Goal: Task Accomplishment & Management: Manage account settings

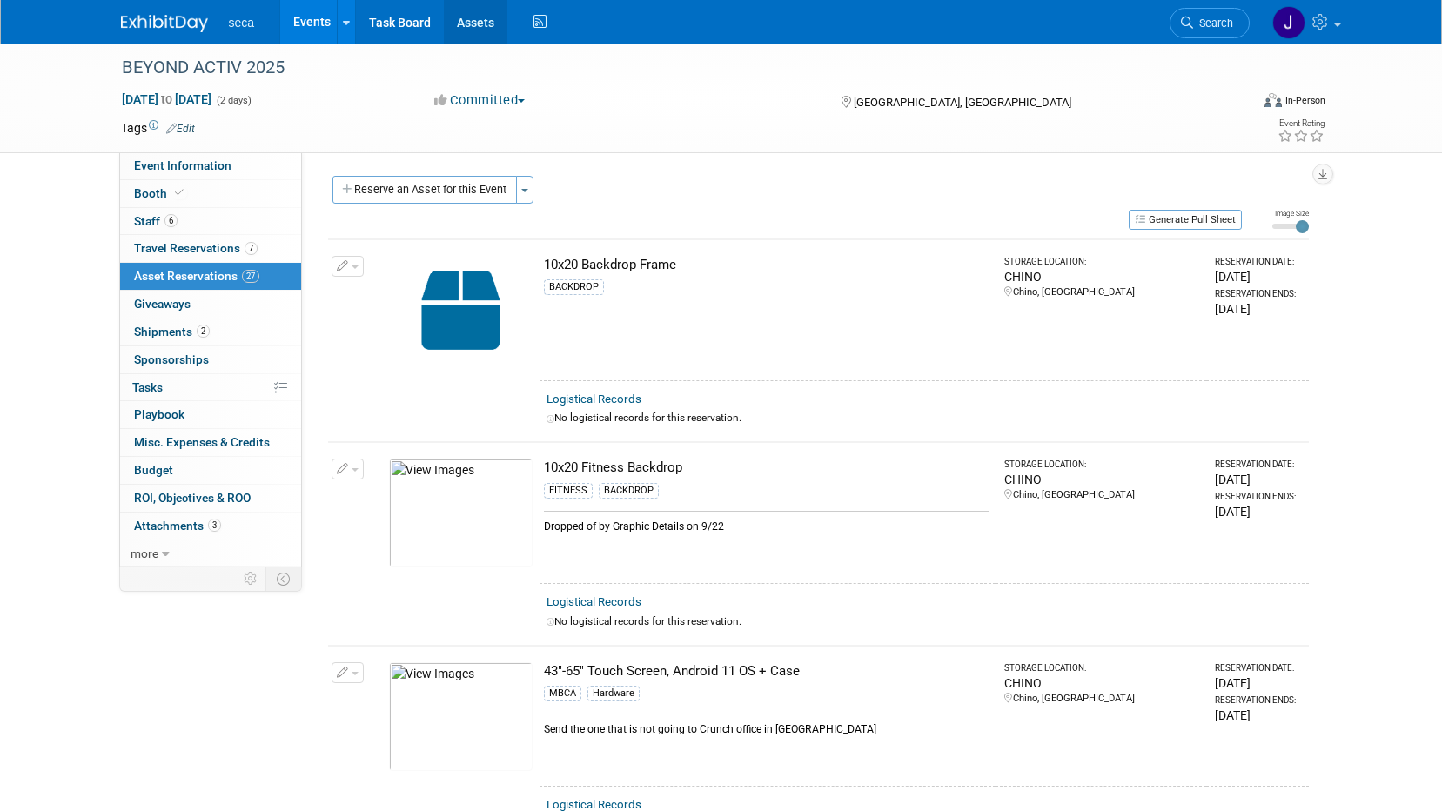
click at [486, 24] on link "Assets" at bounding box center [476, 22] width 64 height 44
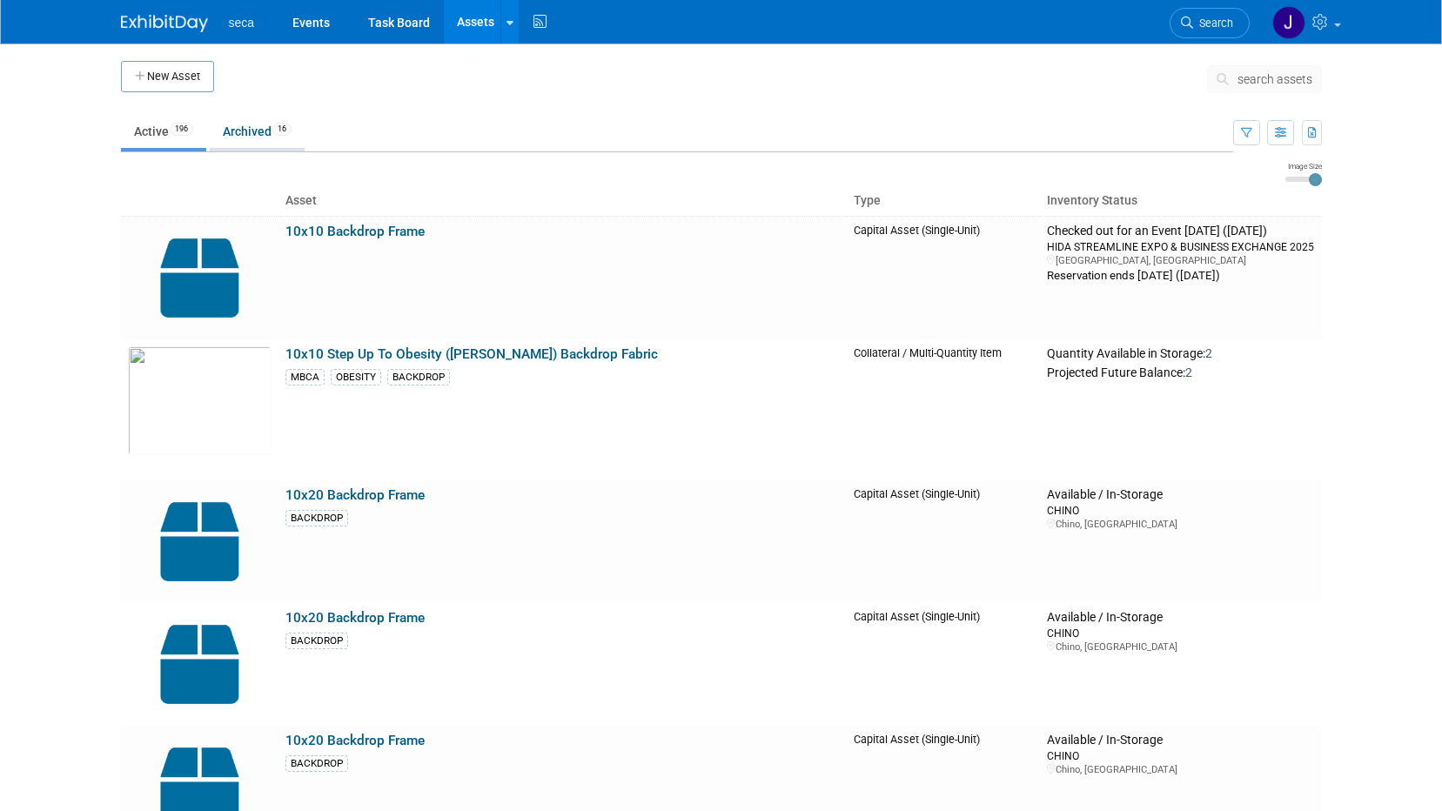
click at [256, 132] on link "Archived 16" at bounding box center [257, 131] width 95 height 33
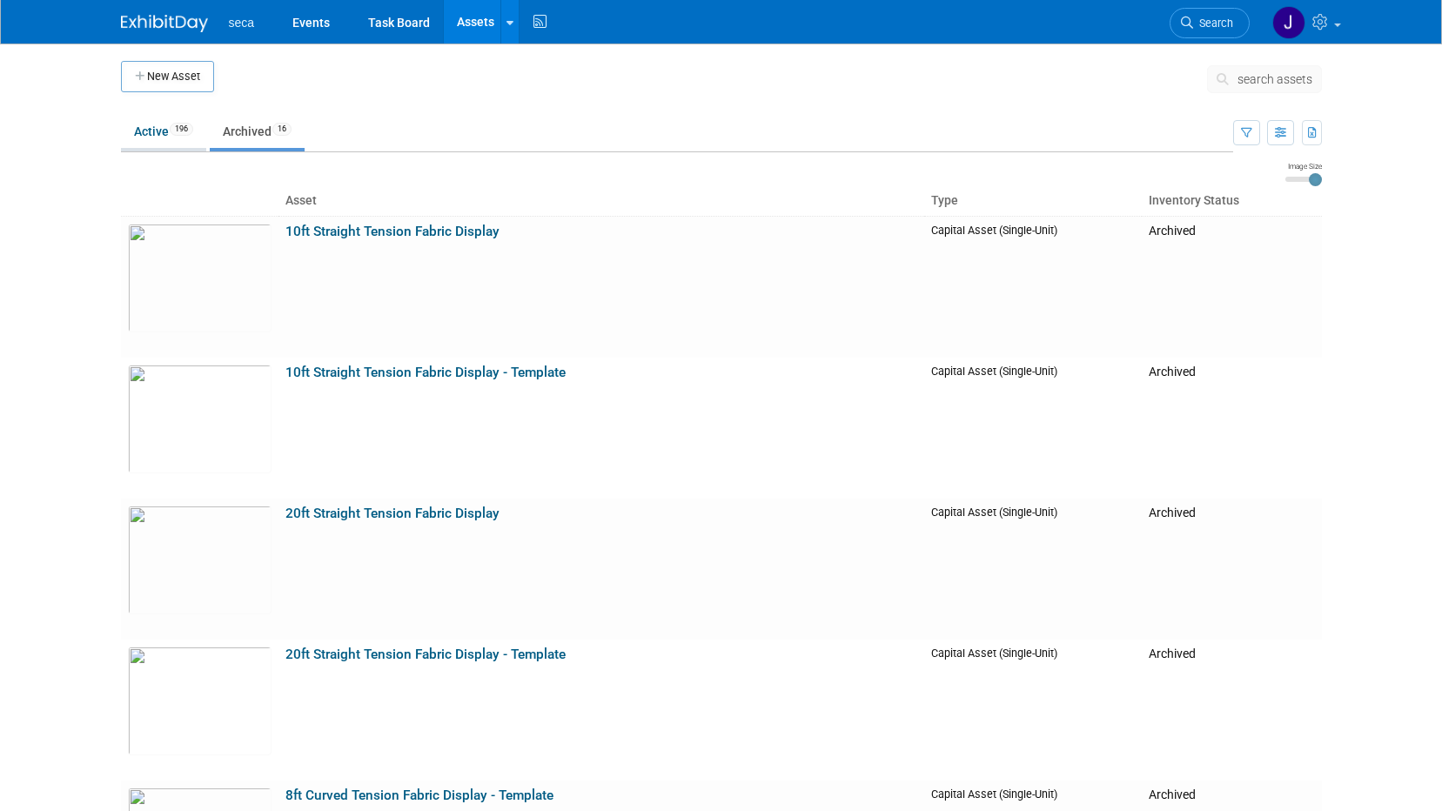
click at [177, 132] on span "196" at bounding box center [182, 129] width 24 height 13
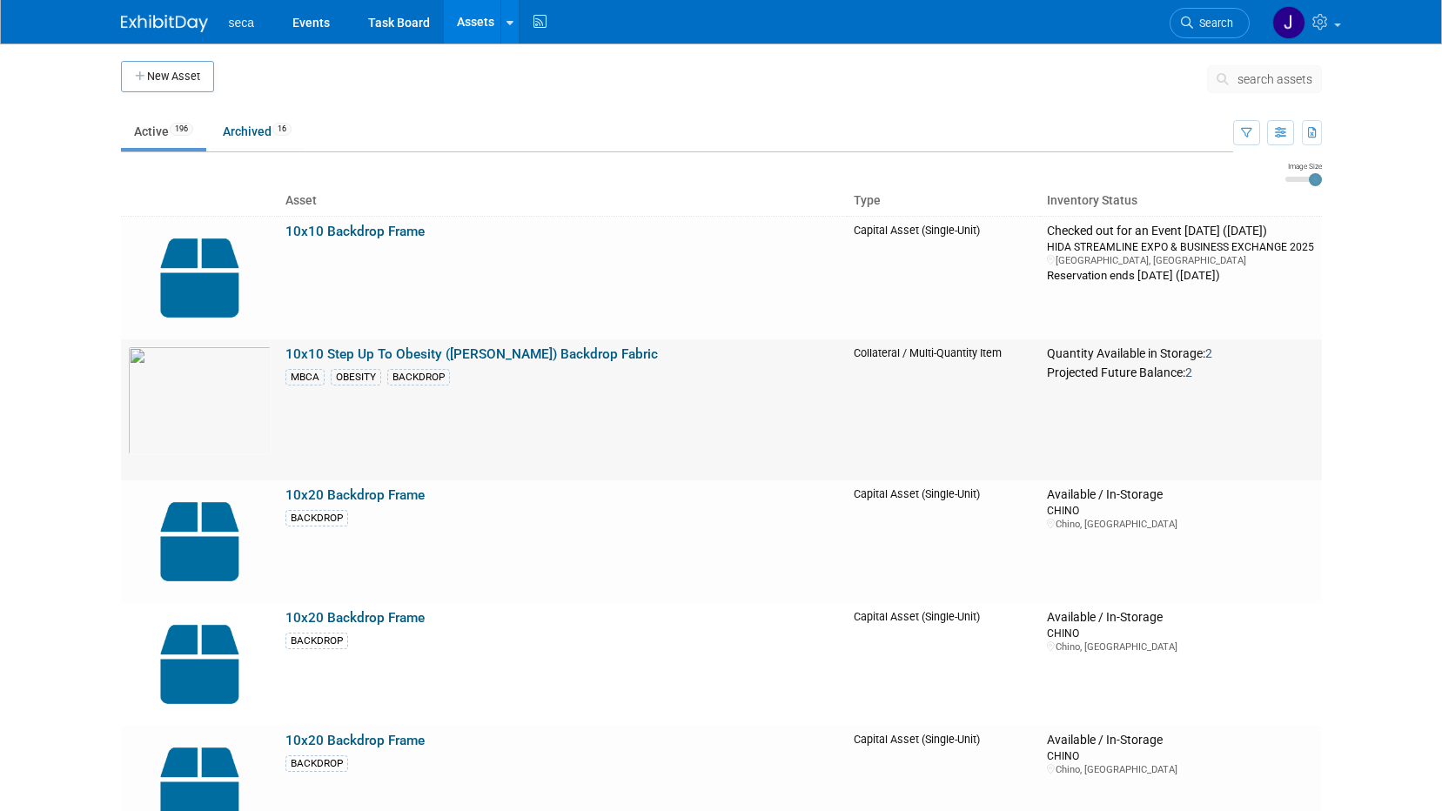
click at [350, 352] on link "10x10 Step Up To Obesity ([PERSON_NAME]) Backdrop Fabric" at bounding box center [472, 354] width 373 height 16
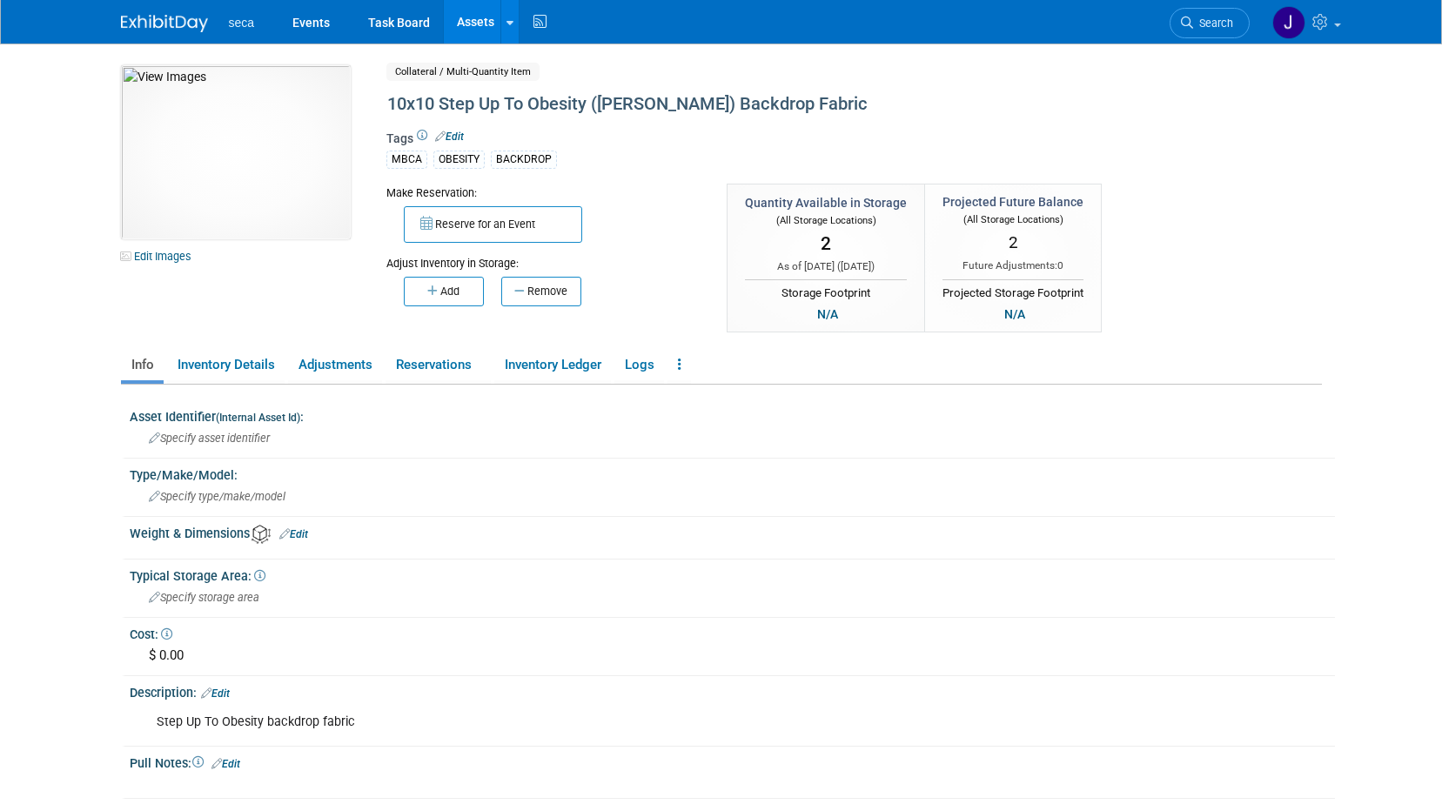
click at [467, 24] on link "Assets" at bounding box center [476, 22] width 64 height 44
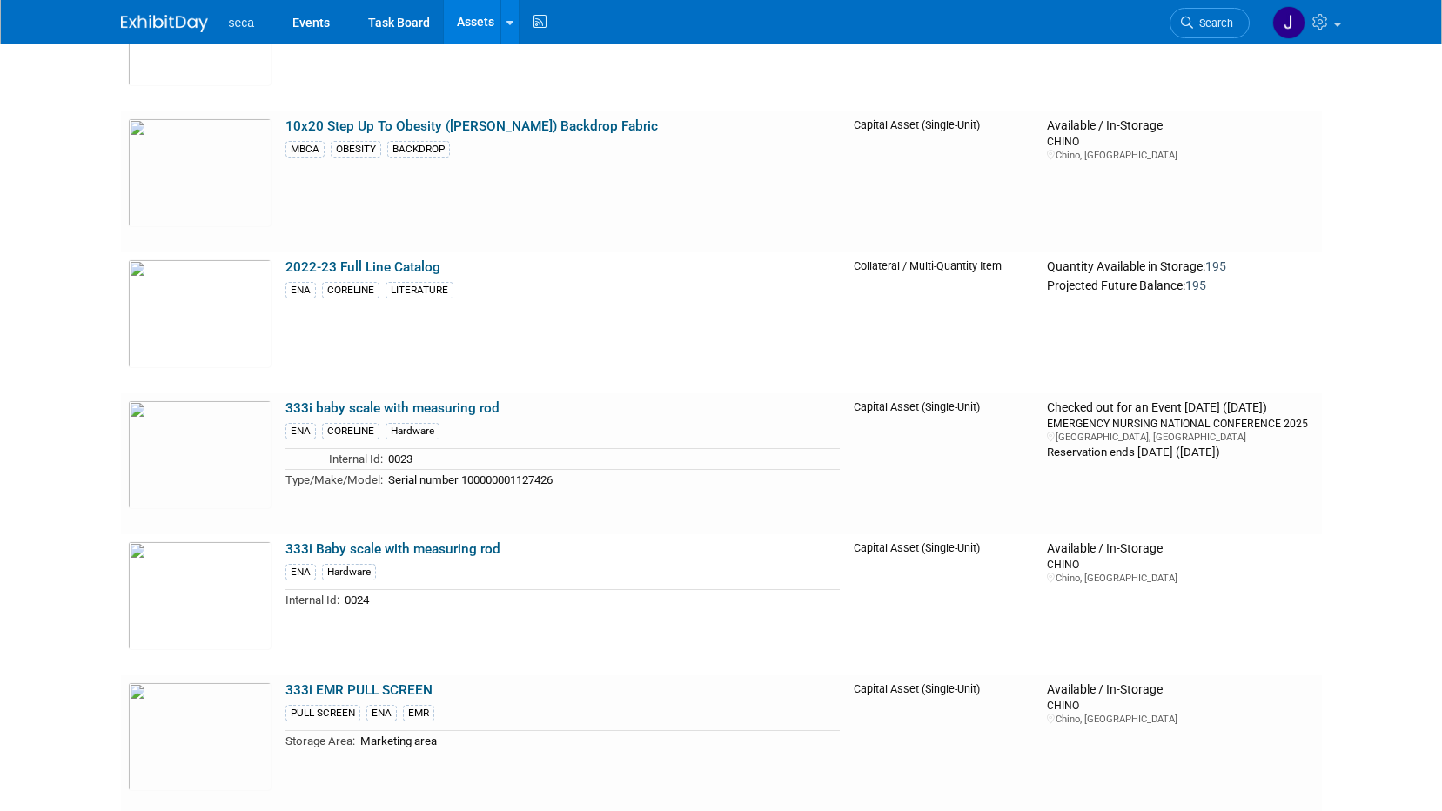
scroll to position [1219, 0]
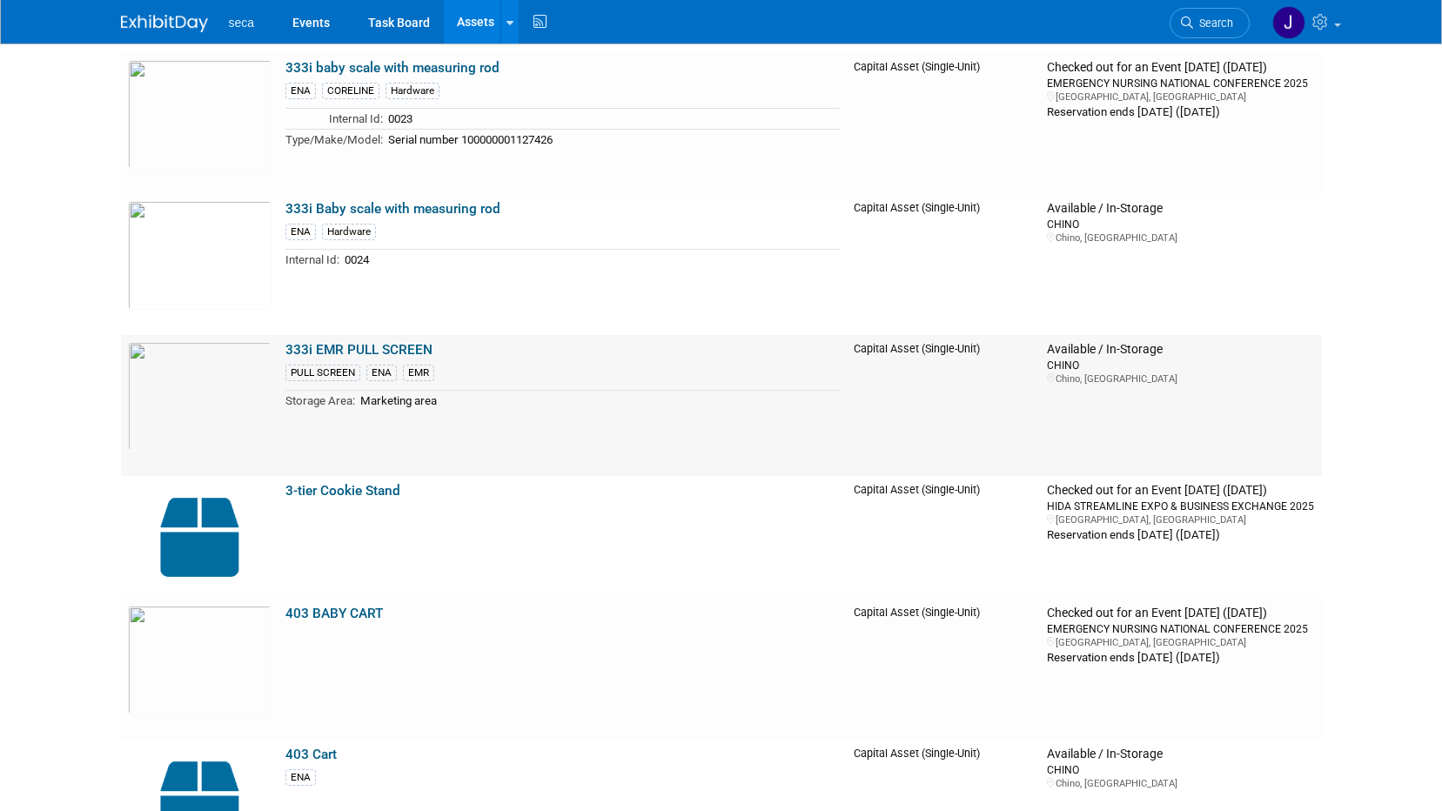
click at [347, 349] on link "333i EMR PULL SCREEN" at bounding box center [359, 350] width 147 height 16
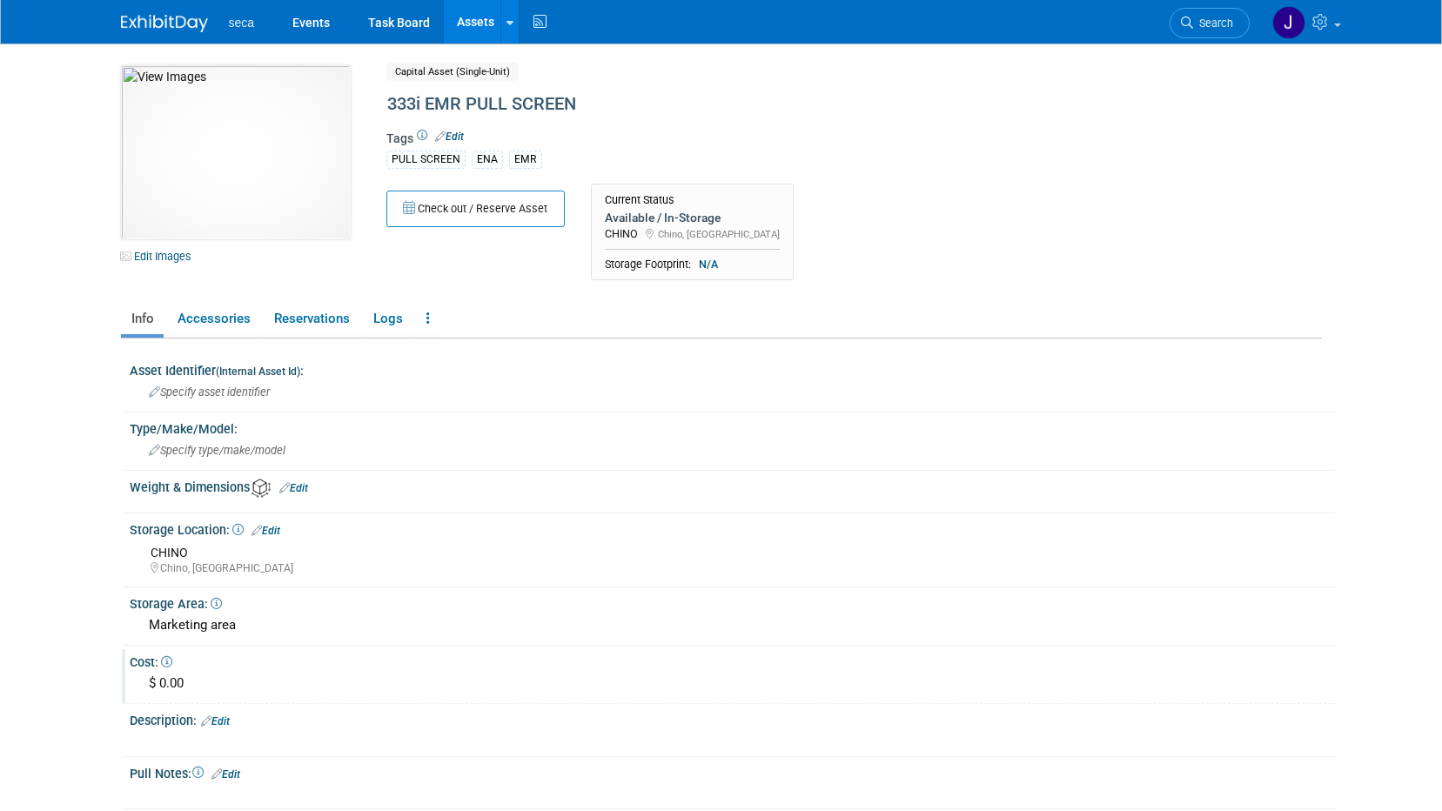
click at [172, 683] on div "$ 0.00" at bounding box center [732, 683] width 1179 height 27
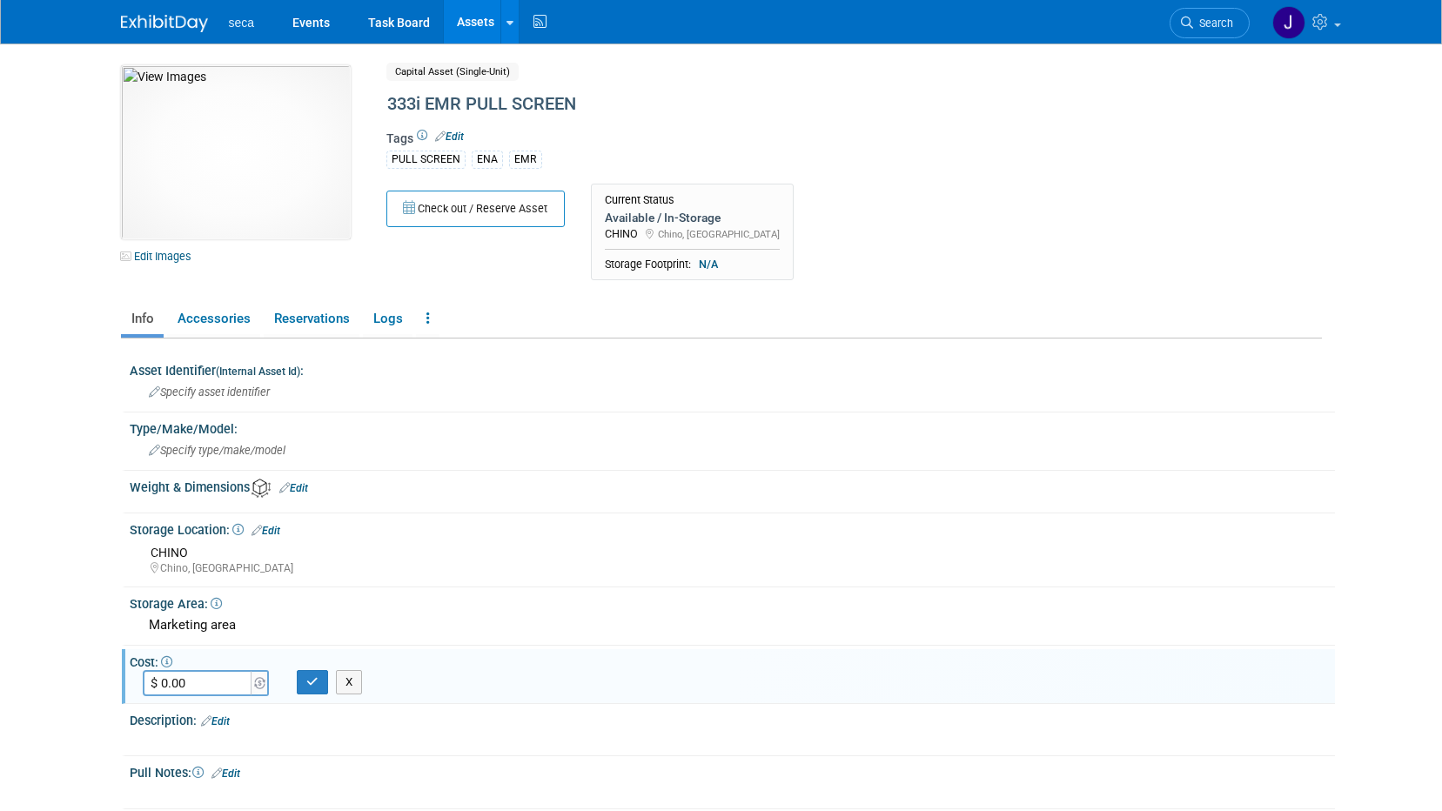
drag, startPoint x: 0, startPoint y: 661, endPoint x: 63, endPoint y: 571, distance: 109.4
click at [0, 659] on html "seca Events Task Board Assets New Asset Search Assets" at bounding box center [721, 405] width 1442 height 811
click at [466, 16] on link "Assets" at bounding box center [476, 22] width 64 height 44
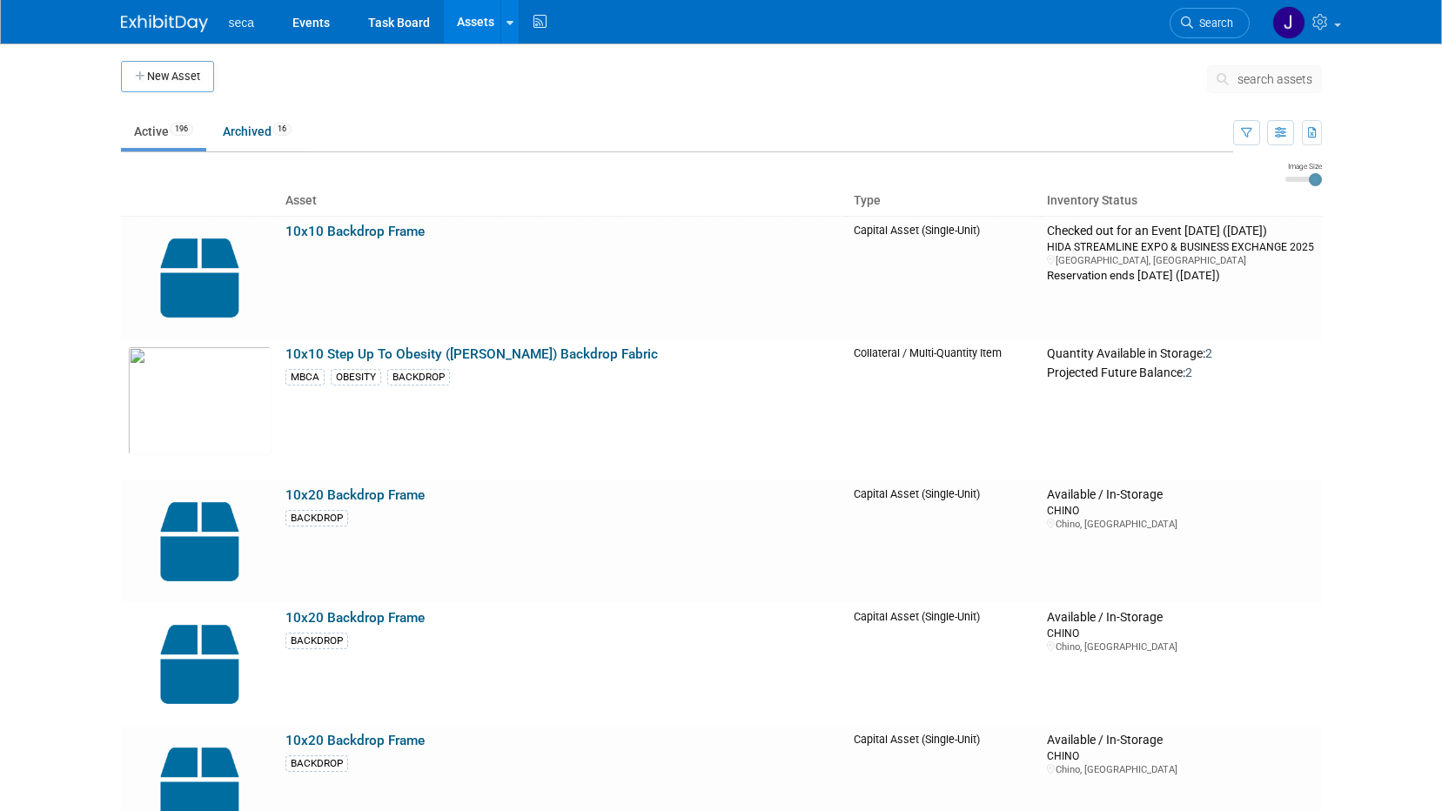
click at [76, 572] on body "seca Events Task Board Assets New Asset Search Assets Bulk Upload Assets Storag…" at bounding box center [721, 405] width 1442 height 811
click at [1275, 126] on button "button" at bounding box center [1280, 132] width 27 height 25
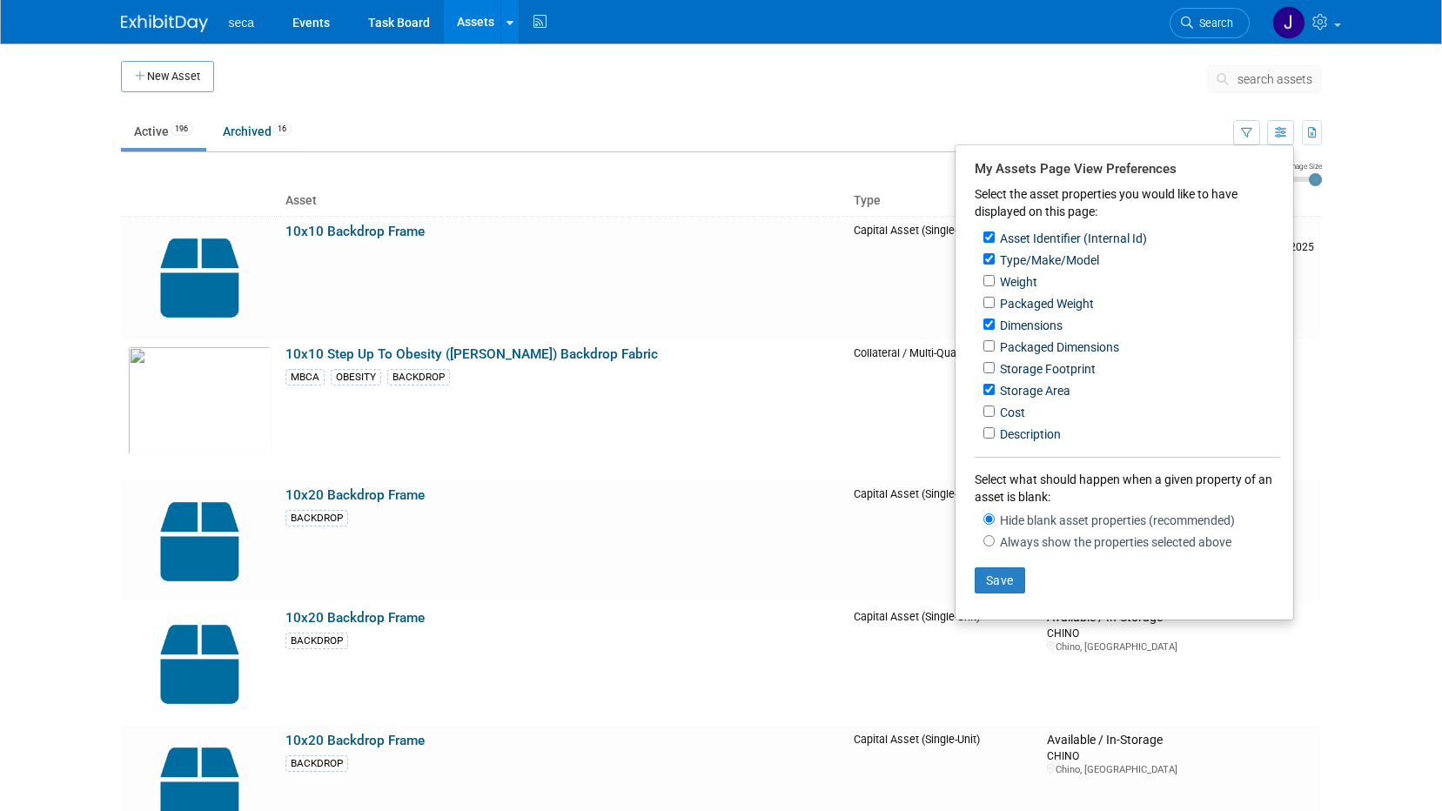
click at [878, 124] on ul "Active 196 Archived 16" at bounding box center [677, 132] width 1112 height 39
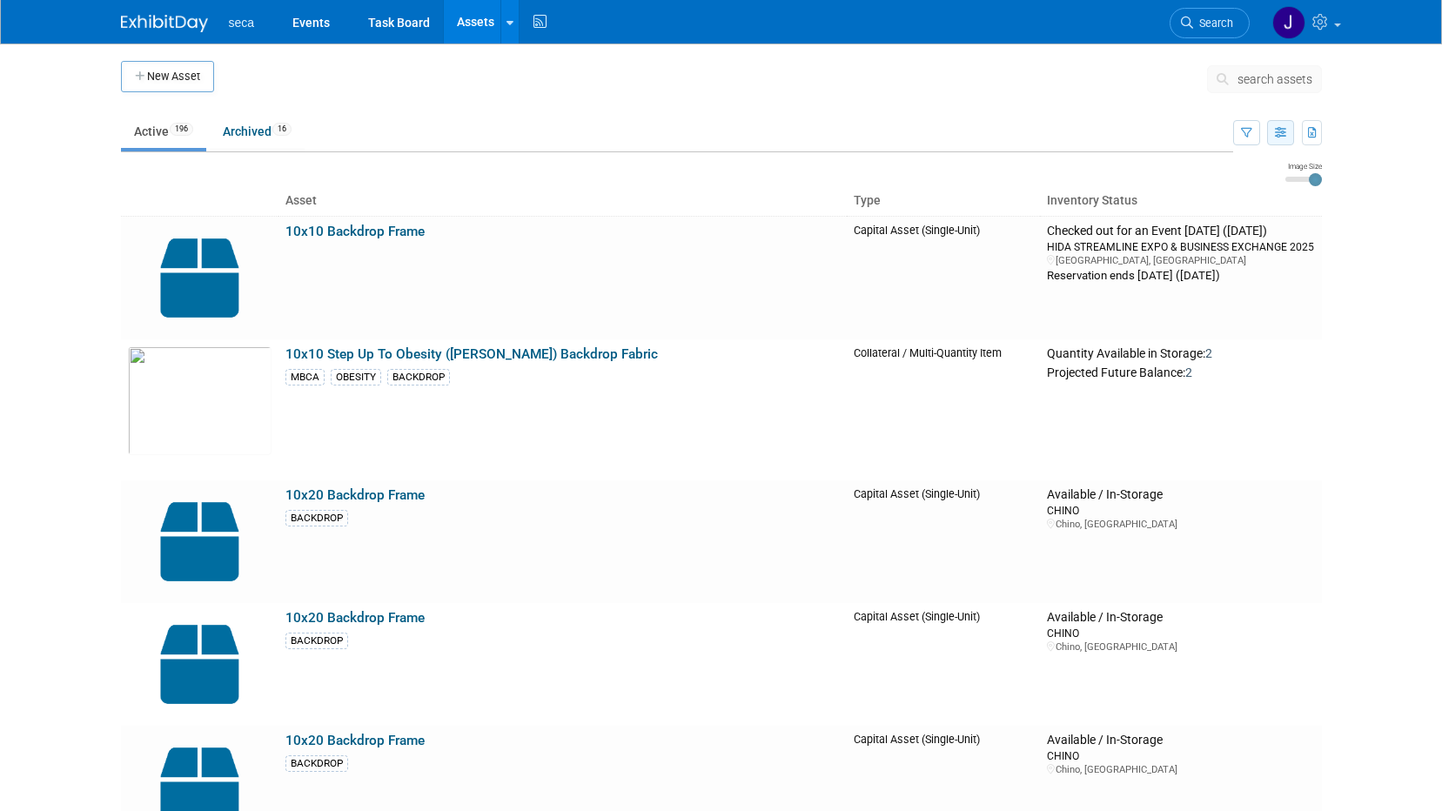
click at [1284, 138] on icon "button" at bounding box center [1280, 133] width 11 height 11
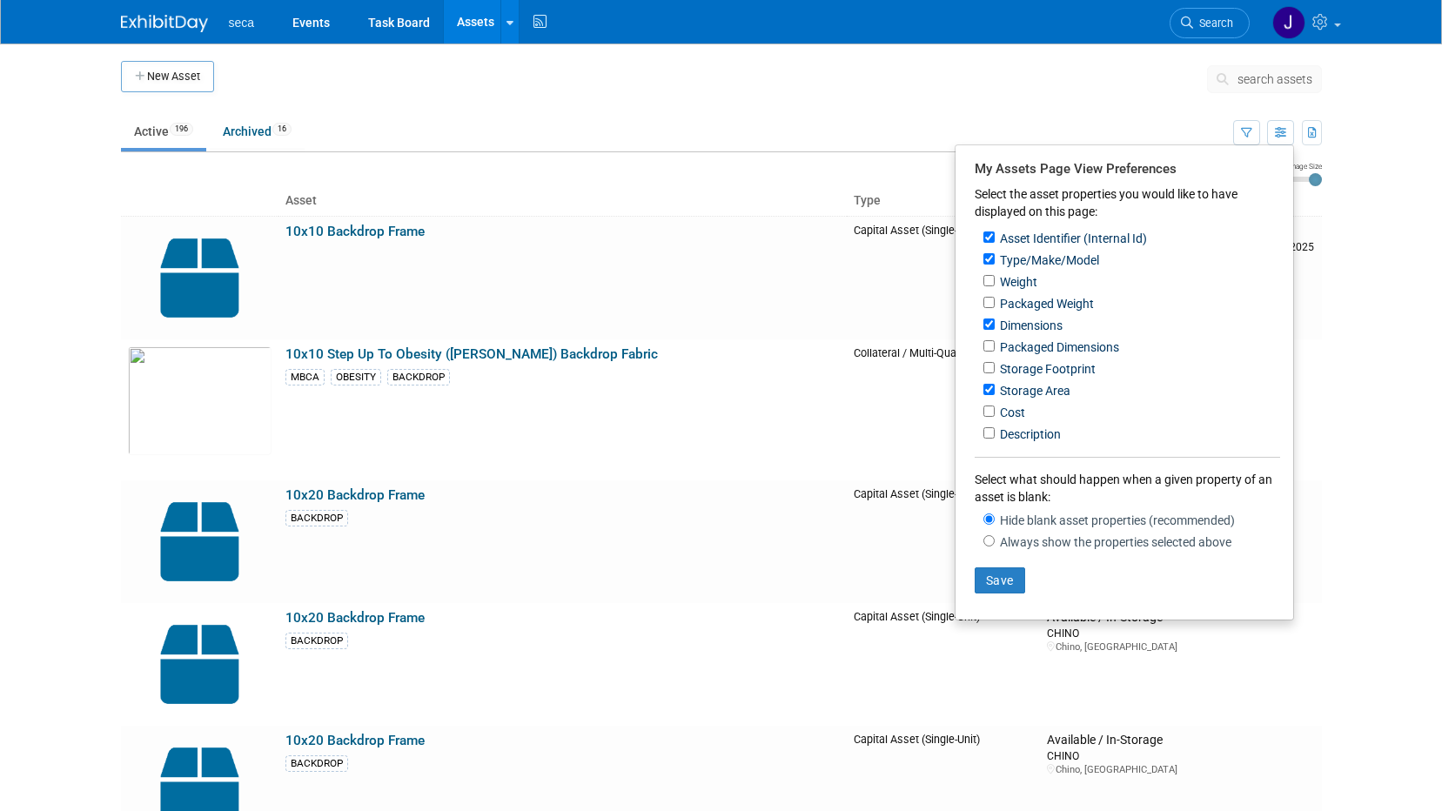
drag, startPoint x: 1394, startPoint y: 233, endPoint x: 1345, endPoint y: 161, distance: 87.6
click at [1392, 233] on body "seca Events Task Board Assets New Asset Search Assets Bulk Upload Assets Storag…" at bounding box center [721, 405] width 1442 height 811
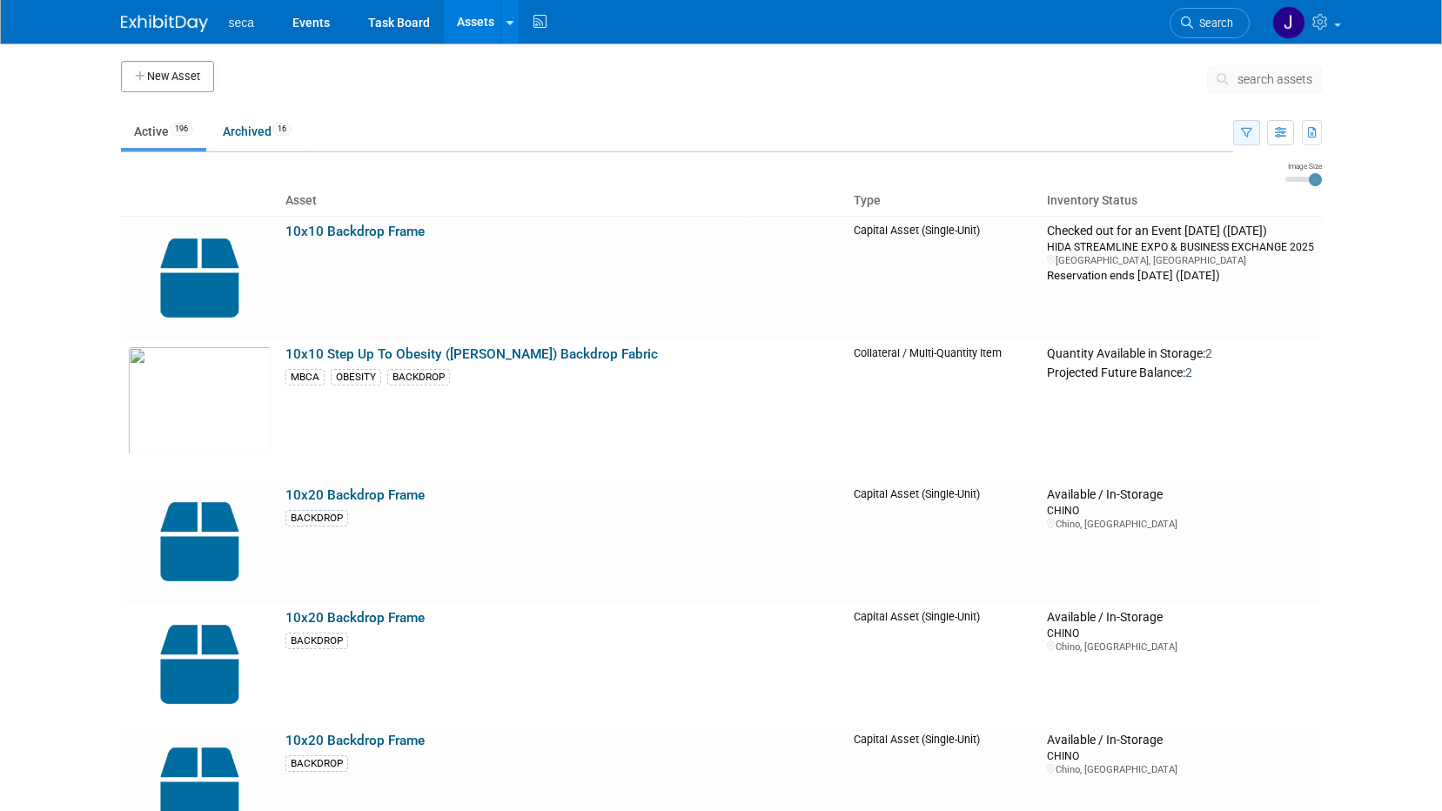
click at [1245, 134] on icon "button" at bounding box center [1246, 133] width 11 height 11
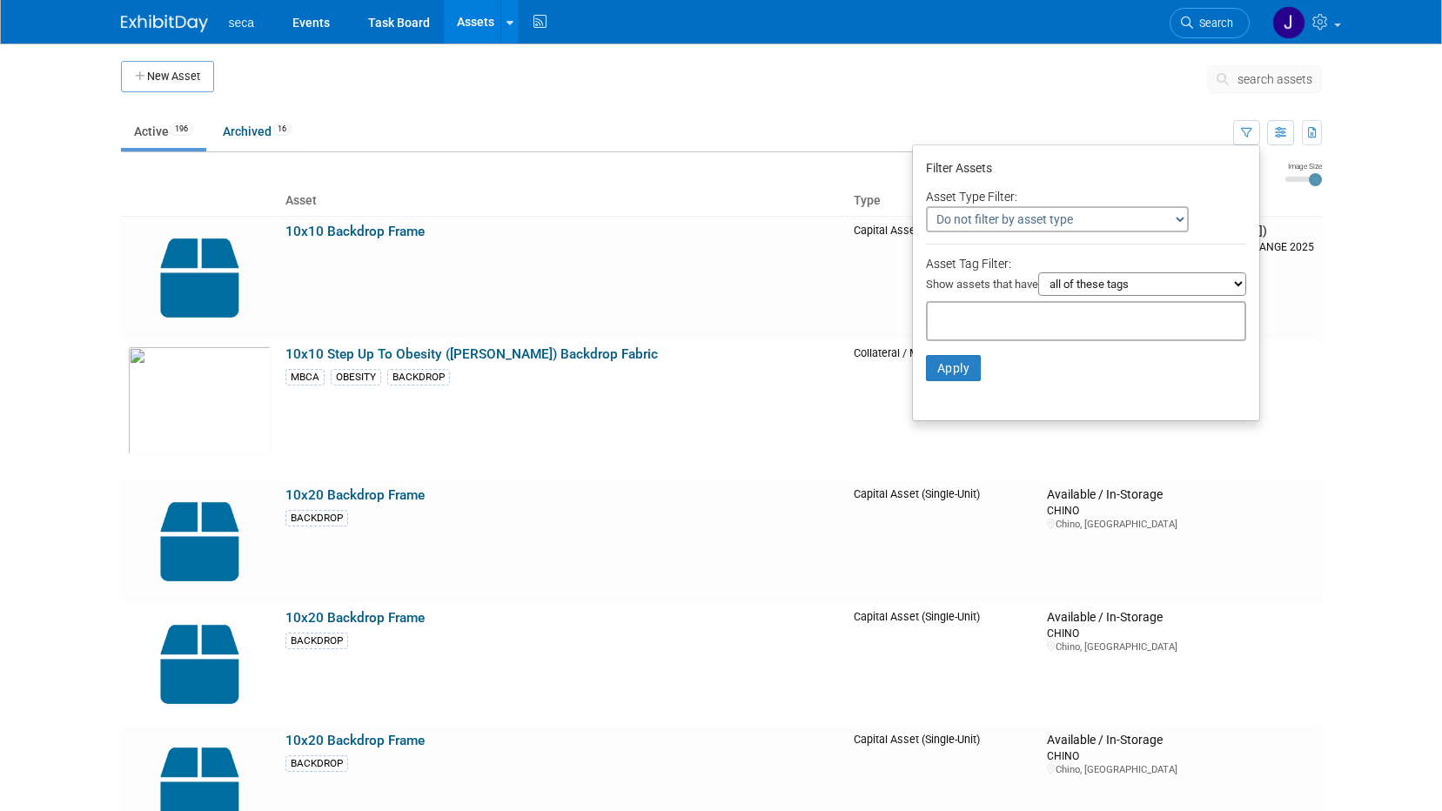
click at [1145, 223] on select "Do not filter by asset type Only show Single-Unit Capital Assets Only show Coll…" at bounding box center [1057, 219] width 263 height 26
select select "2"
click at [926, 206] on select "Do not filter by asset type Only show Single-Unit Capital Assets Only show Coll…" at bounding box center [1057, 219] width 263 height 26
click at [970, 377] on button "Apply" at bounding box center [954, 368] width 56 height 26
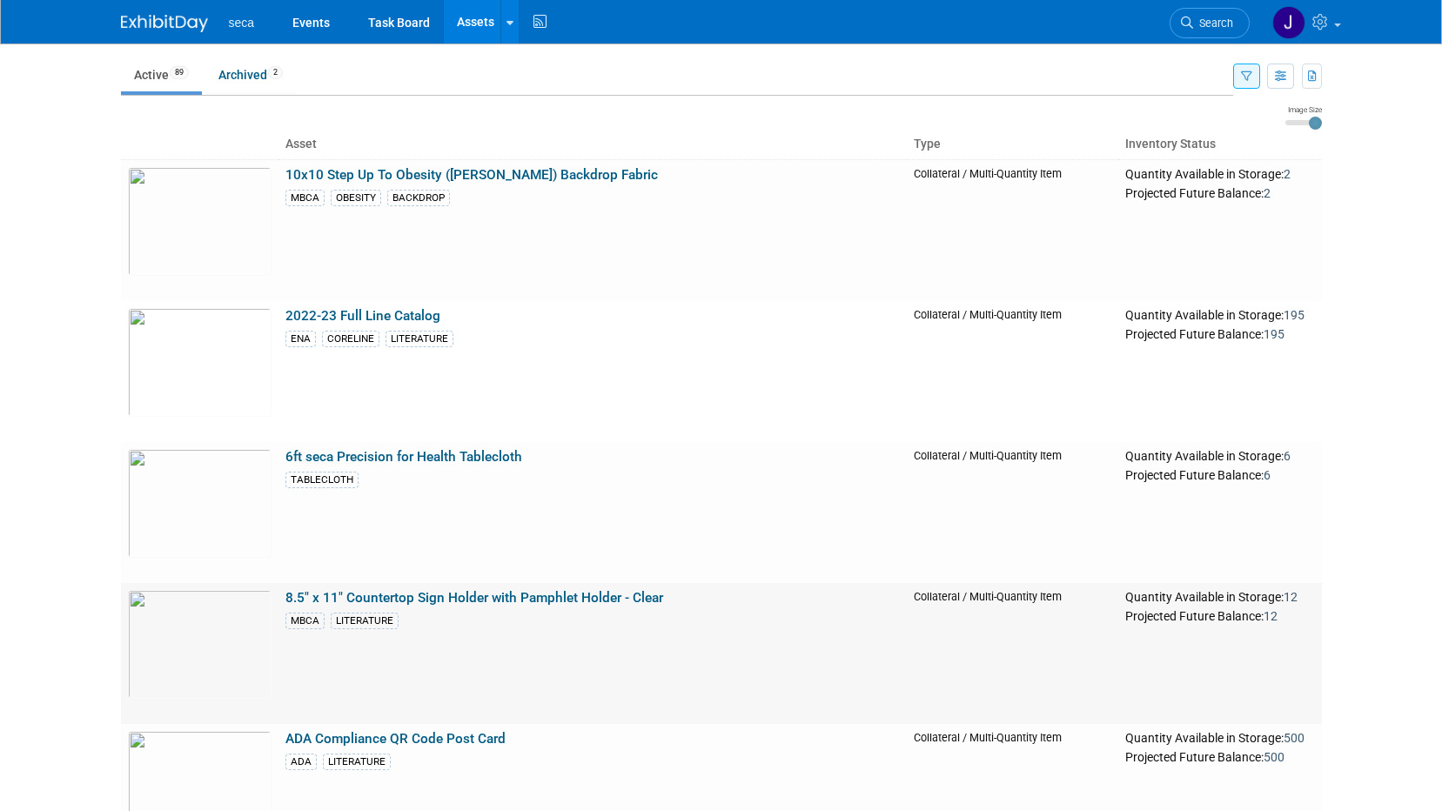
scroll to position [87, 0]
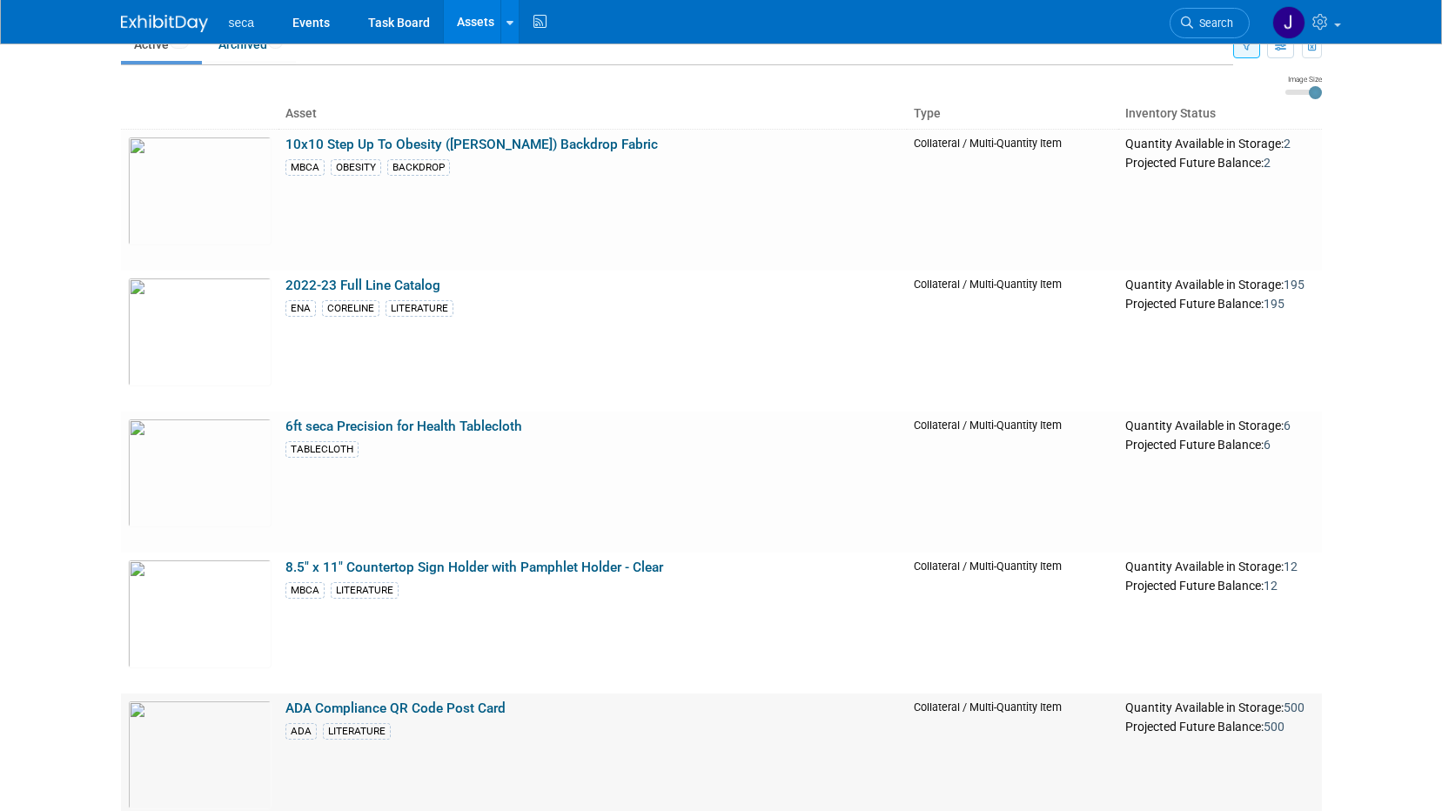
click at [457, 712] on link "ADA Compliance QR Code Post Card" at bounding box center [396, 709] width 220 height 16
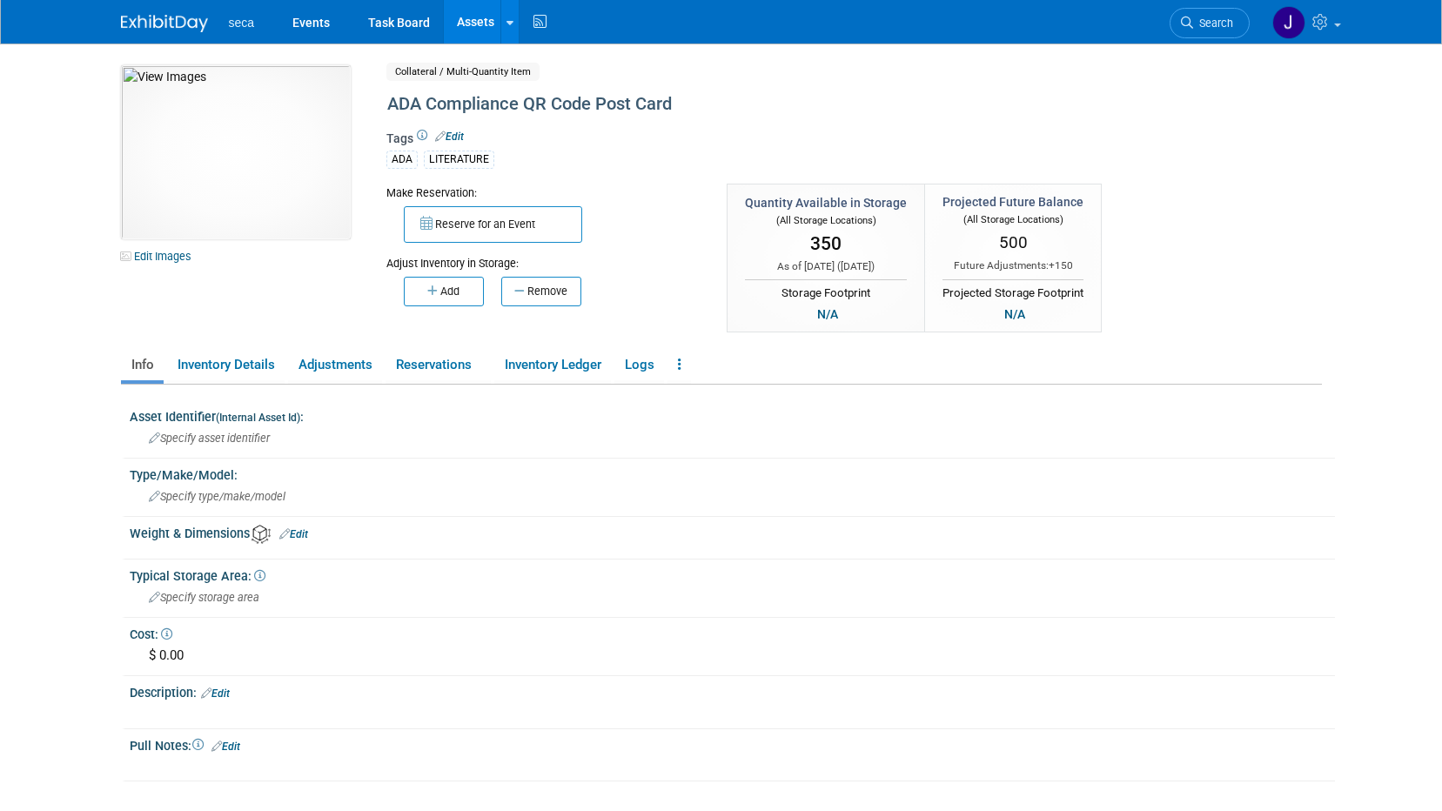
click at [462, 26] on link "Assets" at bounding box center [476, 22] width 64 height 44
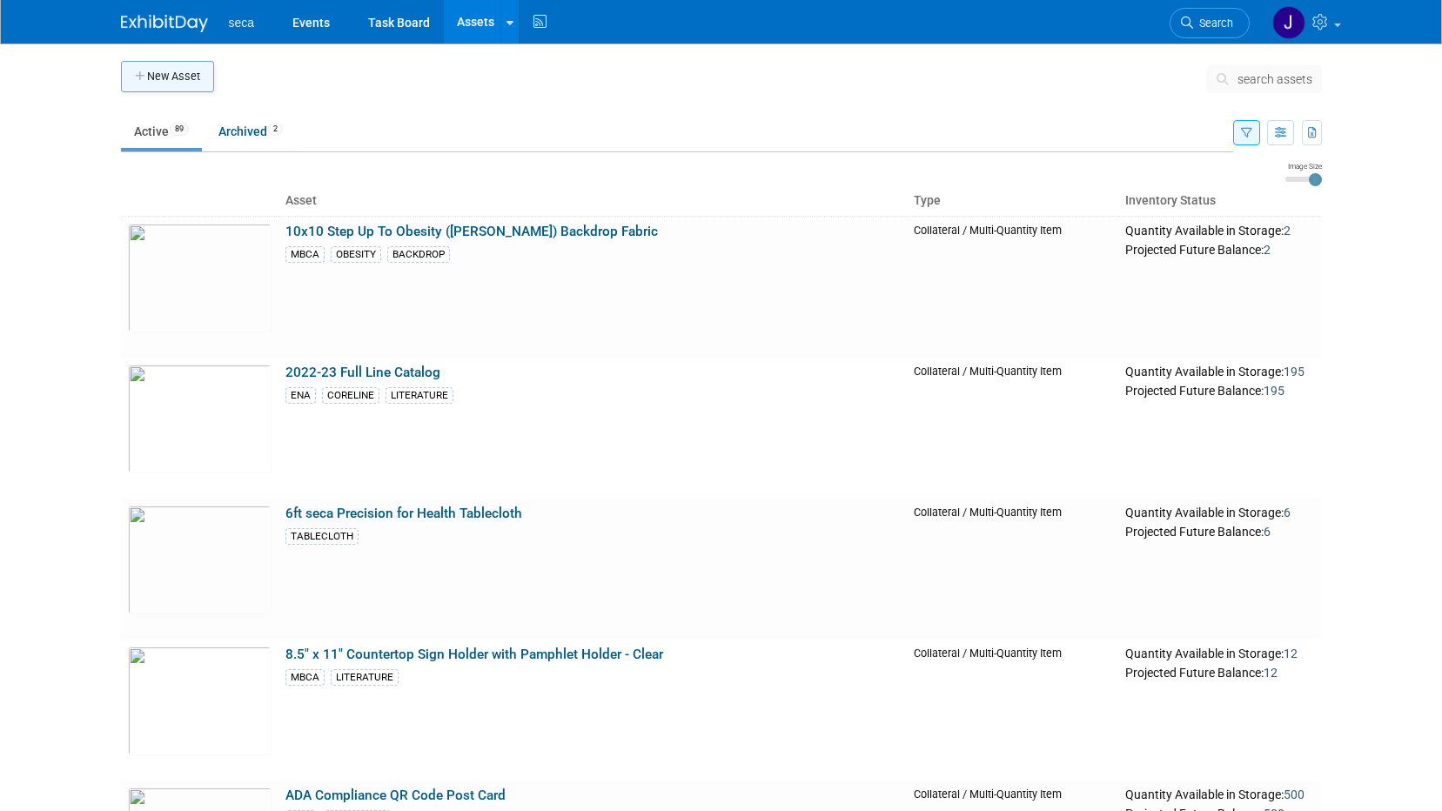
click at [170, 80] on button "New Asset" at bounding box center [167, 76] width 93 height 31
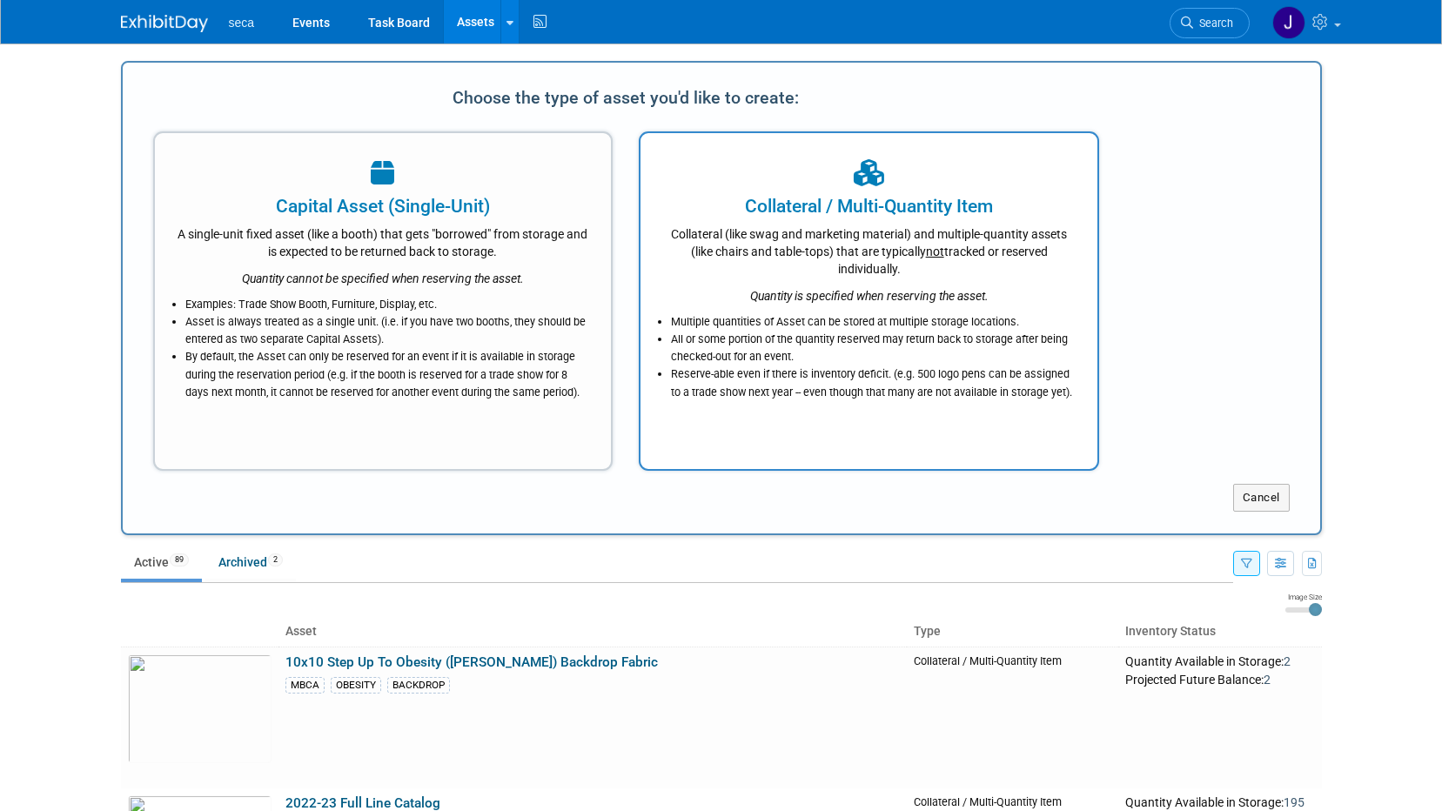
click at [830, 231] on div "Collateral (like swag and marketing material) and multiple-quantity assets (lik…" at bounding box center [868, 248] width 413 height 58
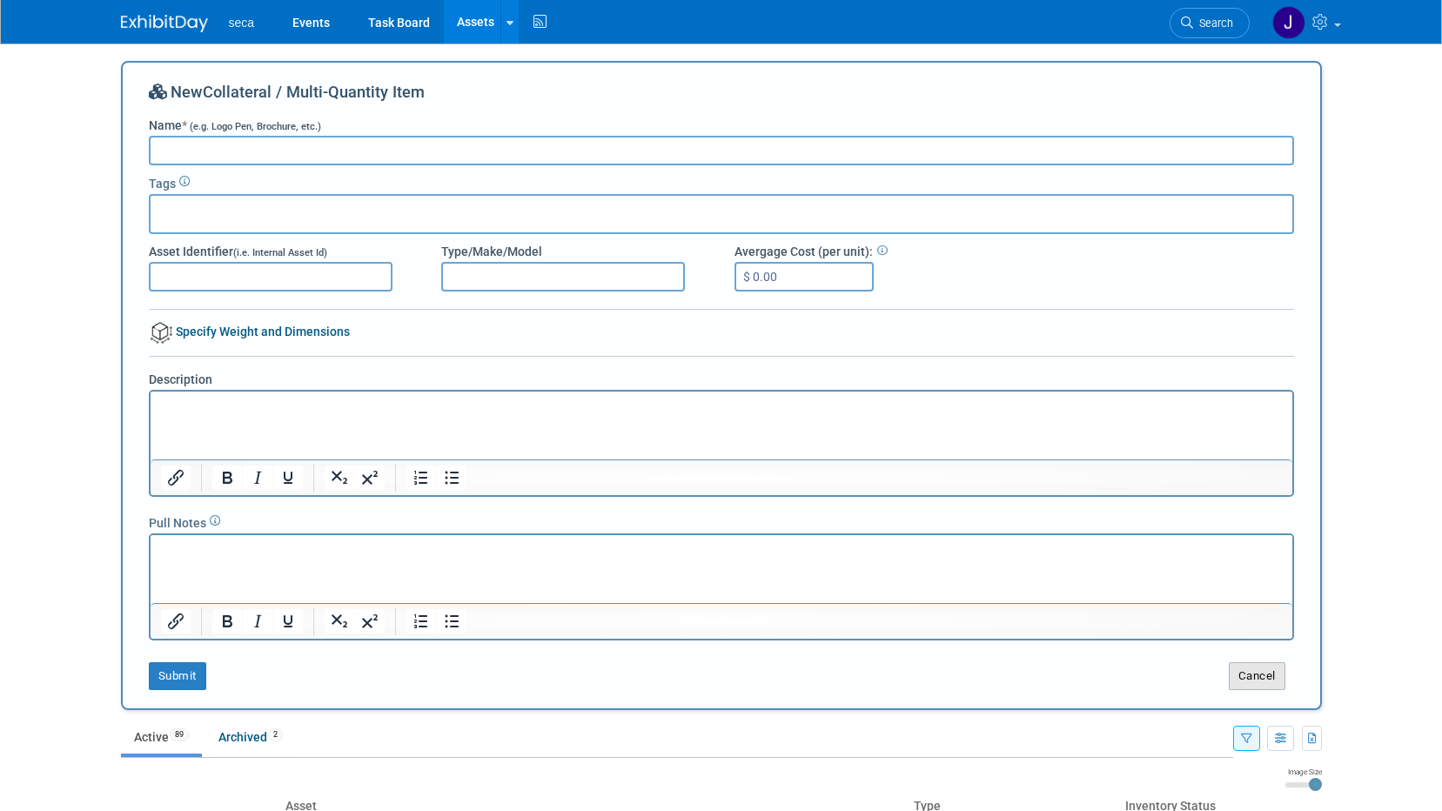
click at [1272, 682] on button "Cancel" at bounding box center [1257, 676] width 57 height 28
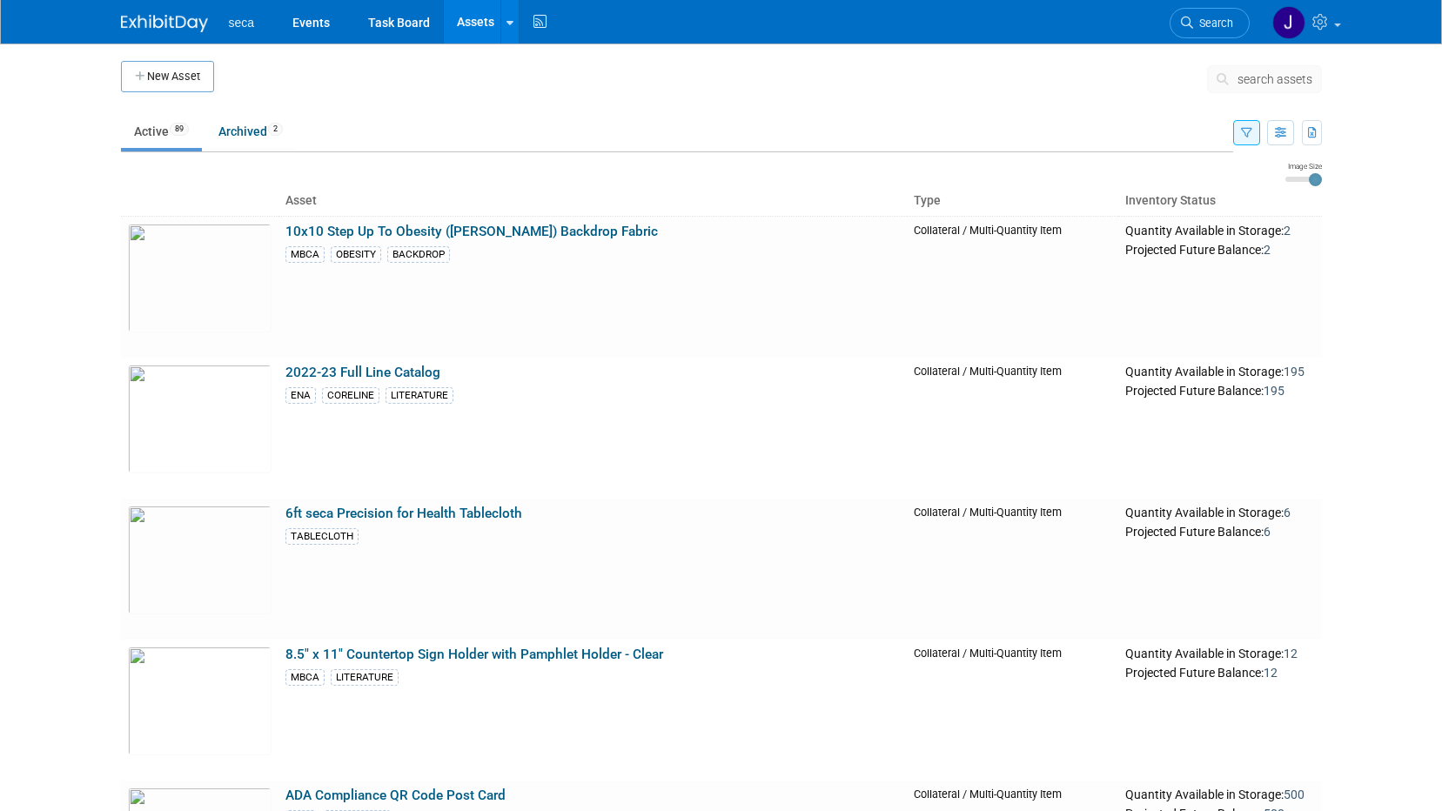
click at [475, 29] on link "Assets" at bounding box center [476, 22] width 64 height 44
click at [473, 16] on link "Assets" at bounding box center [476, 22] width 64 height 44
click at [194, 71] on button "New Asset" at bounding box center [167, 76] width 93 height 31
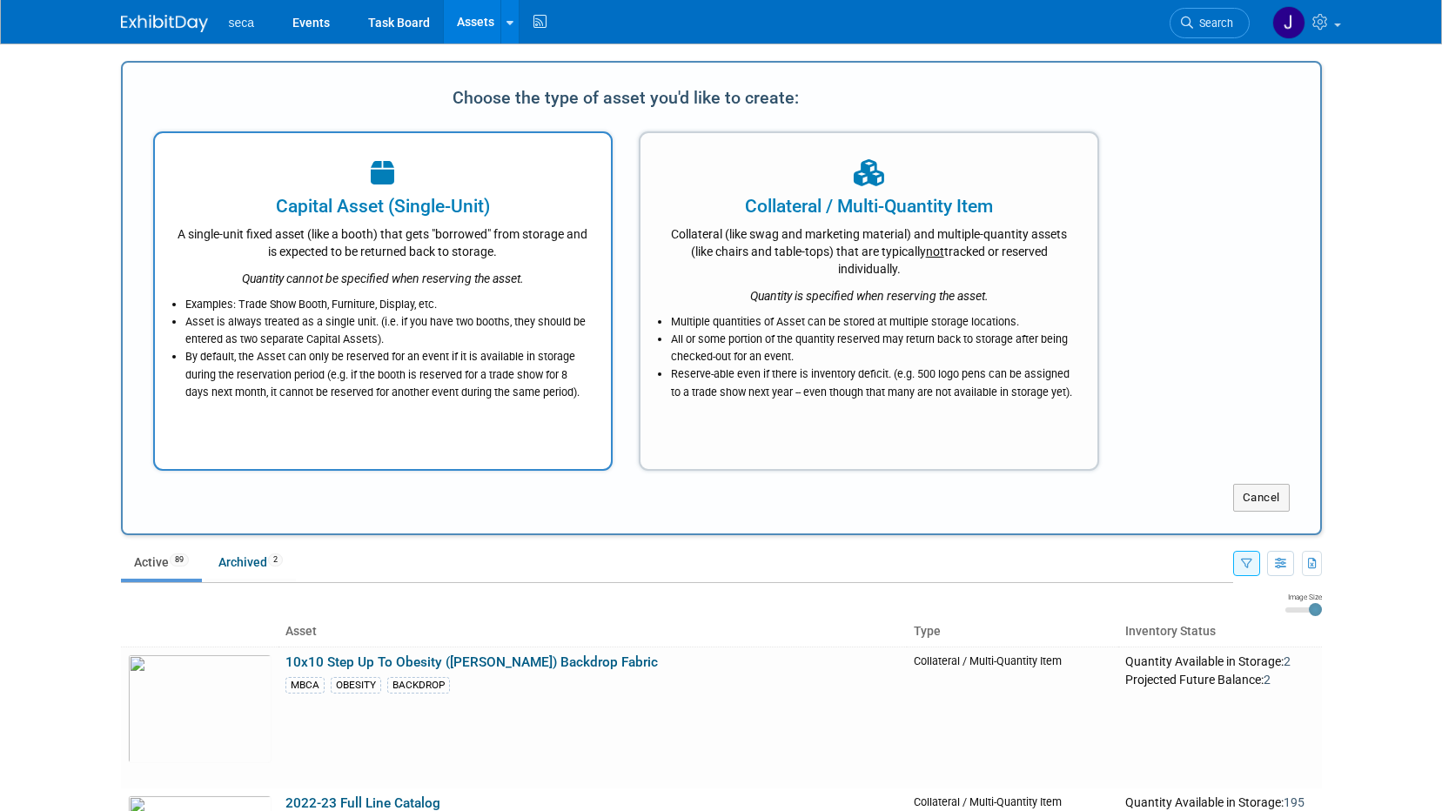
click at [366, 194] on div "Capital Asset (Single-Unit)" at bounding box center [383, 206] width 413 height 26
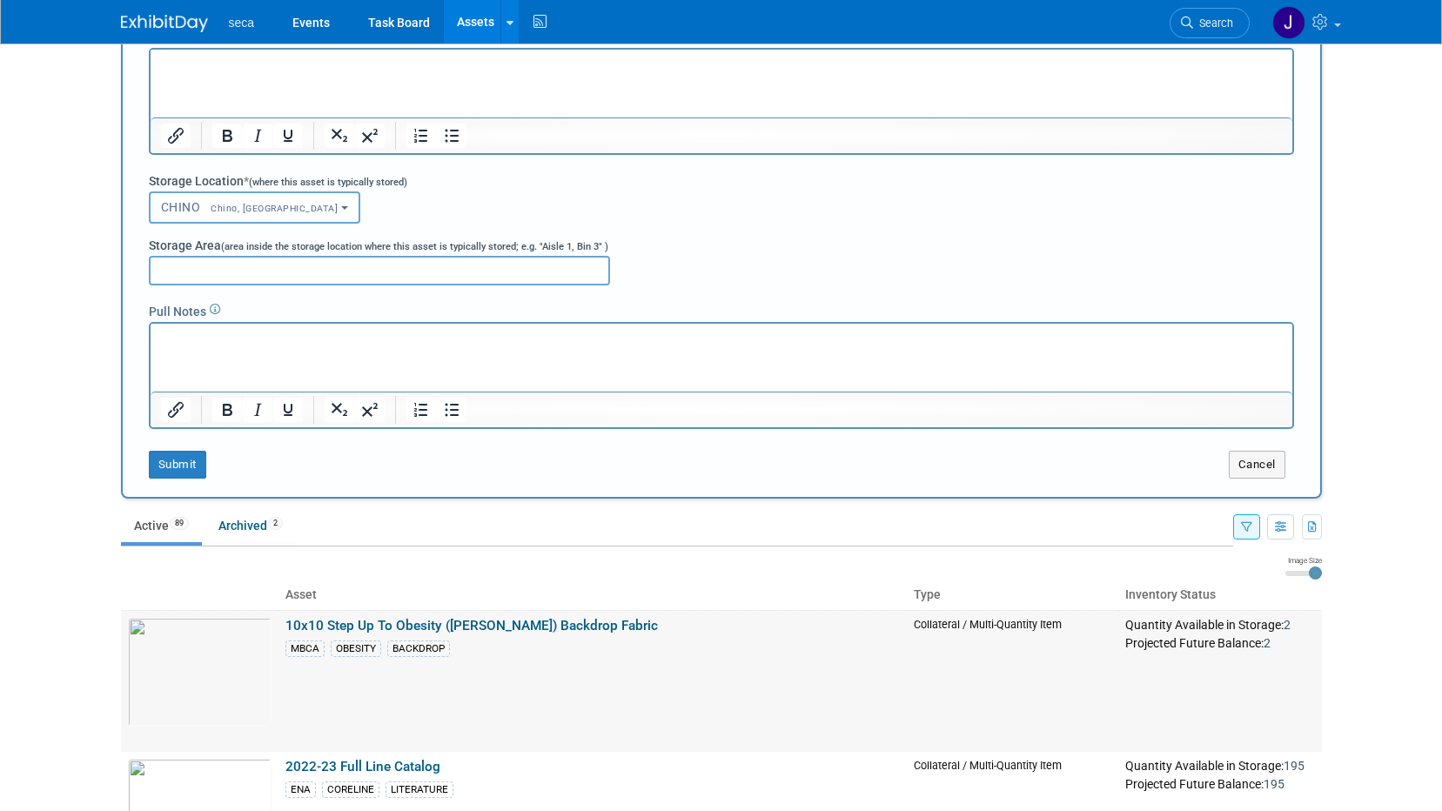
scroll to position [348, 0]
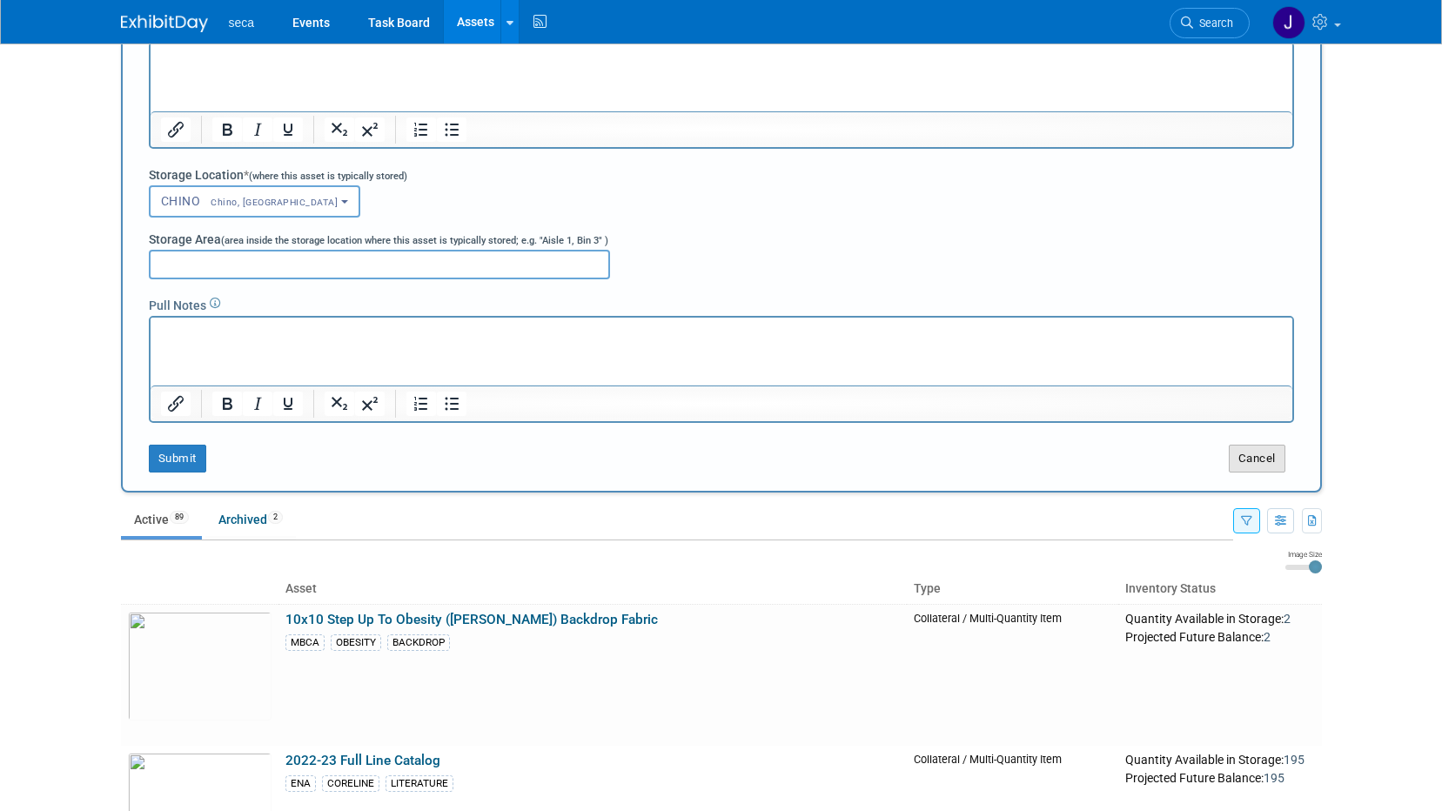
click at [1256, 454] on button "Cancel" at bounding box center [1257, 459] width 57 height 28
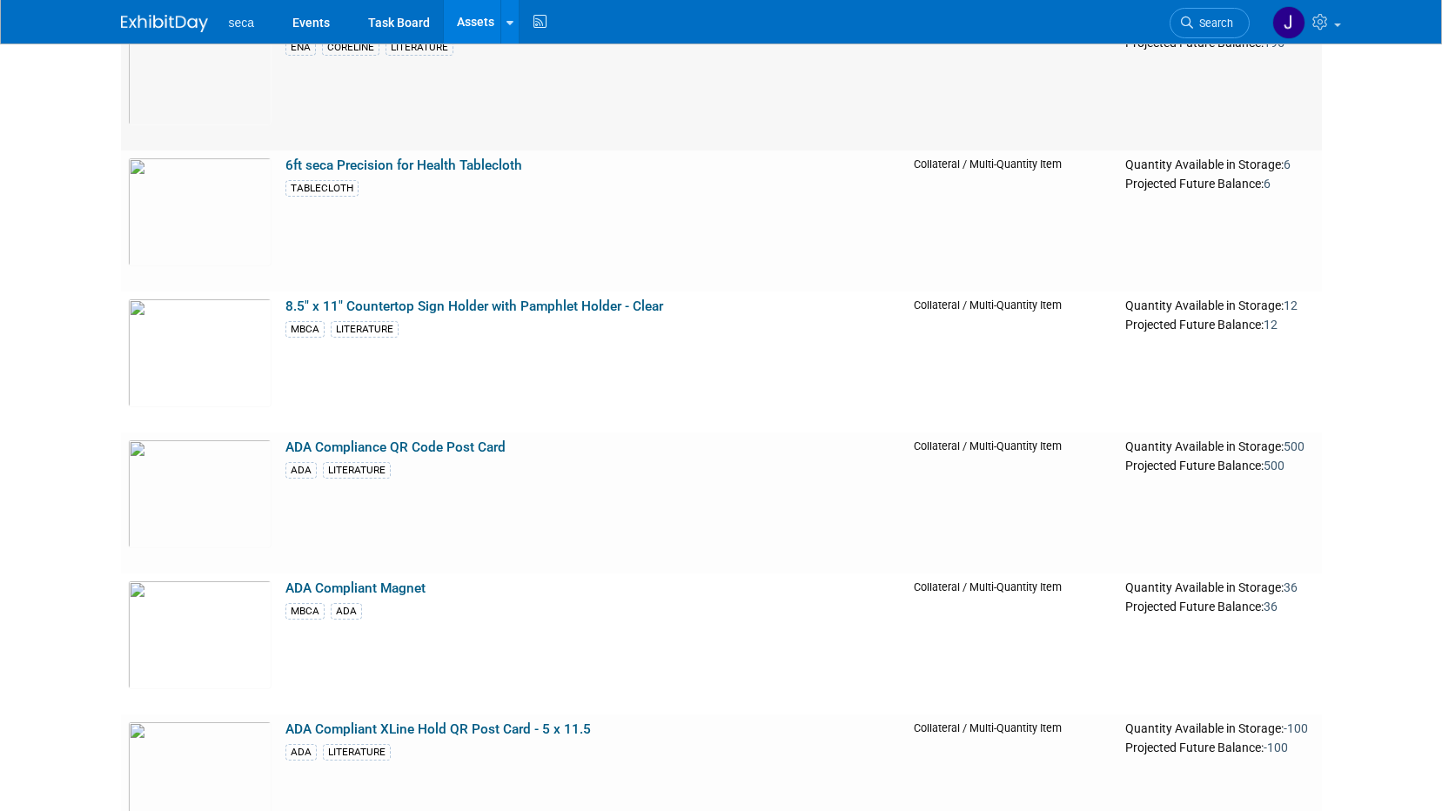
scroll to position [0, 0]
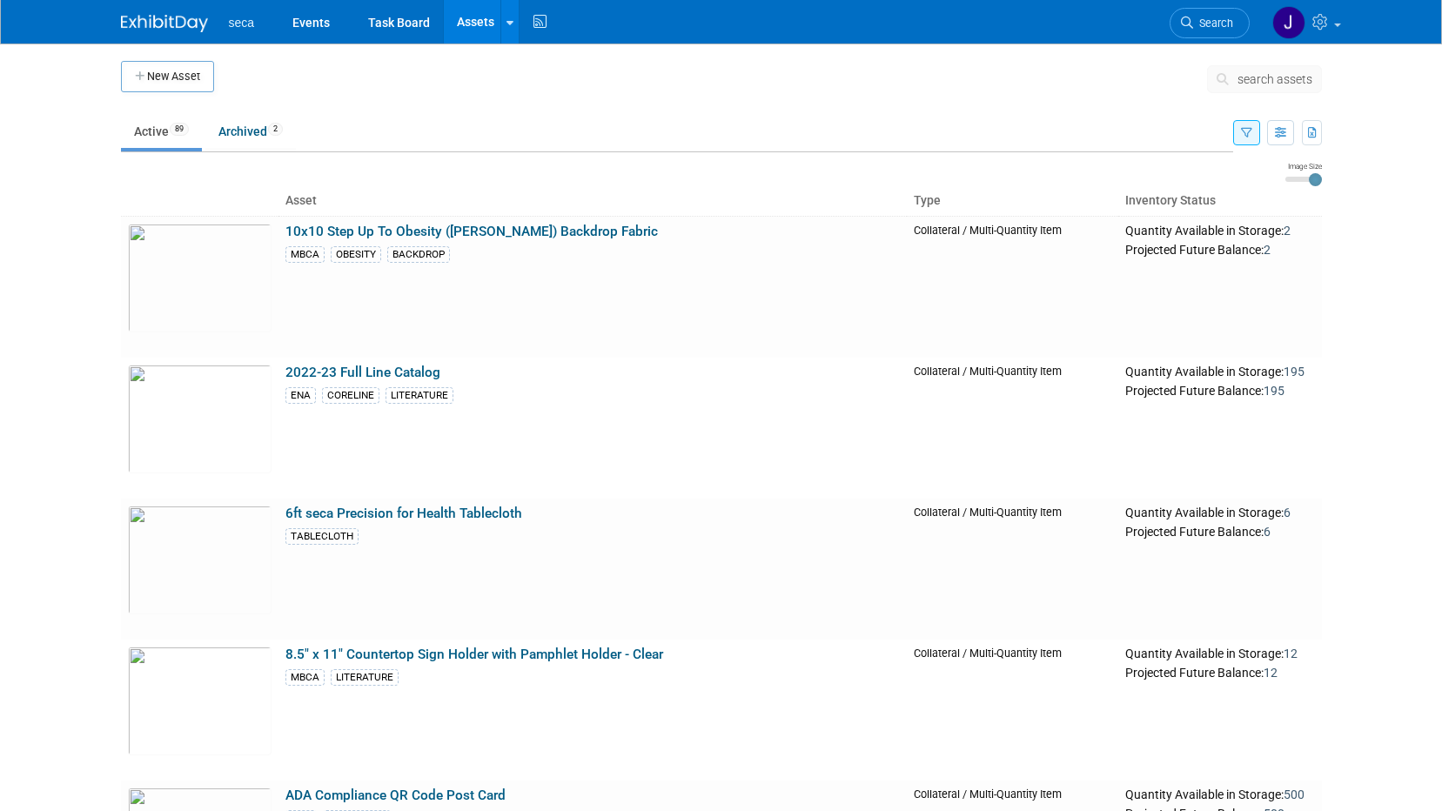
click at [1376, 439] on body "seca Events Task Board Assets New Asset Search Assets Bulk Upload Assets Storag…" at bounding box center [721, 405] width 1442 height 811
click at [247, 148] on li "Archived 2" at bounding box center [250, 133] width 91 height 37
click at [250, 142] on link "Archived 2" at bounding box center [250, 131] width 91 height 33
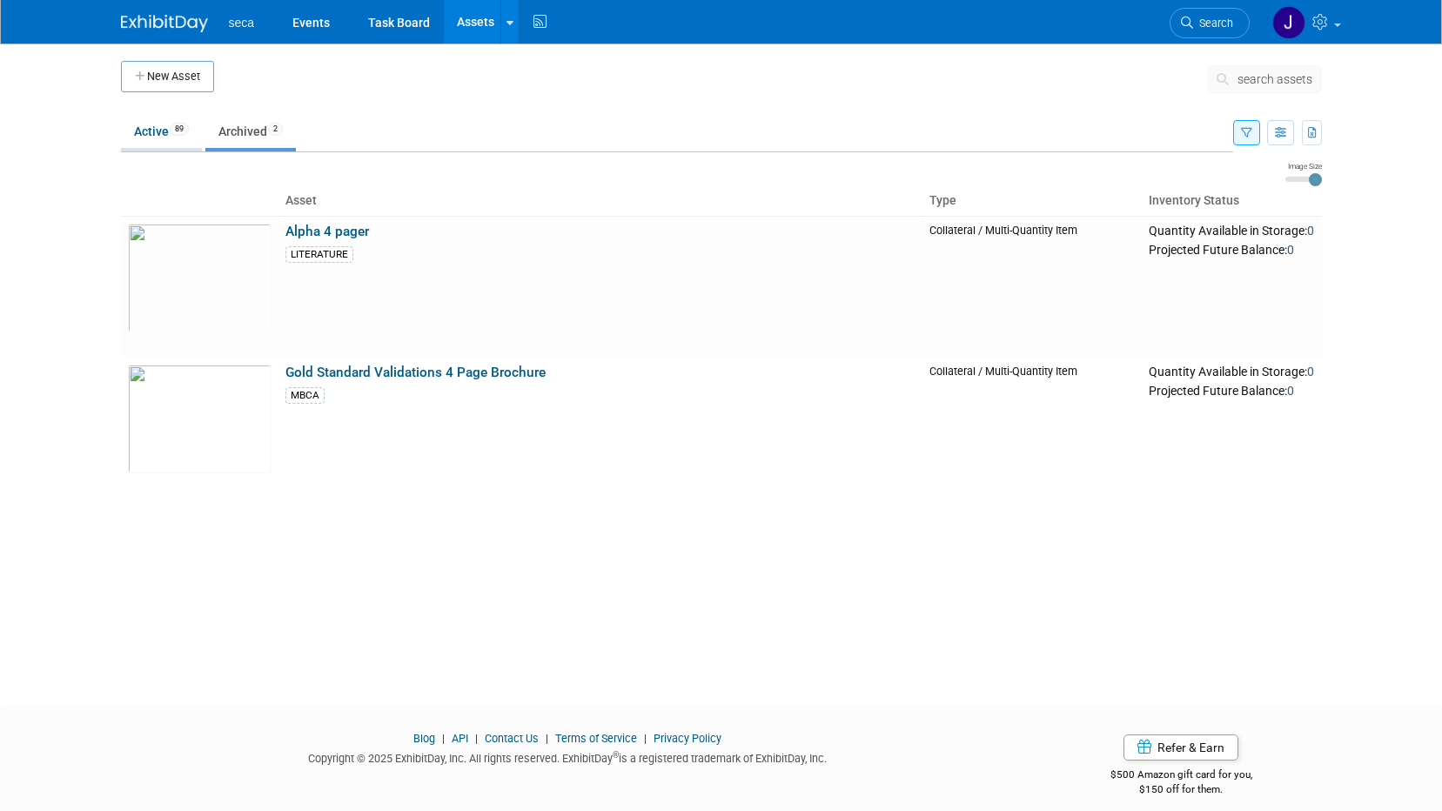
click at [134, 134] on link "Active 89" at bounding box center [161, 131] width 81 height 33
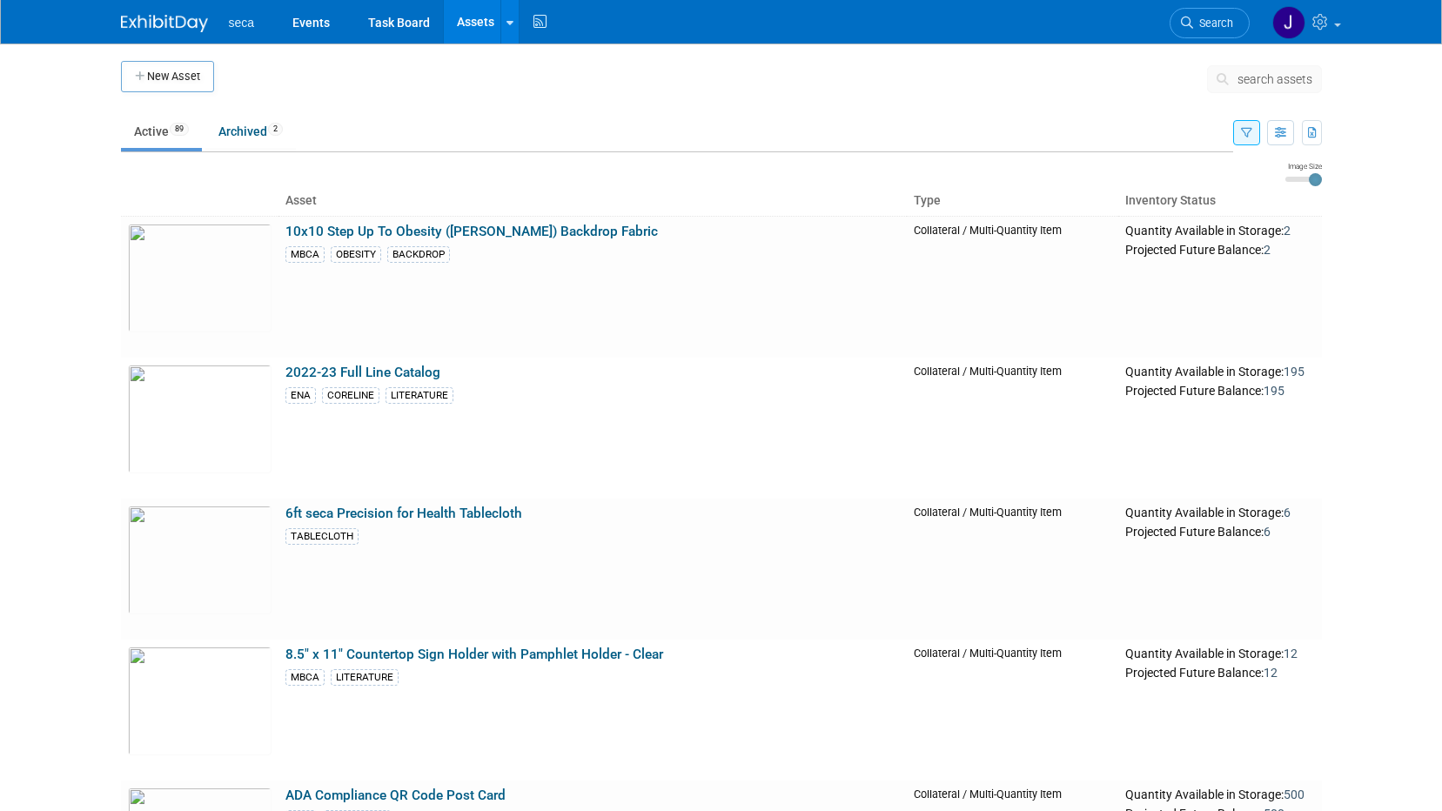
click at [302, 198] on th "Asset" at bounding box center [593, 201] width 628 height 30
click at [177, 66] on button "New Asset" at bounding box center [167, 76] width 93 height 31
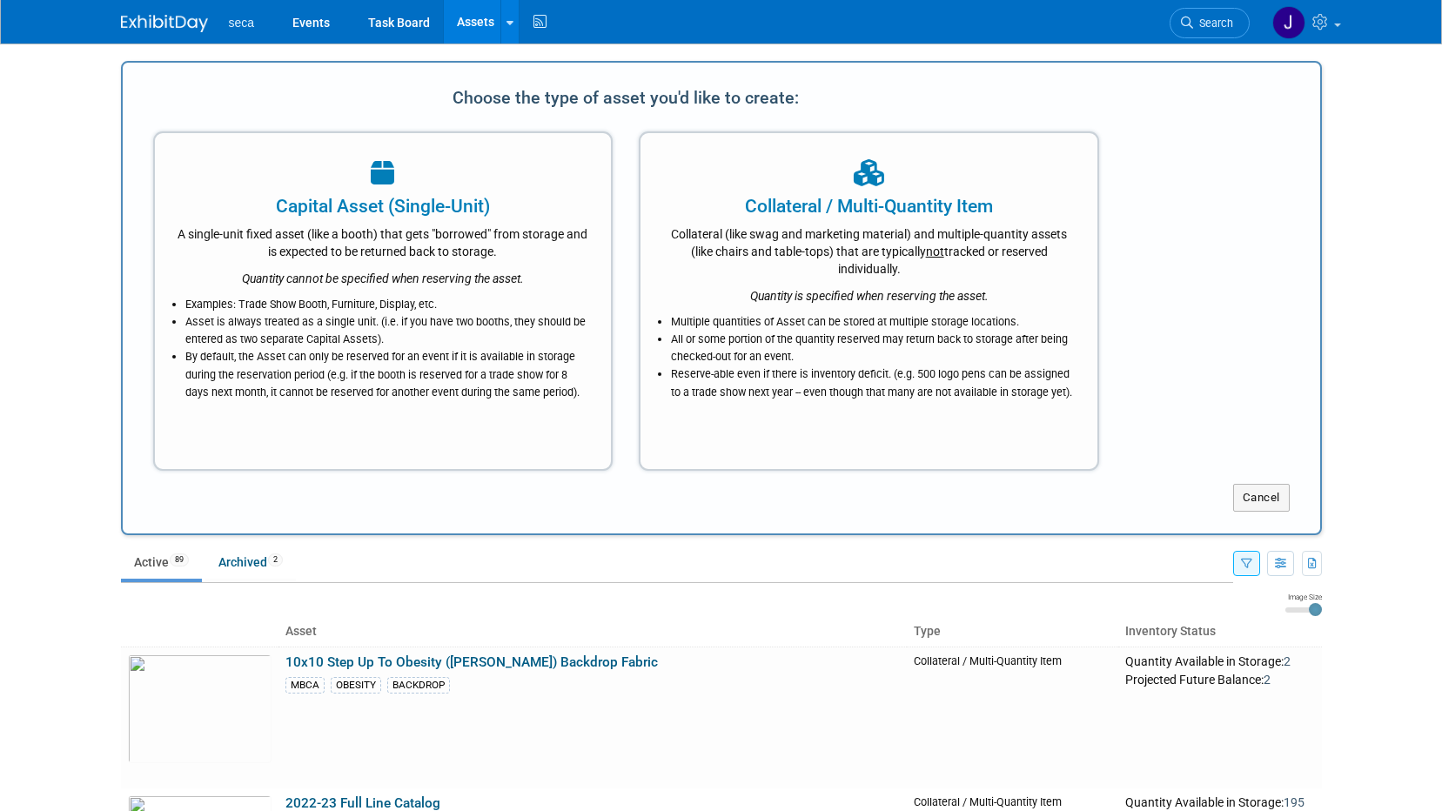
click at [1412, 340] on body "seca Events Task Board Assets New Asset Search Assets Bulk Upload Assets Storag…" at bounding box center [721, 405] width 1442 height 811
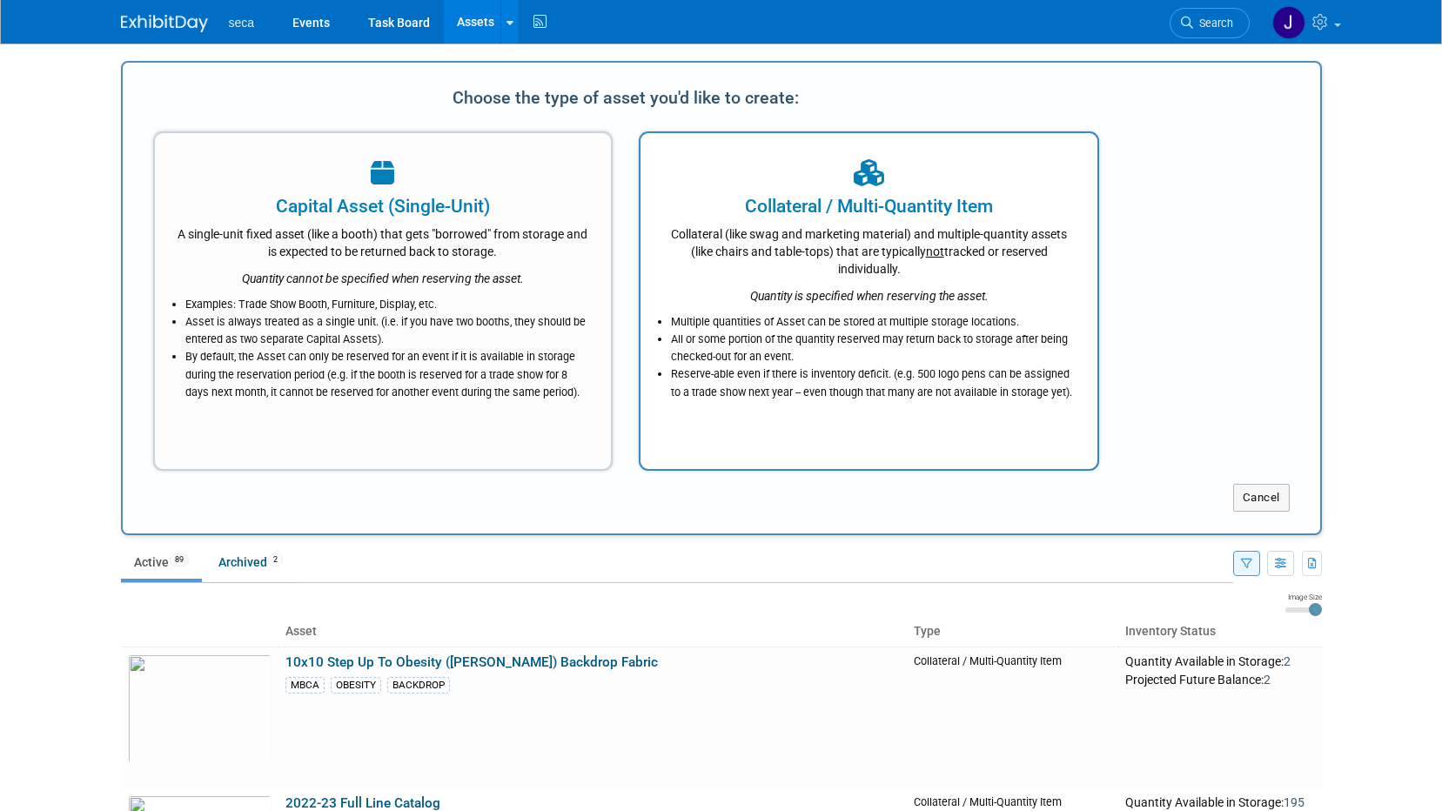
click at [844, 230] on div "Collateral (like swag and marketing material) and multiple-quantity assets (lik…" at bounding box center [868, 248] width 413 height 58
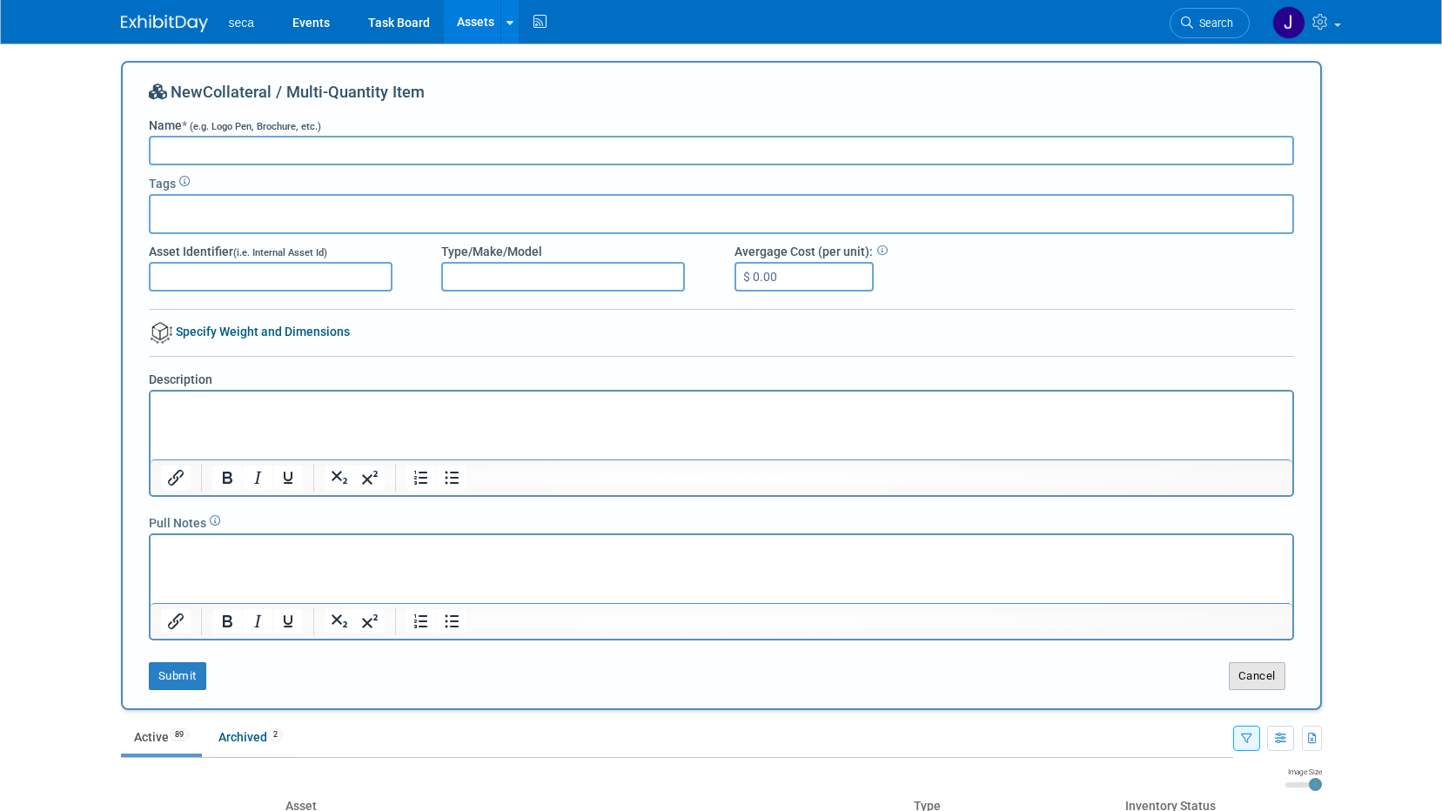
click at [1240, 684] on button "Cancel" at bounding box center [1257, 676] width 57 height 28
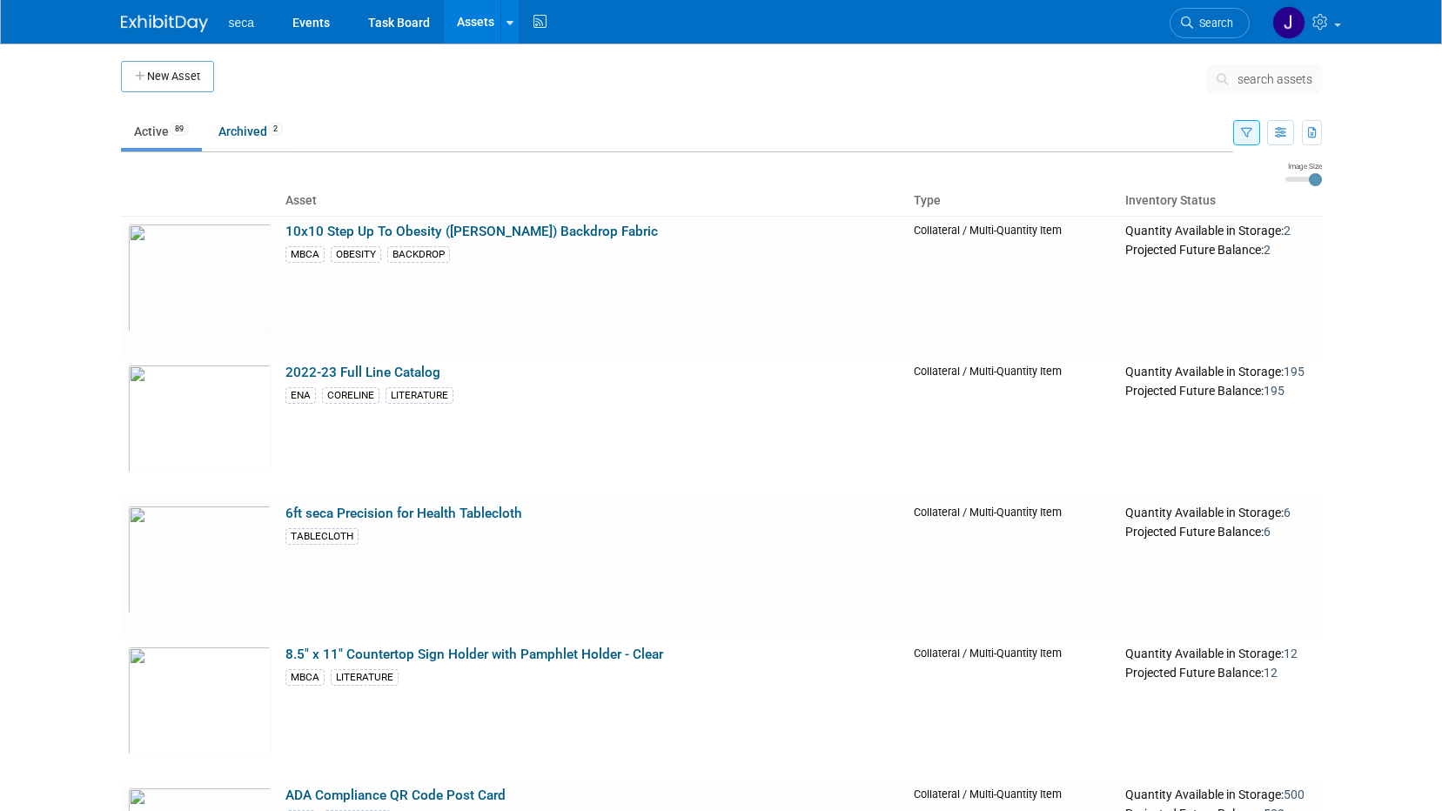
click at [169, 76] on button "New Asset" at bounding box center [167, 76] width 93 height 31
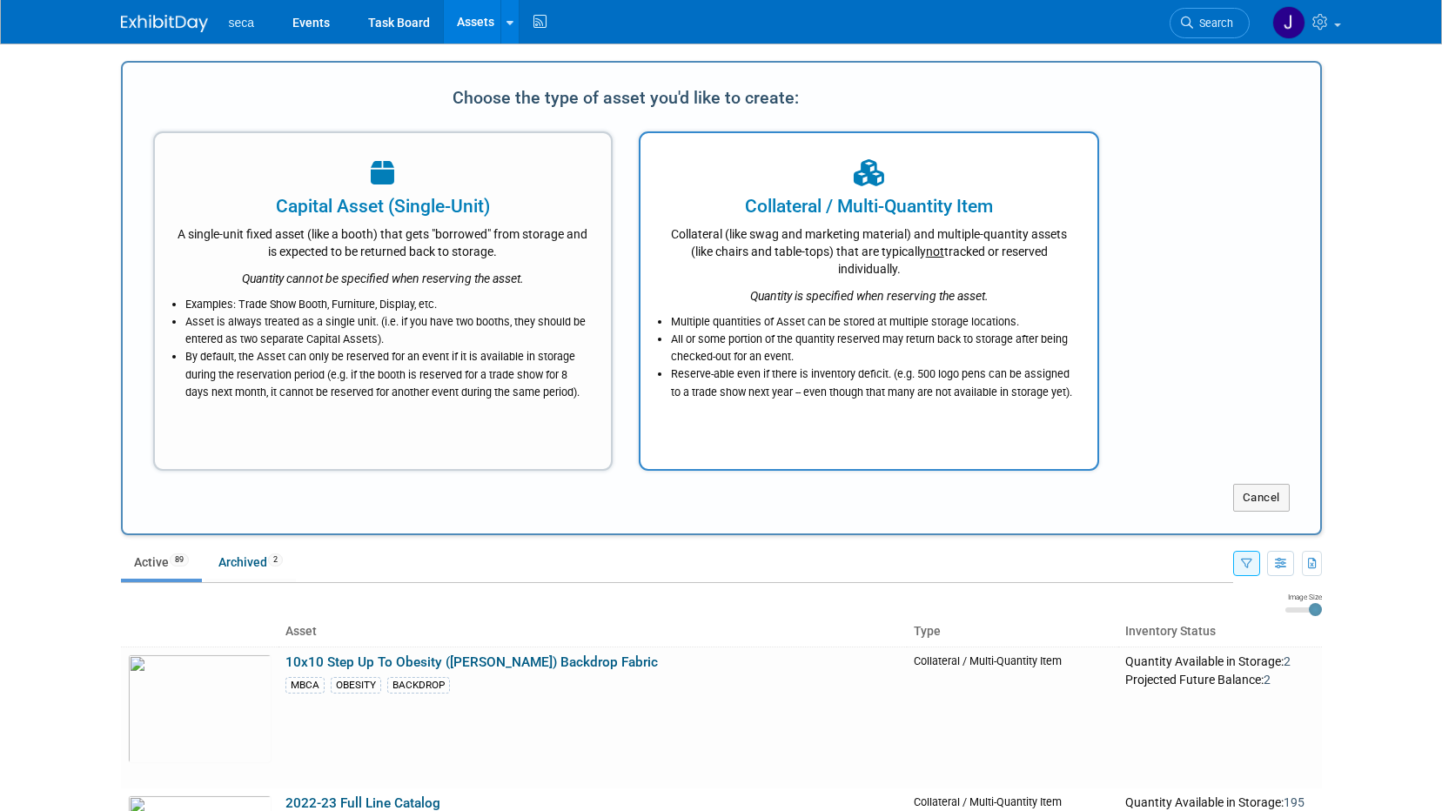
click at [729, 251] on div "Collateral (like swag and marketing material) and multiple-quantity assets (lik…" at bounding box center [868, 248] width 413 height 58
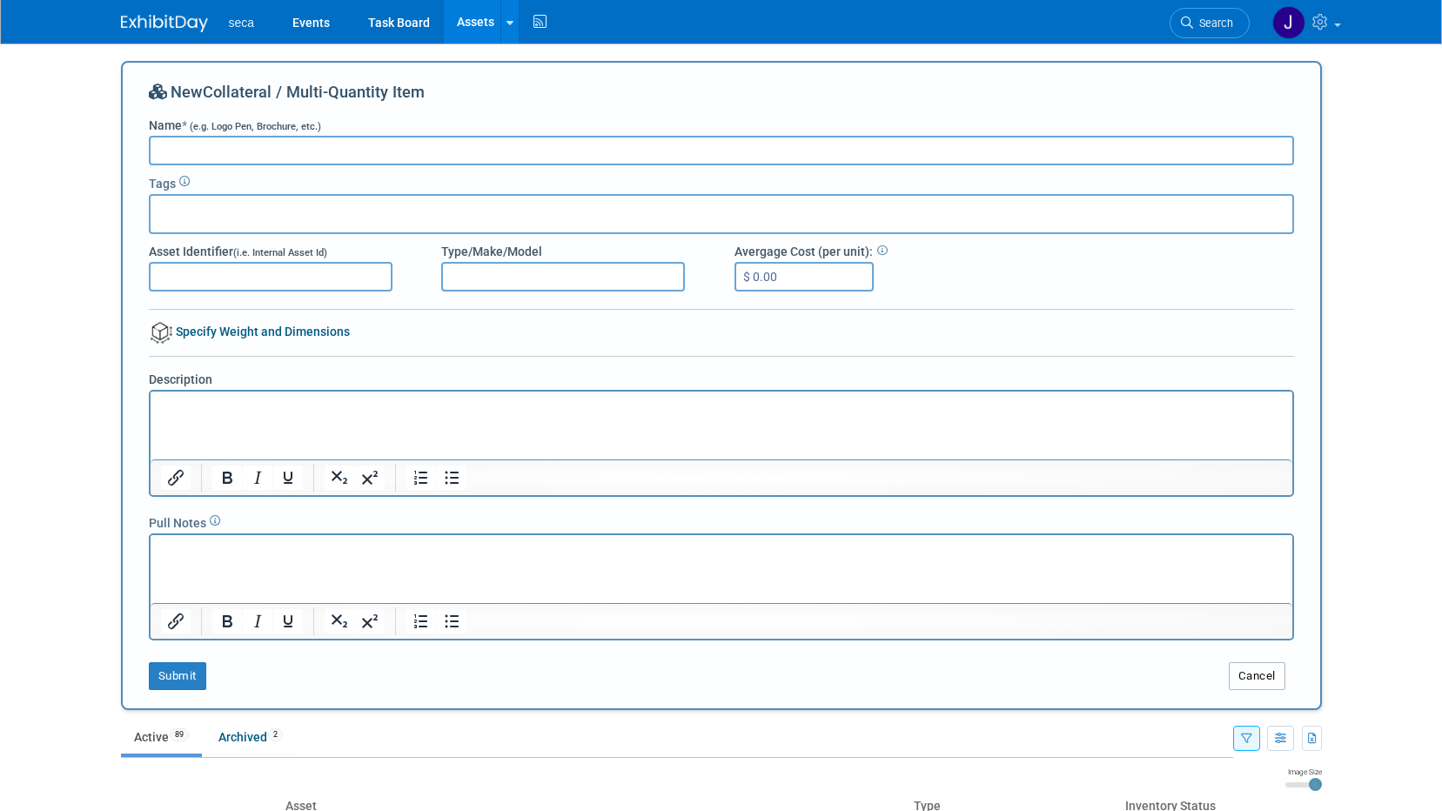
drag, startPoint x: 1235, startPoint y: 674, endPoint x: 1223, endPoint y: 668, distance: 13.6
click at [1235, 674] on button "Cancel" at bounding box center [1257, 676] width 57 height 28
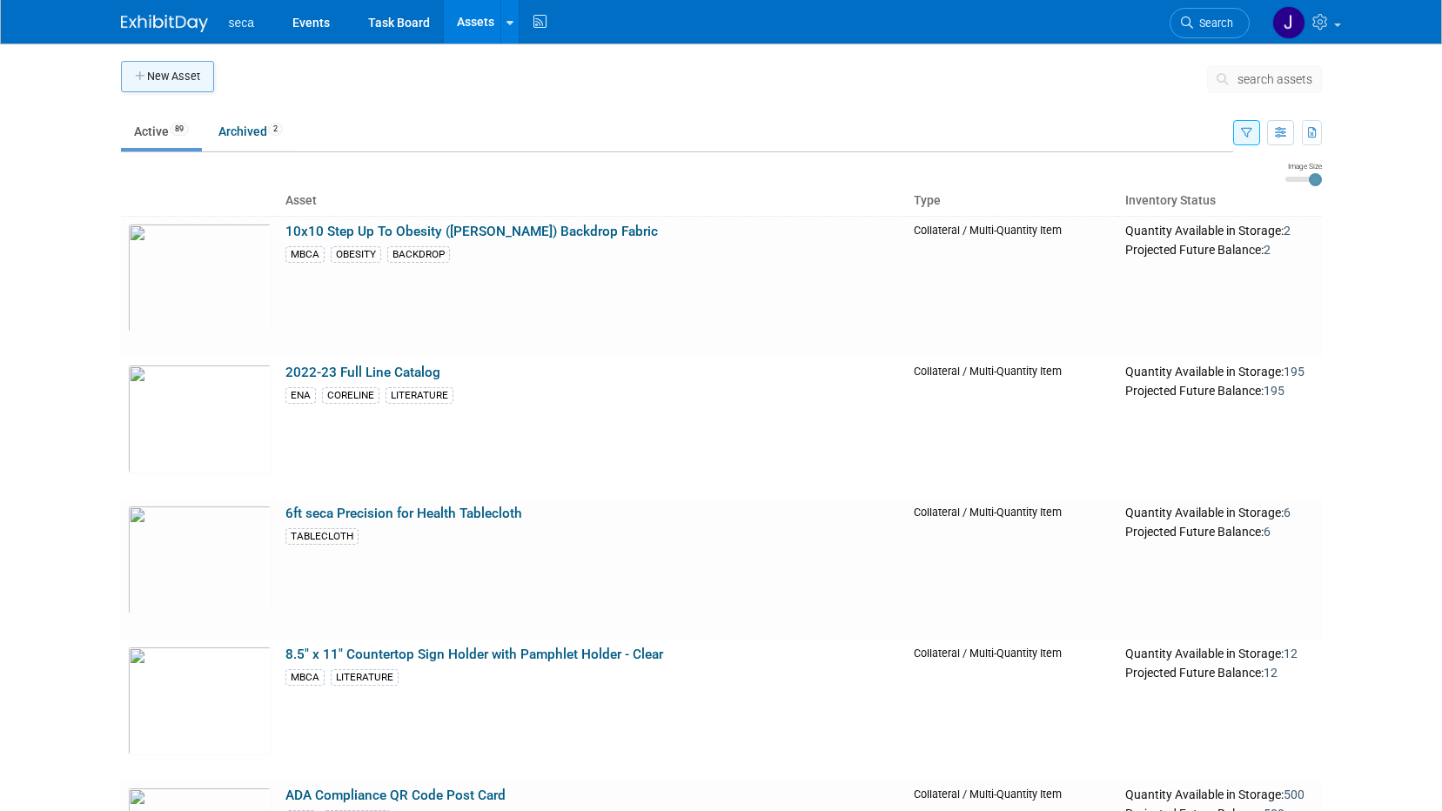
click at [191, 74] on button "New Asset" at bounding box center [167, 76] width 93 height 31
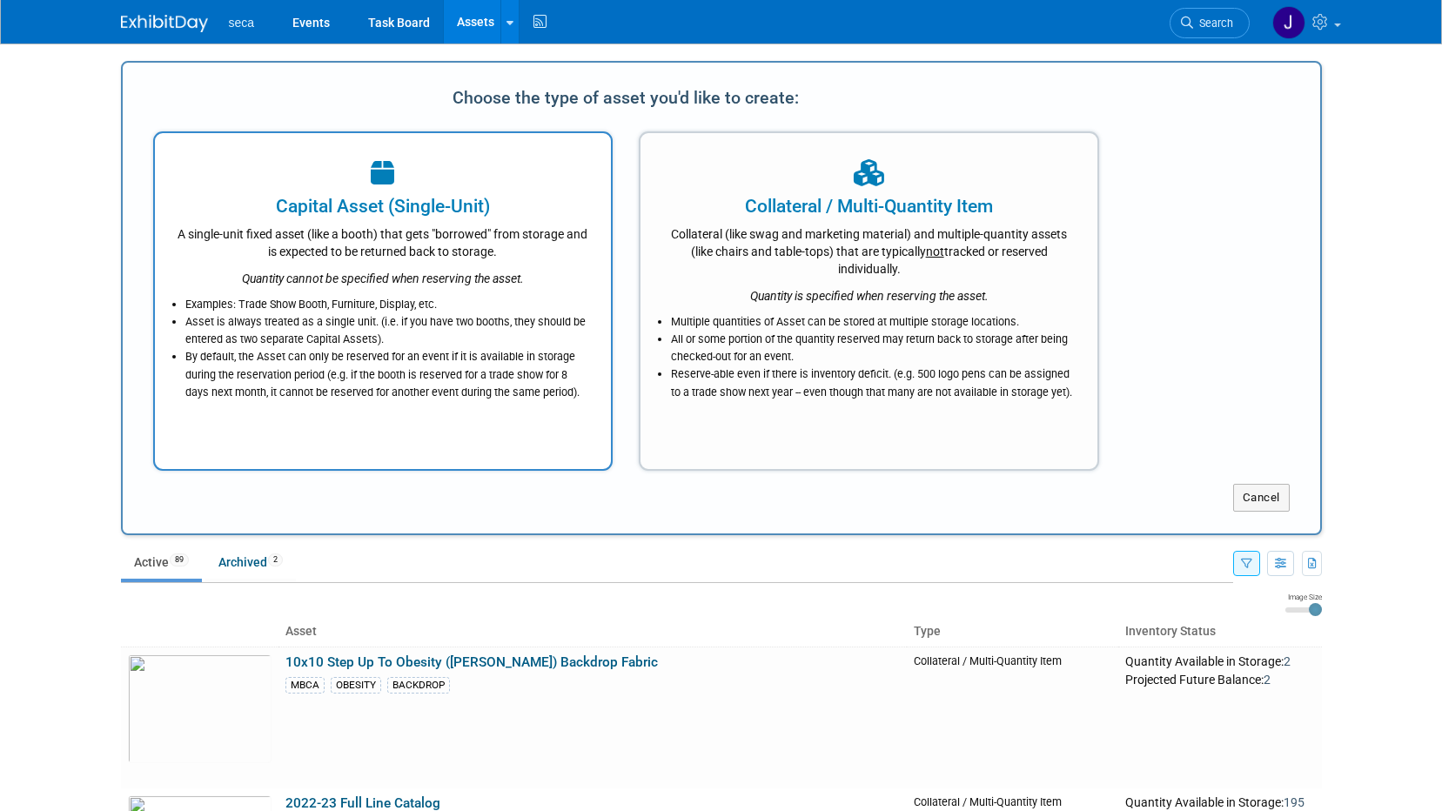
click at [434, 319] on li "Asset is always treated as a single unit. (i.e. if you have two booths, they sh…" at bounding box center [387, 330] width 405 height 35
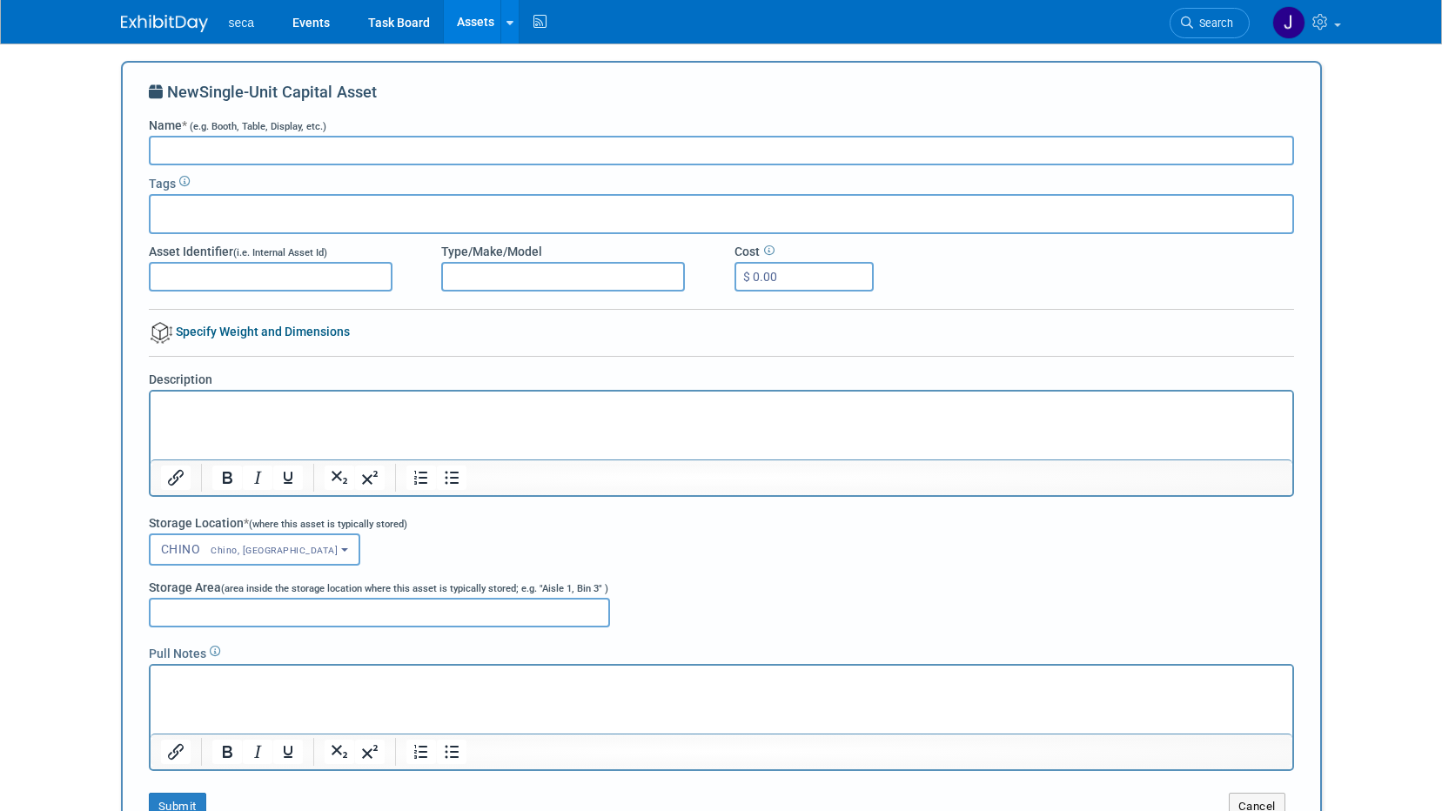
type input "$"
type input "0.00"
click at [833, 286] on input "$" at bounding box center [804, 277] width 139 height 30
click at [1230, 801] on button "Cancel" at bounding box center [1257, 807] width 57 height 28
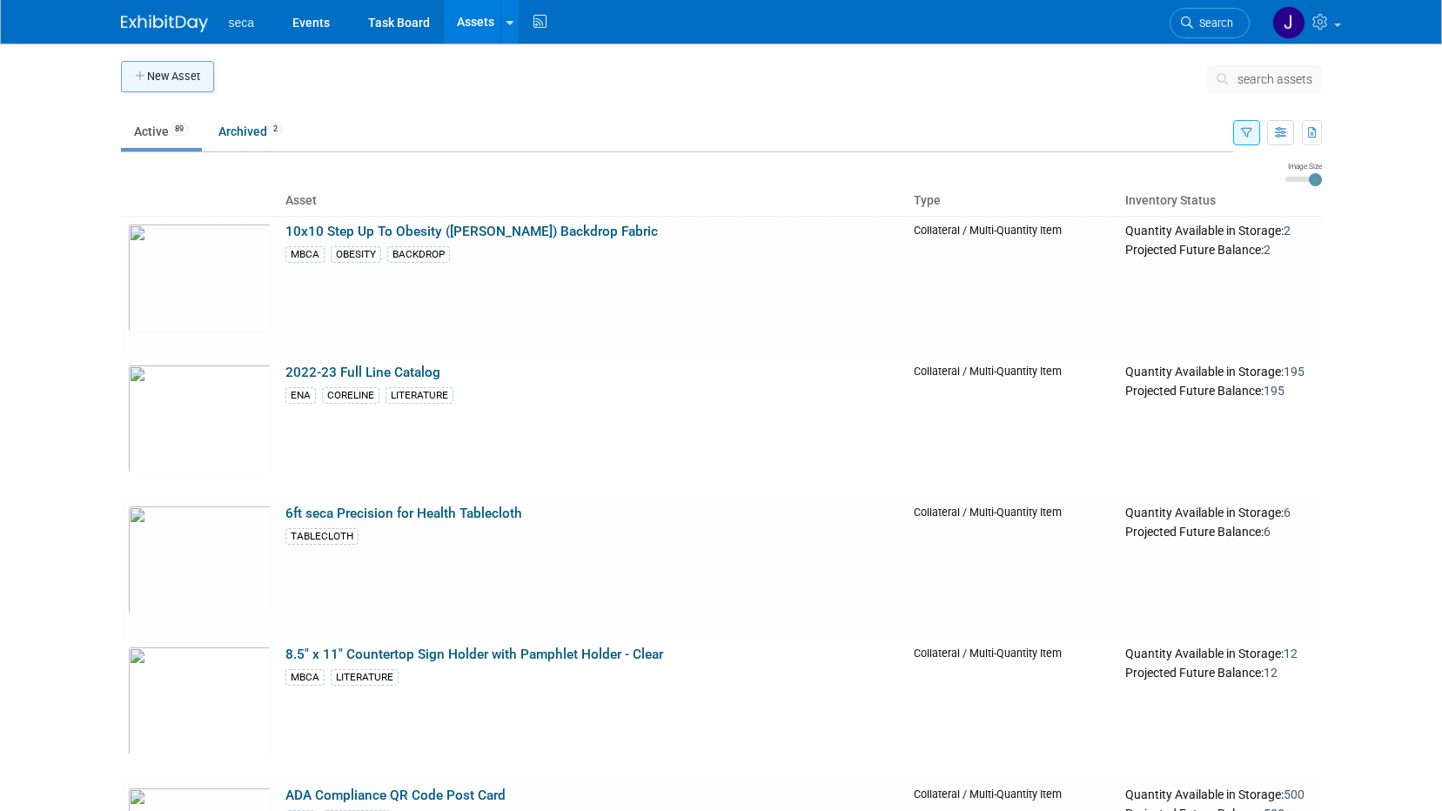
click at [174, 84] on button "New Asset" at bounding box center [167, 76] width 93 height 31
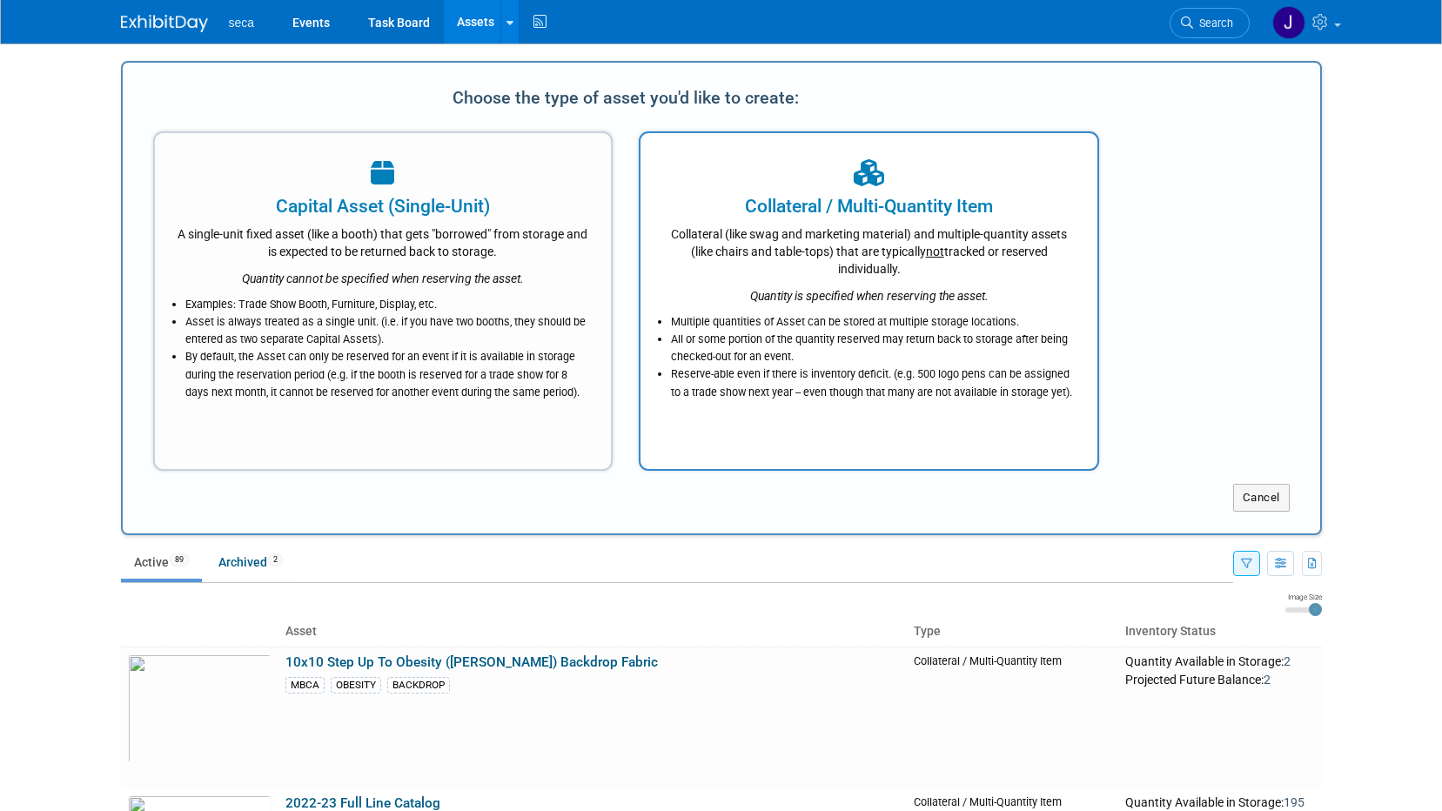
click at [890, 201] on div "Collateral / Multi-Quantity Item" at bounding box center [868, 206] width 413 height 26
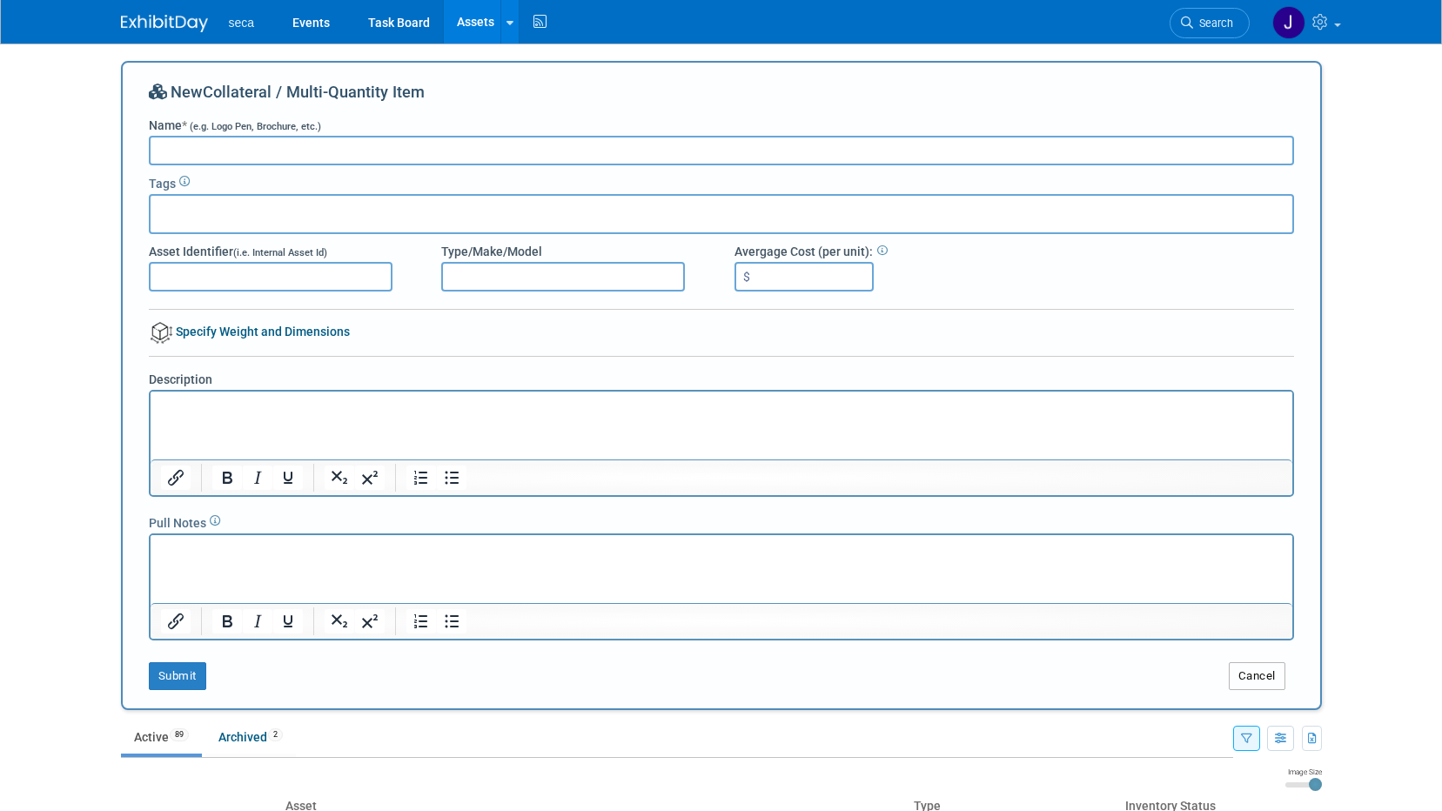
click at [1249, 685] on button "Cancel" at bounding box center [1257, 676] width 57 height 28
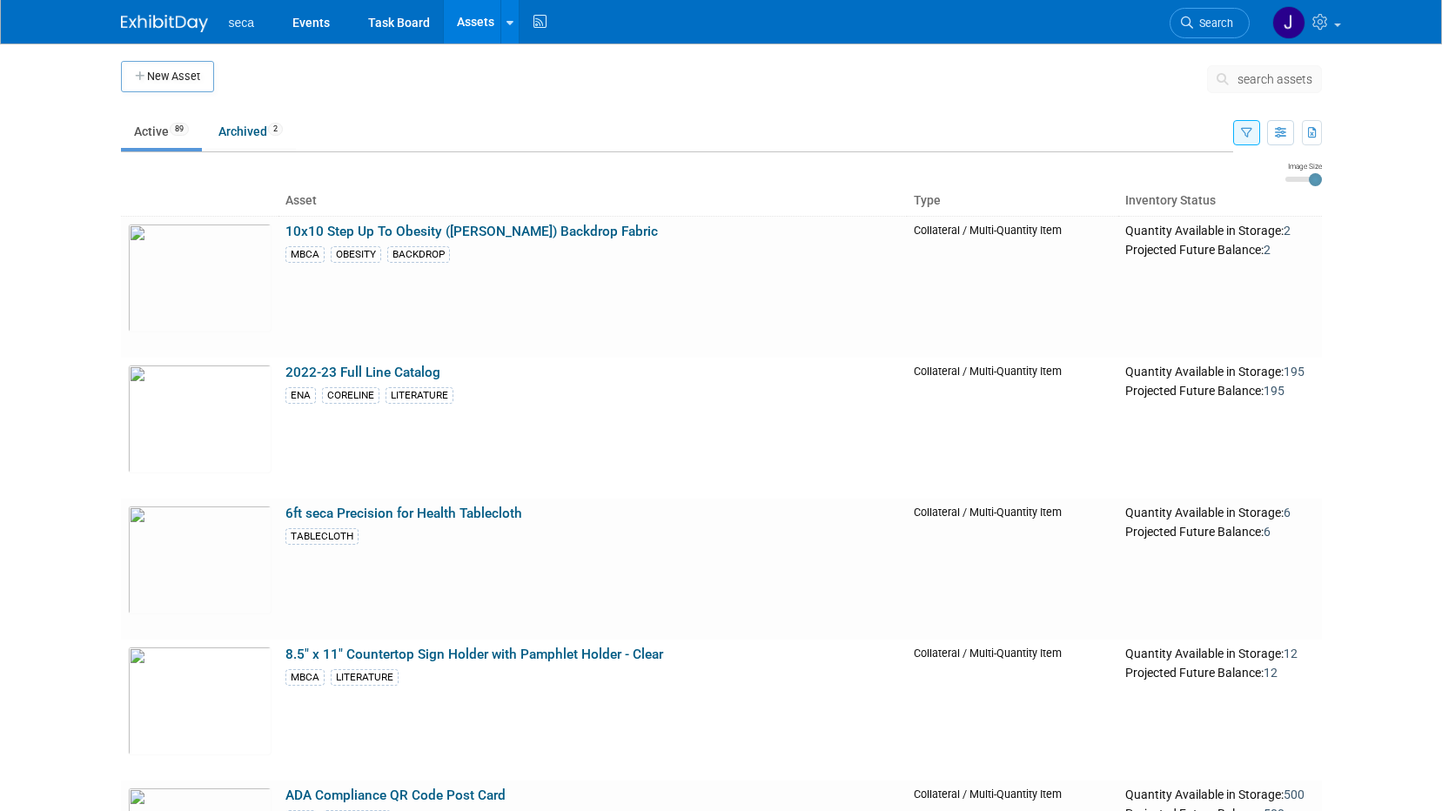
click at [176, 70] on button "New Asset" at bounding box center [167, 76] width 93 height 31
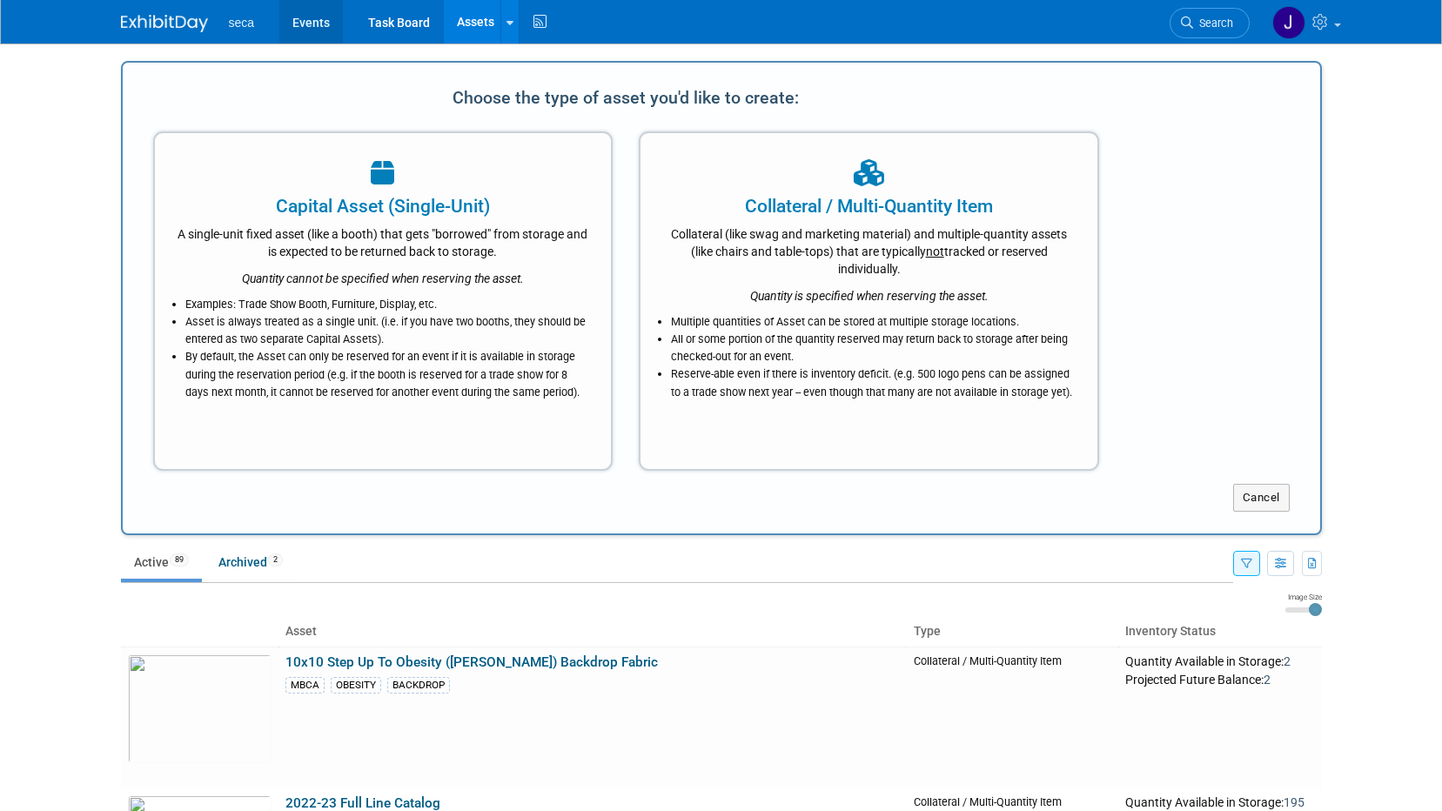
click at [309, 24] on link "Events" at bounding box center [311, 22] width 64 height 44
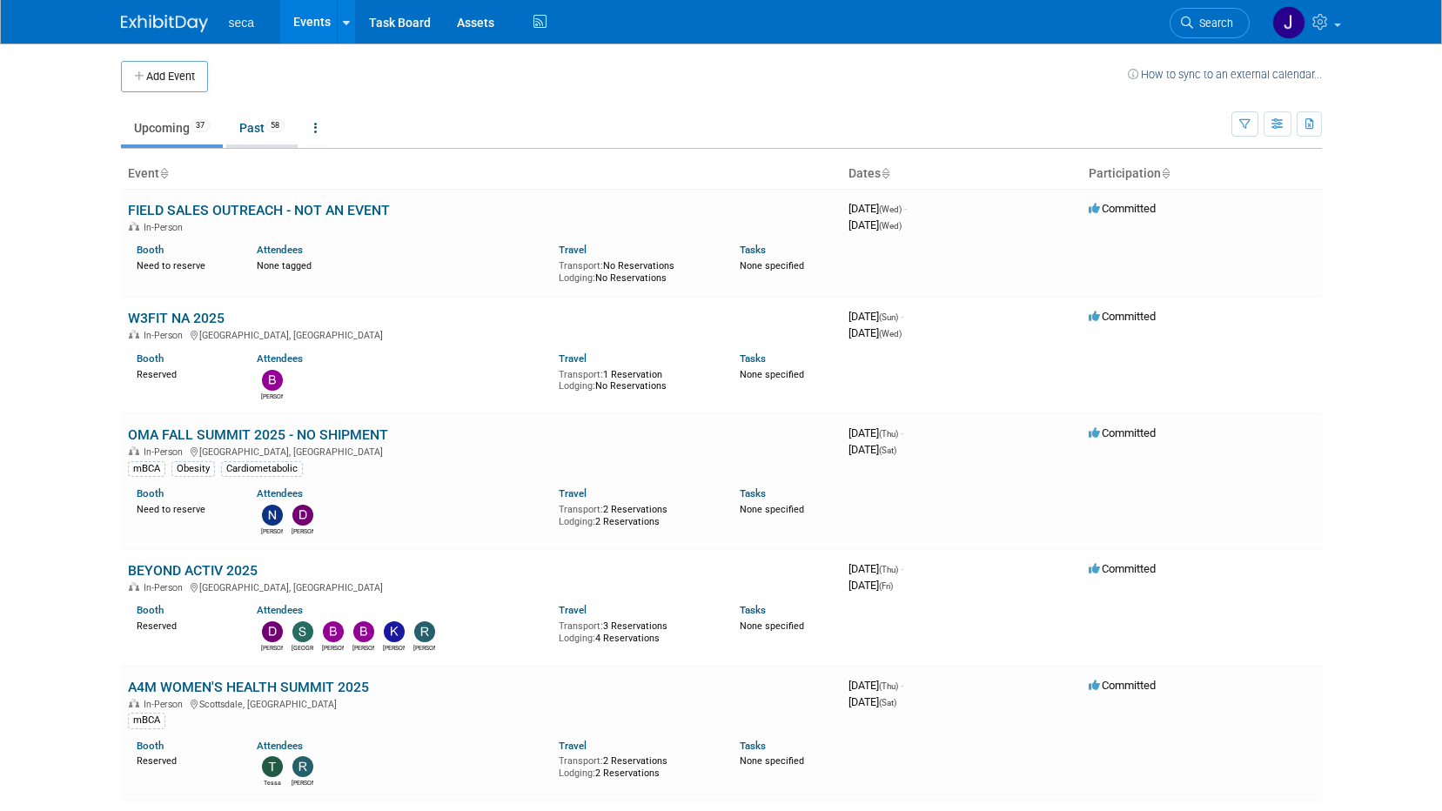
click at [272, 140] on link "Past 58" at bounding box center [261, 127] width 71 height 33
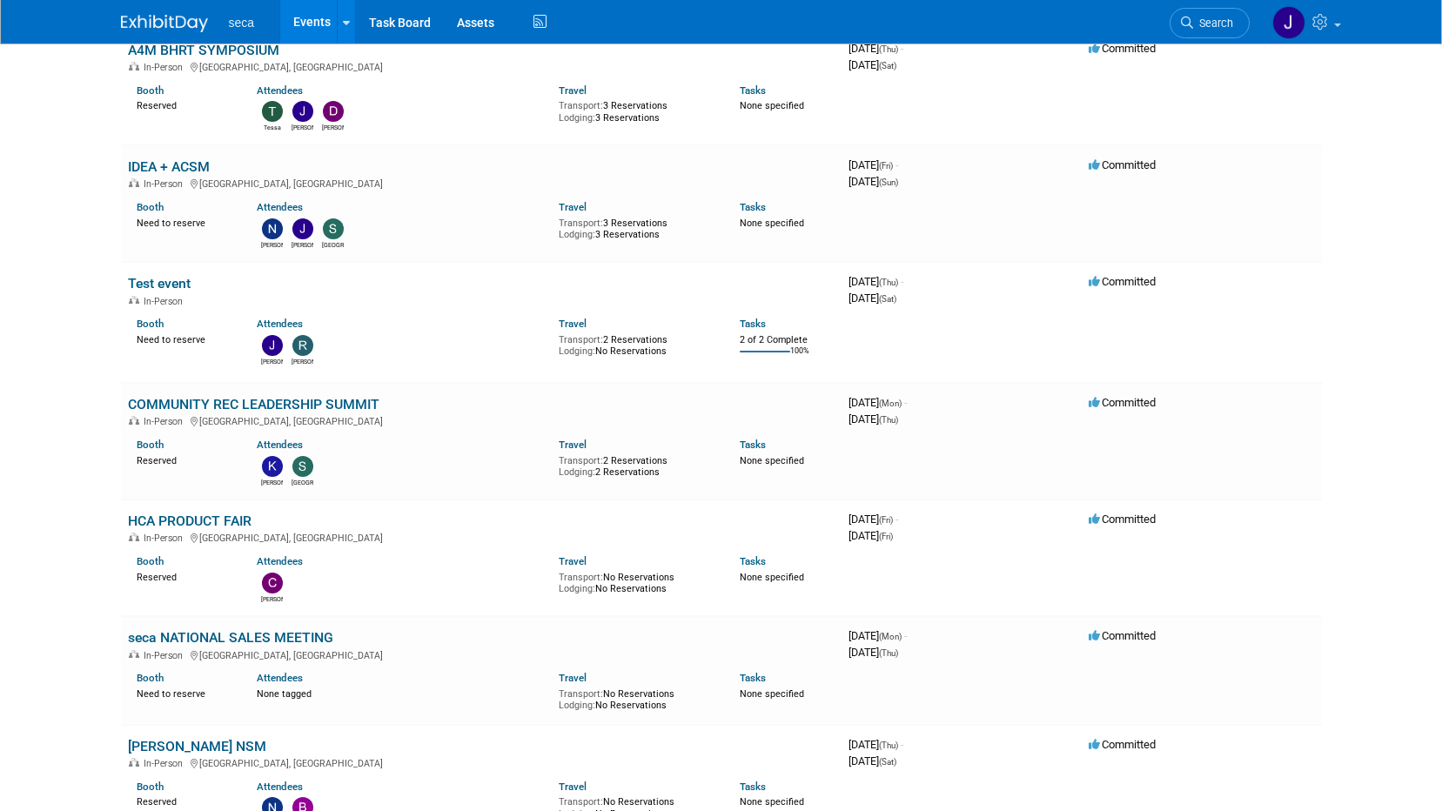
scroll to position [6179, 0]
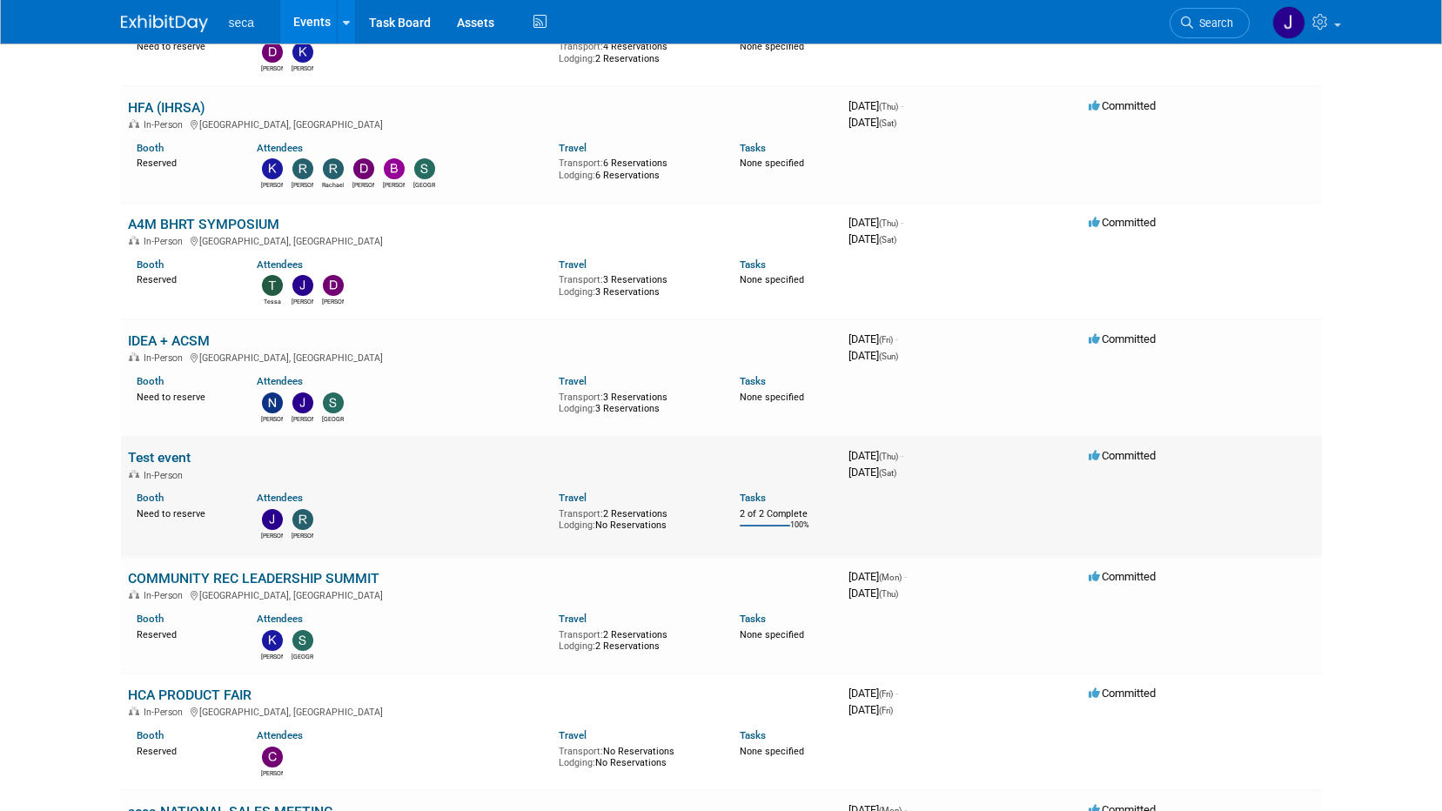
click at [178, 449] on link "Test event" at bounding box center [159, 457] width 63 height 17
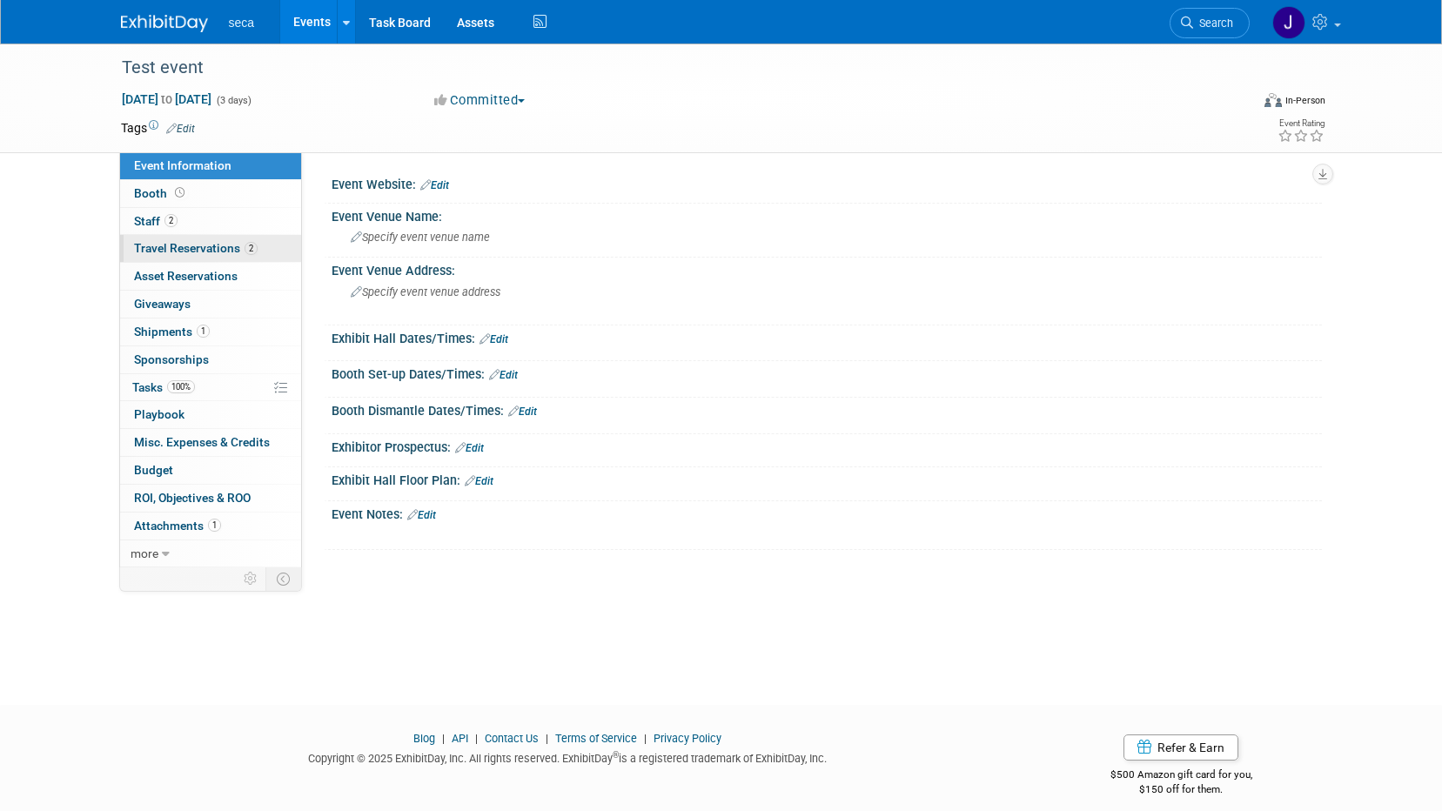
click at [213, 251] on span "Travel Reservations 2" at bounding box center [196, 248] width 124 height 14
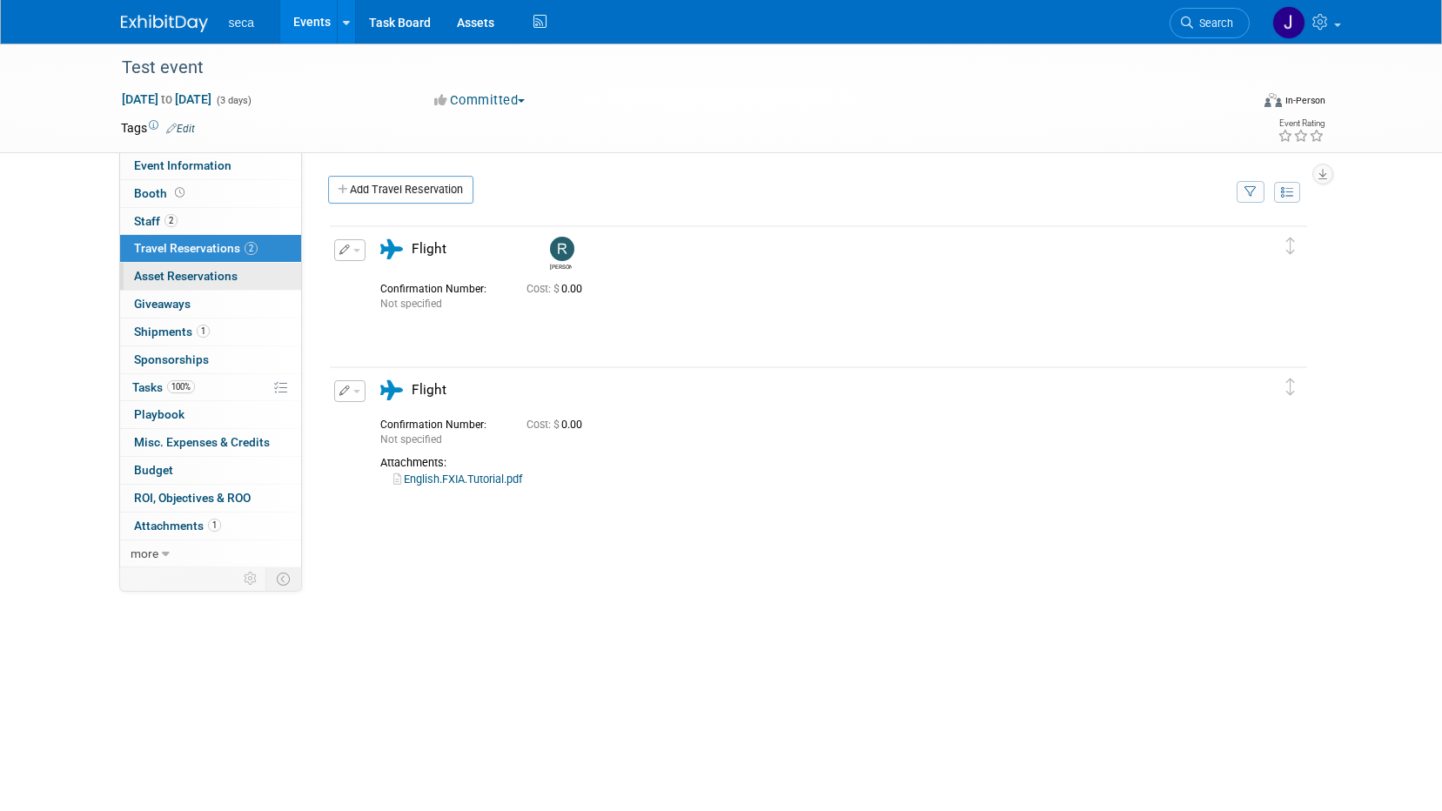
click at [228, 273] on span "Asset Reservations 0" at bounding box center [186, 276] width 104 height 14
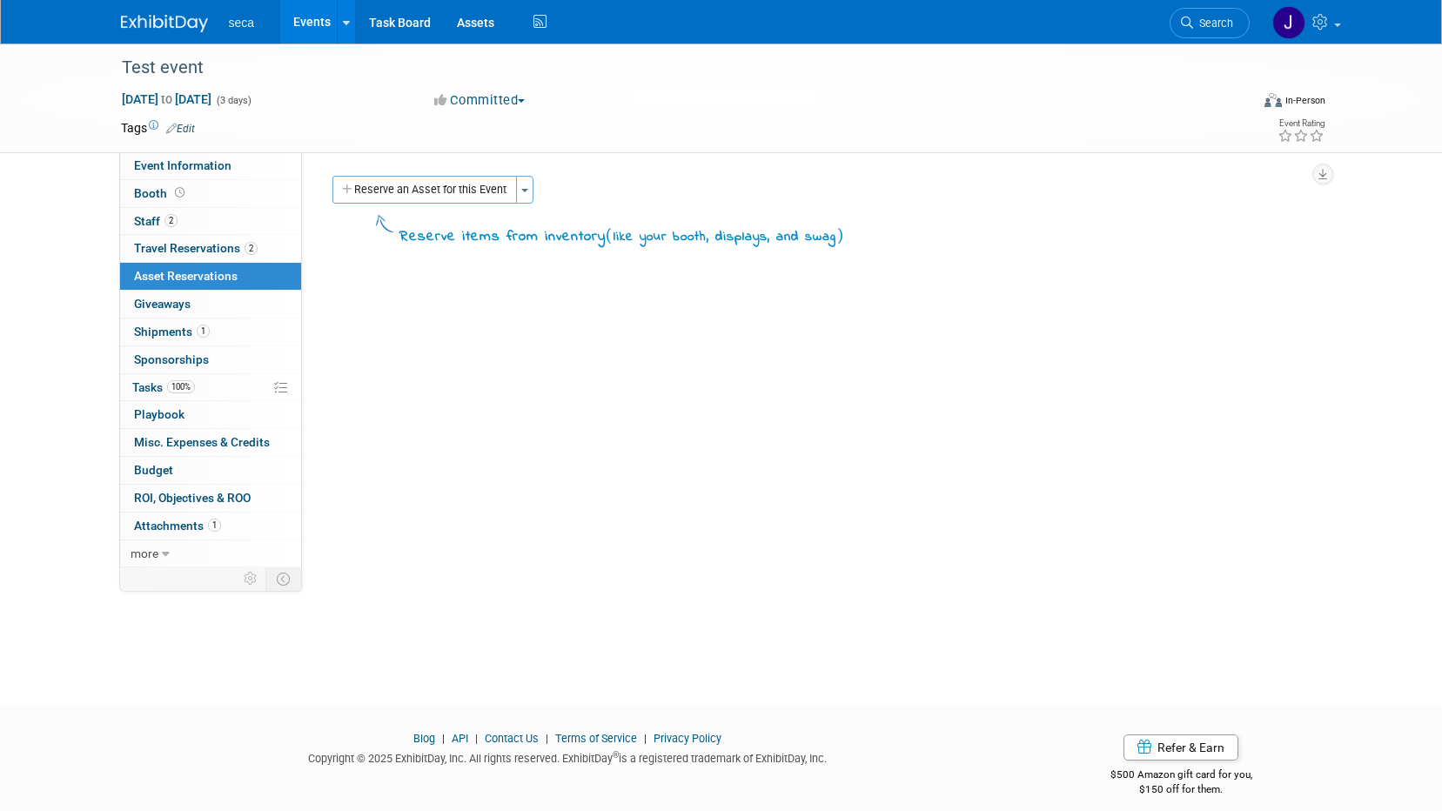
drag, startPoint x: 225, startPoint y: 275, endPoint x: 82, endPoint y: 313, distance: 148.4
click at [82, 313] on div "Test event Mar 6, 2025 to Mar 8, 2025 (3 days) Mar 6, 2025 to Mar 8, 2025 Commi…" at bounding box center [721, 359] width 1442 height 630
click at [477, 22] on link "Assets" at bounding box center [476, 22] width 64 height 44
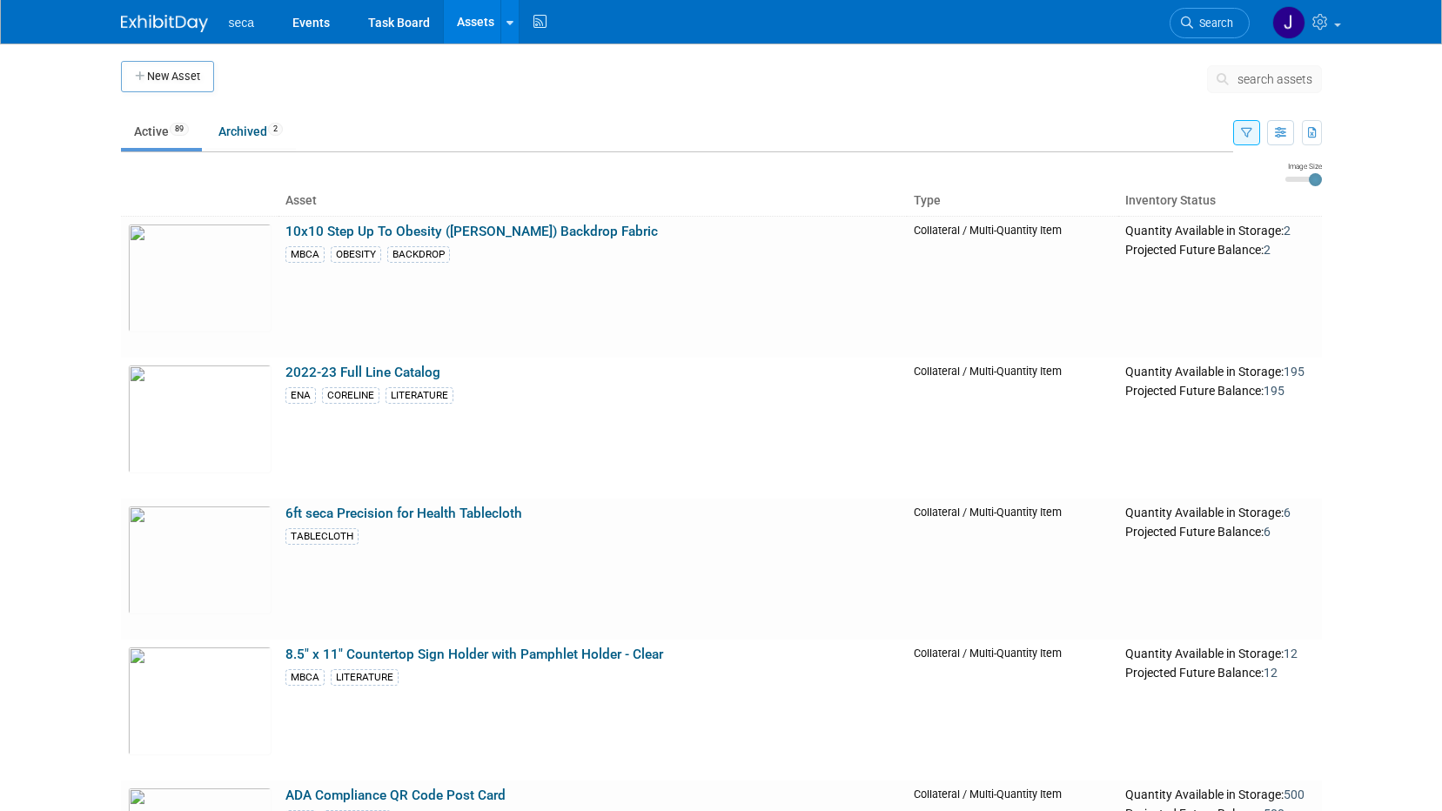
drag, startPoint x: 104, startPoint y: 204, endPoint x: 113, endPoint y: 172, distance: 32.8
click at [104, 204] on body "seca Events Task Board Assets New Asset Search Assets Bulk Upload Assets Storag…" at bounding box center [721, 405] width 1442 height 811
click at [171, 21] on img at bounding box center [164, 23] width 87 height 17
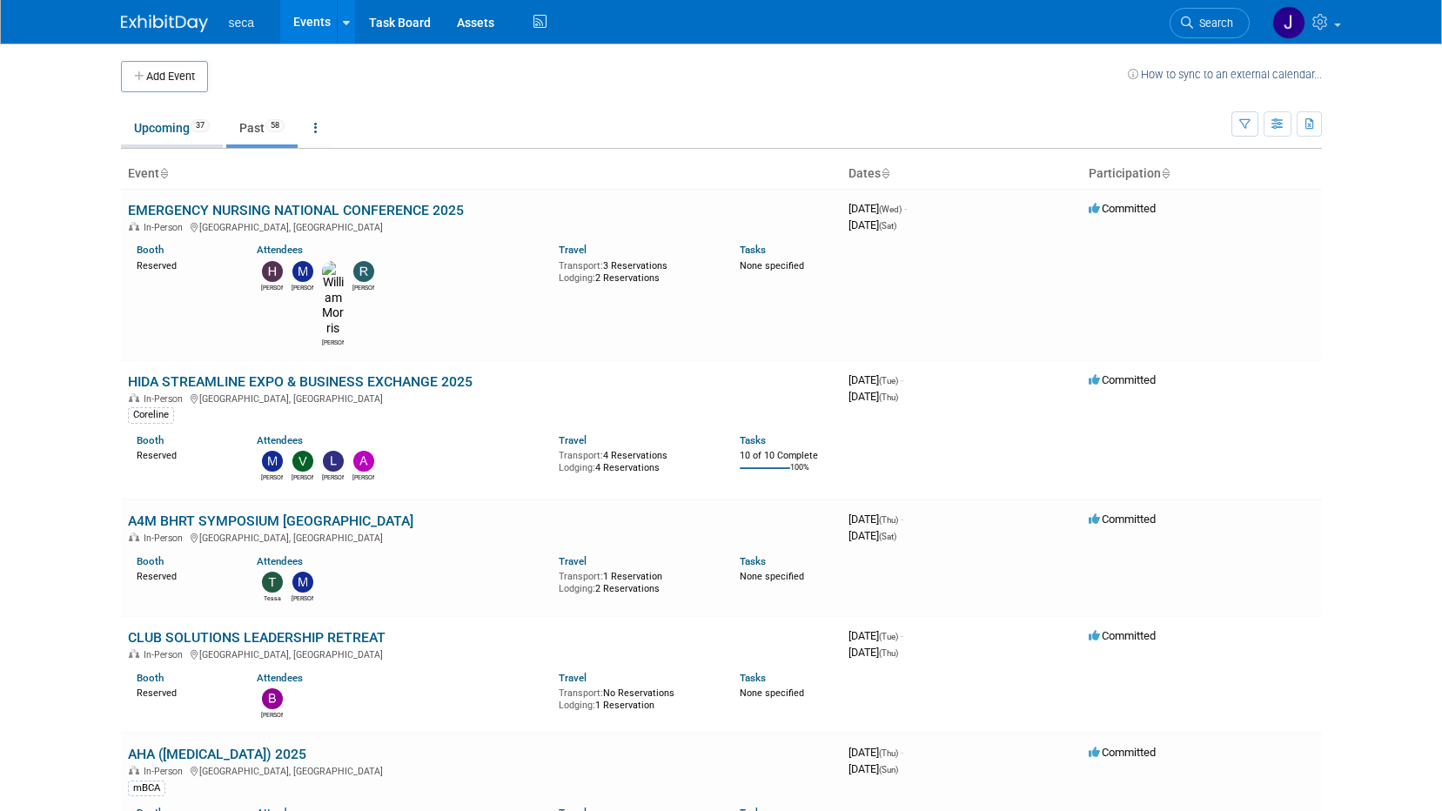
click at [160, 136] on link "Upcoming 37" at bounding box center [172, 127] width 102 height 33
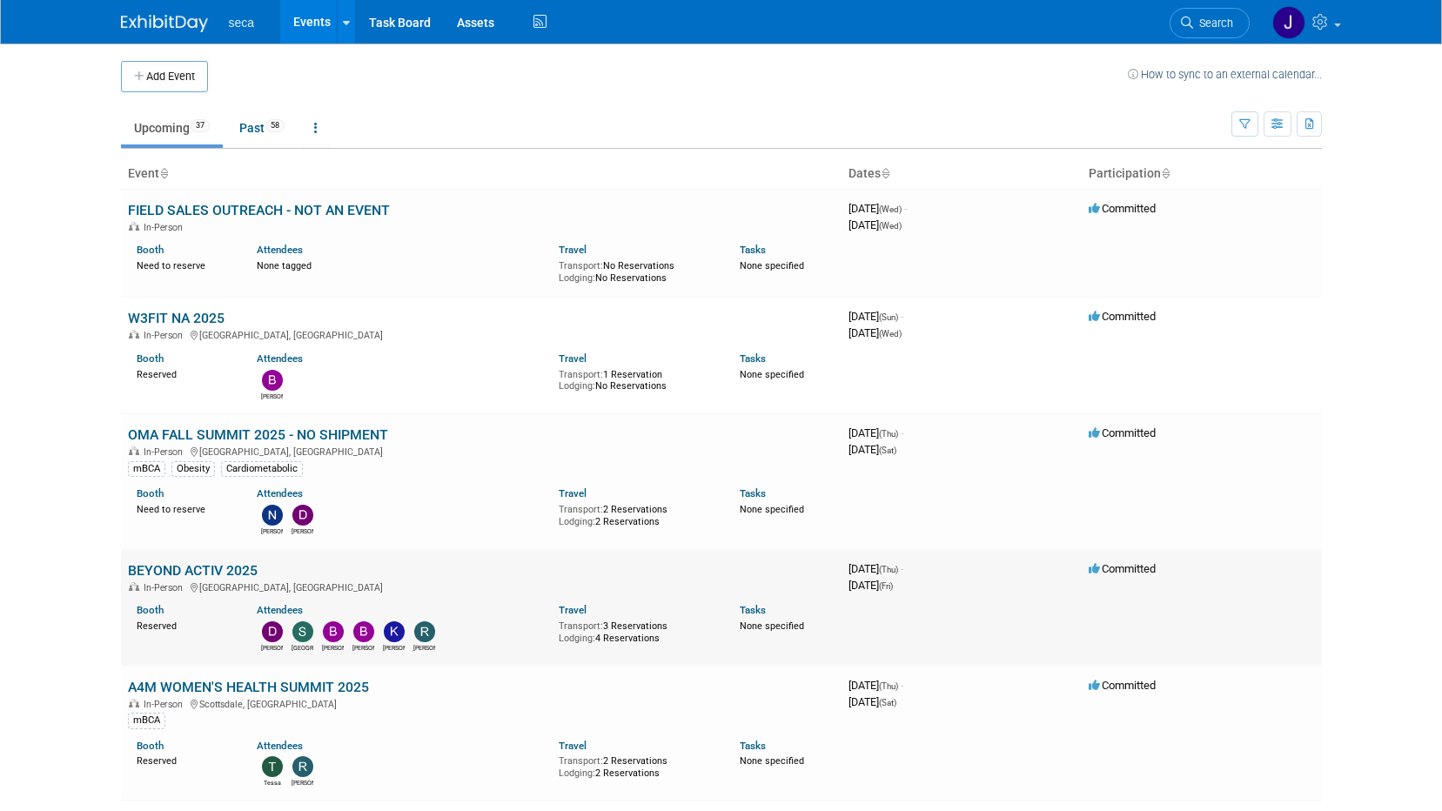
click at [216, 573] on link "BEYOND ACTIV 2025" at bounding box center [193, 570] width 130 height 17
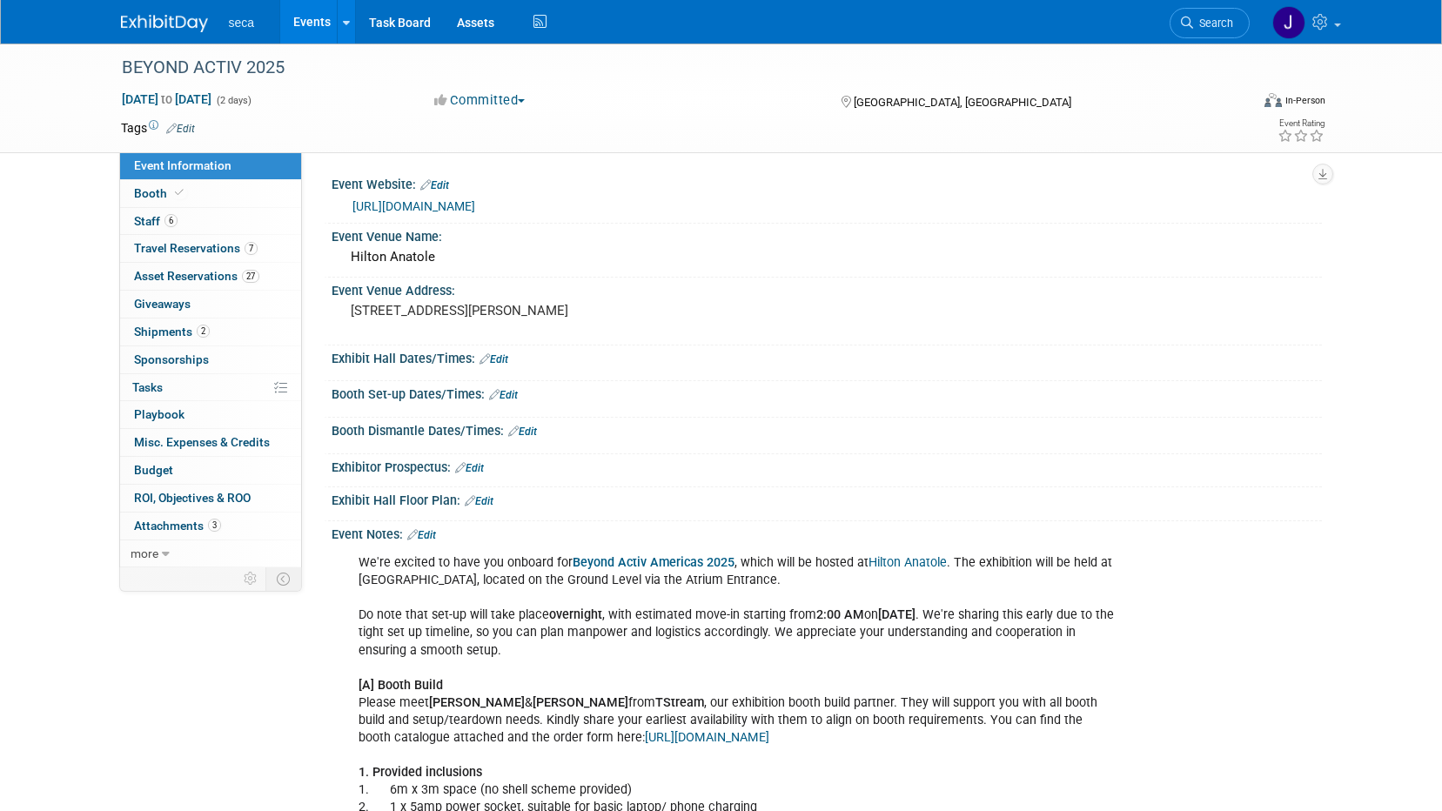
click at [30, 417] on div "BEYOND ACTIV 2025 [DATE] to [DATE] (2 days) [DATE] to [DATE] Committed Committe…" at bounding box center [721, 622] width 1442 height 1156
click at [175, 495] on span "ROI, Objectives & ROO 0" at bounding box center [192, 498] width 117 height 14
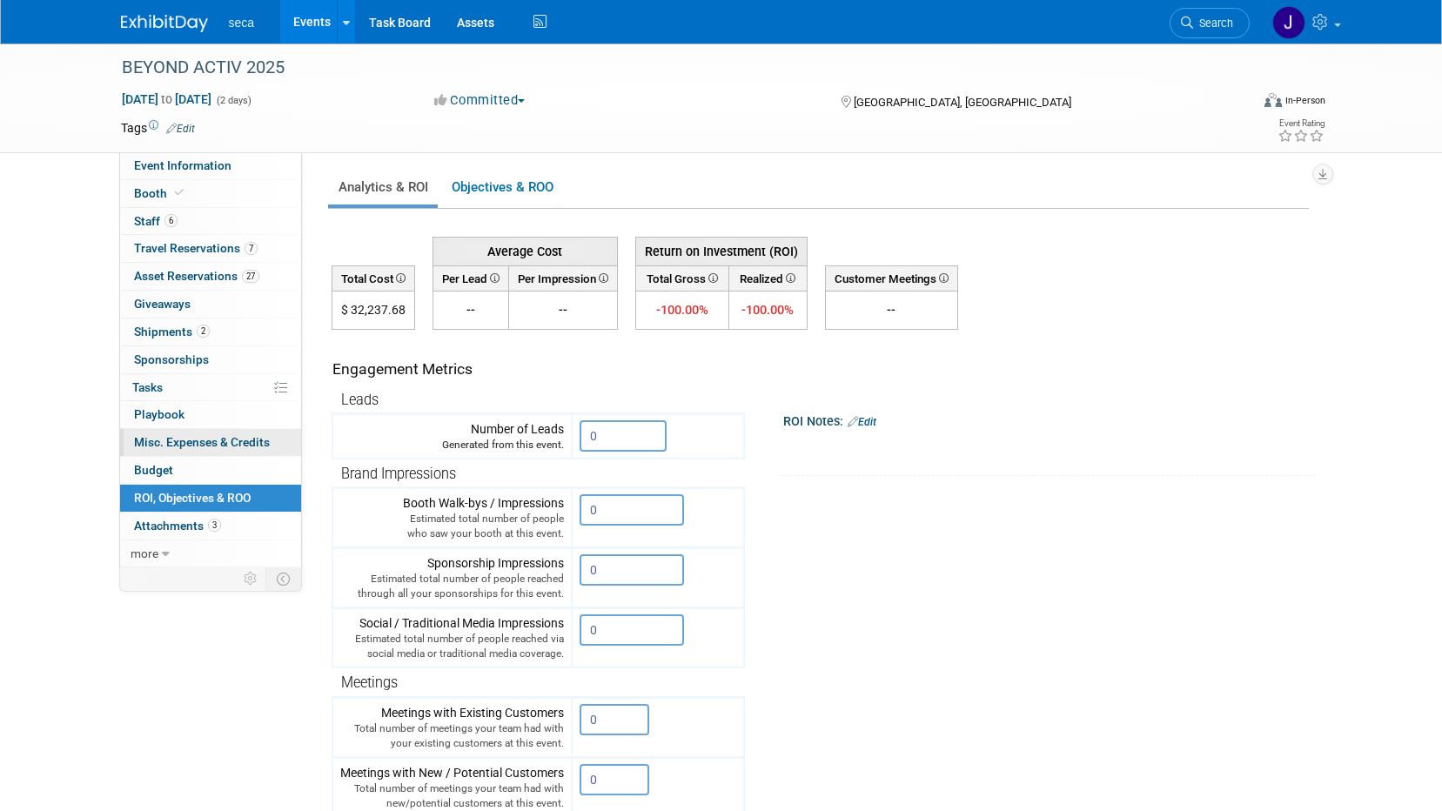
click at [150, 454] on link "0 Misc. Expenses & Credits 0" at bounding box center [210, 442] width 181 height 27
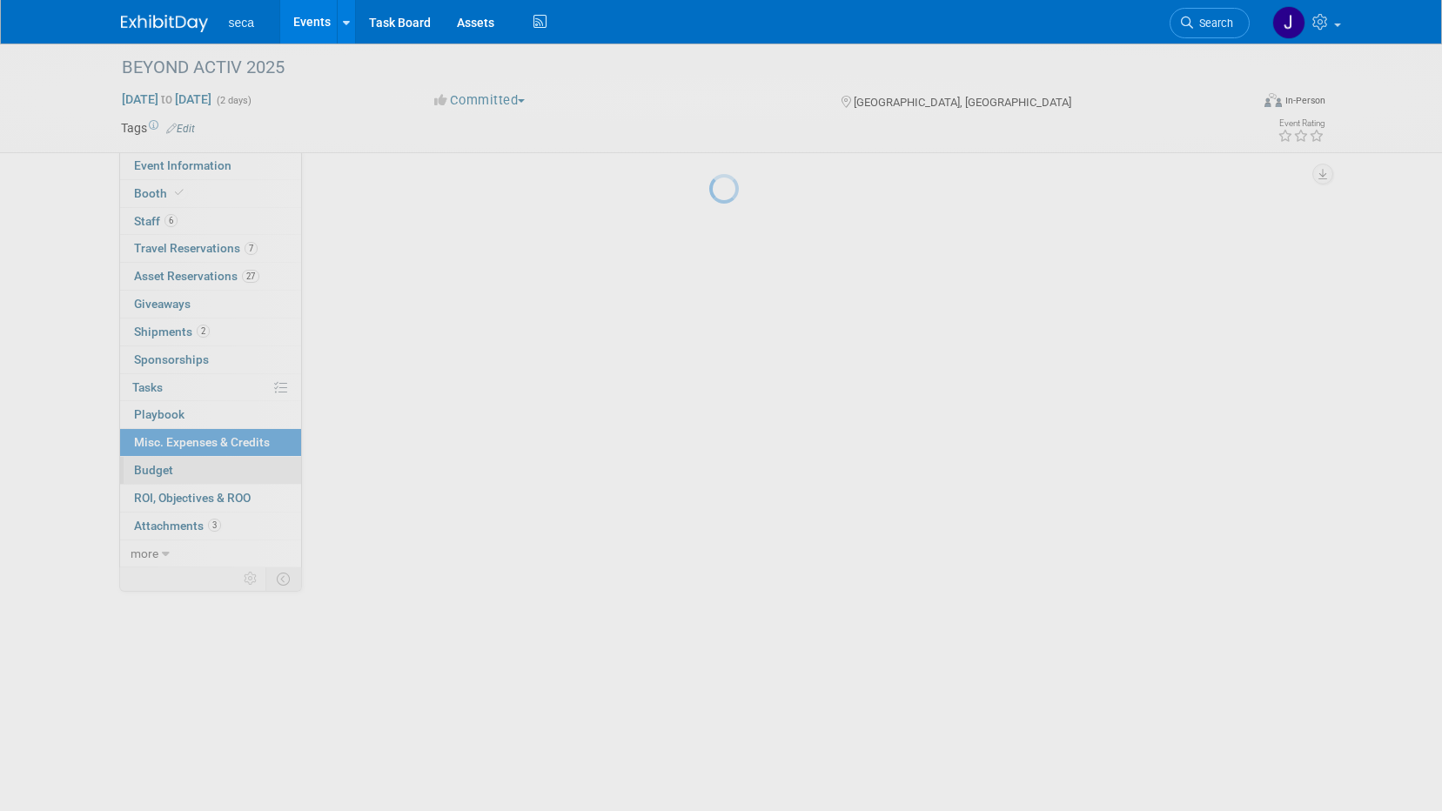
click at [153, 467] on span "Budget" at bounding box center [153, 470] width 39 height 14
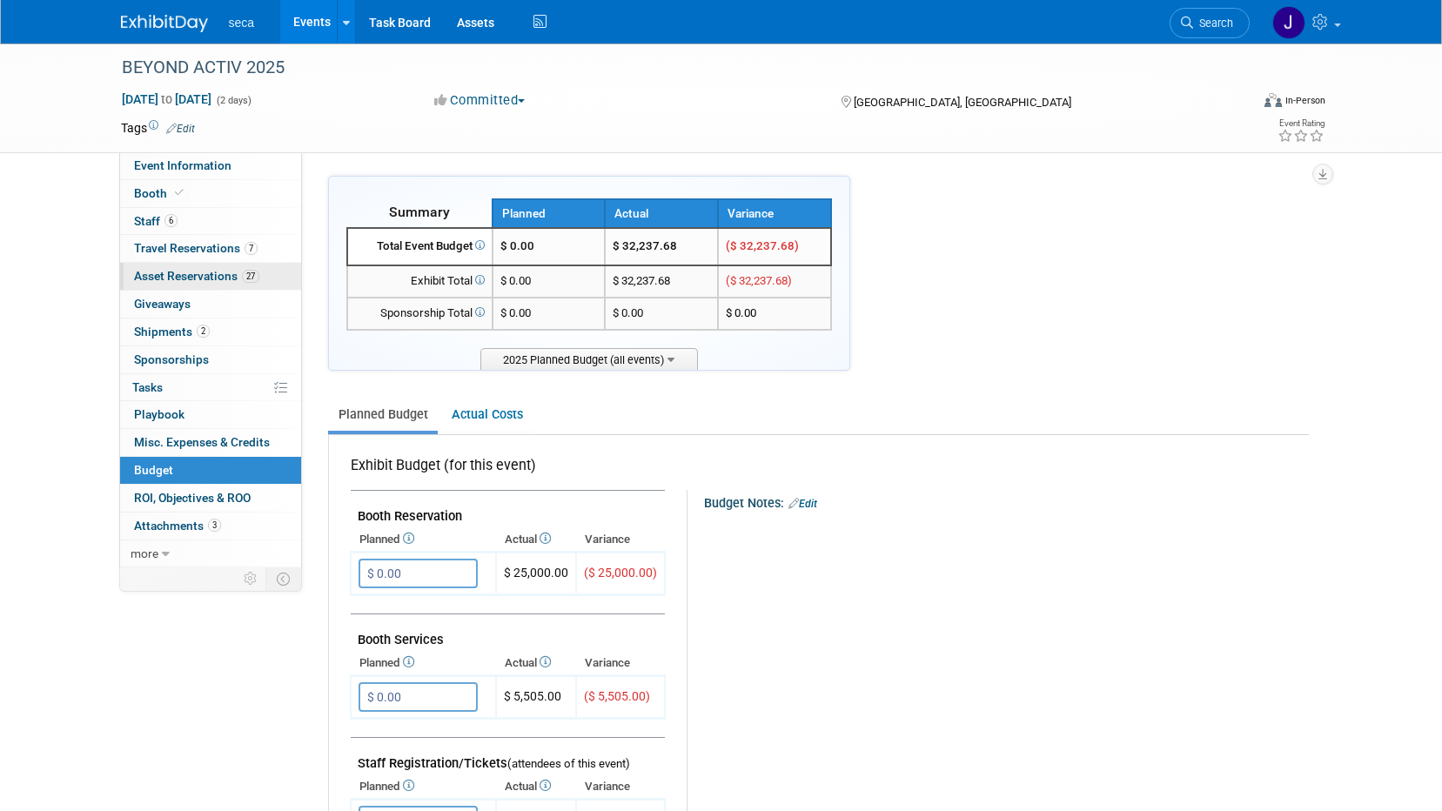
click at [183, 272] on span "Asset Reservations 27" at bounding box center [196, 276] width 125 height 14
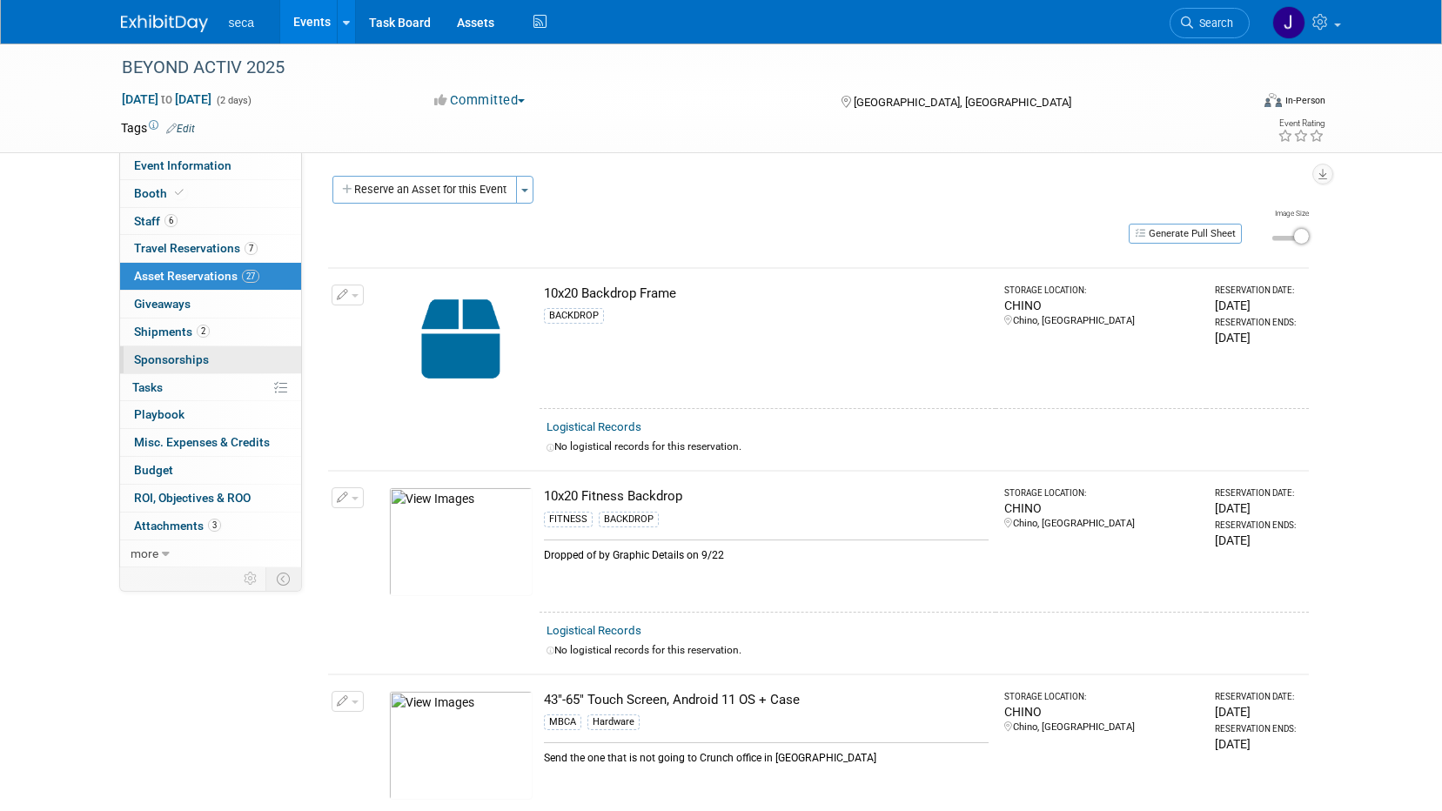
click at [166, 353] on span "Sponsorships 0" at bounding box center [171, 360] width 75 height 14
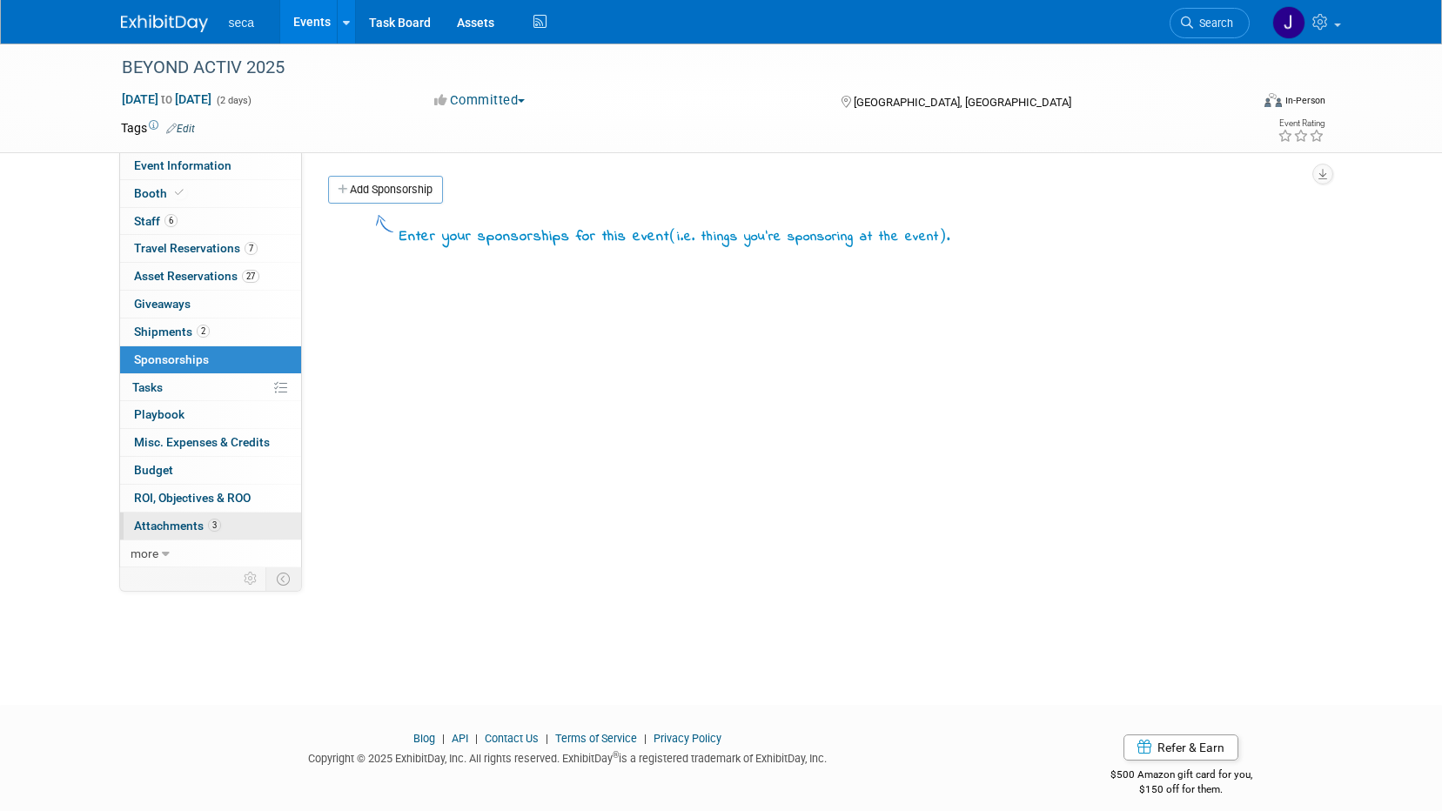
click at [185, 521] on span "Attachments 3" at bounding box center [177, 526] width 87 height 14
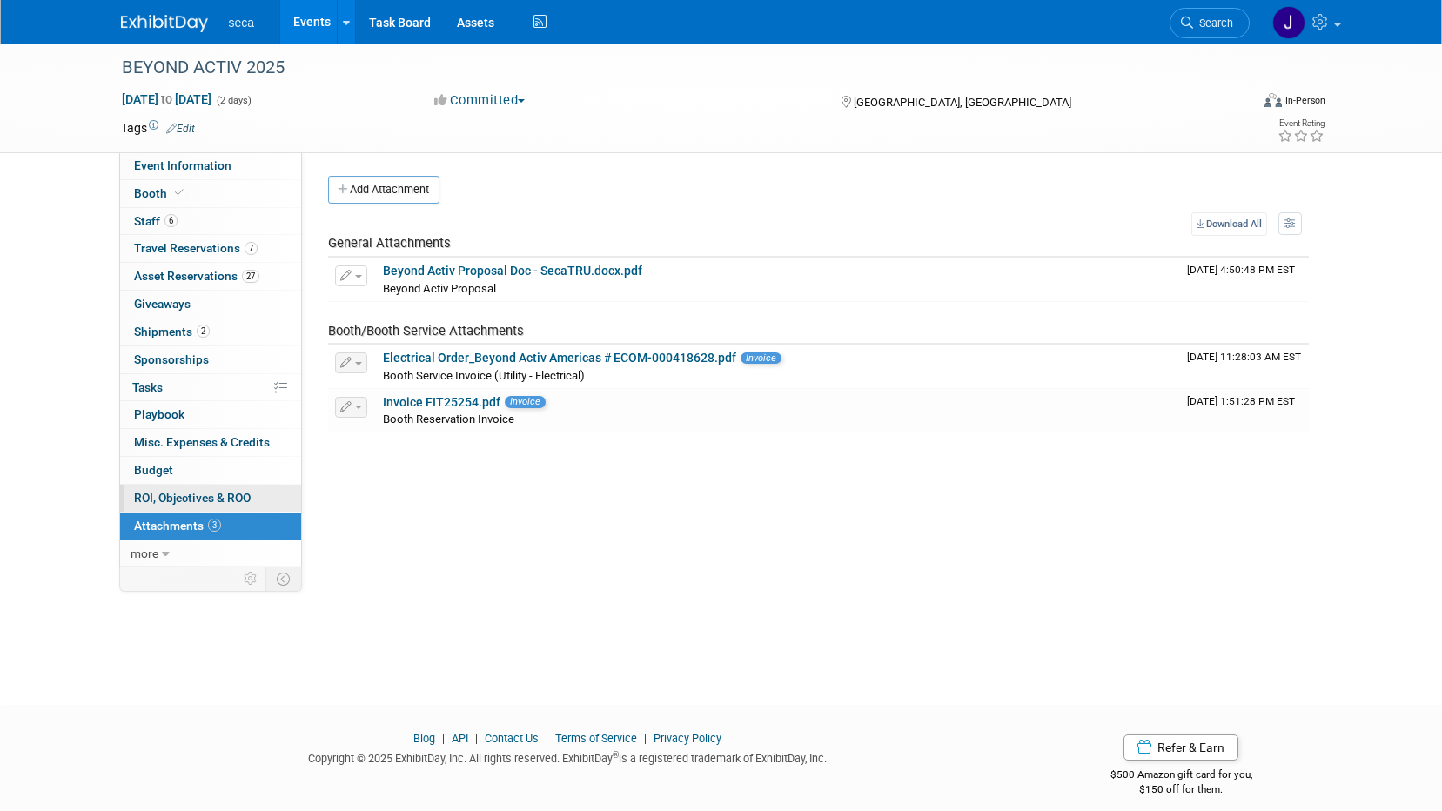
click at [187, 498] on span "ROI, Objectives & ROO 0" at bounding box center [192, 498] width 117 height 14
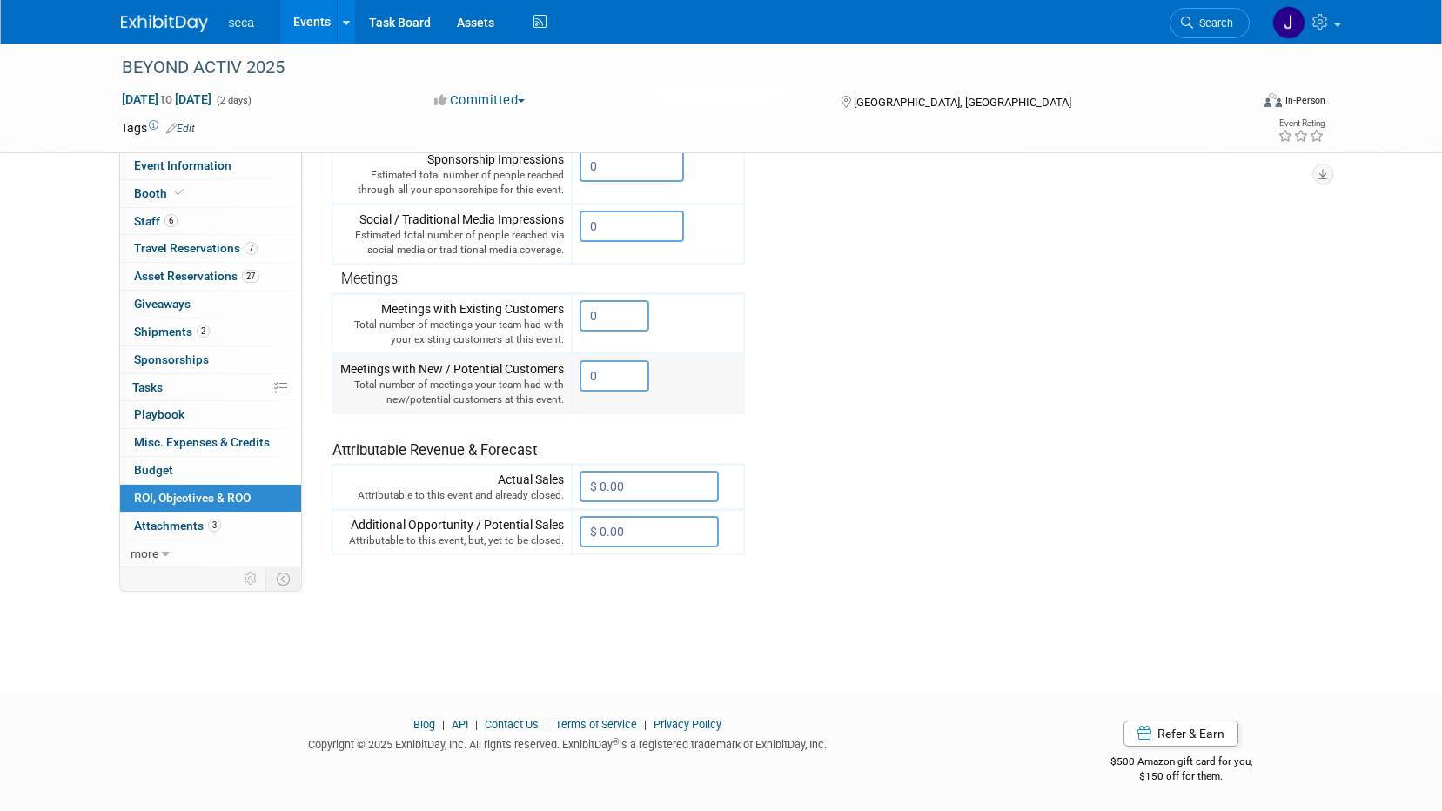
scroll to position [406, 0]
click at [209, 454] on link "0 Misc. Expenses & Credits 0" at bounding box center [210, 442] width 181 height 27
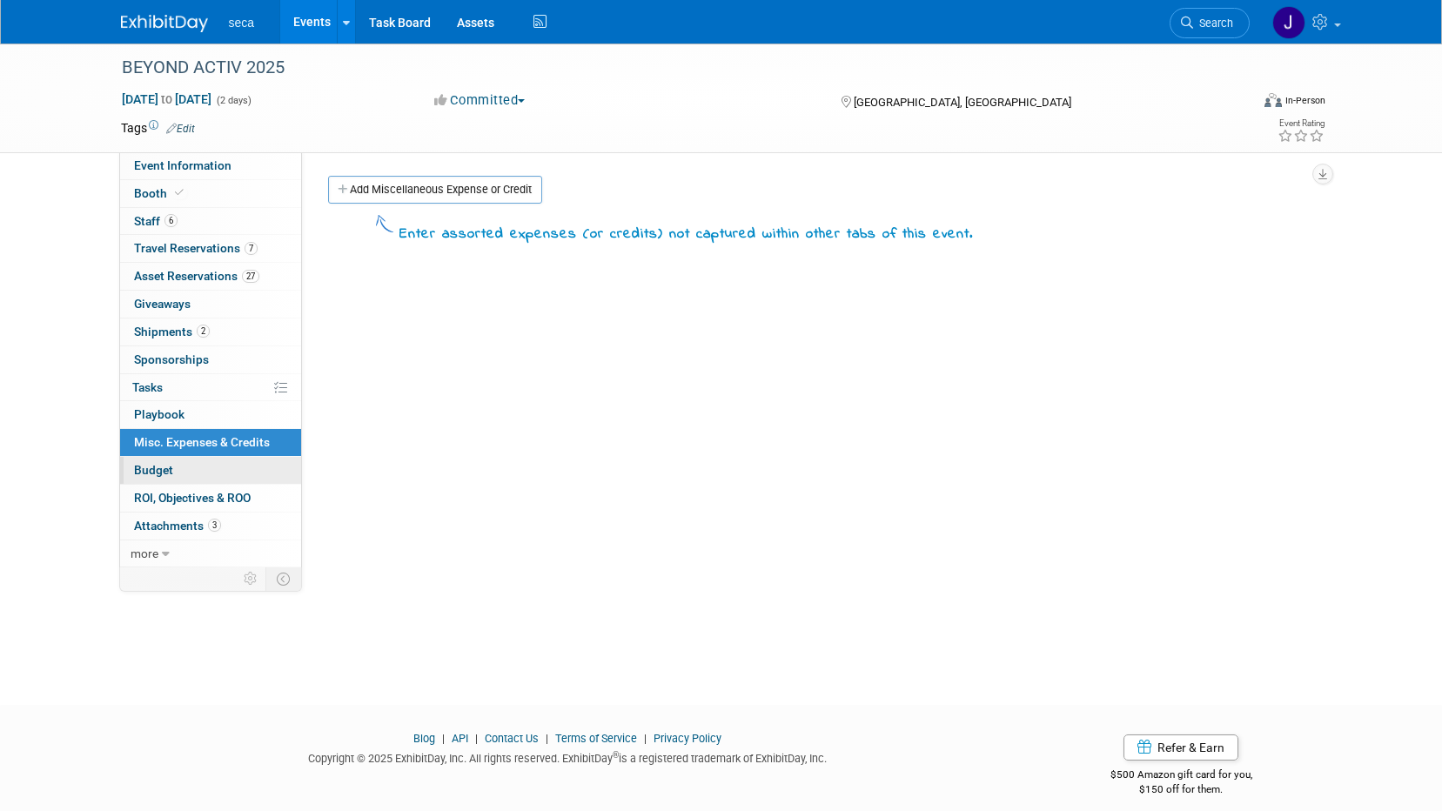
click at [211, 464] on link "Budget" at bounding box center [210, 470] width 181 height 27
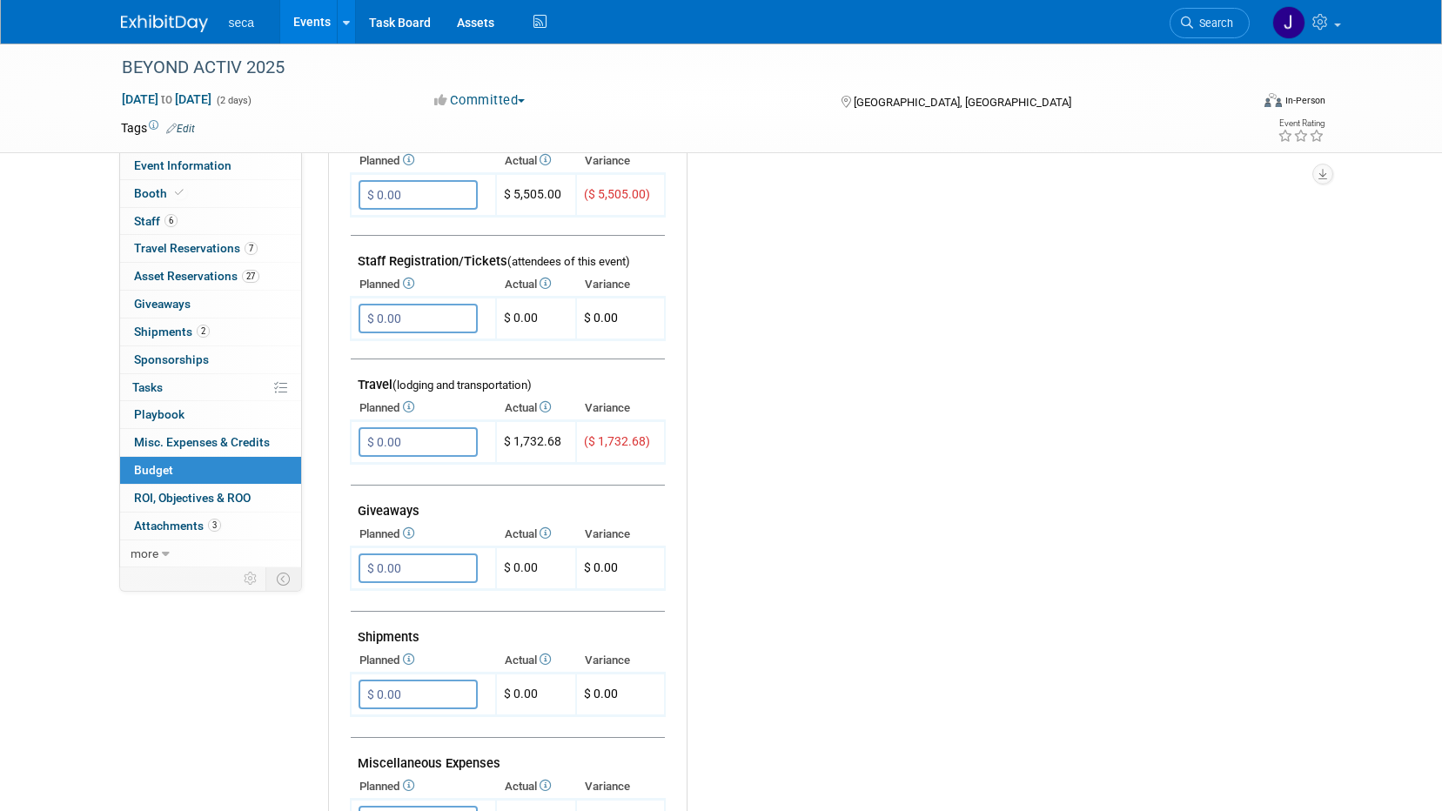
scroll to position [348, 0]
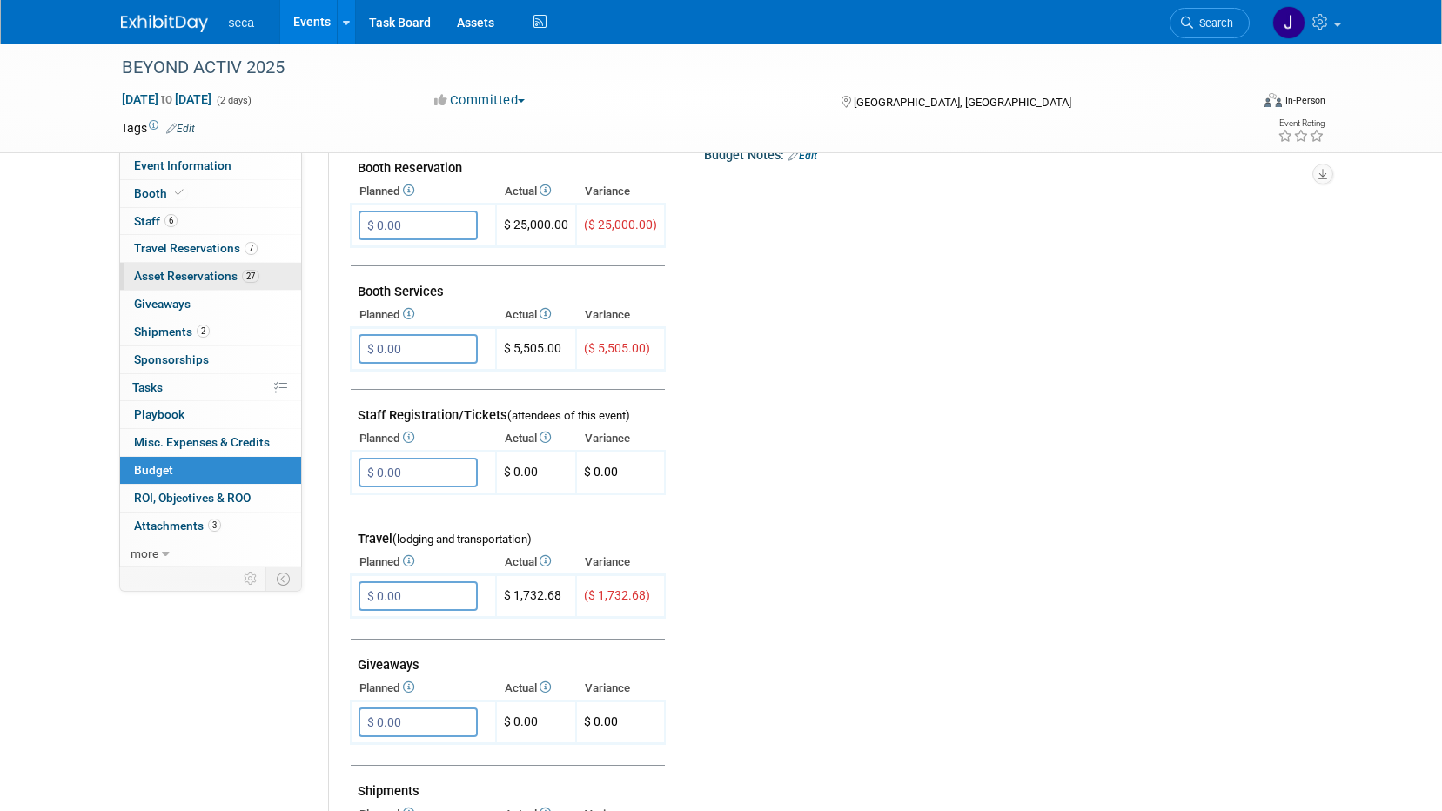
click at [231, 275] on span "Asset Reservations 27" at bounding box center [196, 276] width 125 height 14
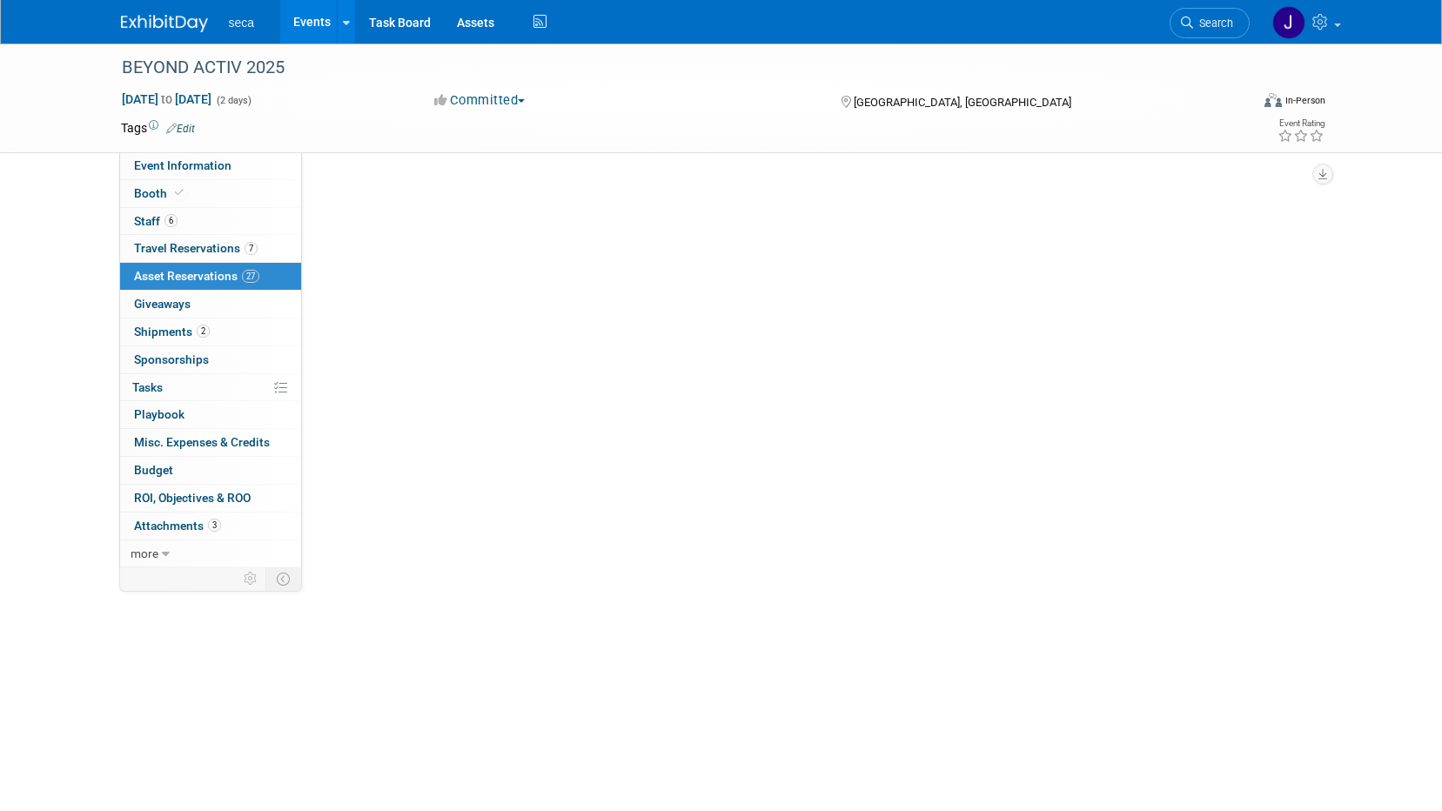
scroll to position [0, 0]
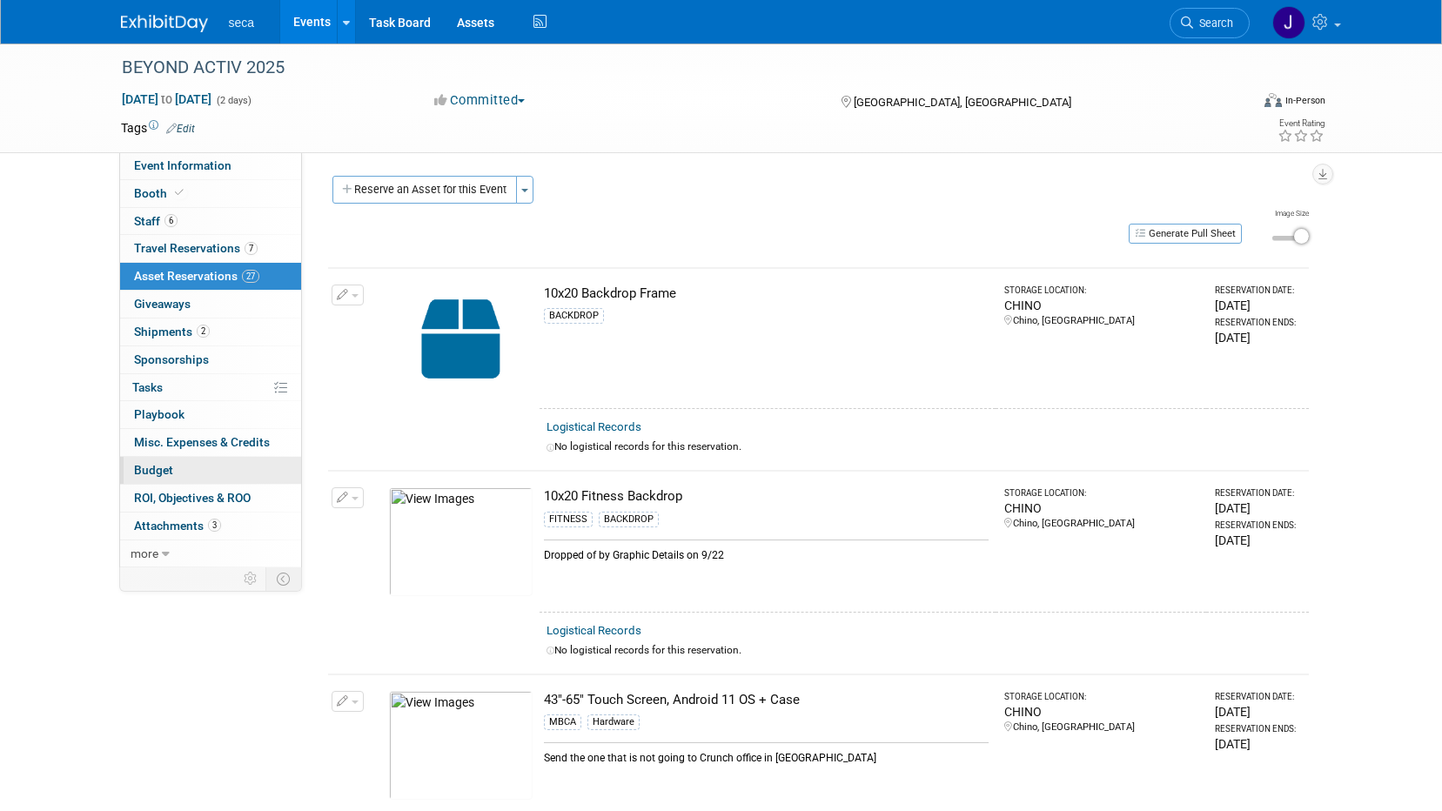
click at [174, 478] on link "Budget" at bounding box center [210, 470] width 181 height 27
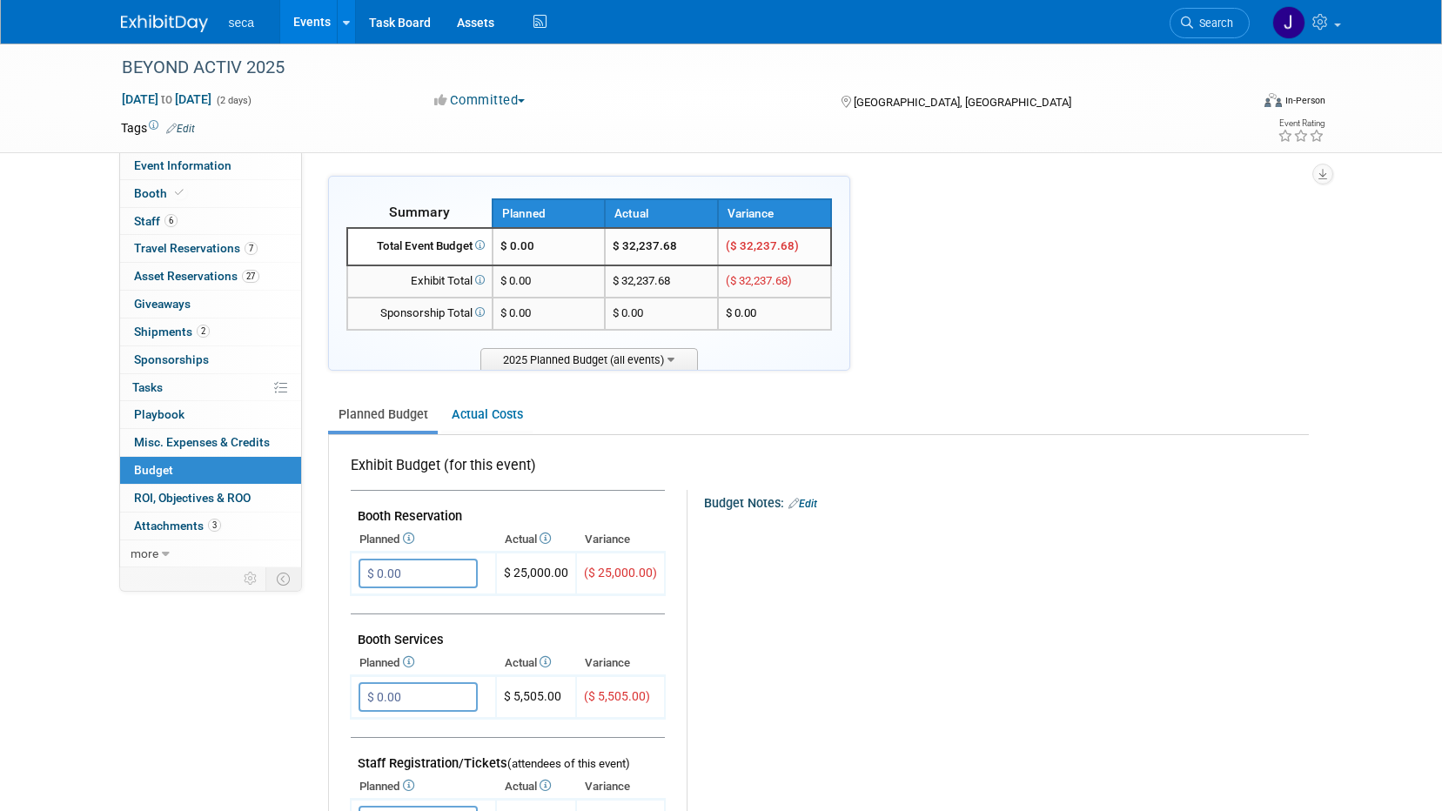
drag, startPoint x: 469, startPoint y: 418, endPoint x: 559, endPoint y: 418, distance: 89.7
click at [469, 418] on link "Actual Costs" at bounding box center [486, 415] width 91 height 32
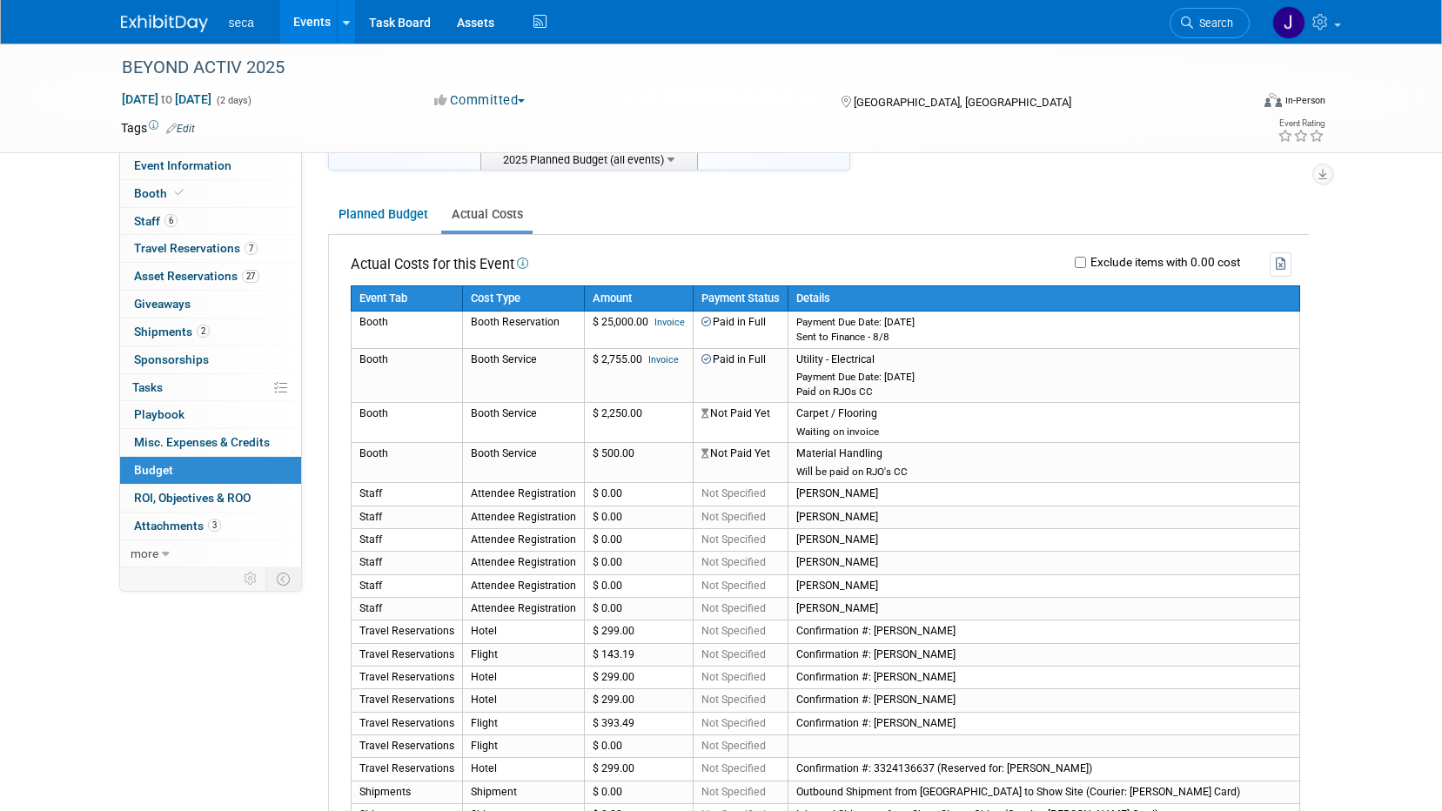
scroll to position [87, 0]
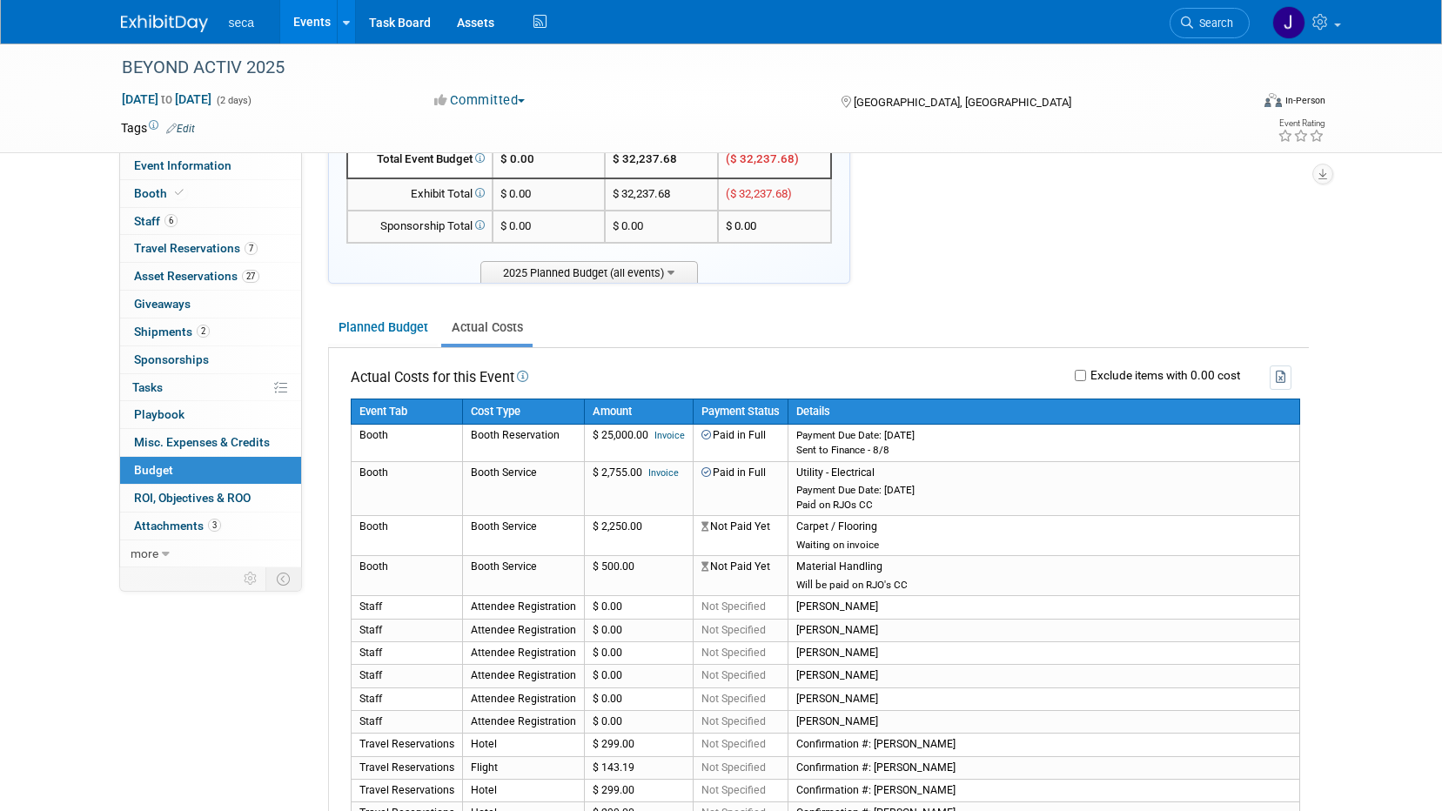
drag, startPoint x: 373, startPoint y: 321, endPoint x: 454, endPoint y: 375, distance: 98.0
click at [373, 321] on link "Planned Budget" at bounding box center [383, 328] width 110 height 32
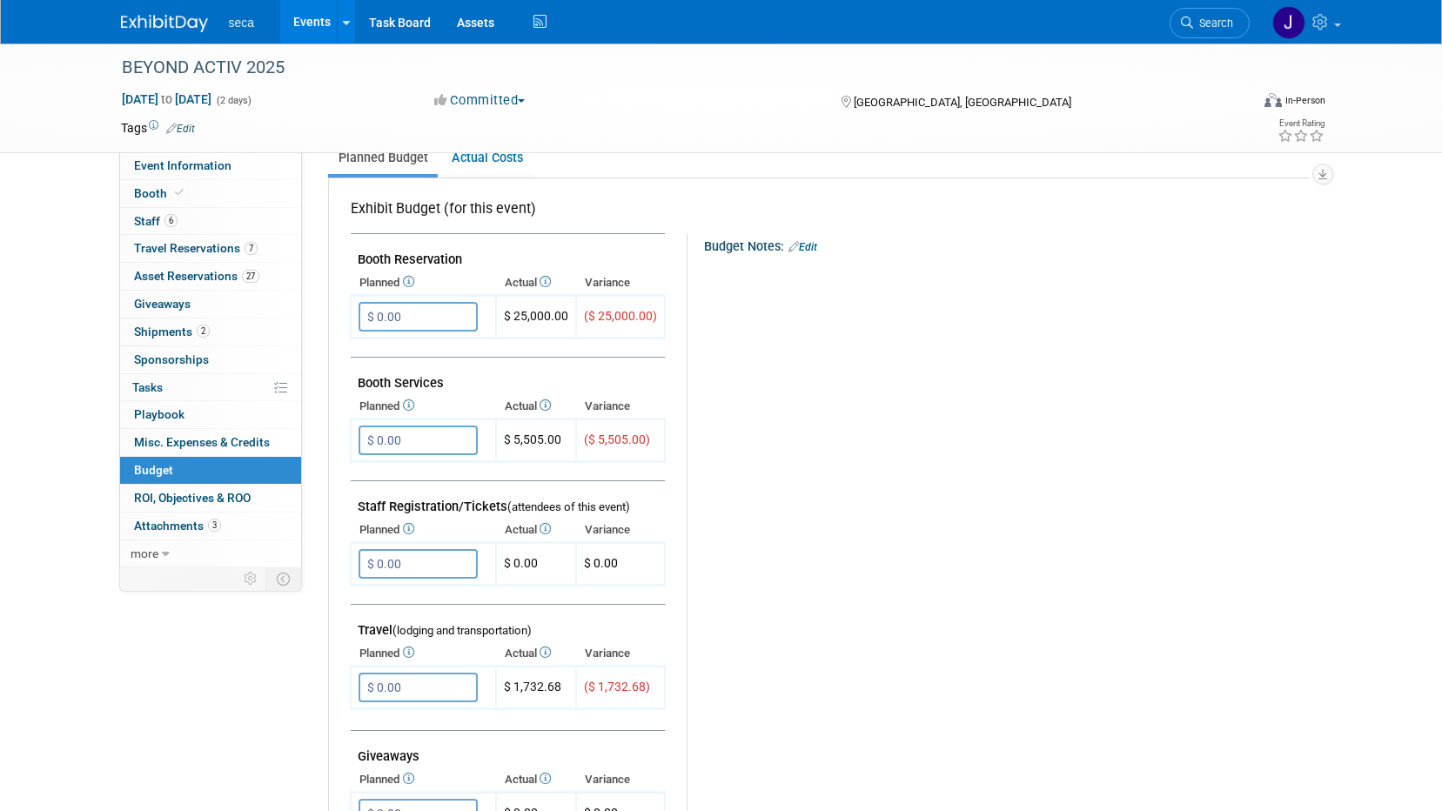
scroll to position [170, 0]
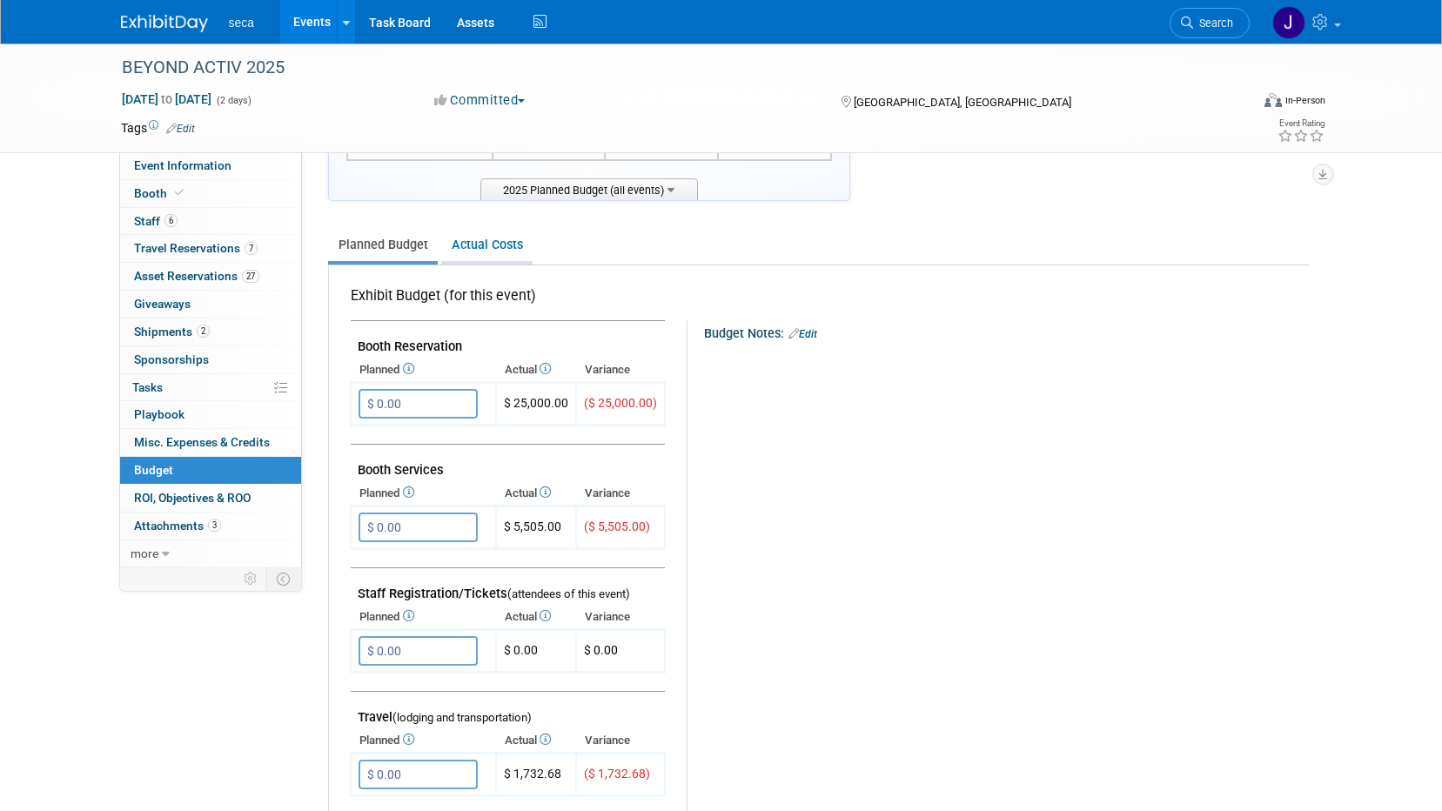
click at [489, 239] on link "Actual Costs" at bounding box center [486, 245] width 91 height 32
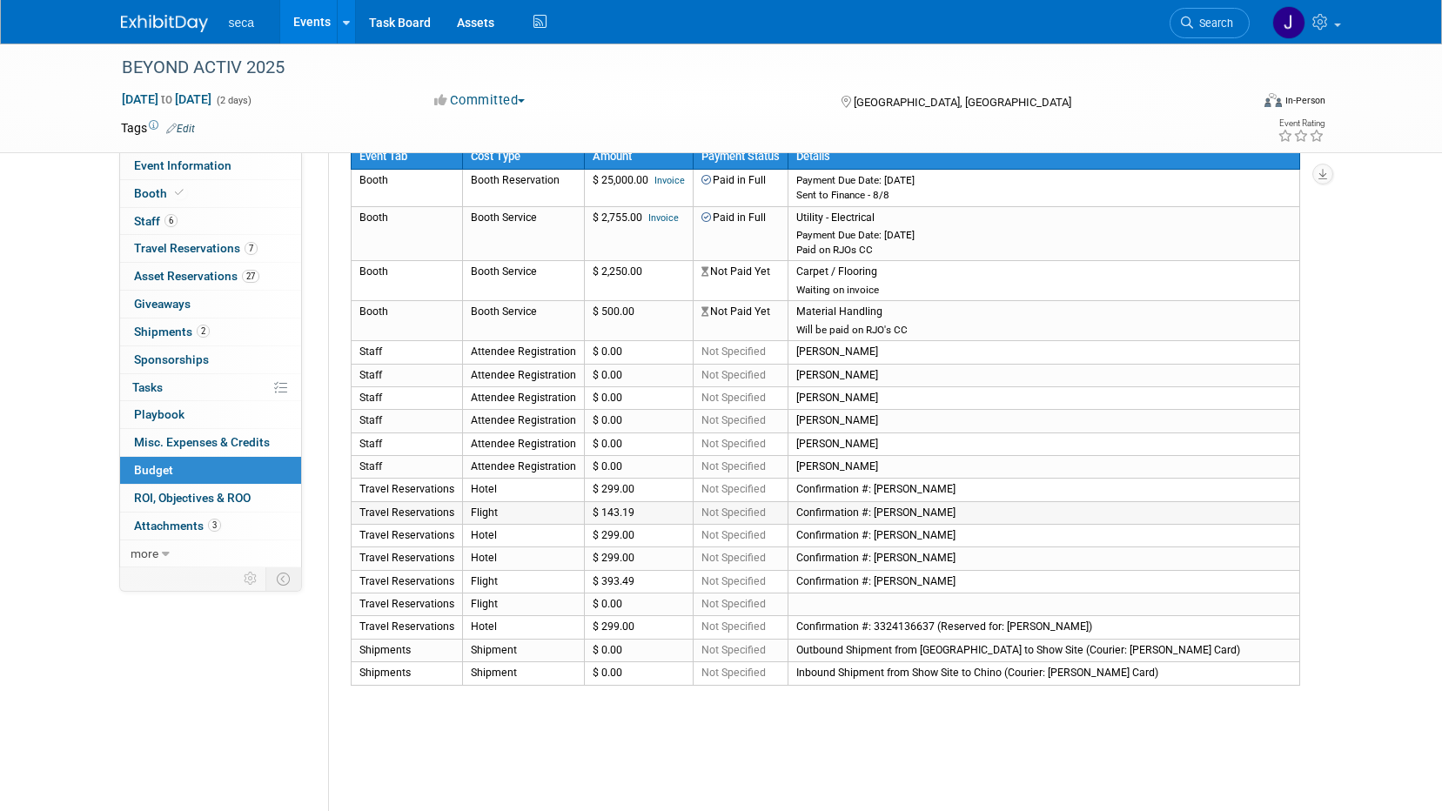
scroll to position [344, 0]
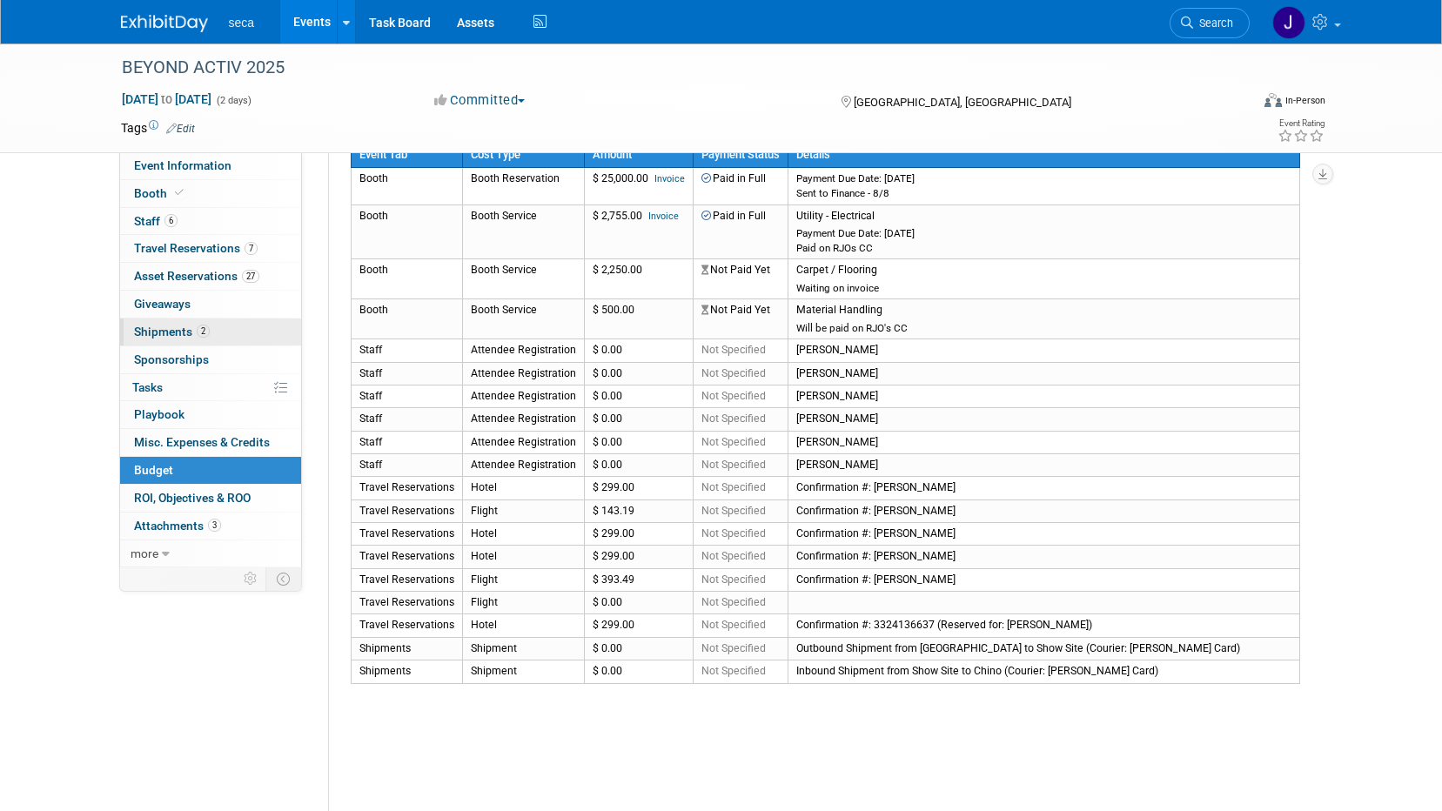
click at [180, 329] on span "Shipments 2" at bounding box center [172, 332] width 76 height 14
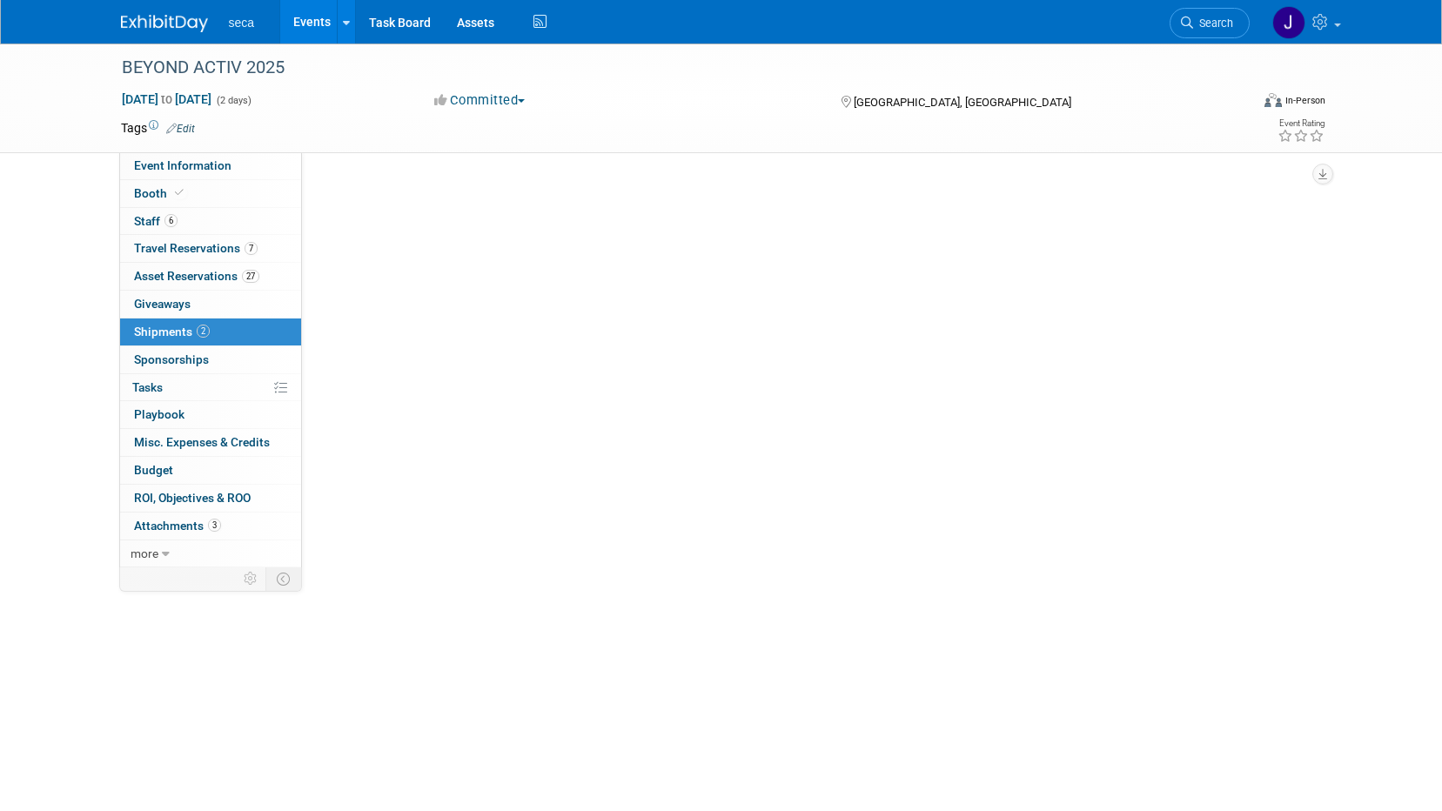
scroll to position [0, 0]
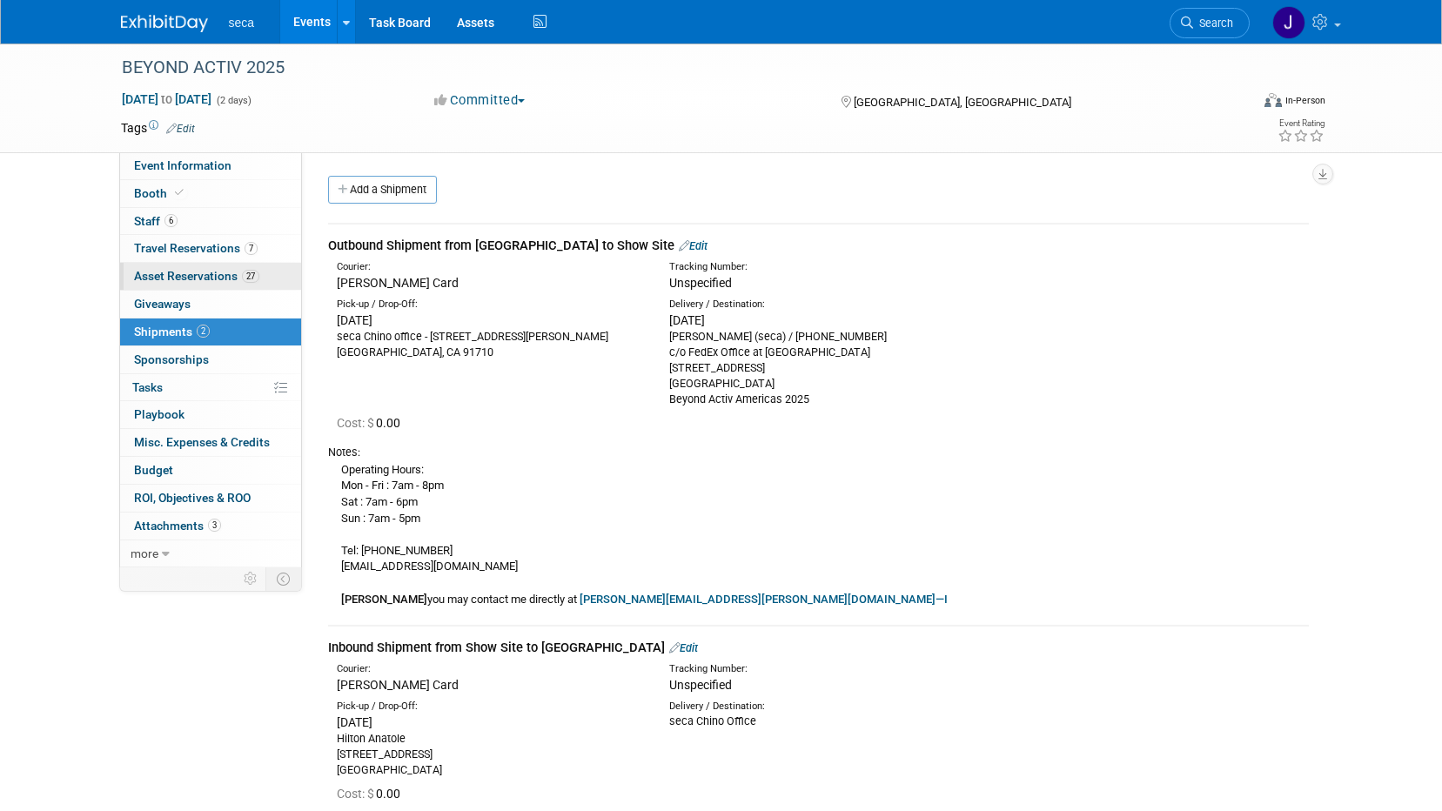
click at [217, 272] on span "Asset Reservations 27" at bounding box center [196, 276] width 125 height 14
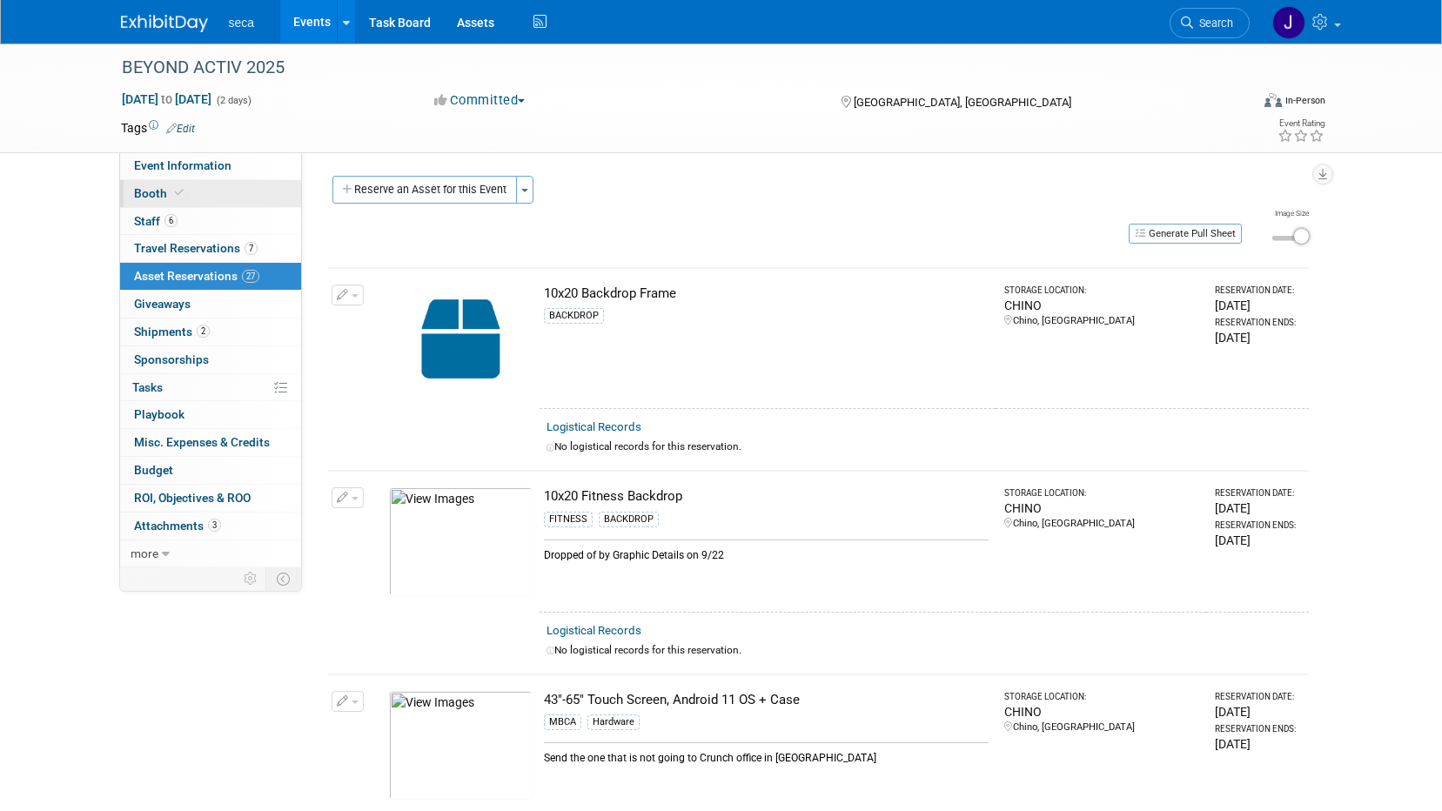
click at [187, 194] on link "Booth" at bounding box center [210, 193] width 181 height 27
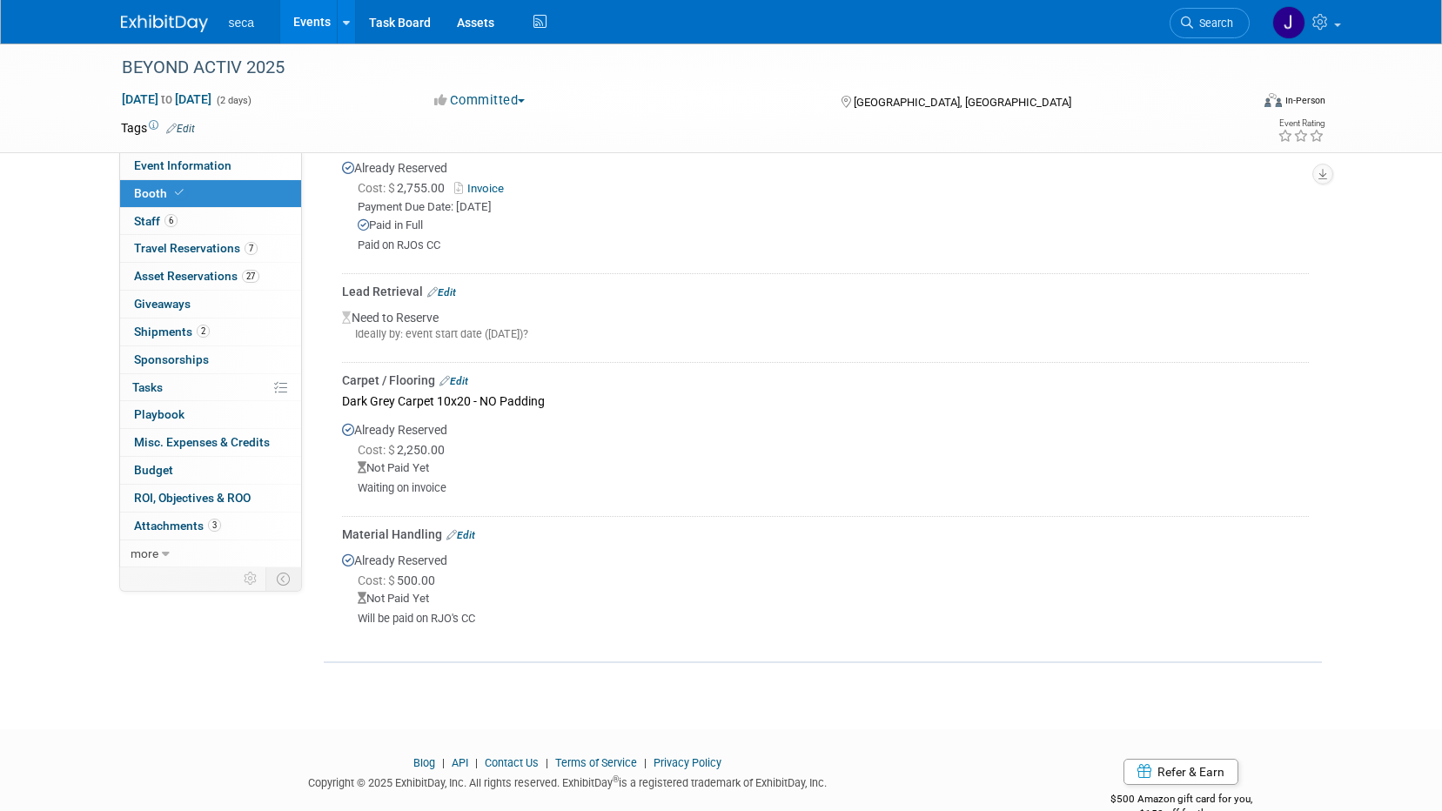
scroll to position [580, 0]
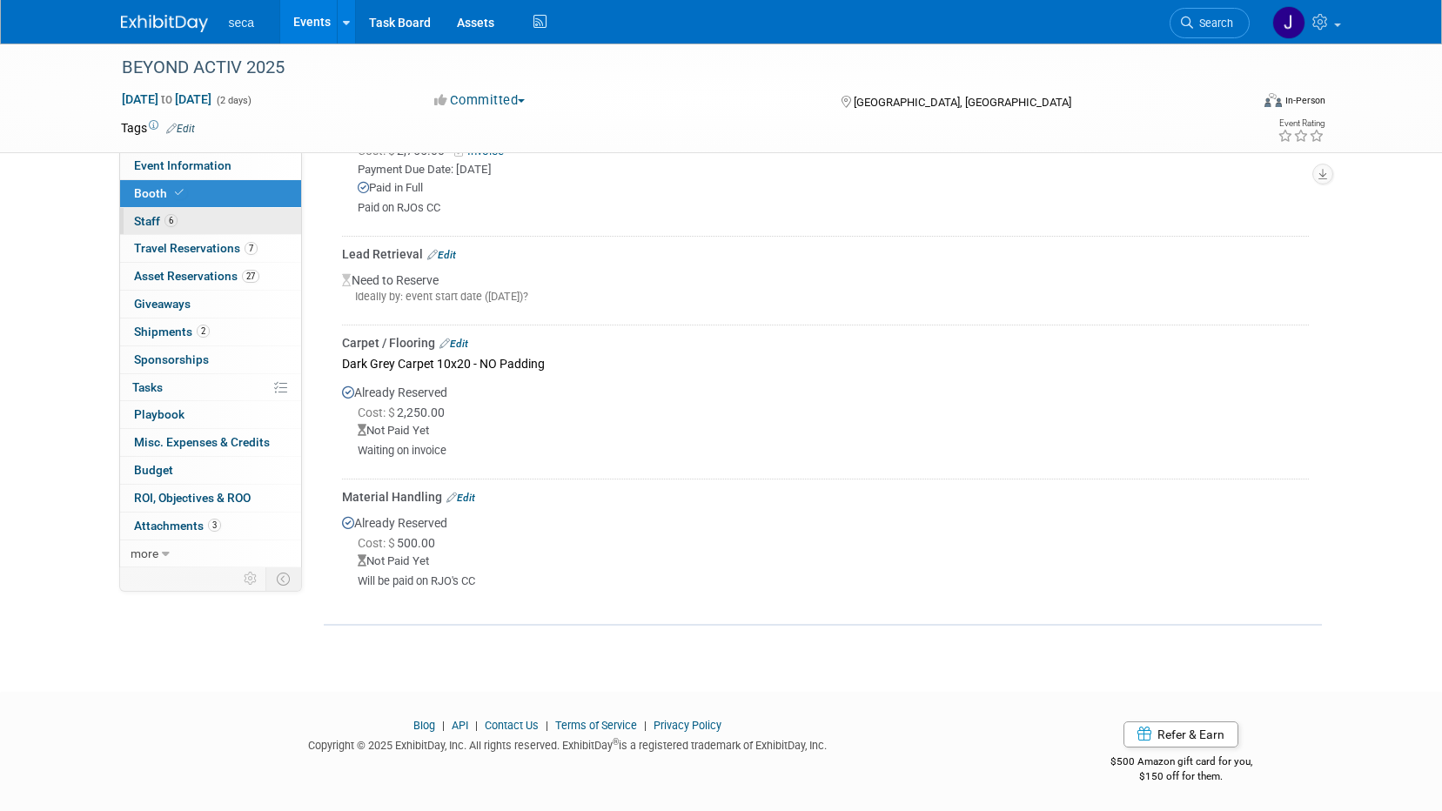
click at [158, 223] on span "Staff 6" at bounding box center [156, 221] width 44 height 14
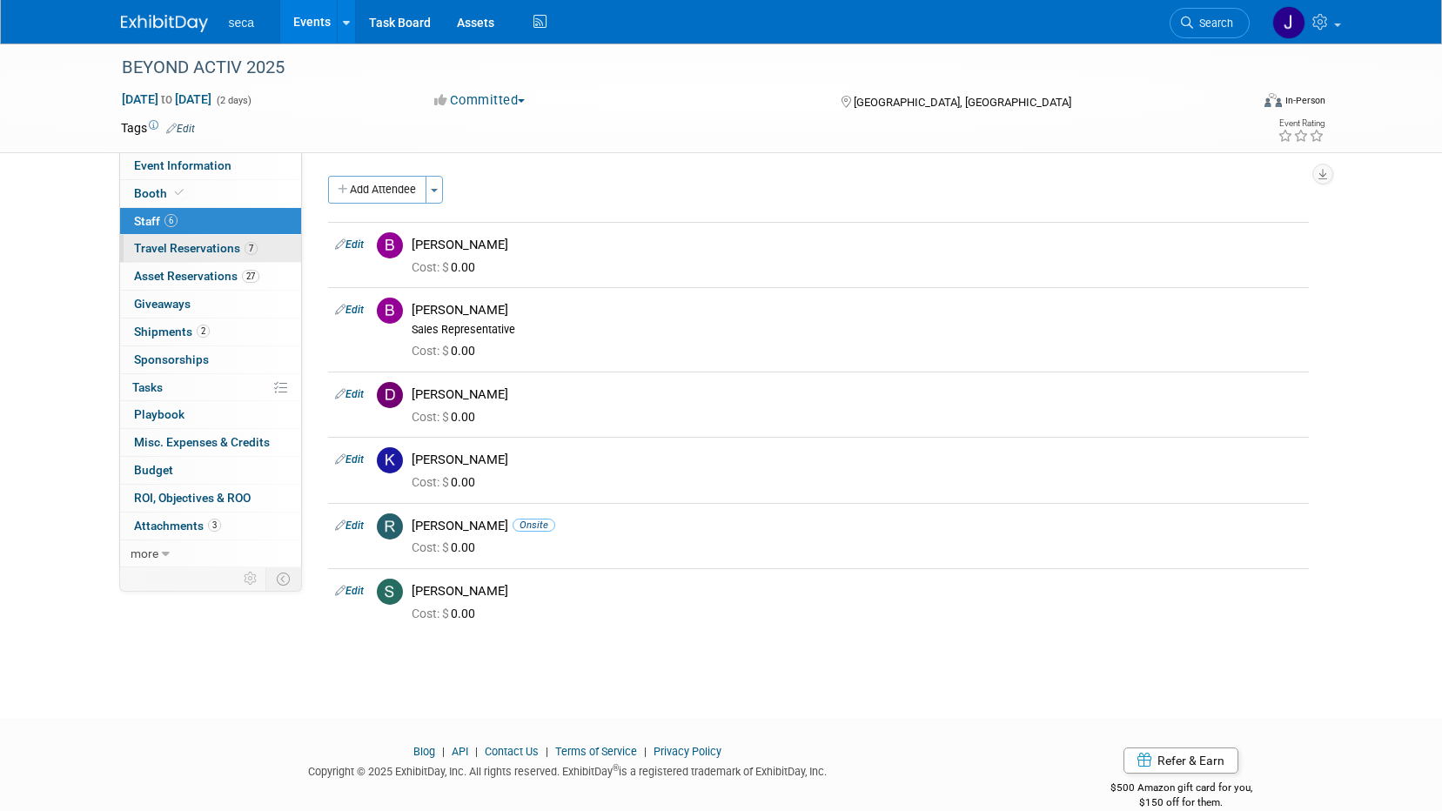
click at [165, 249] on span "Travel Reservations 7" at bounding box center [196, 248] width 124 height 14
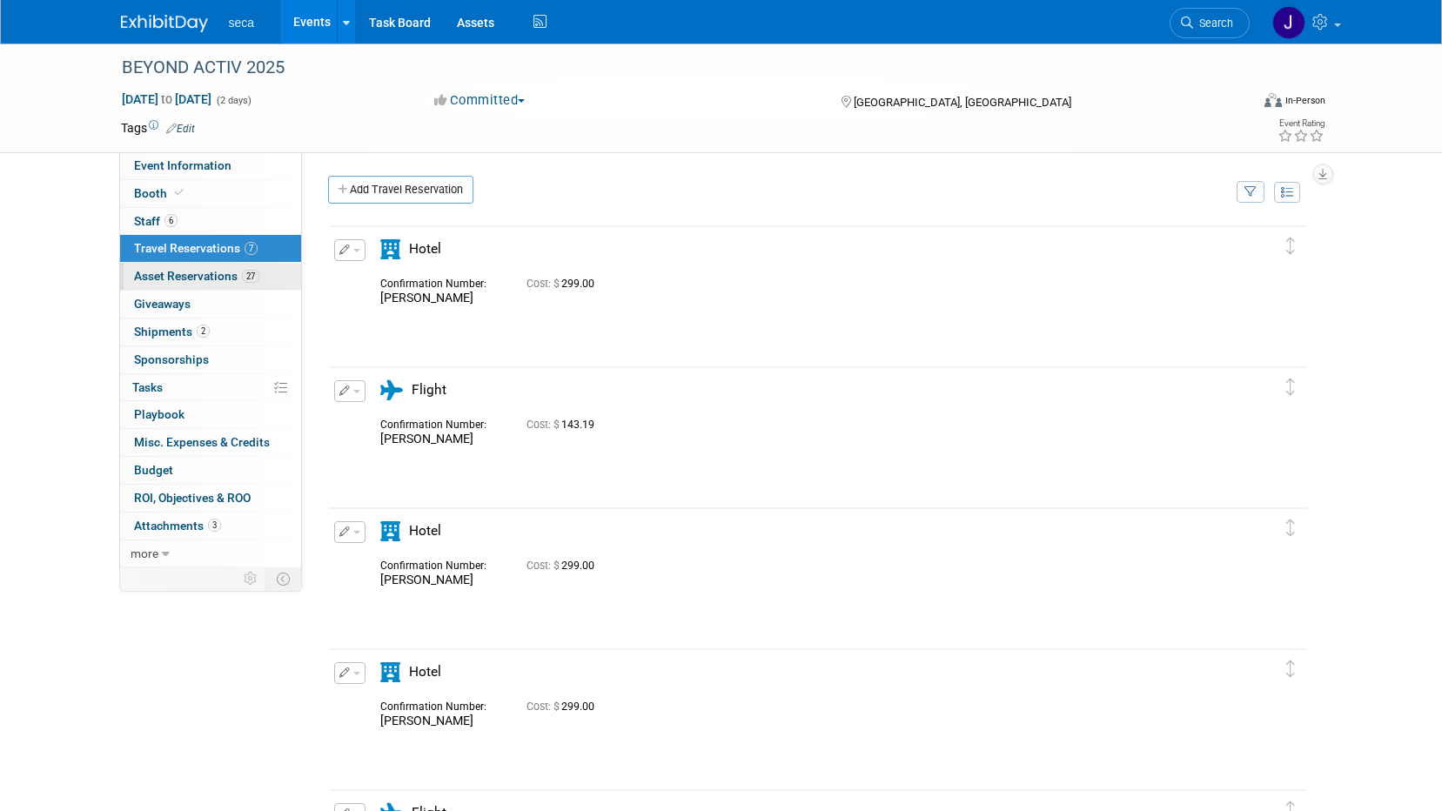
click at [229, 266] on link "27 Asset Reservations 27" at bounding box center [210, 276] width 181 height 27
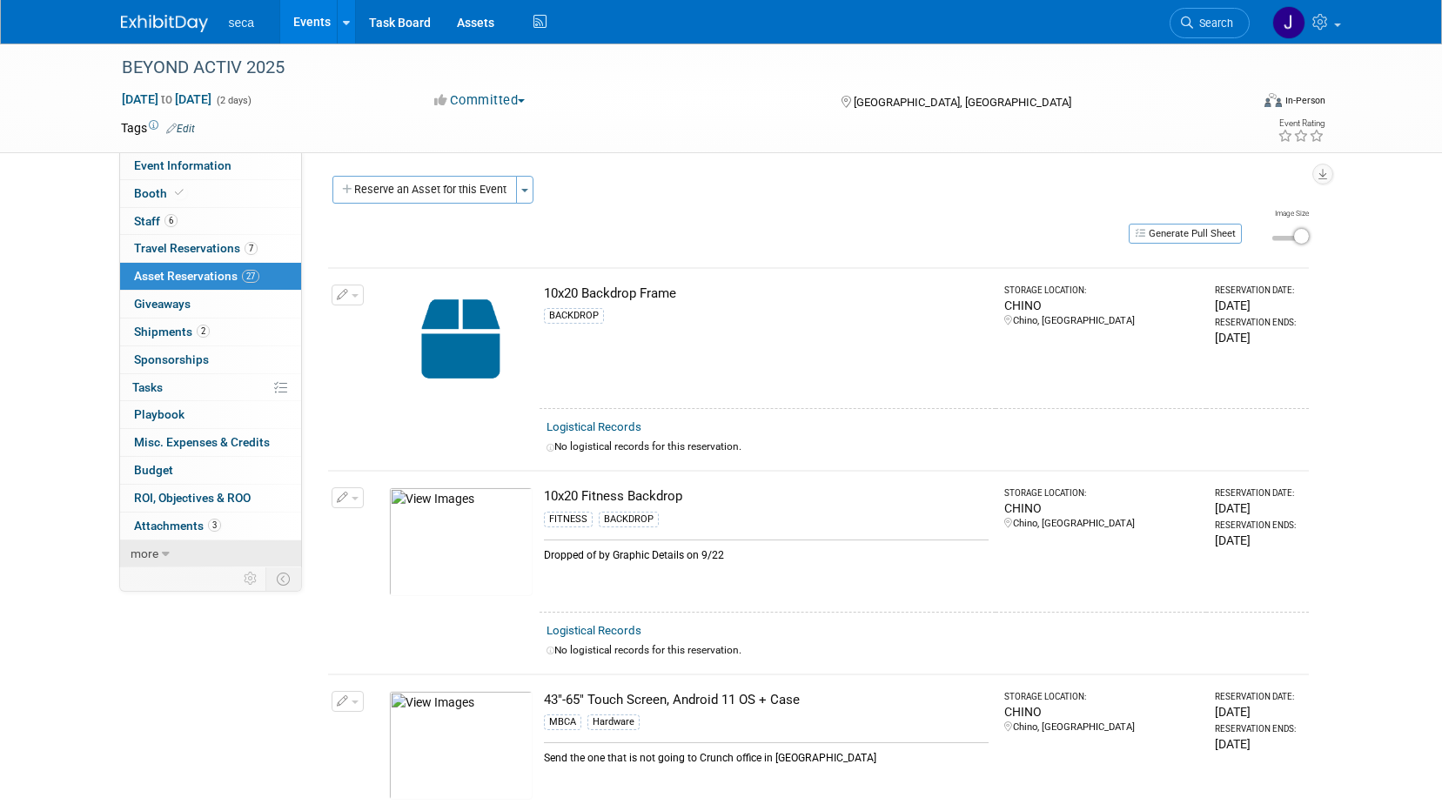
click at [166, 557] on icon at bounding box center [166, 554] width 8 height 12
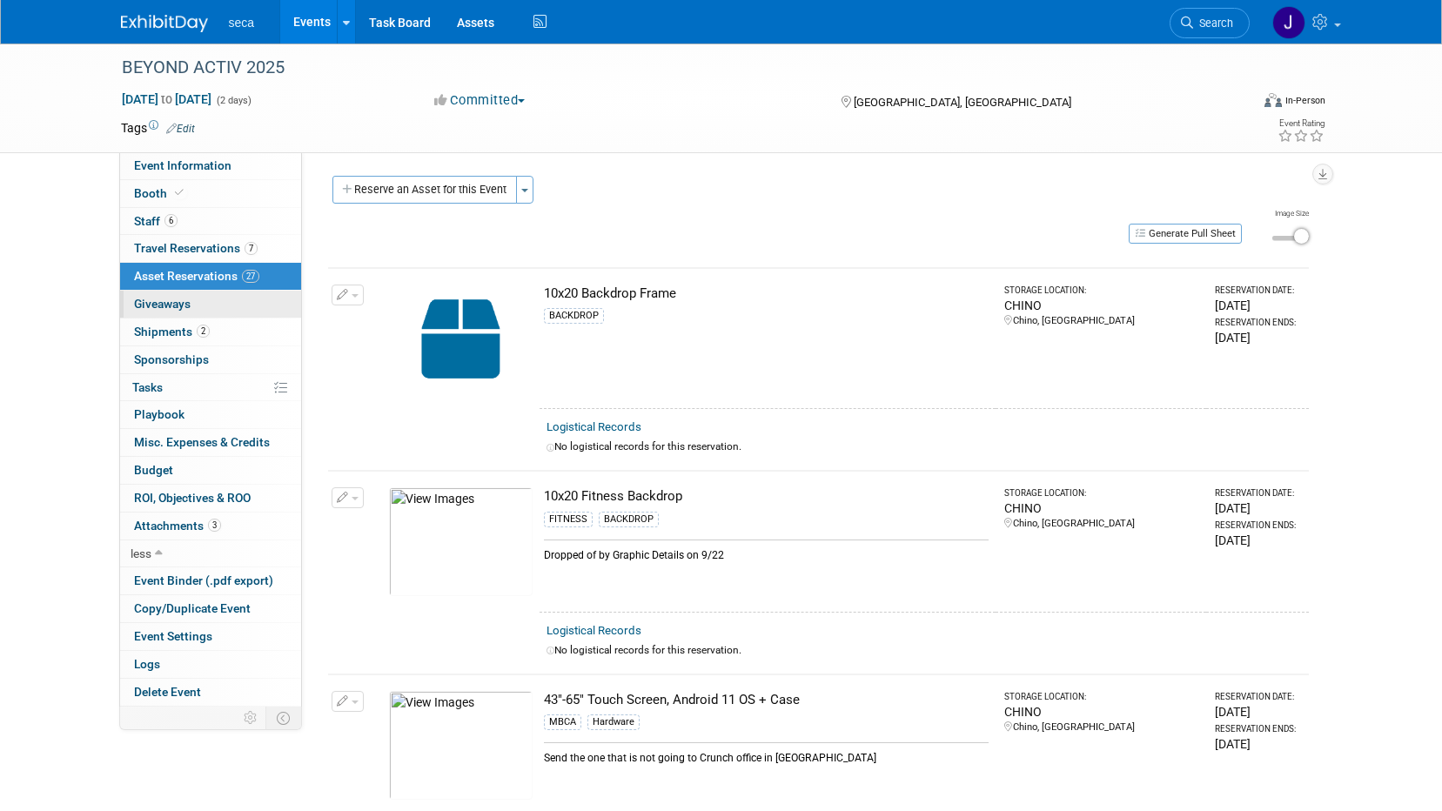
click at [136, 295] on link "0 Giveaways 0" at bounding box center [210, 304] width 181 height 27
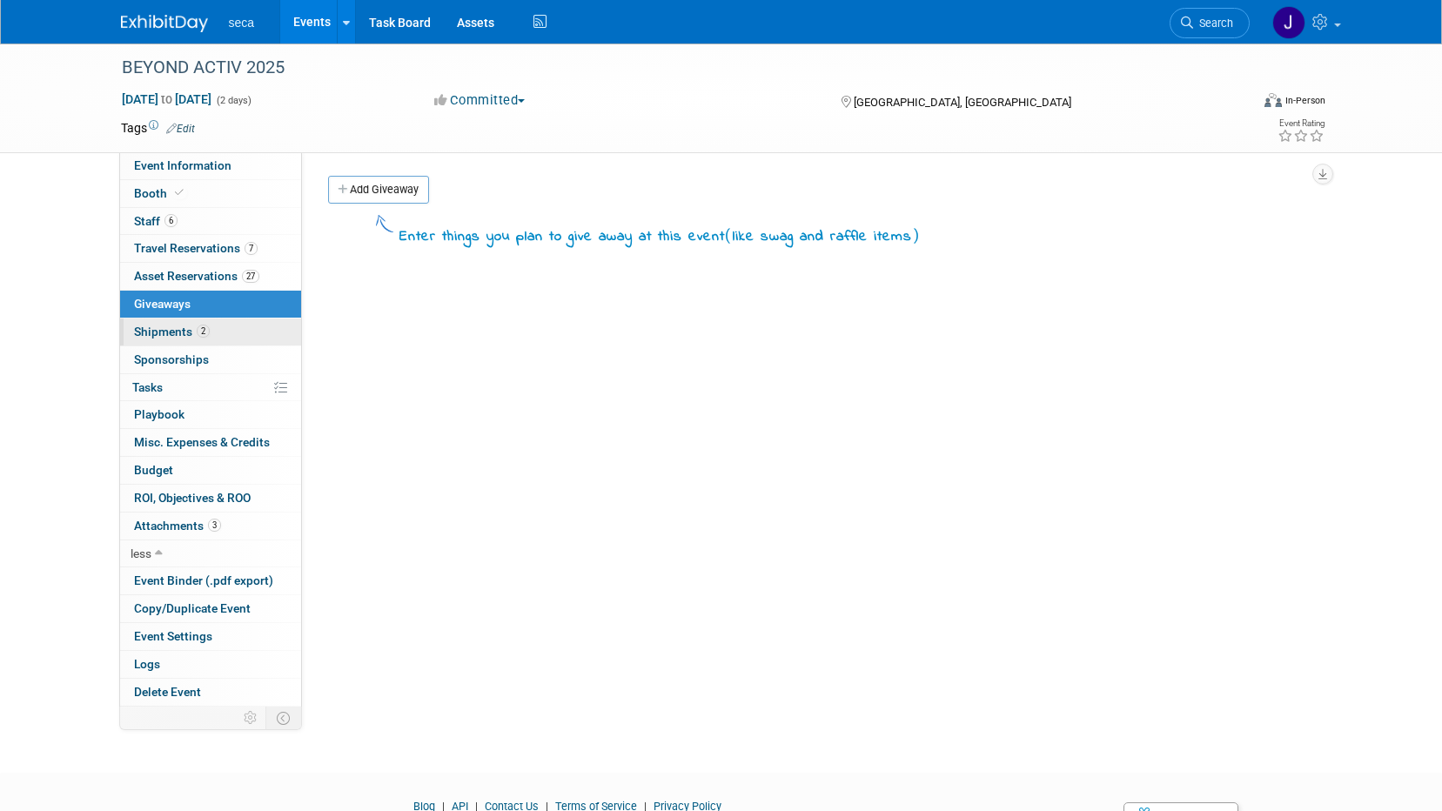
click at [158, 327] on span "Shipments 2" at bounding box center [172, 332] width 76 height 14
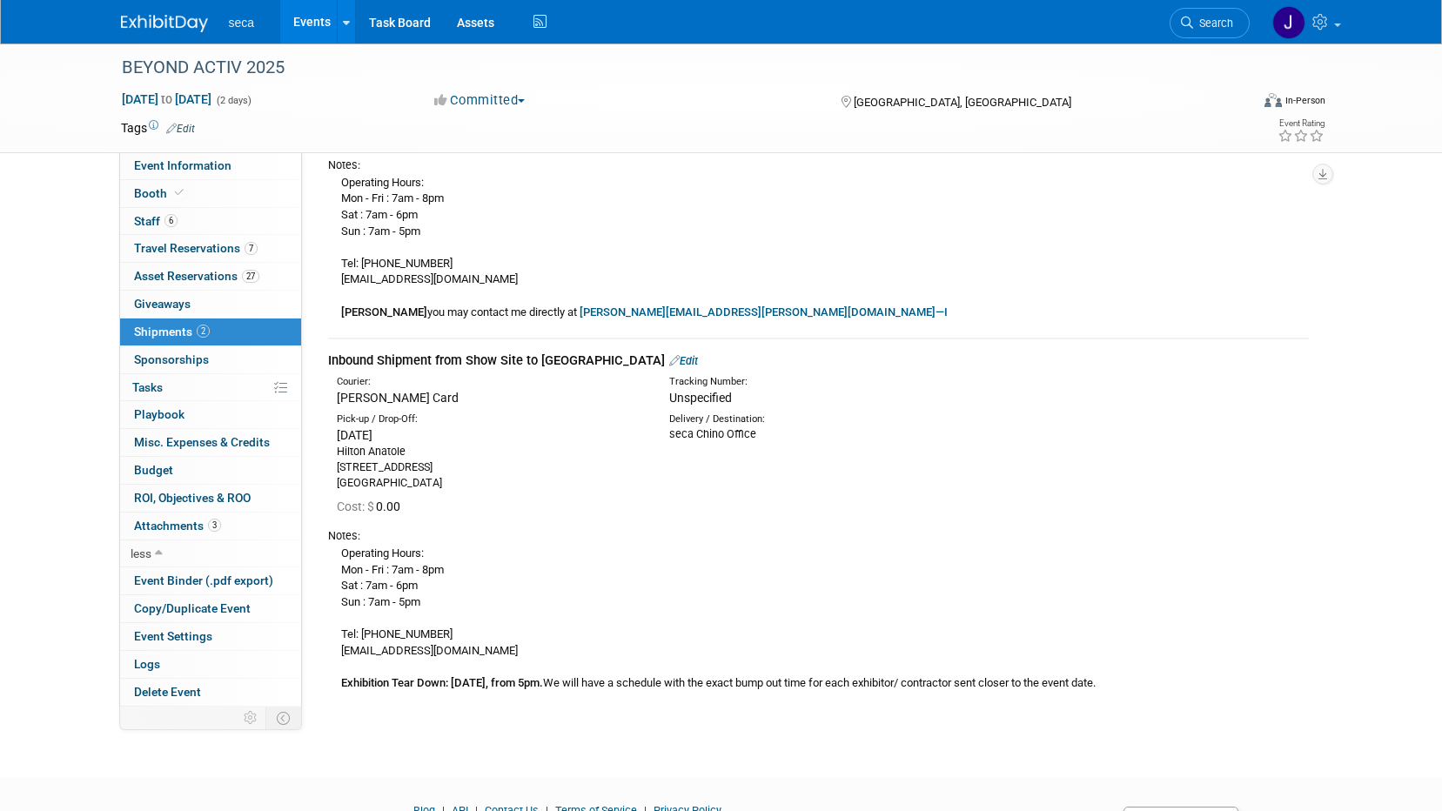
scroll to position [375, 0]
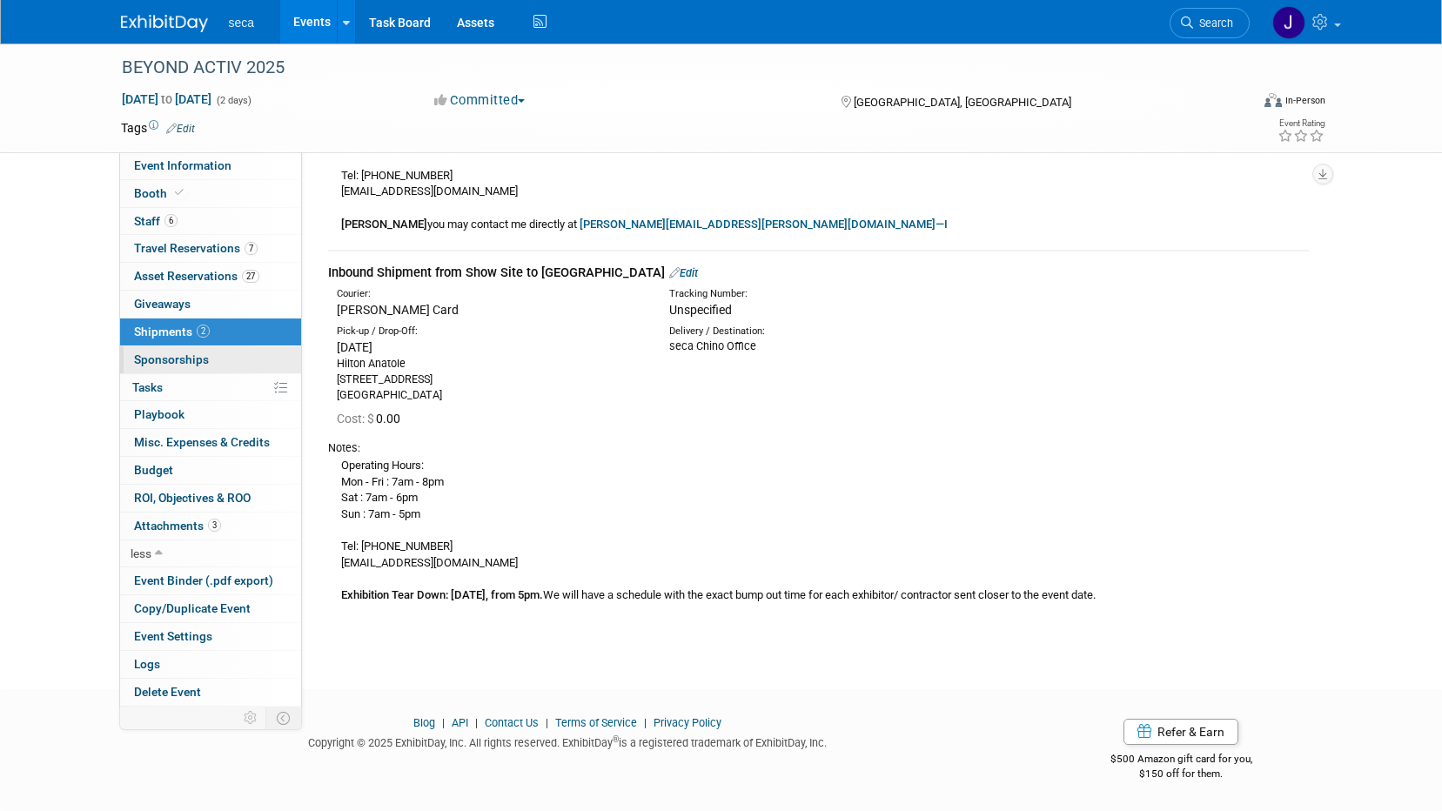
click at [200, 355] on span "Sponsorships 0" at bounding box center [171, 360] width 75 height 14
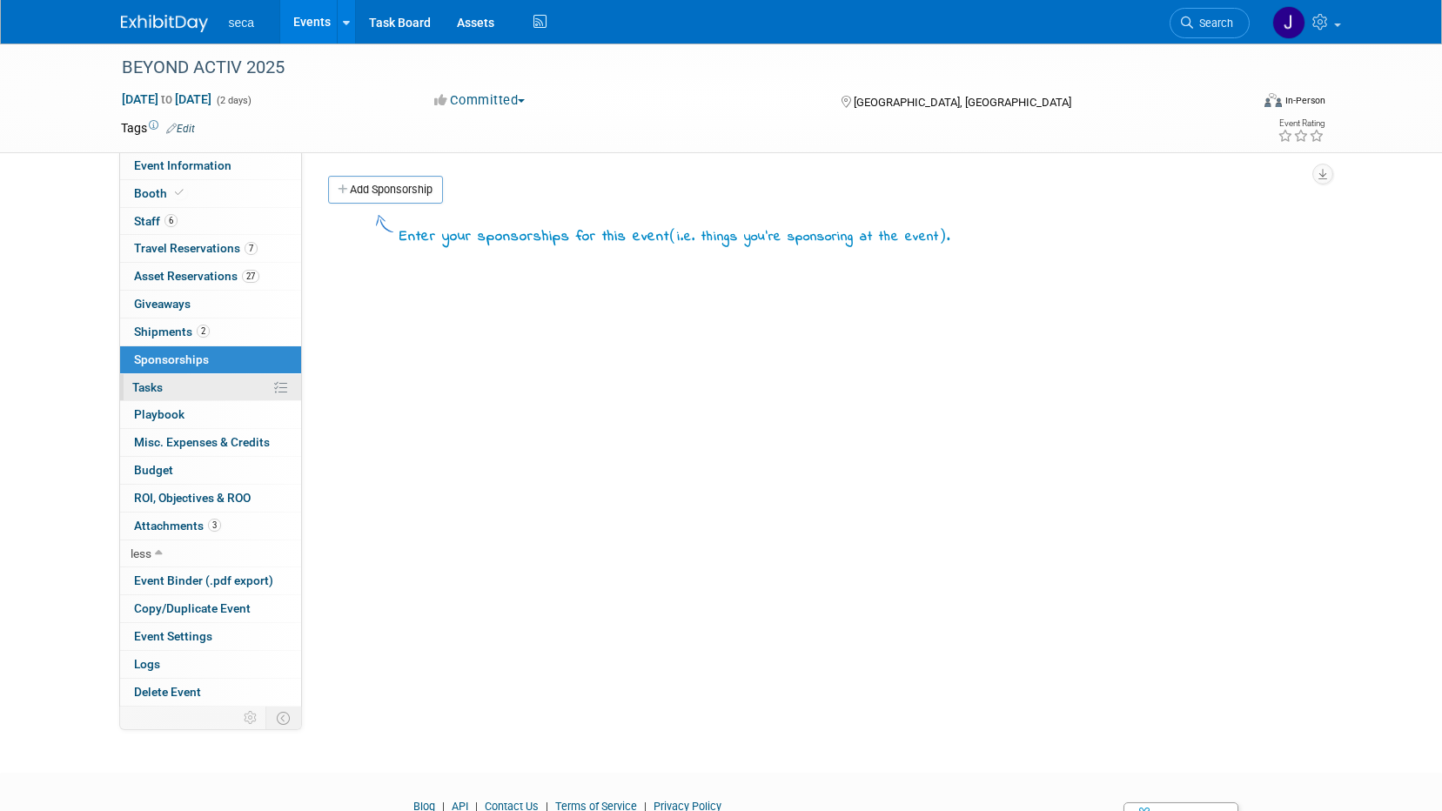
click at [183, 382] on link "0% Tasks 0%" at bounding box center [210, 387] width 181 height 27
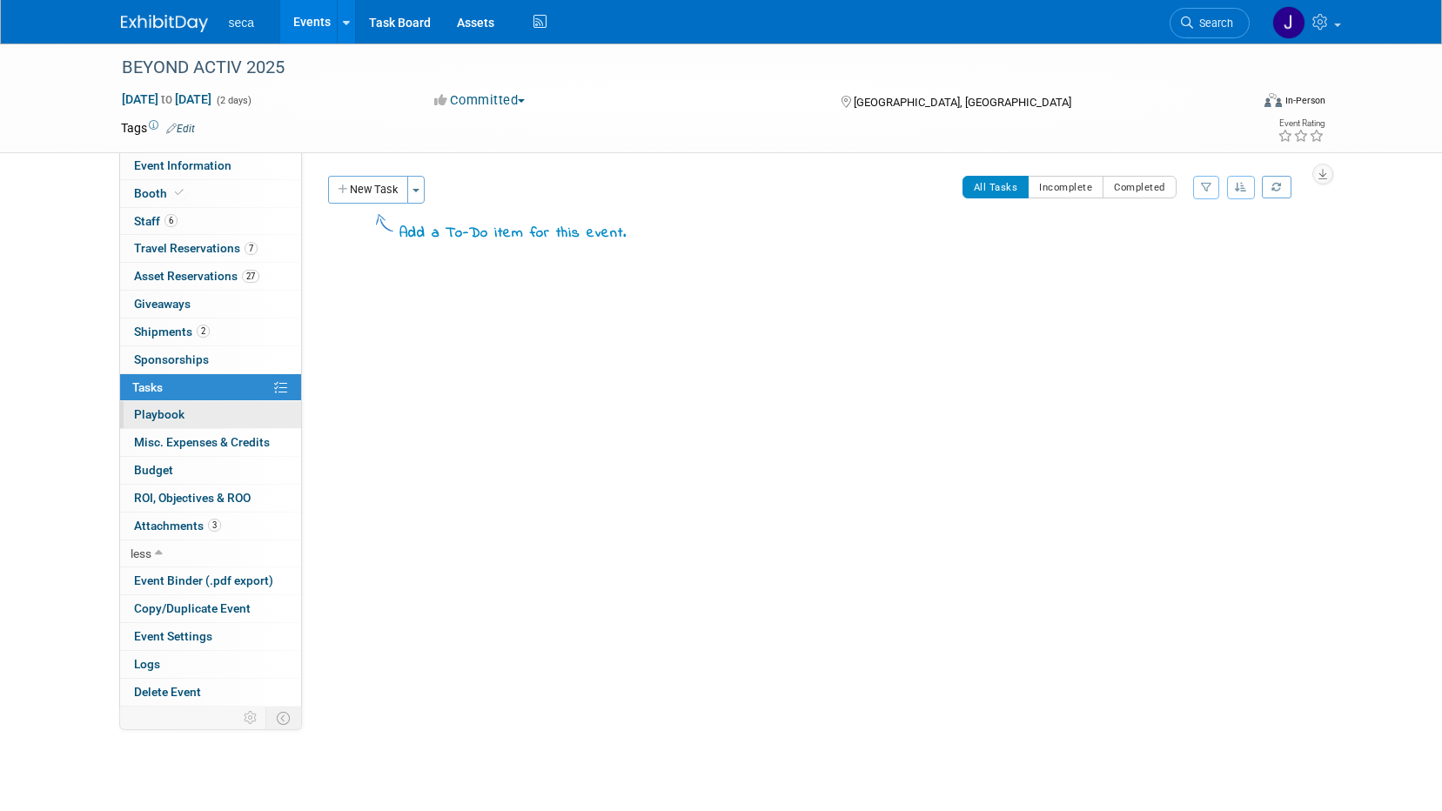
click at [176, 405] on link "0 Playbook 0" at bounding box center [210, 414] width 181 height 27
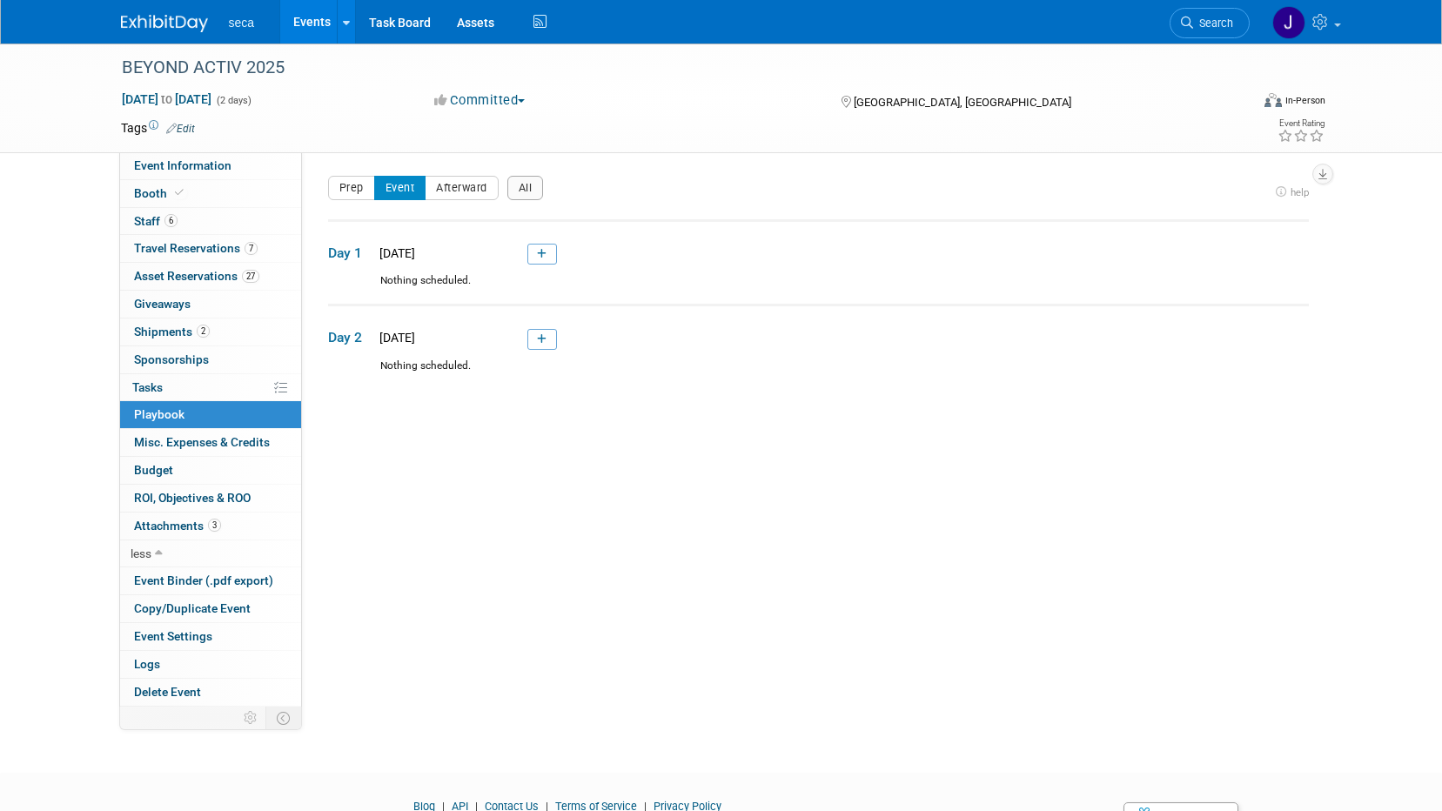
drag, startPoint x: 386, startPoint y: 770, endPoint x: 294, endPoint y: 682, distance: 128.1
click at [386, 769] on body "seca Events Add Event Bulk Upload Events Shareable Event Boards Recently Viewed…" at bounding box center [721, 405] width 1442 height 811
click at [202, 434] on link "0 Misc. Expenses & Credits 0" at bounding box center [210, 442] width 181 height 27
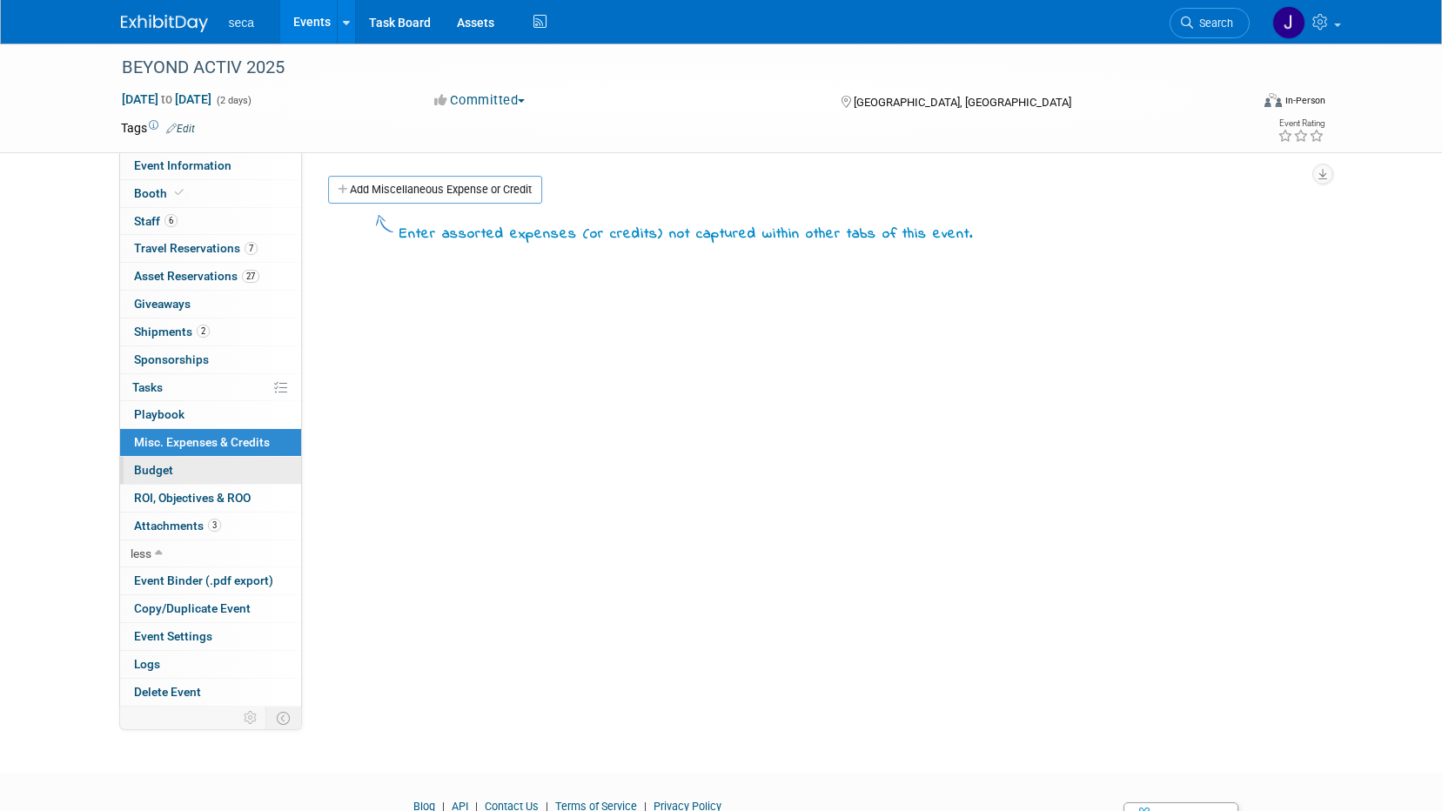
click at [160, 468] on span "Budget" at bounding box center [153, 470] width 39 height 14
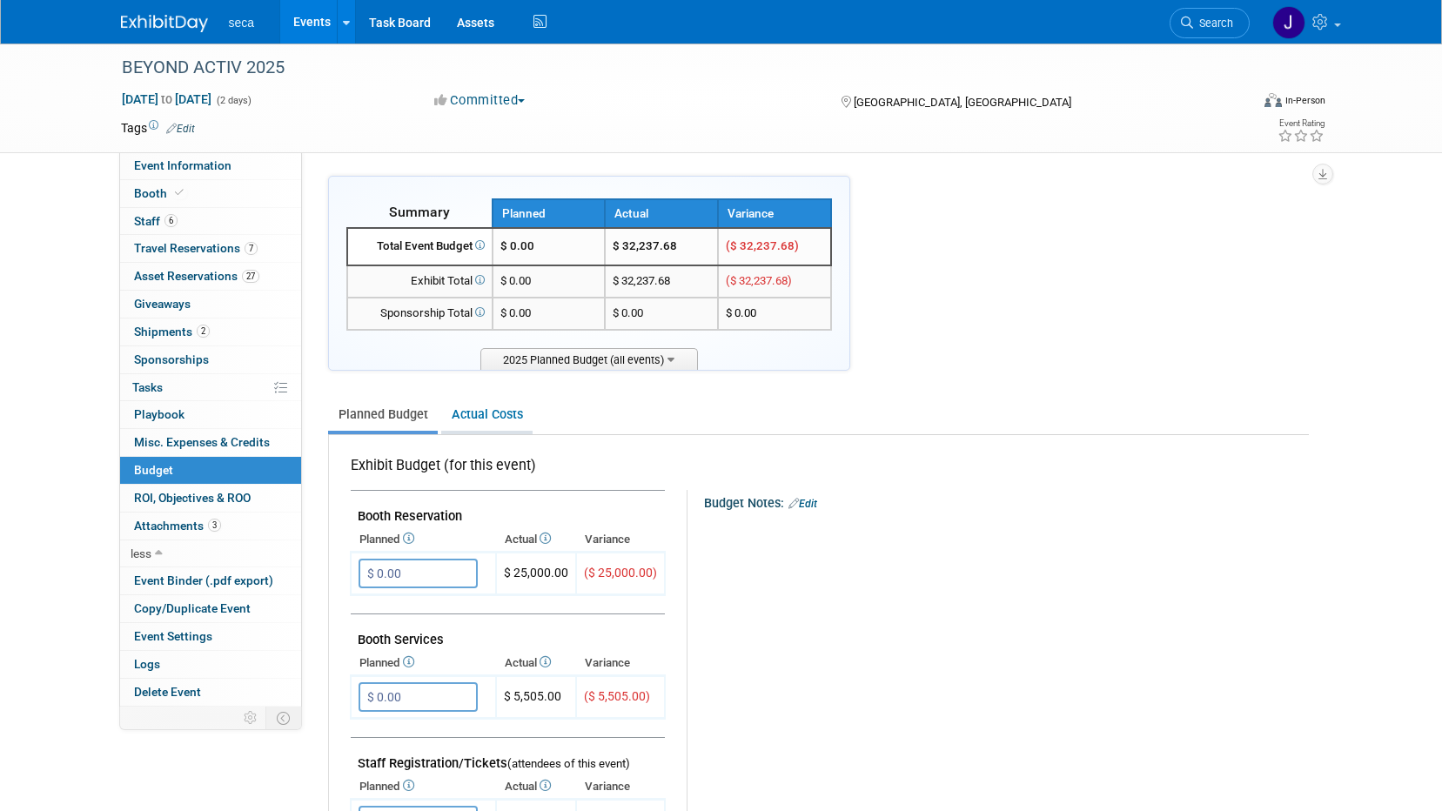
click at [509, 400] on link "Actual Costs" at bounding box center [486, 415] width 91 height 32
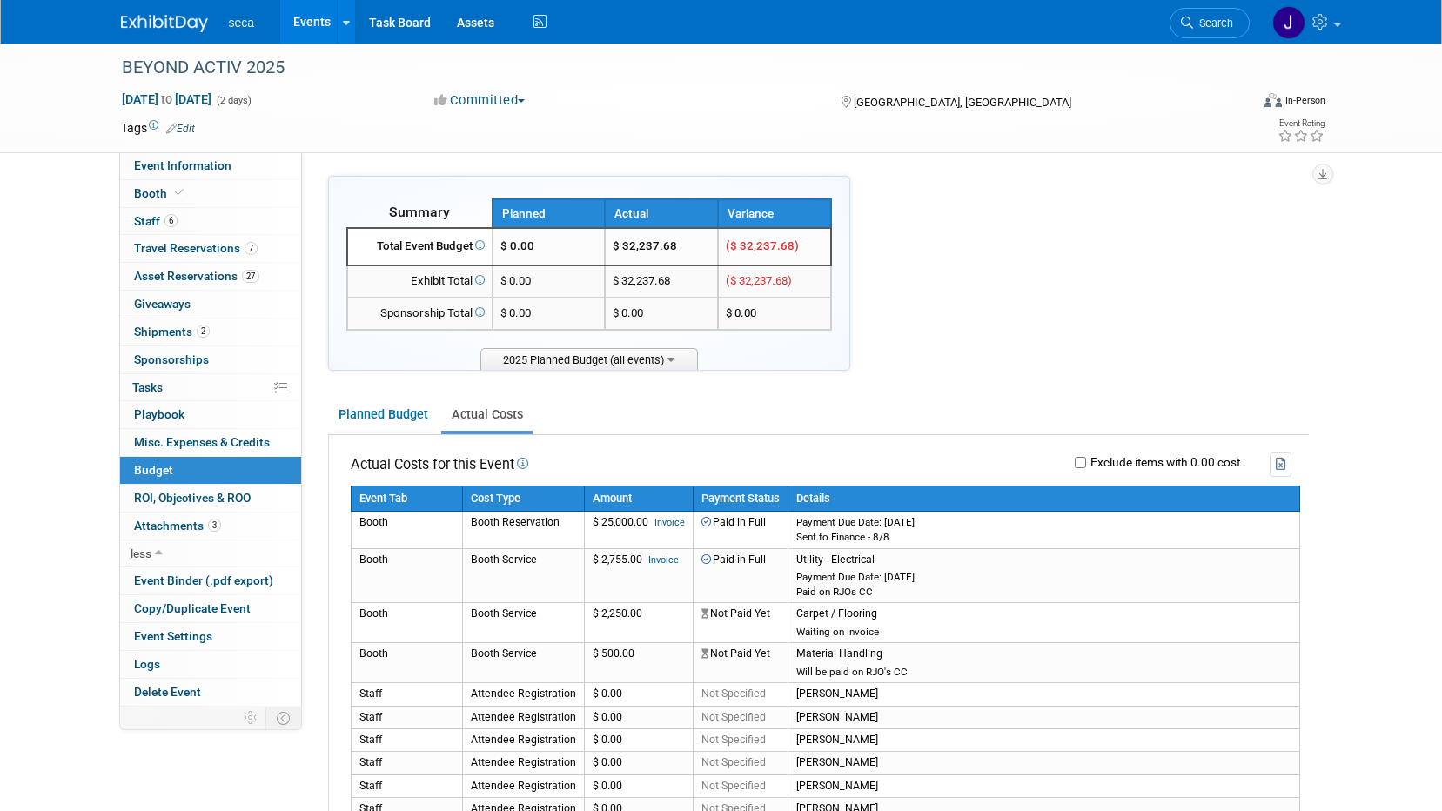
drag, startPoint x: 32, startPoint y: 99, endPoint x: 267, endPoint y: 12, distance: 250.6
click at [37, 99] on div "BEYOND ACTIV 2025 Oct 2, 2025 to Oct 3, 2025 (2 days) Oct 2, 2025 to Oct 3, 202…" at bounding box center [721, 99] width 1442 height 110
click at [460, 24] on link "Assets" at bounding box center [476, 22] width 64 height 44
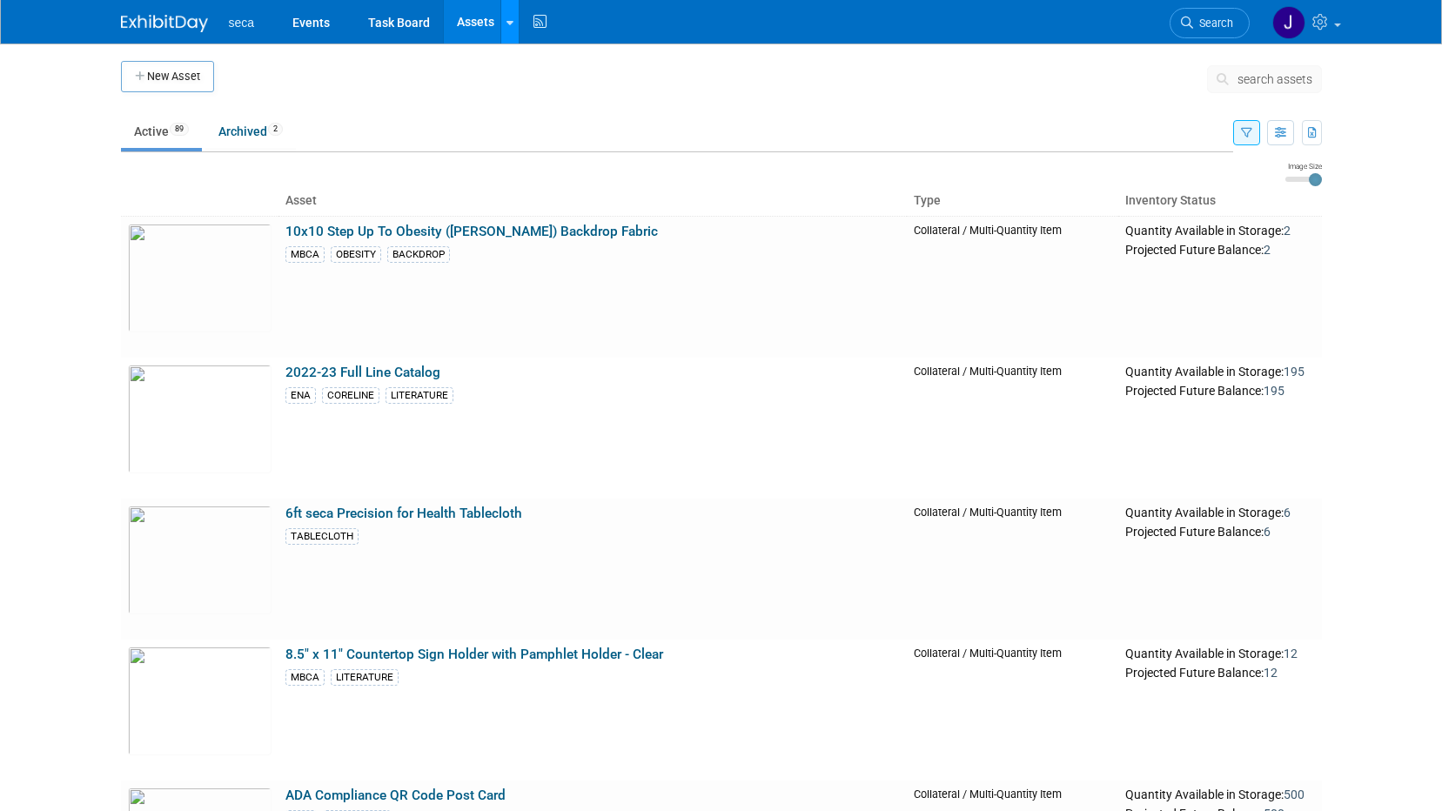
click at [511, 18] on icon at bounding box center [510, 22] width 7 height 11
click at [160, 23] on img at bounding box center [164, 23] width 87 height 17
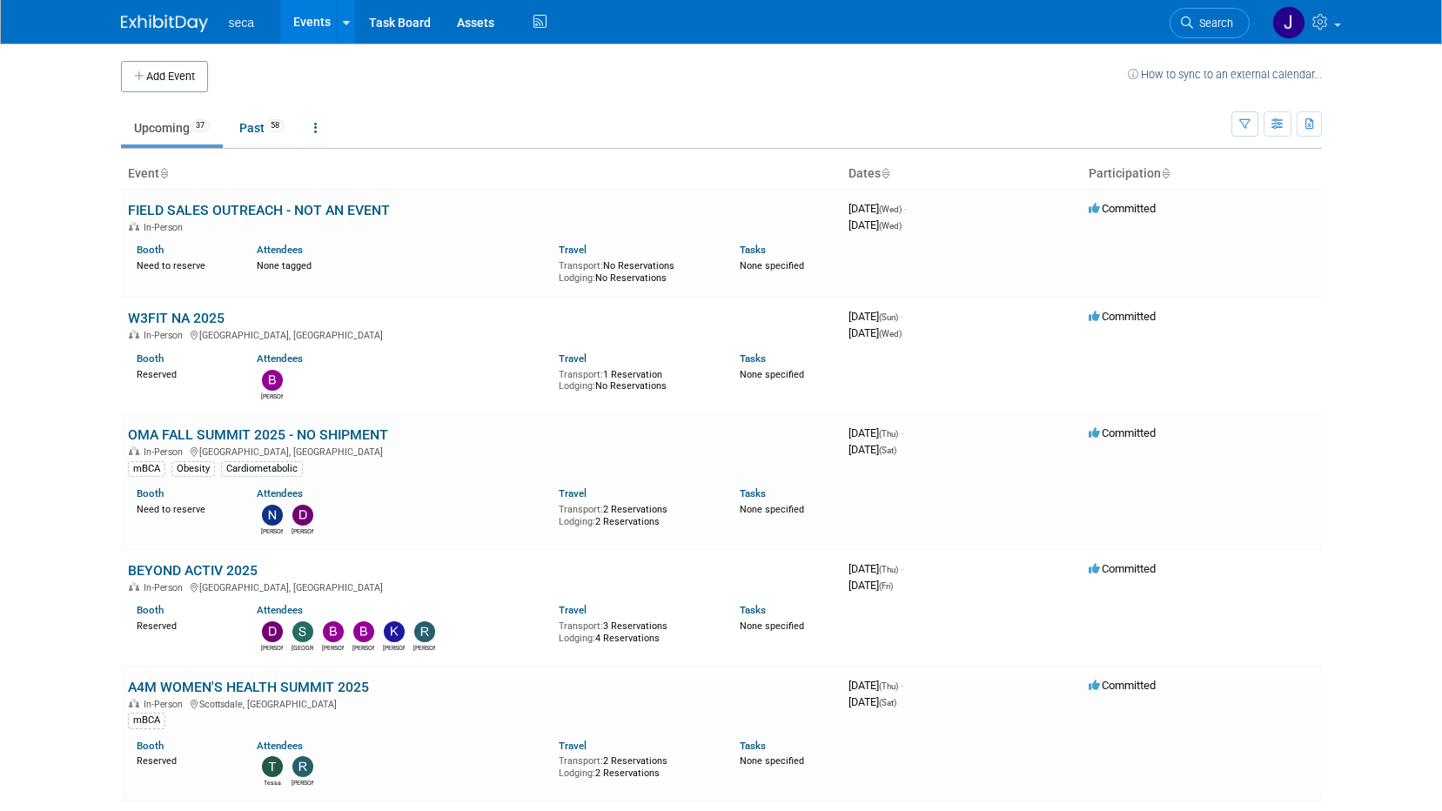
drag, startPoint x: 17, startPoint y: 216, endPoint x: 61, endPoint y: 174, distance: 61.0
click at [22, 214] on body "seca Events Add Event Bulk Upload Events Shareable Event Boards Recently Viewed…" at bounding box center [721, 405] width 1442 height 811
click at [344, 19] on icon at bounding box center [346, 22] width 7 height 11
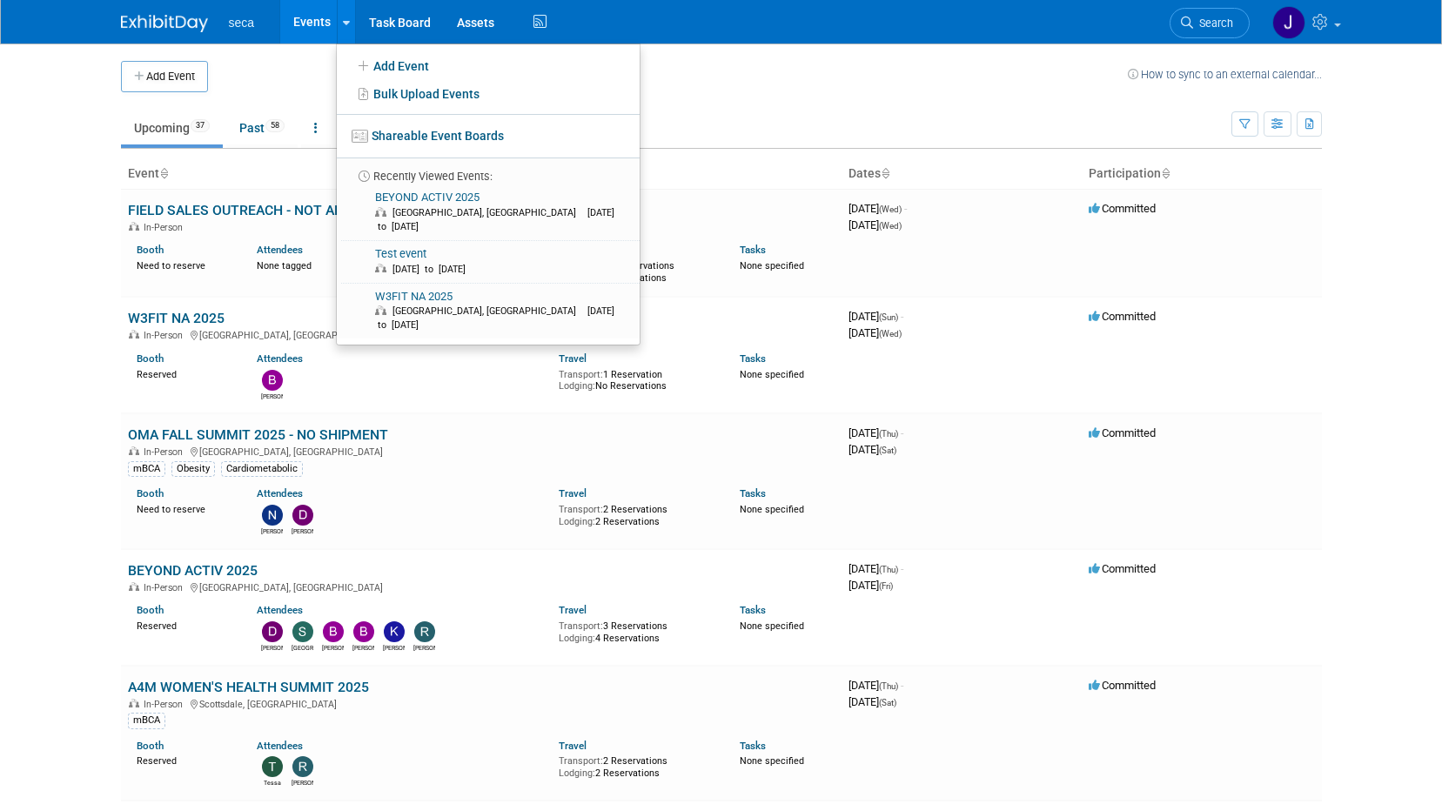
click at [311, 17] on link "Events" at bounding box center [312, 22] width 64 height 44
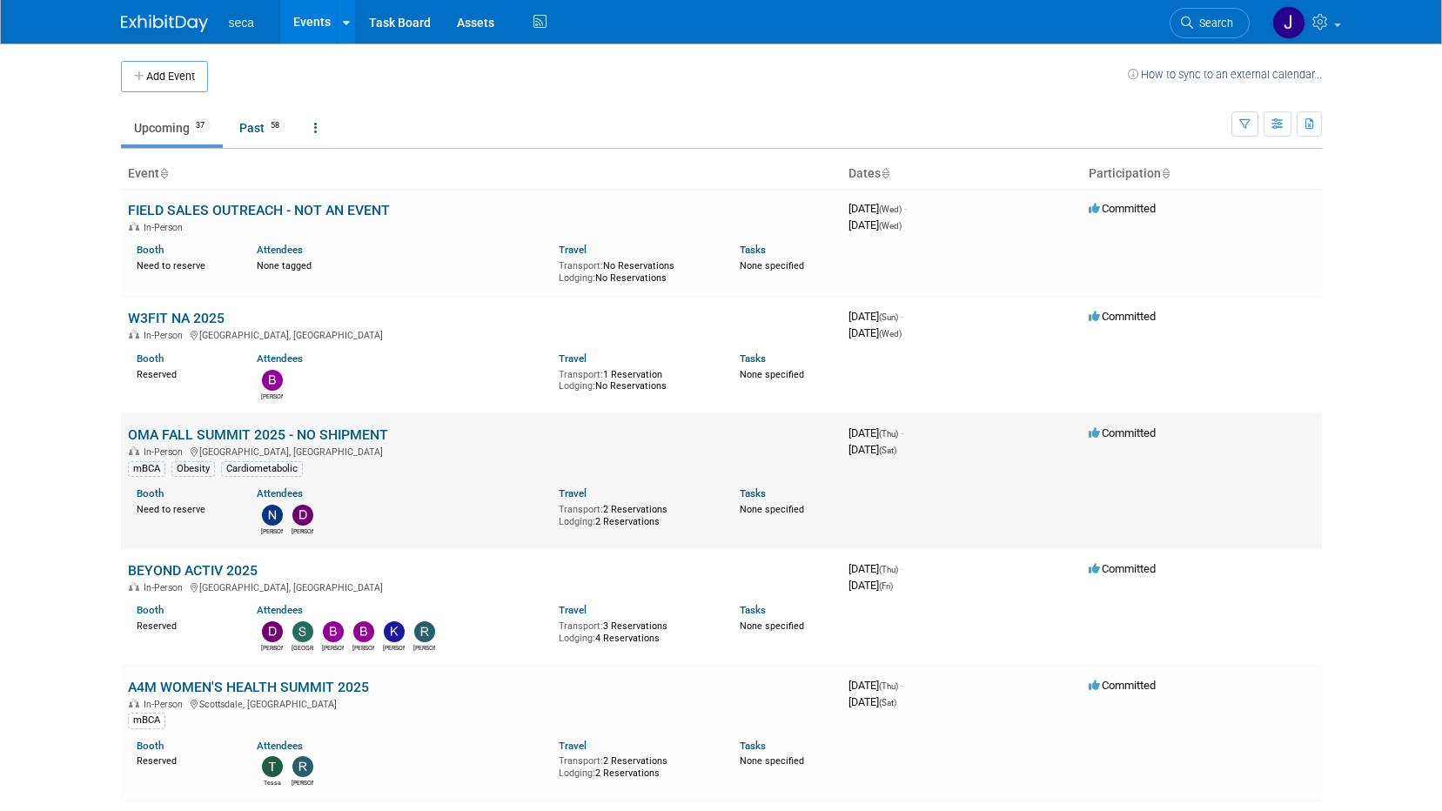
scroll to position [87, 0]
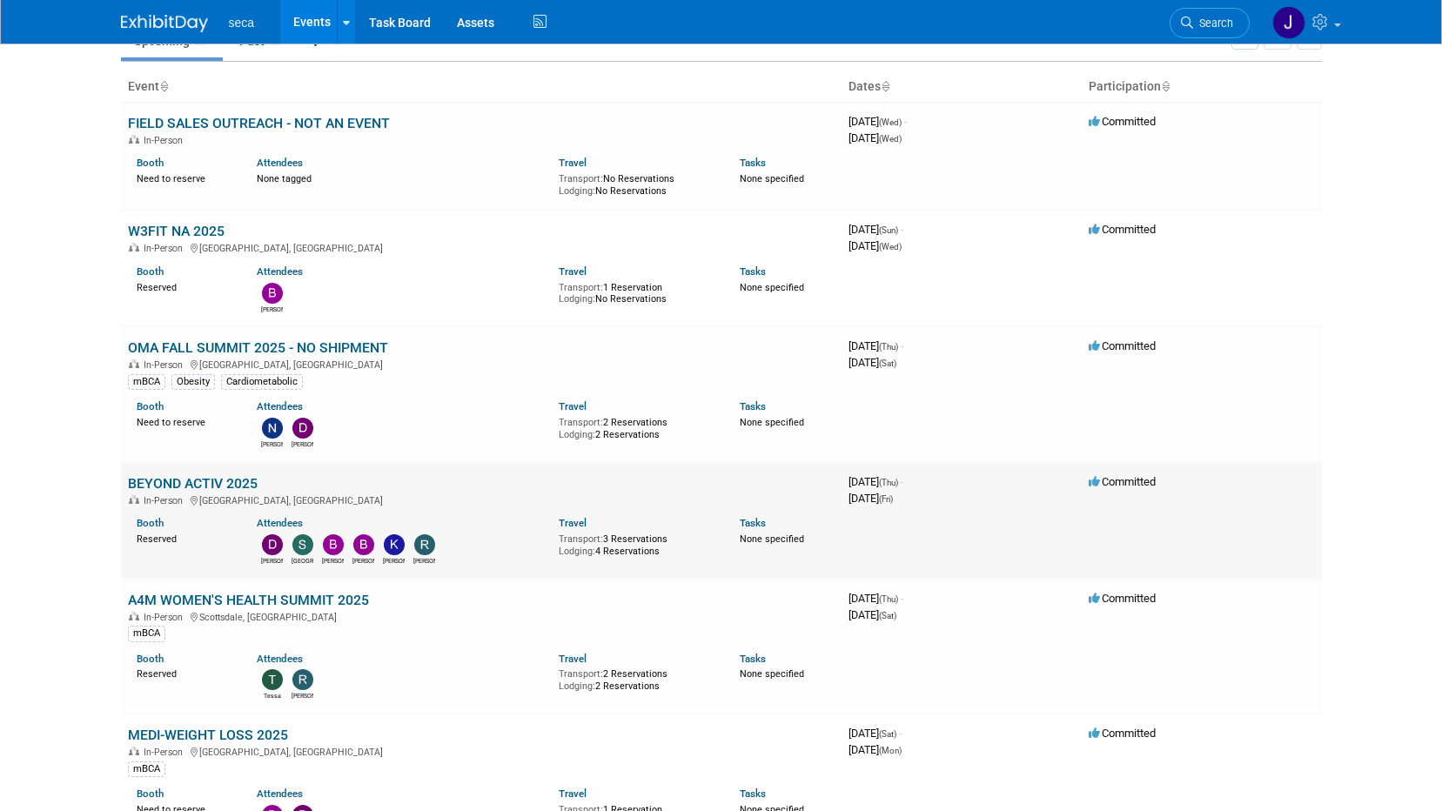
click at [214, 490] on link "BEYOND ACTIV 2025" at bounding box center [193, 483] width 130 height 17
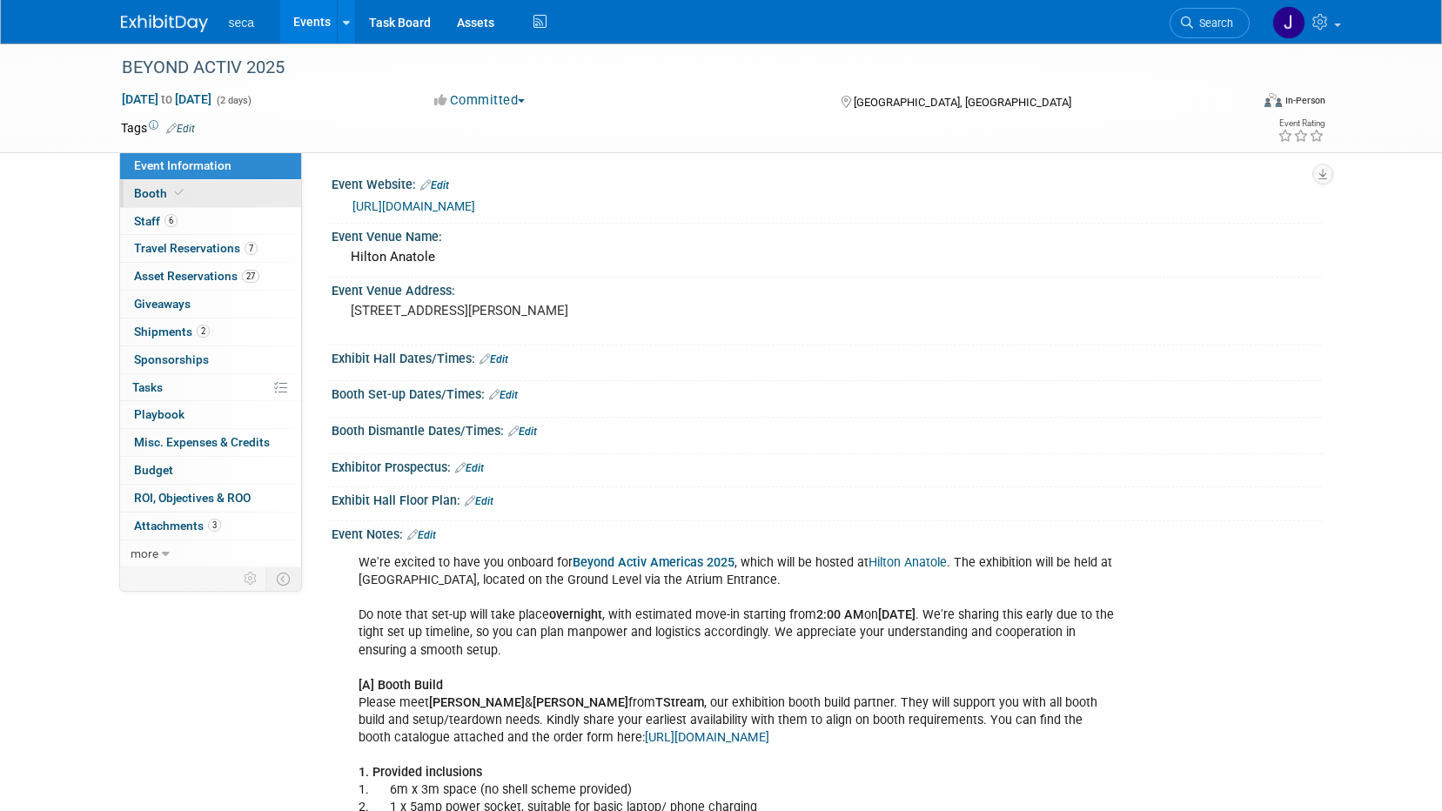
click at [167, 191] on span "Booth" at bounding box center [160, 193] width 53 height 14
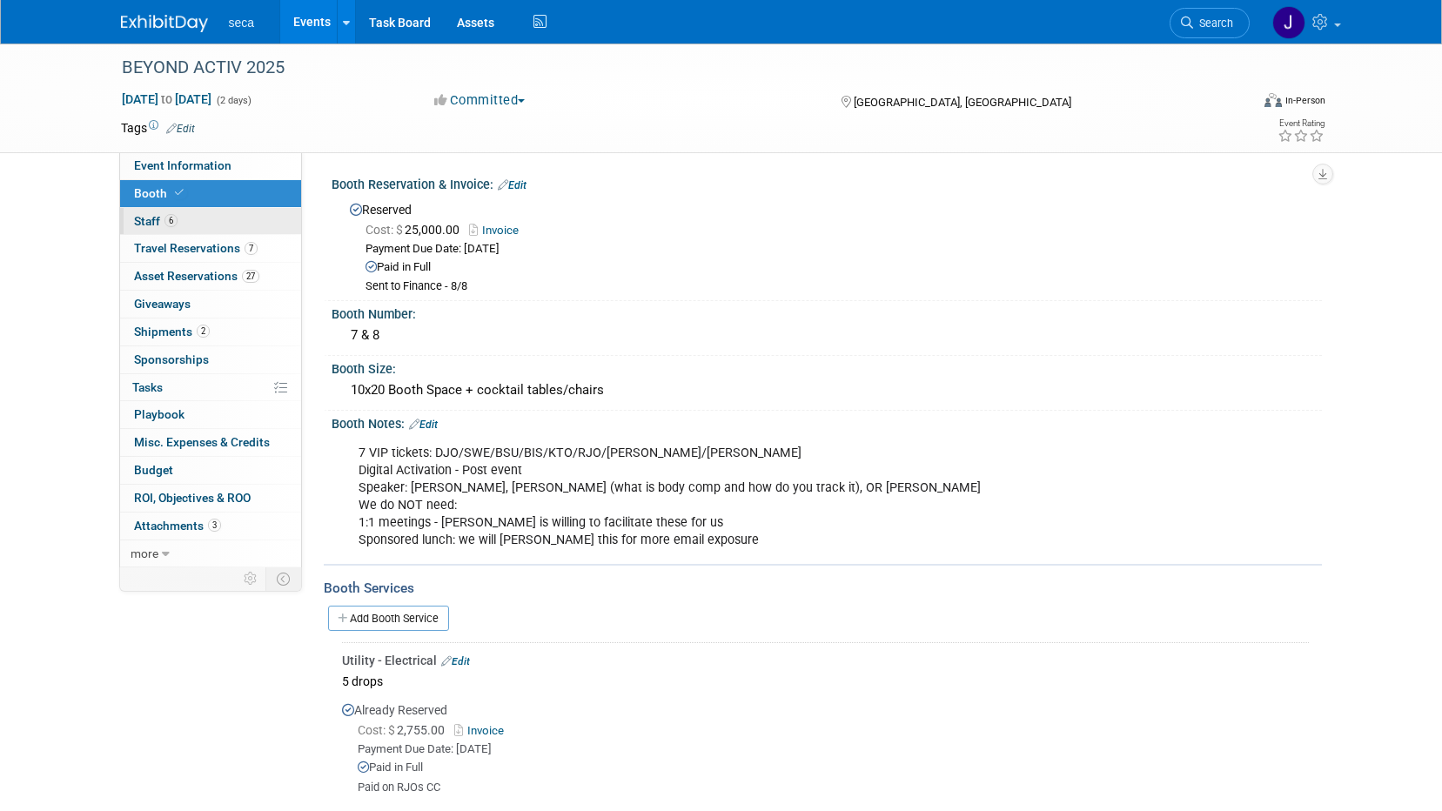
click at [205, 225] on link "6 Staff 6" at bounding box center [210, 221] width 181 height 27
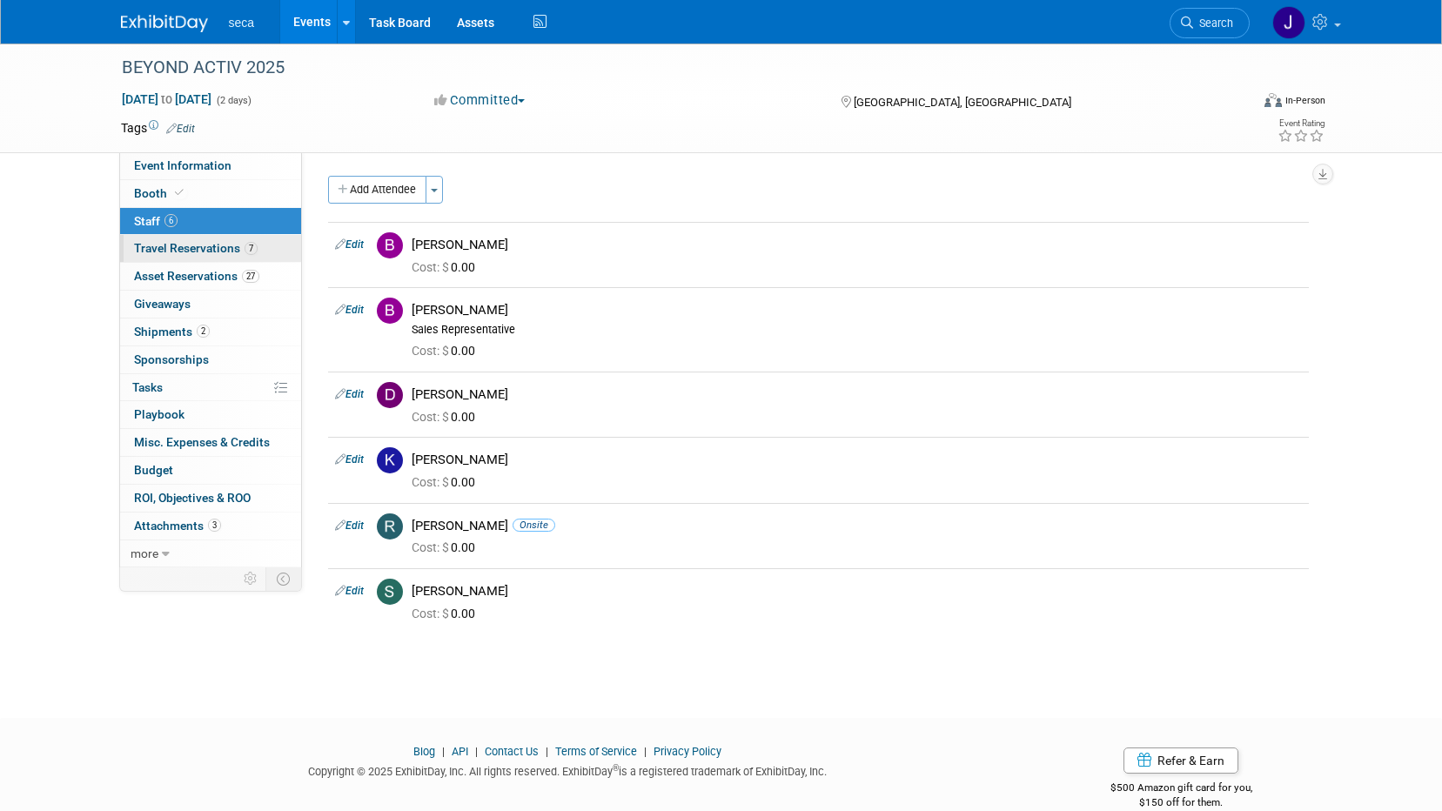
click at [210, 248] on span "Travel Reservations 7" at bounding box center [196, 248] width 124 height 14
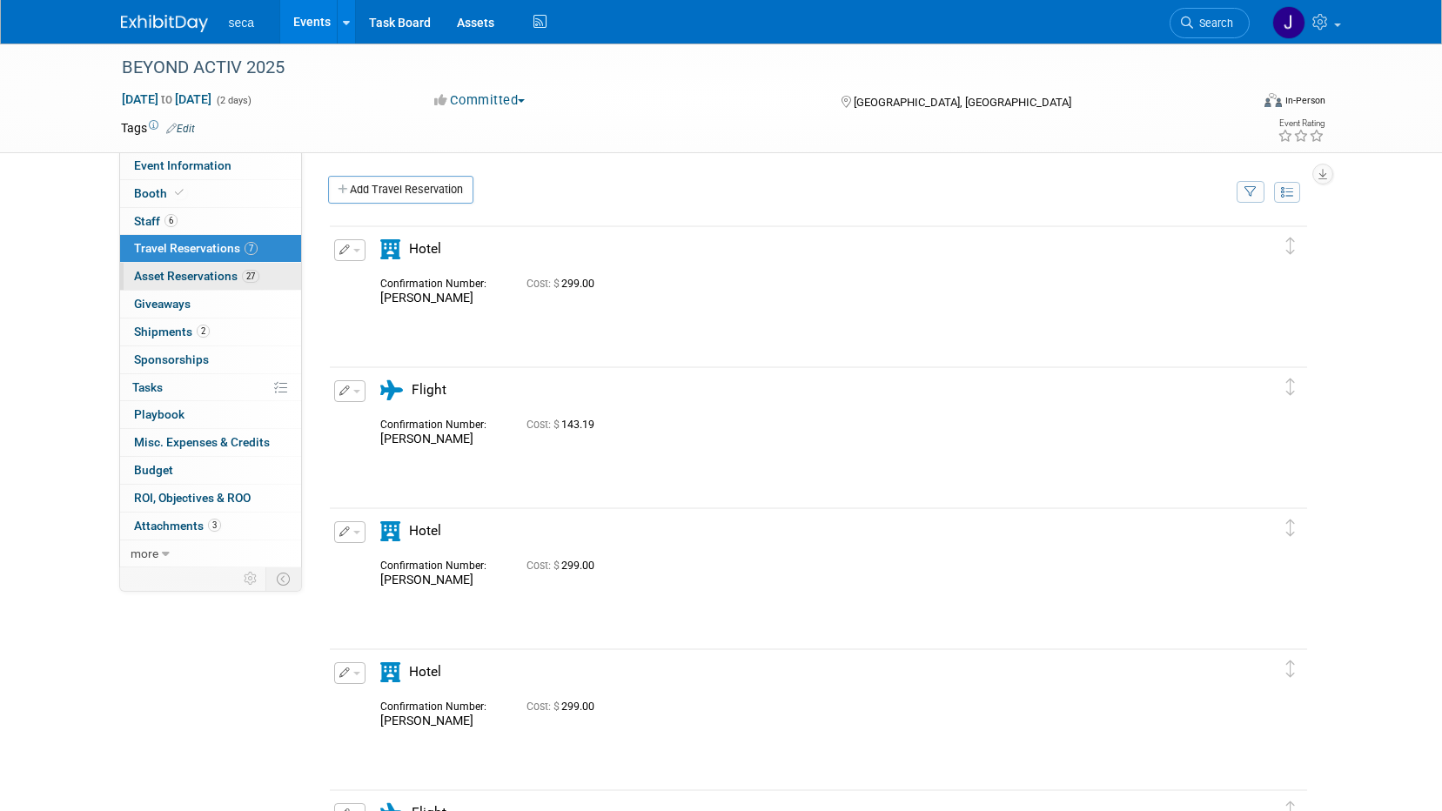
click at [210, 267] on link "27 Asset Reservations 27" at bounding box center [210, 276] width 181 height 27
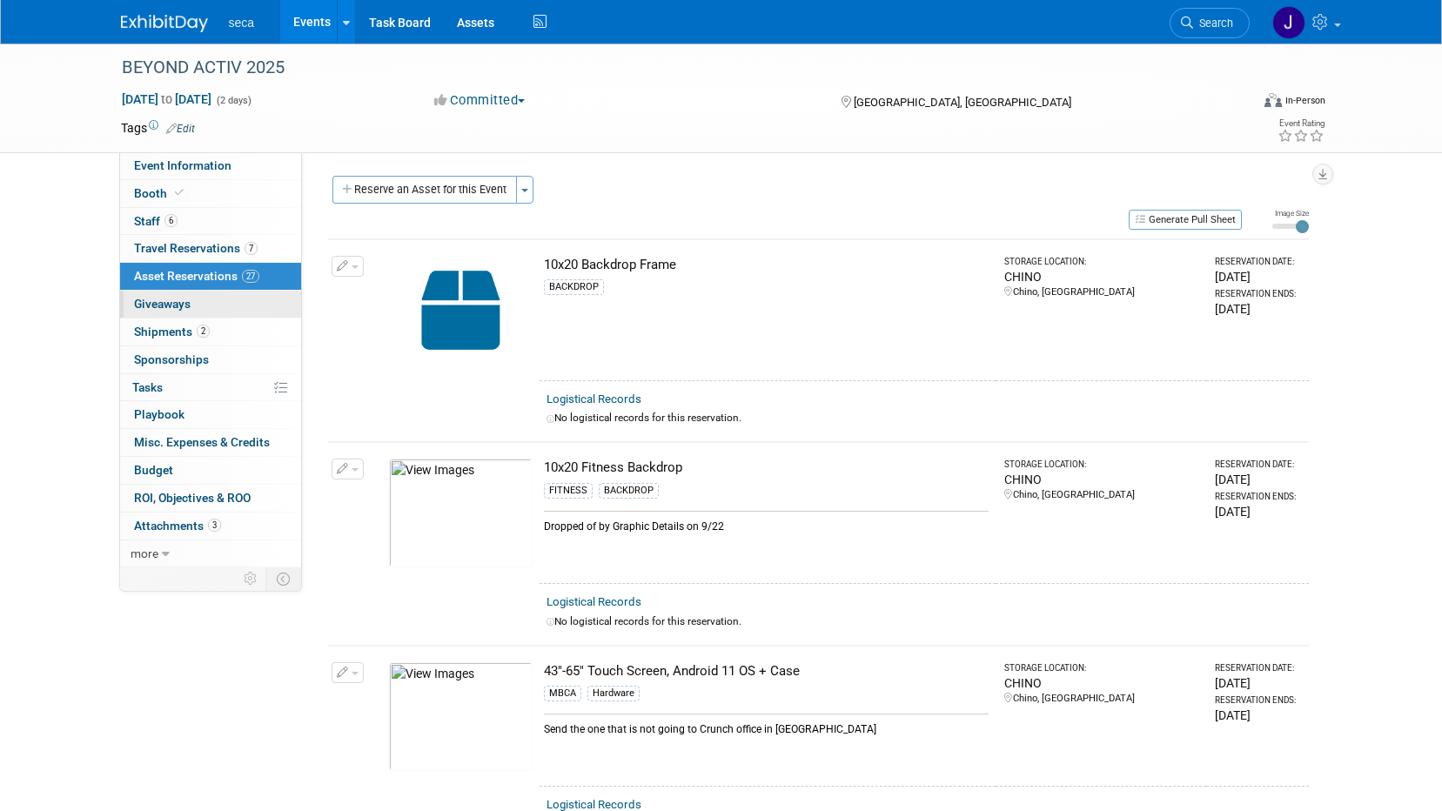
click at [206, 313] on link "0 Giveaways 0" at bounding box center [210, 304] width 181 height 27
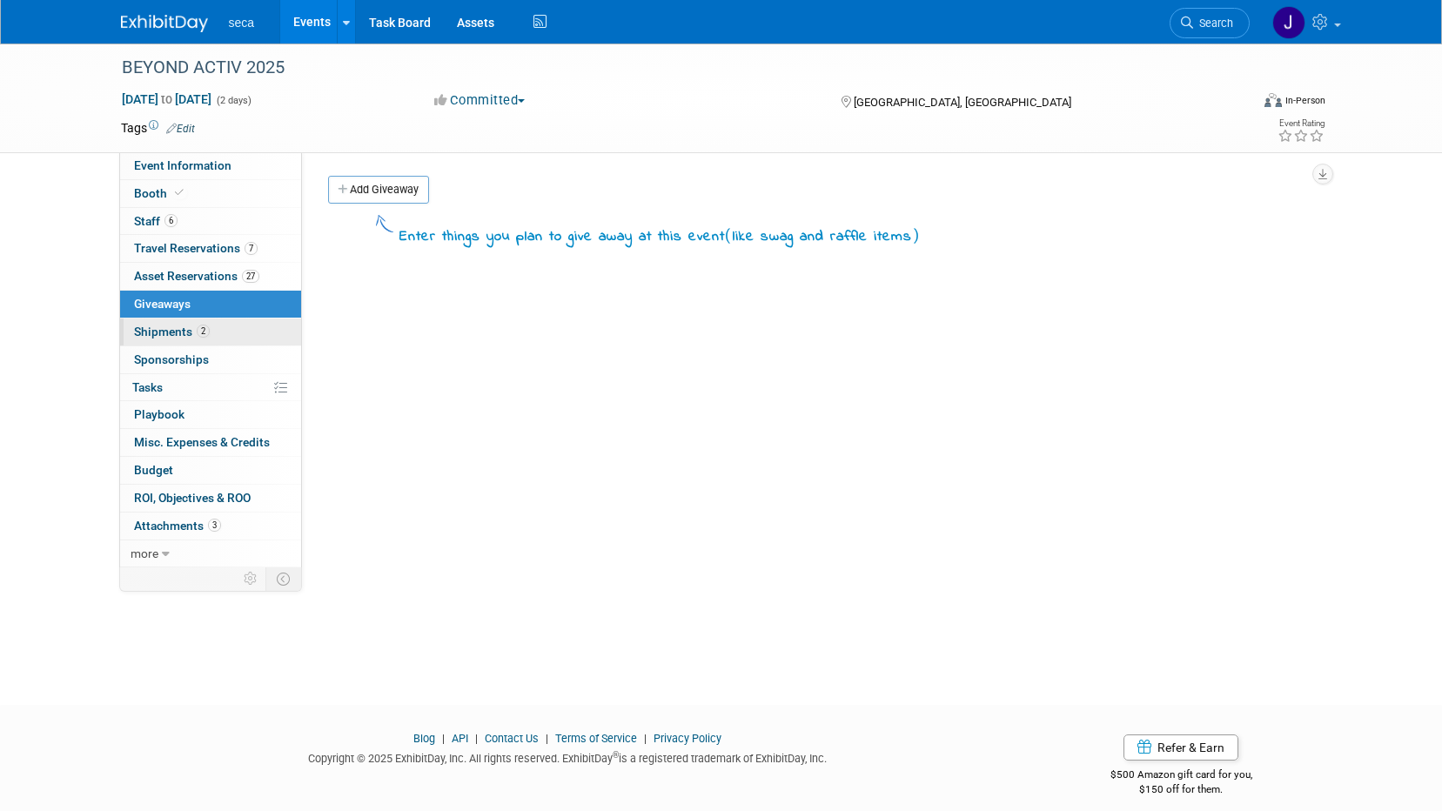
click at [220, 333] on link "2 Shipments 2" at bounding box center [210, 332] width 181 height 27
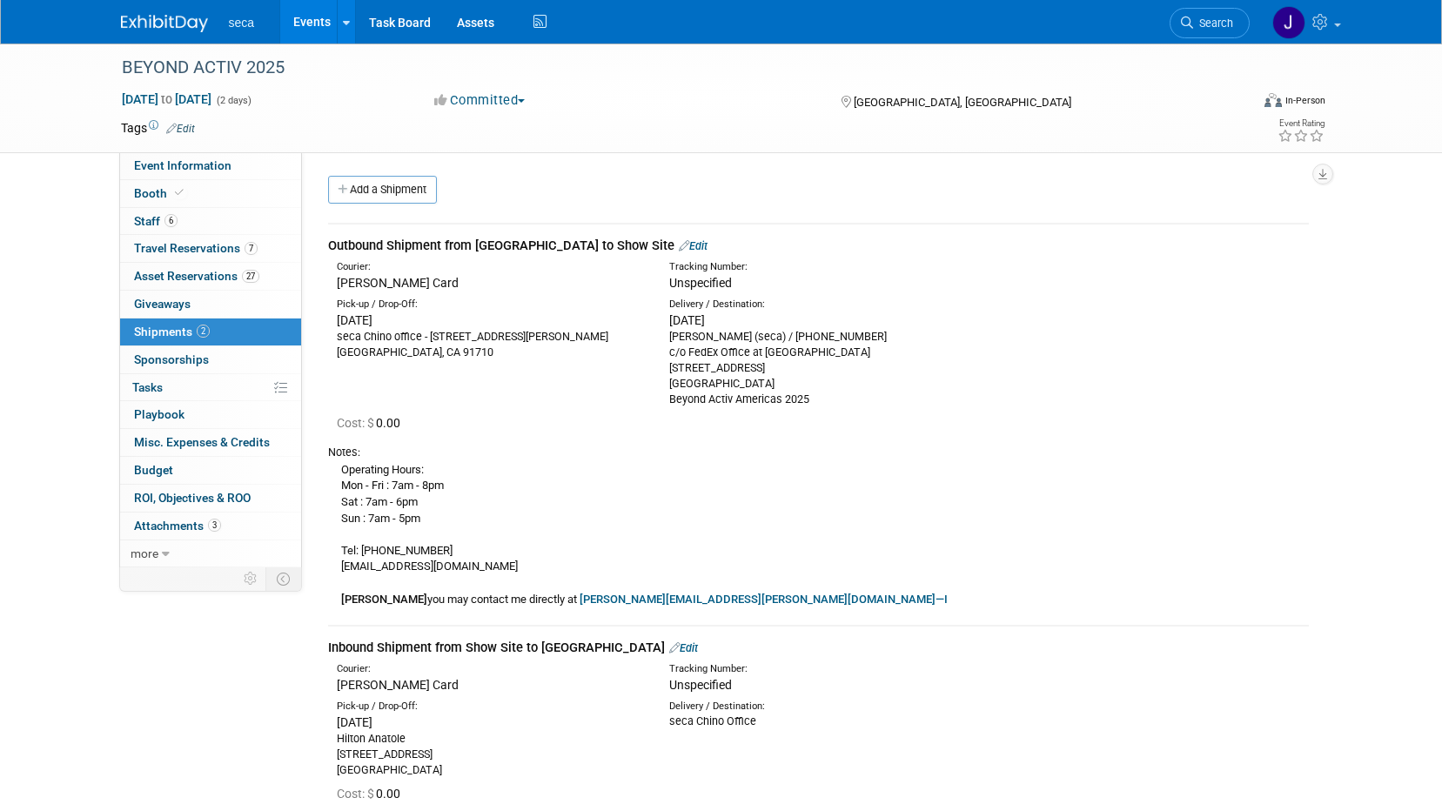
click at [218, 351] on link "0 Sponsorships 0" at bounding box center [210, 359] width 181 height 27
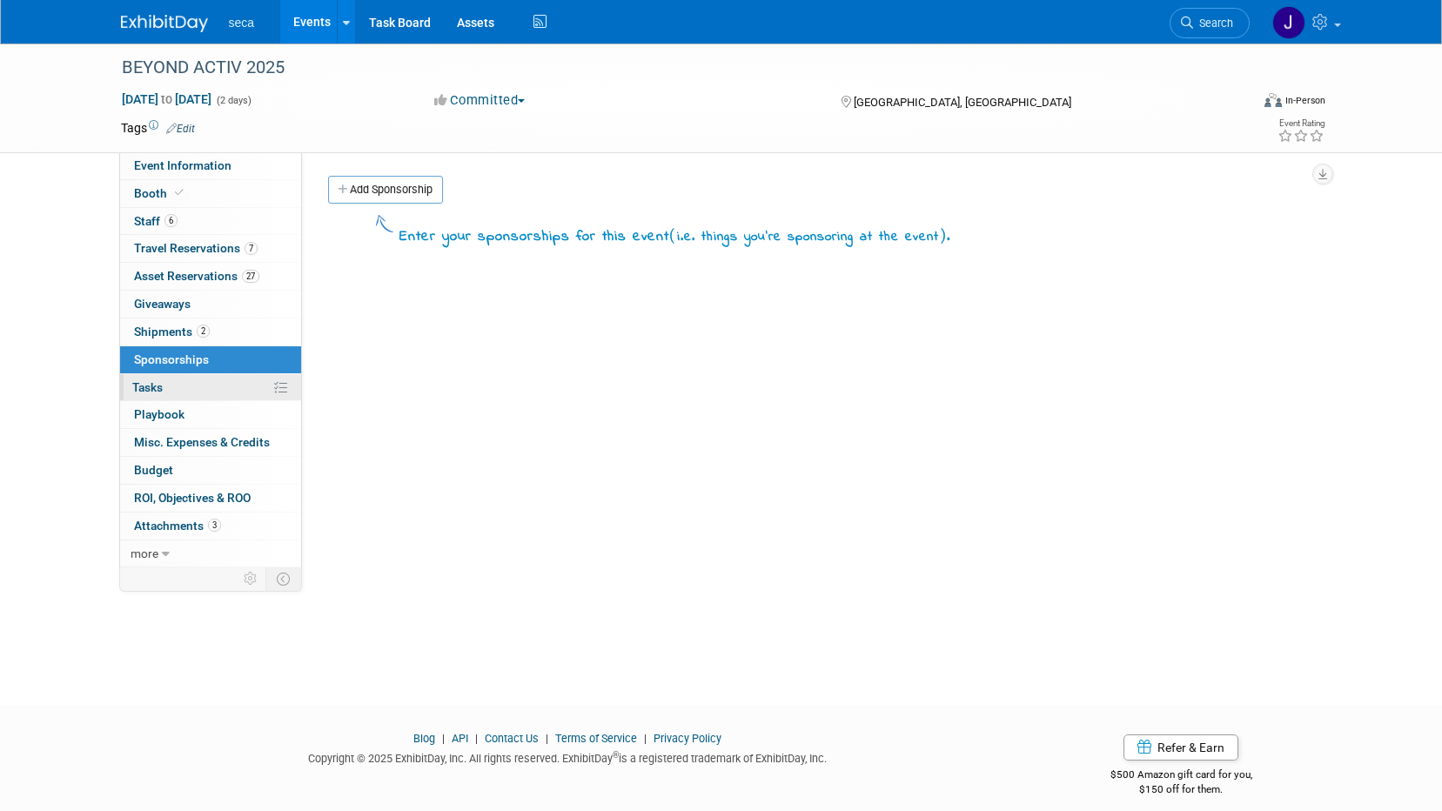
click at [229, 390] on link "0% Tasks 0%" at bounding box center [210, 387] width 181 height 27
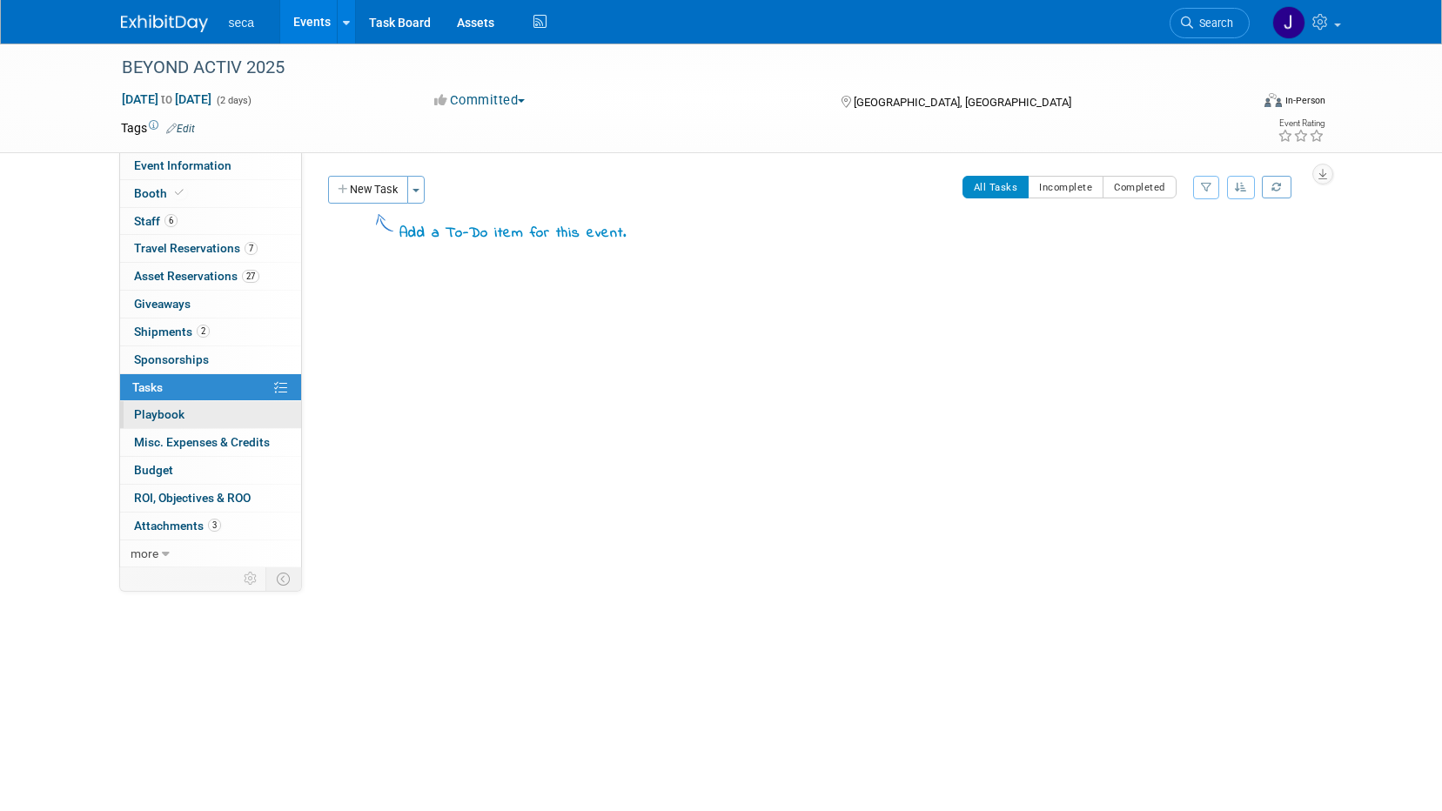
click at [227, 414] on link "0 Playbook 0" at bounding box center [210, 414] width 181 height 27
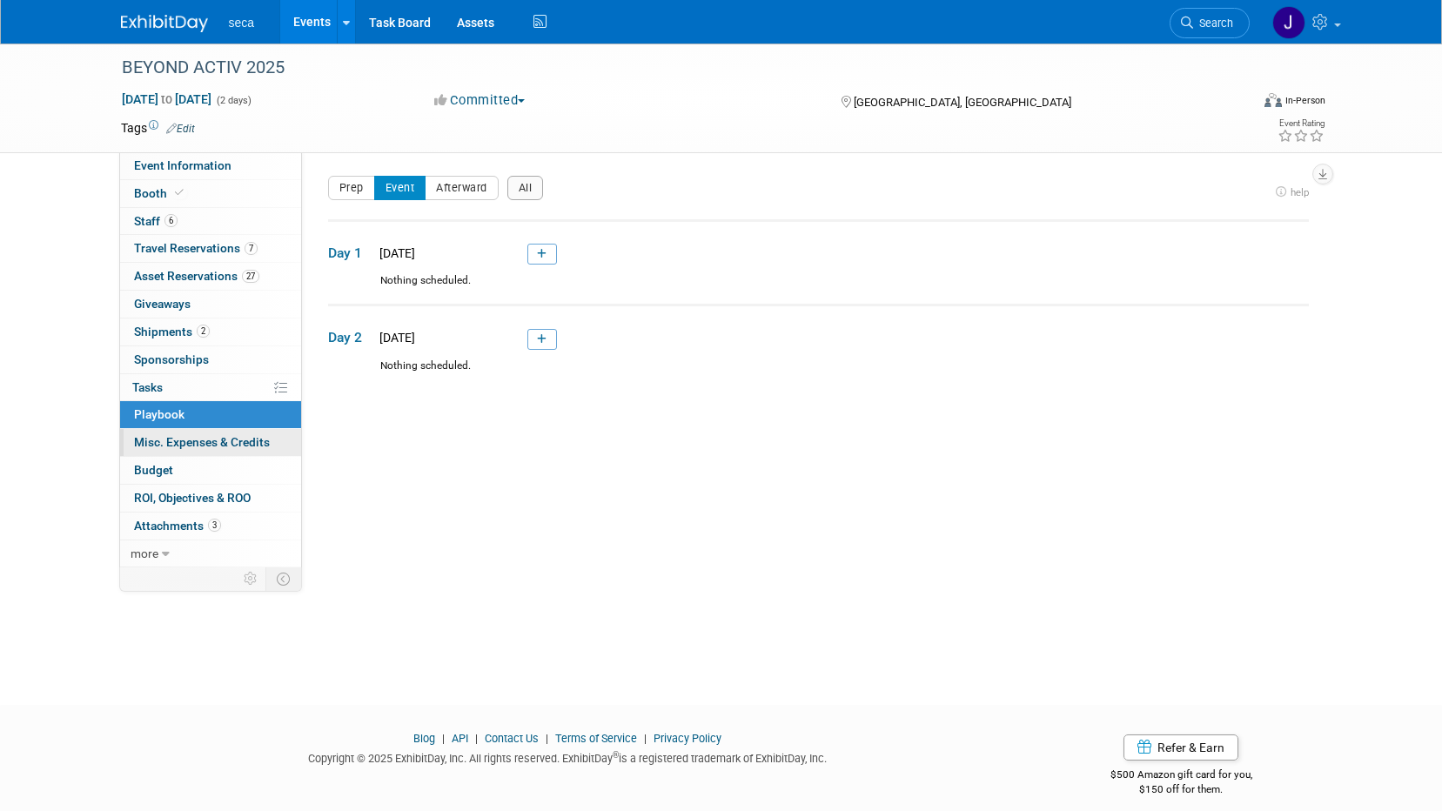
click at [236, 431] on link "0 Misc. Expenses & Credits 0" at bounding box center [210, 442] width 181 height 27
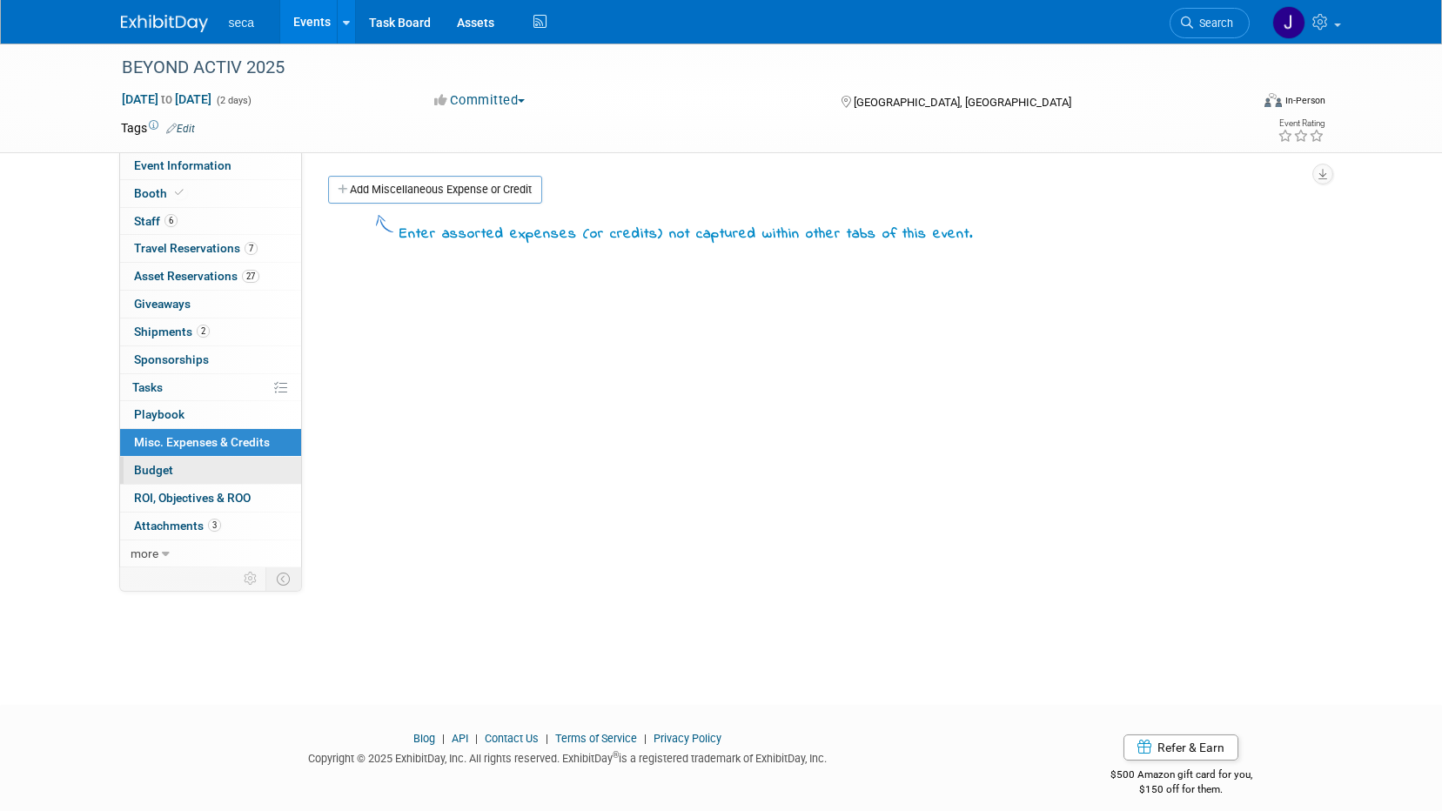
click at [228, 466] on link "Budget" at bounding box center [210, 470] width 181 height 27
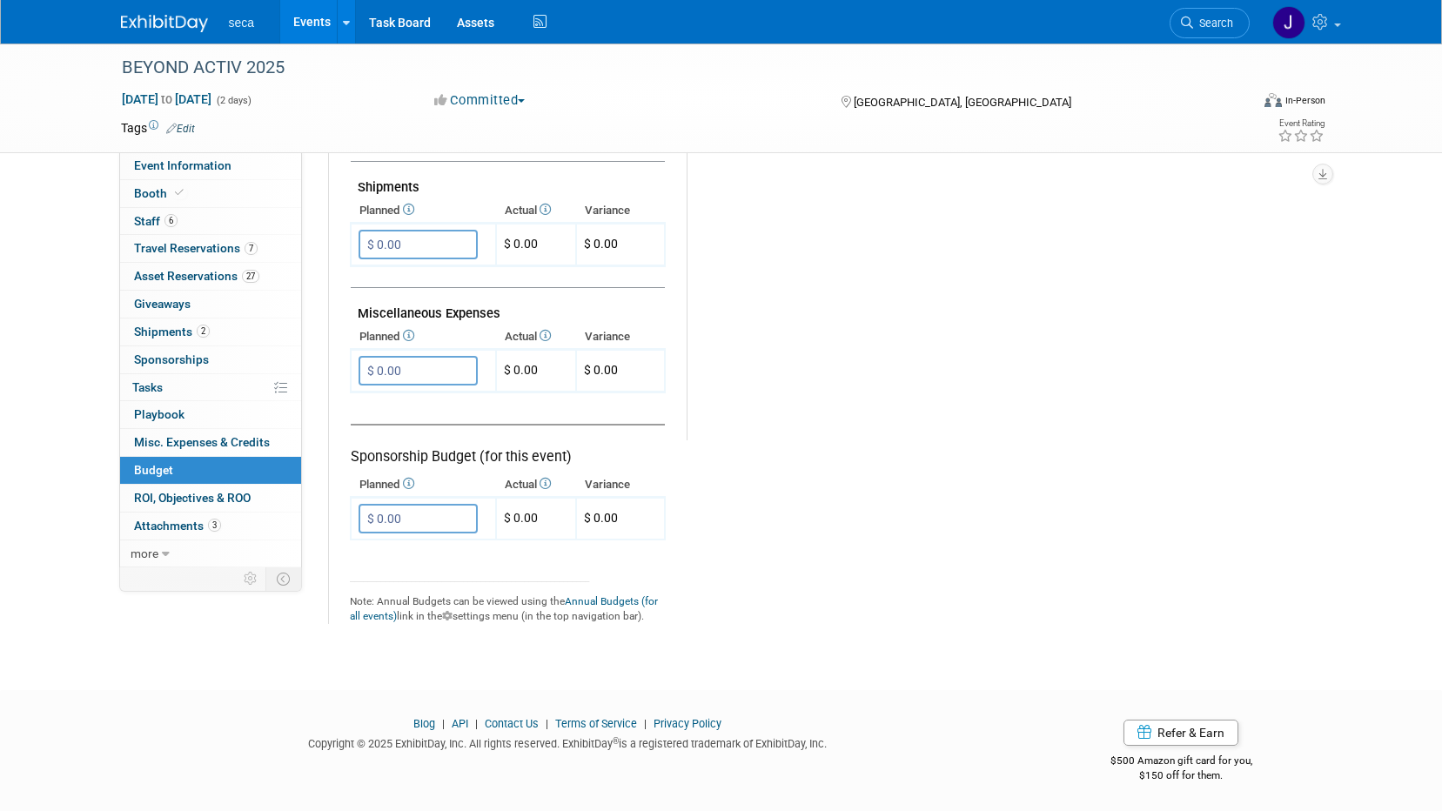
scroll to position [953, 0]
click at [231, 507] on link "0 ROI, Objectives & ROO 0" at bounding box center [210, 498] width 181 height 27
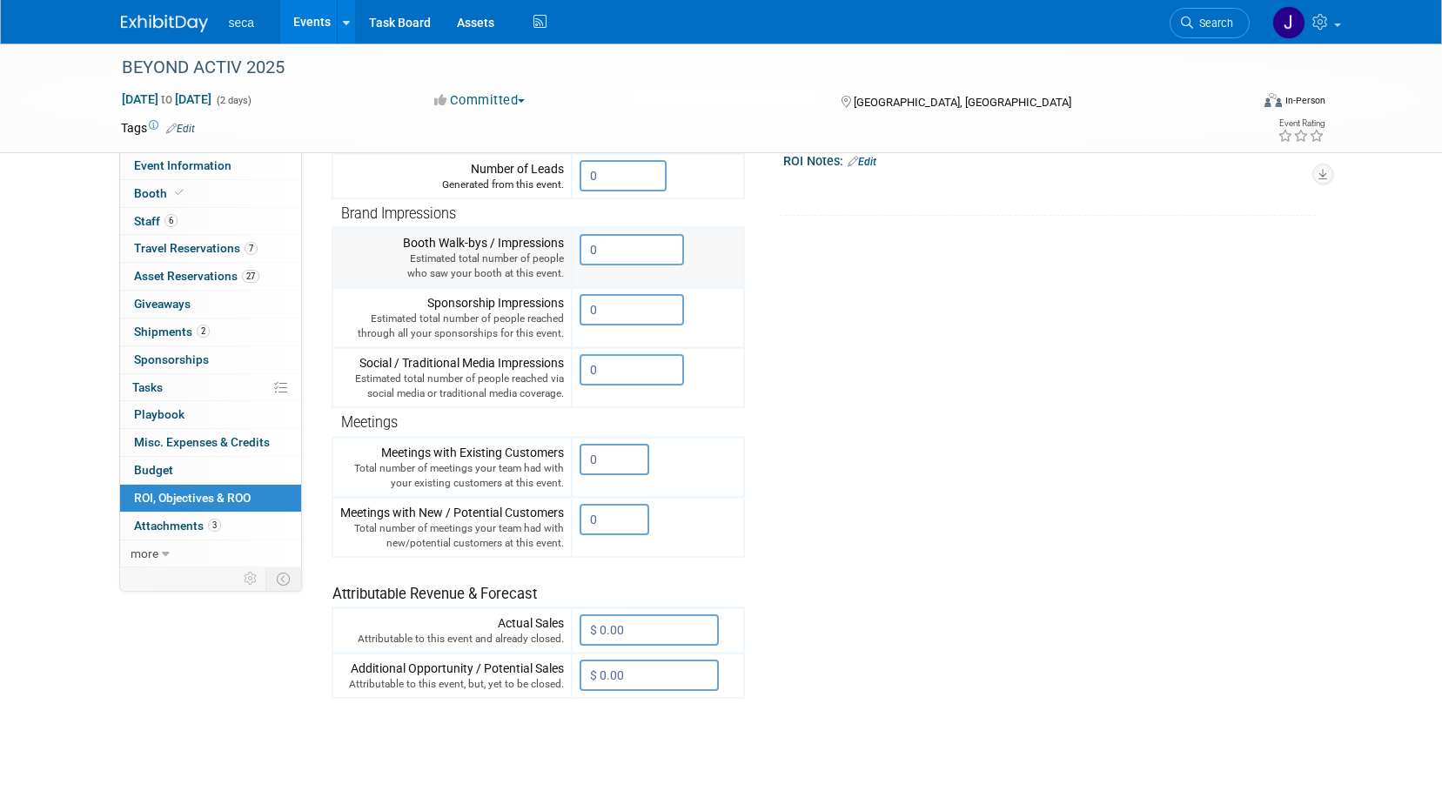
scroll to position [261, 0]
click at [238, 460] on link "Budget" at bounding box center [210, 470] width 181 height 27
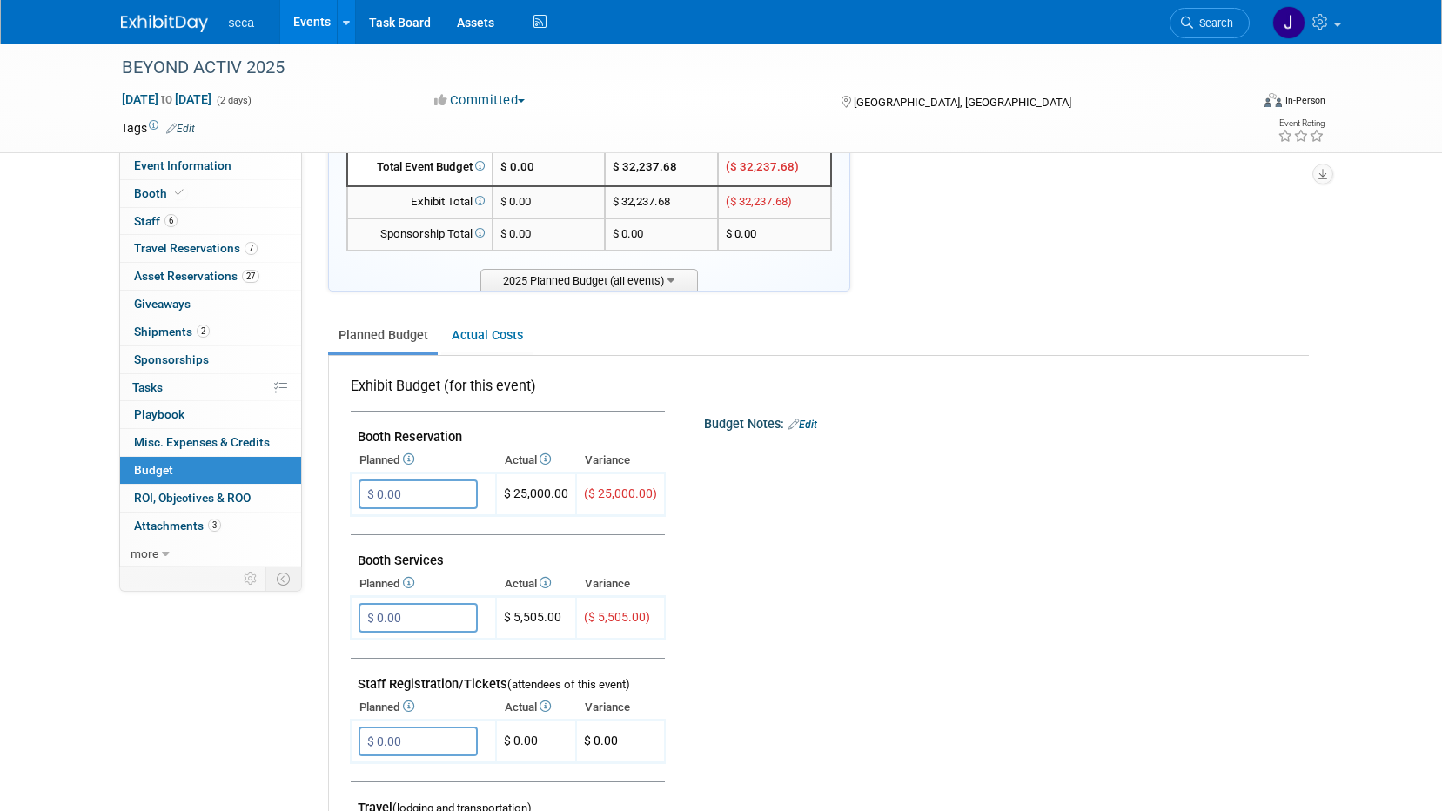
scroll to position [0, 0]
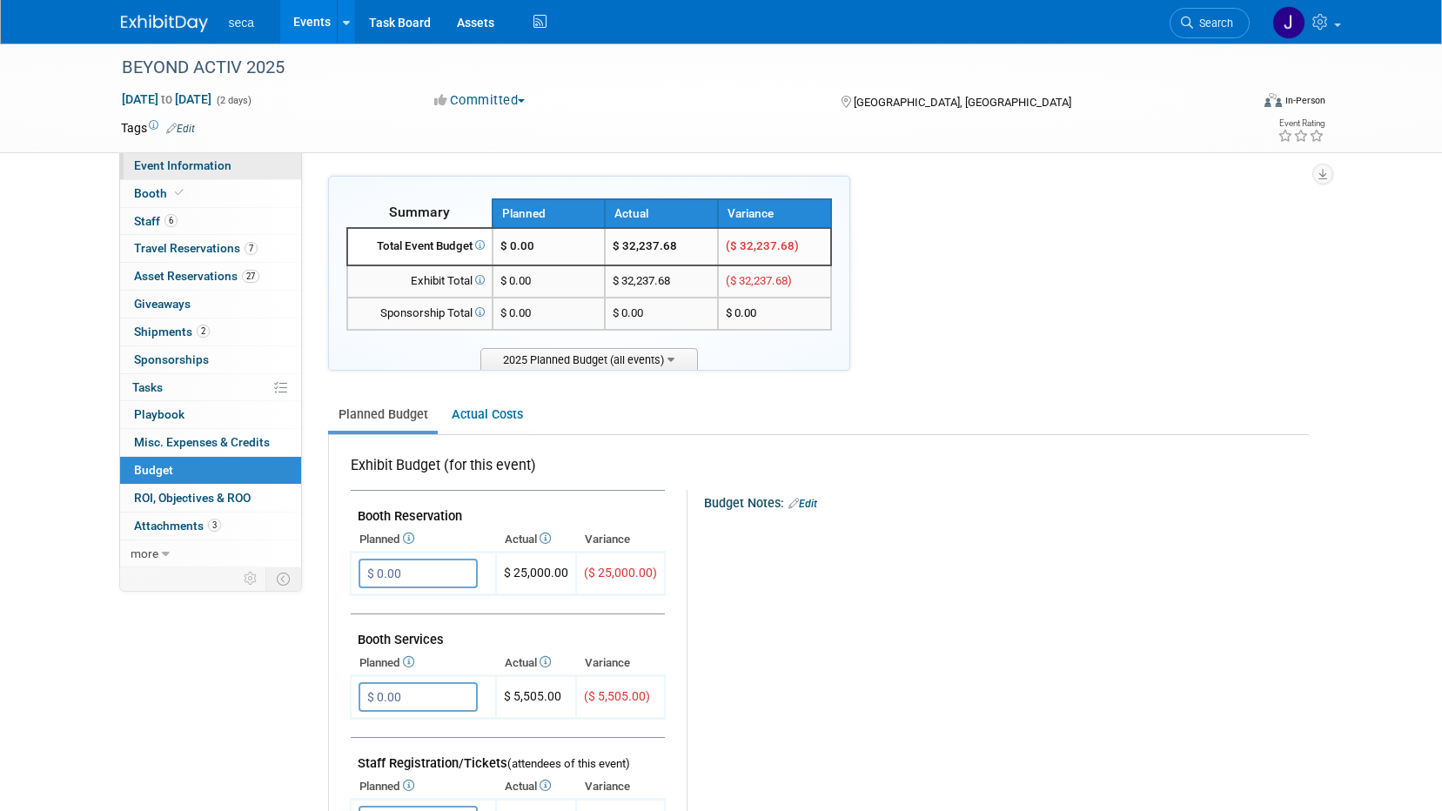
click at [158, 168] on span "Event Information" at bounding box center [182, 165] width 97 height 14
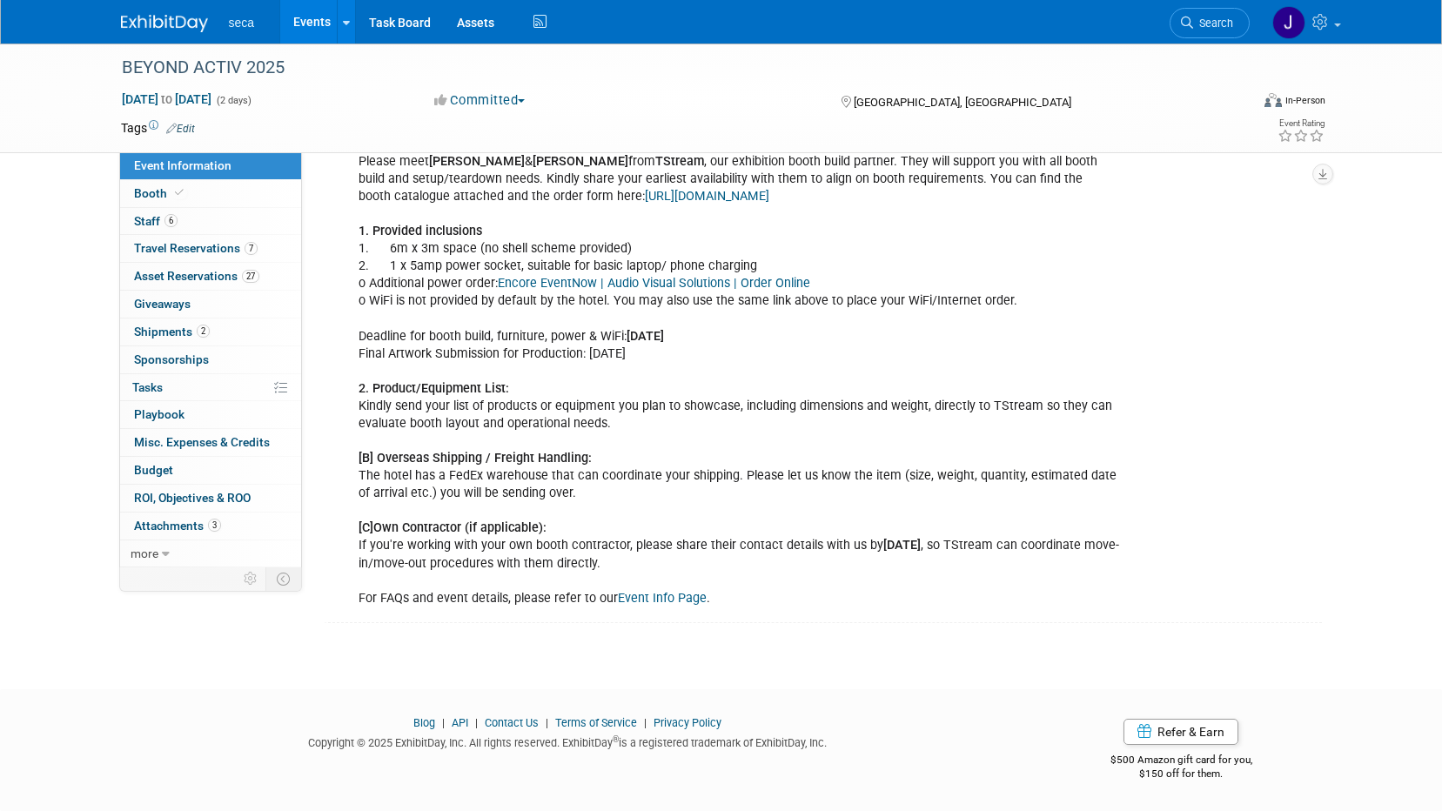
scroll to position [559, 0]
click at [183, 21] on img at bounding box center [164, 23] width 87 height 17
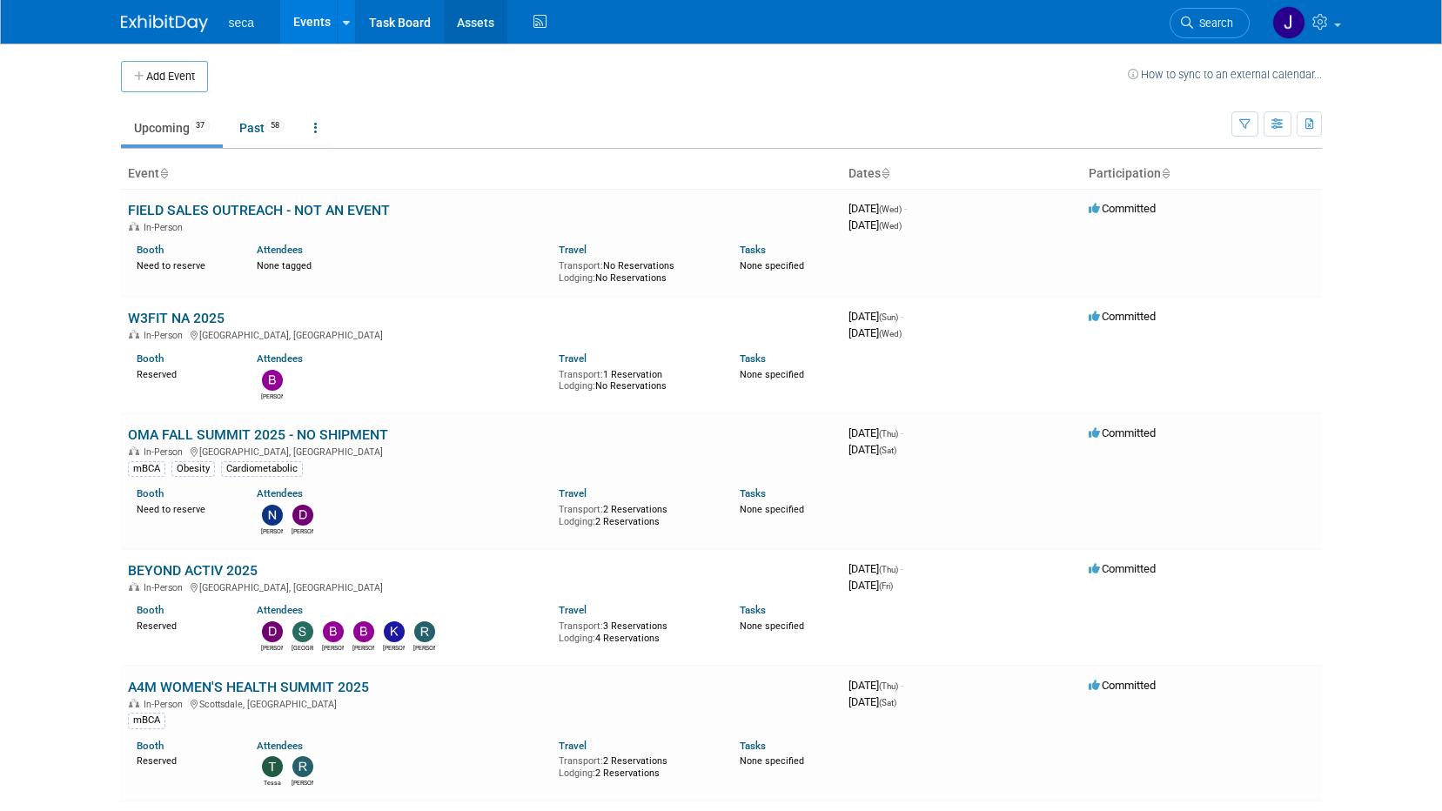
click at [488, 20] on link "Assets" at bounding box center [476, 22] width 64 height 44
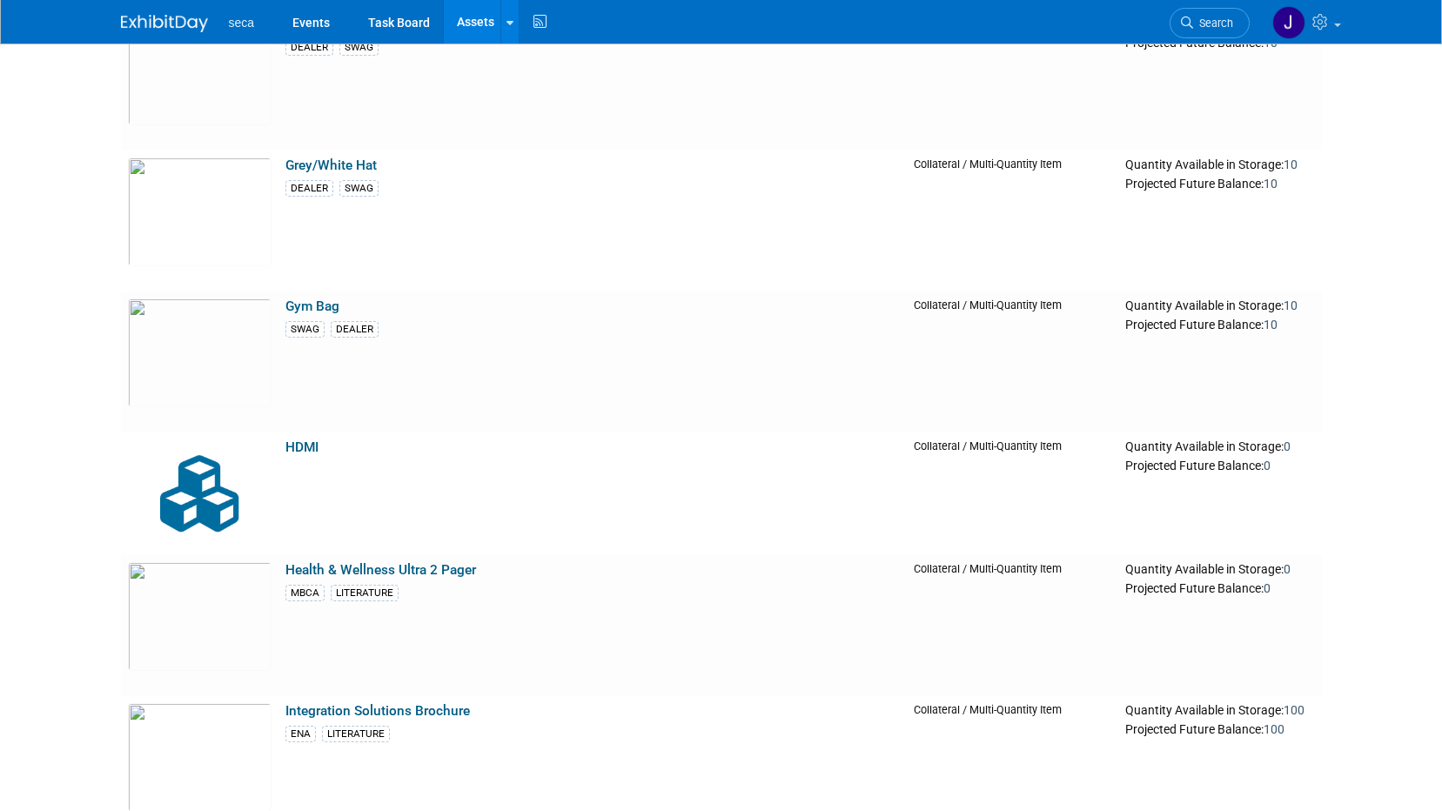
scroll to position [4875, 0]
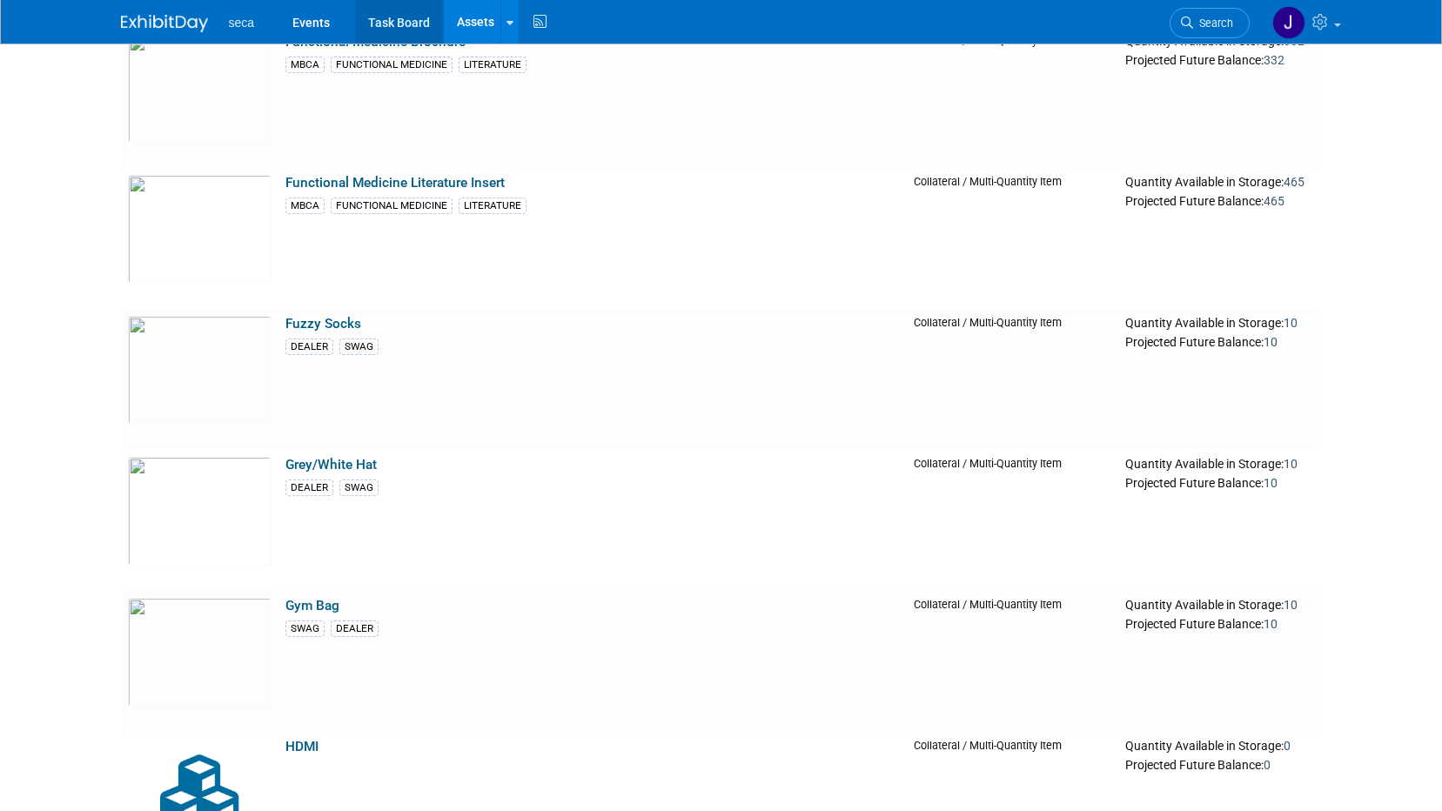
click at [411, 24] on link "Task Board" at bounding box center [399, 22] width 88 height 44
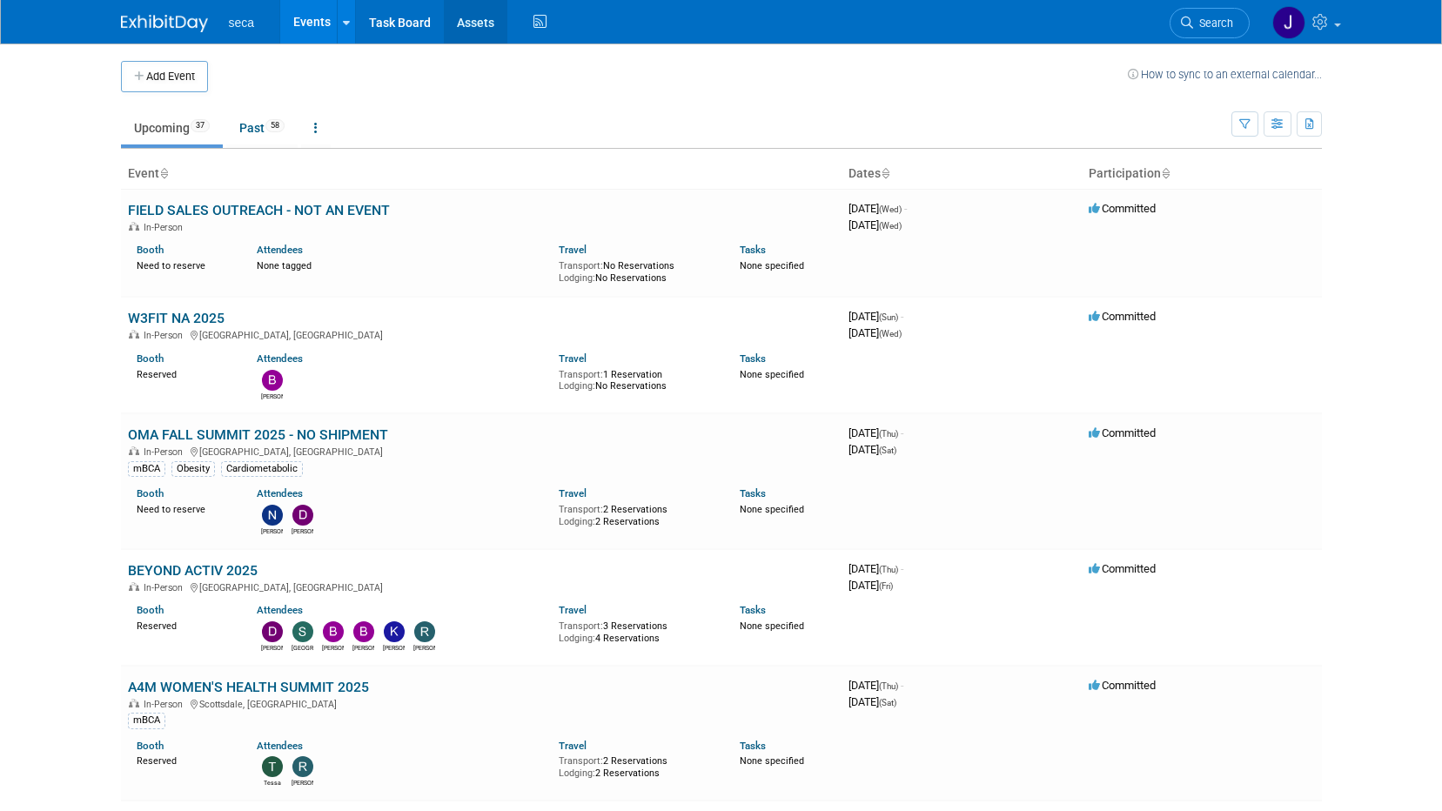
click at [479, 27] on link "Assets" at bounding box center [476, 22] width 64 height 44
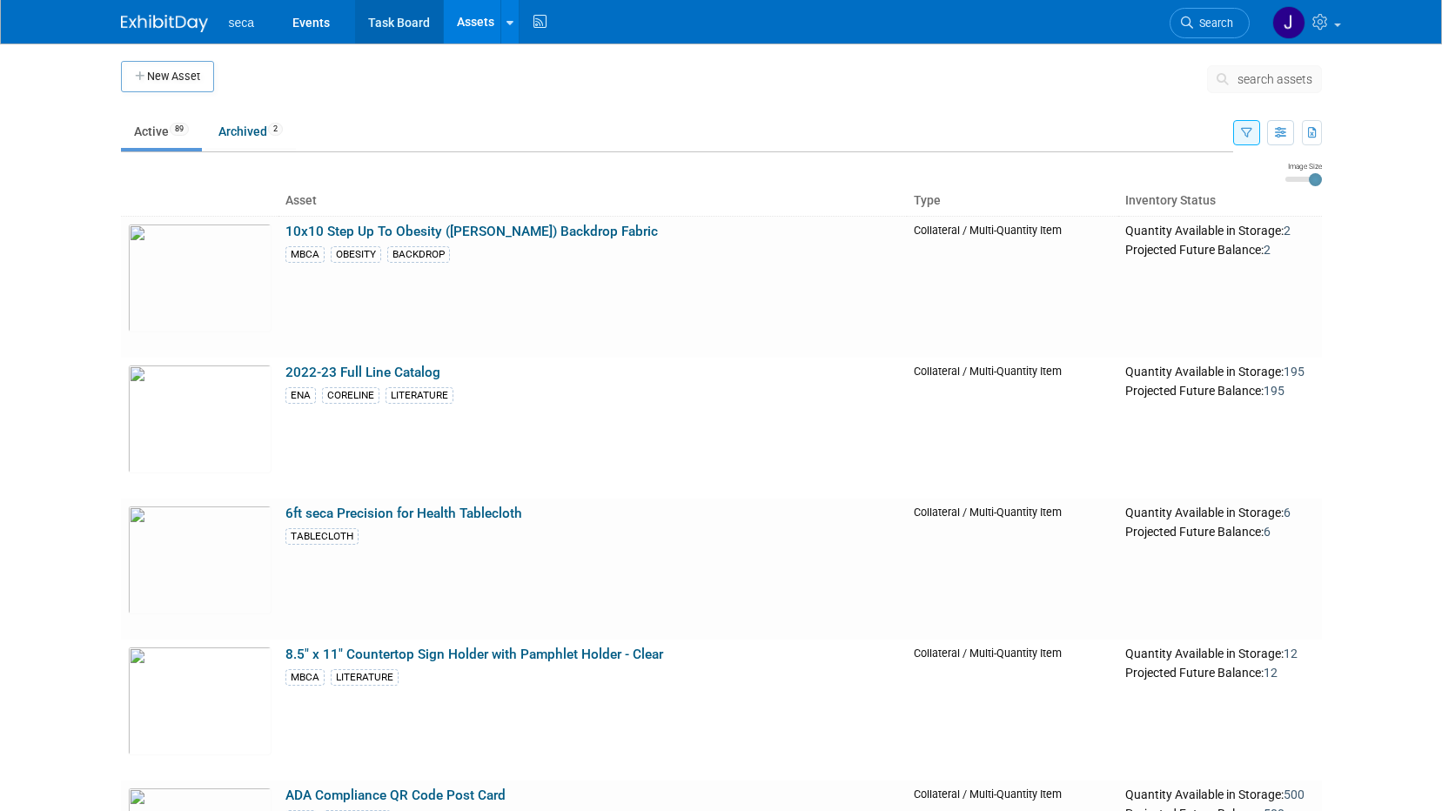
click at [370, 15] on link "Task Board" at bounding box center [399, 22] width 88 height 44
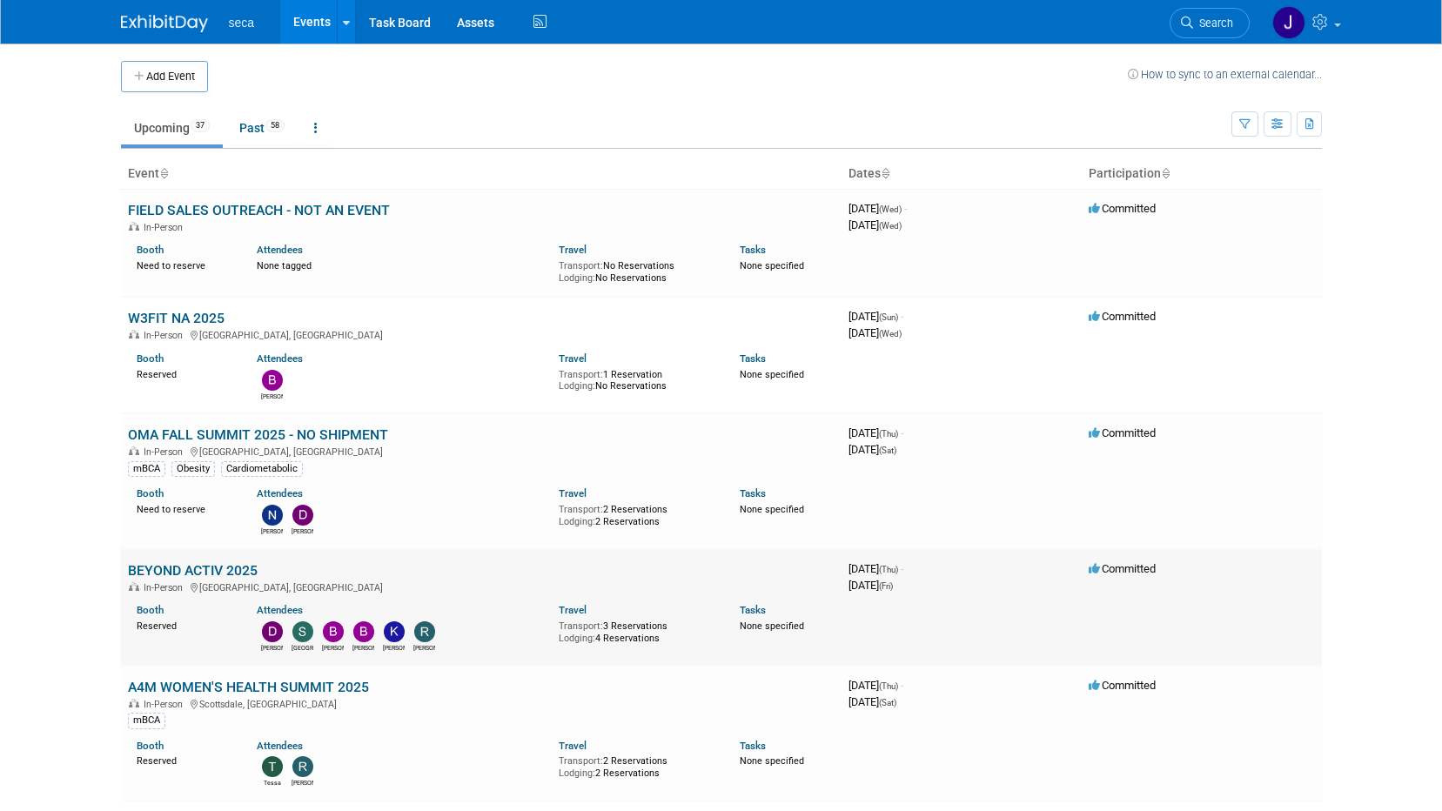
click at [239, 565] on link "BEYOND ACTIV 2025" at bounding box center [193, 570] width 130 height 17
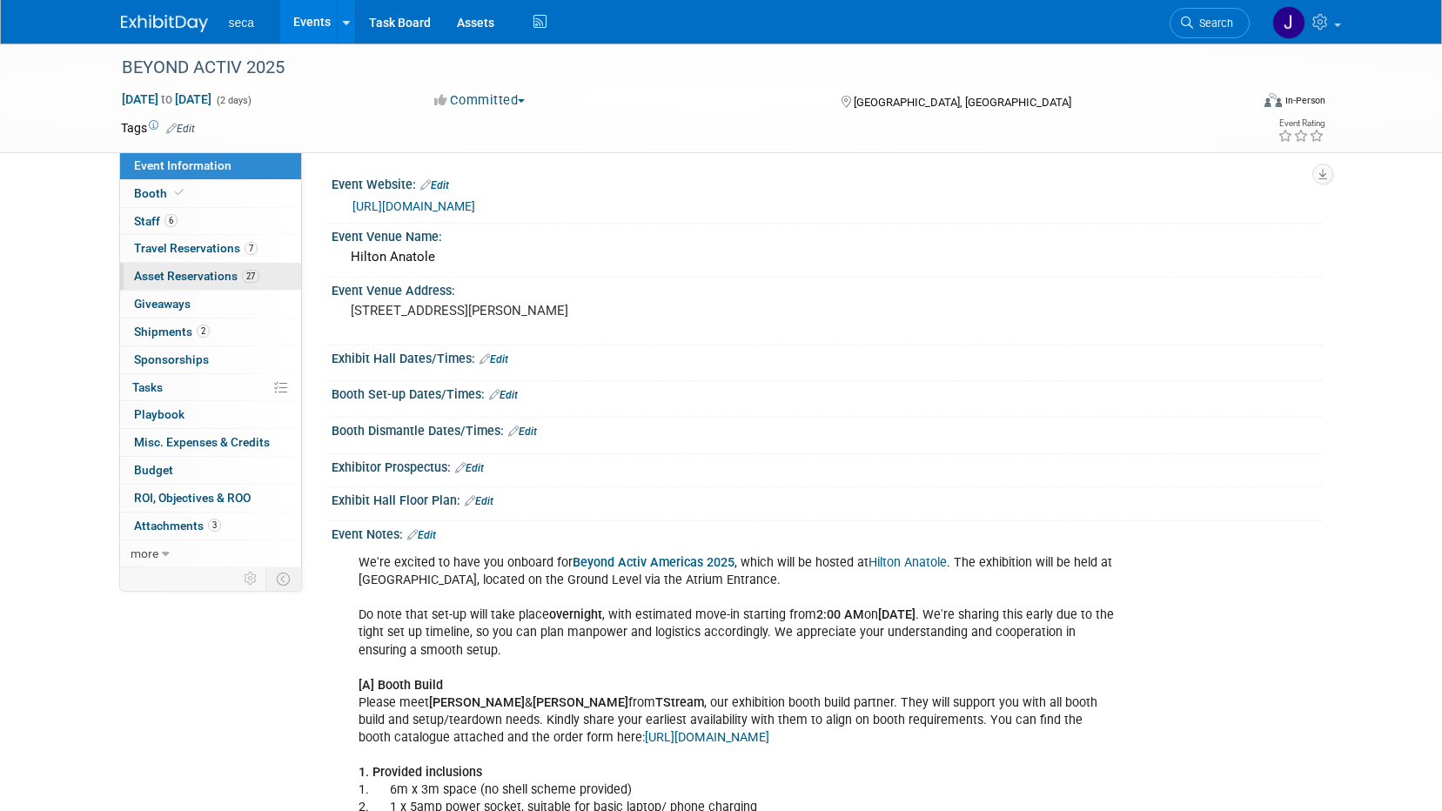
click at [246, 277] on span "27" at bounding box center [250, 276] width 17 height 13
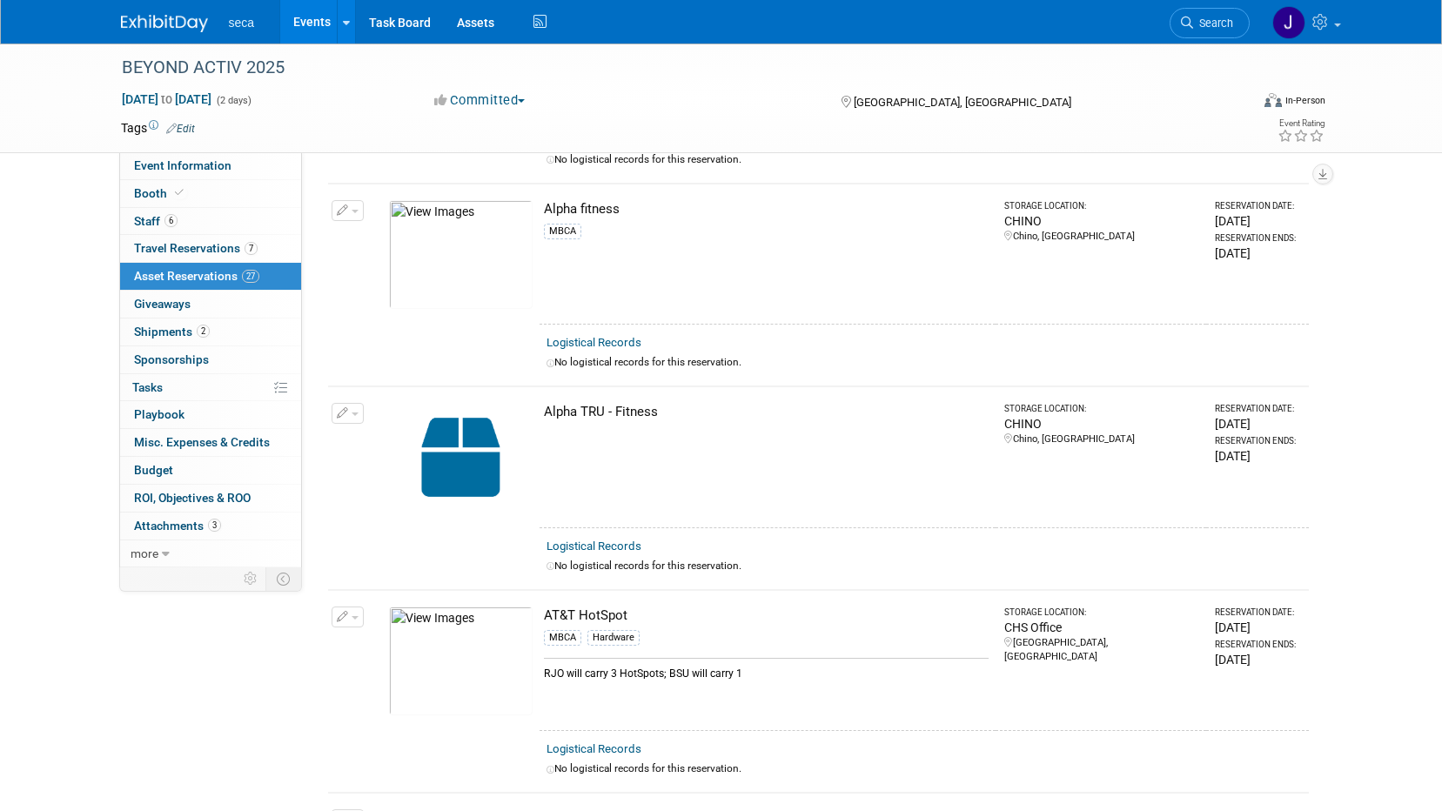
scroll to position [870, 0]
click at [169, 550] on link "more" at bounding box center [210, 554] width 181 height 27
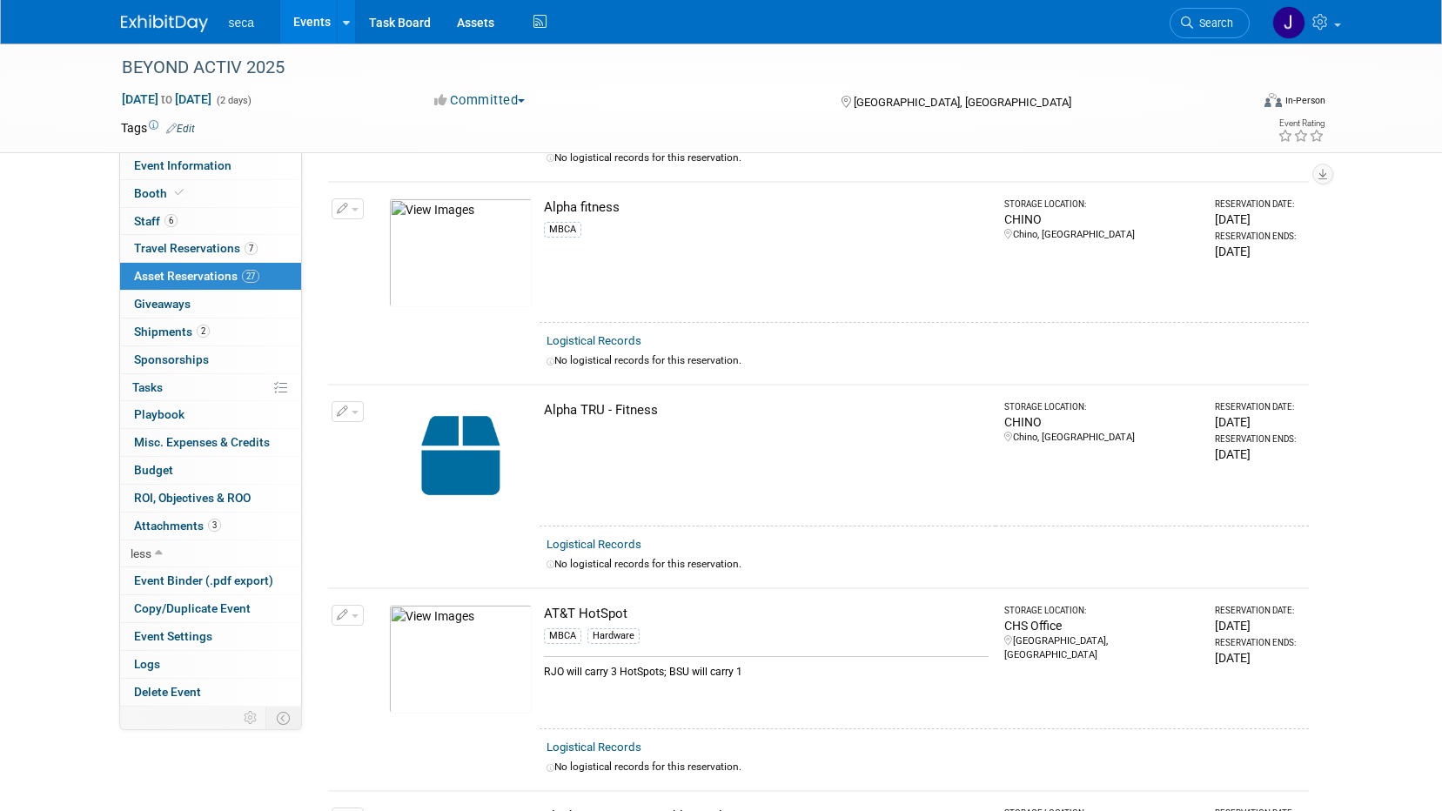
scroll to position [958, 0]
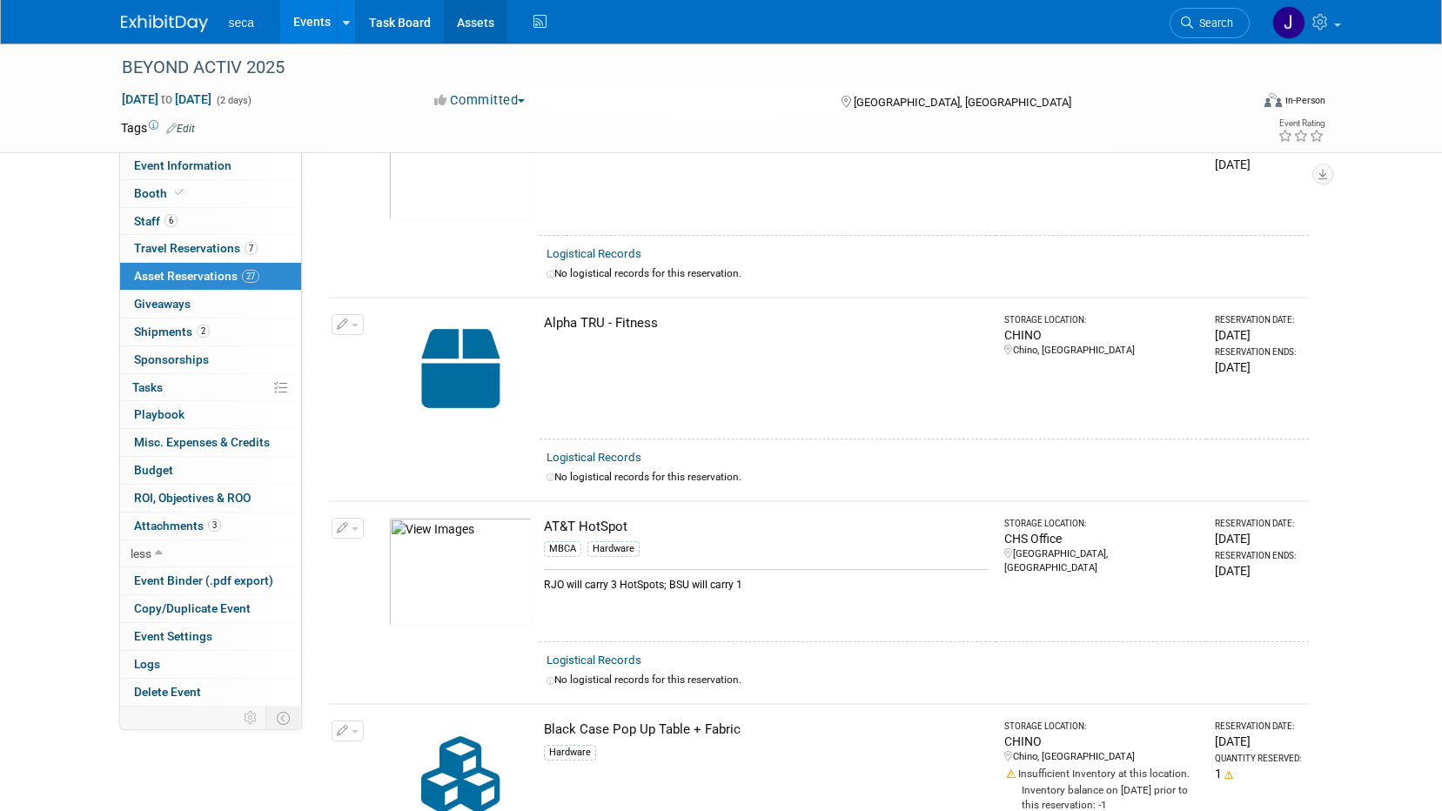
click at [463, 18] on link "Assets" at bounding box center [476, 22] width 64 height 44
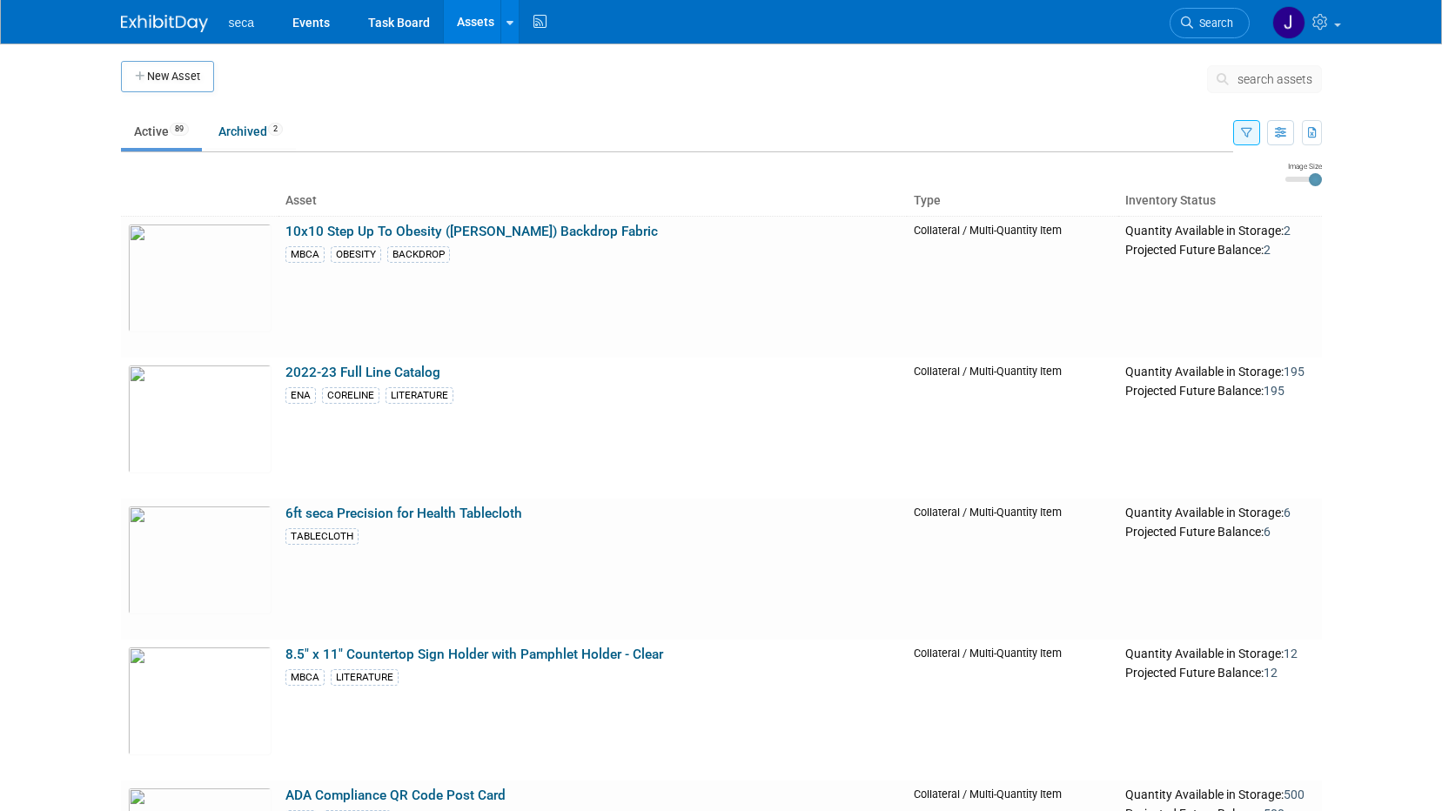
click at [186, 71] on button "New Asset" at bounding box center [167, 76] width 93 height 31
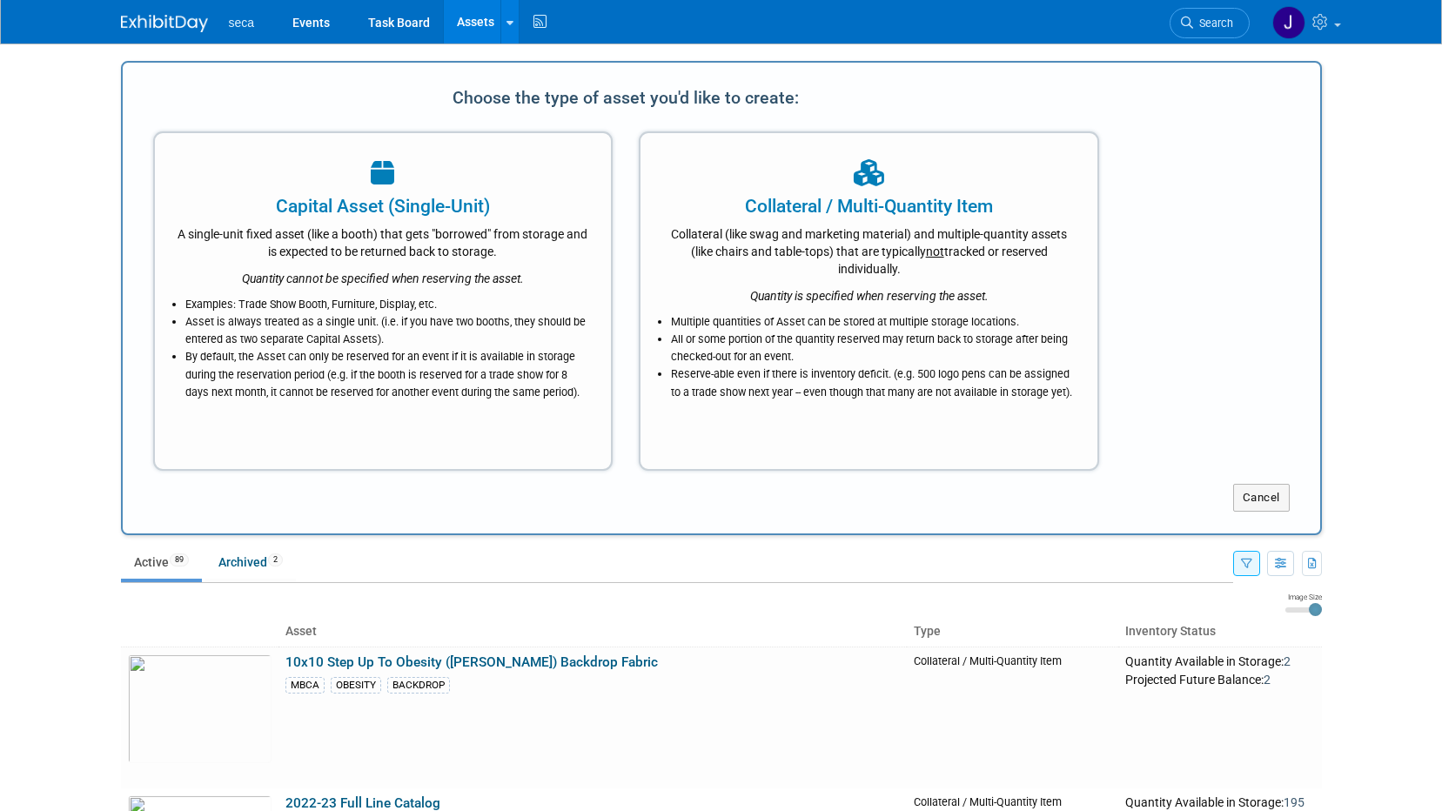
click at [101, 272] on body "seca Events Task Board Assets New Asset Search Assets Bulk Upload Assets Storag…" at bounding box center [721, 405] width 1442 height 811
click at [1279, 495] on button "Cancel" at bounding box center [1261, 498] width 57 height 28
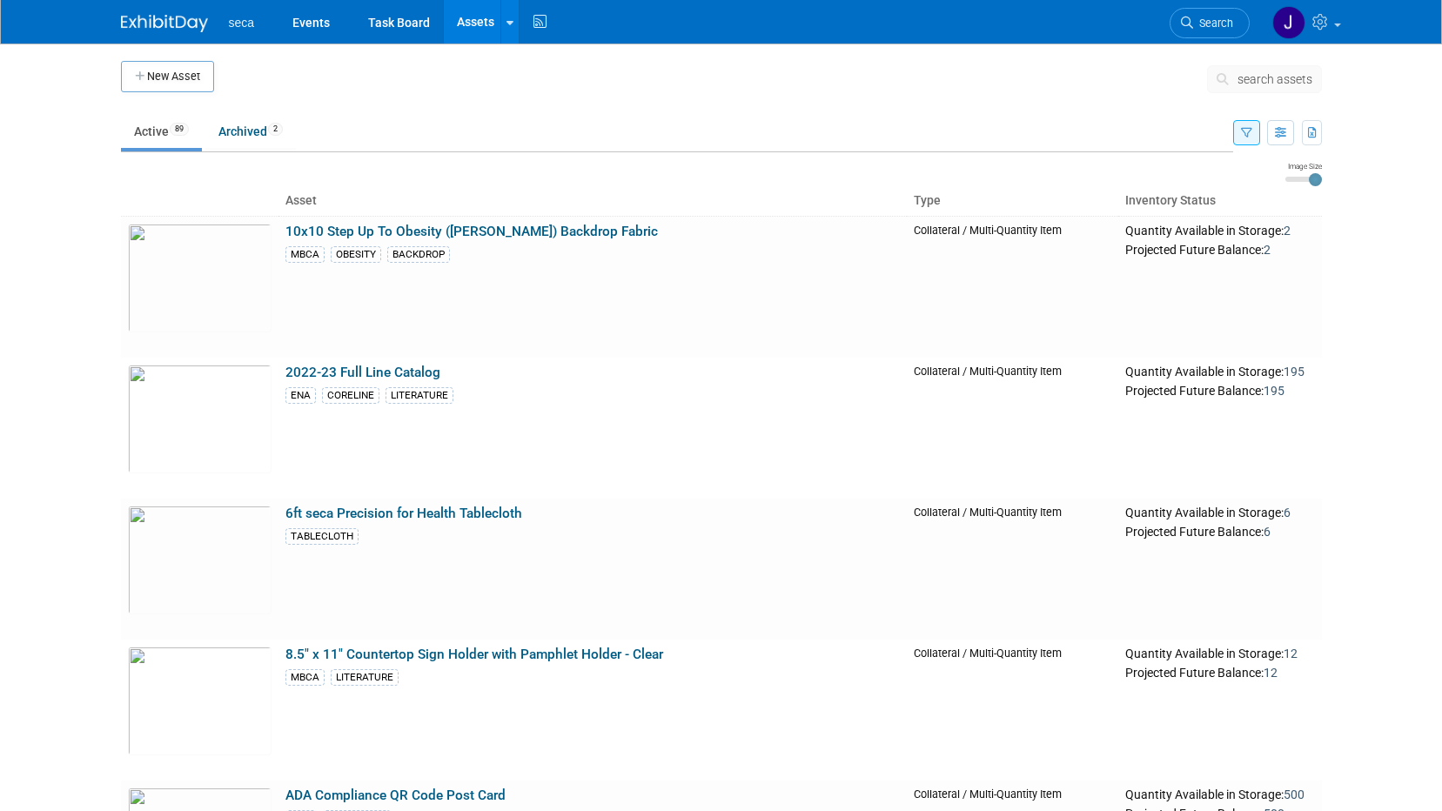
click at [189, 25] on img at bounding box center [164, 23] width 87 height 17
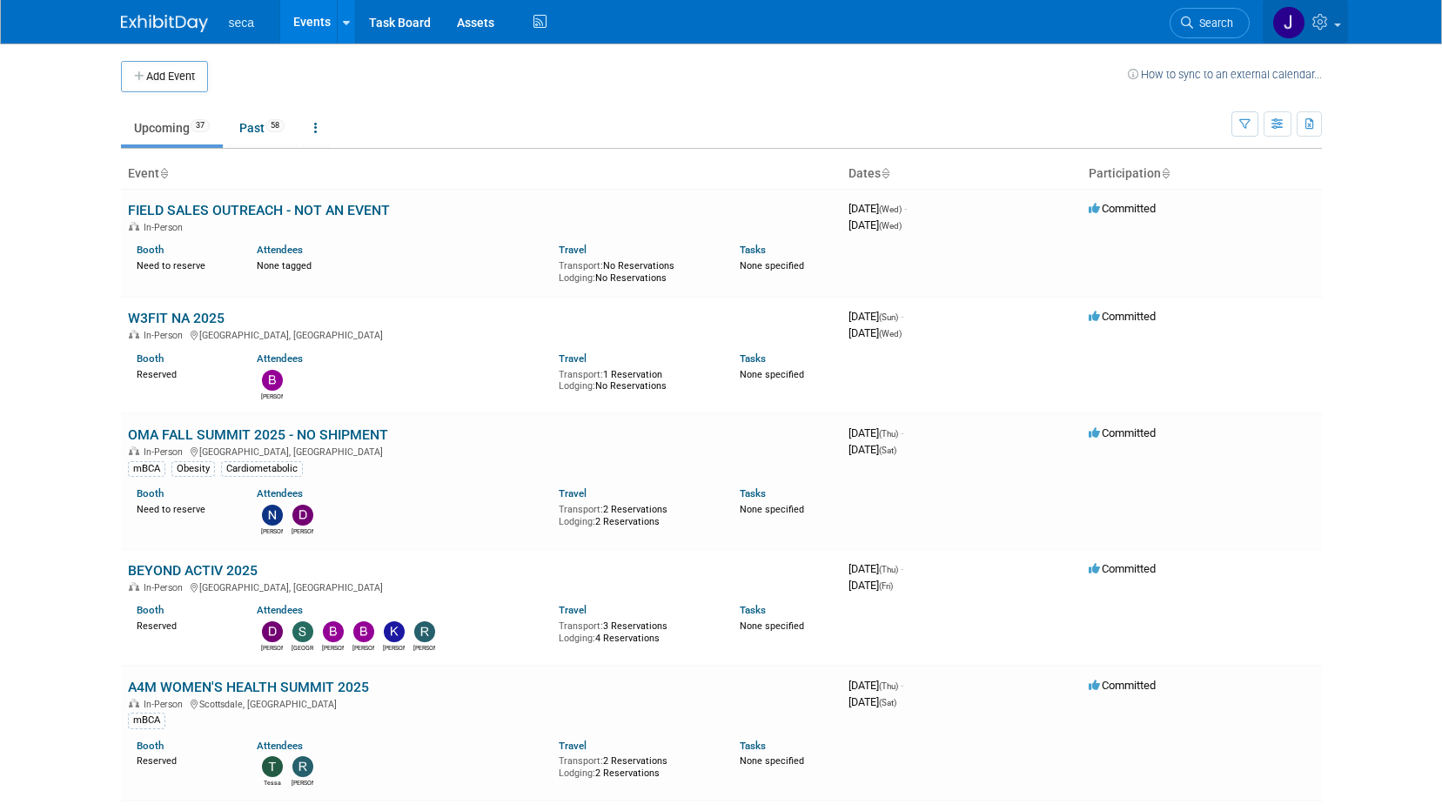
click at [1264, 19] on link at bounding box center [1305, 22] width 85 height 44
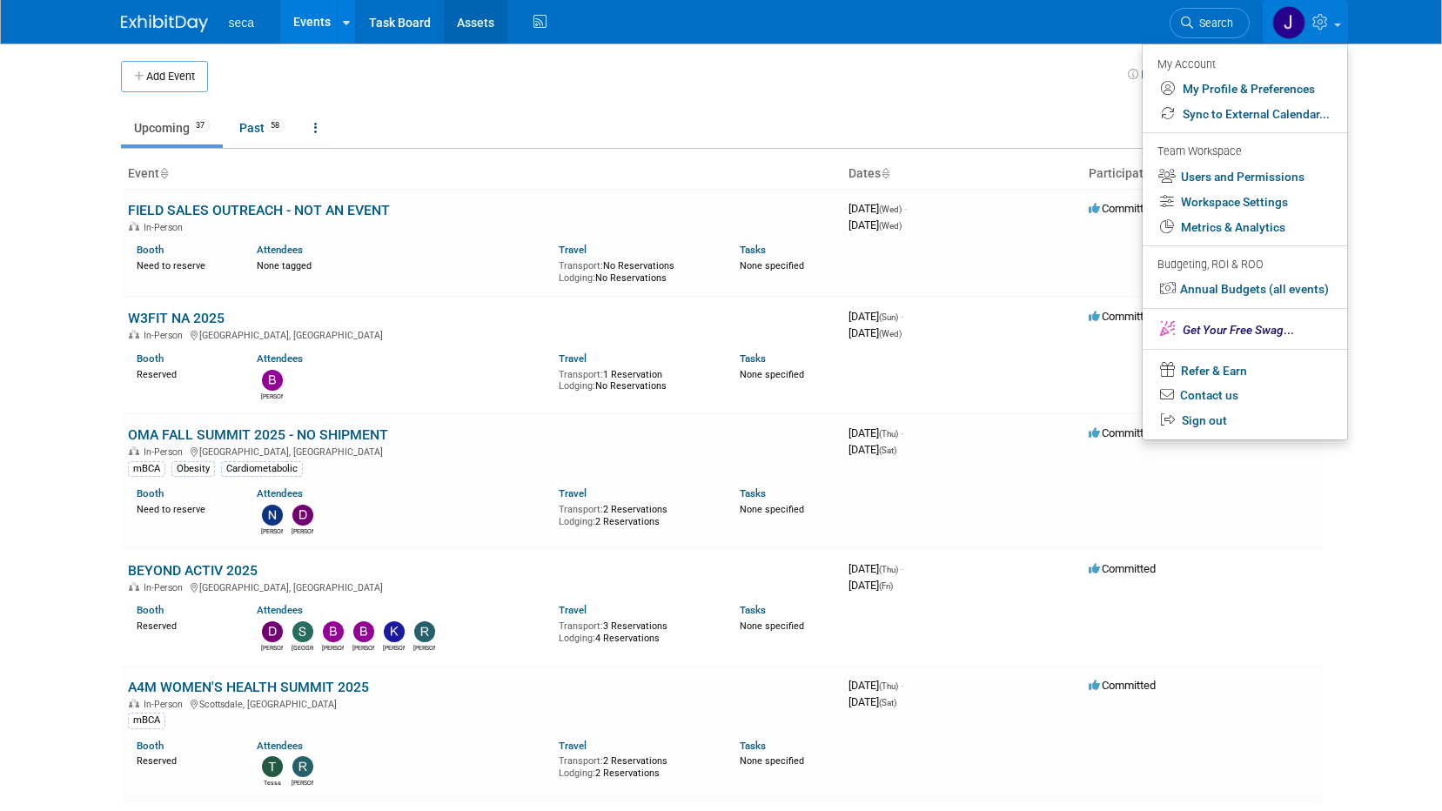
click at [466, 8] on link "Assets" at bounding box center [476, 22] width 64 height 44
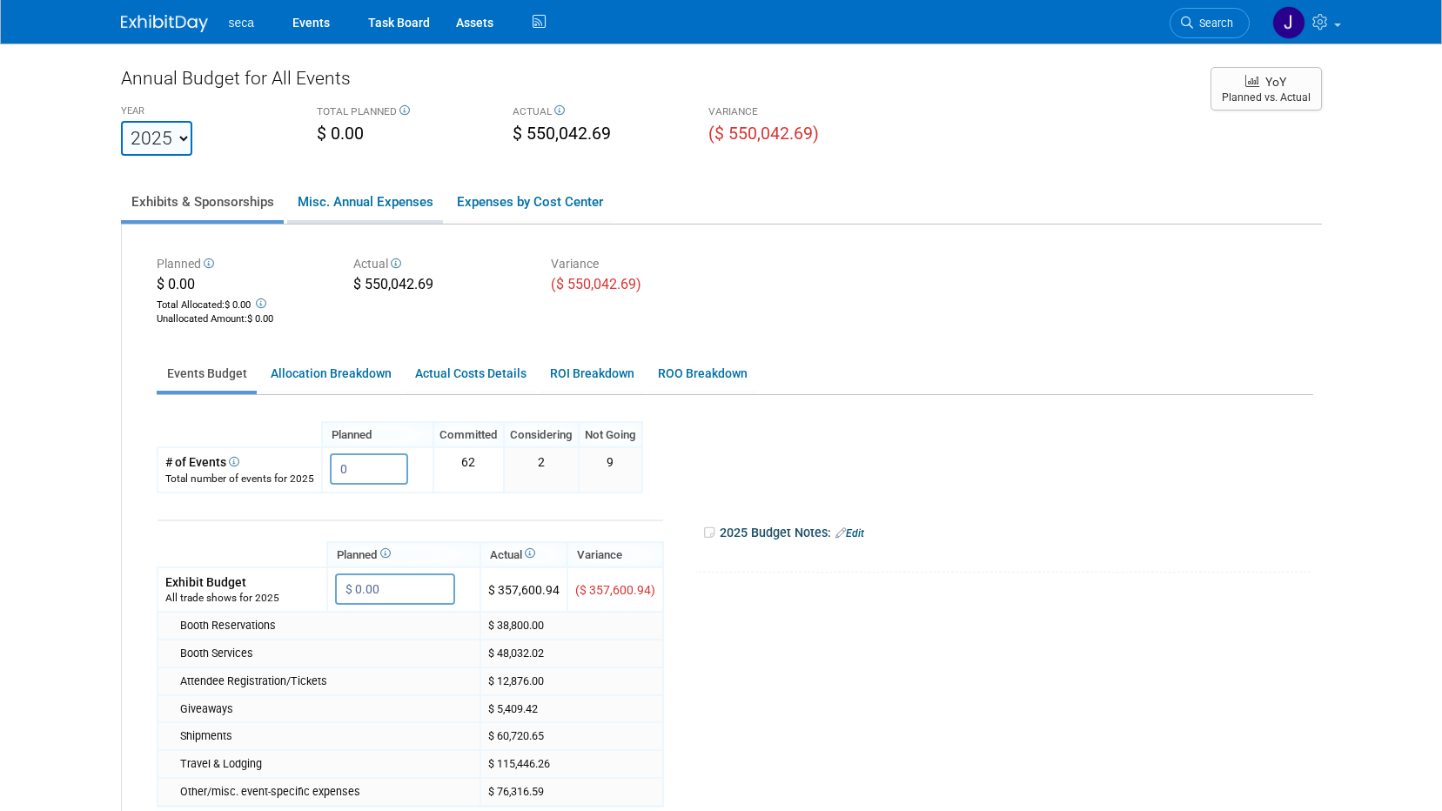
click at [342, 197] on link "Misc. Annual Expenses" at bounding box center [365, 202] width 156 height 37
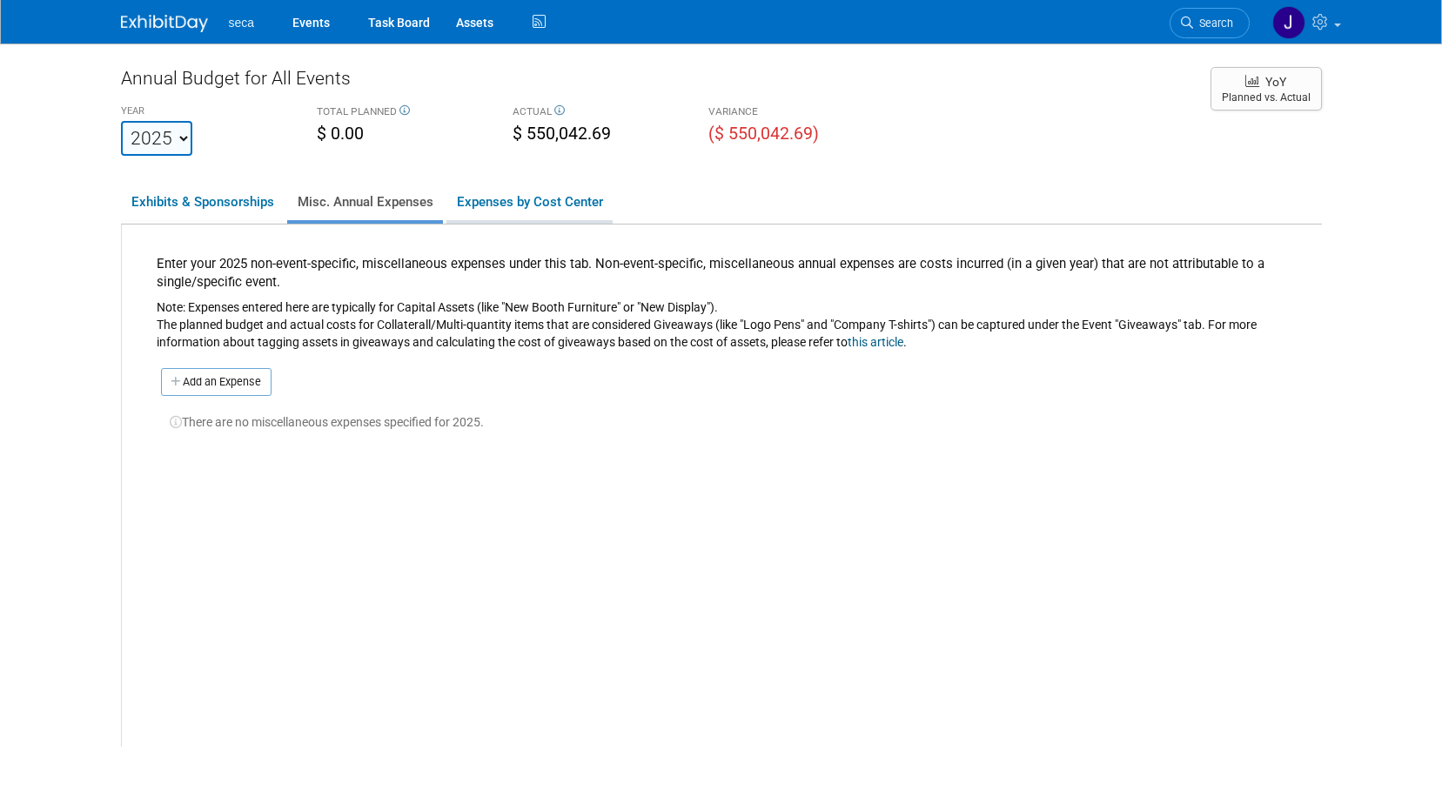
click at [530, 204] on link "Expenses by Cost Center" at bounding box center [530, 202] width 166 height 37
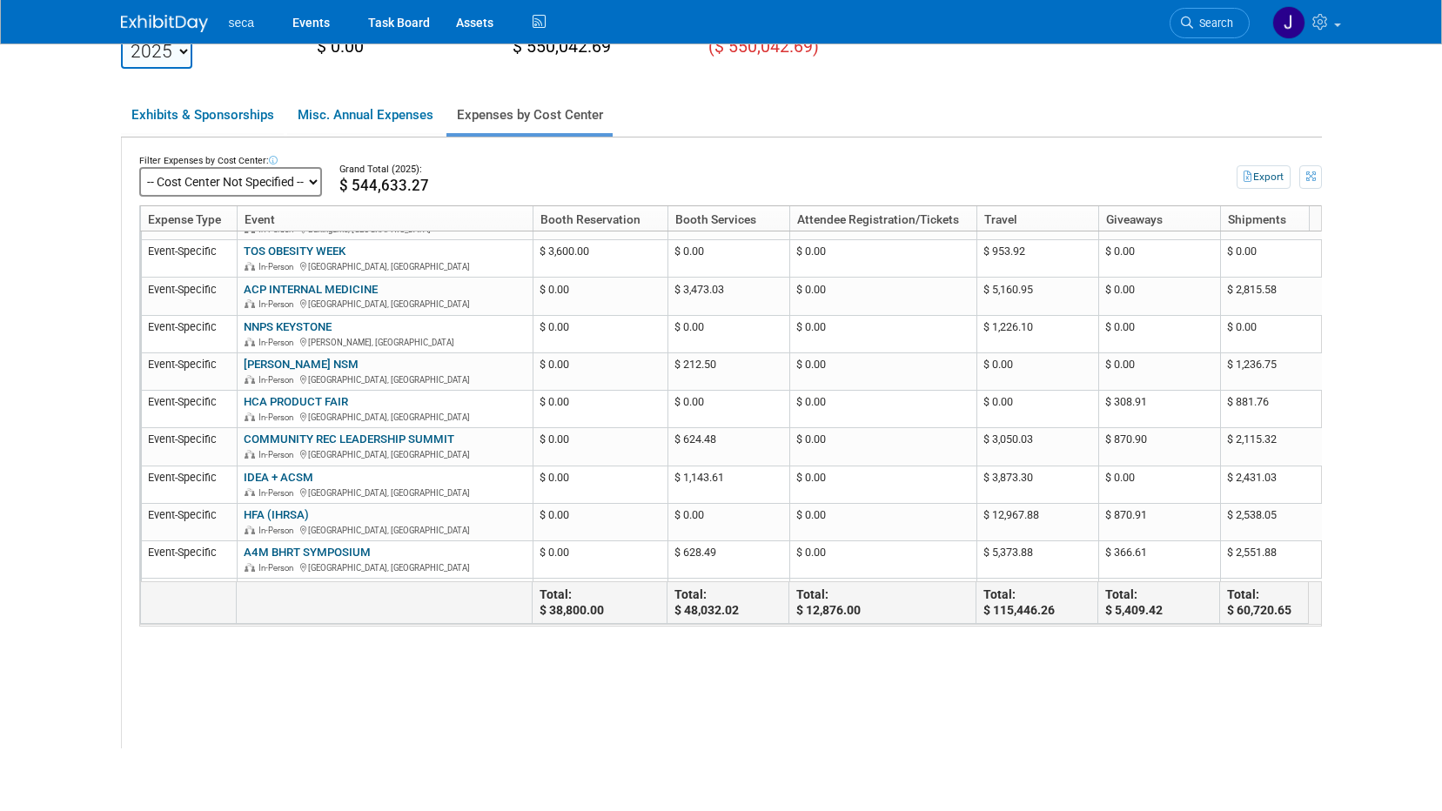
scroll to position [1480, 0]
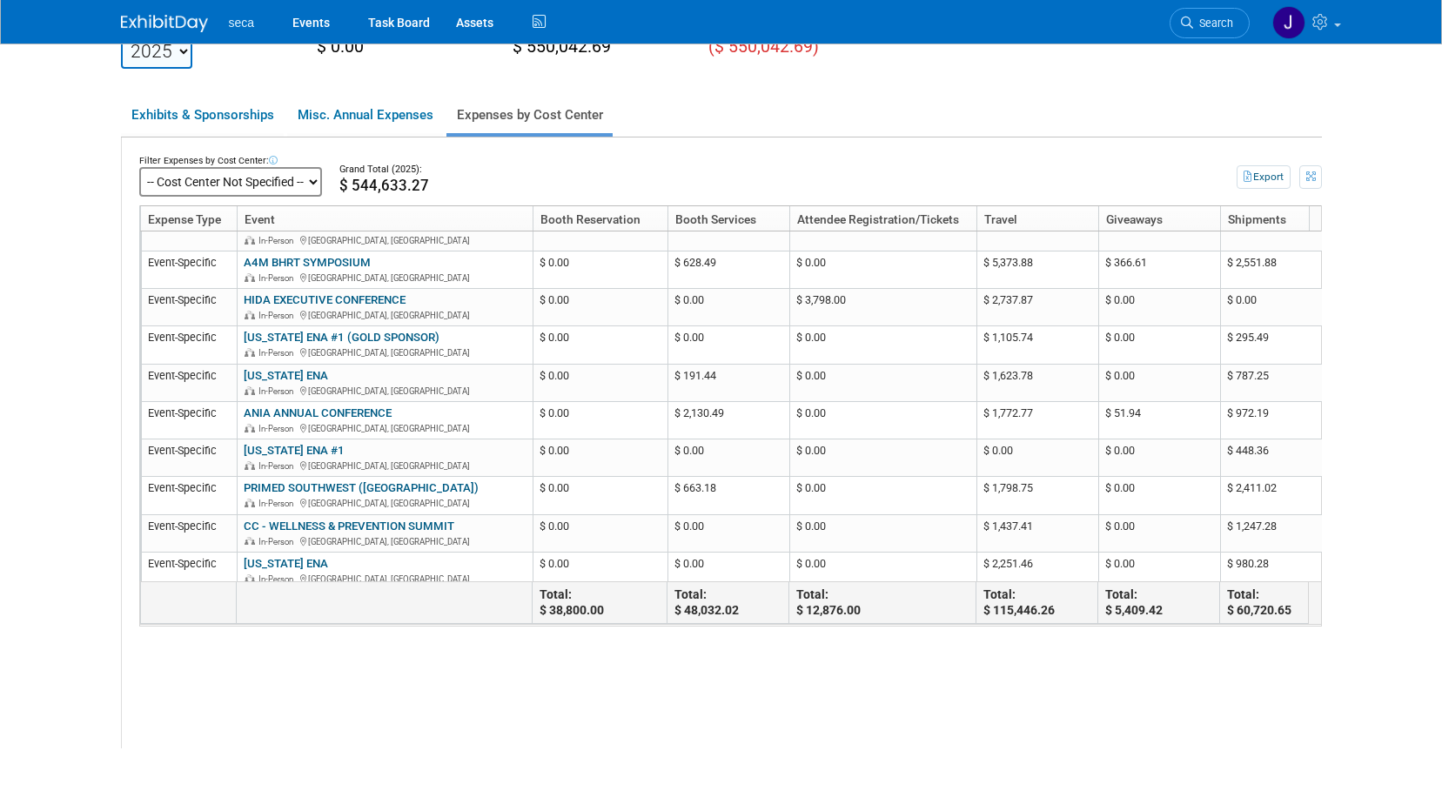
click at [58, 655] on body "seca Events Task Board Assets ..." at bounding box center [721, 318] width 1442 height 811
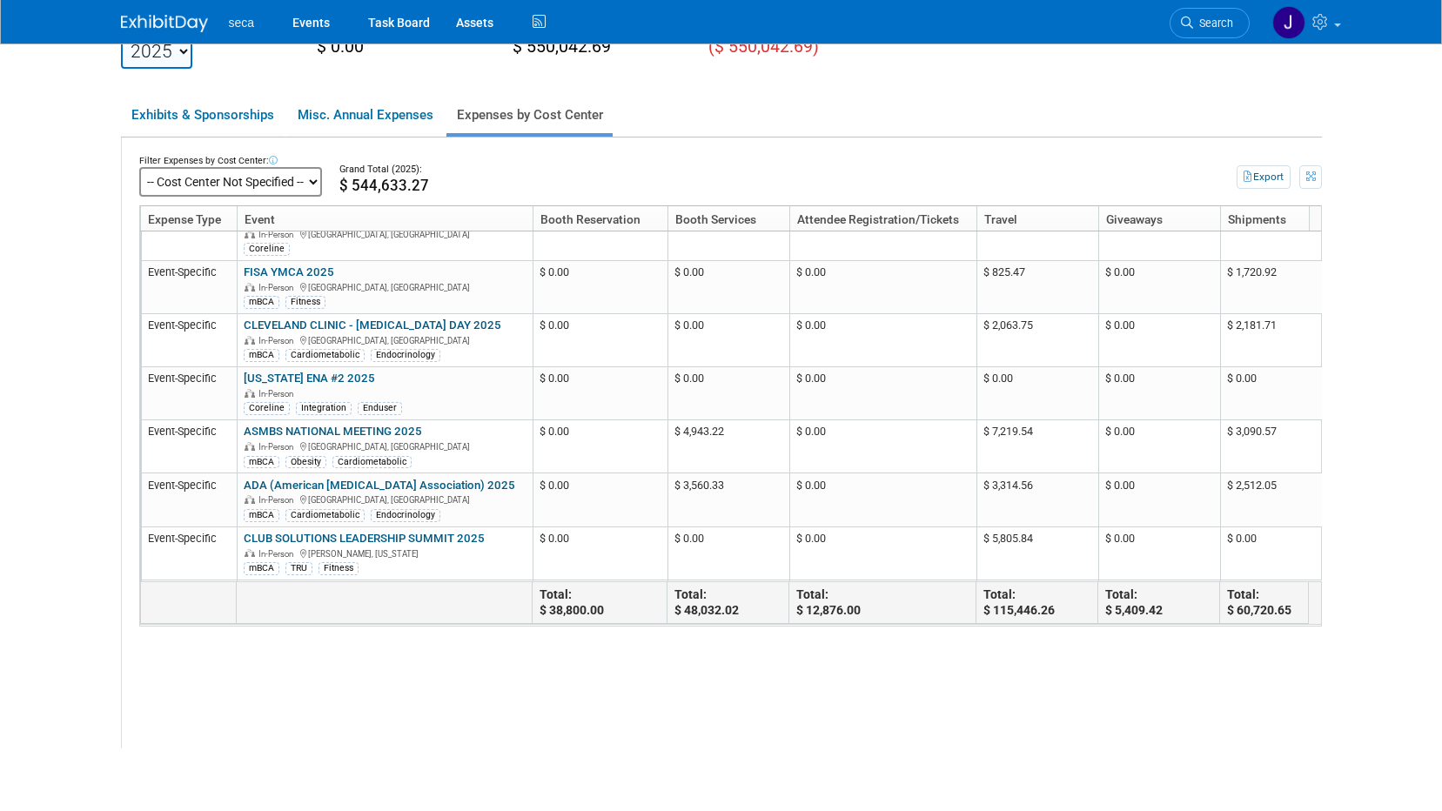
scroll to position [0, 0]
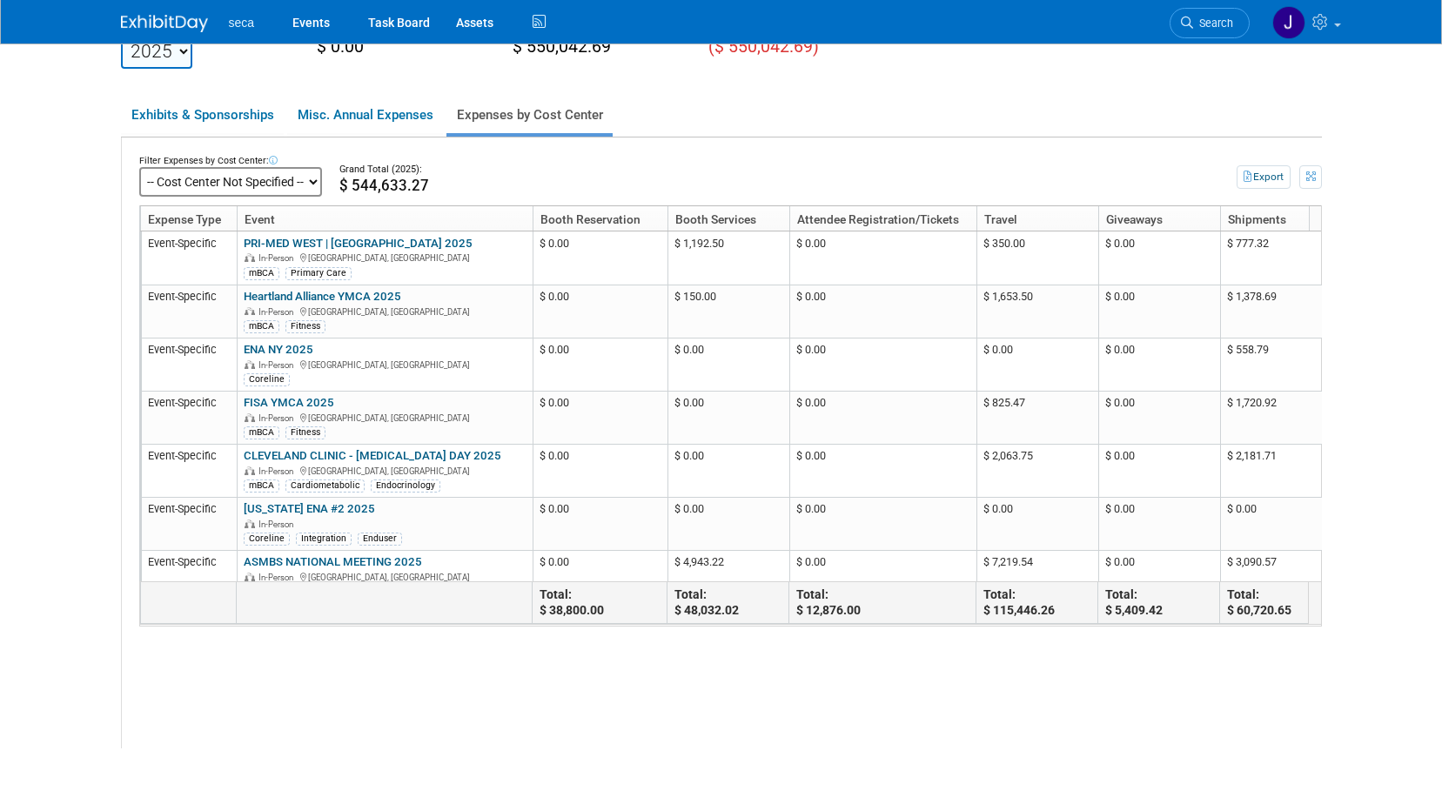
click at [301, 184] on select "-- Cost Center Not Specified --" at bounding box center [230, 182] width 183 height 30
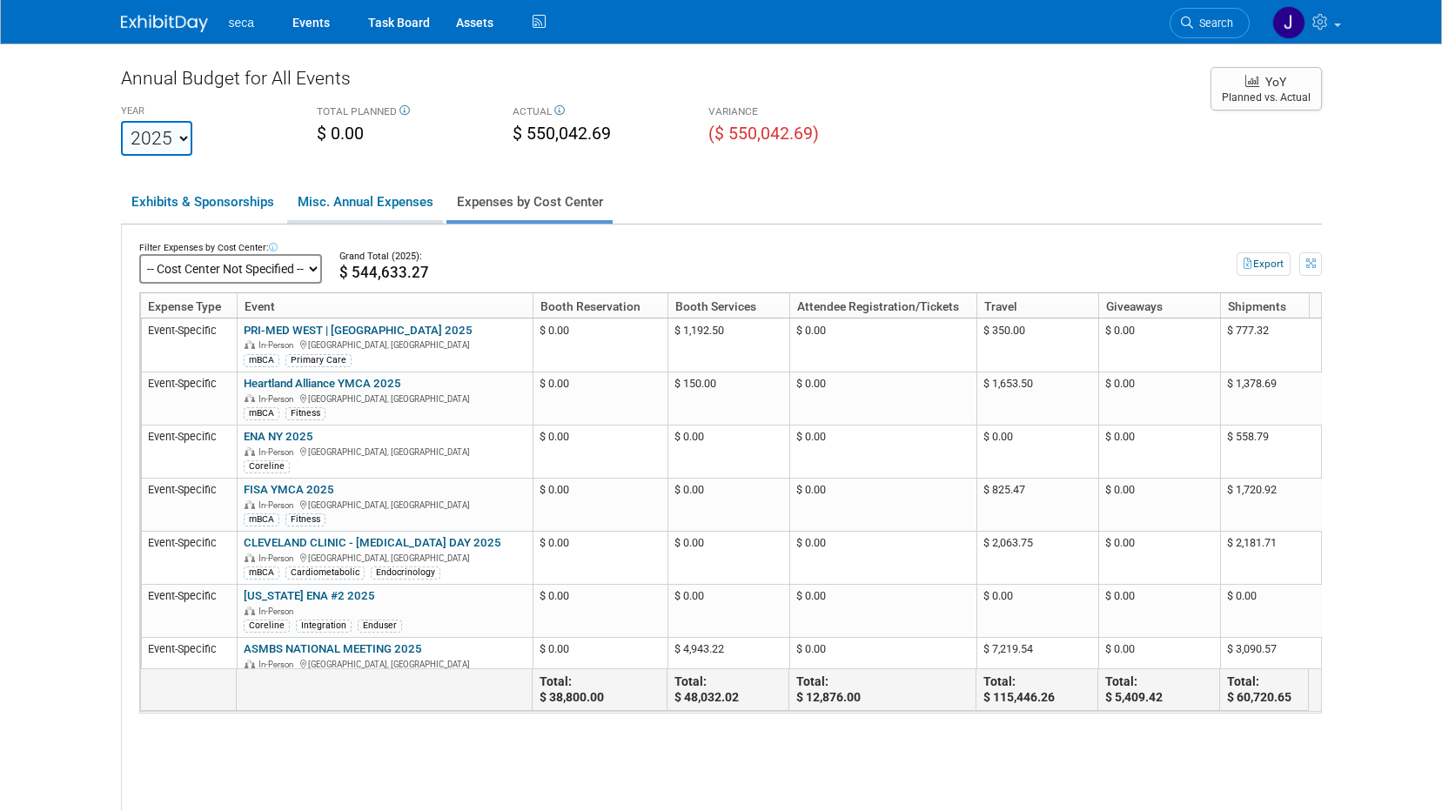
click at [386, 205] on link "Misc. Annual Expenses" at bounding box center [365, 202] width 156 height 37
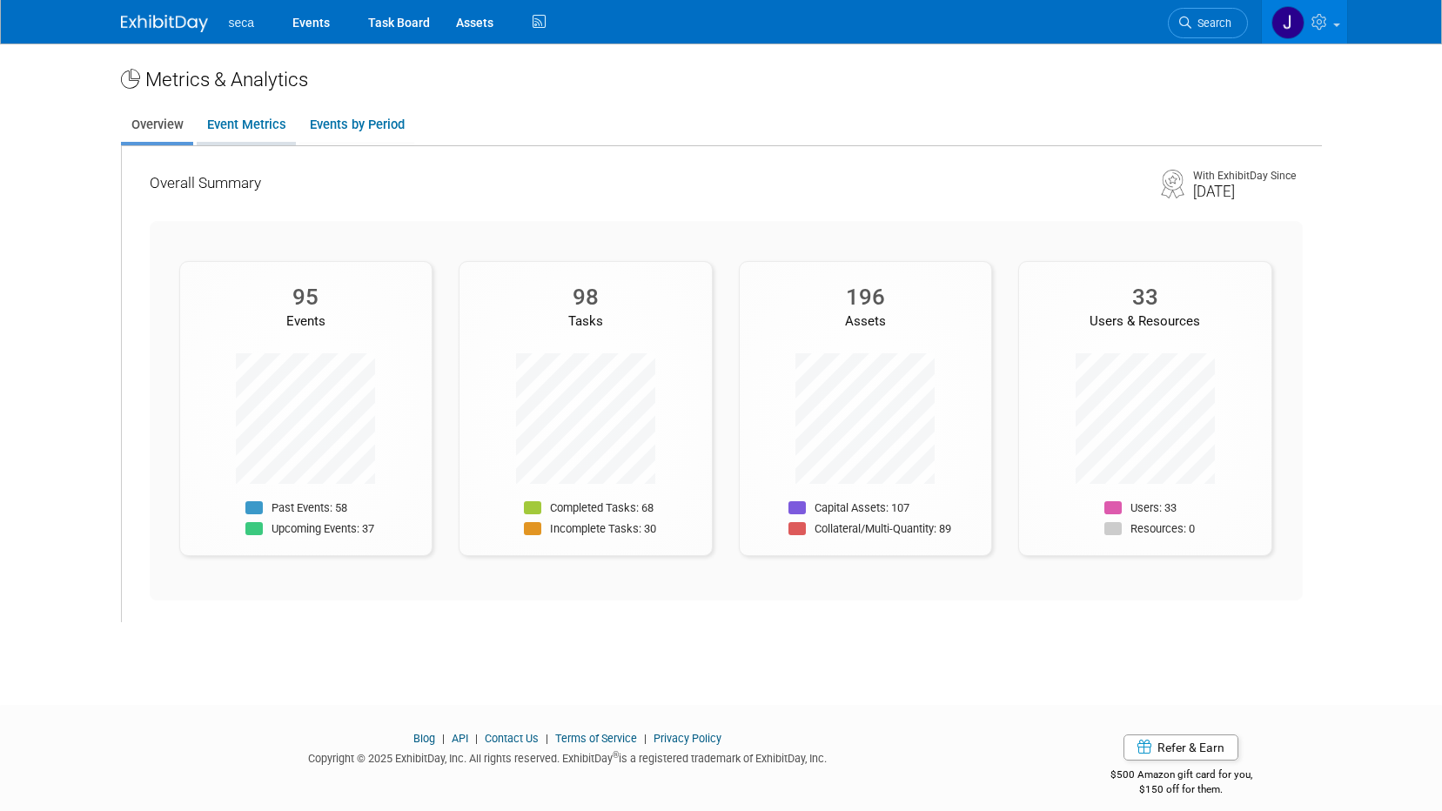
click at [257, 126] on link "Event Metrics" at bounding box center [246, 125] width 99 height 34
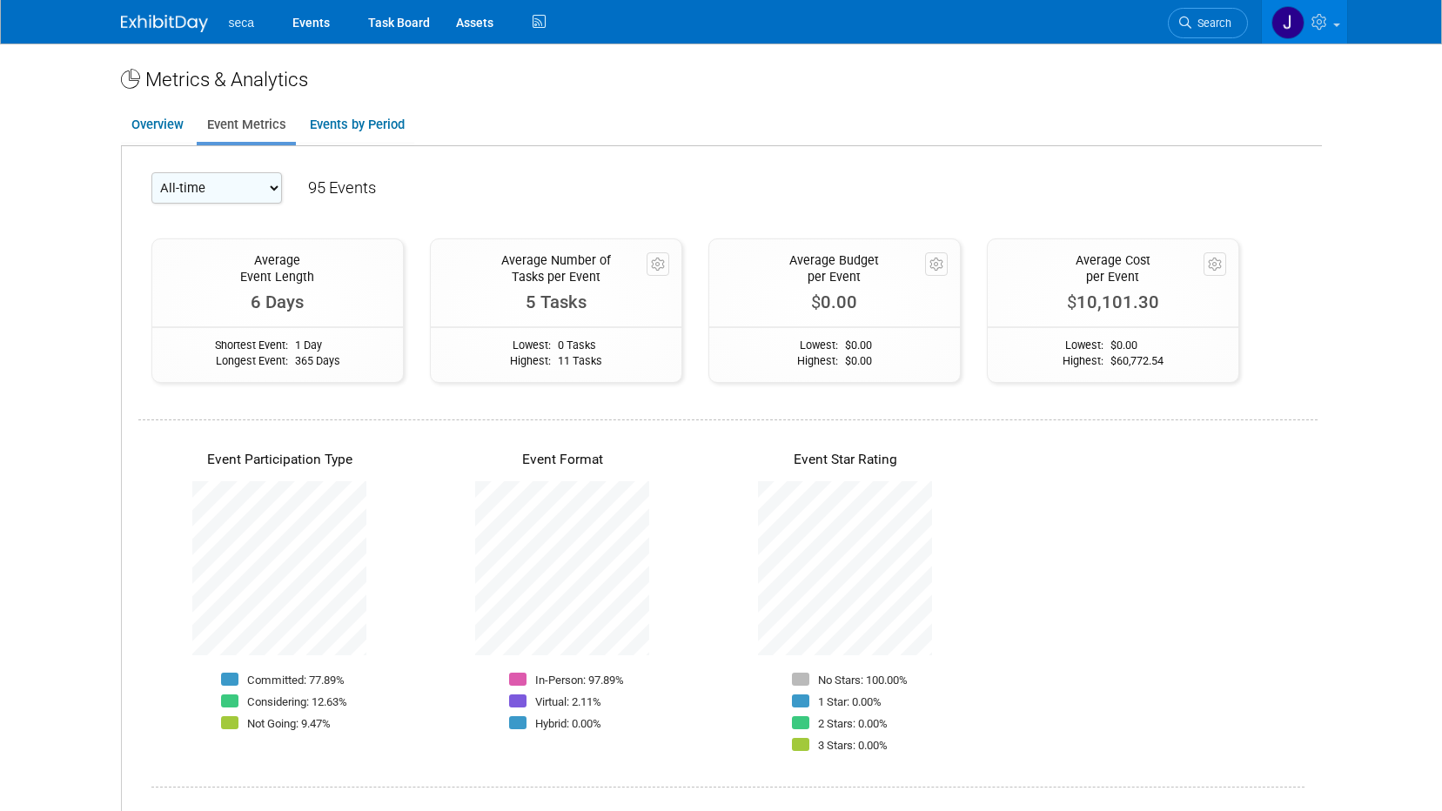
click at [262, 181] on select "All-time 2026 2025" at bounding box center [216, 187] width 131 height 31
click at [261, 181] on select "All-time 2026 2025" at bounding box center [216, 187] width 131 height 31
click at [342, 119] on link "Events by Period" at bounding box center [356, 125] width 115 height 34
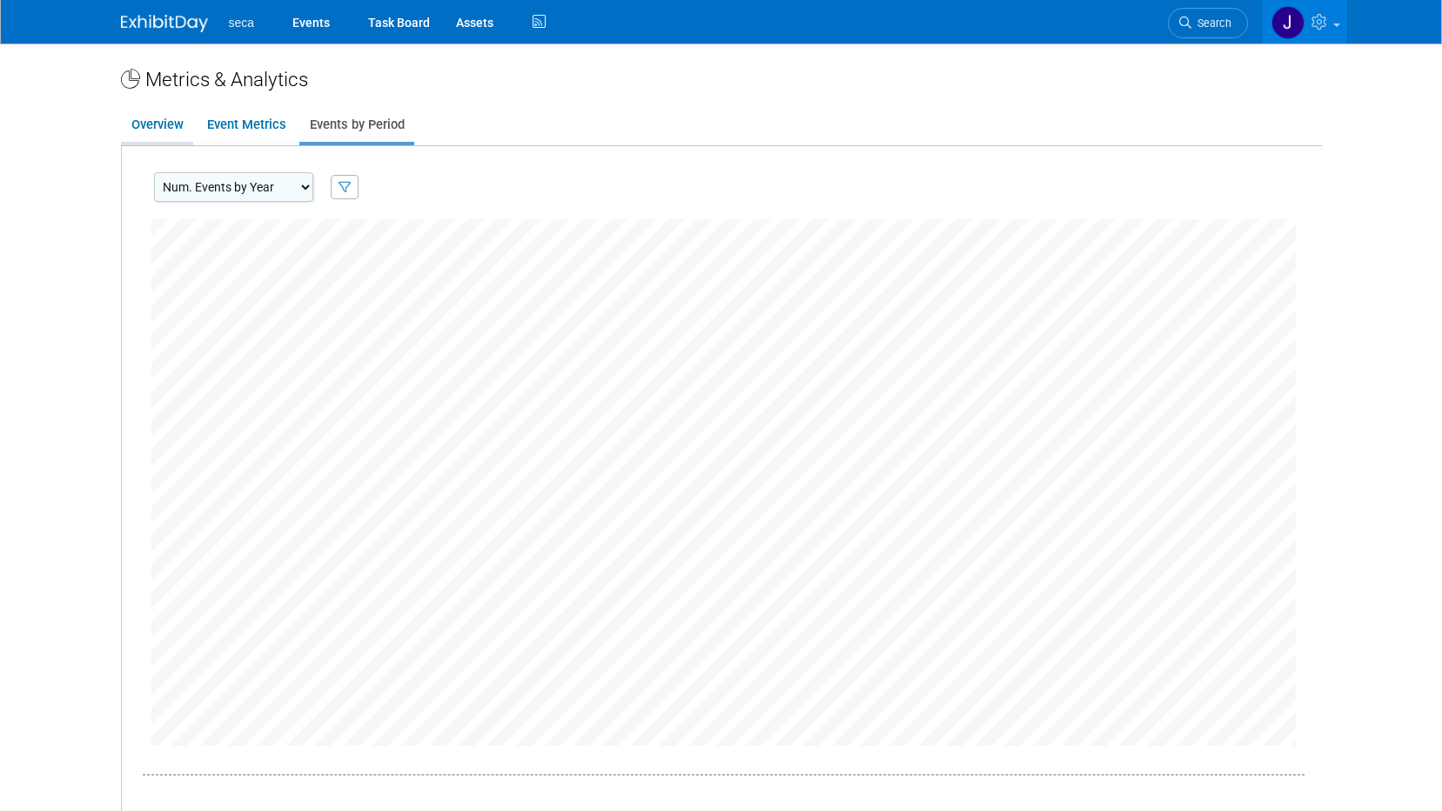
click at [151, 128] on link "Overview" at bounding box center [157, 125] width 72 height 34
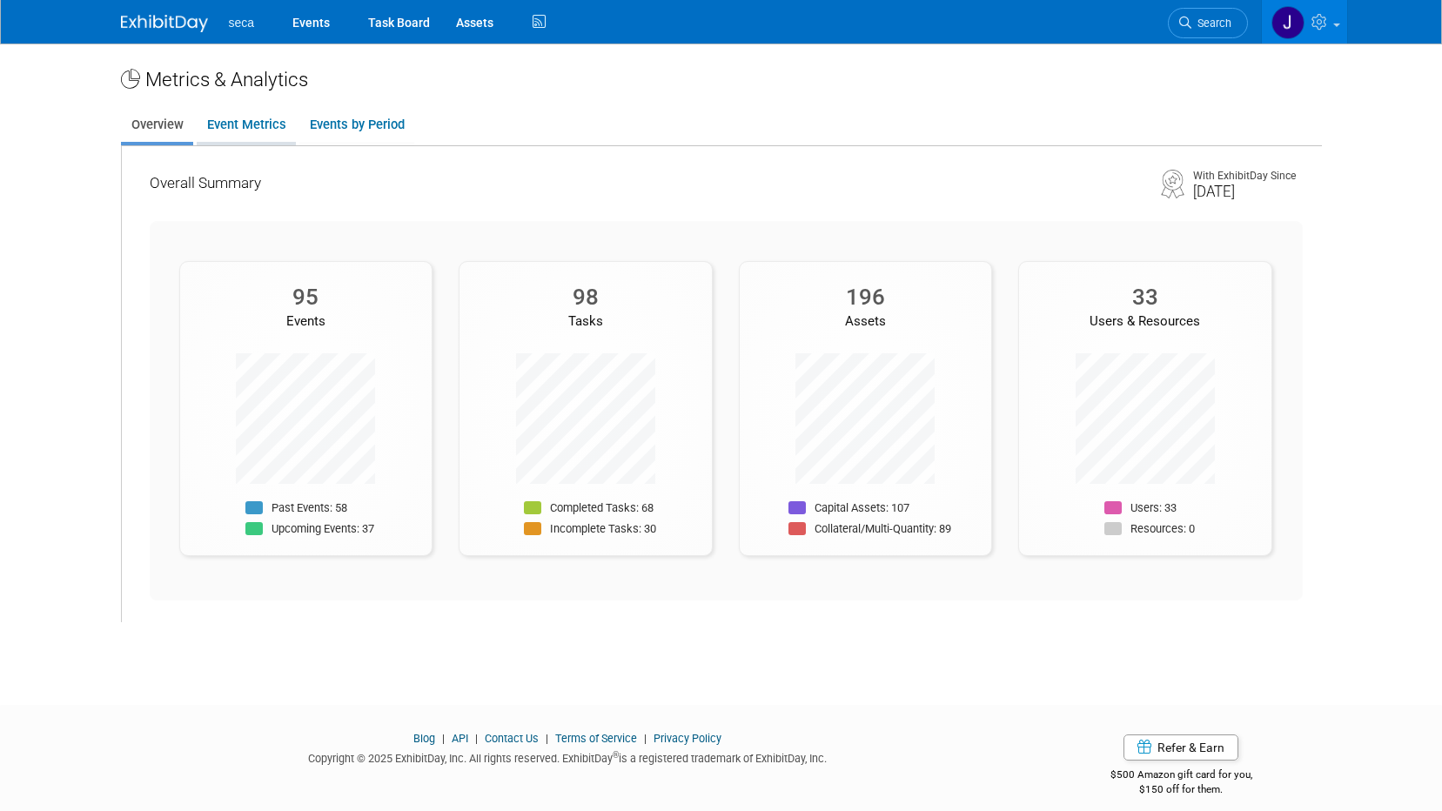
click at [244, 131] on link "Event Metrics" at bounding box center [246, 125] width 99 height 34
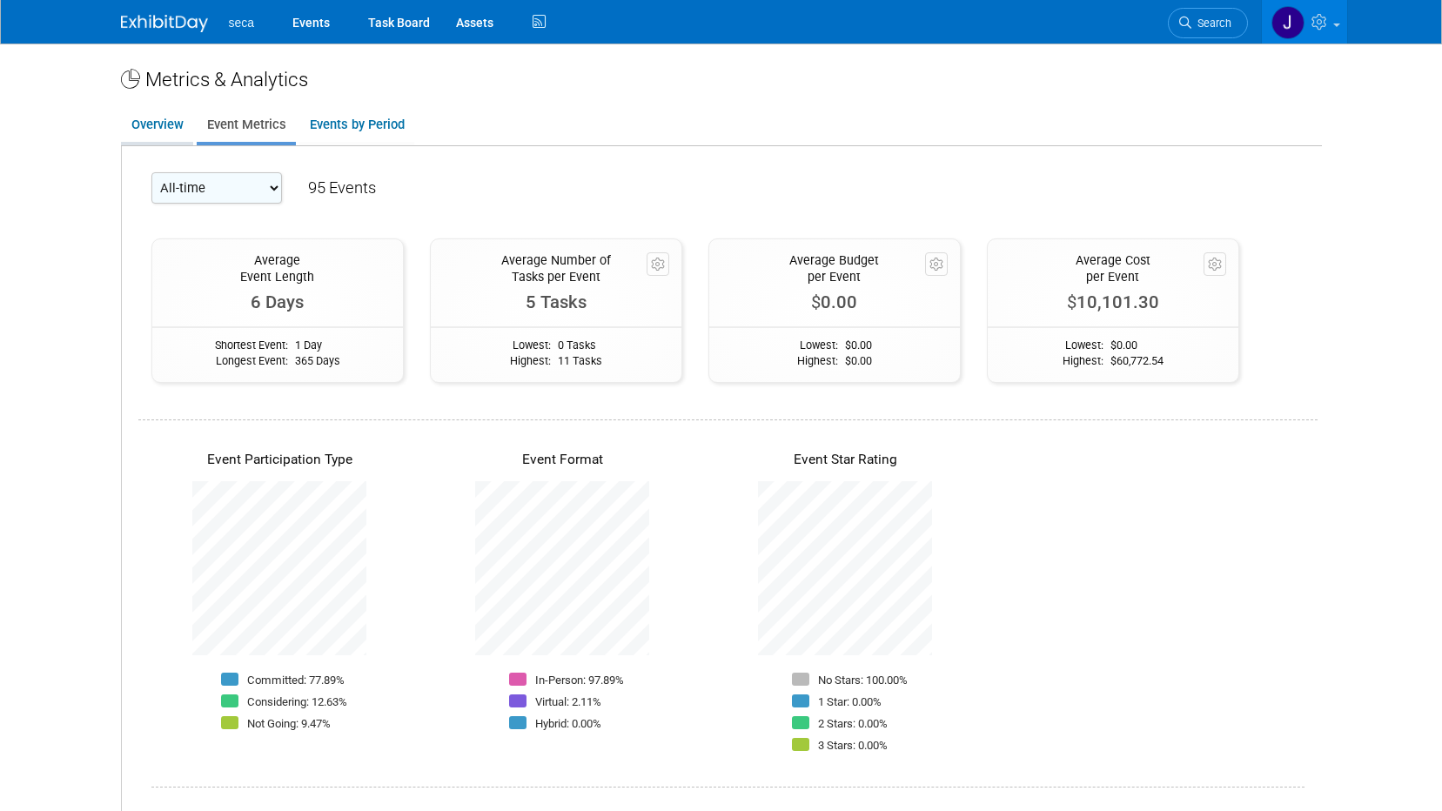
click at [168, 125] on link "Overview" at bounding box center [157, 125] width 72 height 34
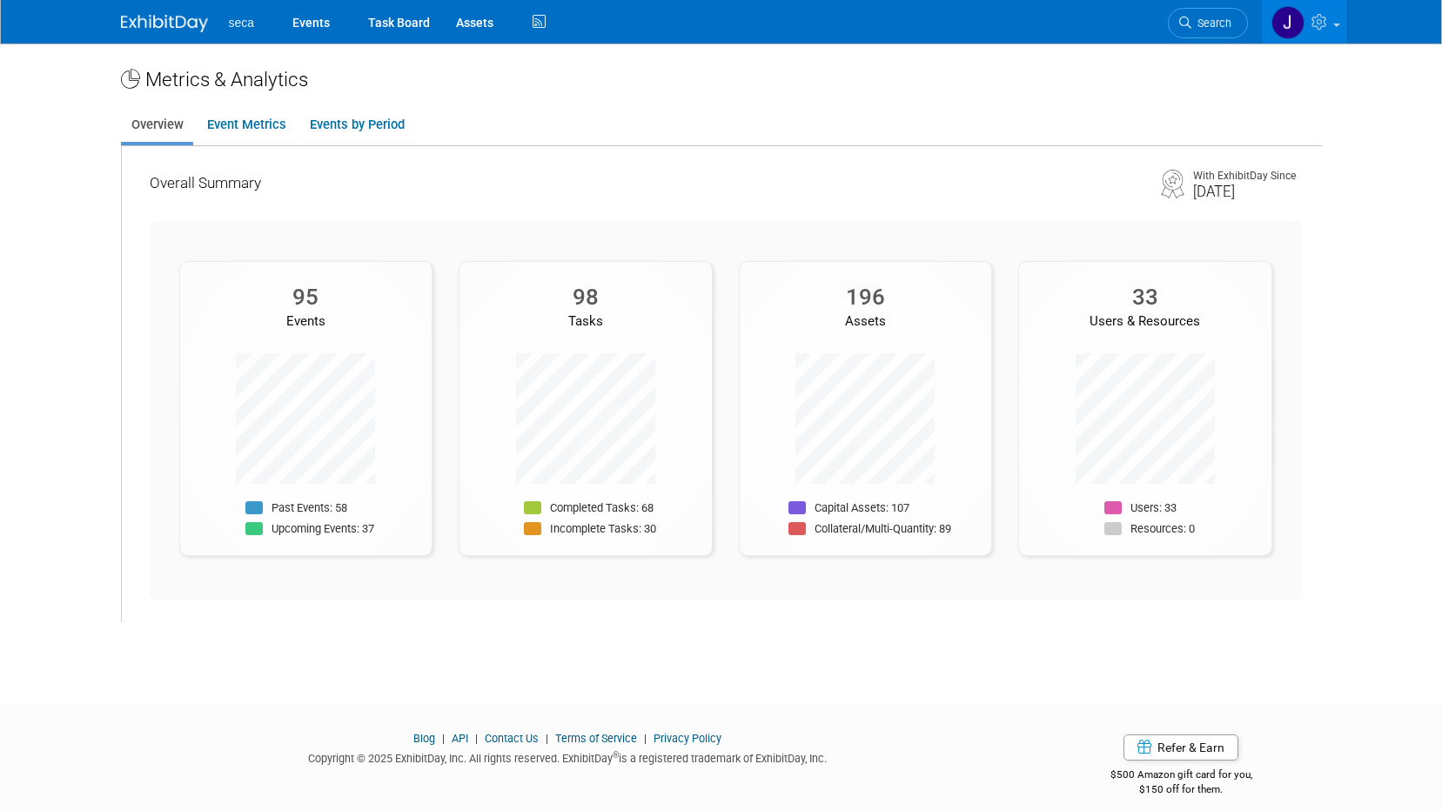
click at [885, 313] on div "Assets" at bounding box center [866, 322] width 252 height 18
click at [228, 115] on link "Event Metrics" at bounding box center [246, 125] width 99 height 34
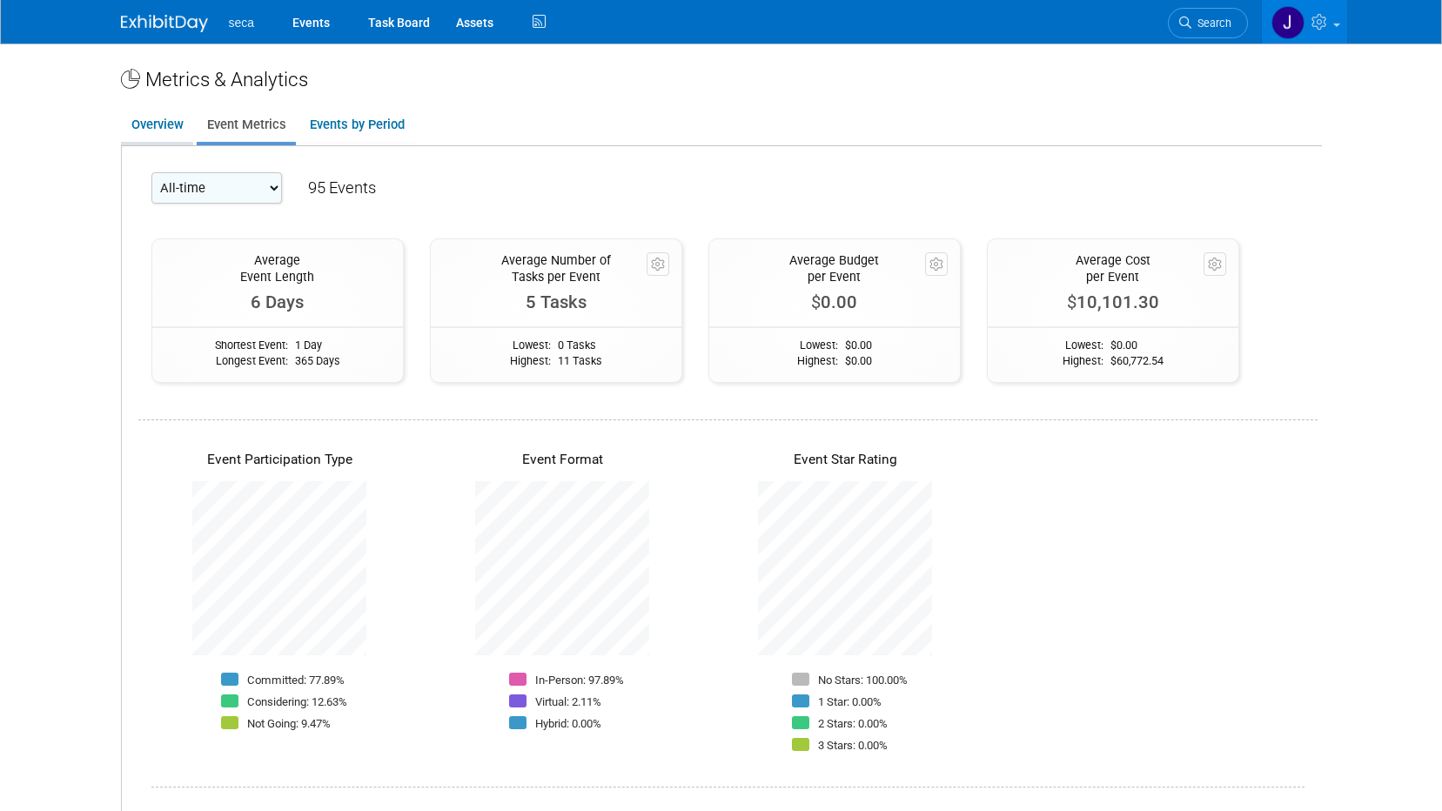
click at [140, 127] on link "Overview" at bounding box center [157, 125] width 72 height 34
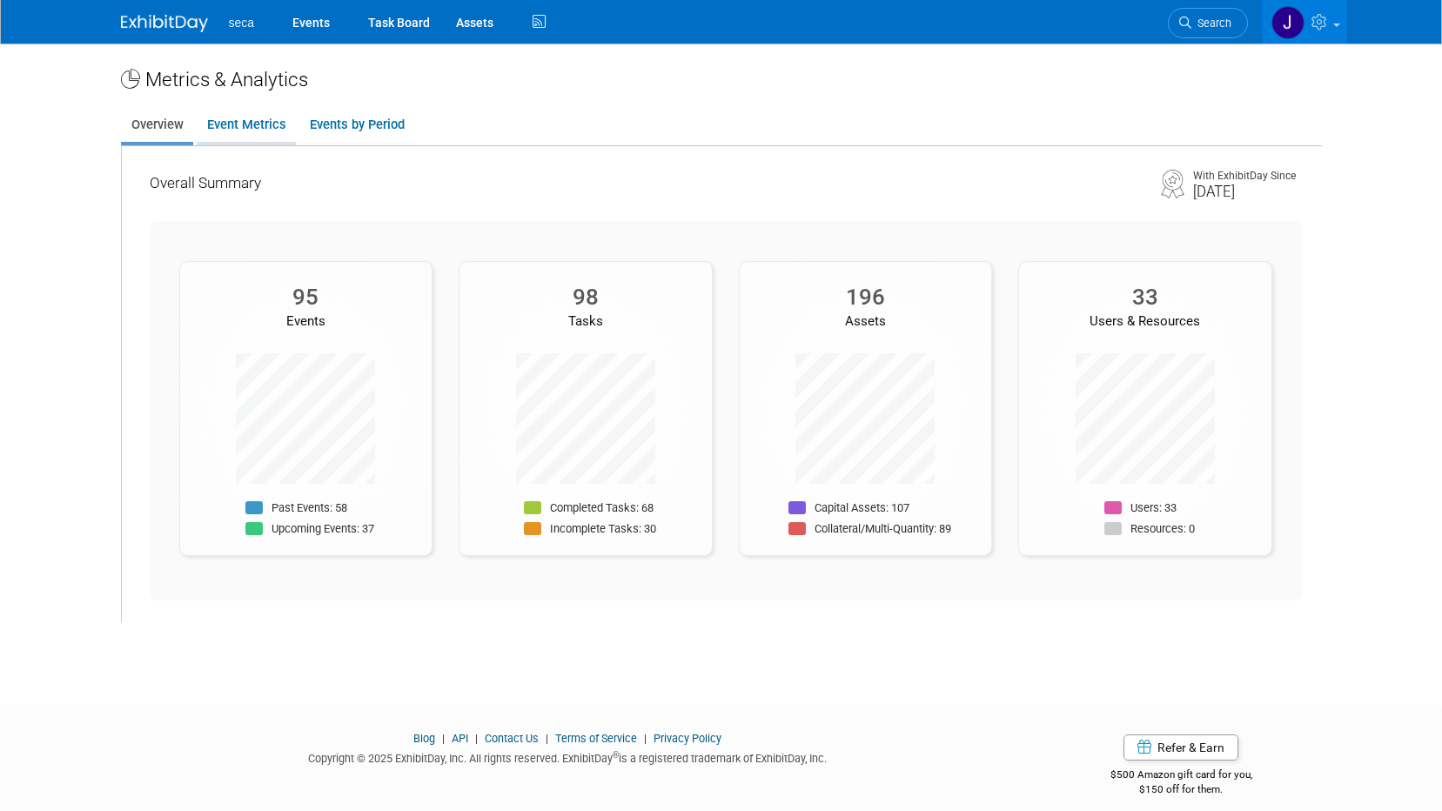
click at [218, 116] on link "Event Metrics" at bounding box center [246, 125] width 99 height 34
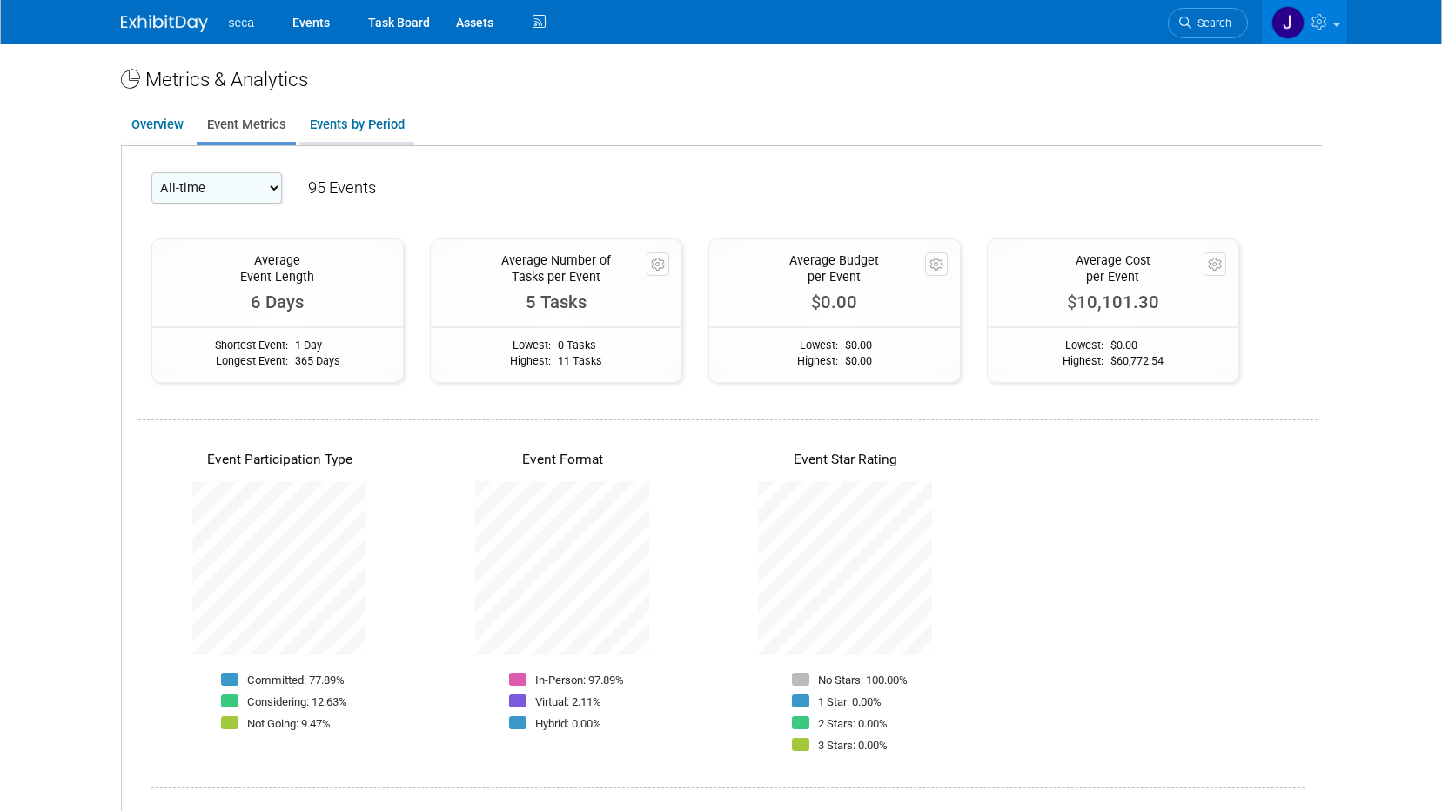
click at [350, 124] on link "Events by Period" at bounding box center [356, 125] width 115 height 34
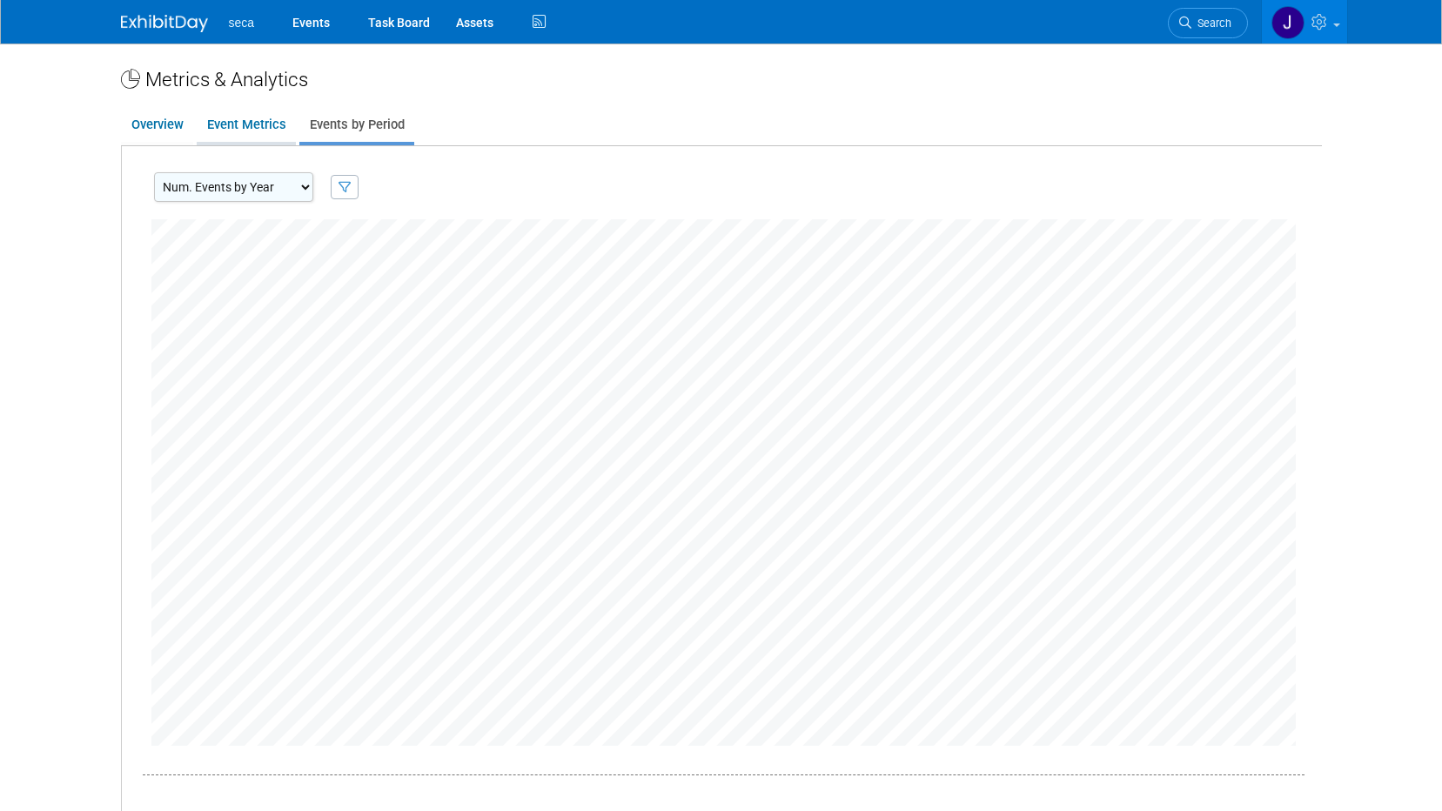
click at [271, 127] on link "Event Metrics" at bounding box center [246, 125] width 99 height 34
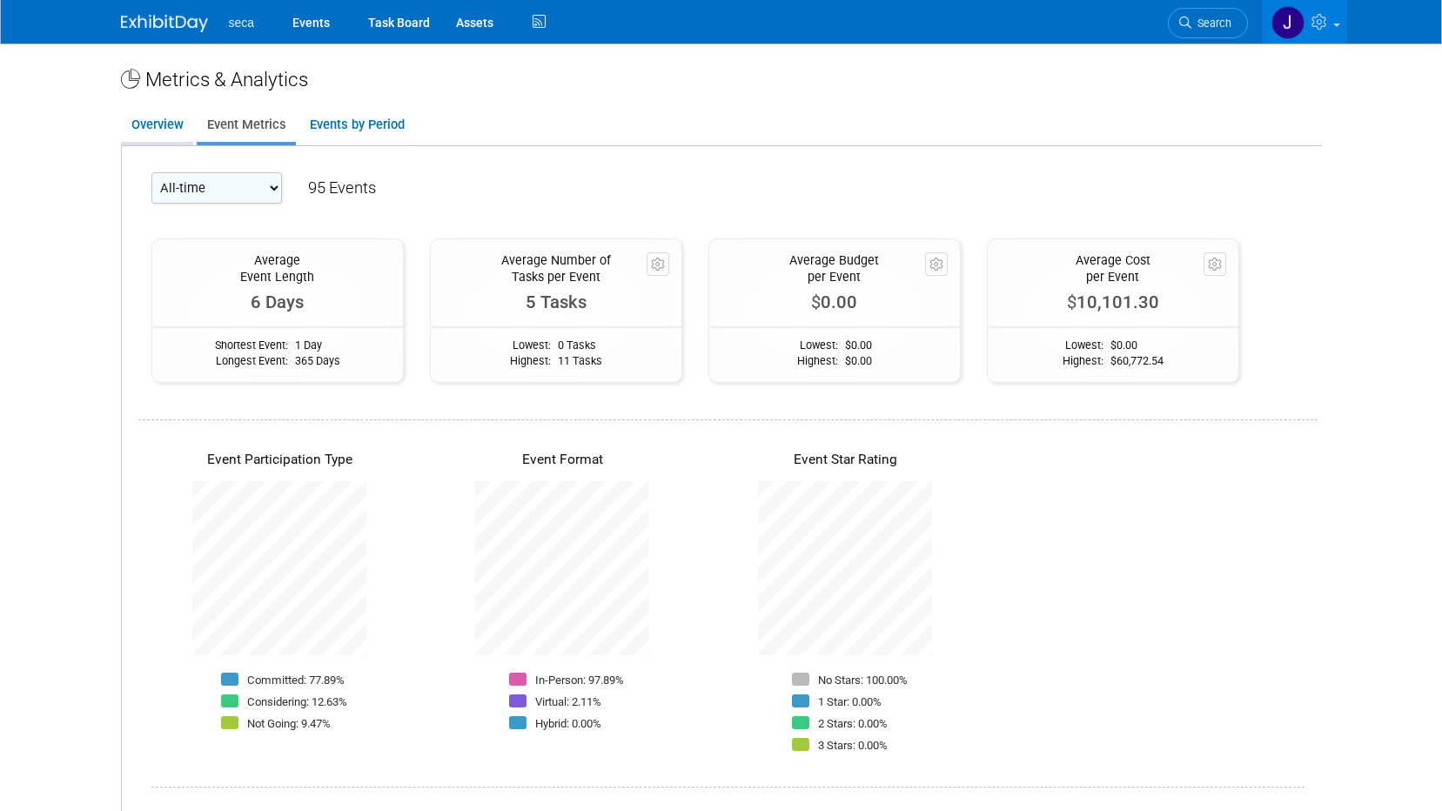
click at [154, 127] on link "Overview" at bounding box center [157, 125] width 72 height 34
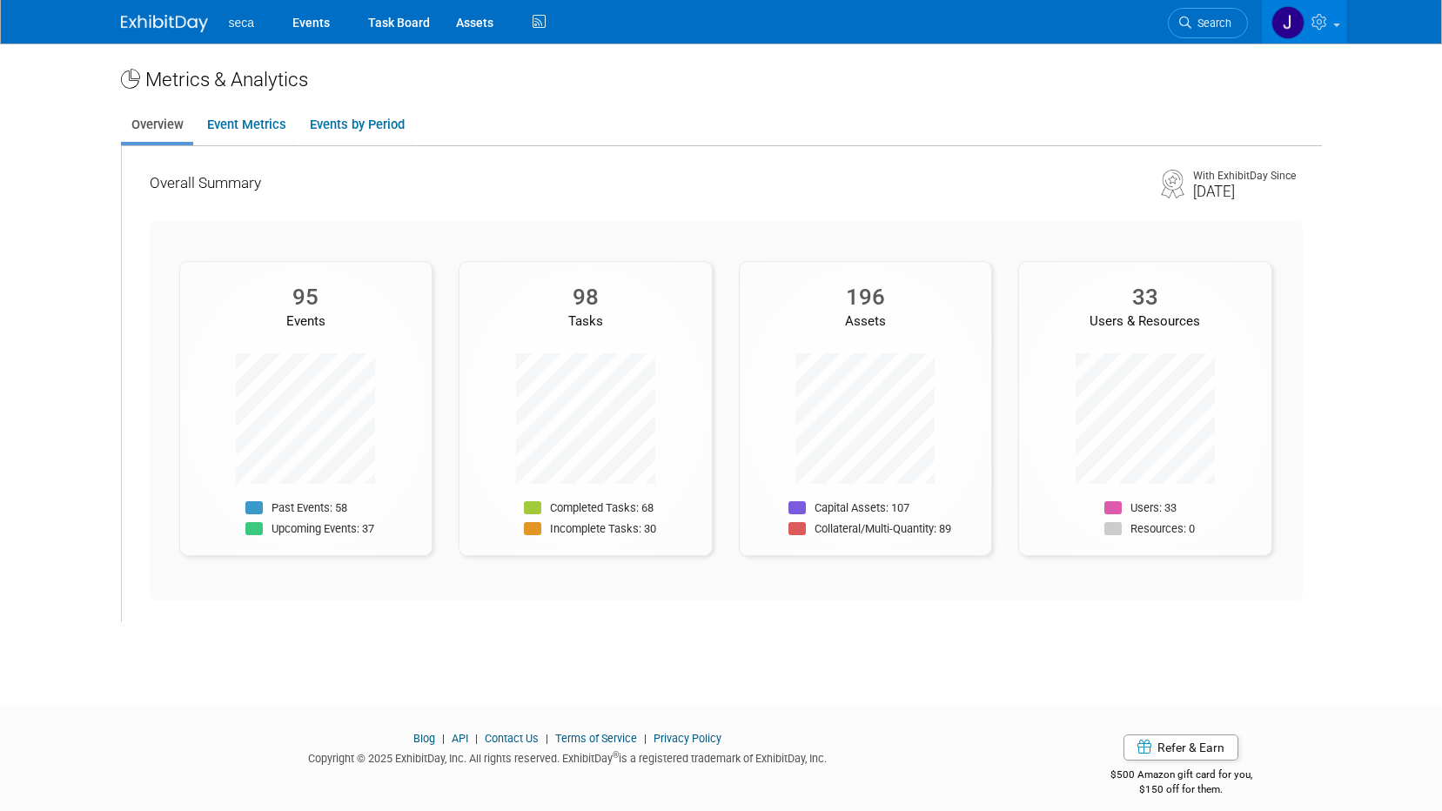
drag, startPoint x: 154, startPoint y: 127, endPoint x: 85, endPoint y: 500, distance: 378.9
click at [85, 500] on body "seca Events Task Board Assets ..." at bounding box center [721, 405] width 1442 height 811
click at [363, 138] on link "Events by Period" at bounding box center [356, 125] width 115 height 34
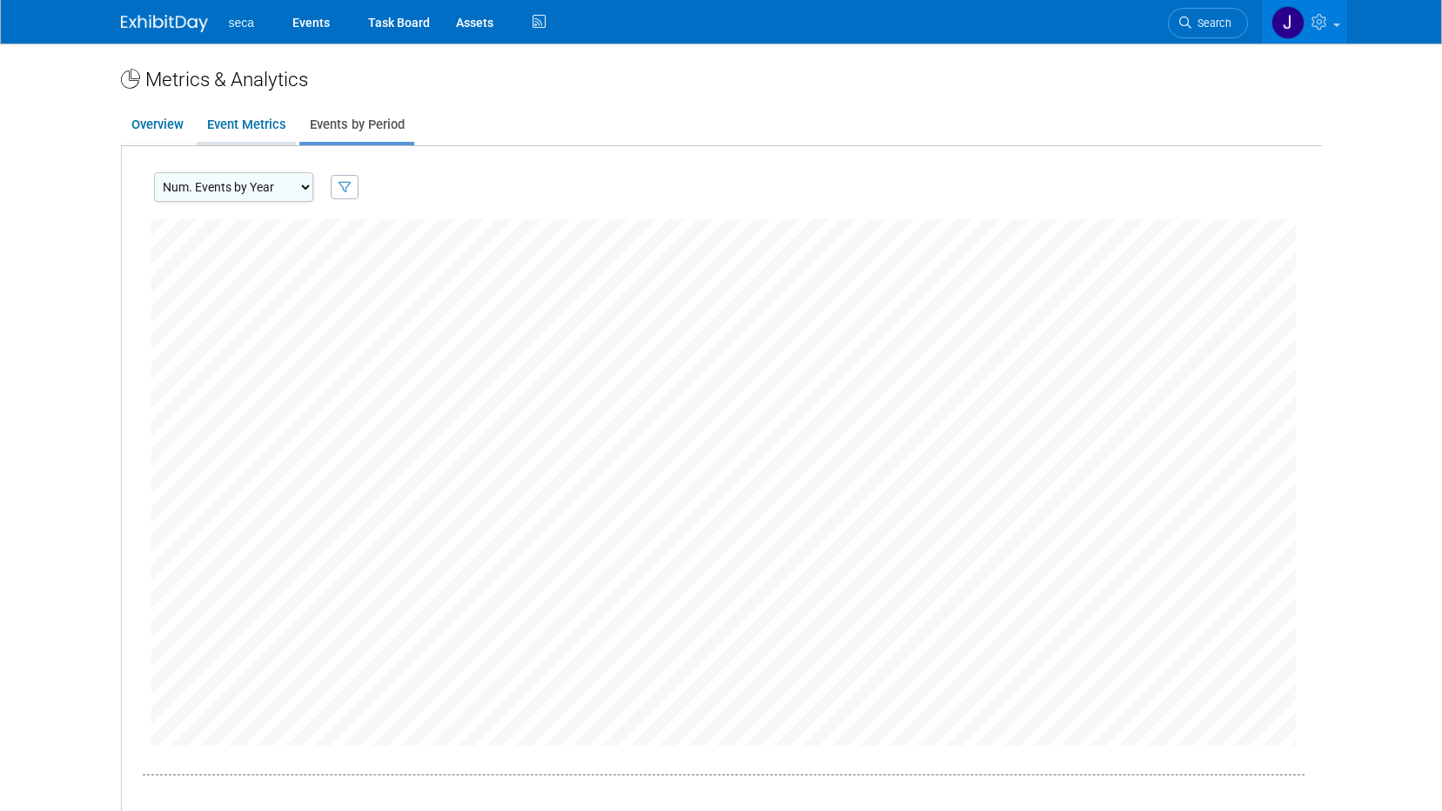
click at [242, 125] on link "Event Metrics" at bounding box center [246, 125] width 99 height 34
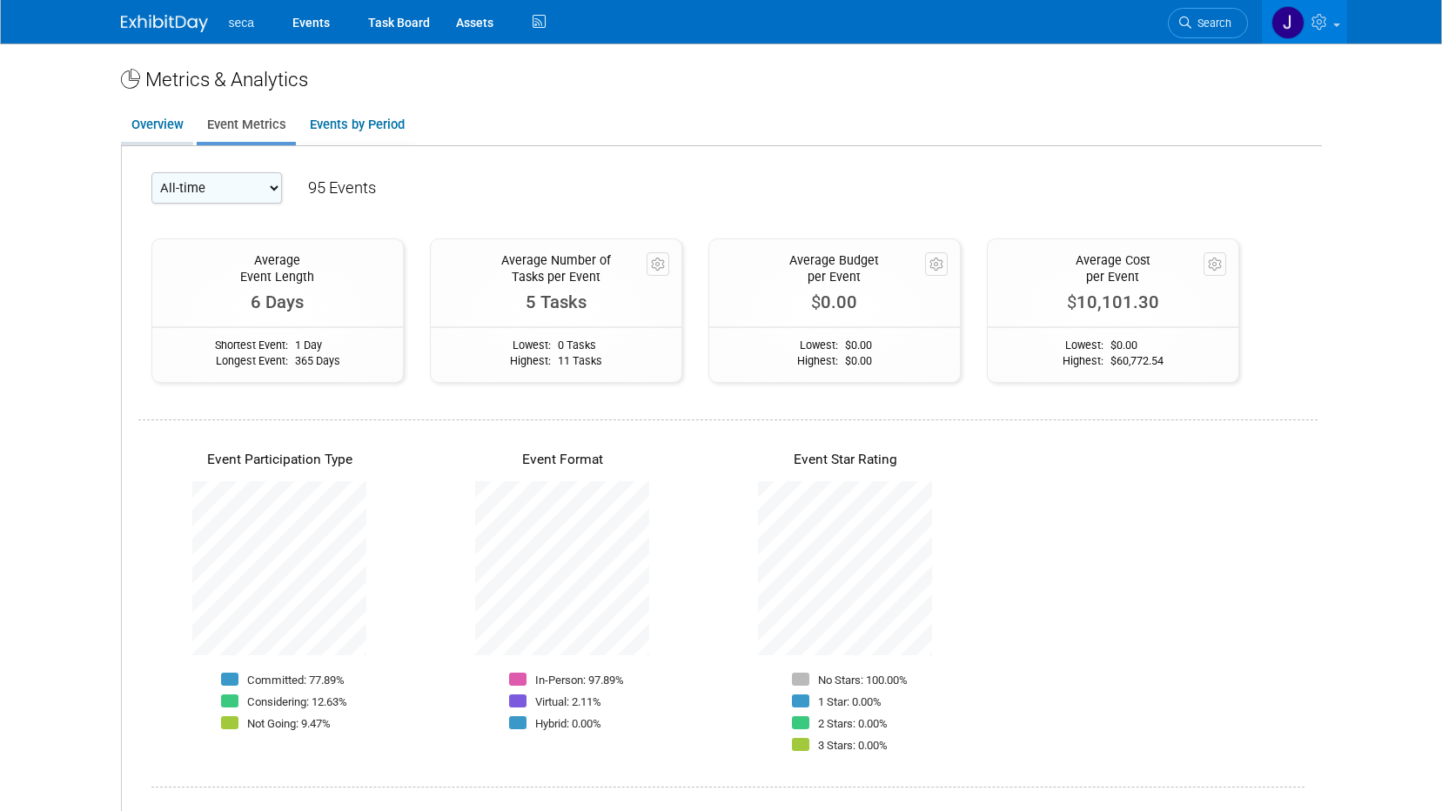
click at [188, 125] on link "Overview" at bounding box center [157, 125] width 72 height 34
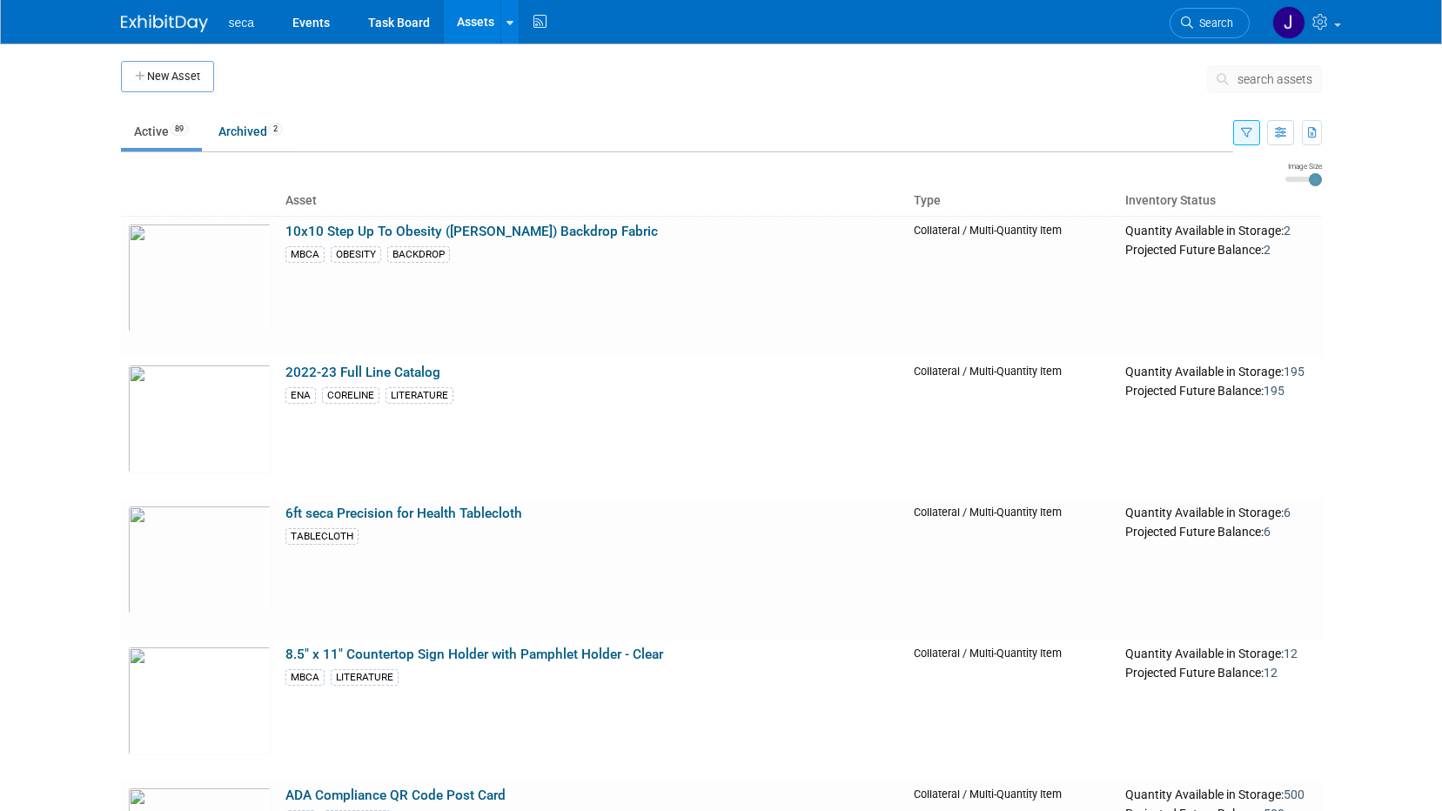
click at [1247, 131] on icon "button" at bounding box center [1246, 133] width 11 height 11
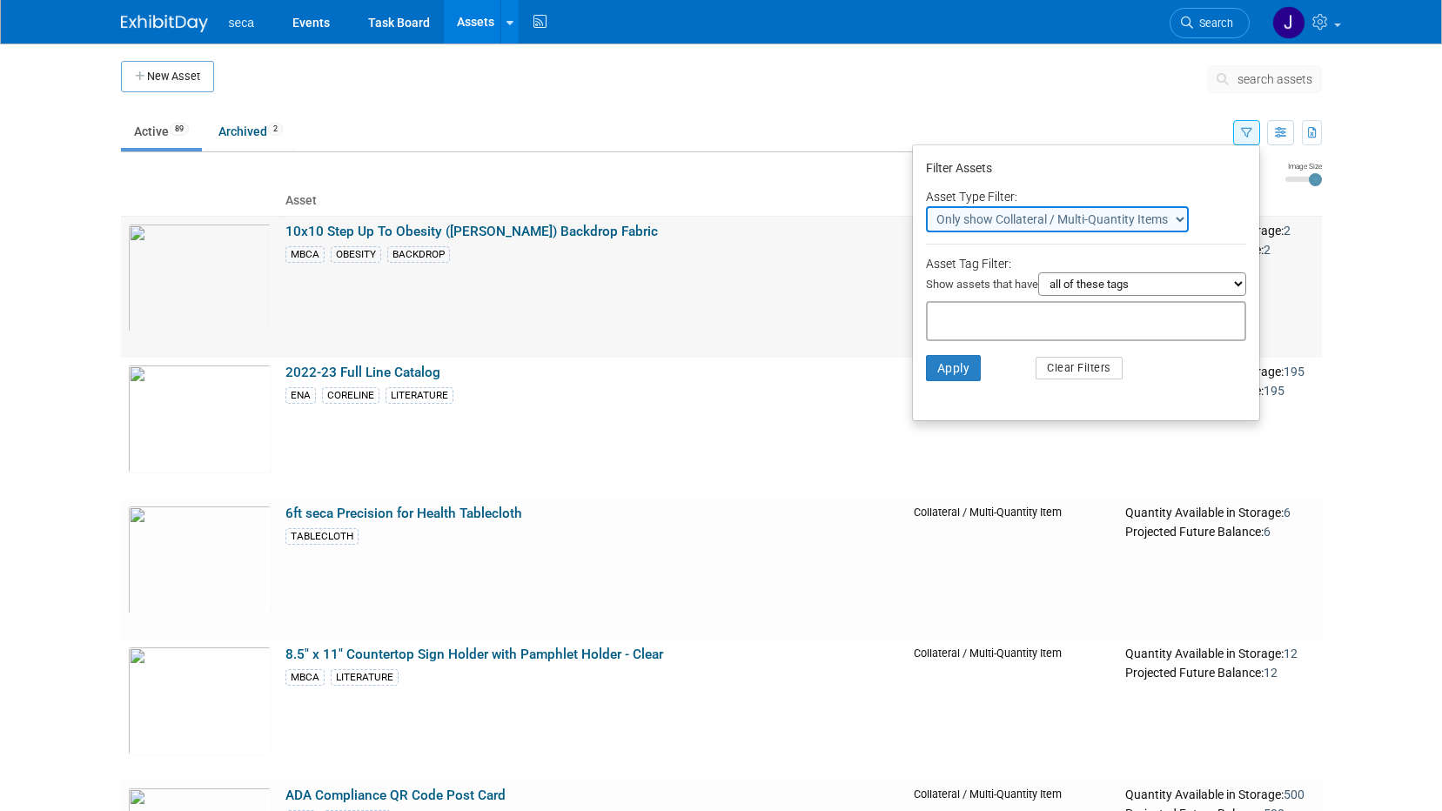
click at [696, 318] on td "10x10 Step Up To Obesity (SUTO) Backdrop Fabric MBCA OBESITY BACKDROP" at bounding box center [593, 287] width 628 height 142
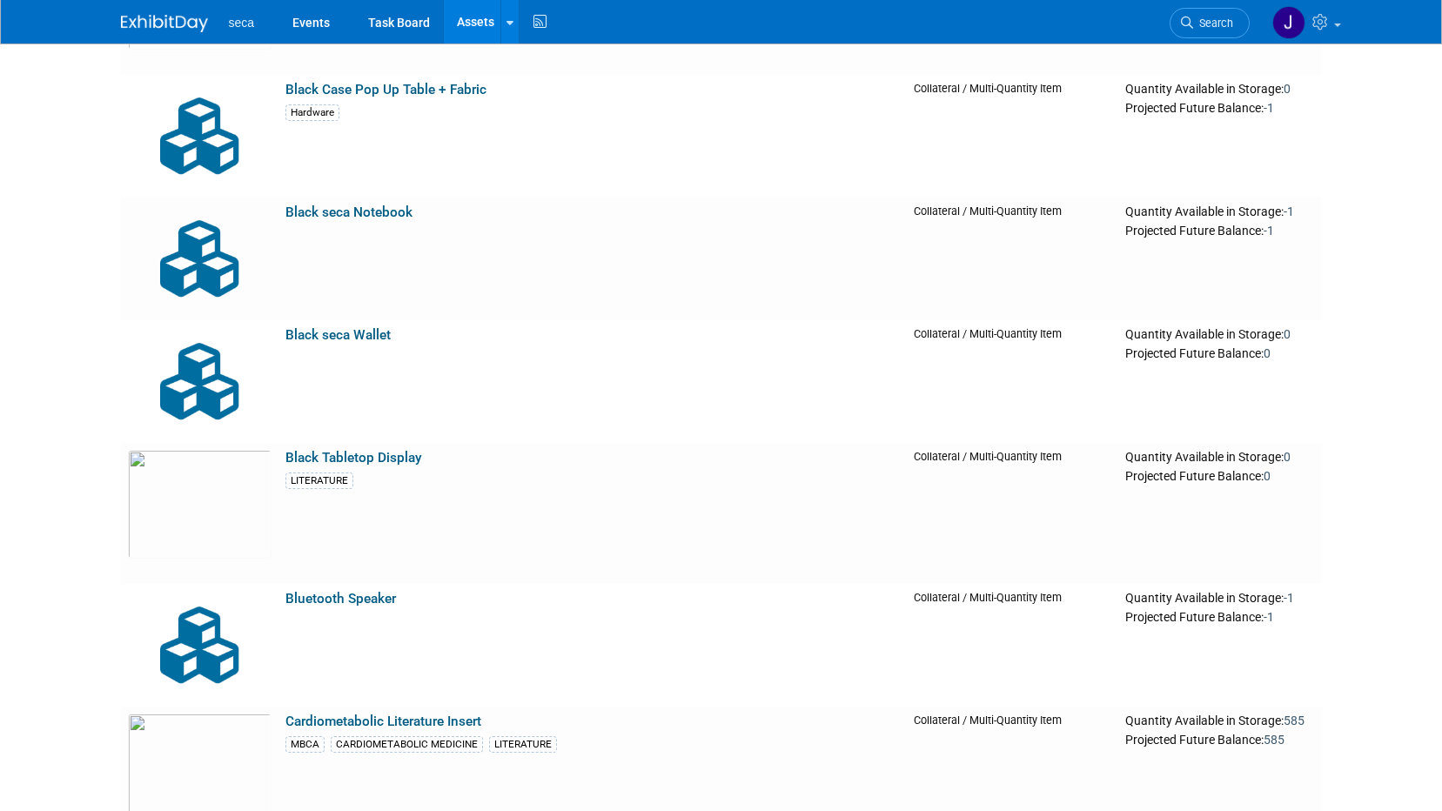
scroll to position [2698, 0]
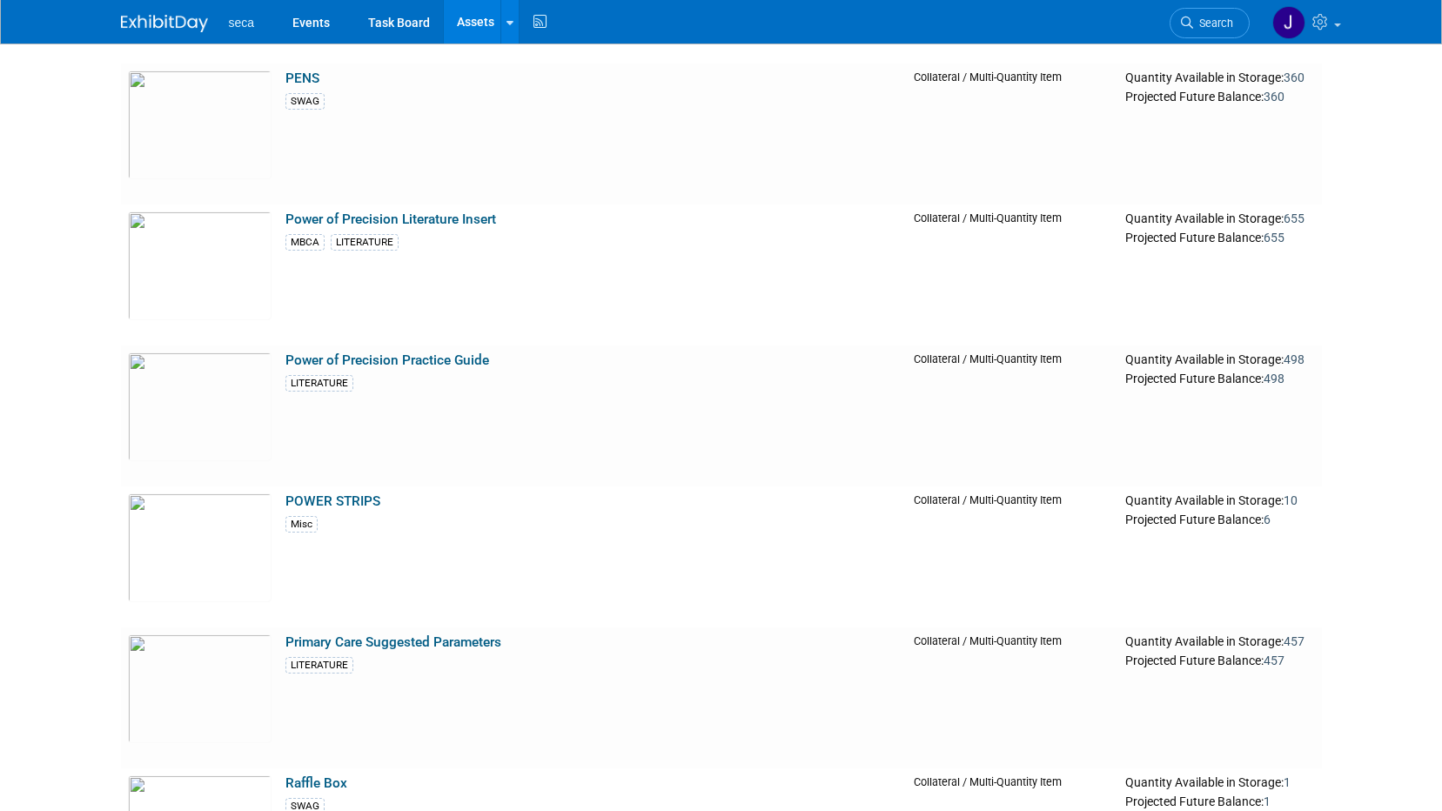
scroll to position [6877, 0]
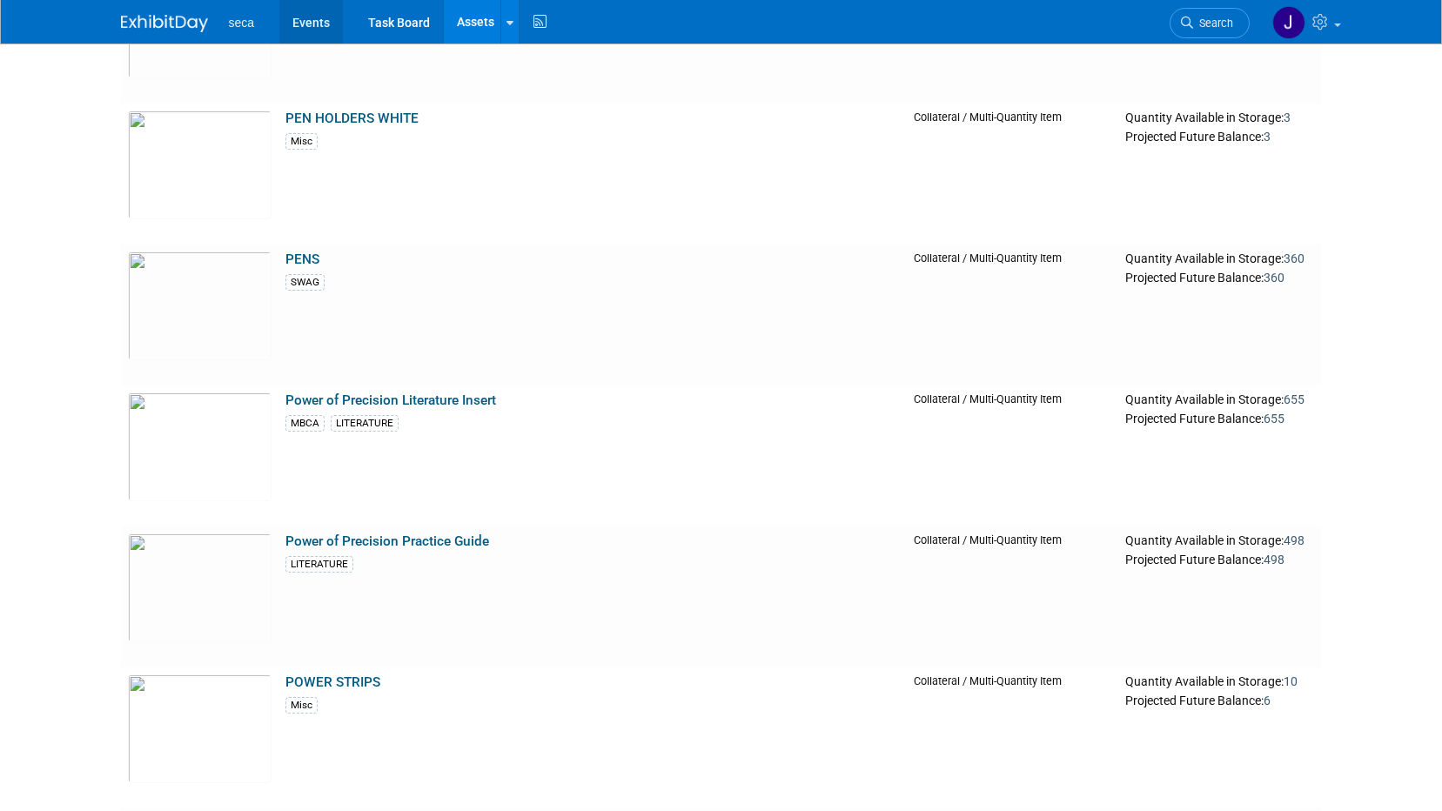
click at [310, 21] on link "Events" at bounding box center [311, 22] width 64 height 44
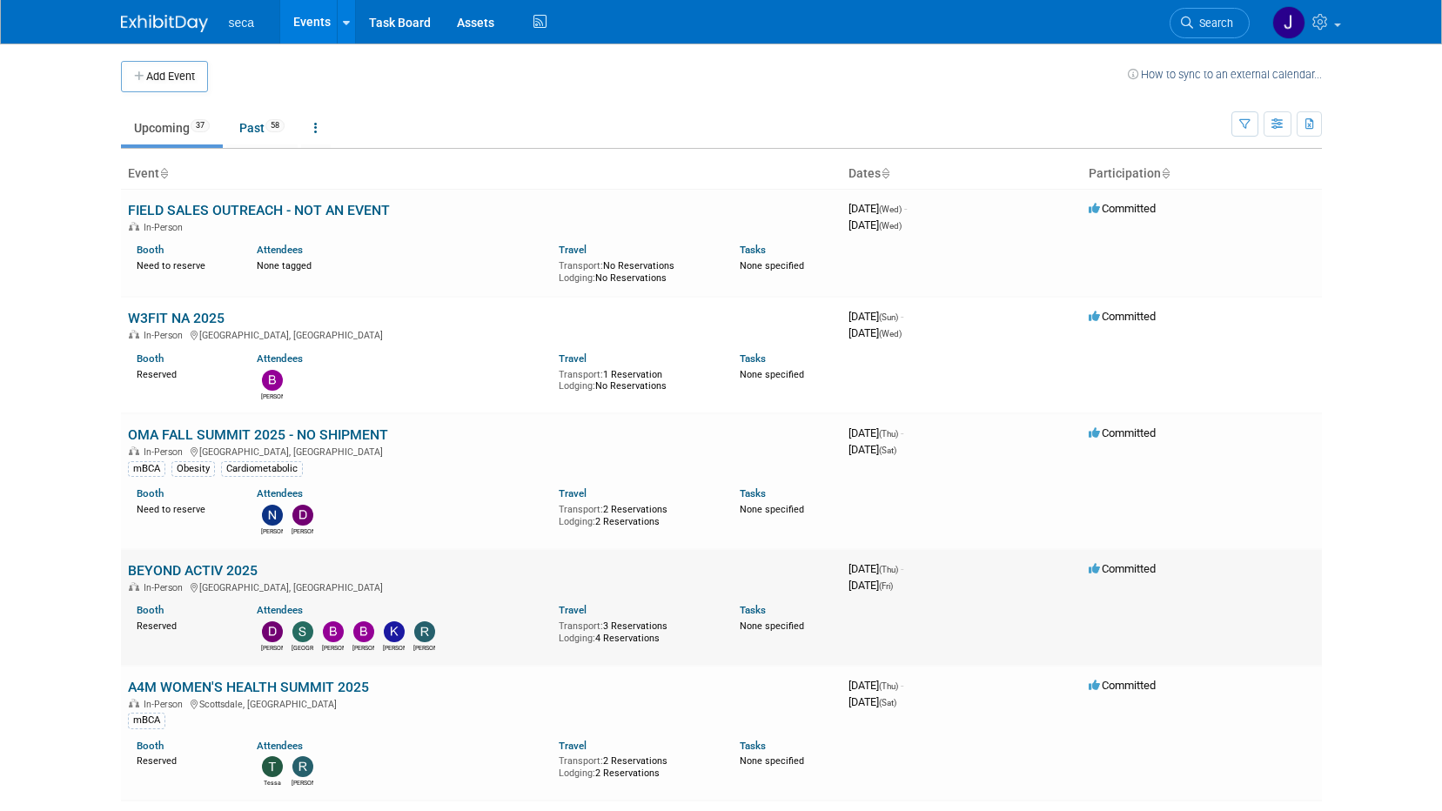
click at [207, 568] on link "BEYOND ACTIV 2025" at bounding box center [193, 570] width 130 height 17
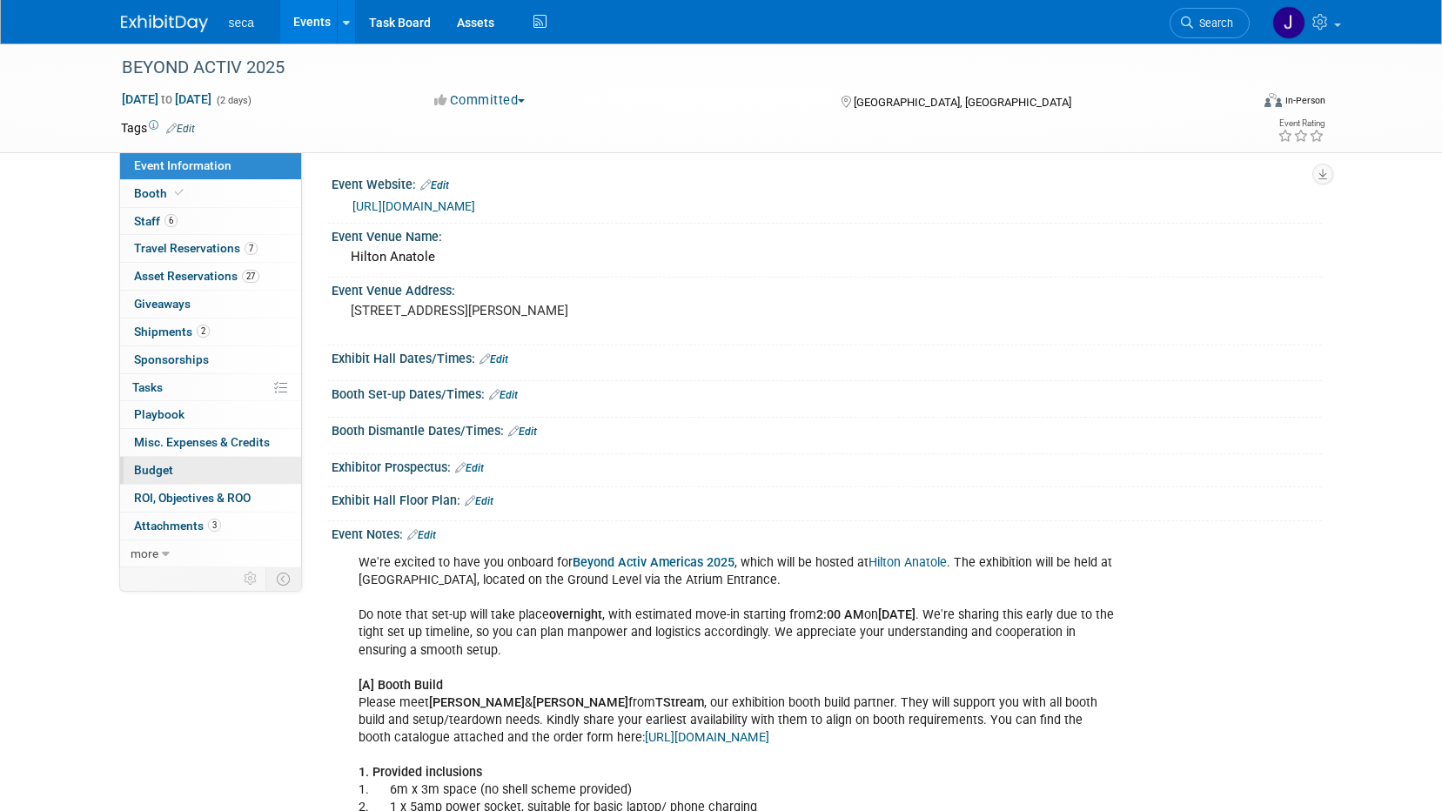
click at [169, 473] on span "Budget" at bounding box center [153, 470] width 39 height 14
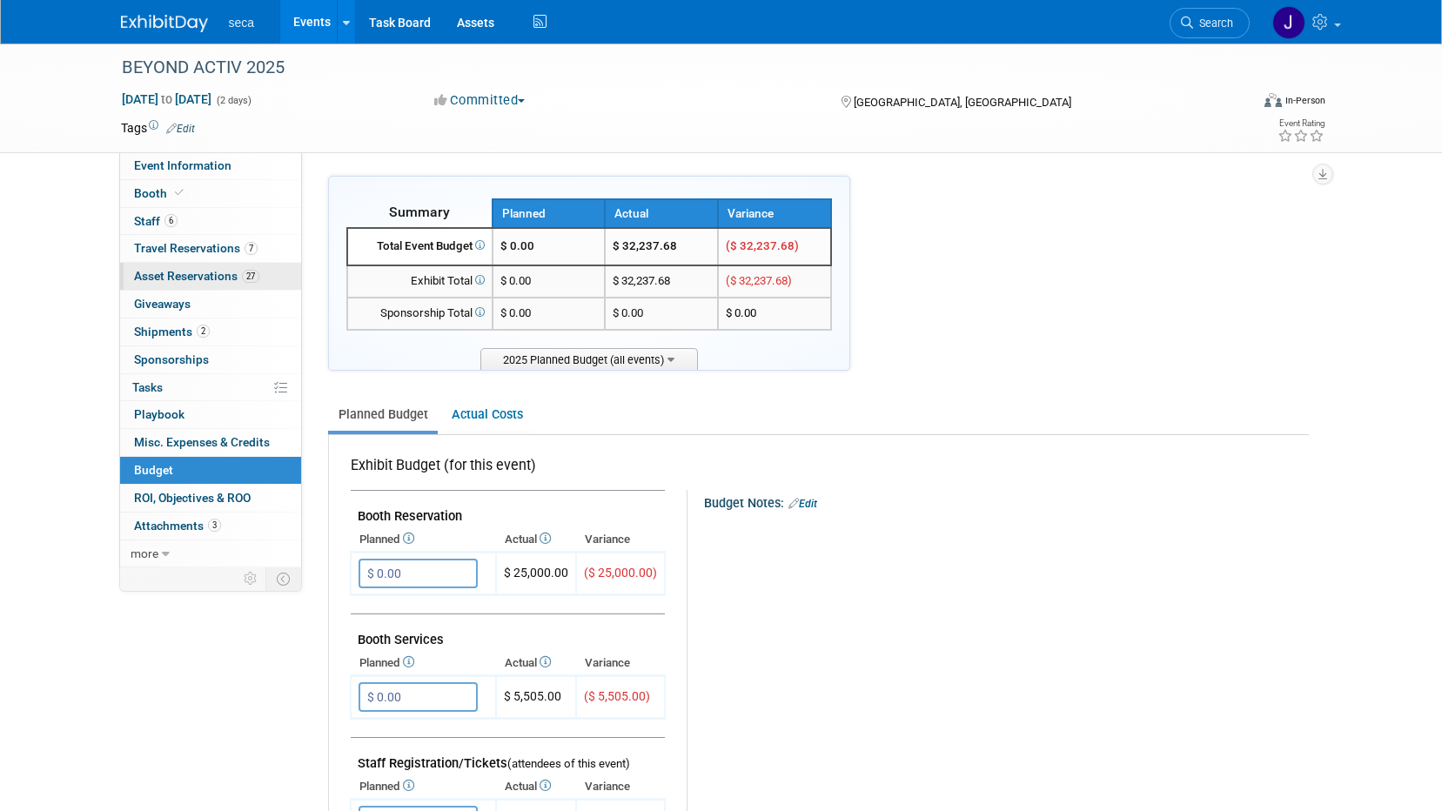
click at [256, 275] on span "27" at bounding box center [250, 276] width 17 height 13
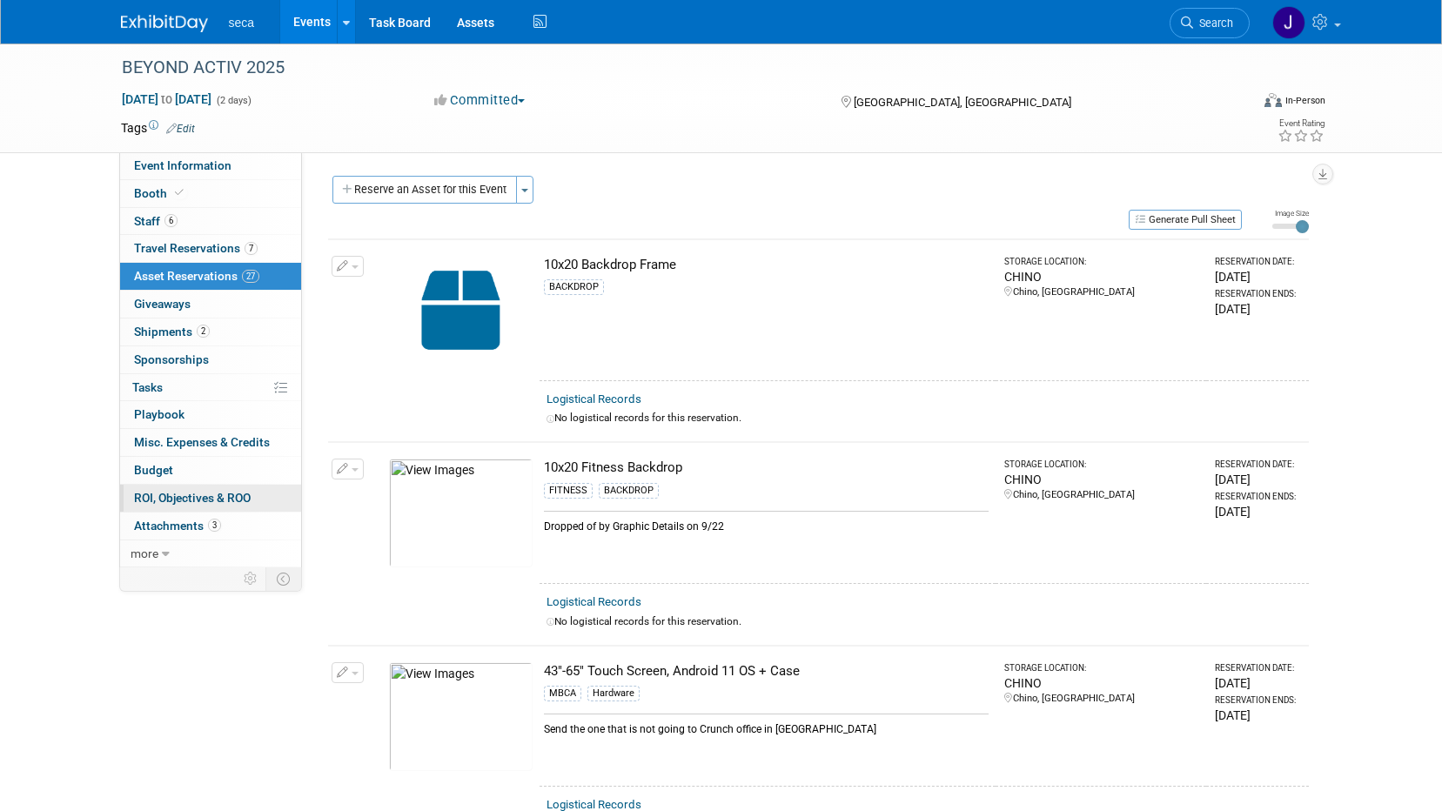
click at [210, 492] on span "ROI, Objectives & ROO 0" at bounding box center [192, 498] width 117 height 14
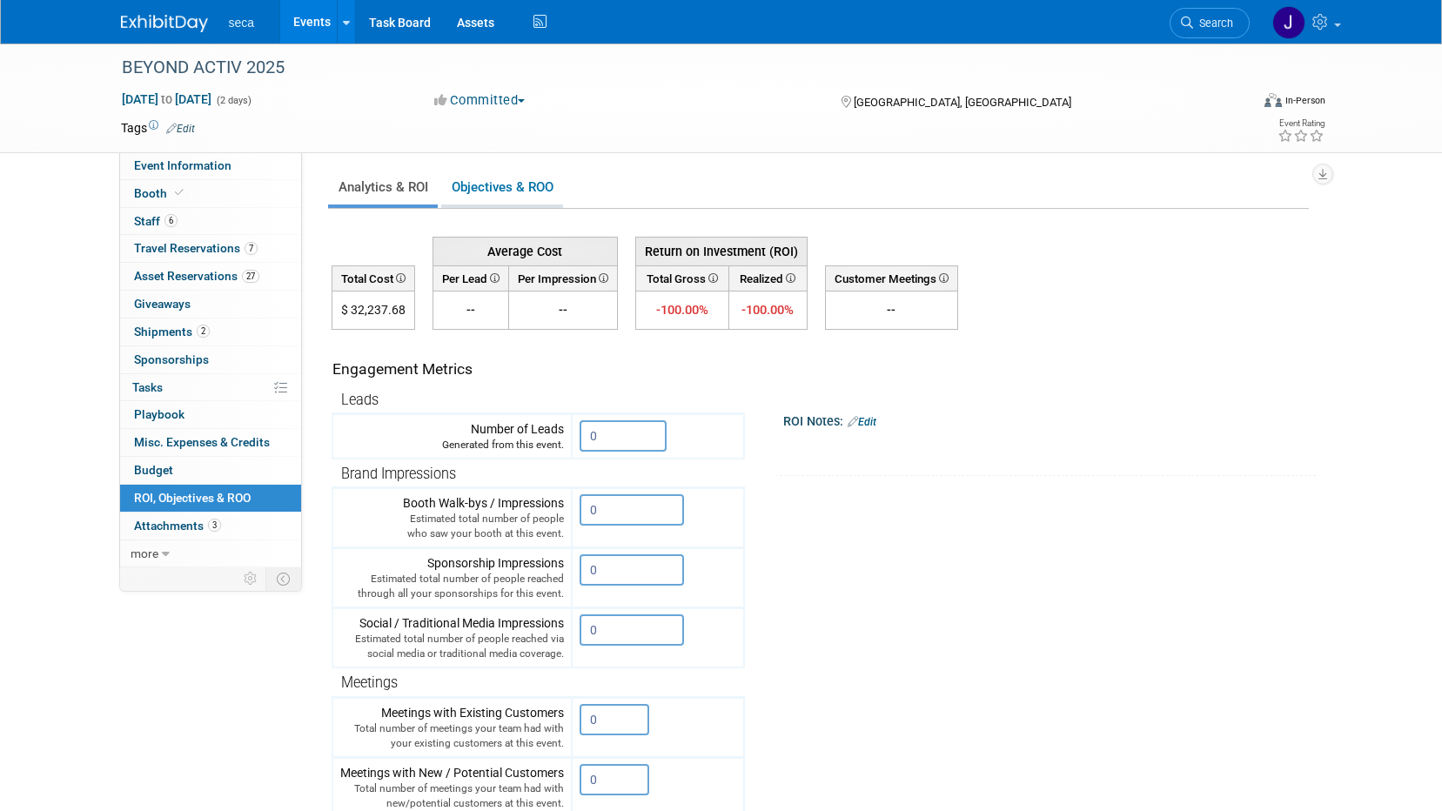
click at [524, 186] on link "Objectives & ROO 0" at bounding box center [502, 188] width 122 height 34
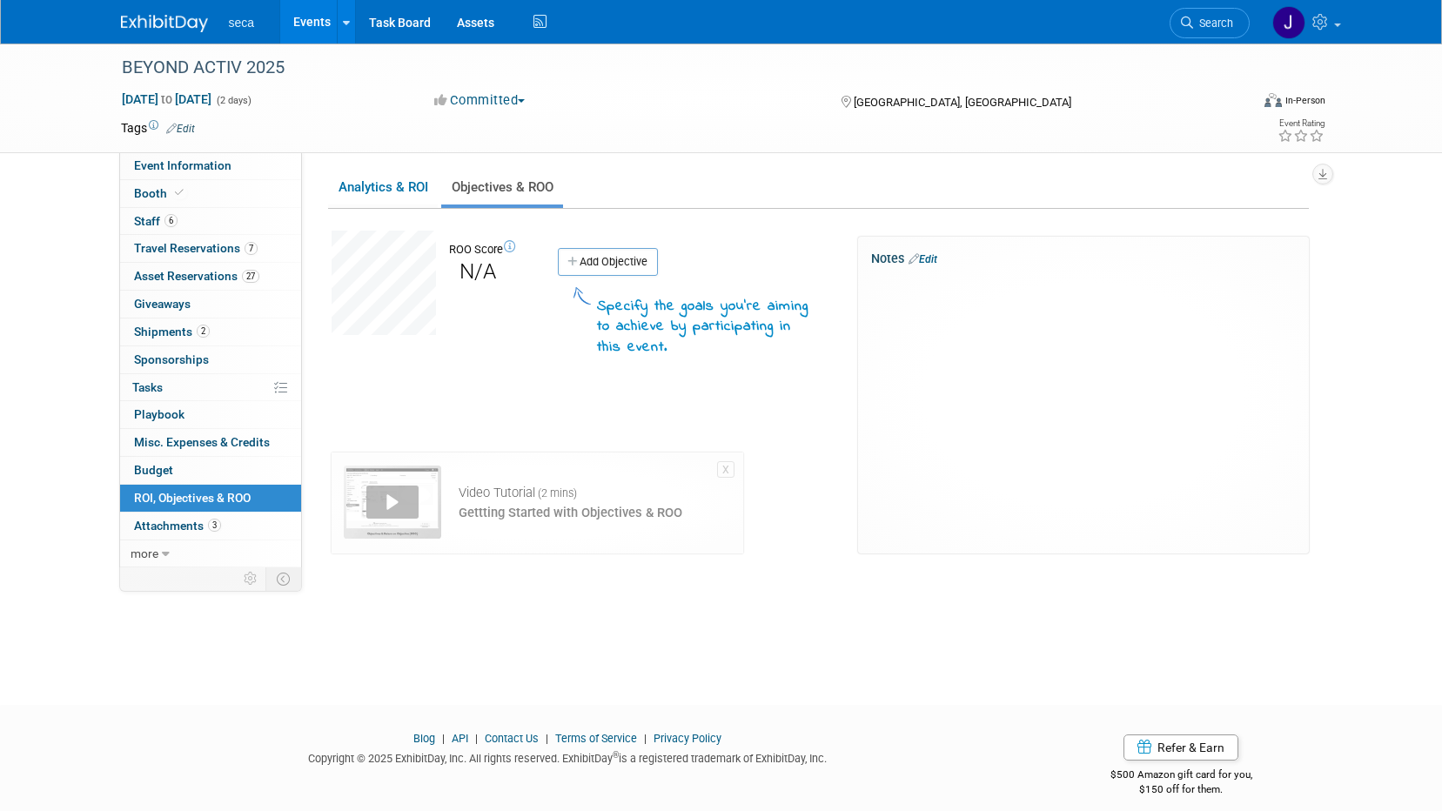
click at [516, 245] on icon at bounding box center [510, 247] width 12 height 12
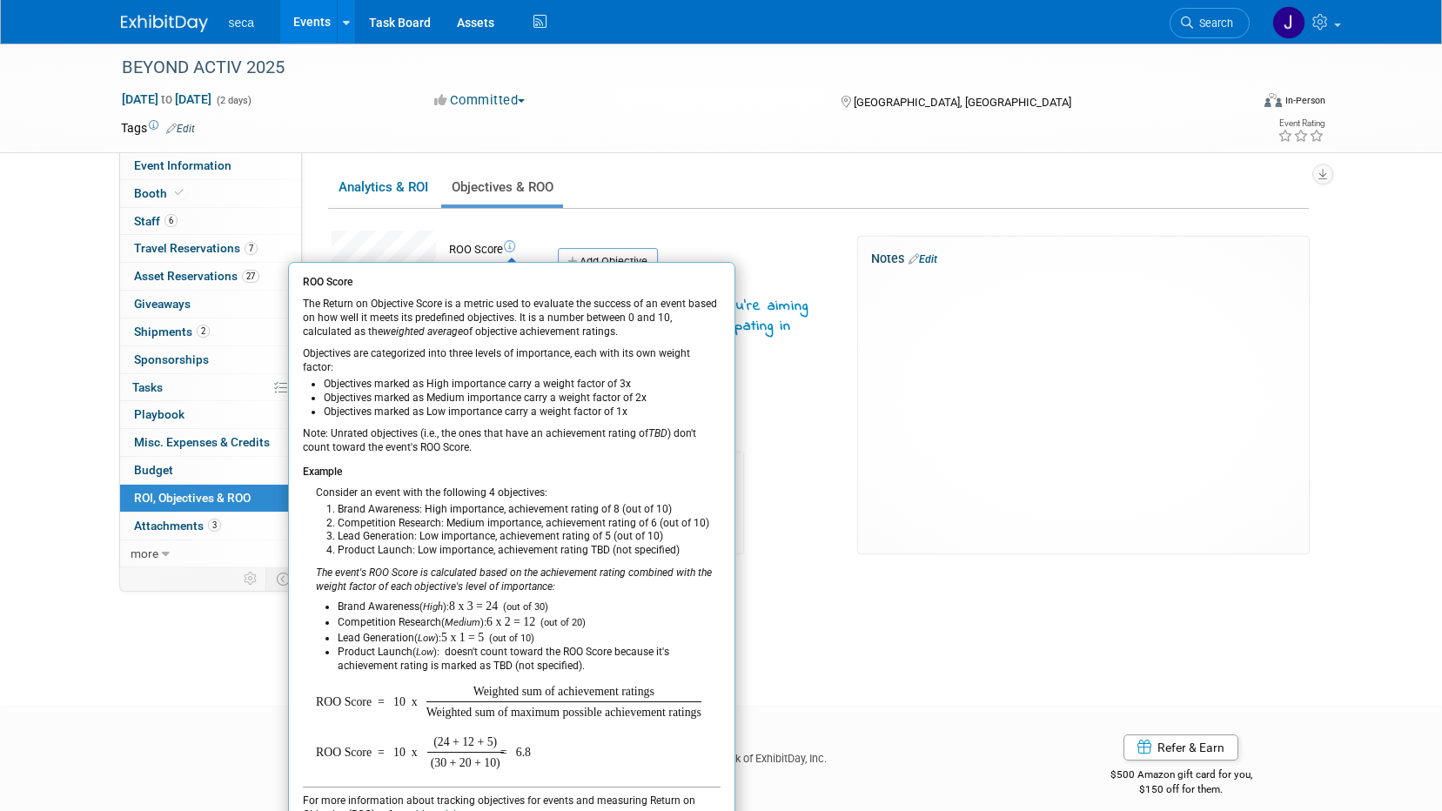
click at [667, 136] on td at bounding box center [658, 127] width 926 height 17
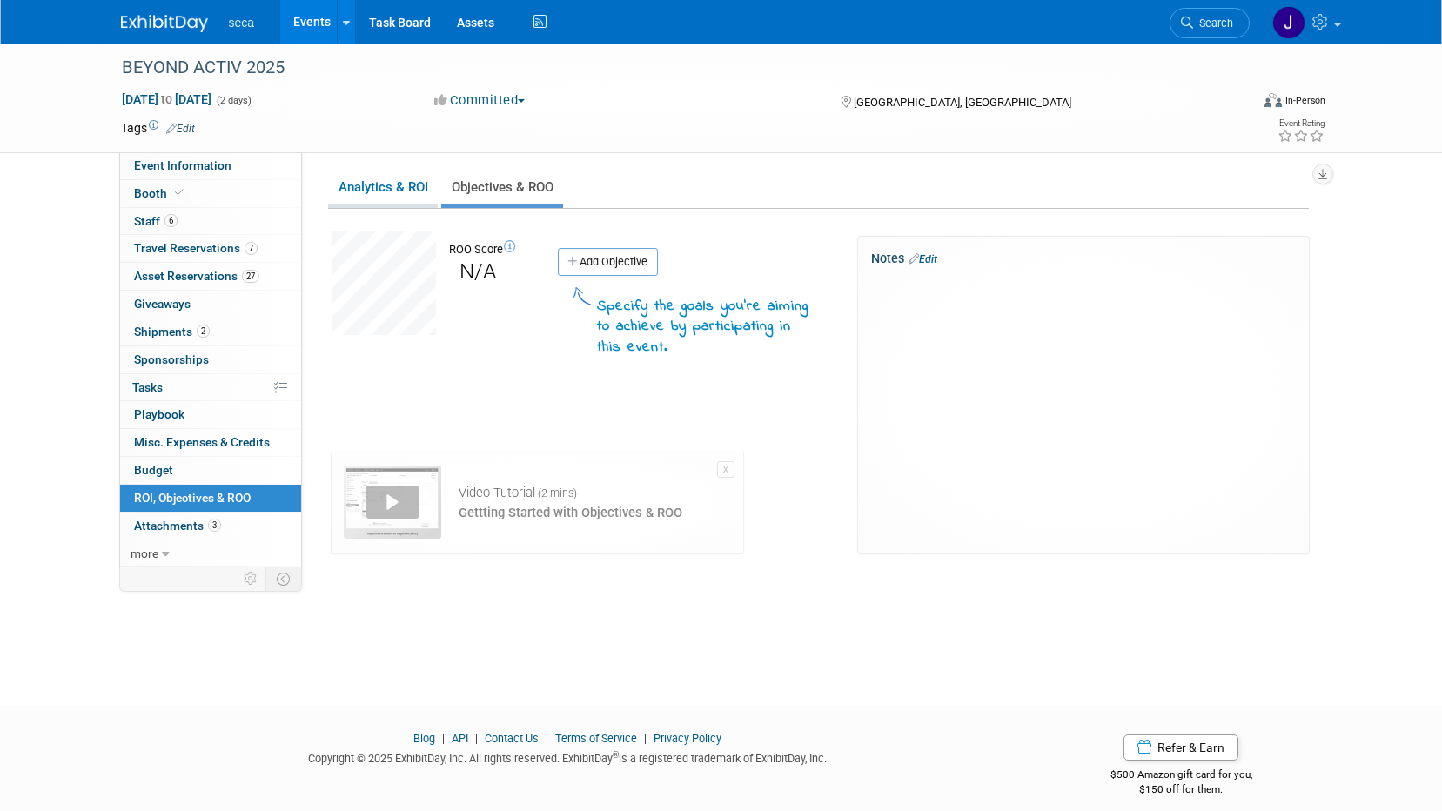
click at [402, 178] on link "Analytics & ROI" at bounding box center [383, 188] width 110 height 34
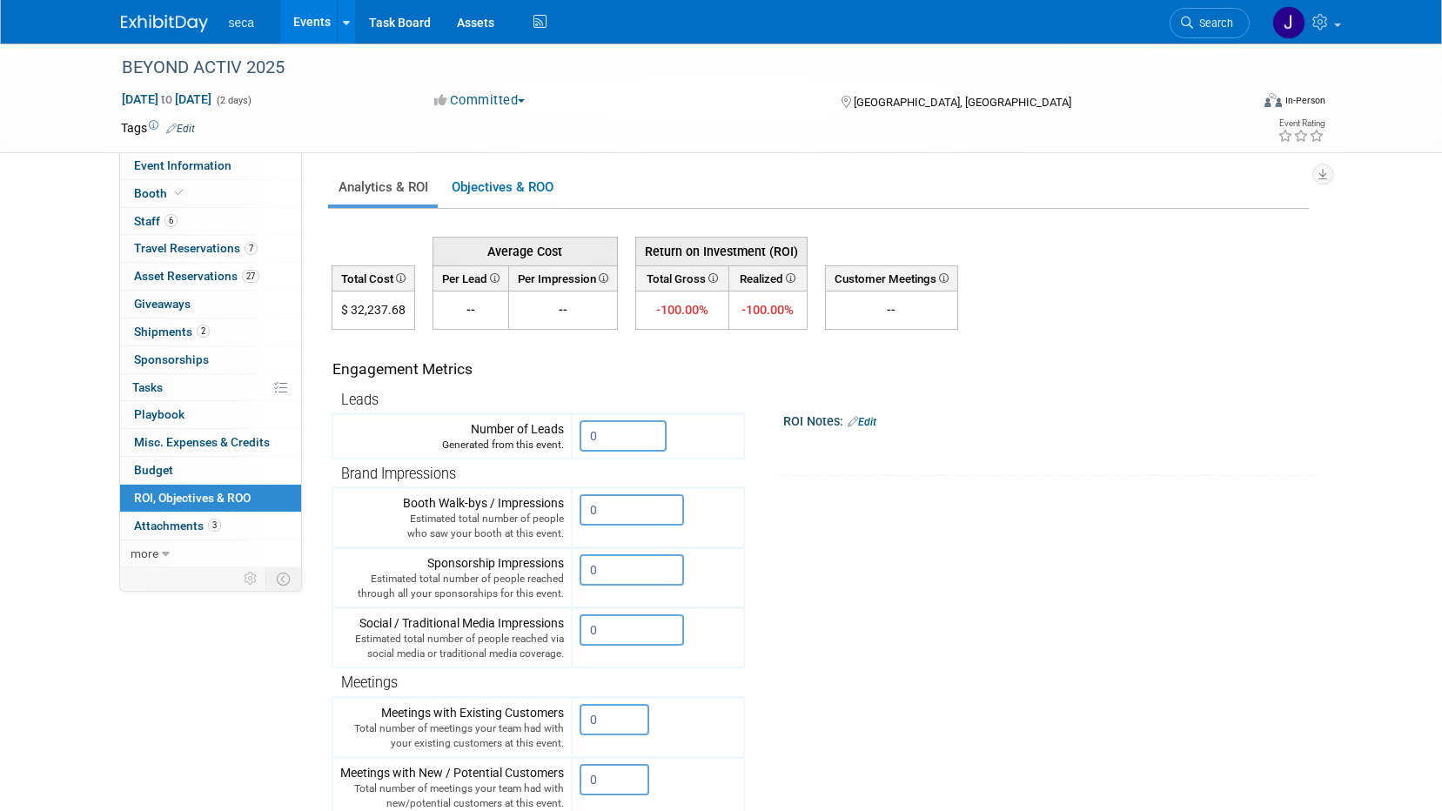
click at [494, 279] on icon at bounding box center [493, 278] width 12 height 10
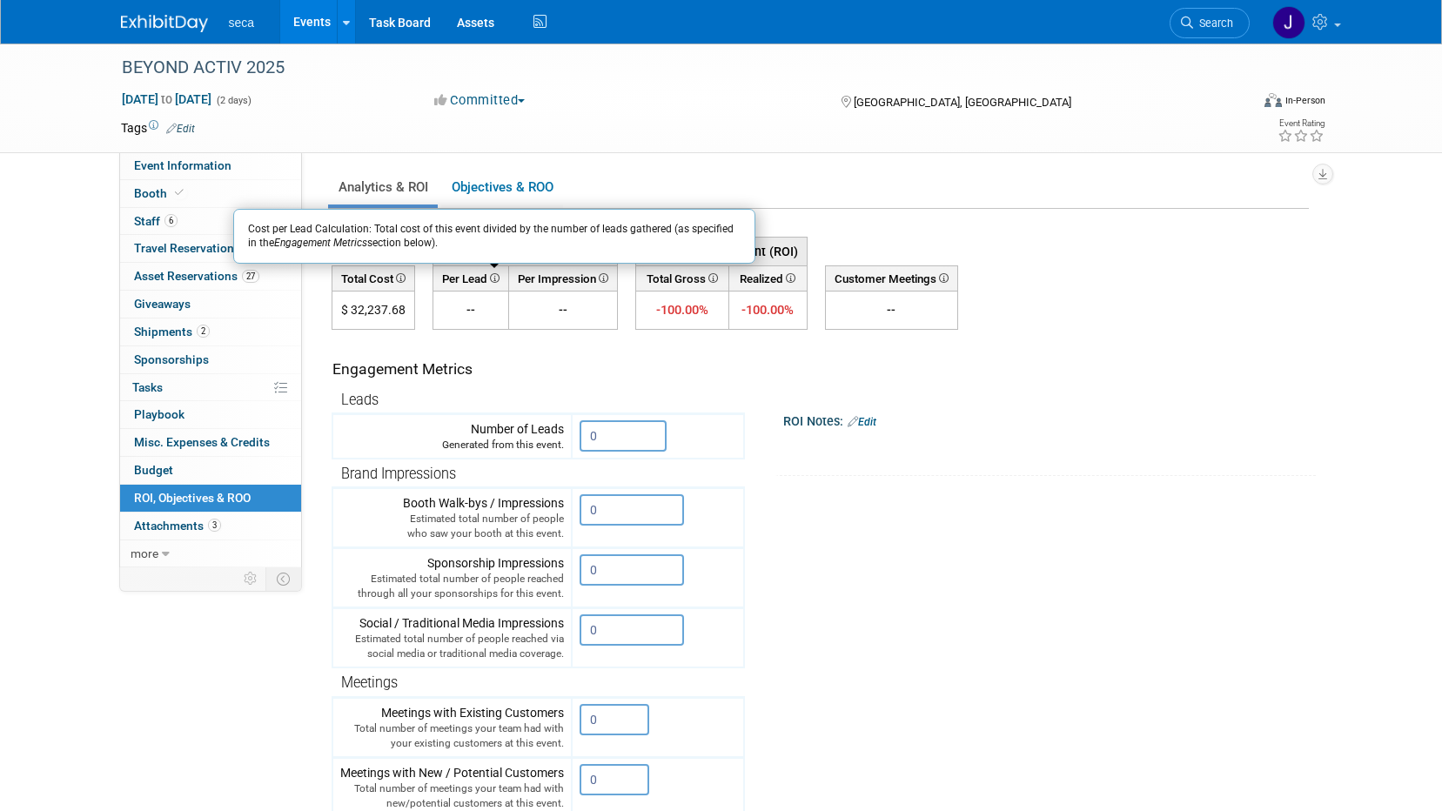
click at [535, 317] on td "--" at bounding box center [562, 311] width 109 height 38
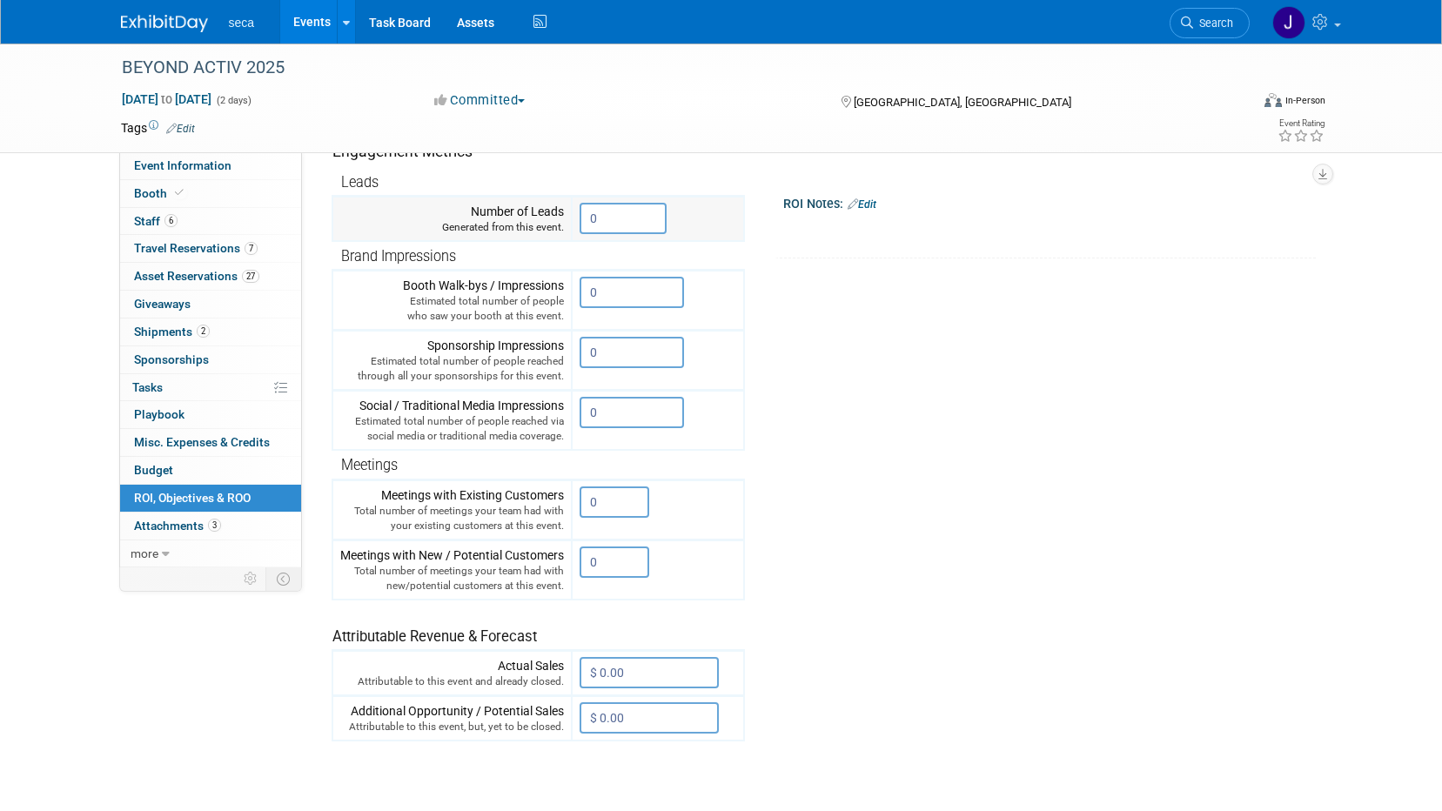
scroll to position [261, 0]
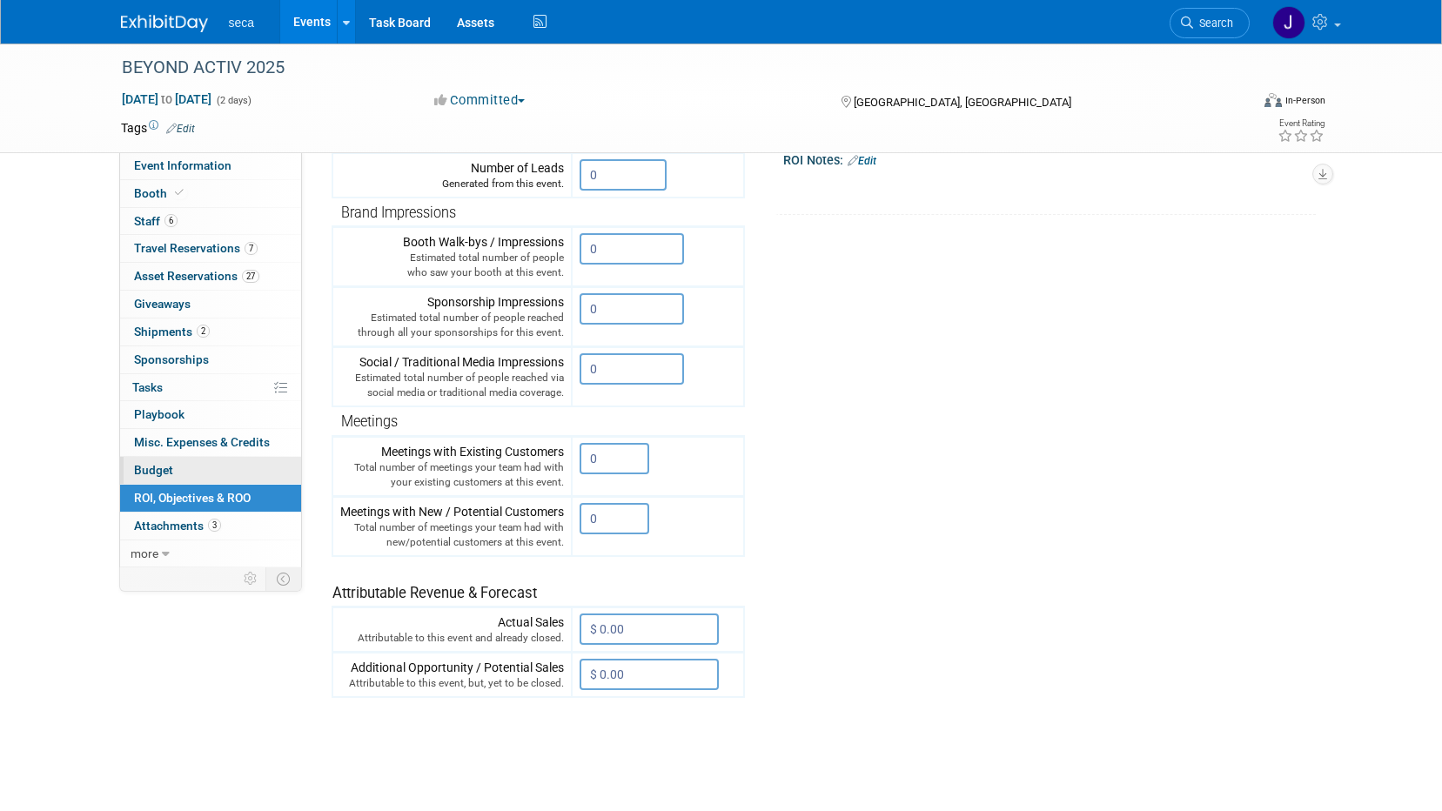
click at [217, 467] on link "Budget" at bounding box center [210, 470] width 181 height 27
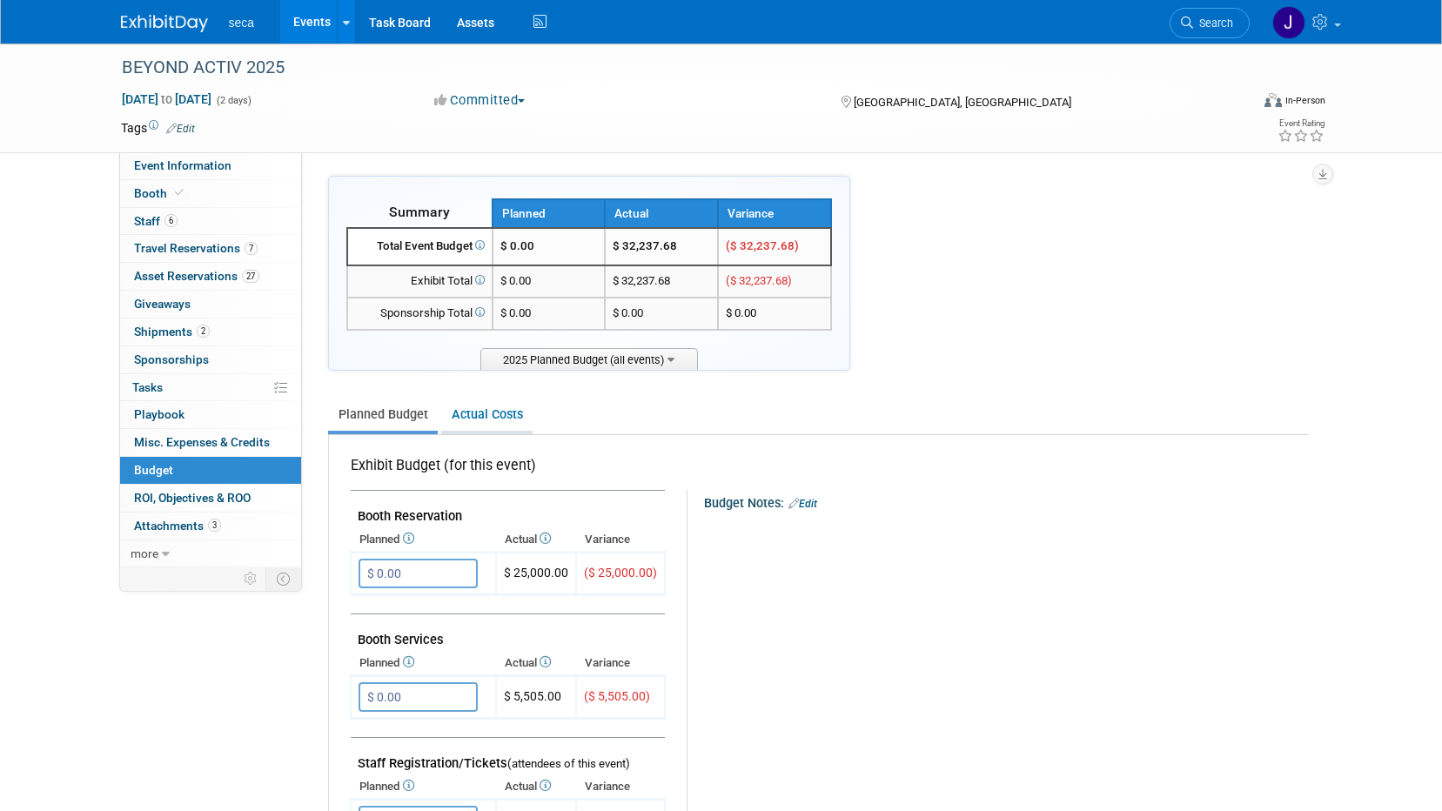
click at [487, 423] on link "Actual Costs" at bounding box center [486, 415] width 91 height 32
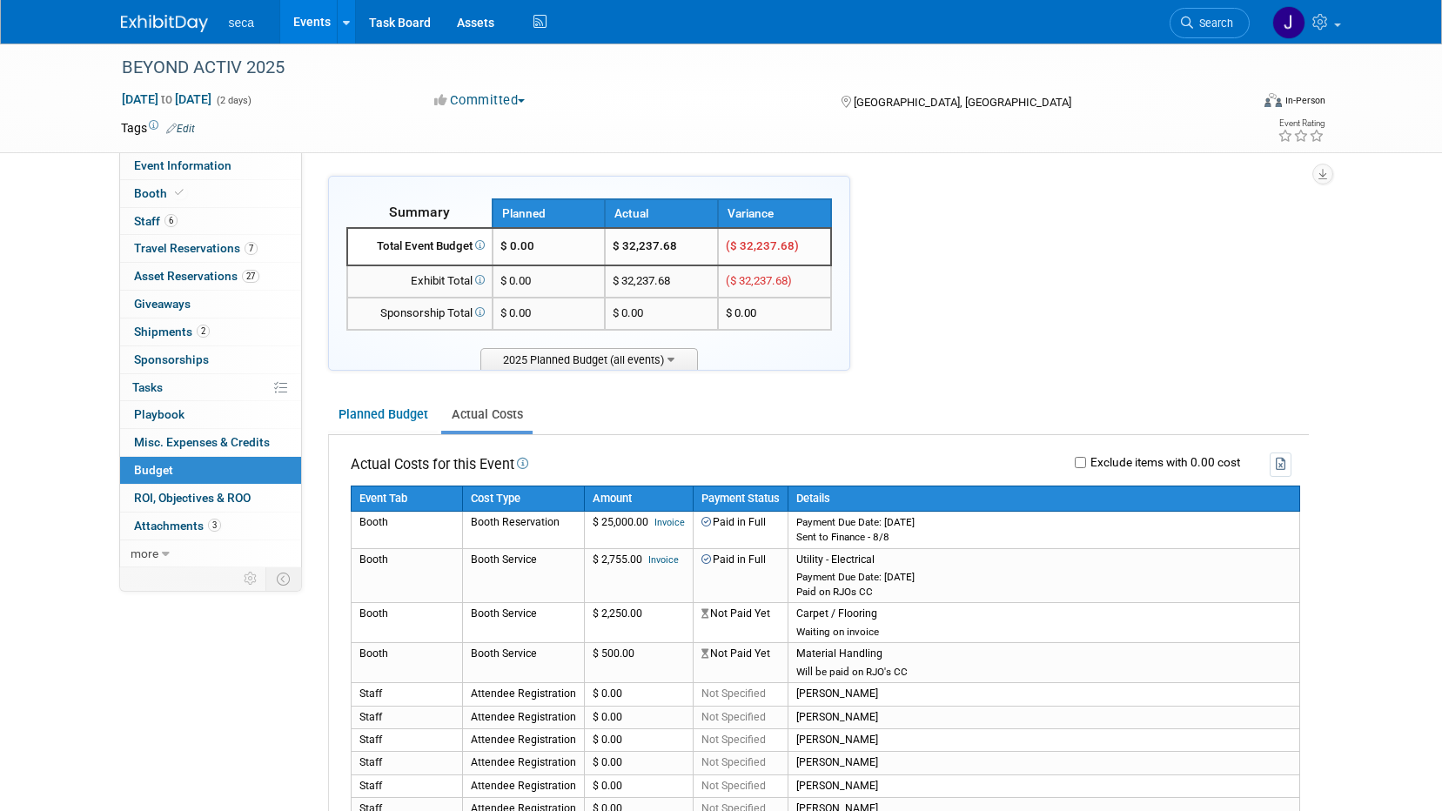
click at [146, 12] on link at bounding box center [175, 15] width 108 height 14
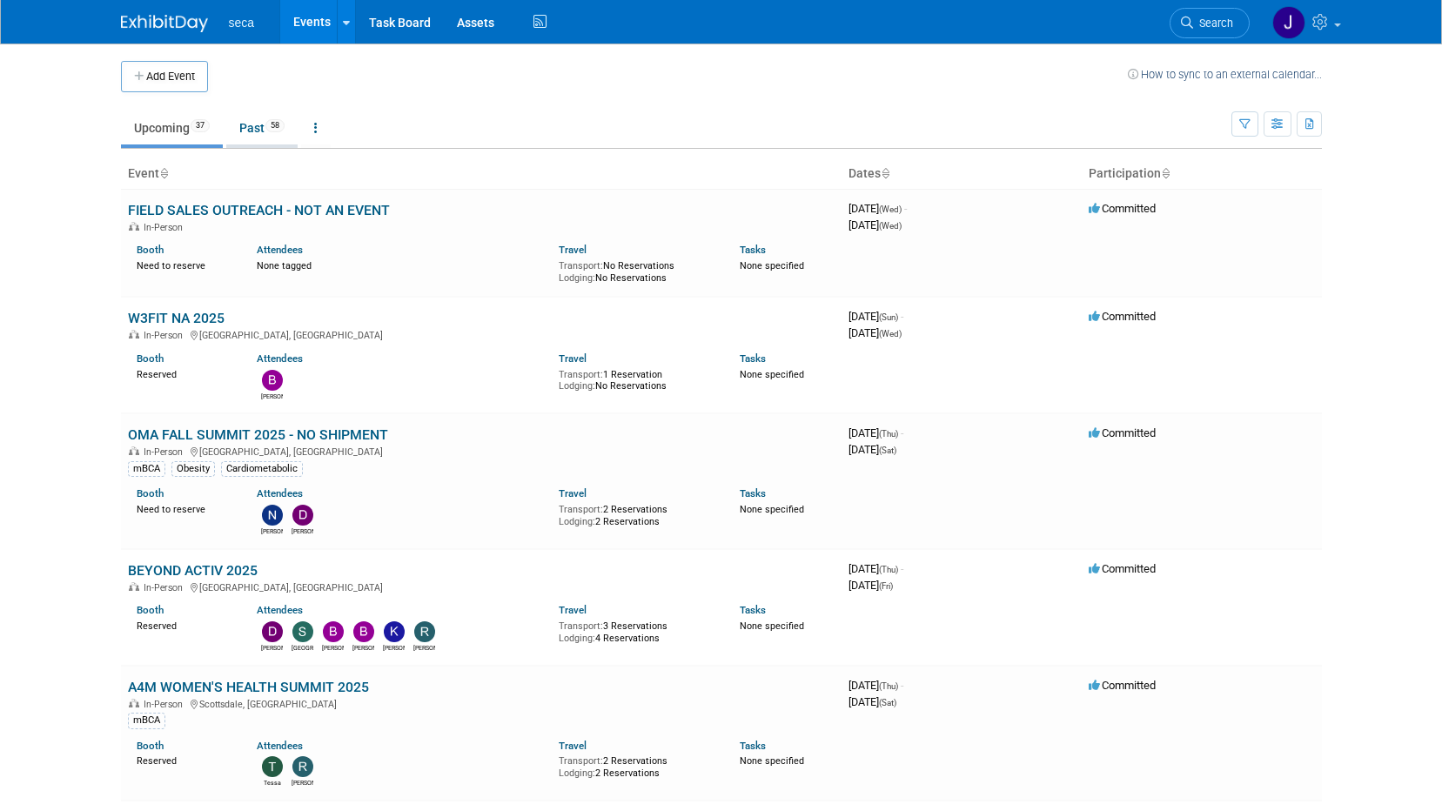
click at [256, 130] on link "Past 58" at bounding box center [261, 127] width 71 height 33
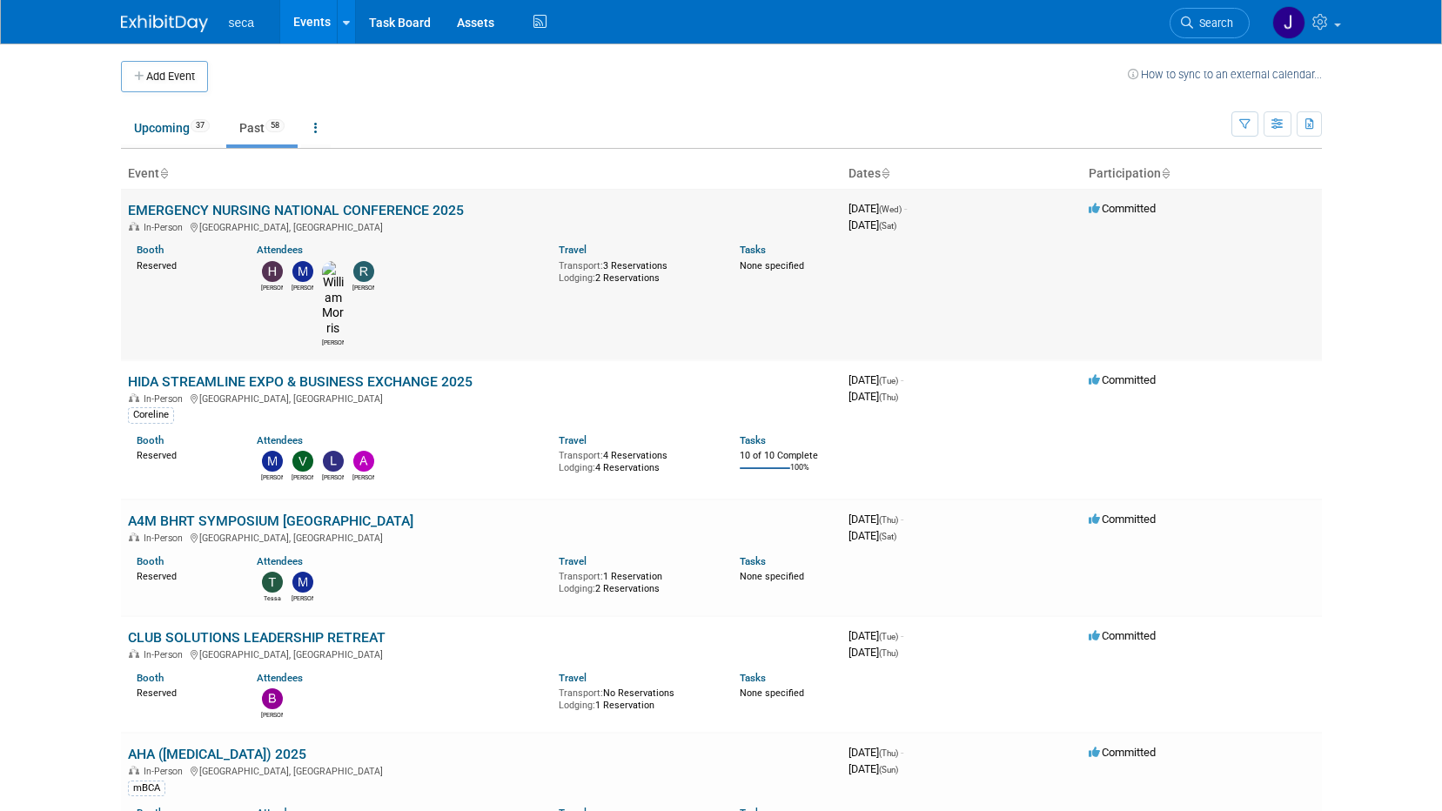
click at [407, 216] on link "EMERGENCY NURSING NATIONAL CONFERENCE 2025" at bounding box center [296, 210] width 336 height 17
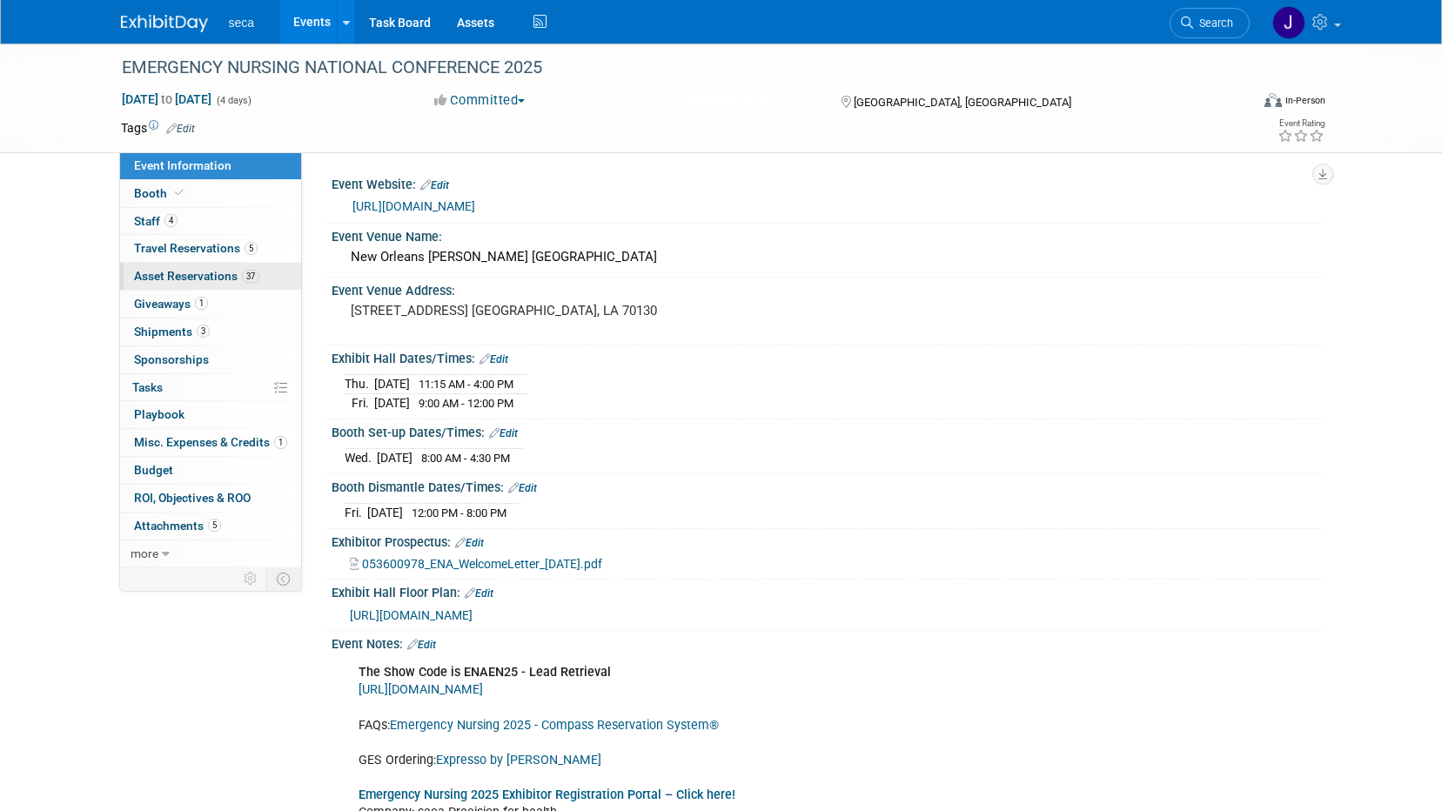
click at [192, 273] on span "Asset Reservations 37" at bounding box center [196, 276] width 125 height 14
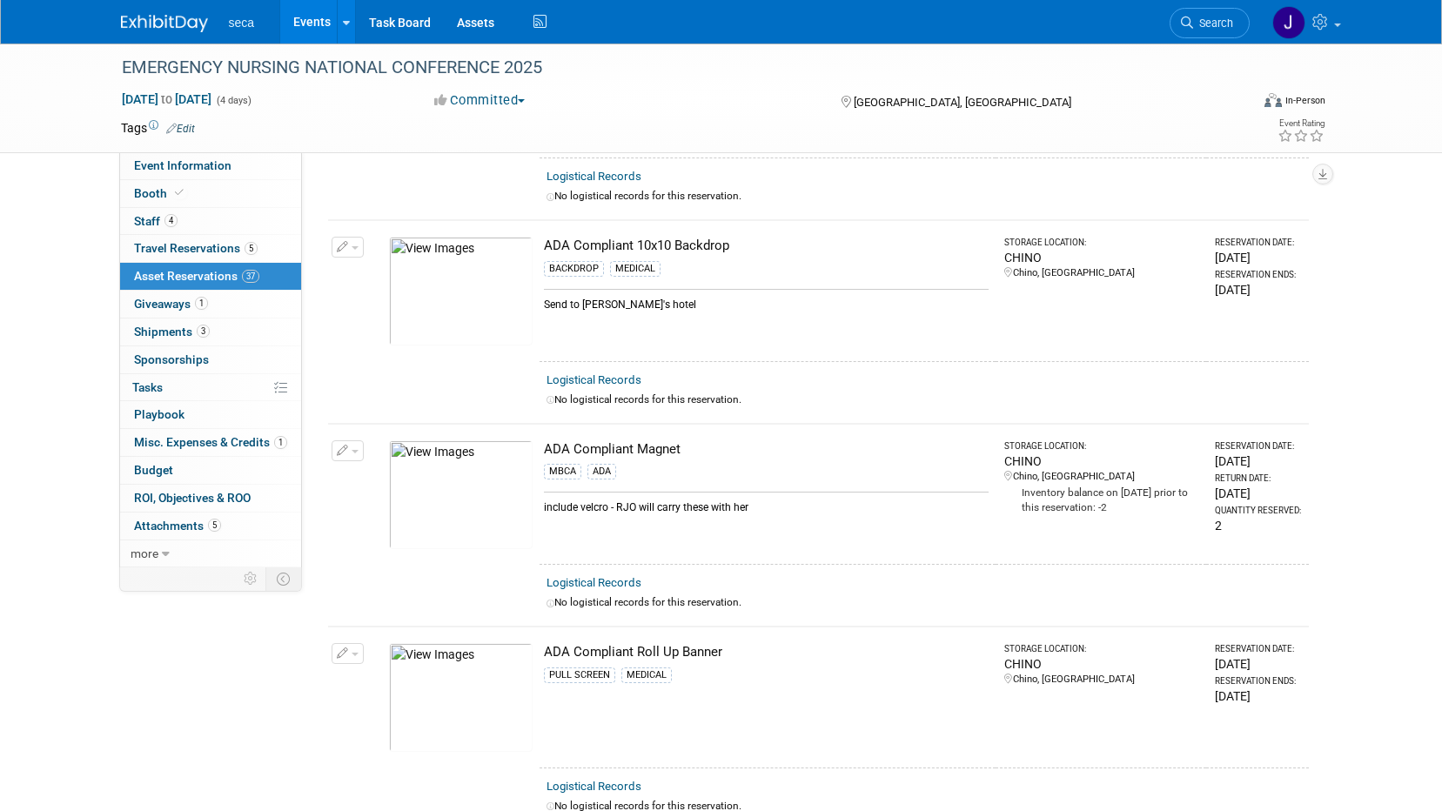
scroll to position [958, 0]
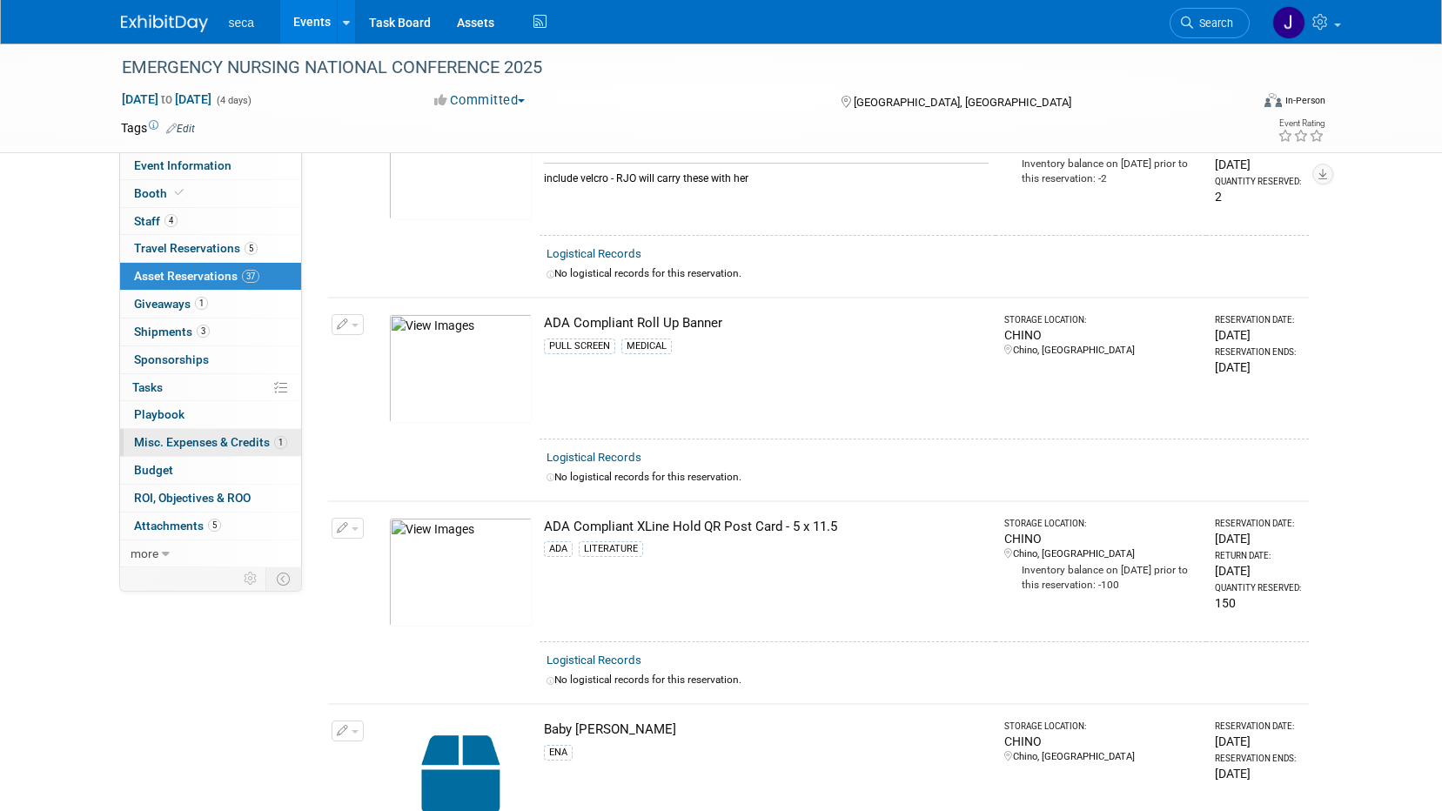
click at [218, 445] on span "Misc. Expenses & Credits 1" at bounding box center [210, 442] width 153 height 14
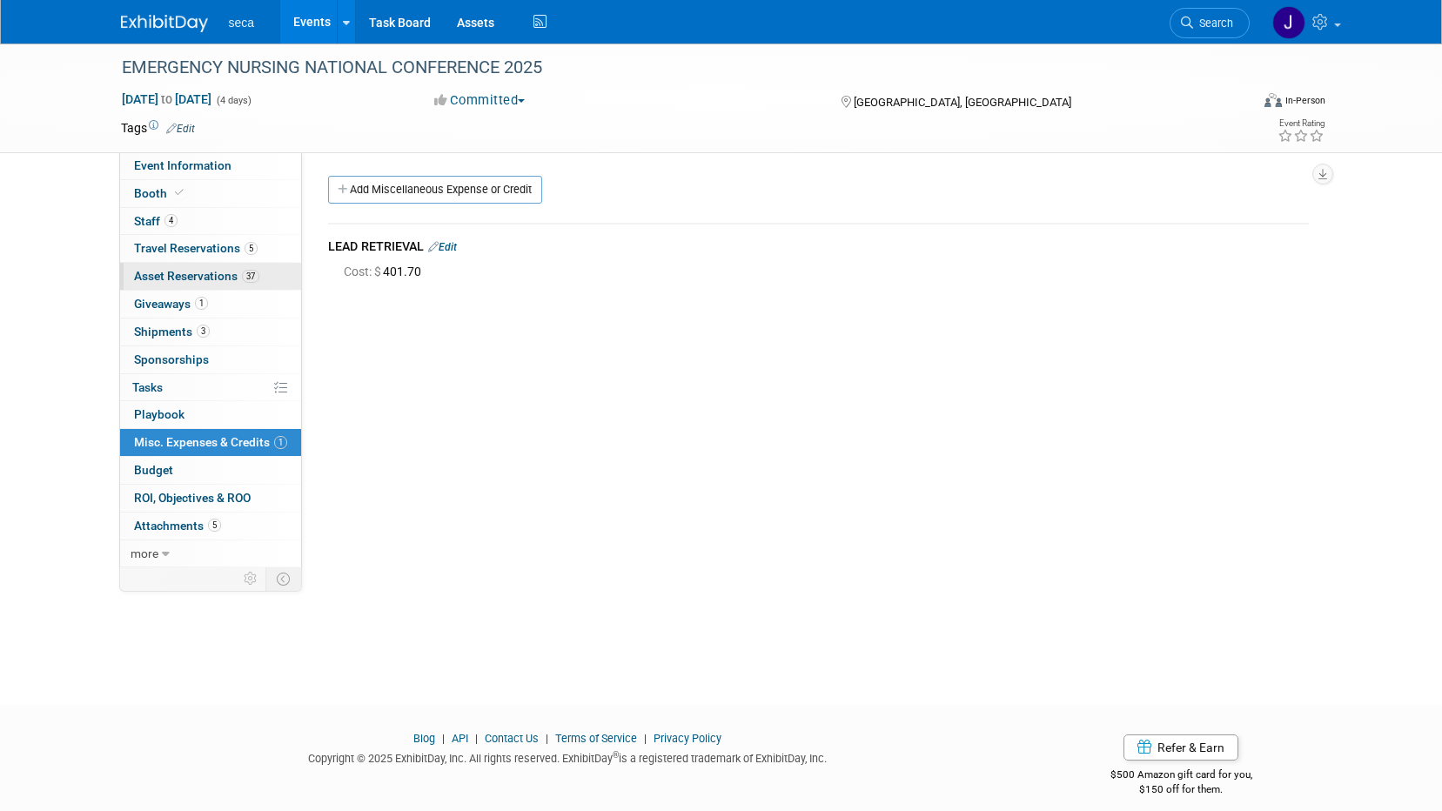
click at [202, 266] on link "37 Asset Reservations 37" at bounding box center [210, 276] width 181 height 27
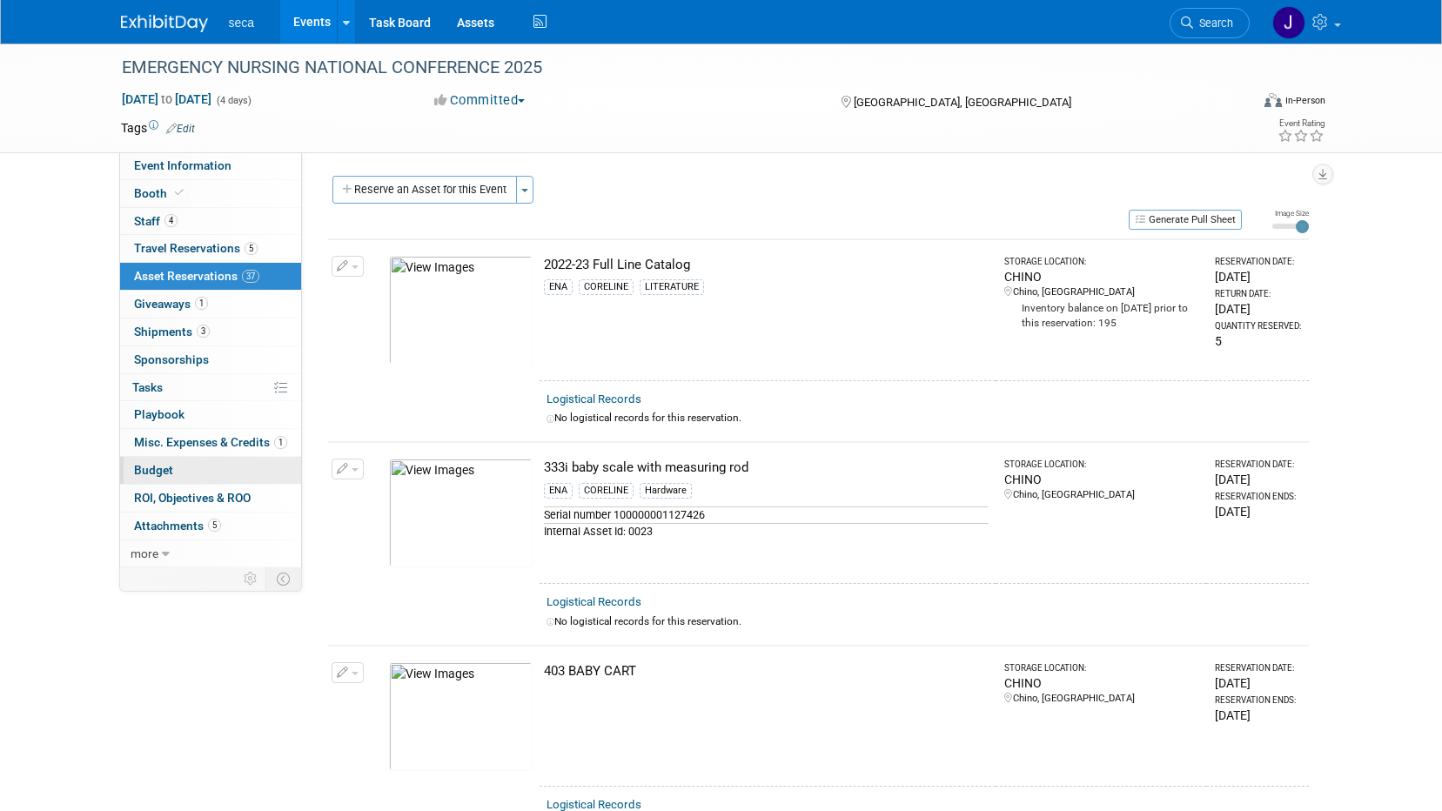
click at [162, 467] on span "Budget" at bounding box center [153, 470] width 39 height 14
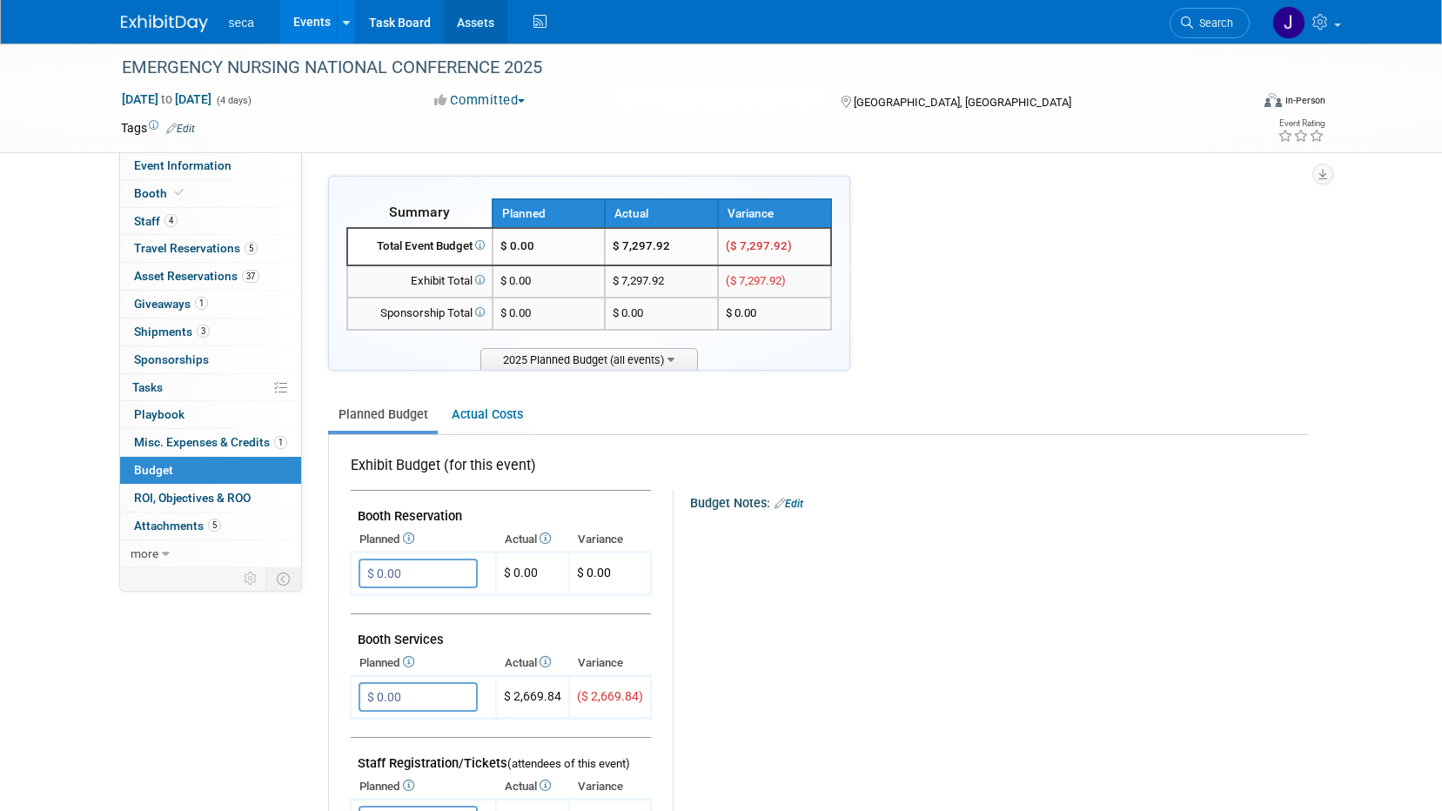
click at [458, 17] on link "Assets" at bounding box center [476, 22] width 64 height 44
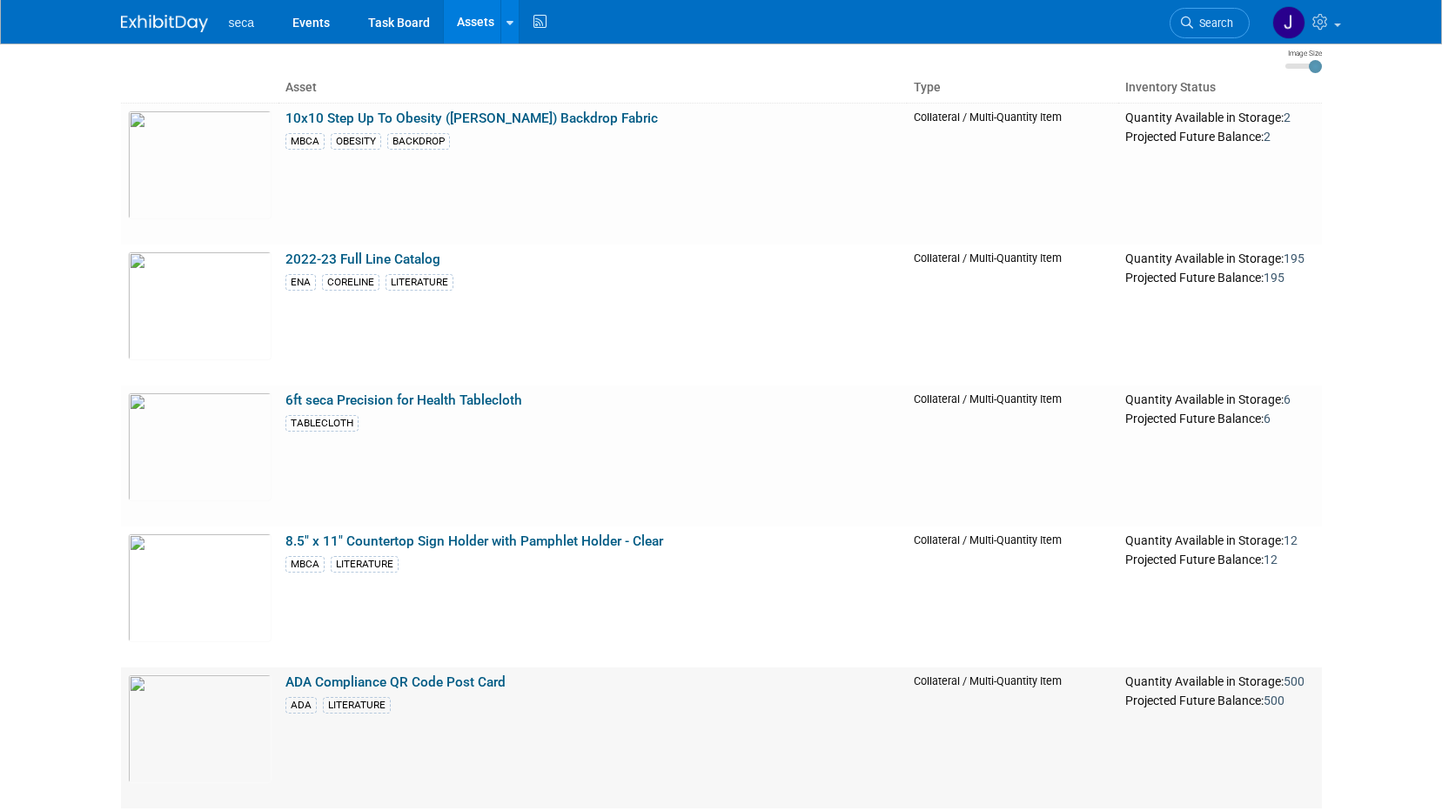
scroll to position [348, 0]
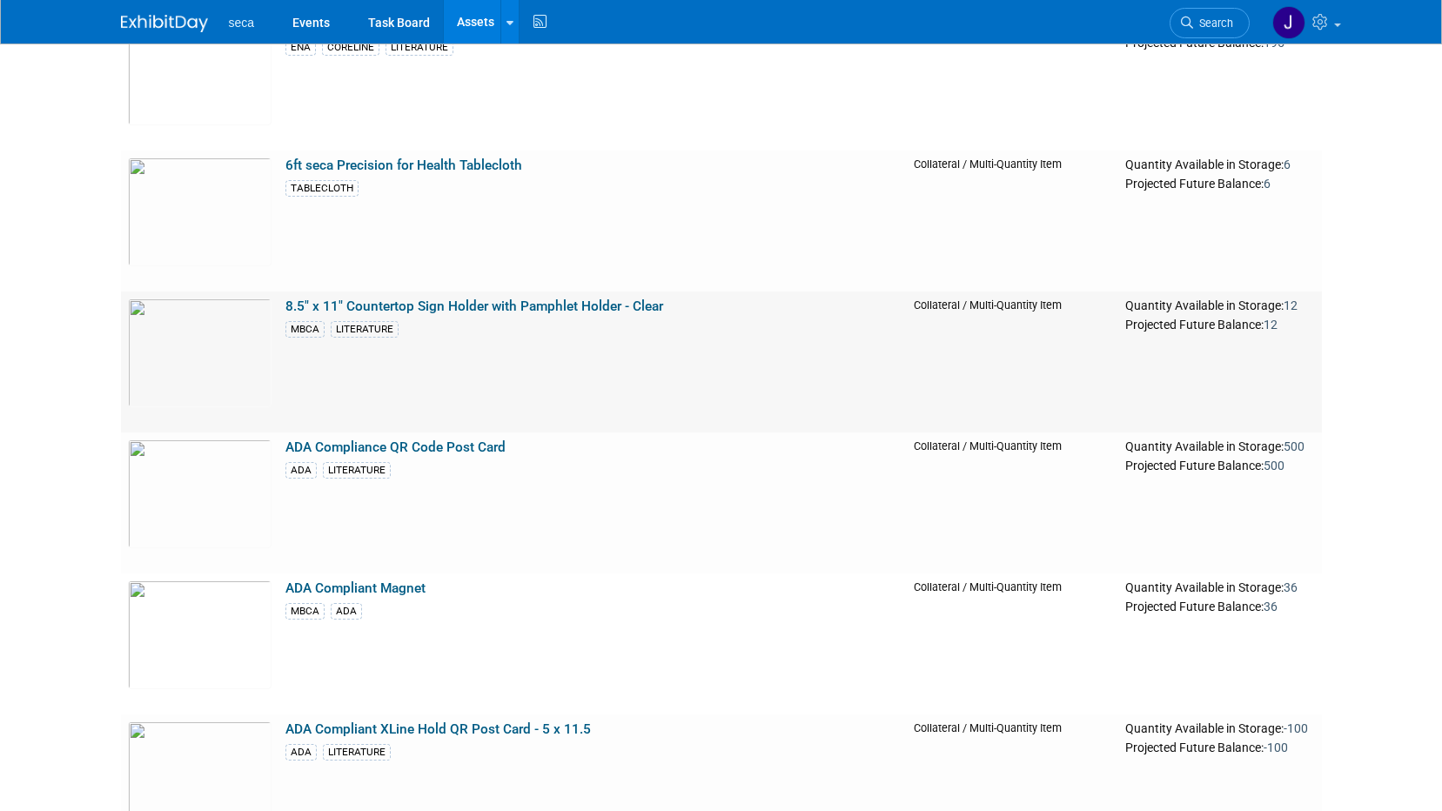
click at [468, 305] on link "8.5" x 11" Countertop Sign Holder with Pamphlet Holder - Clear" at bounding box center [475, 307] width 378 height 16
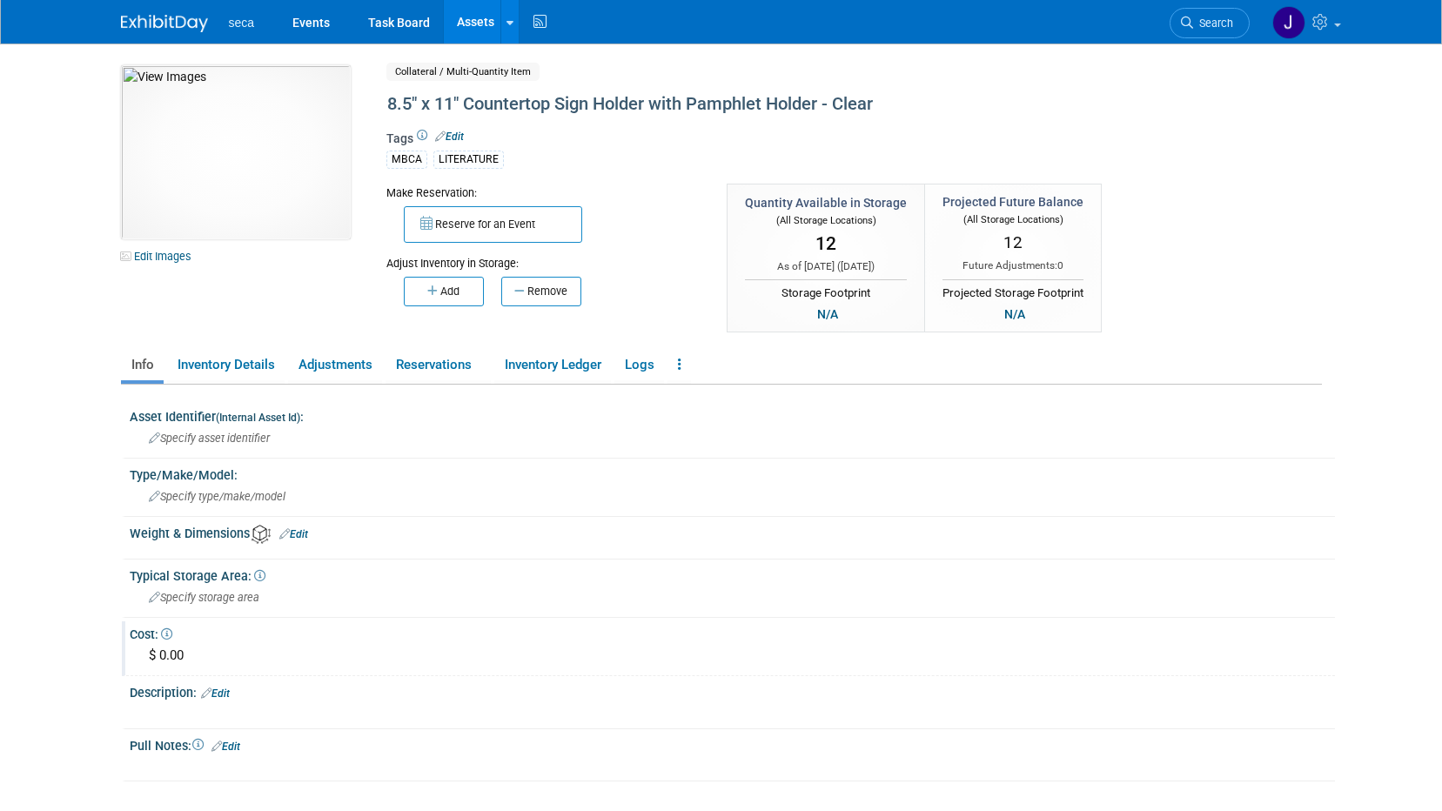
click at [184, 649] on div "$ 0.00" at bounding box center [732, 655] width 1179 height 27
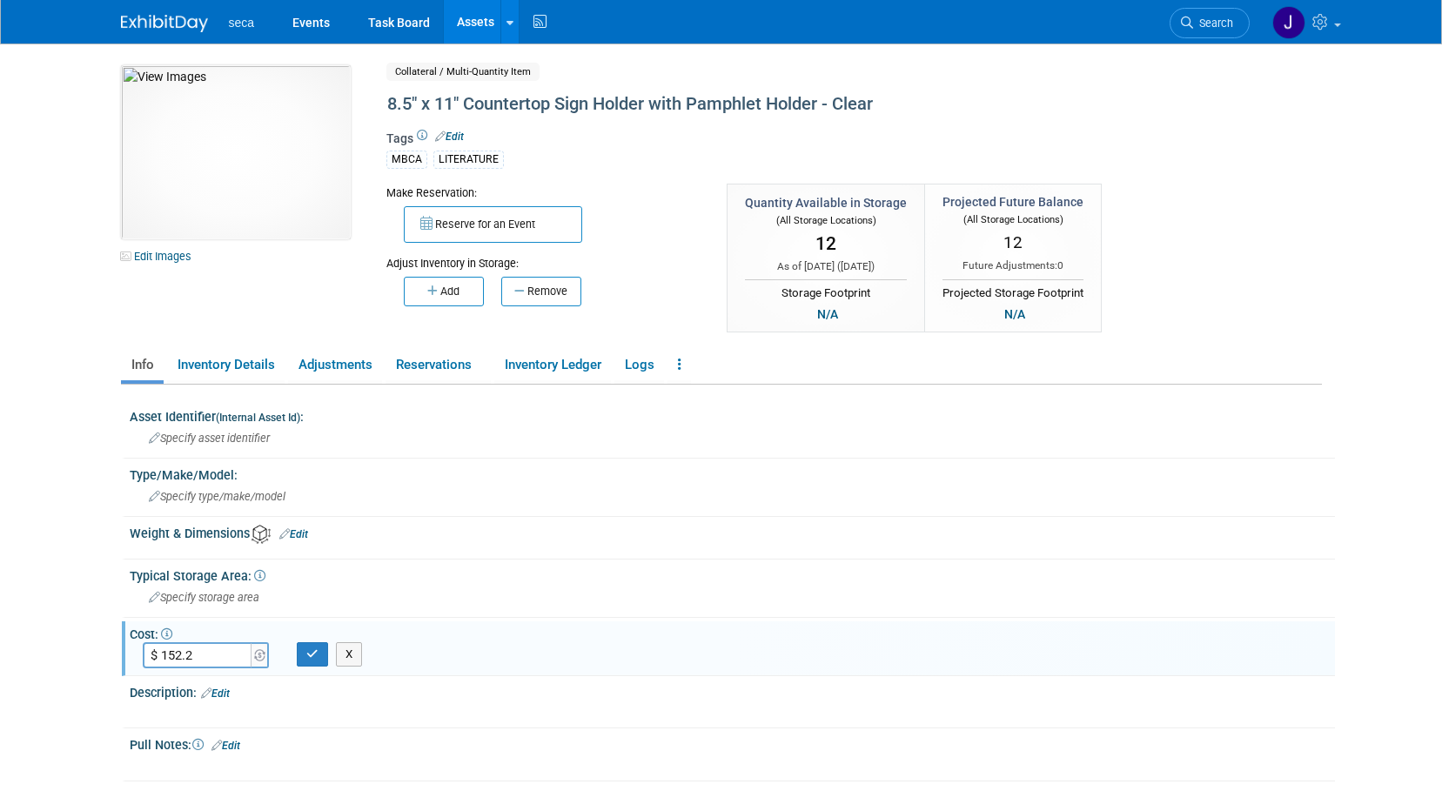
type input "$ 152.21"
click at [315, 655] on icon "button" at bounding box center [312, 654] width 12 height 11
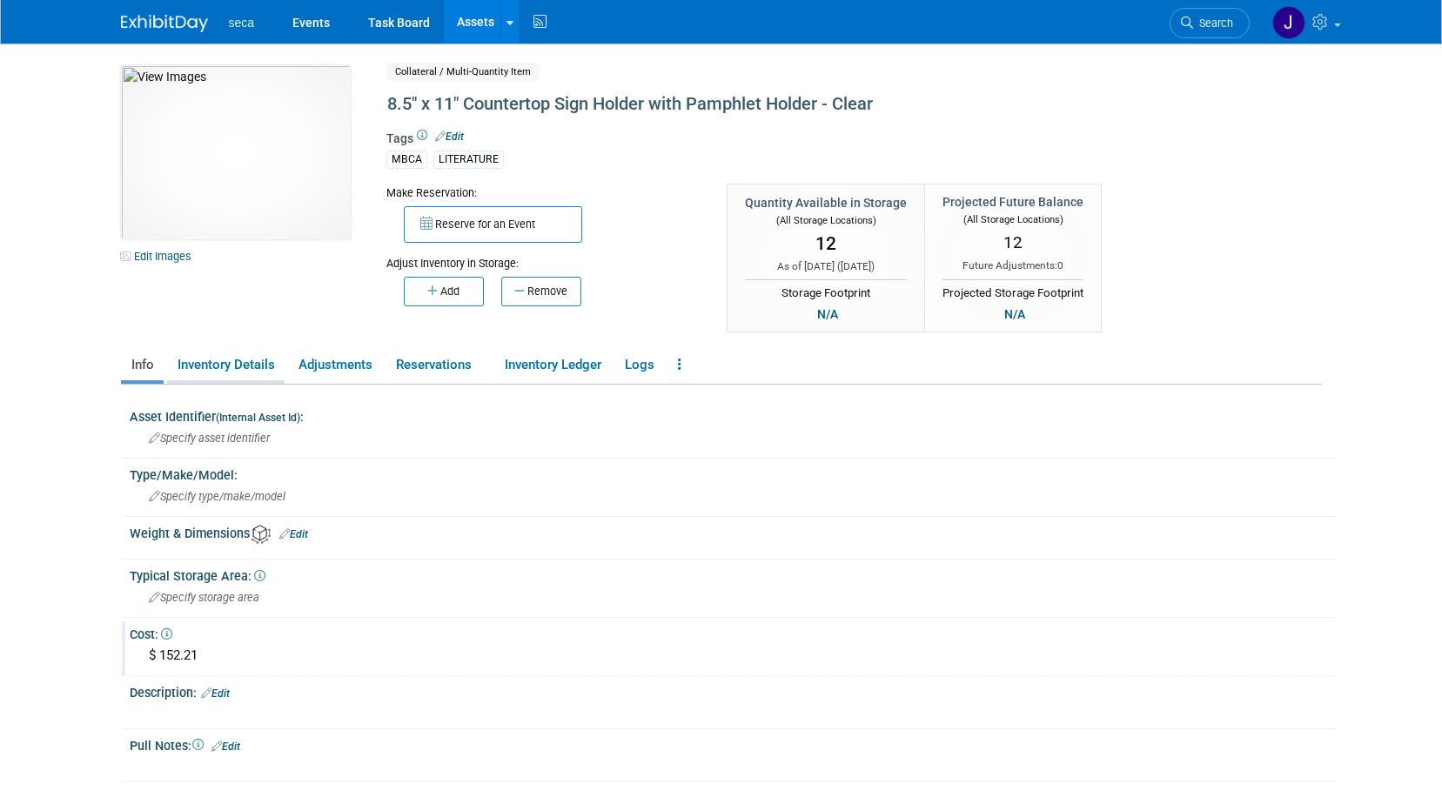
click at [199, 362] on link "Inventory Details" at bounding box center [226, 365] width 118 height 30
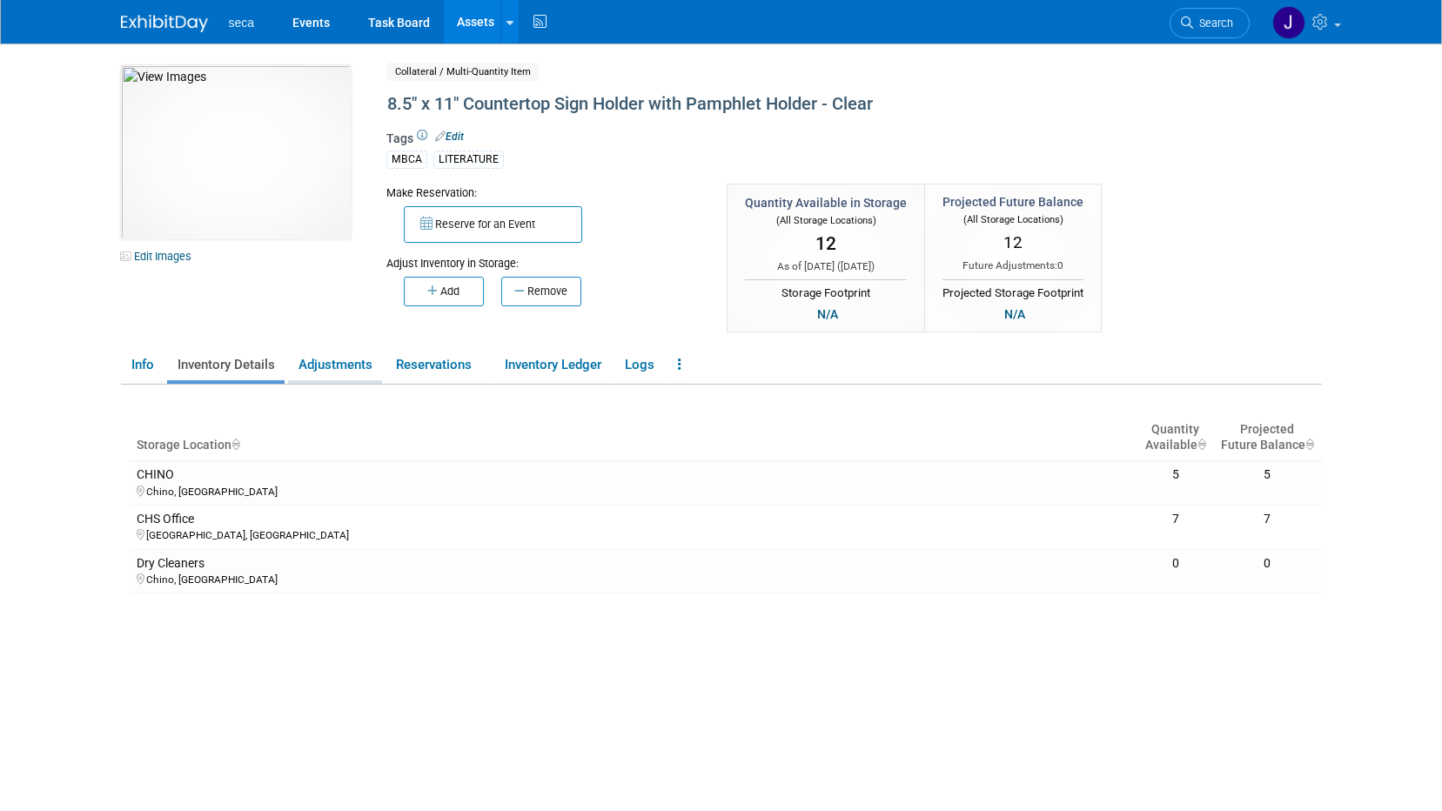
click at [327, 360] on link "Adjustments" at bounding box center [335, 365] width 94 height 30
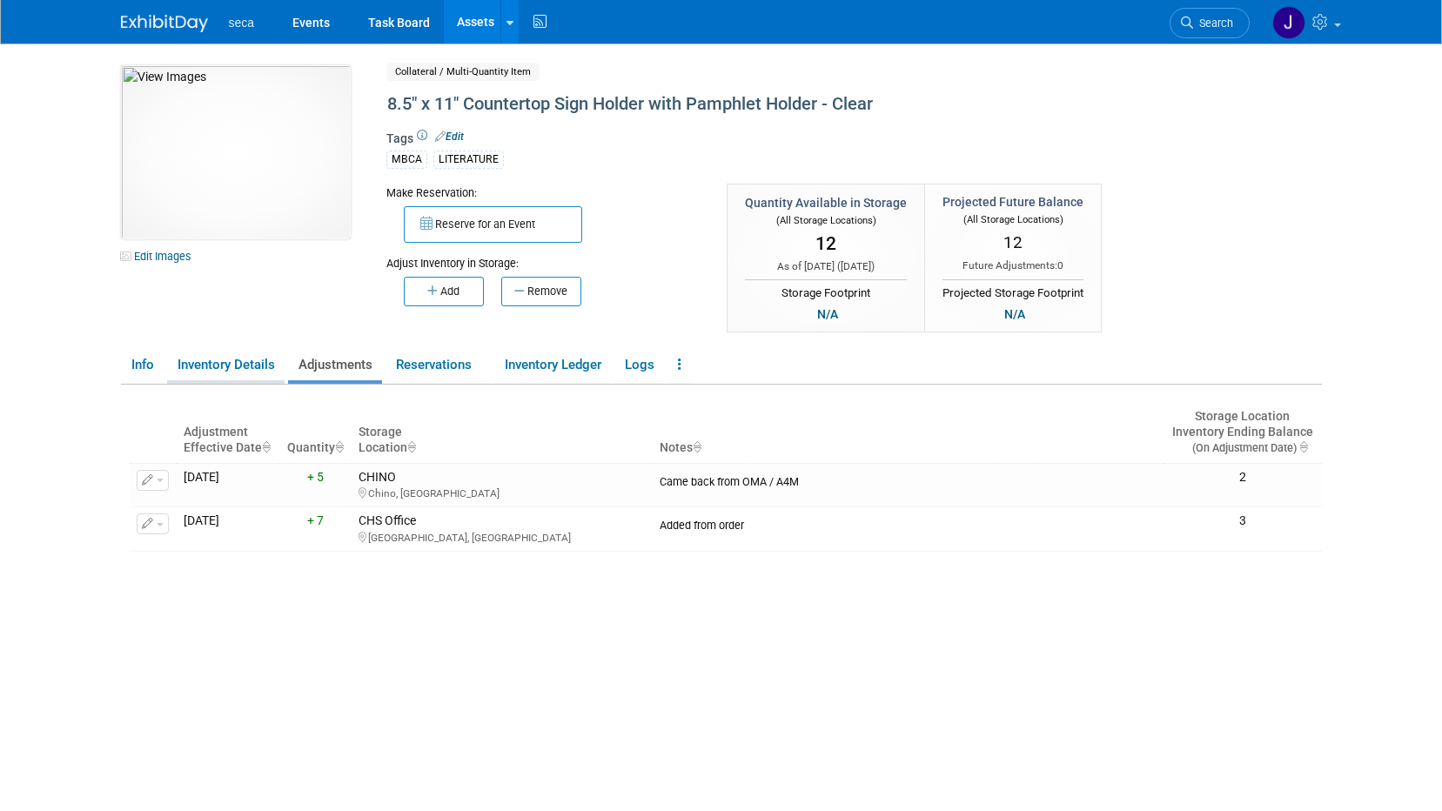
click at [223, 361] on link "Inventory Details" at bounding box center [226, 365] width 118 height 30
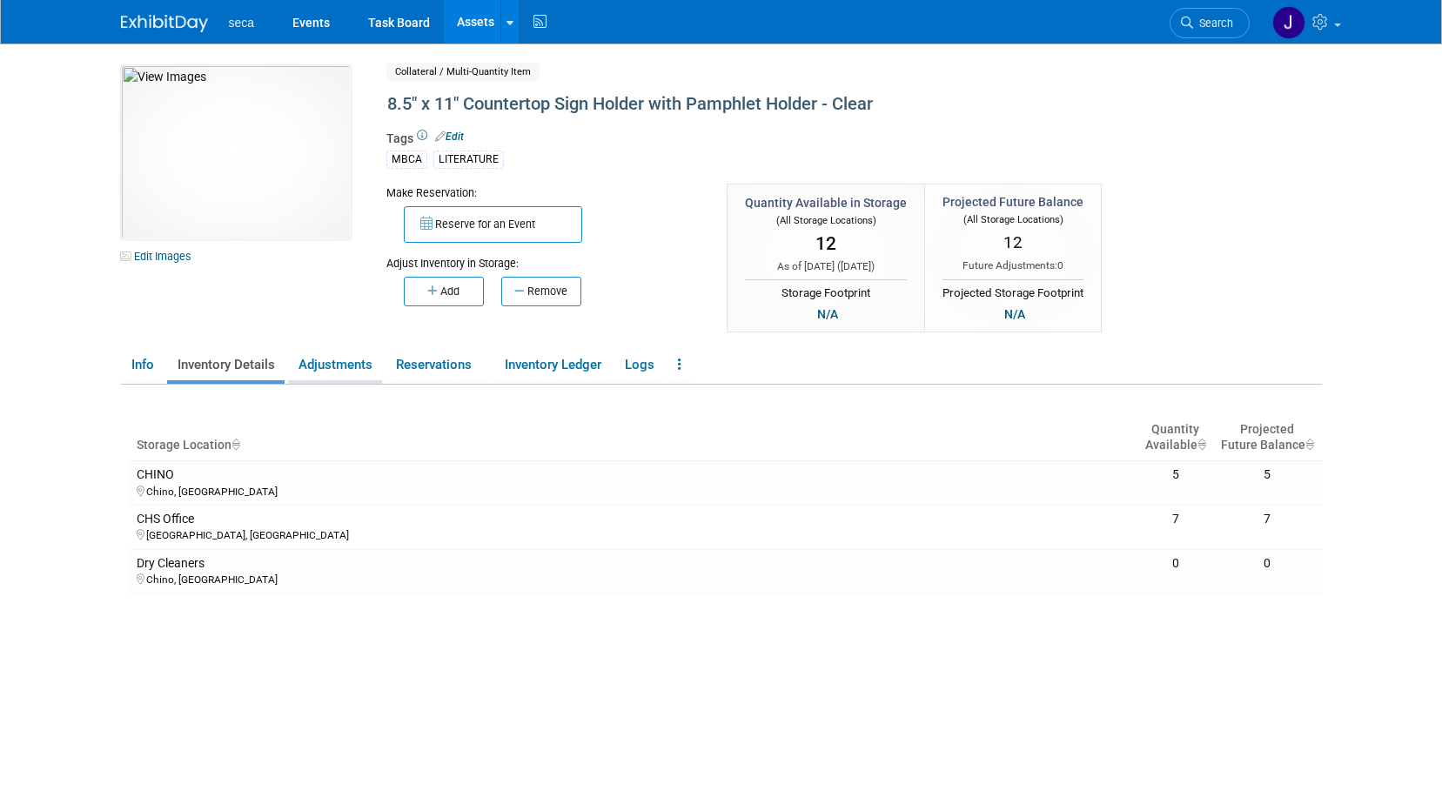
click at [343, 369] on link "Adjustments" at bounding box center [335, 365] width 94 height 30
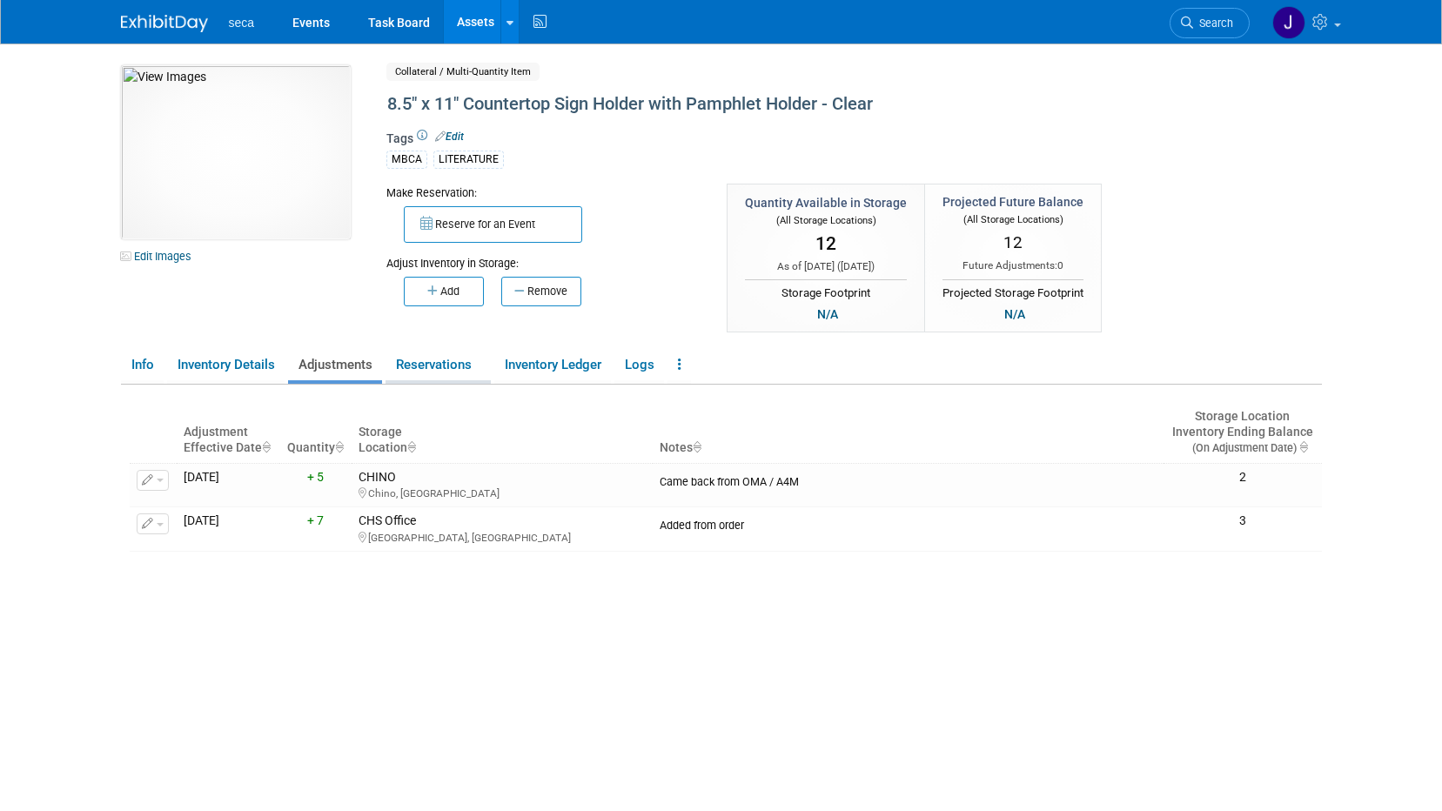
drag, startPoint x: 443, startPoint y: 357, endPoint x: 470, endPoint y: 361, distance: 27.3
click at [443, 357] on link "Reservations" at bounding box center [438, 365] width 105 height 30
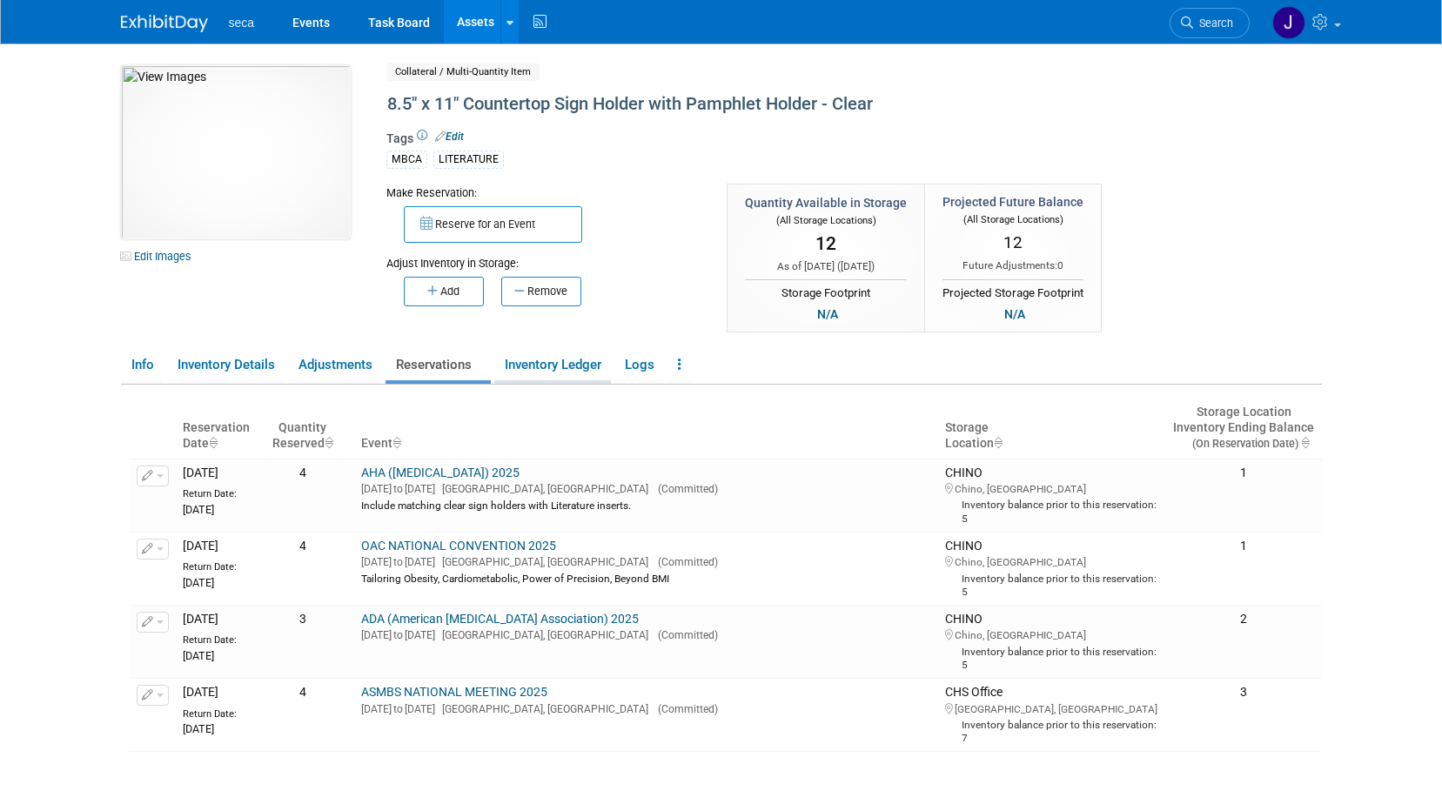
click at [575, 372] on link "Inventory Ledger" at bounding box center [552, 365] width 117 height 30
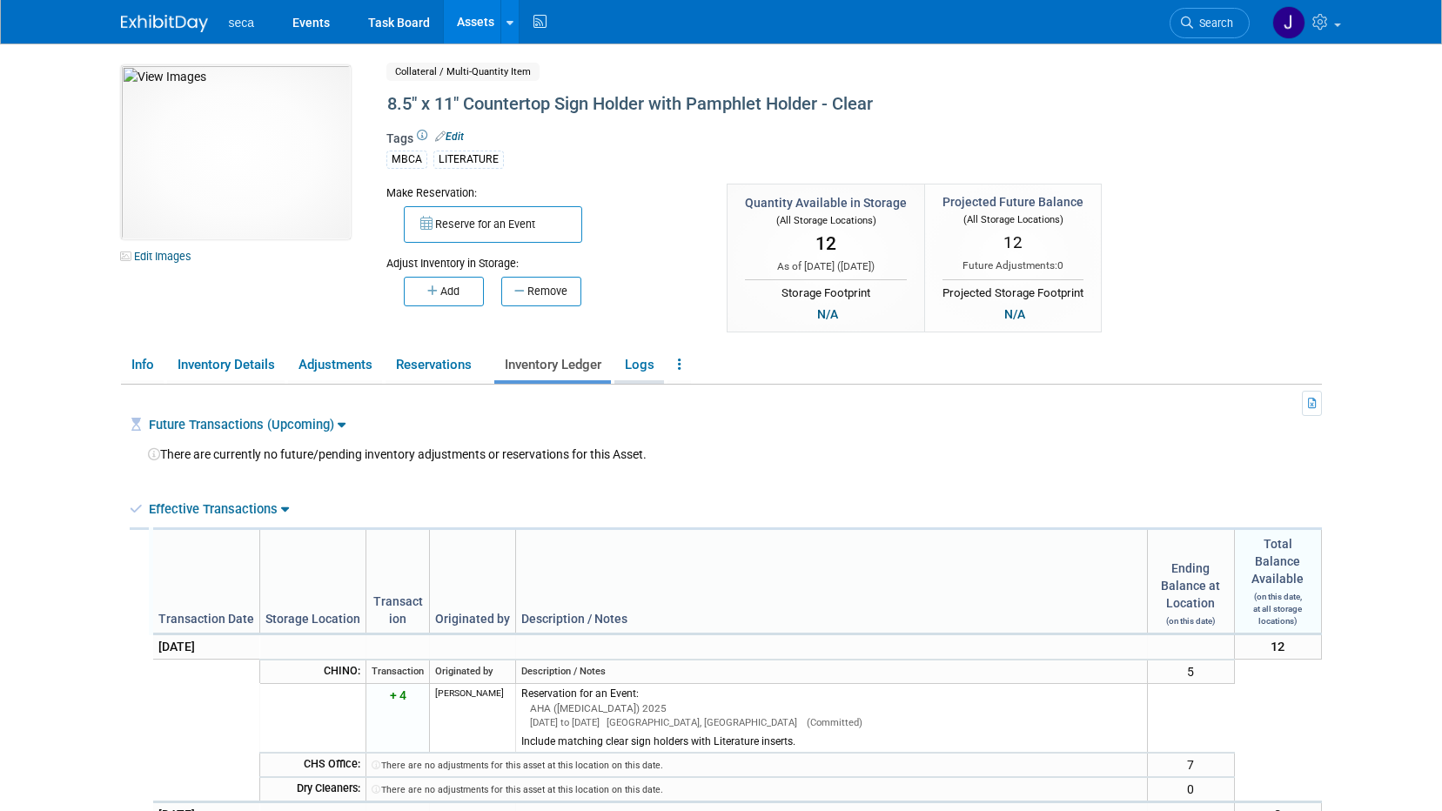
click at [649, 368] on link "Logs" at bounding box center [640, 365] width 50 height 30
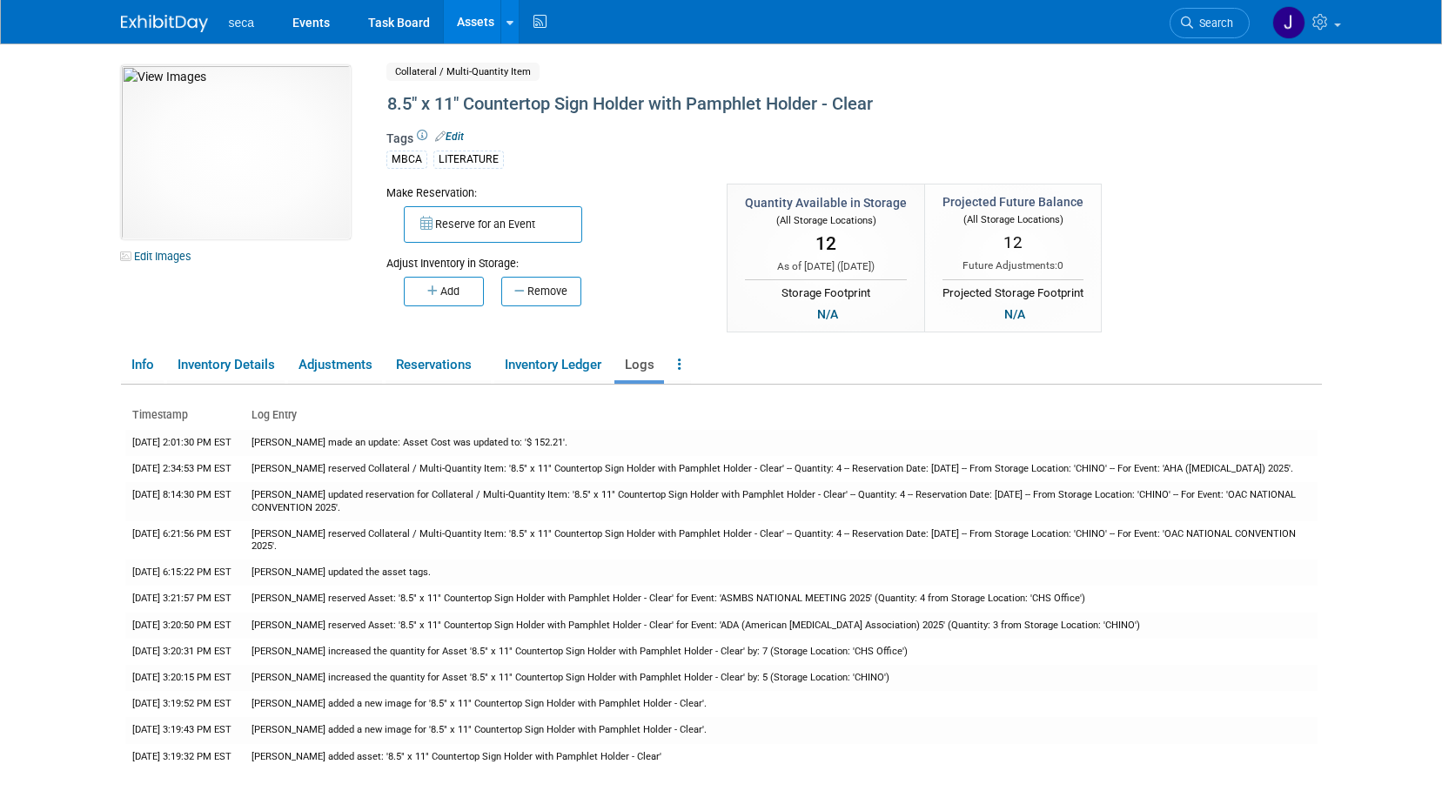
click at [639, 366] on link "Logs" at bounding box center [640, 365] width 50 height 30
click at [657, 377] on link "Logs" at bounding box center [640, 365] width 50 height 30
click at [680, 369] on link at bounding box center [680, 365] width 24 height 30
click at [121, 366] on link "Info" at bounding box center [142, 365] width 43 height 30
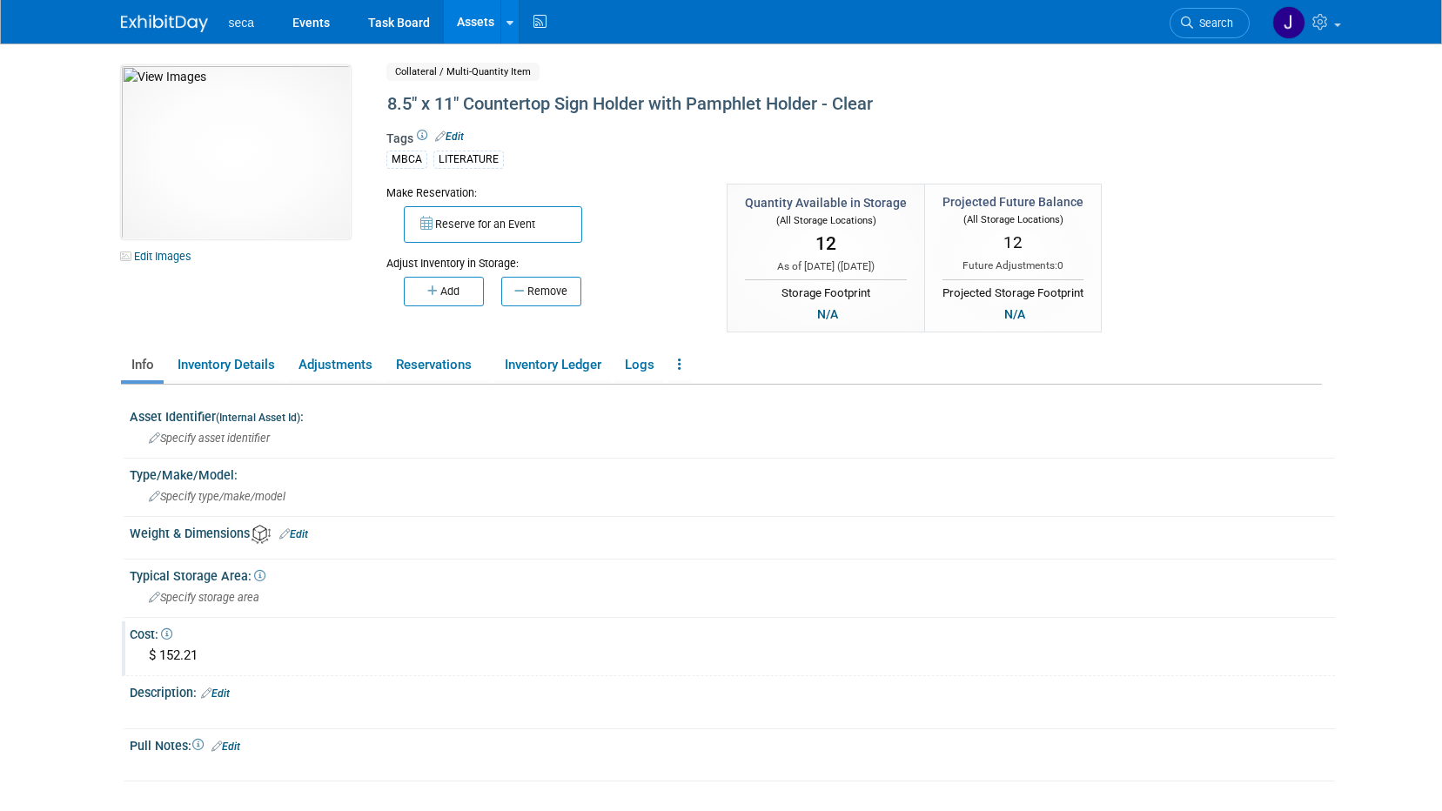
scroll to position [87, 0]
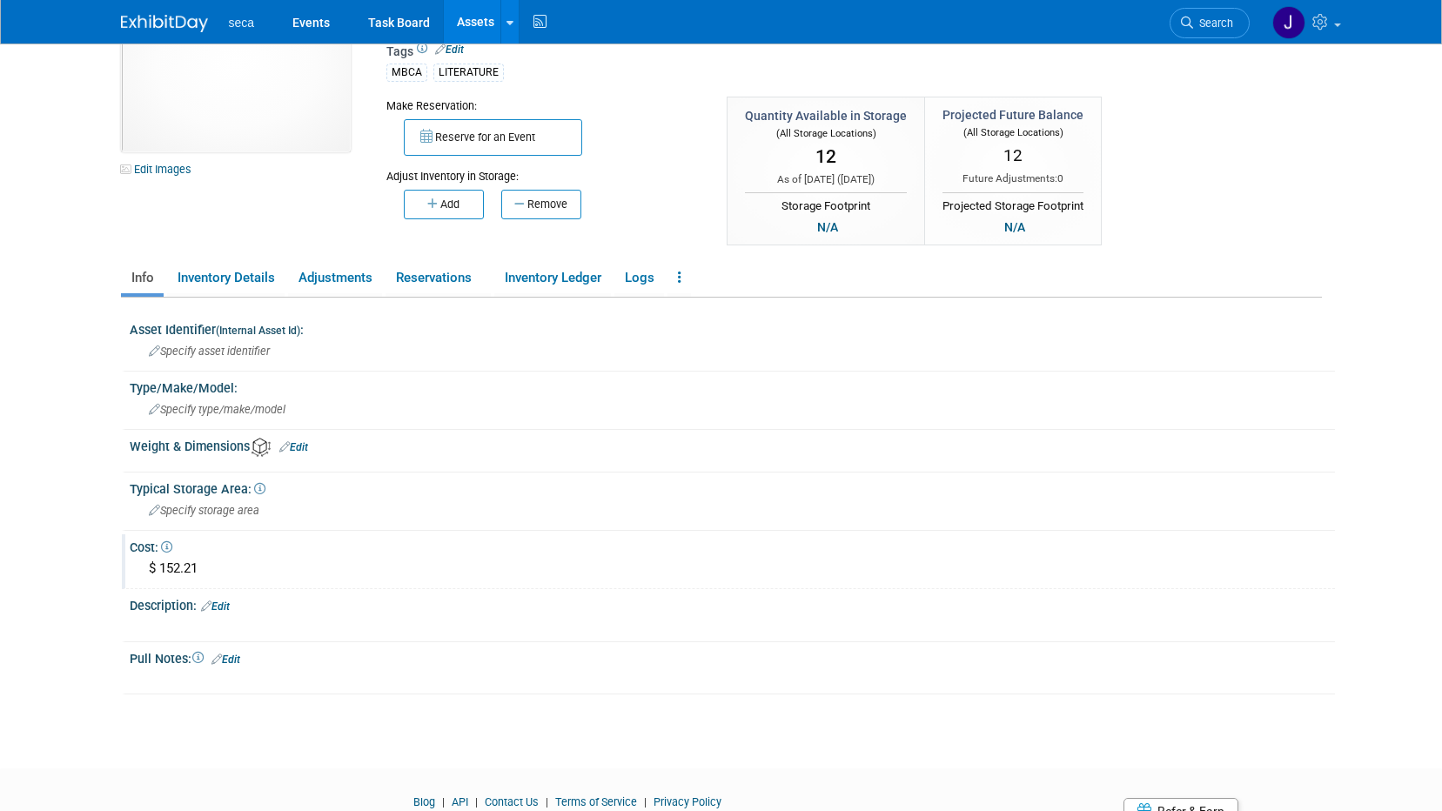
click at [167, 546] on icon at bounding box center [166, 546] width 11 height 11
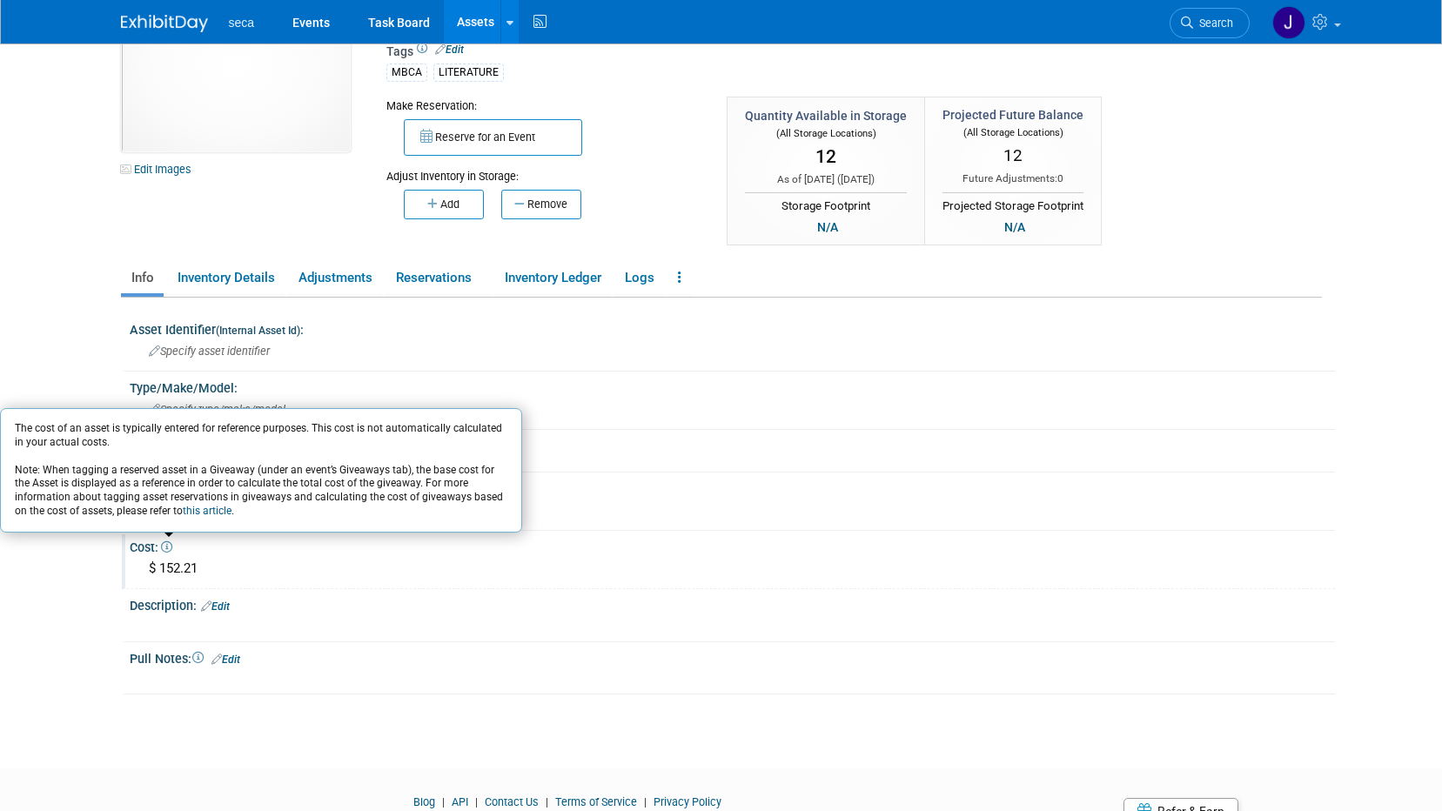
click at [183, 511] on link "this article" at bounding box center [207, 511] width 49 height 12
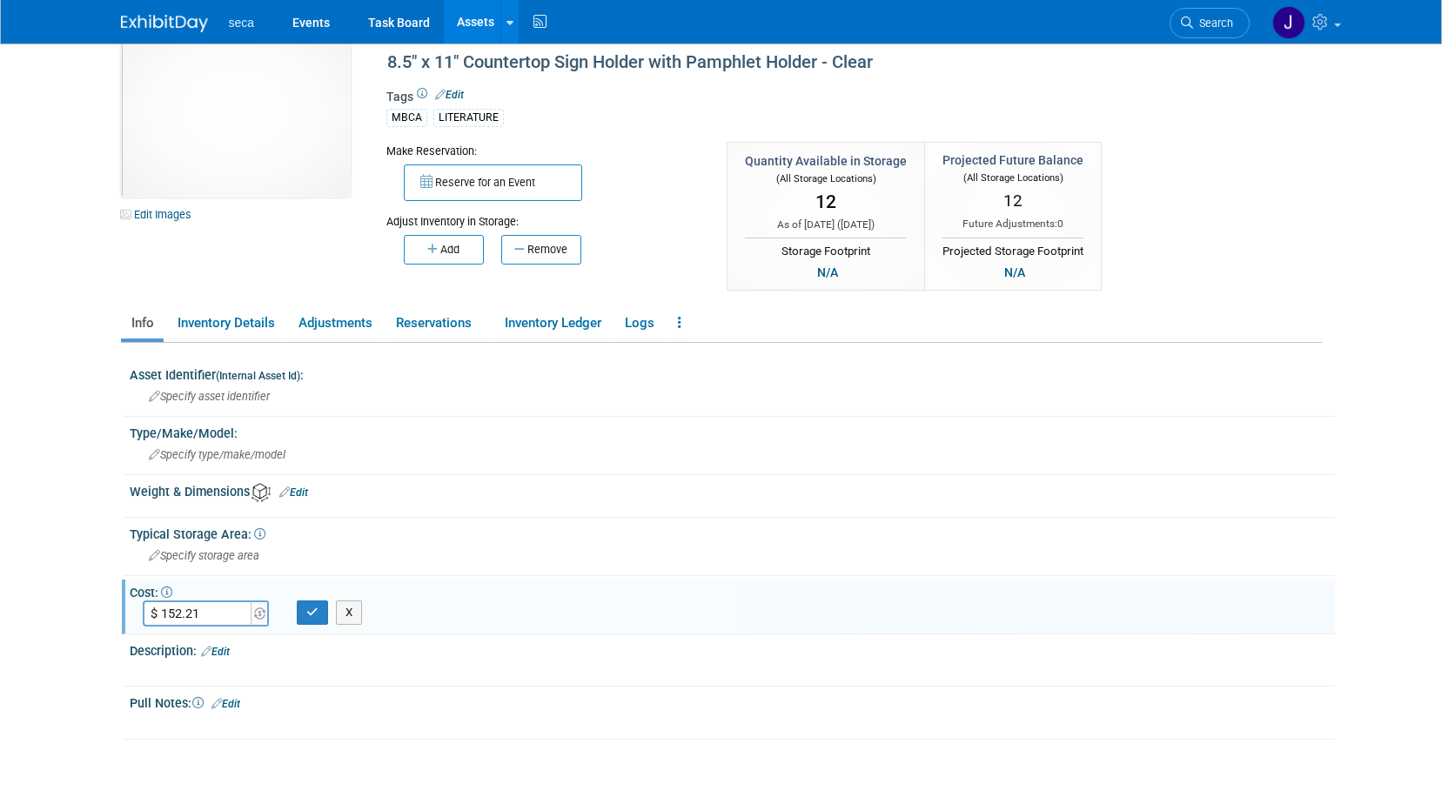
scroll to position [0, 0]
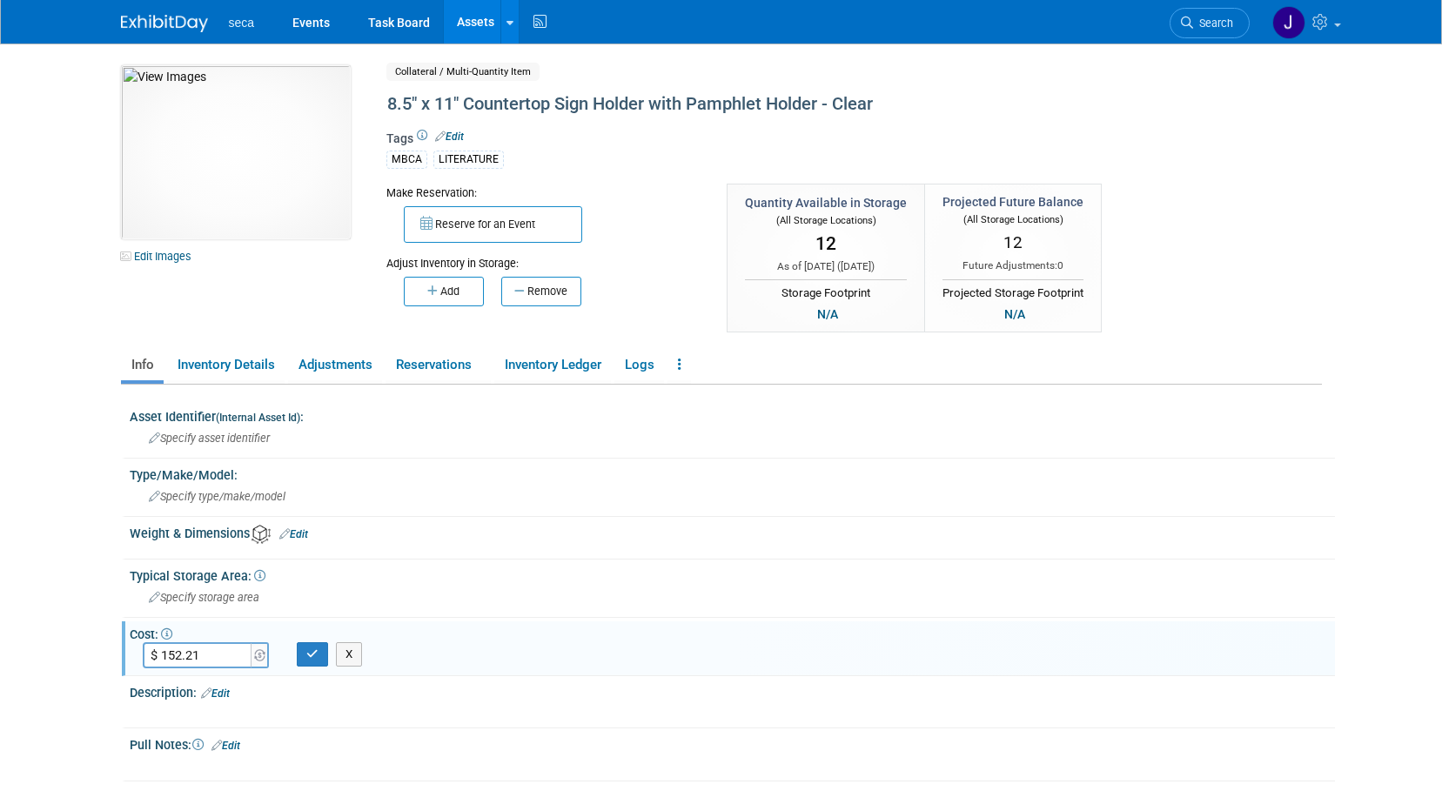
click at [168, 631] on icon at bounding box center [166, 633] width 11 height 11
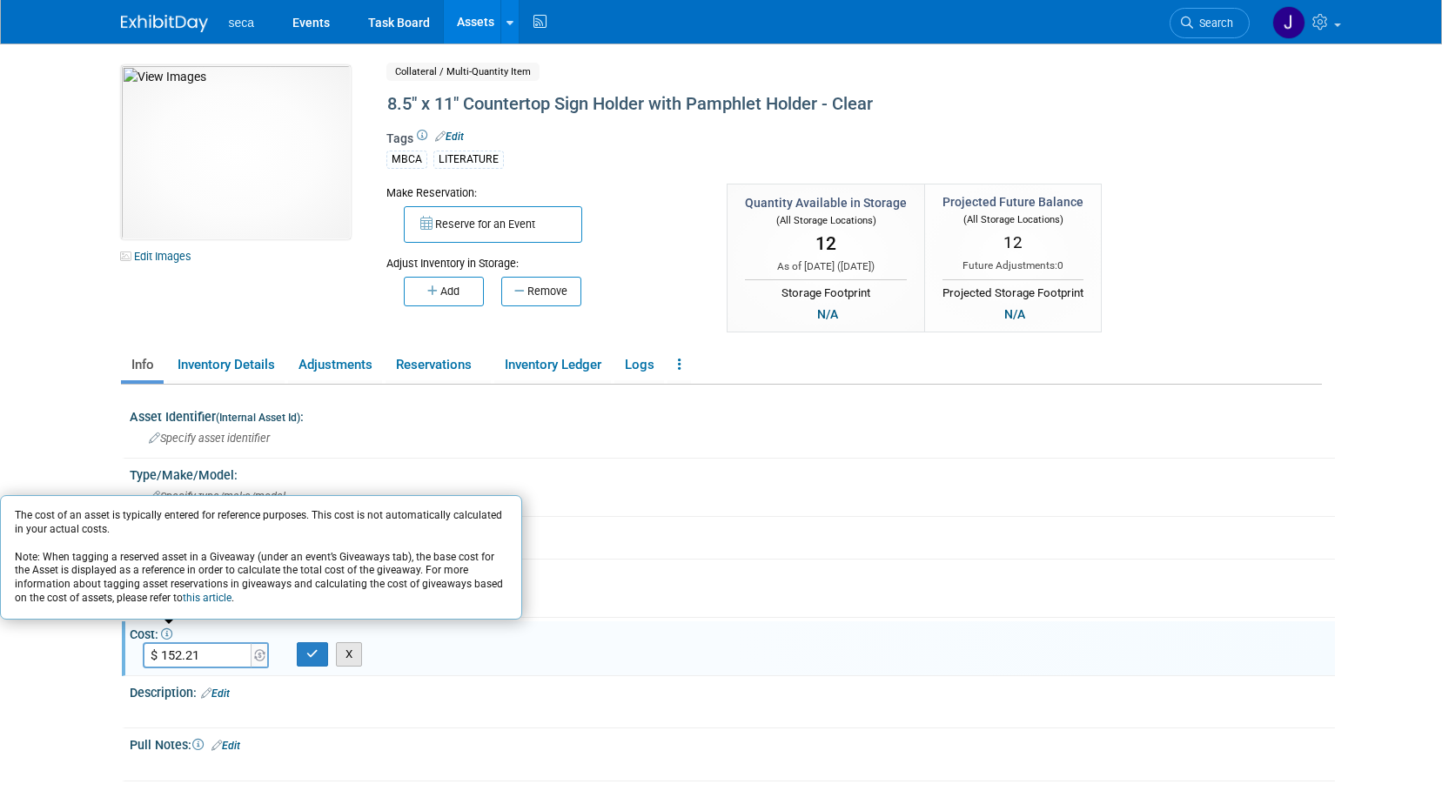
click at [343, 655] on button "X" at bounding box center [349, 654] width 27 height 24
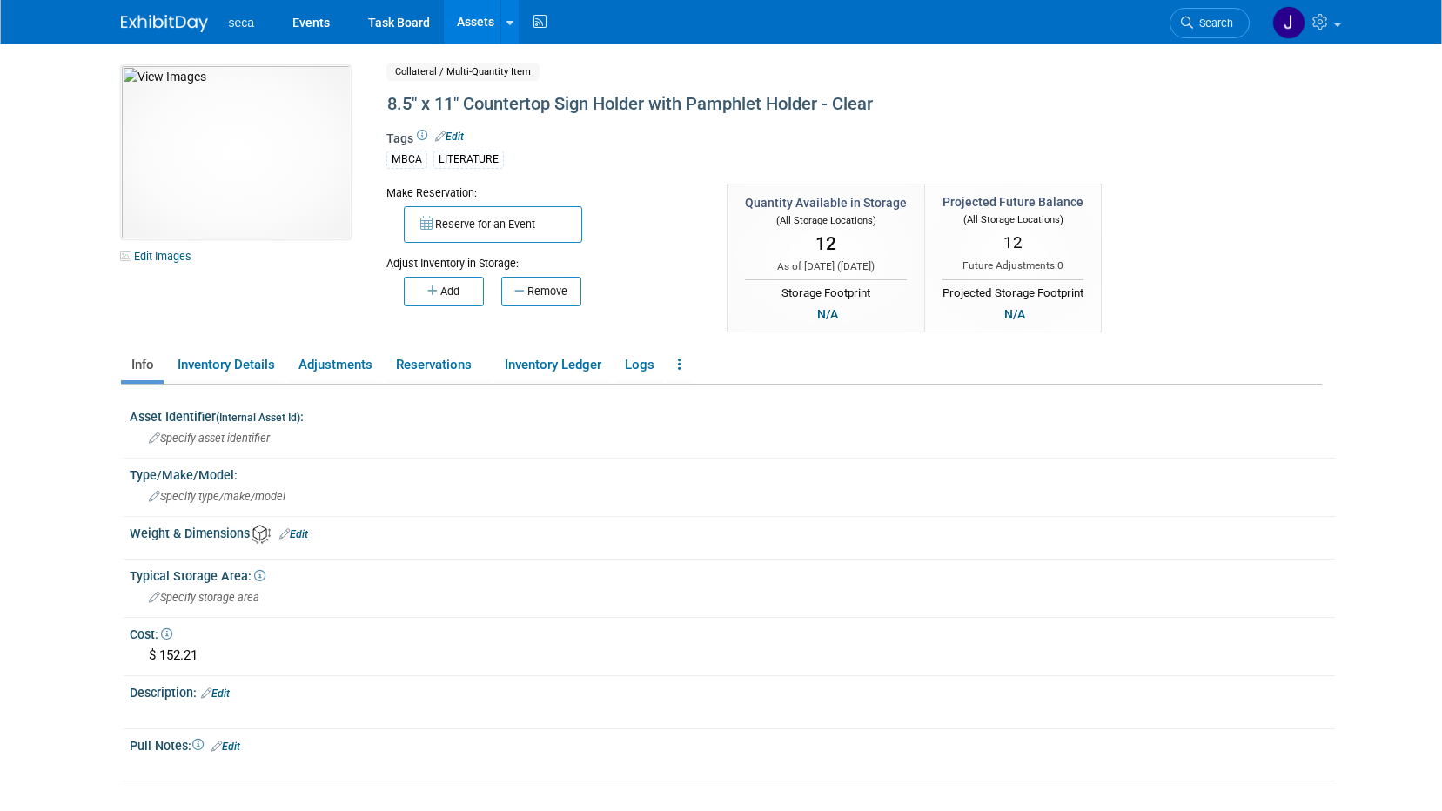
click at [200, 650] on div "$ 152.21" at bounding box center [732, 655] width 1179 height 27
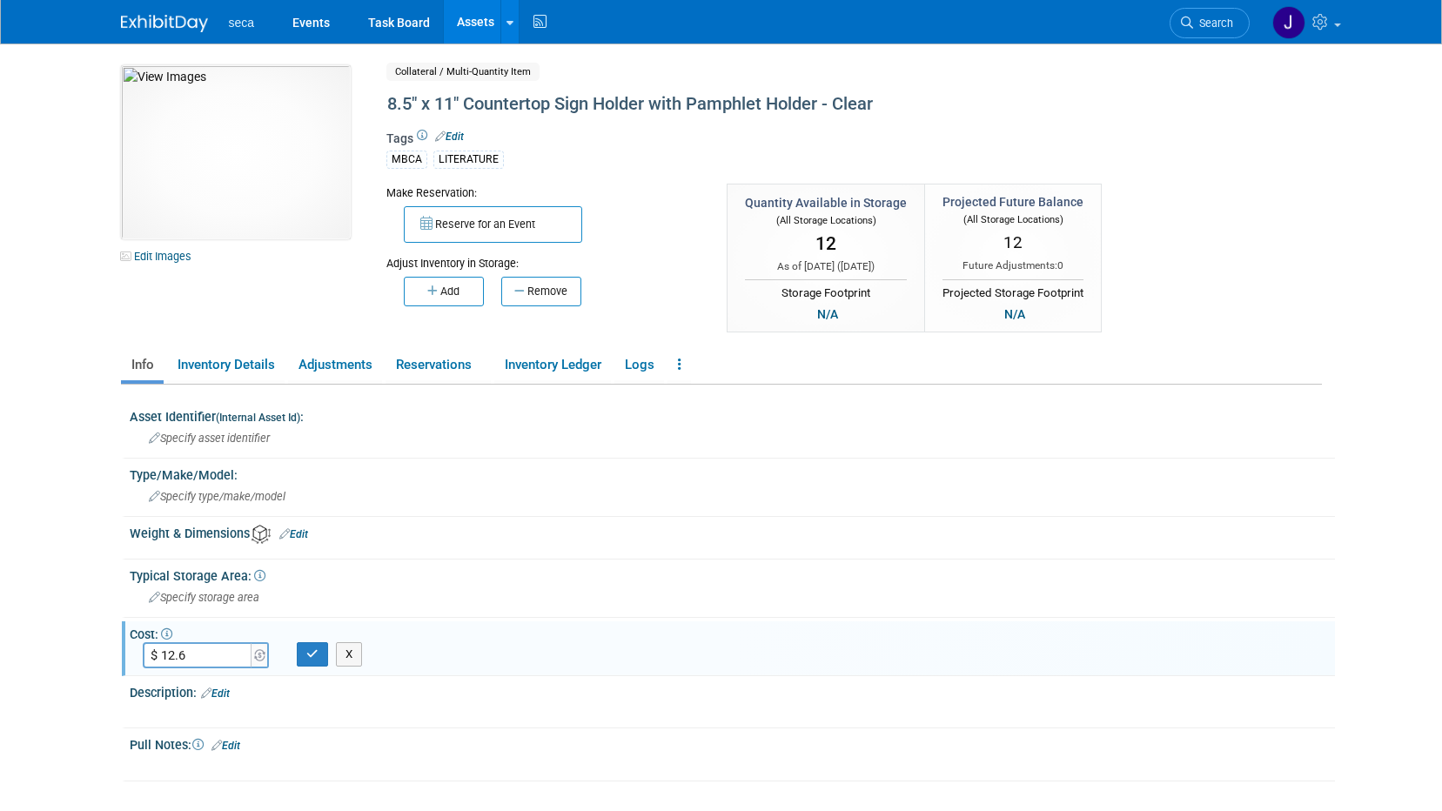
type input "$ 12.69"
click at [322, 657] on button "button" at bounding box center [312, 654] width 31 height 24
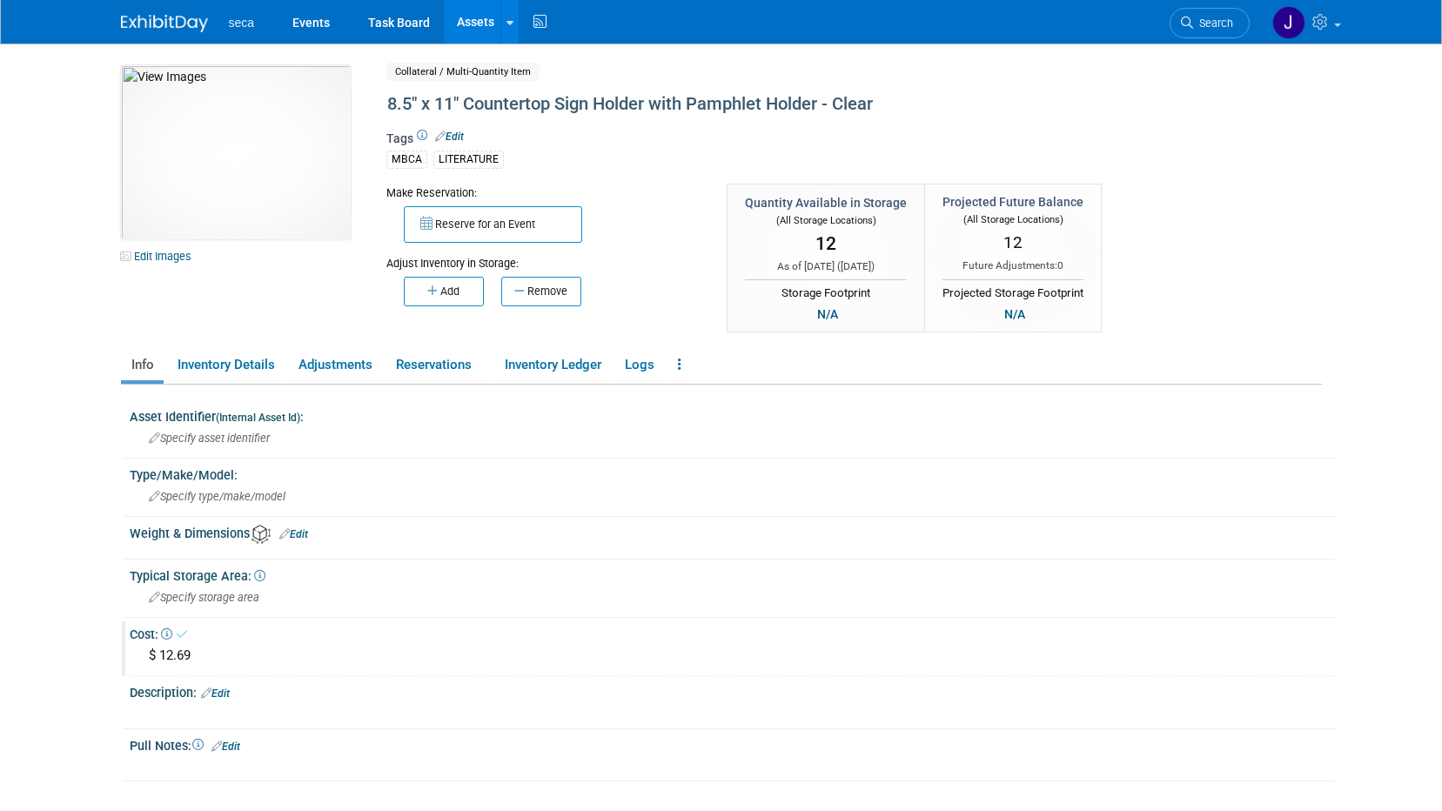
click at [29, 595] on body "seca Events Task Board Assets New Asset Search Assets" at bounding box center [721, 405] width 1442 height 811
click at [201, 18] on img at bounding box center [164, 23] width 87 height 17
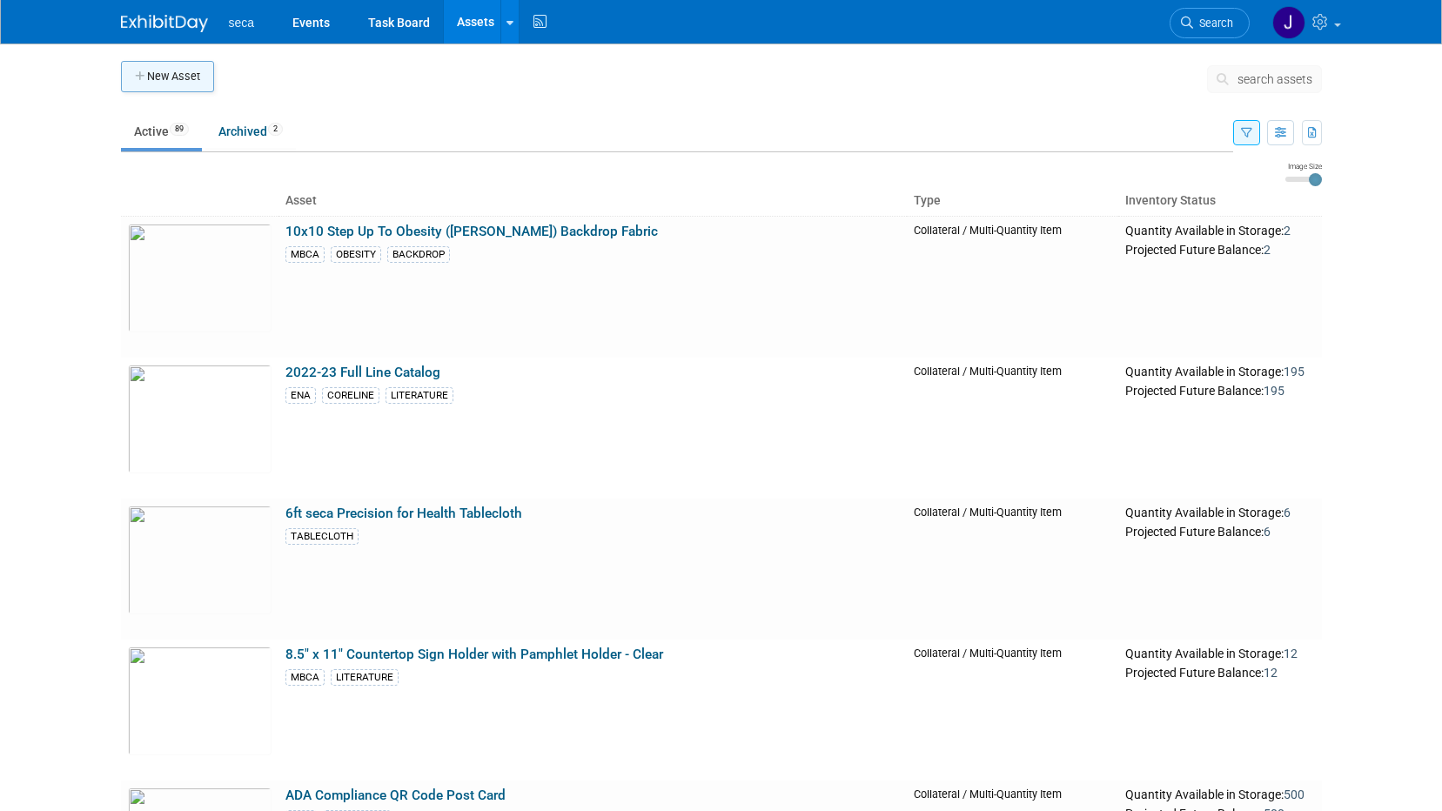
click at [155, 77] on button "New Asset" at bounding box center [167, 76] width 93 height 31
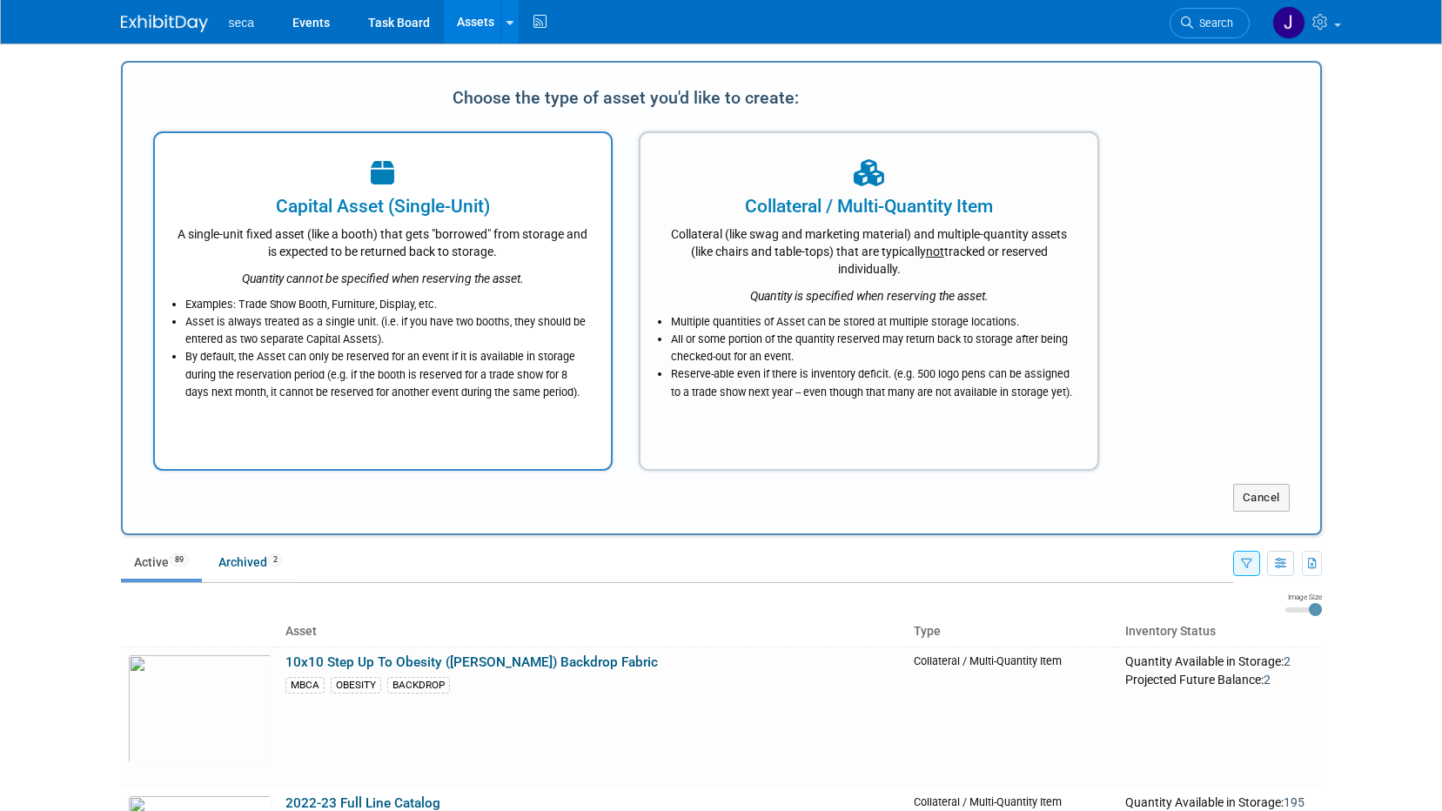
click at [389, 237] on div "A single-unit fixed asset (like a booth) that gets "borrowed" from storage and …" at bounding box center [383, 239] width 413 height 41
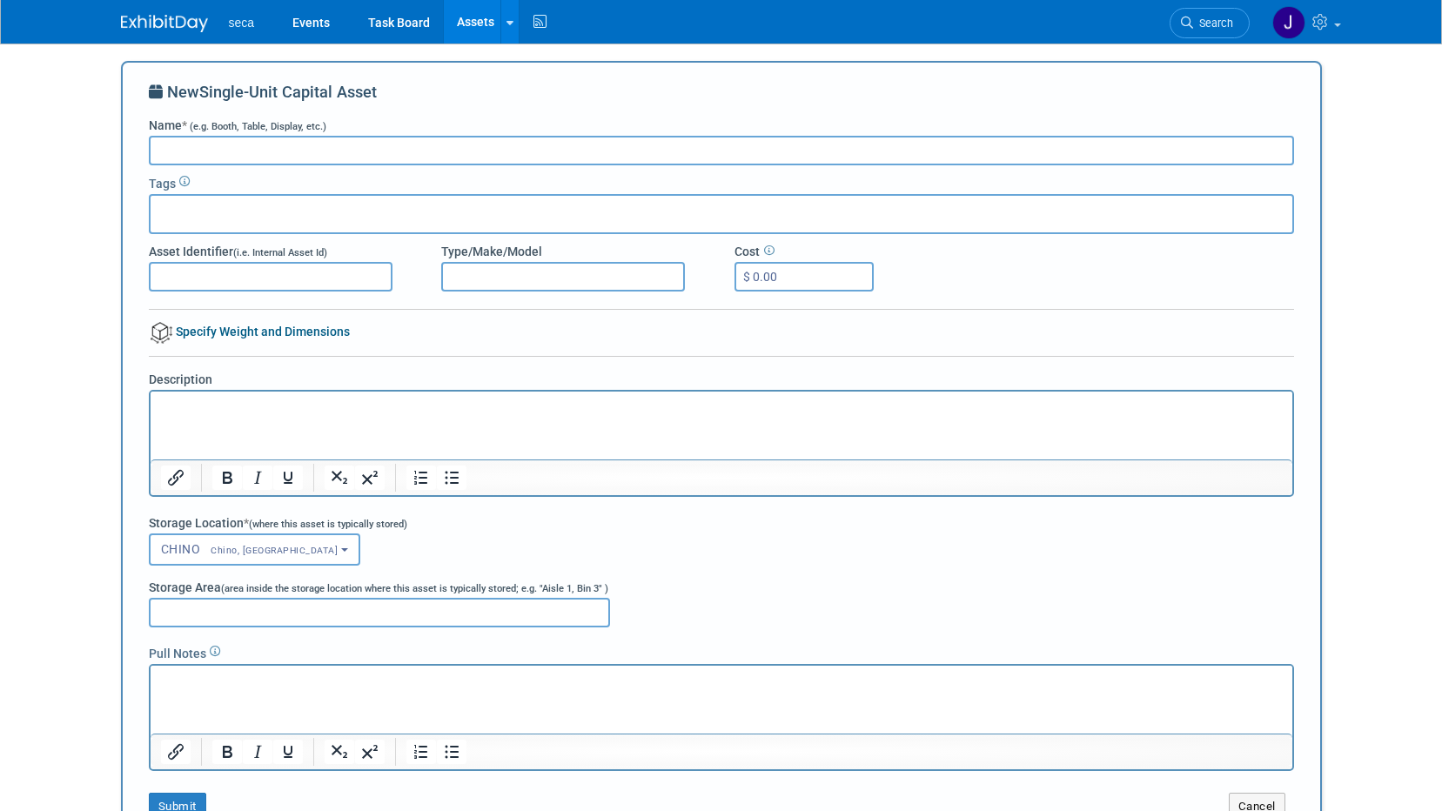
scroll to position [87, 0]
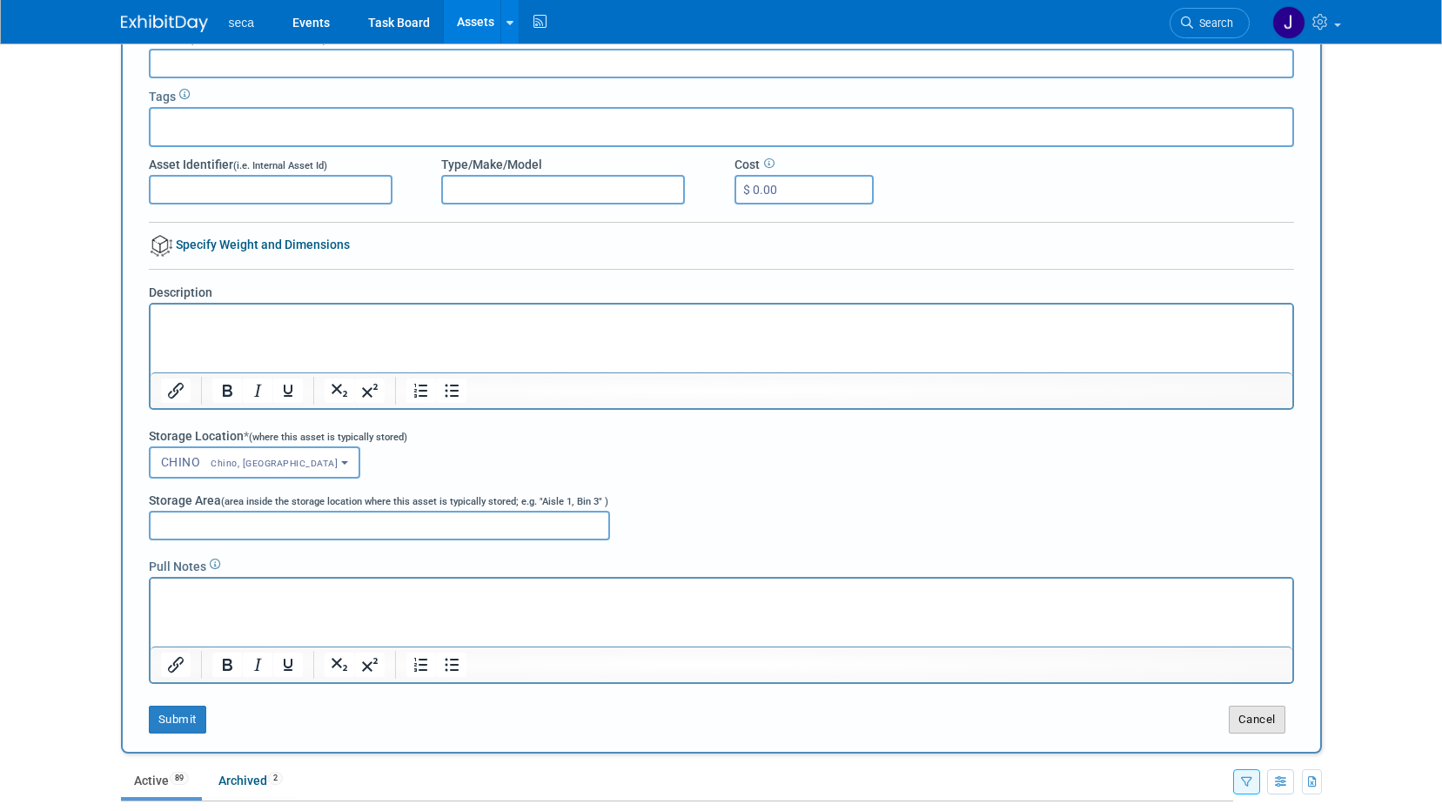
drag, startPoint x: 1251, startPoint y: 721, endPoint x: 887, endPoint y: 569, distance: 394.1
click at [1250, 721] on button "Cancel" at bounding box center [1257, 720] width 57 height 28
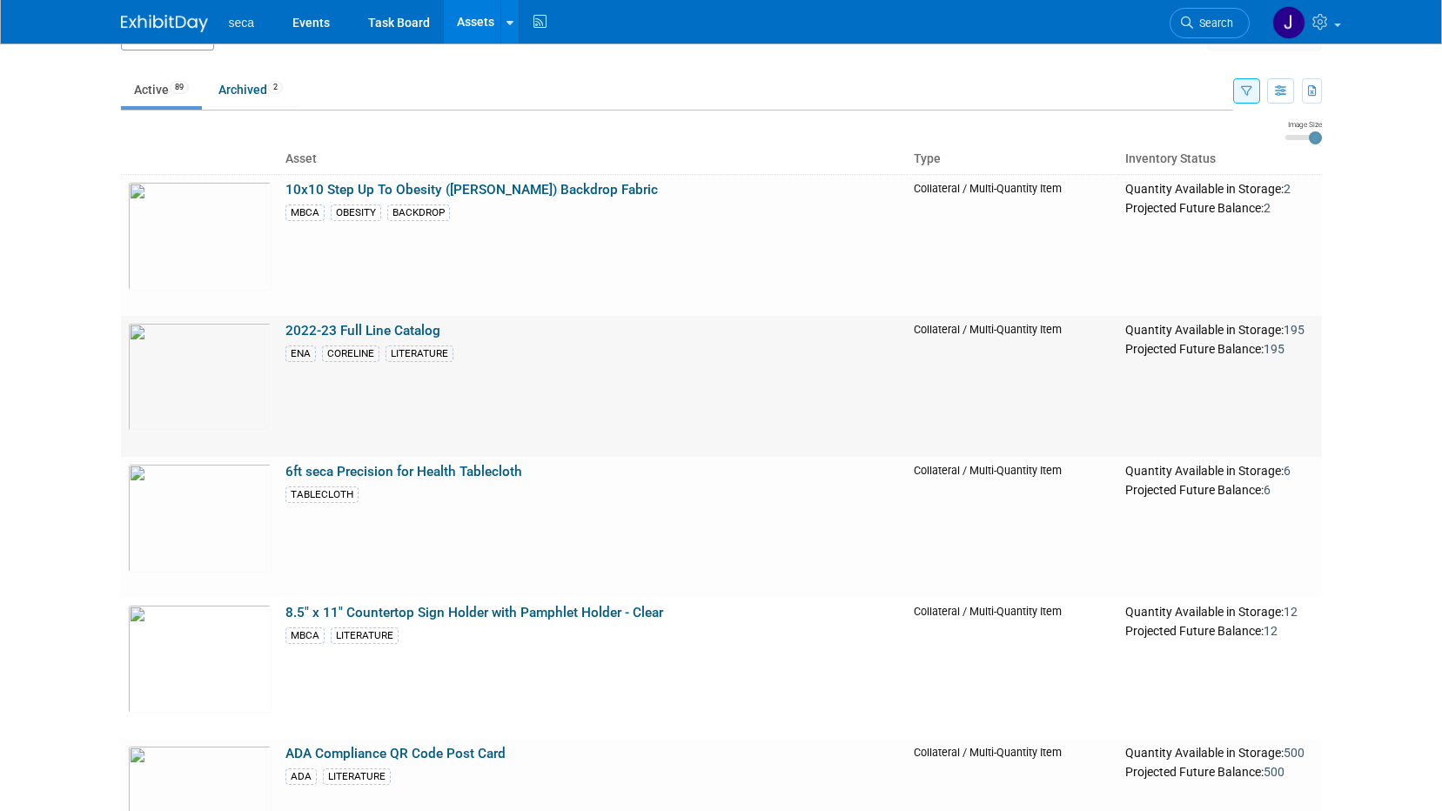
scroll to position [0, 0]
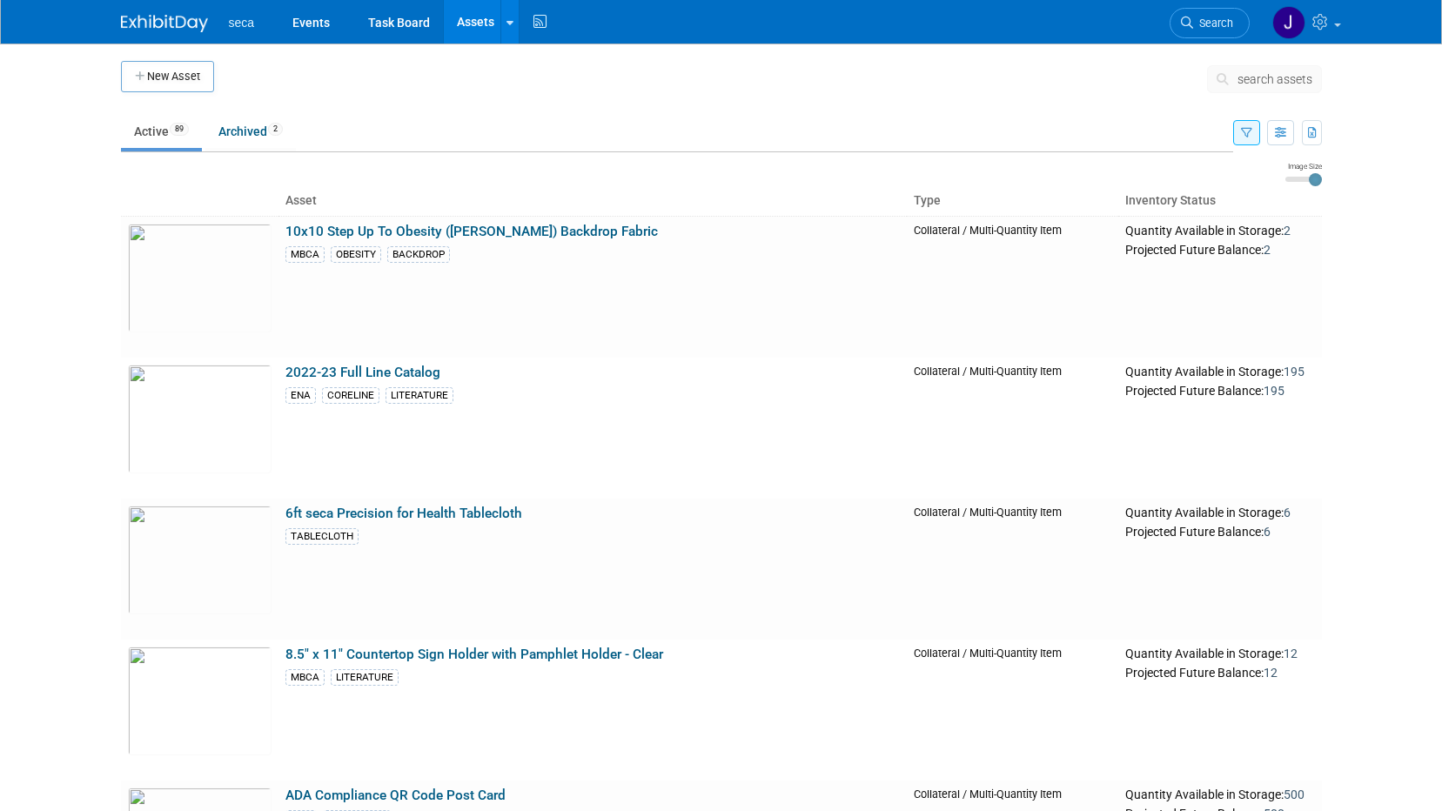
click at [154, 69] on button "New Asset" at bounding box center [167, 76] width 93 height 31
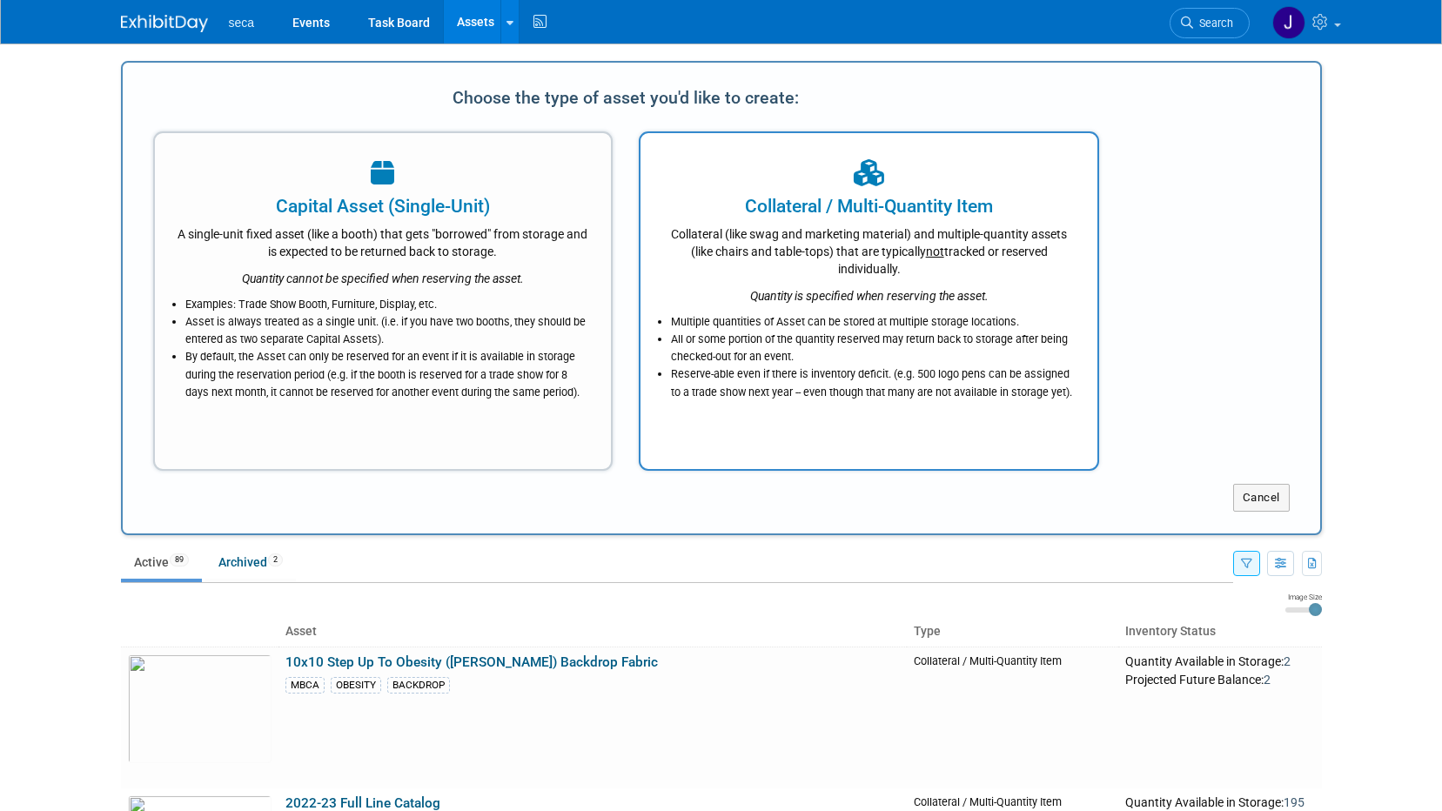
click at [830, 240] on div "Collateral (like swag and marketing material) and multiple-quantity assets (lik…" at bounding box center [868, 248] width 413 height 58
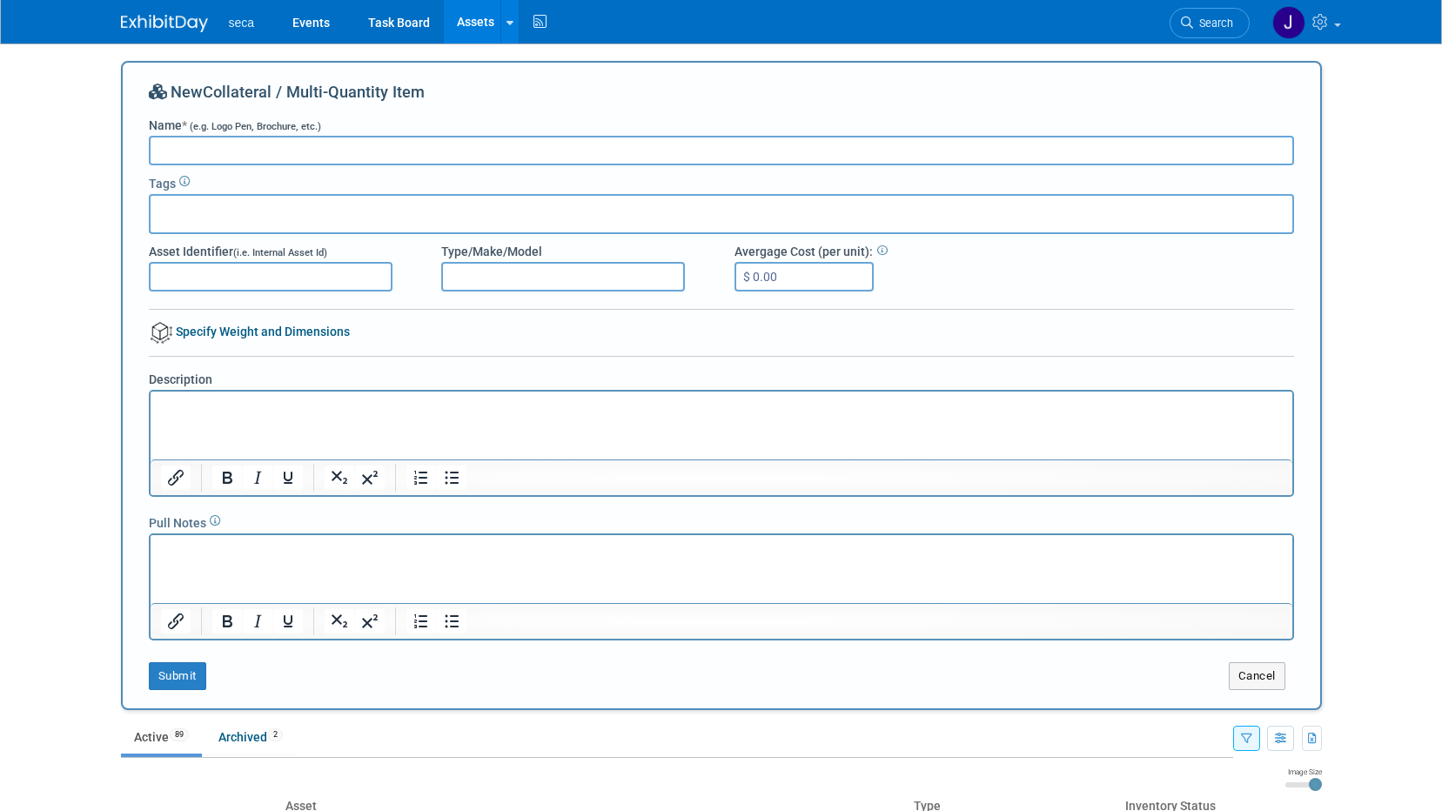
click at [881, 248] on icon at bounding box center [882, 250] width 10 height 10
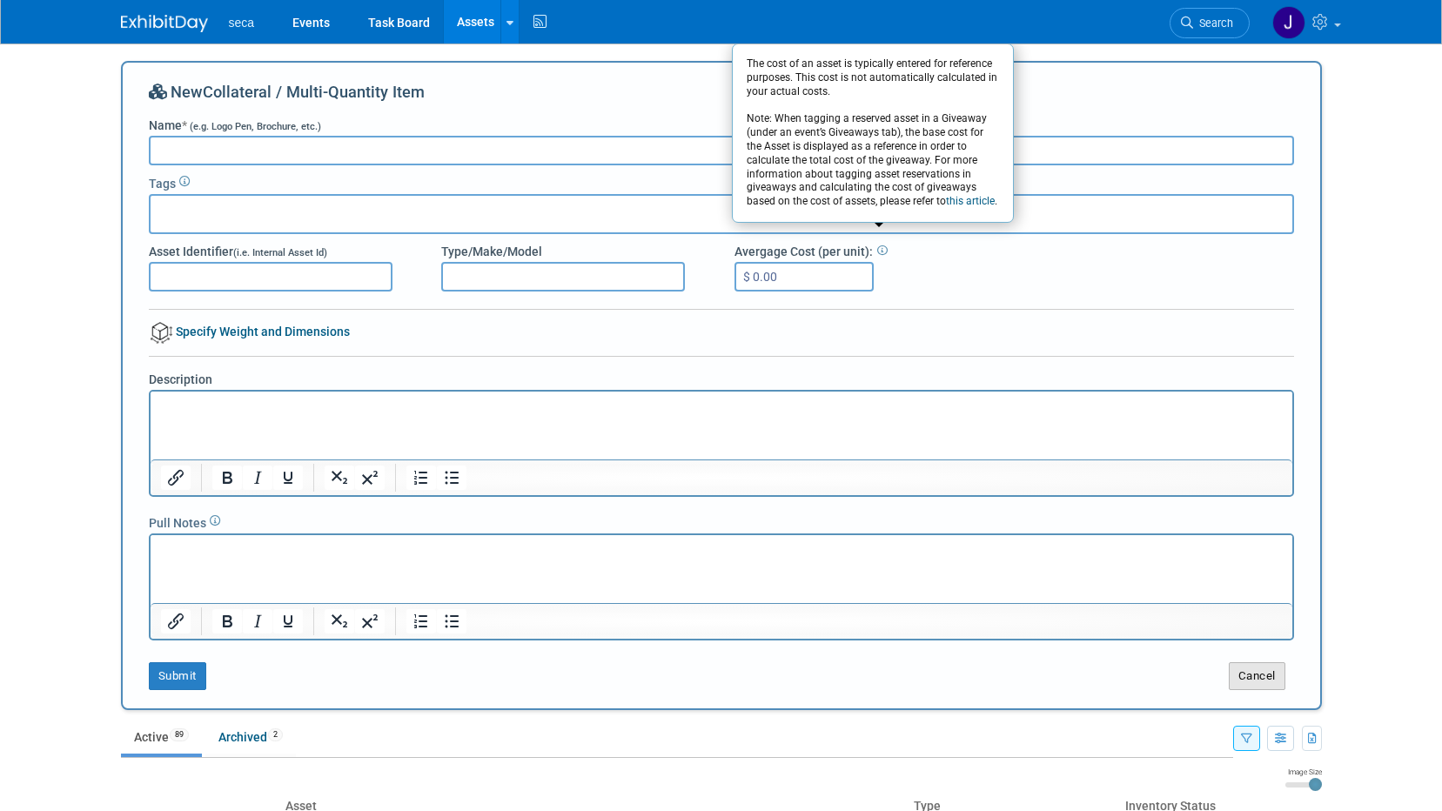
click at [1248, 682] on button "Cancel" at bounding box center [1257, 676] width 57 height 28
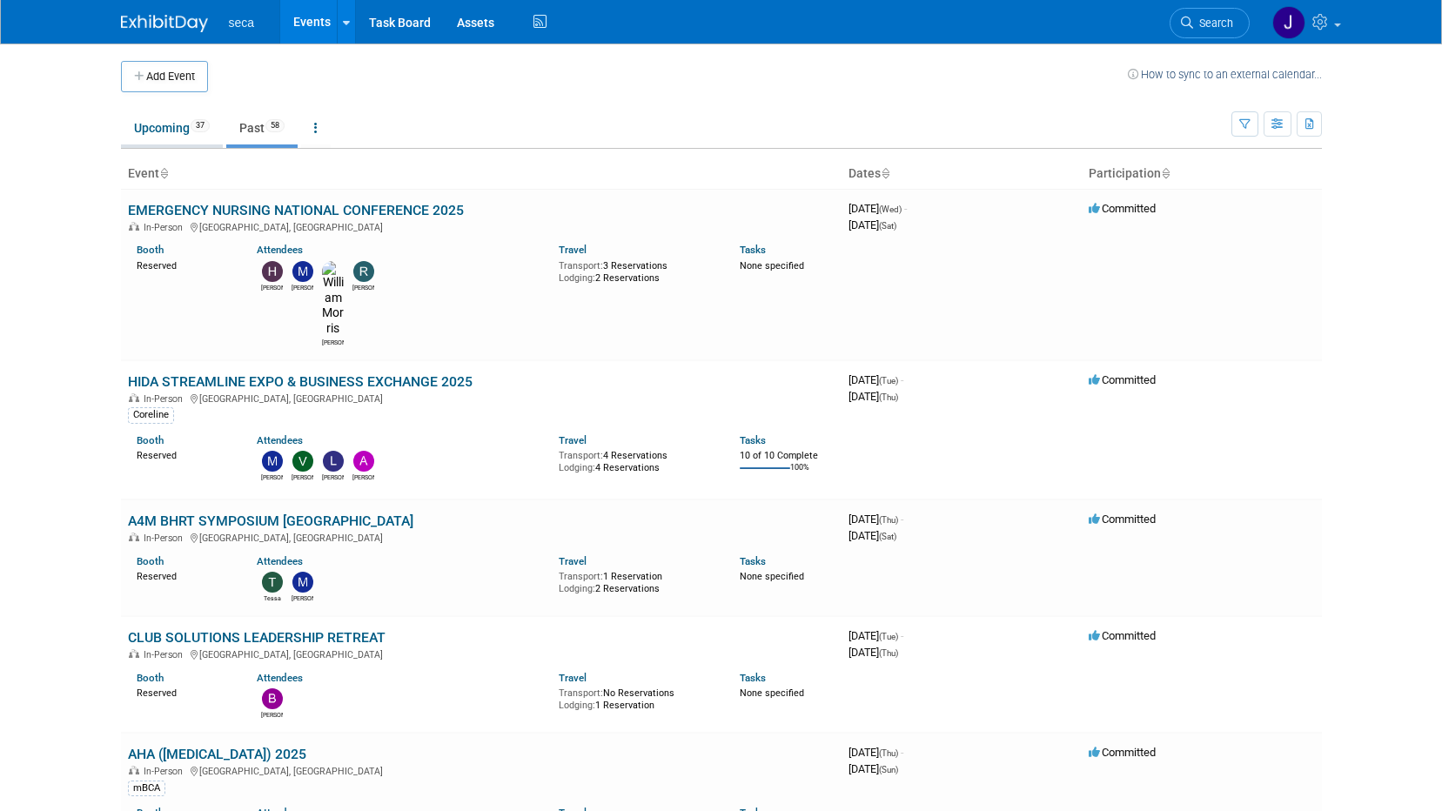
click at [192, 121] on link "Upcoming 37" at bounding box center [172, 127] width 102 height 33
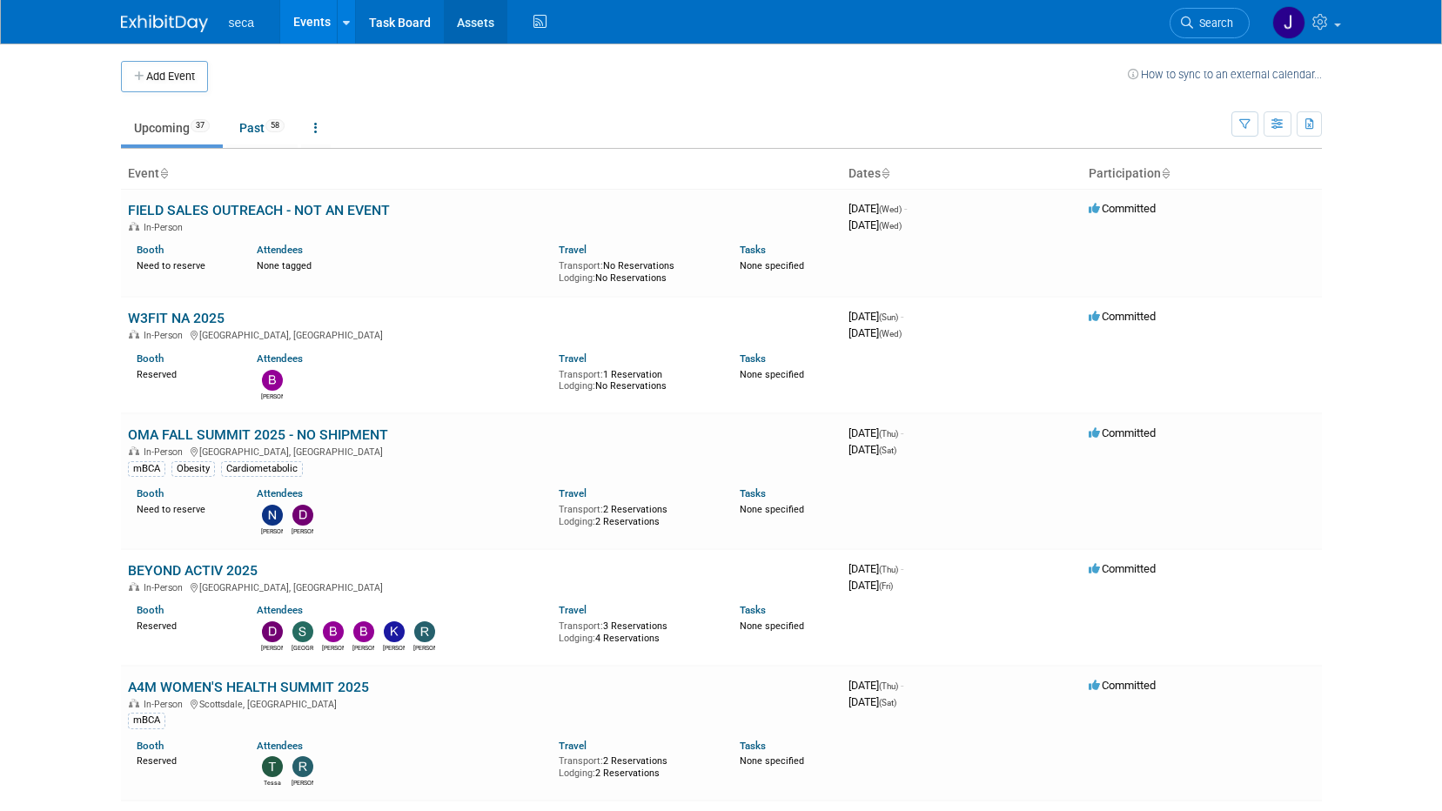
click at [460, 17] on link "Assets" at bounding box center [476, 22] width 64 height 44
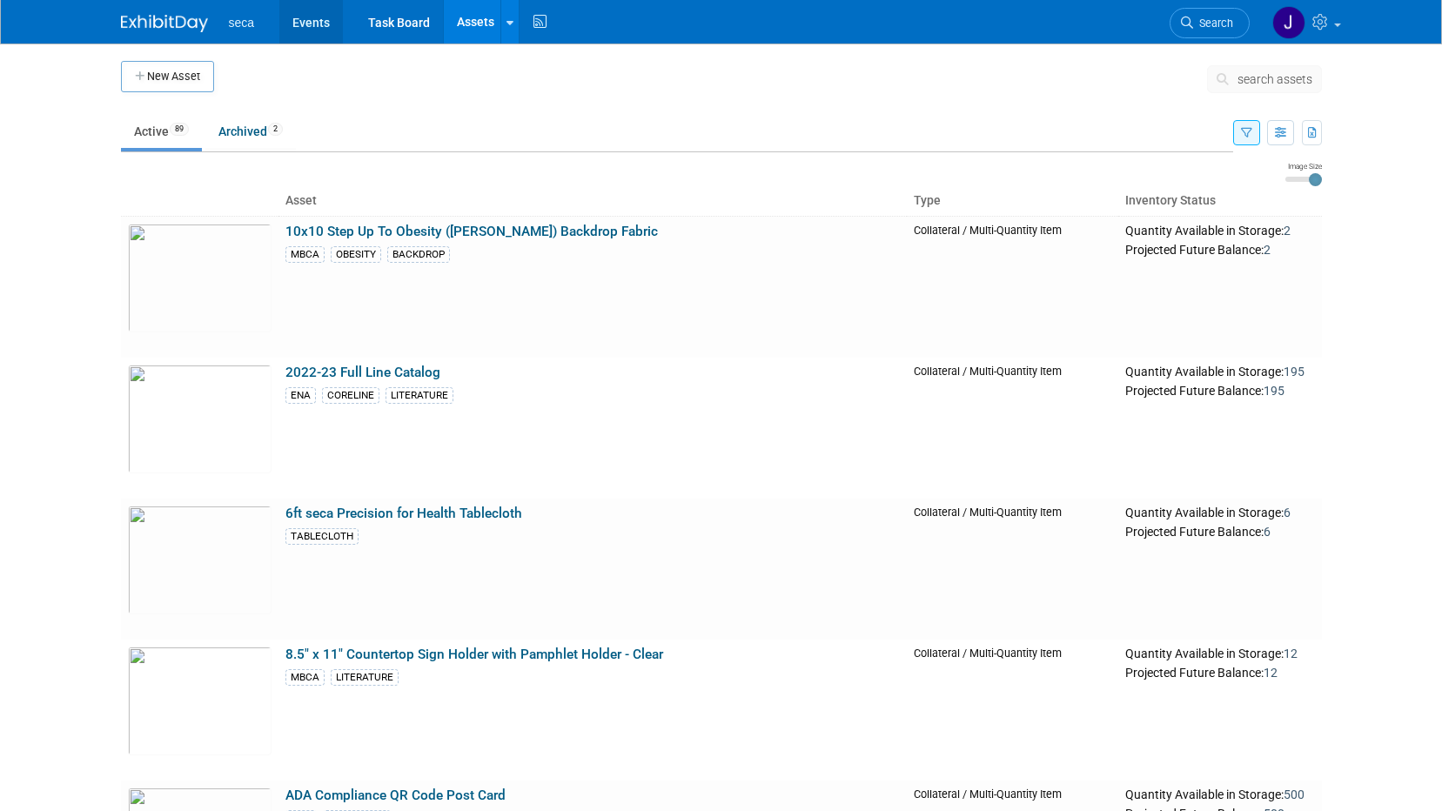
click at [303, 26] on link "Events" at bounding box center [311, 22] width 64 height 44
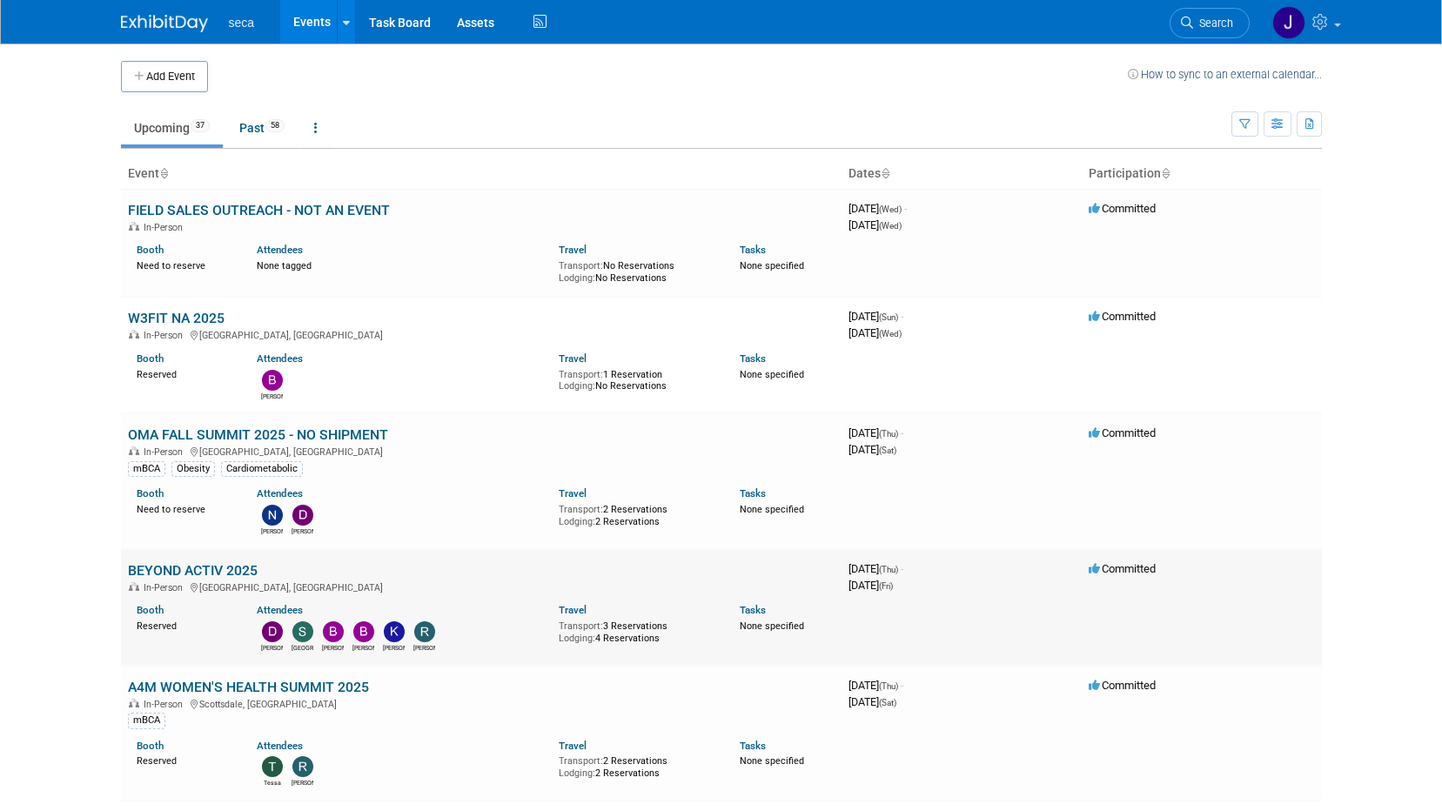
click at [205, 564] on link "BEYOND ACTIV 2025" at bounding box center [193, 570] width 130 height 17
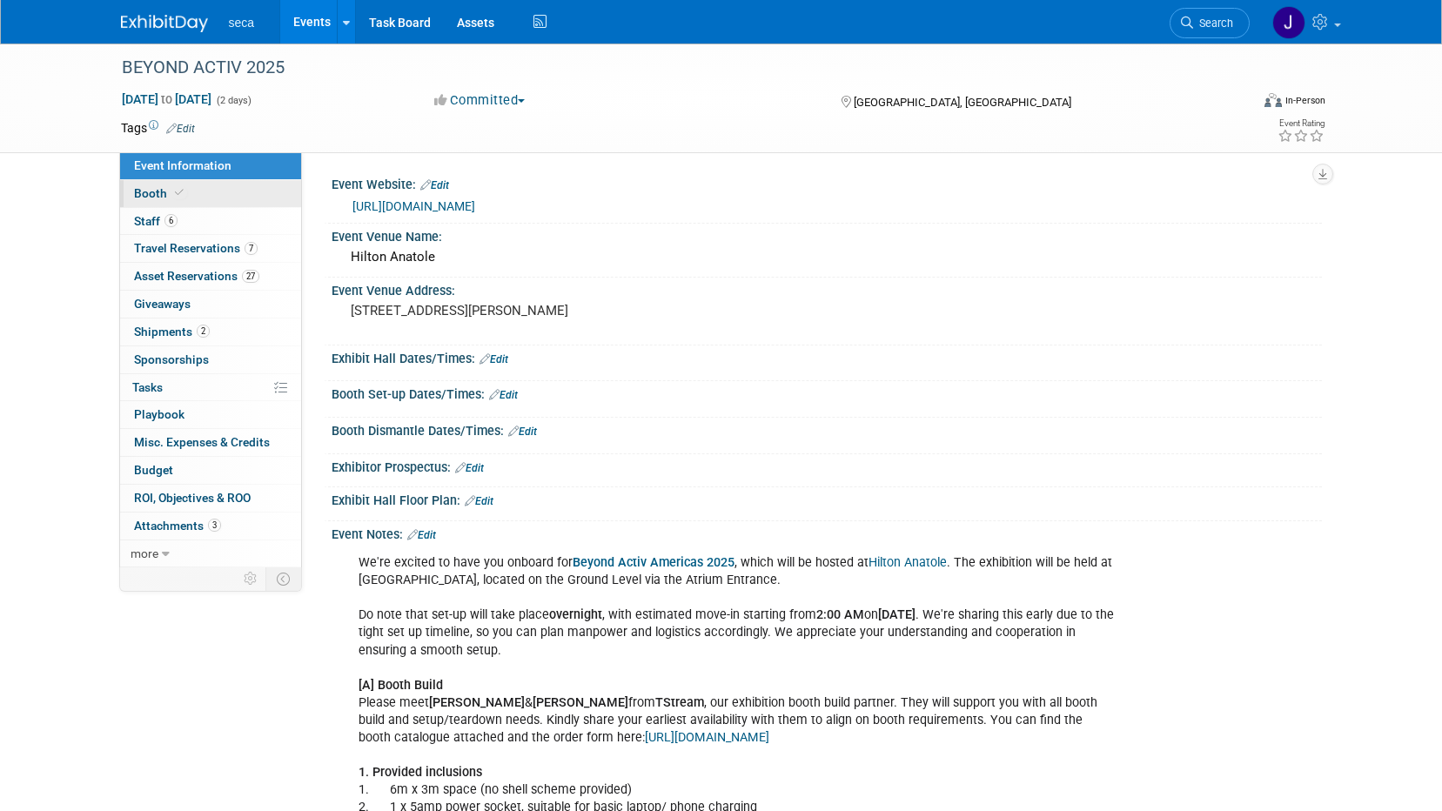
click at [152, 198] on span "Booth" at bounding box center [160, 193] width 53 height 14
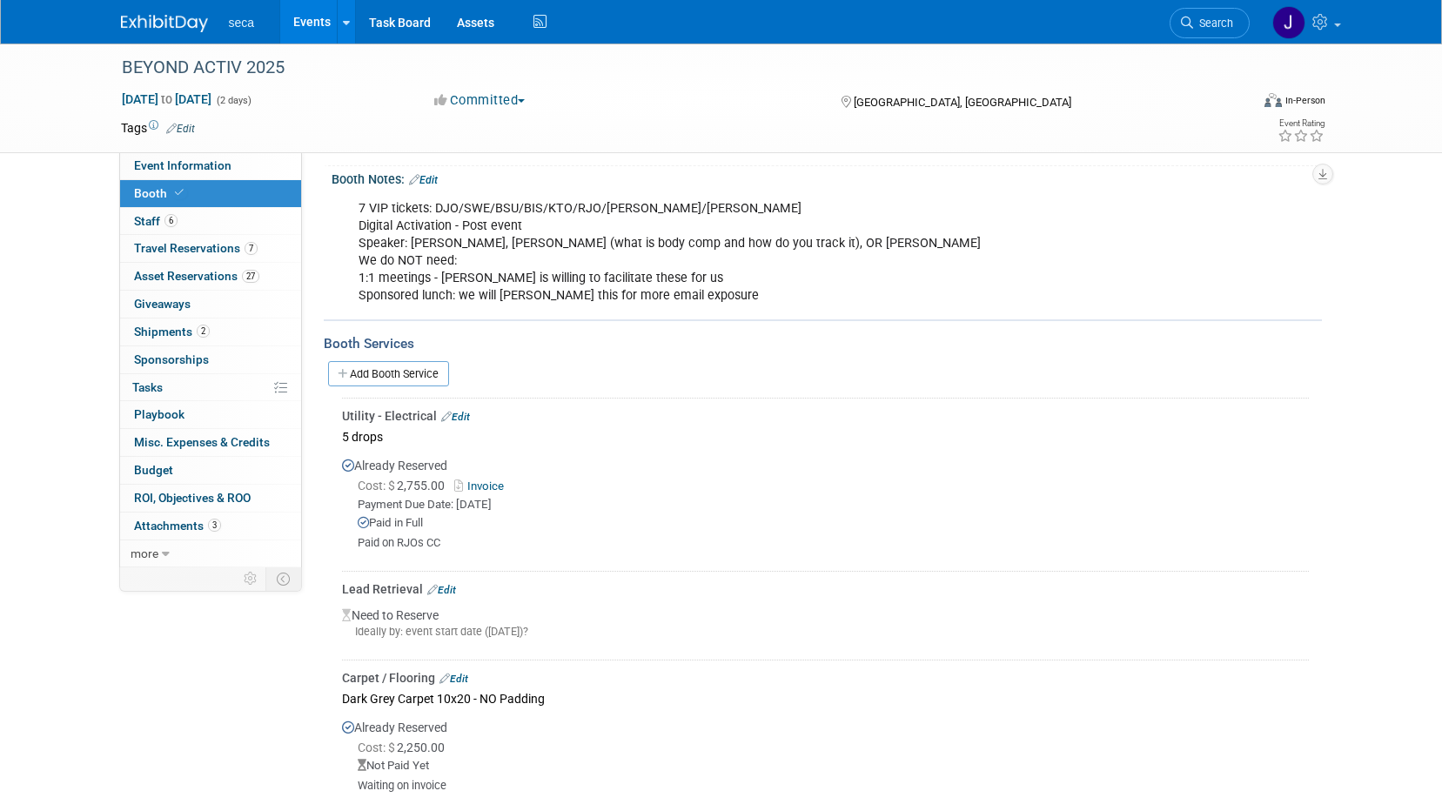
scroll to position [348, 0]
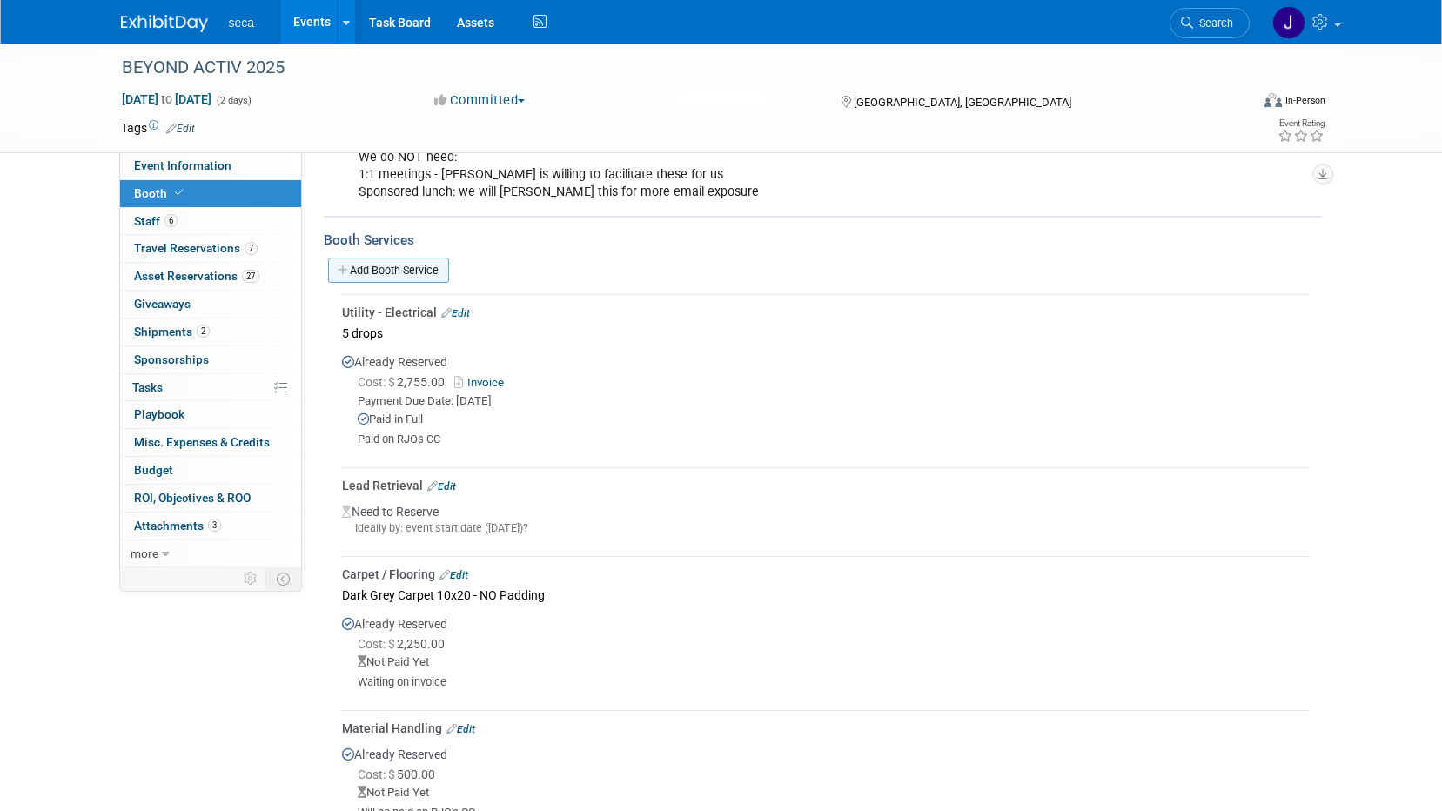
click at [386, 269] on link "Add Booth Service" at bounding box center [388, 270] width 121 height 25
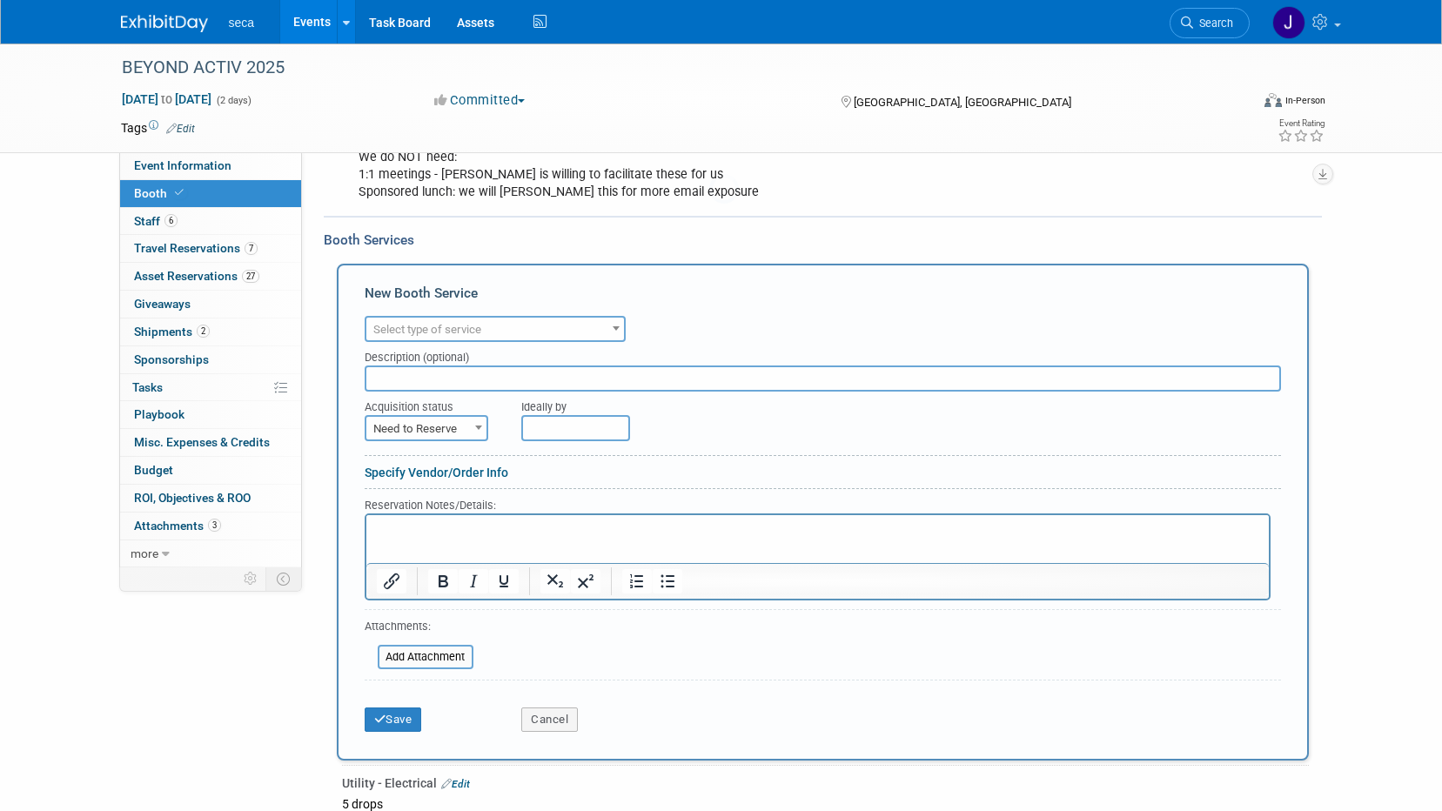
scroll to position [0, 0]
click at [568, 313] on div "Audio / Video Carpet / Flooring Catering / Food / Beverage Floral / Decorative …" at bounding box center [823, 327] width 917 height 30
click at [566, 332] on span "Select type of service" at bounding box center [495, 330] width 258 height 24
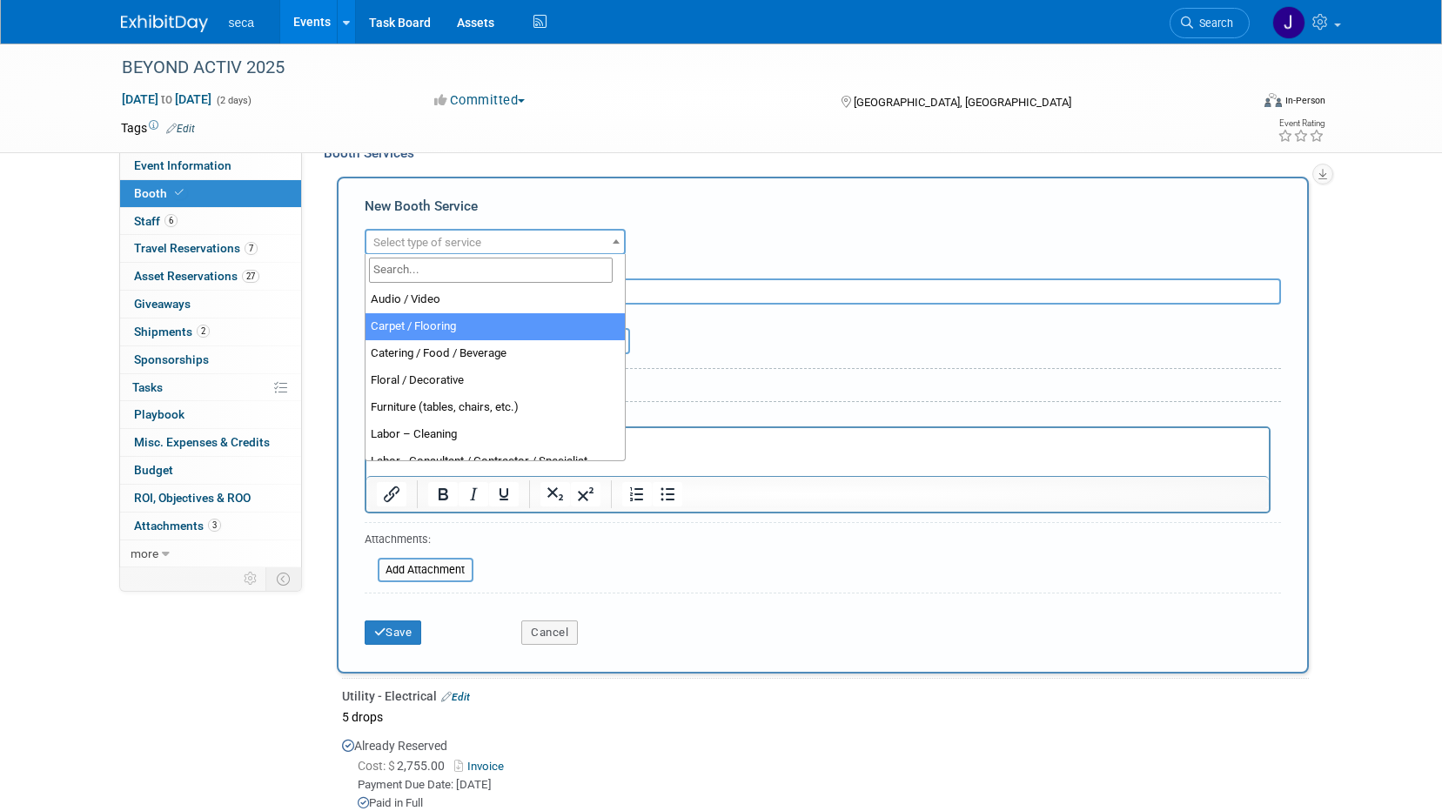
click at [752, 185] on div "New Booth Service Audio / Video Carpet / Flooring Catering / Food / Beverage Fl…" at bounding box center [823, 425] width 972 height 497
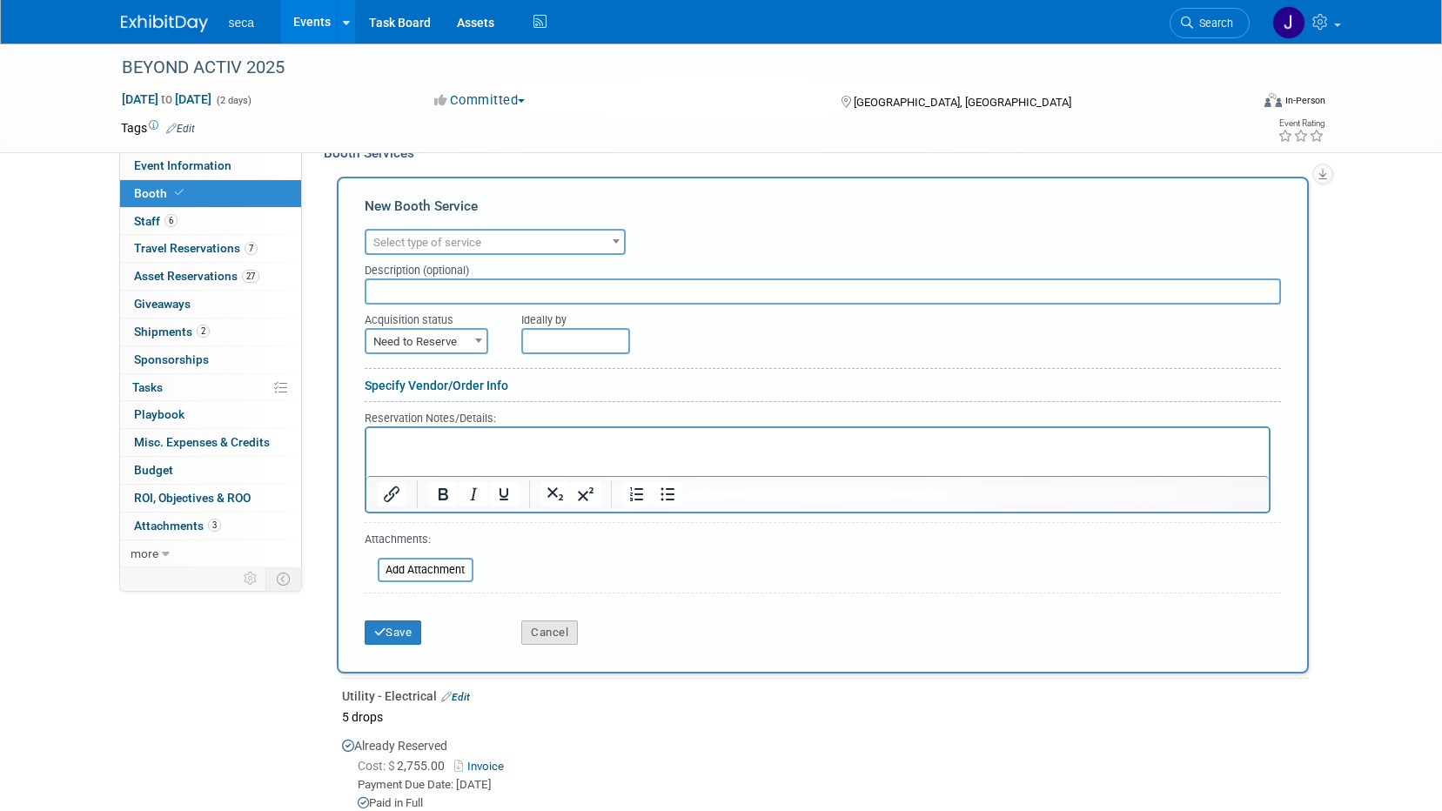
click at [554, 625] on button "Cancel" at bounding box center [549, 633] width 57 height 24
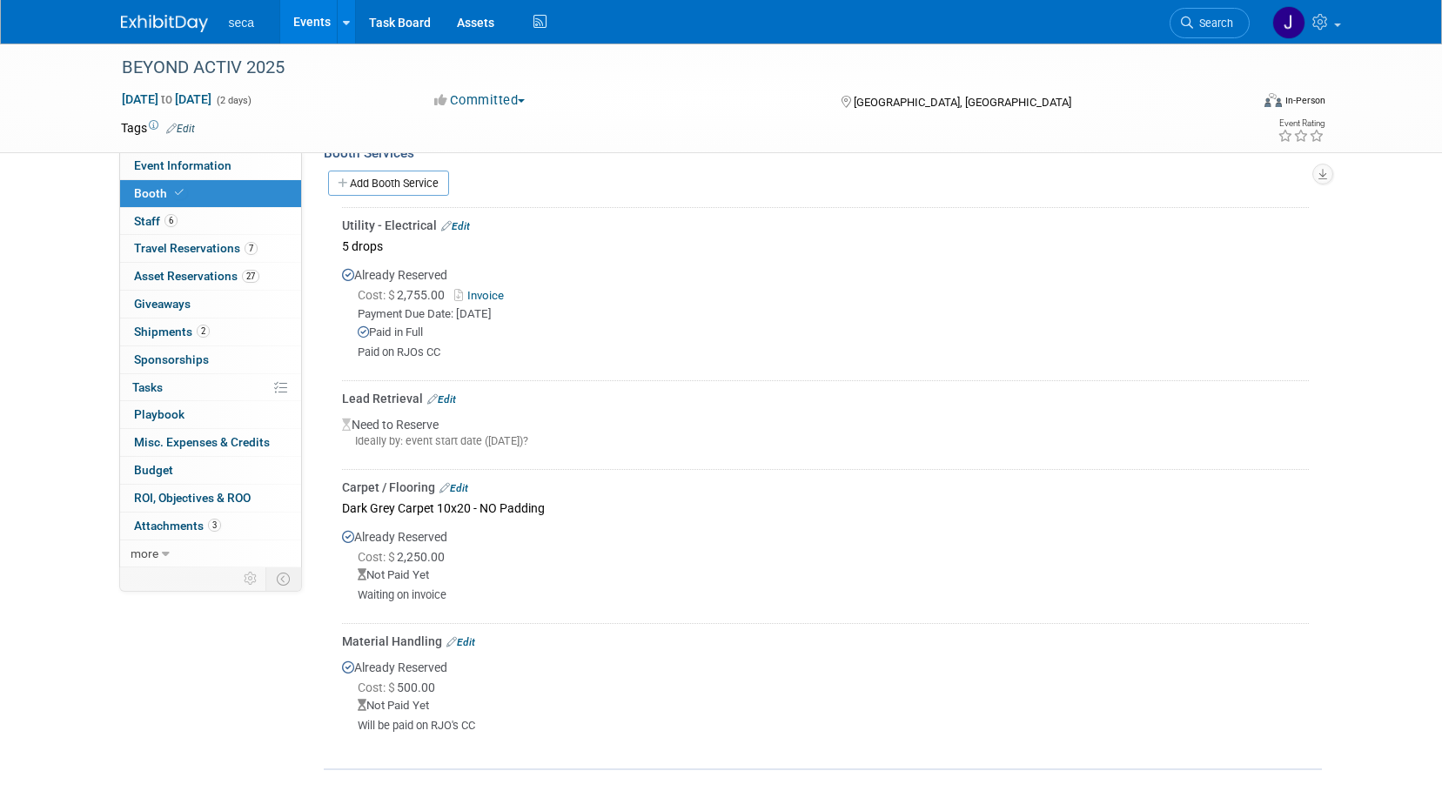
drag, startPoint x: 202, startPoint y: 658, endPoint x: 208, endPoint y: 640, distance: 19.3
click at [202, 658] on div "Event Information Event Info Booth Booth 6 Staff 6 Staff 7 Travel Reservations …" at bounding box center [721, 189] width 1227 height 1162
click at [301, 15] on link "Events" at bounding box center [312, 22] width 64 height 44
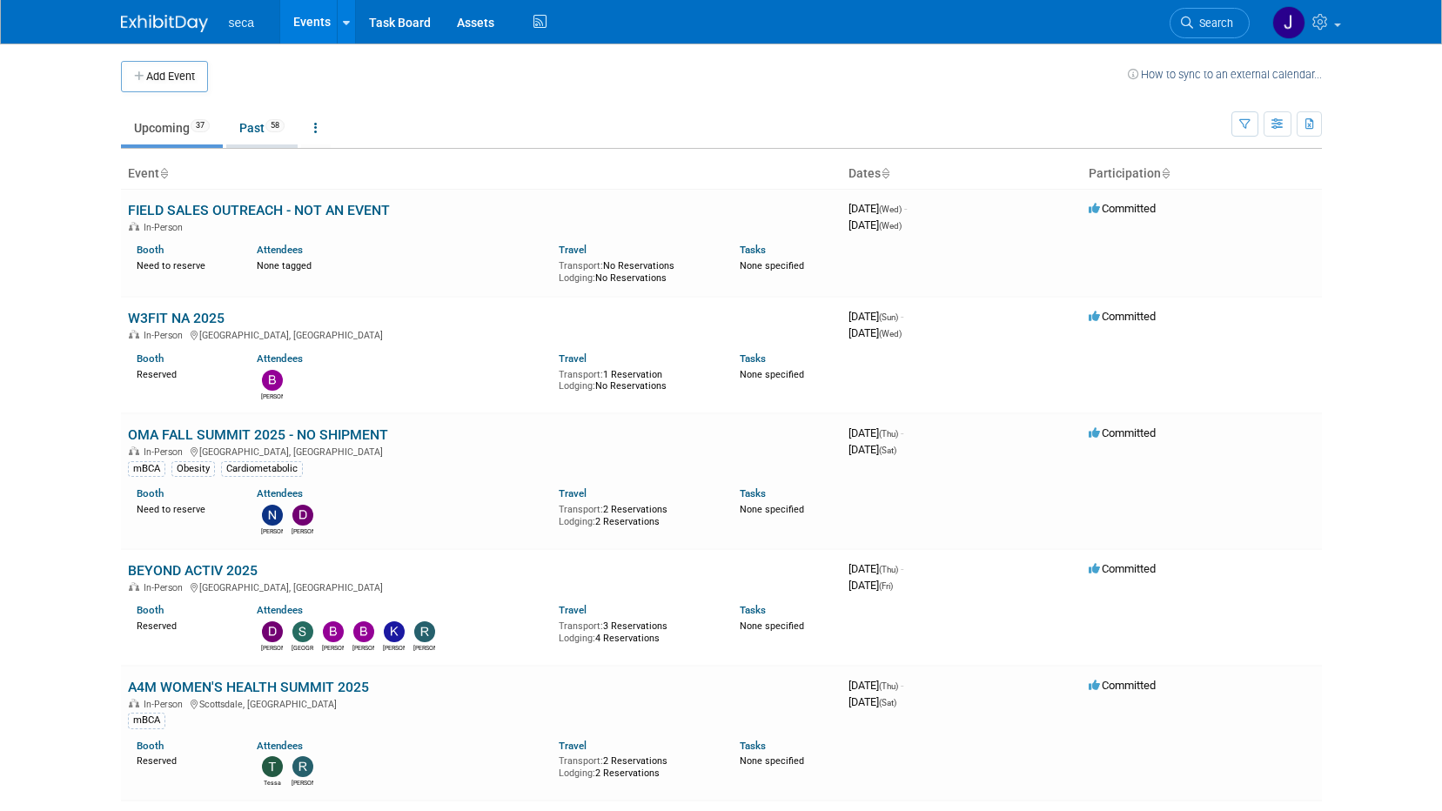
click at [247, 133] on link "Past 58" at bounding box center [261, 127] width 71 height 33
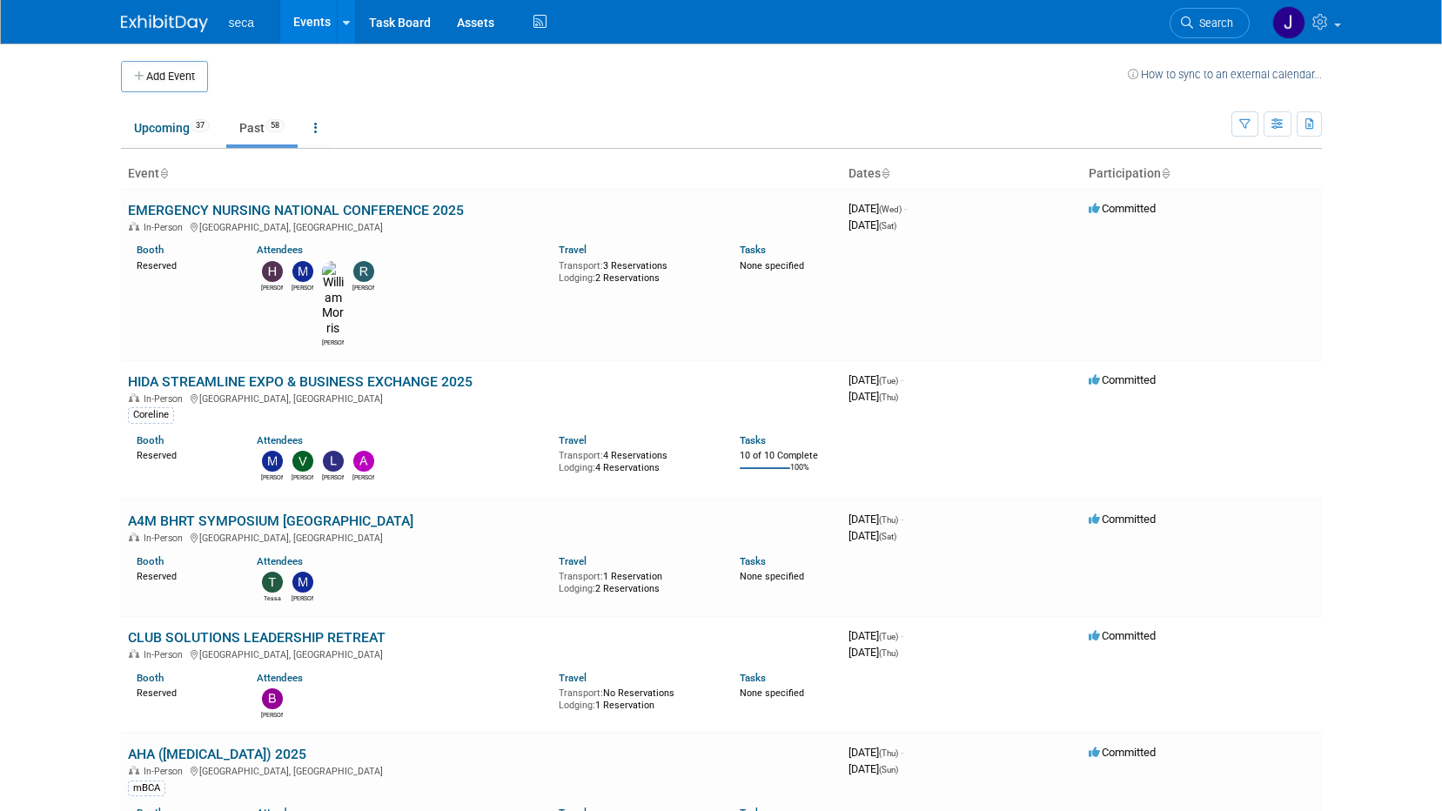
click at [230, 206] on link "EMERGENCY NURSING NATIONAL CONFERENCE 2025" at bounding box center [296, 210] width 336 height 17
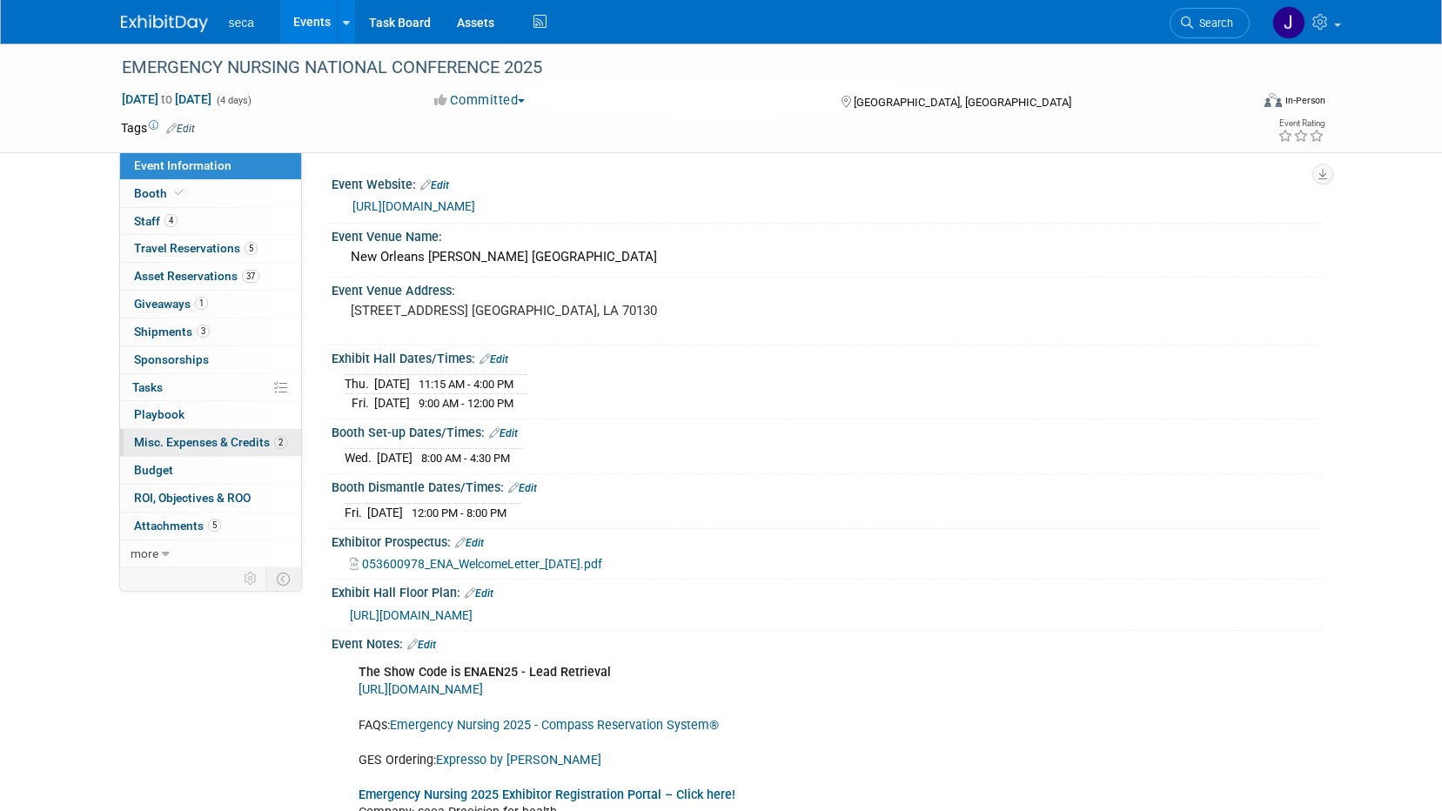
click at [178, 441] on span "Misc. Expenses & Credits 2" at bounding box center [210, 442] width 153 height 14
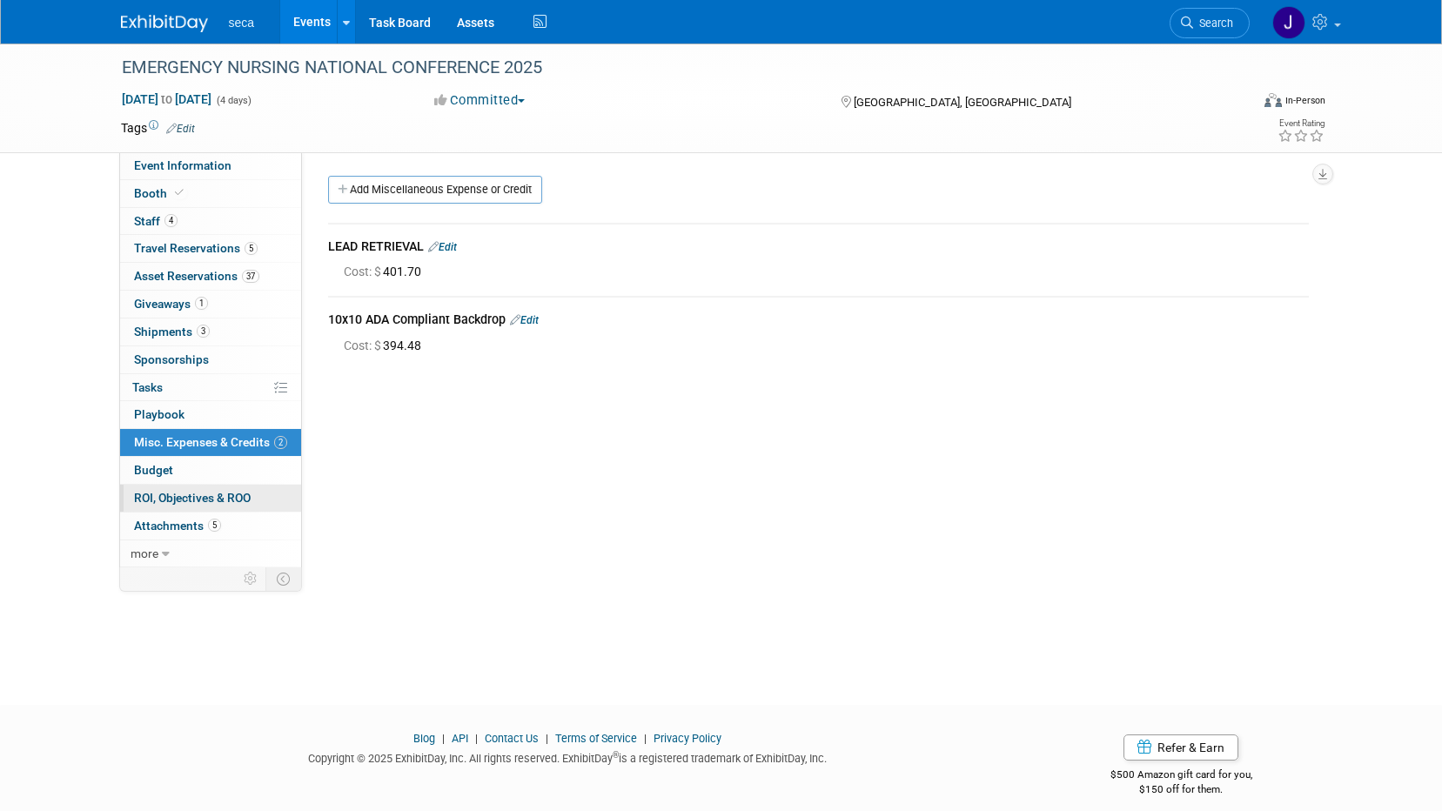
click at [192, 500] on span "ROI, Objectives & ROO 0" at bounding box center [192, 498] width 117 height 14
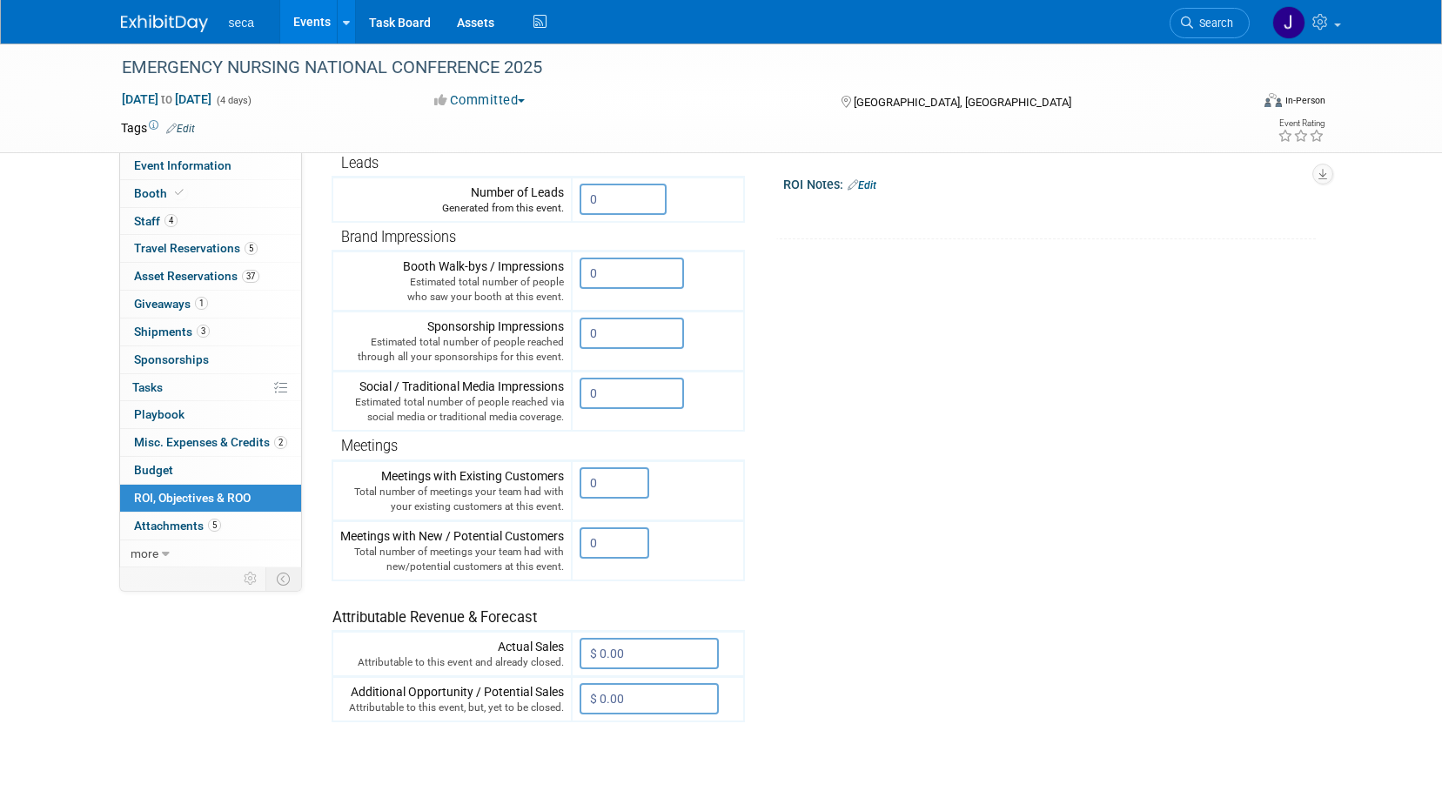
scroll to position [261, 0]
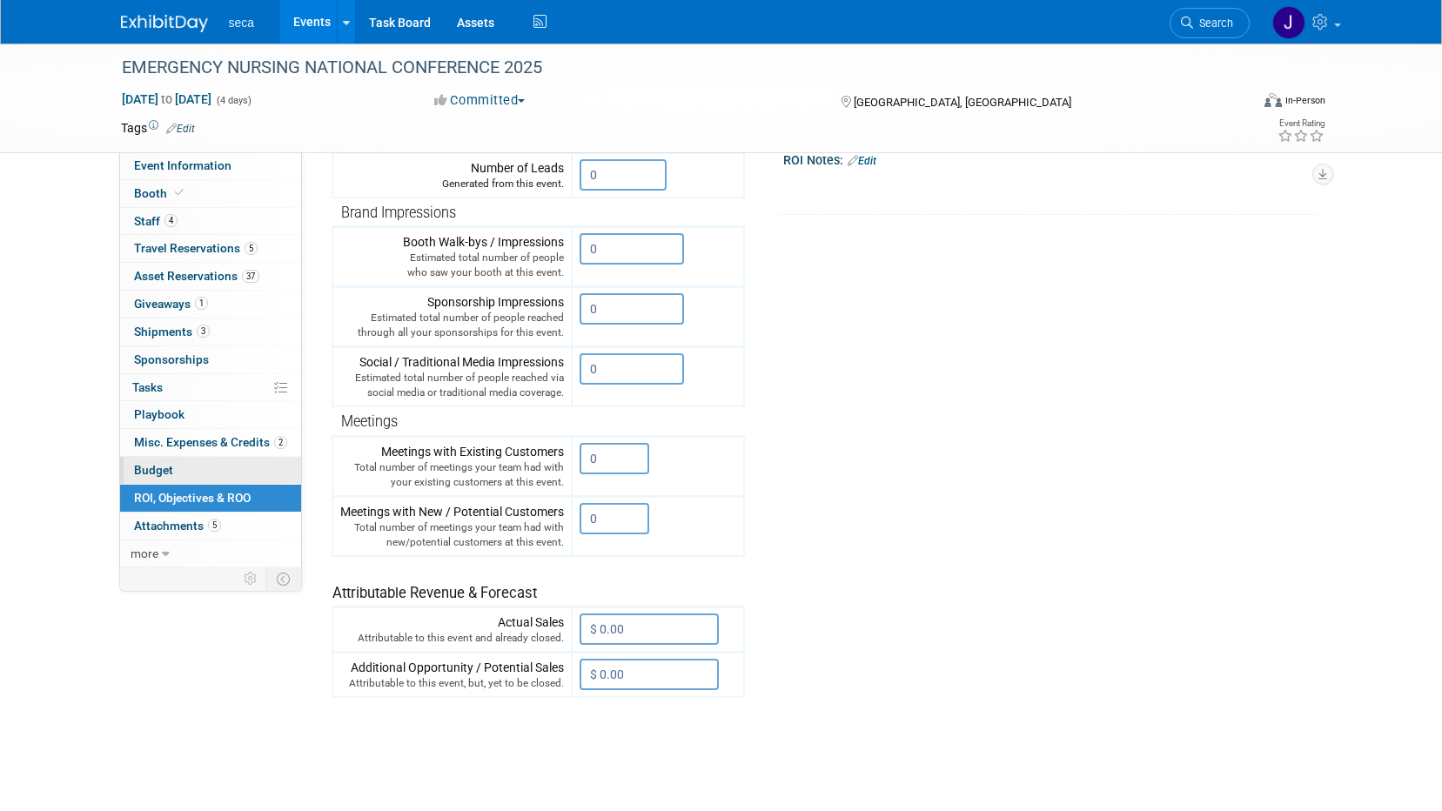
drag, startPoint x: 185, startPoint y: 473, endPoint x: 266, endPoint y: 460, distance: 82.7
click at [185, 473] on link "Budget" at bounding box center [210, 470] width 181 height 27
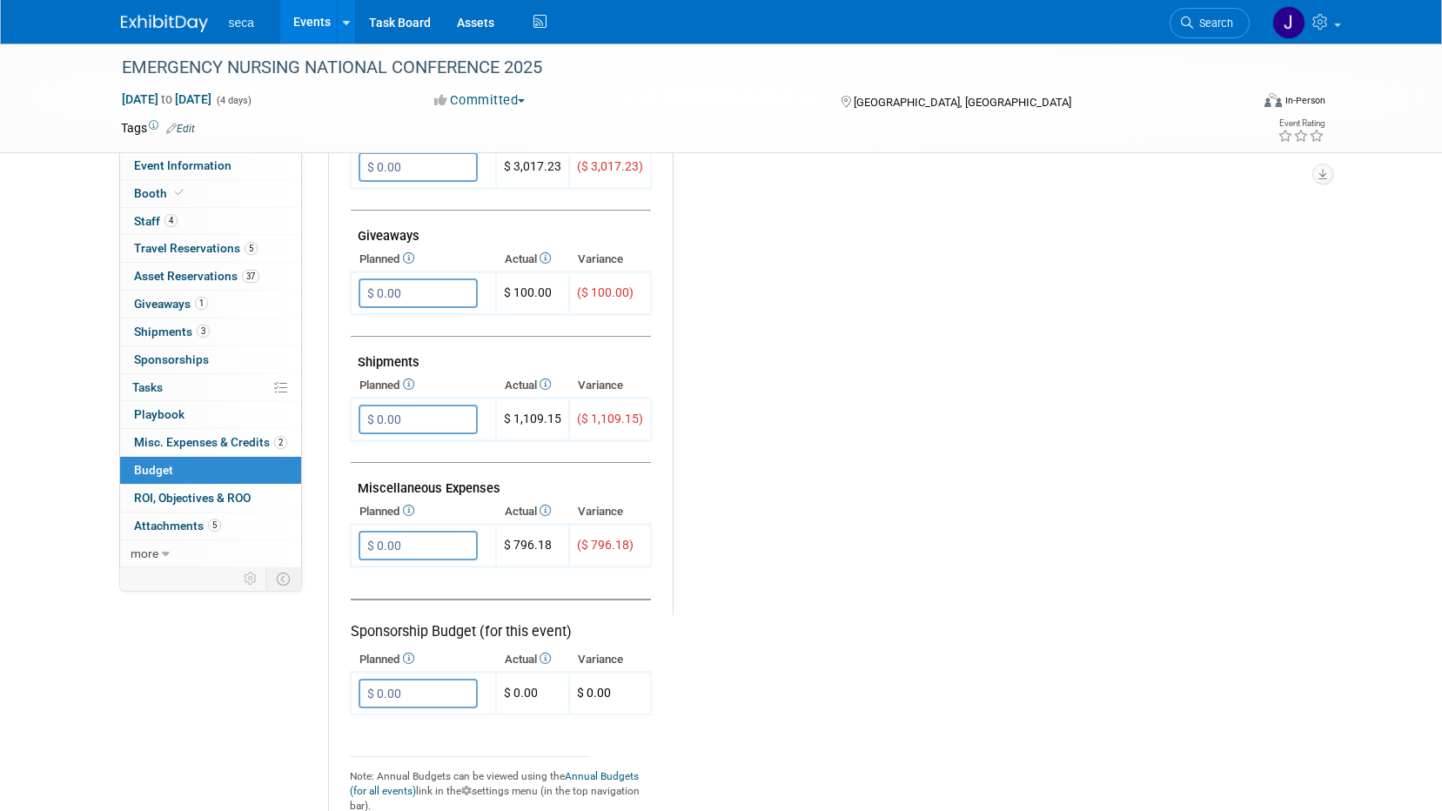
scroll to position [870, 0]
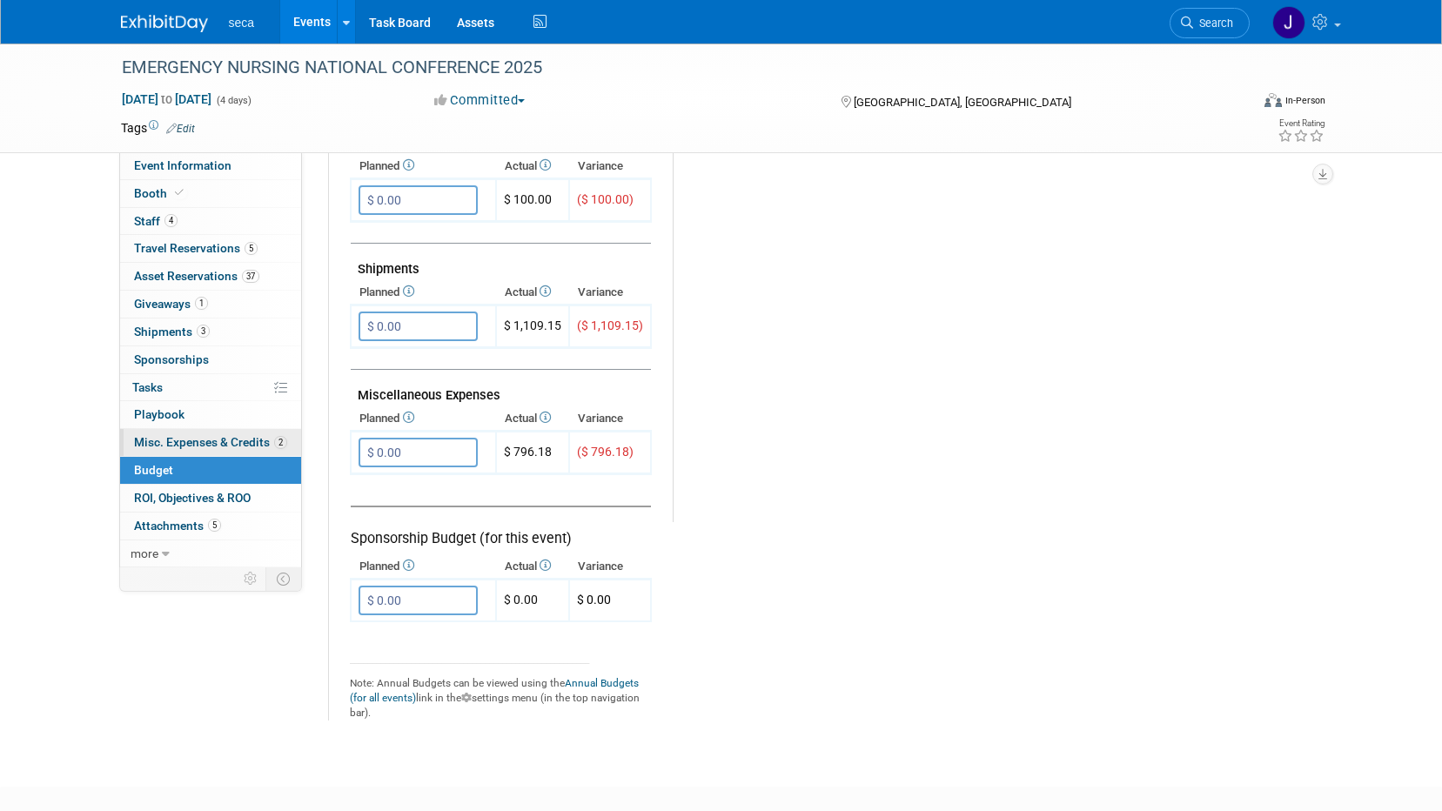
click at [216, 443] on span "Misc. Expenses & Credits 2" at bounding box center [210, 442] width 153 height 14
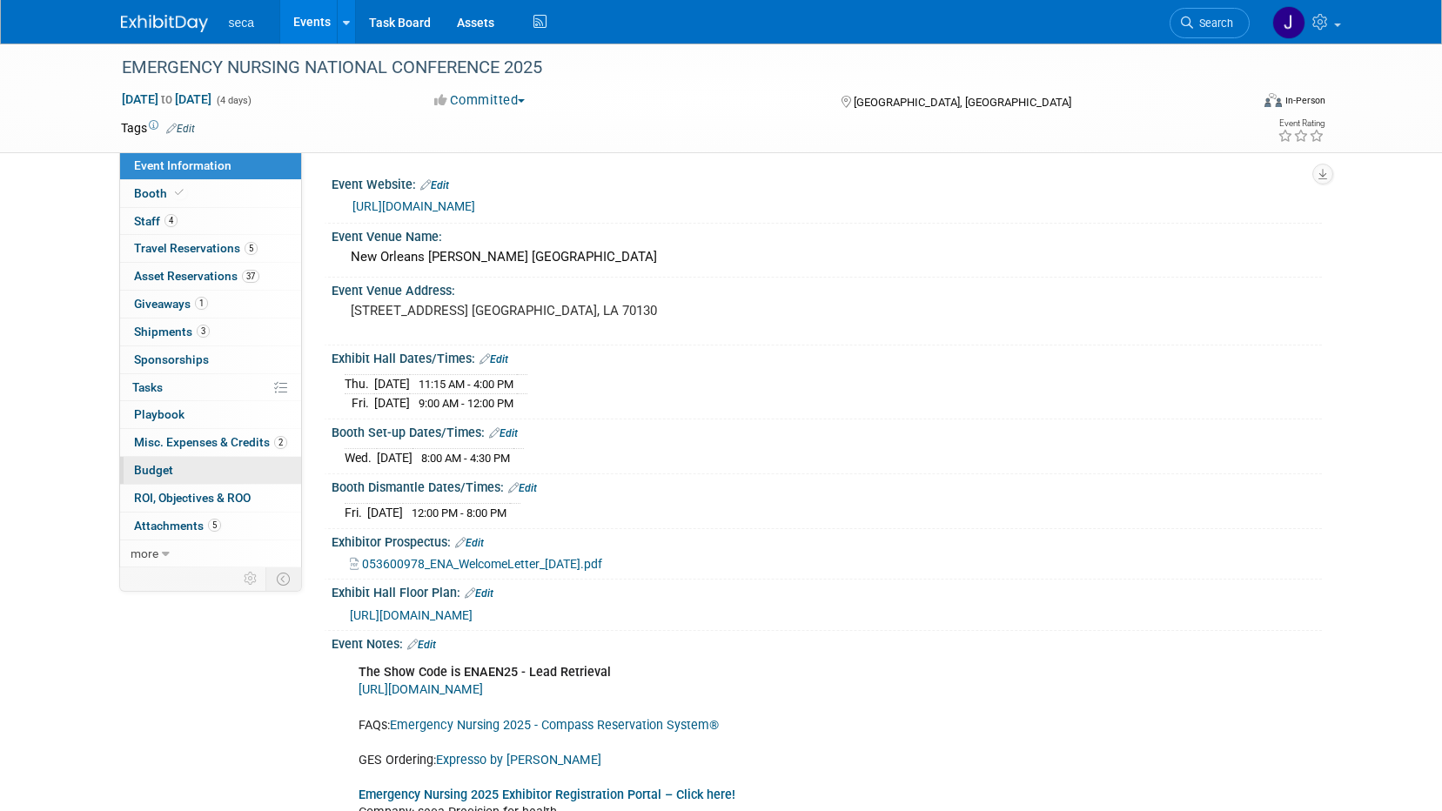
click at [182, 469] on link "Budget" at bounding box center [210, 470] width 181 height 27
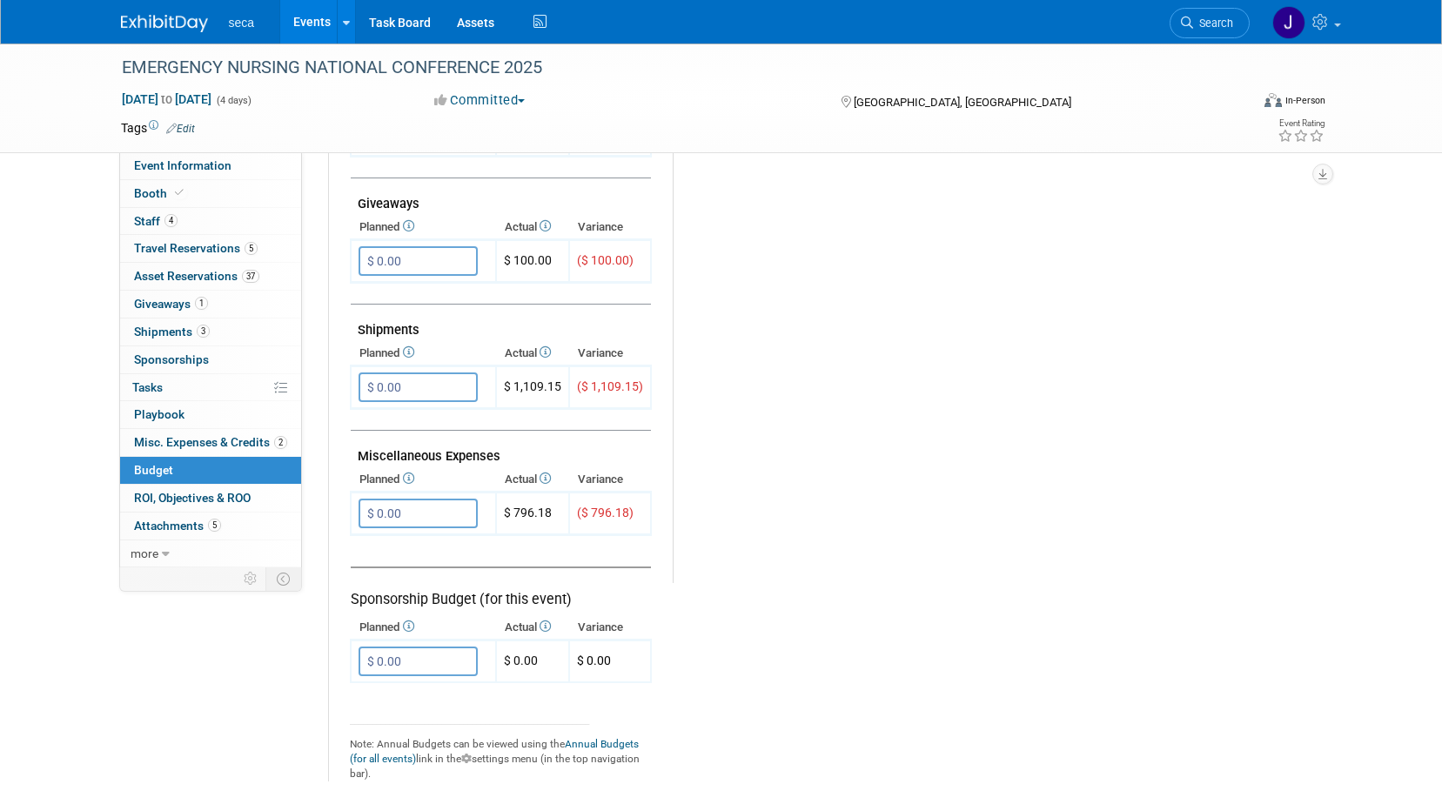
scroll to position [696, 0]
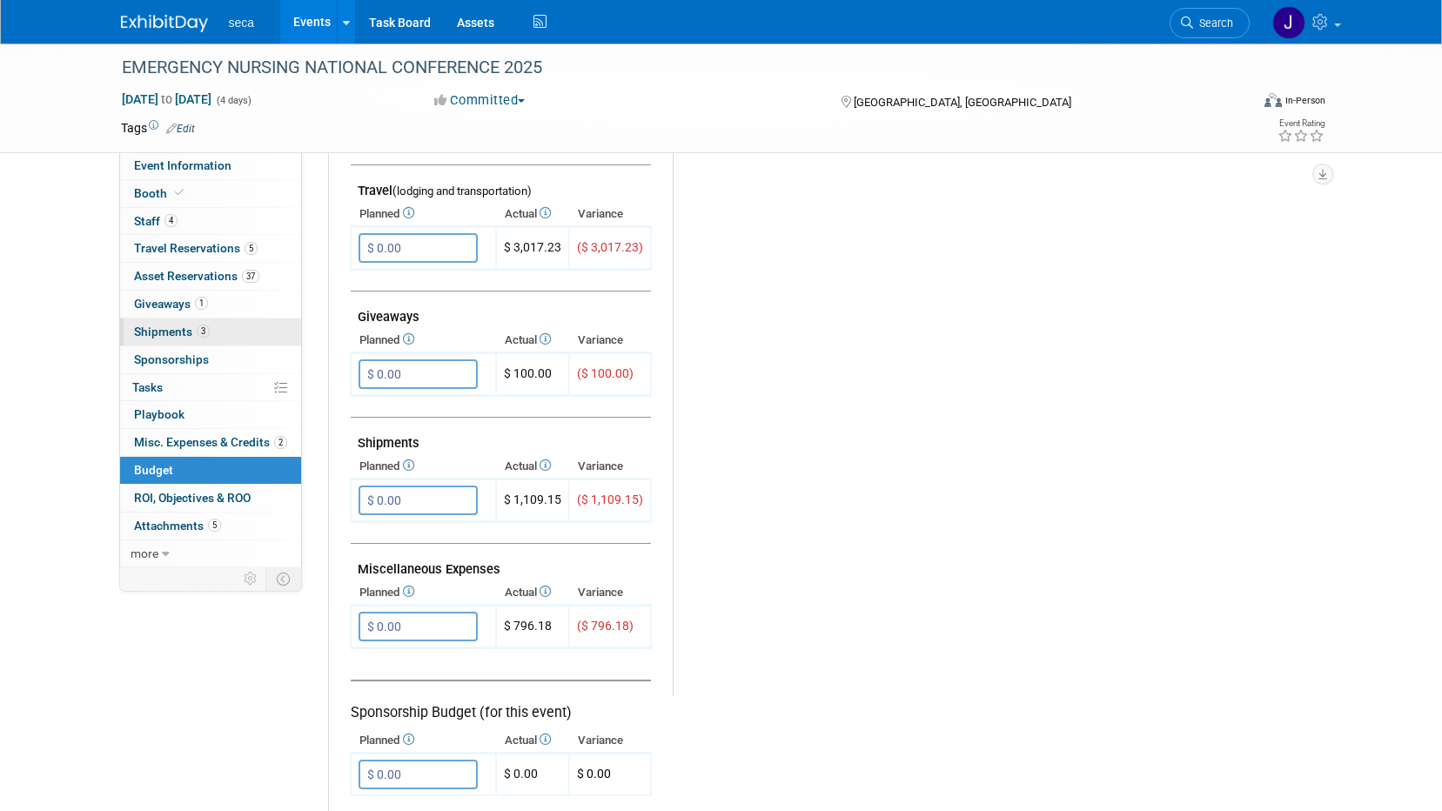
click at [180, 333] on span "Shipments 3" at bounding box center [172, 332] width 76 height 14
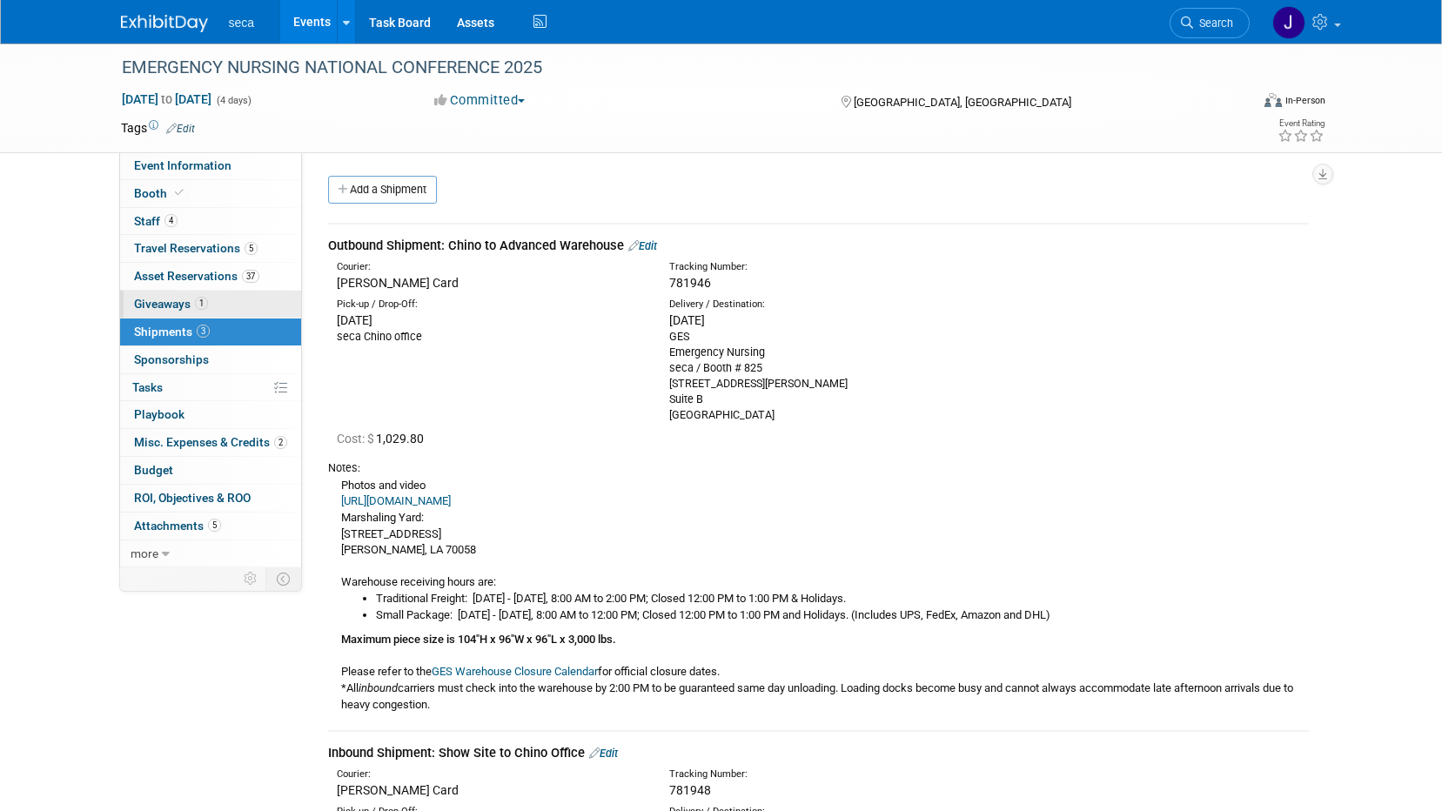
click at [180, 302] on span "Giveaways 1" at bounding box center [171, 304] width 74 height 14
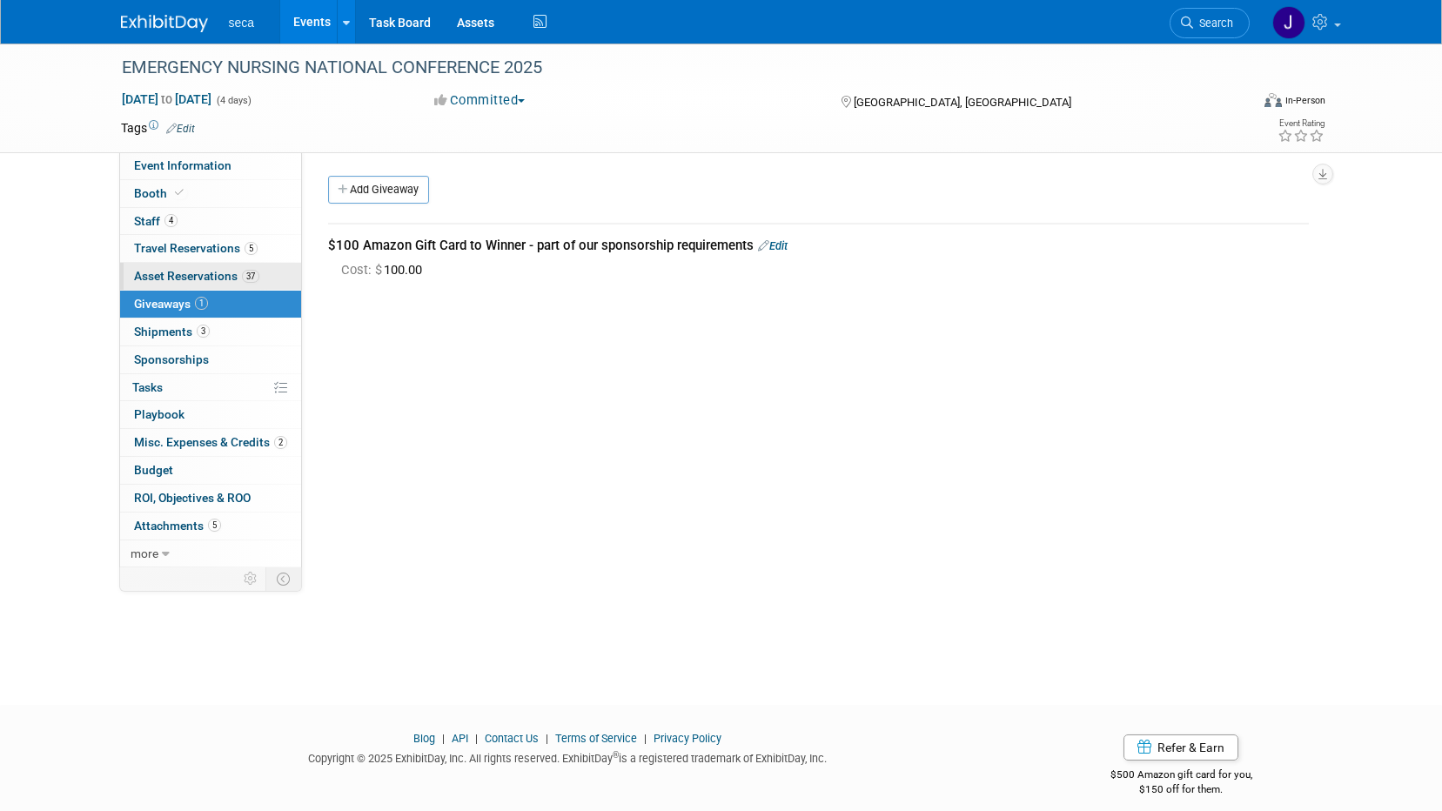
click at [205, 279] on span "Asset Reservations 37" at bounding box center [196, 276] width 125 height 14
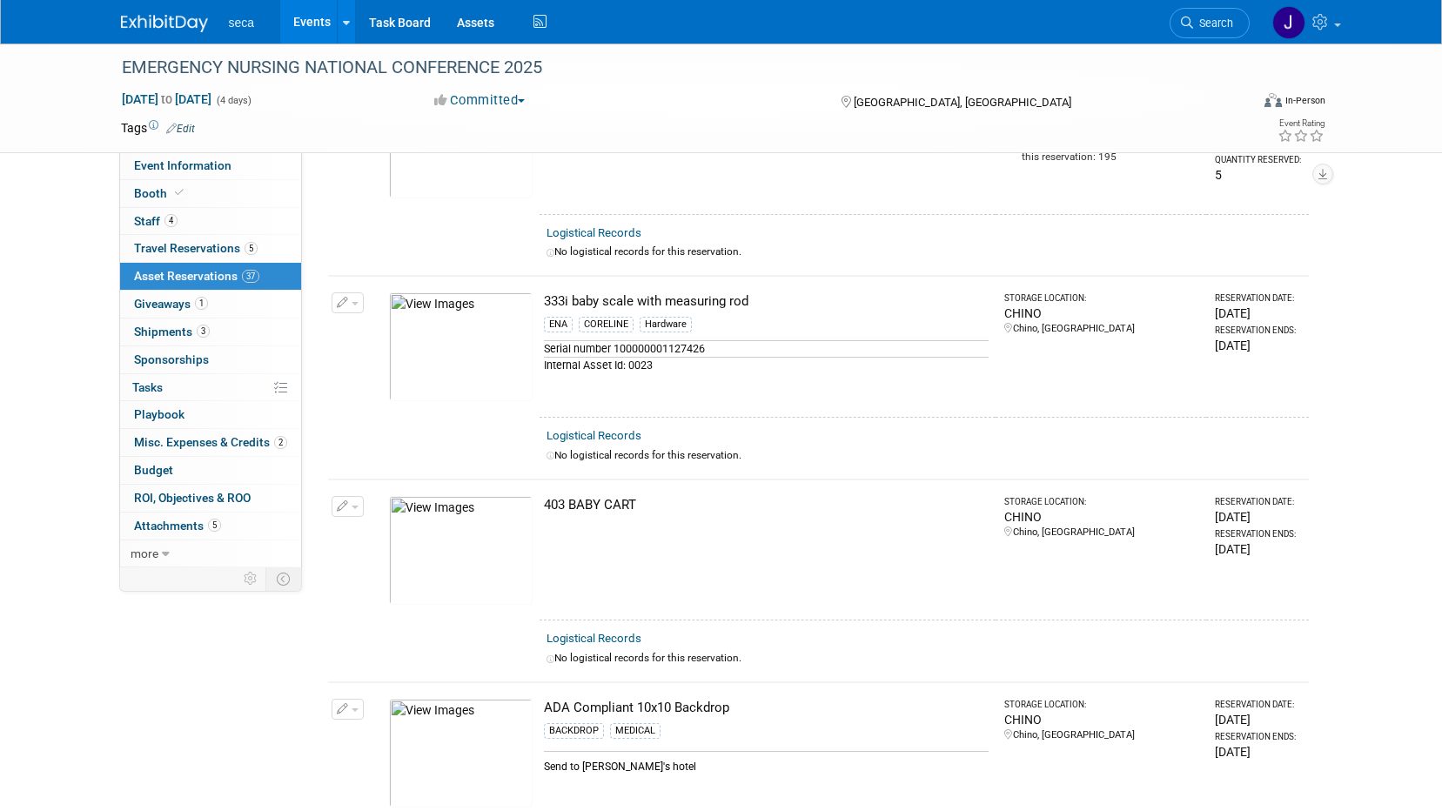
scroll to position [174, 0]
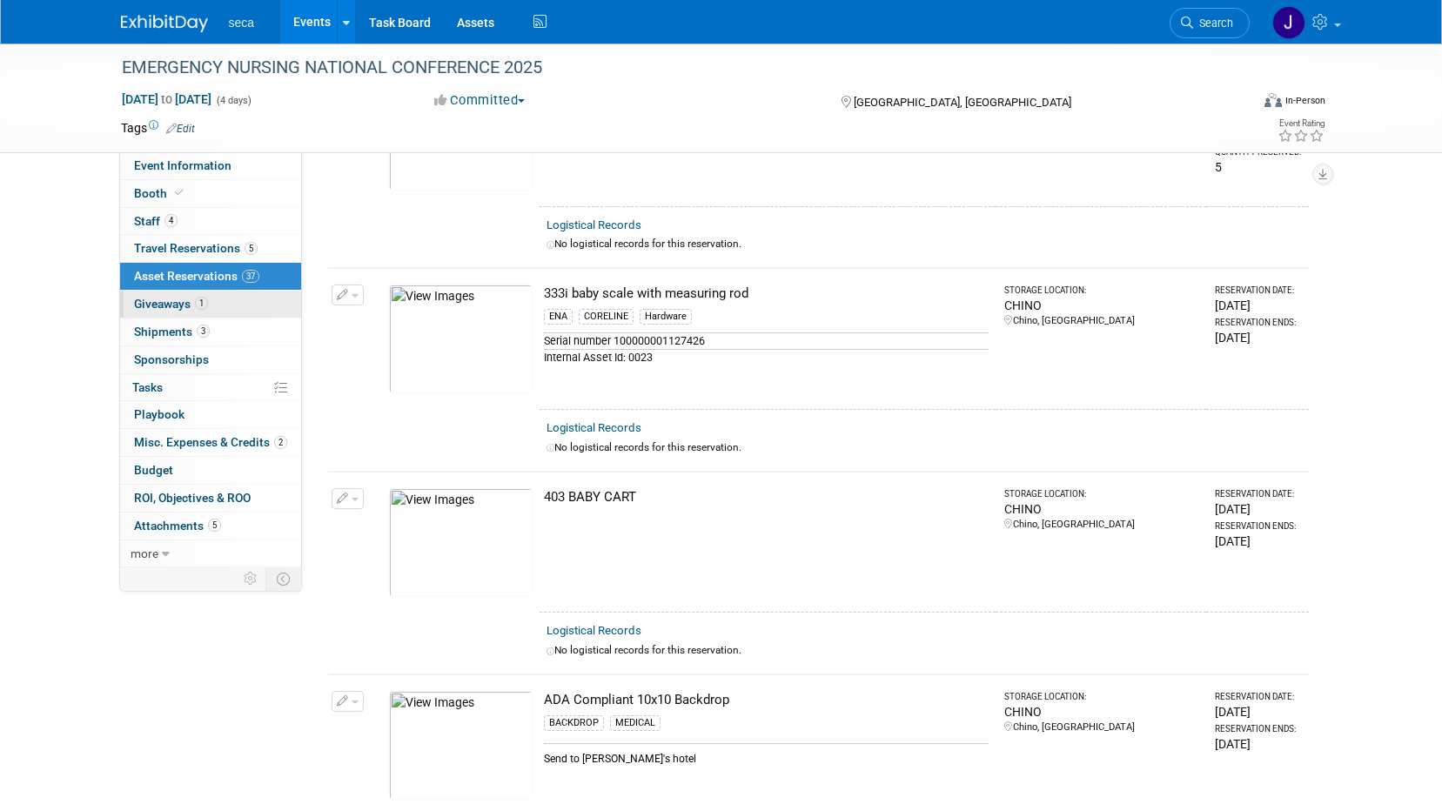
click at [194, 310] on span "Giveaways 1" at bounding box center [171, 304] width 74 height 14
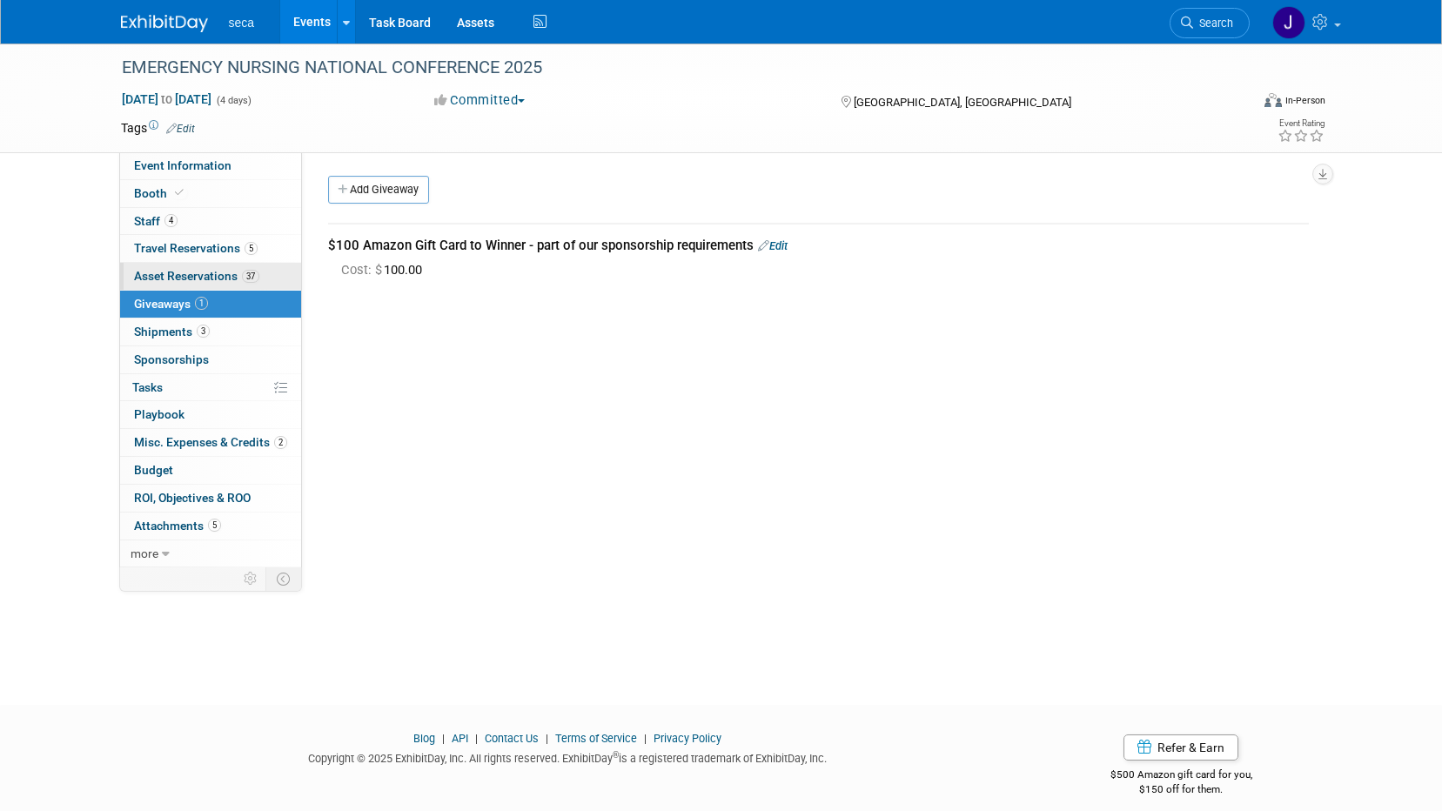
click at [200, 276] on span "Asset Reservations 37" at bounding box center [196, 276] width 125 height 14
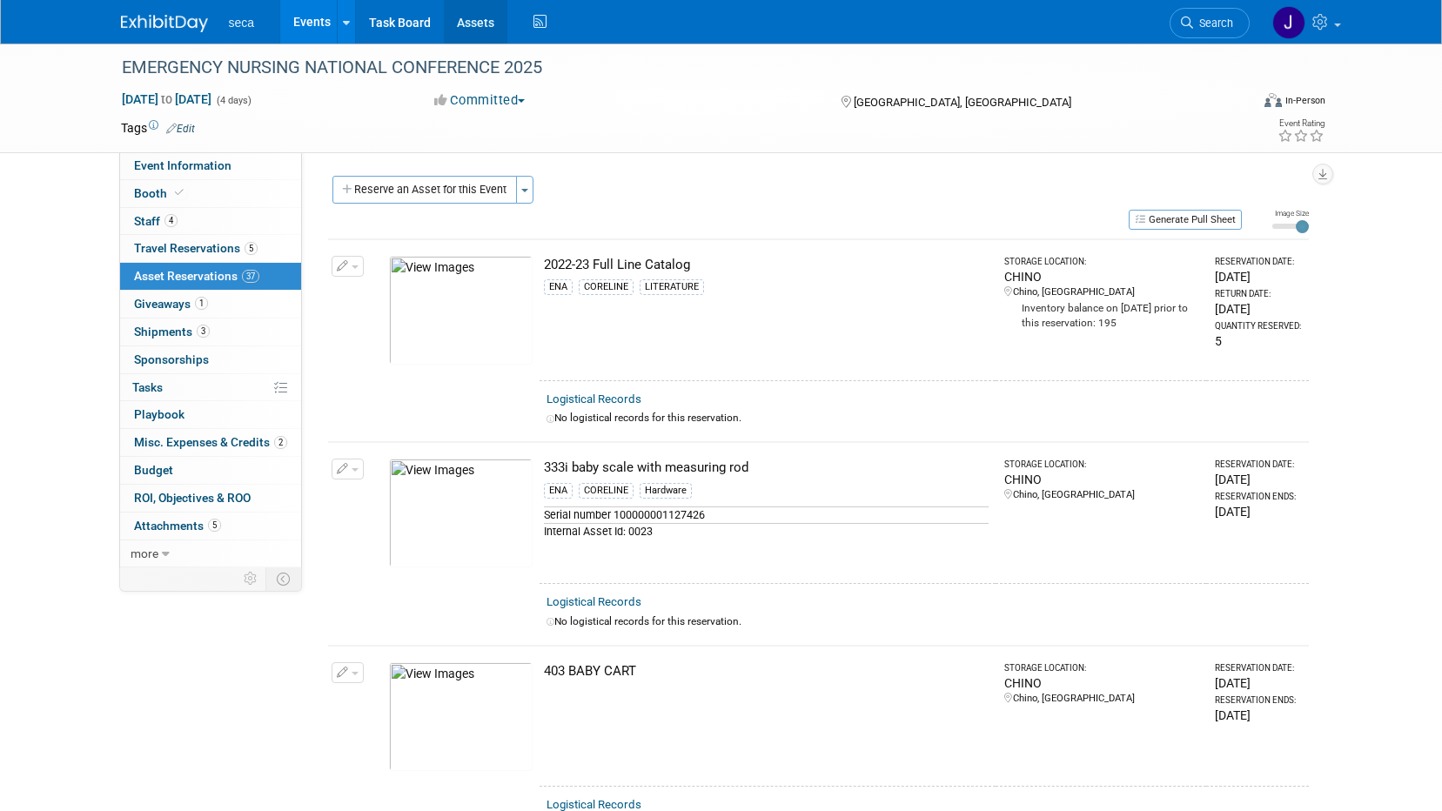
click at [447, 11] on link "Assets" at bounding box center [476, 22] width 64 height 44
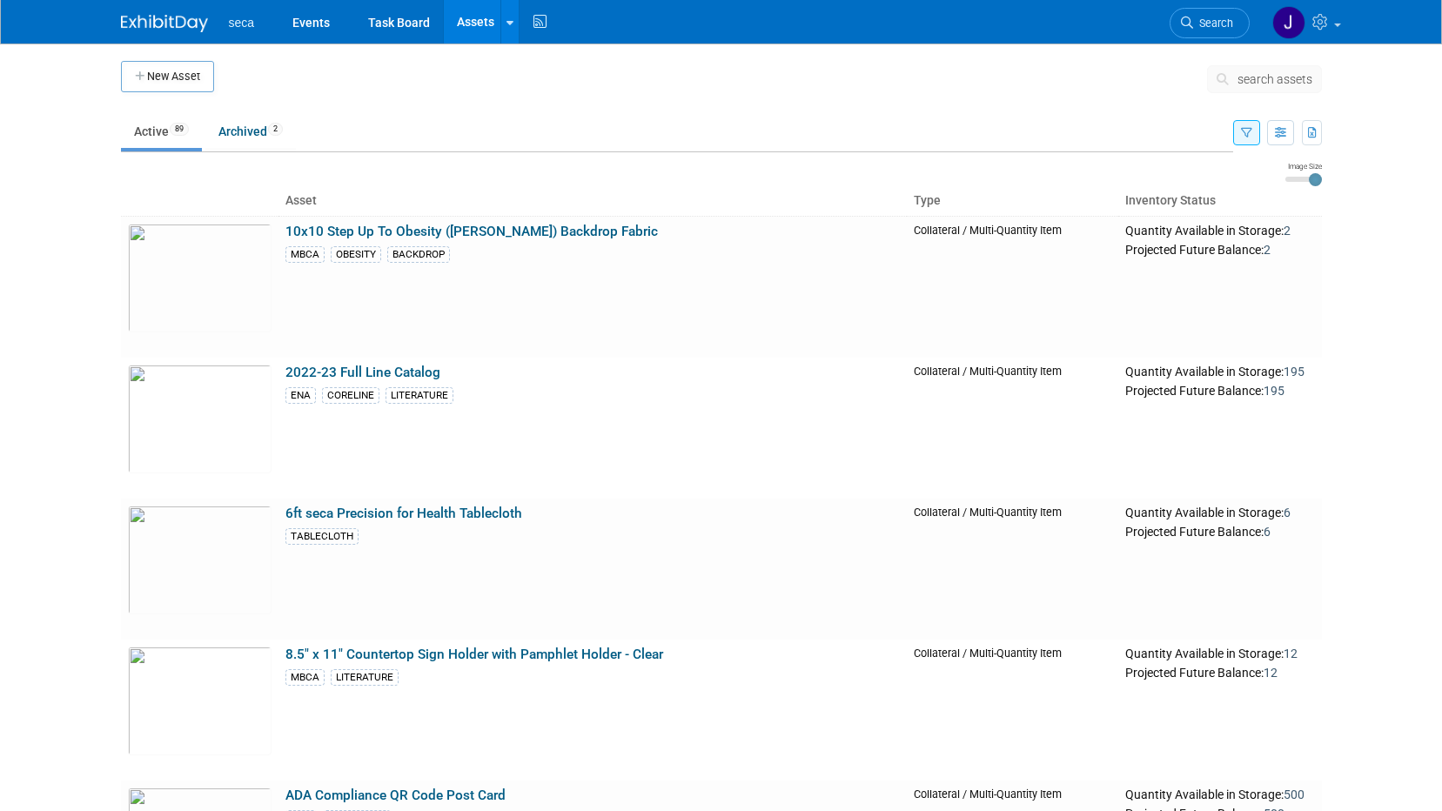
click at [204, 19] on img at bounding box center [164, 23] width 87 height 17
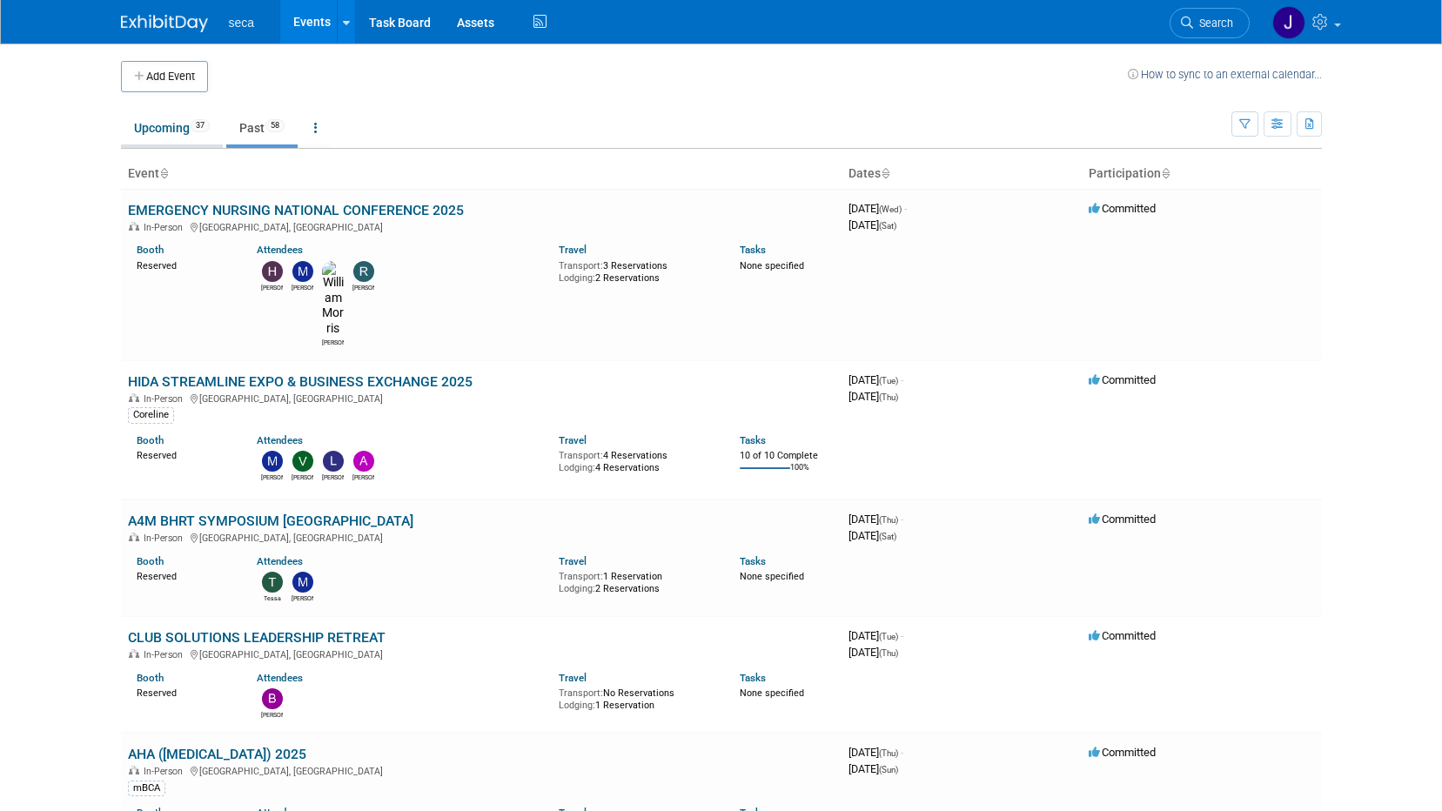
click at [147, 124] on link "Upcoming 37" at bounding box center [172, 127] width 102 height 33
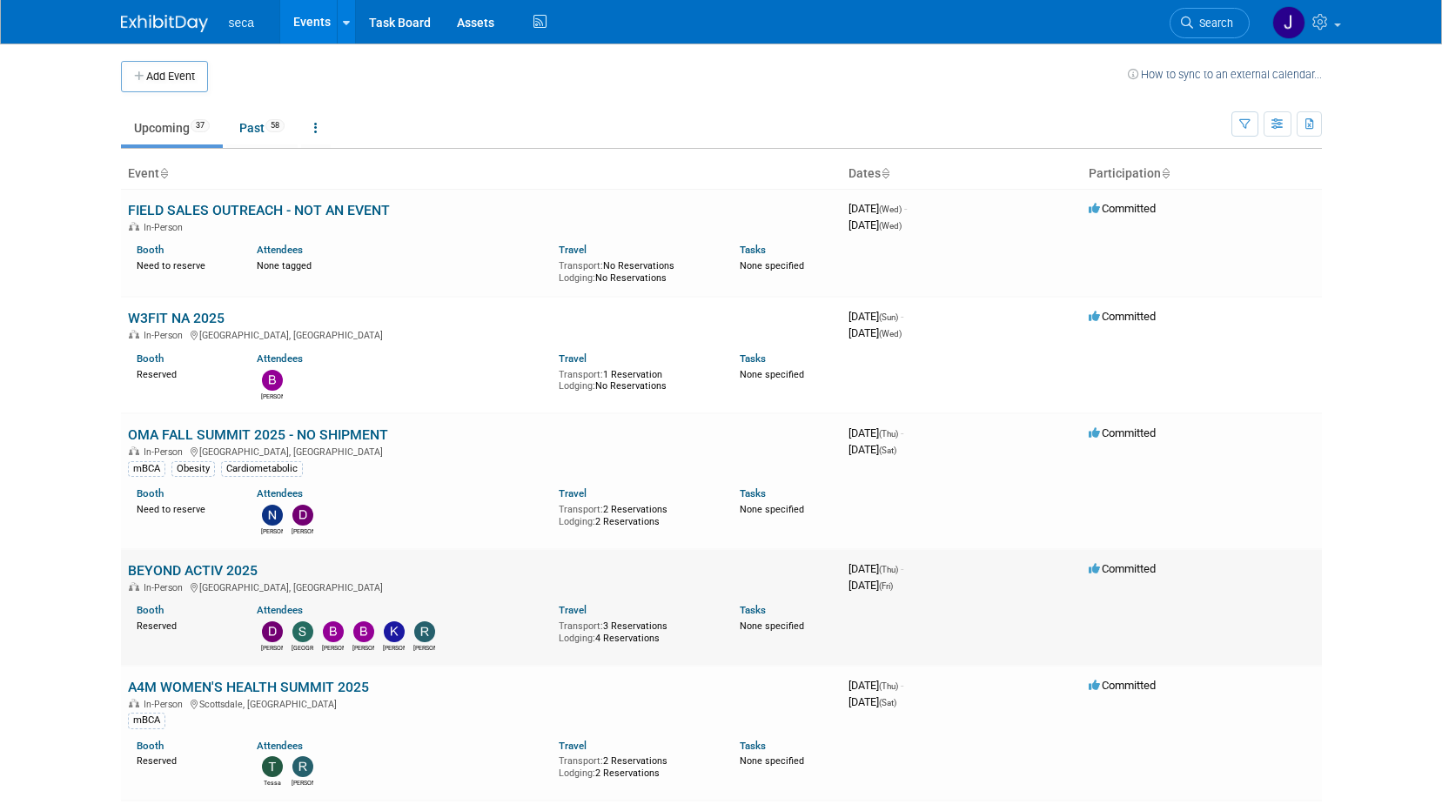
click at [211, 568] on link "BEYOND ACTIV 2025" at bounding box center [193, 570] width 130 height 17
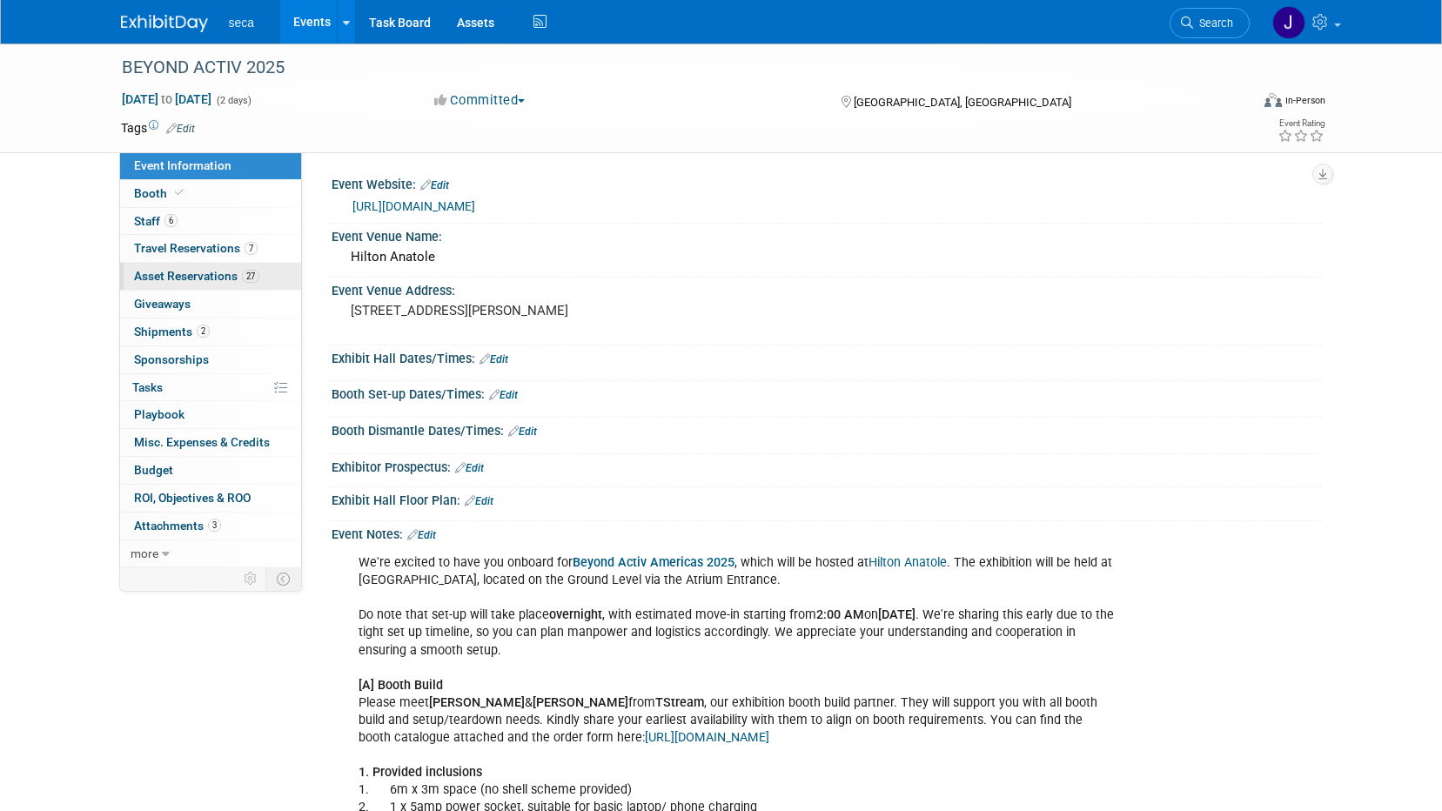
click at [198, 273] on span "Asset Reservations 27" at bounding box center [196, 276] width 125 height 14
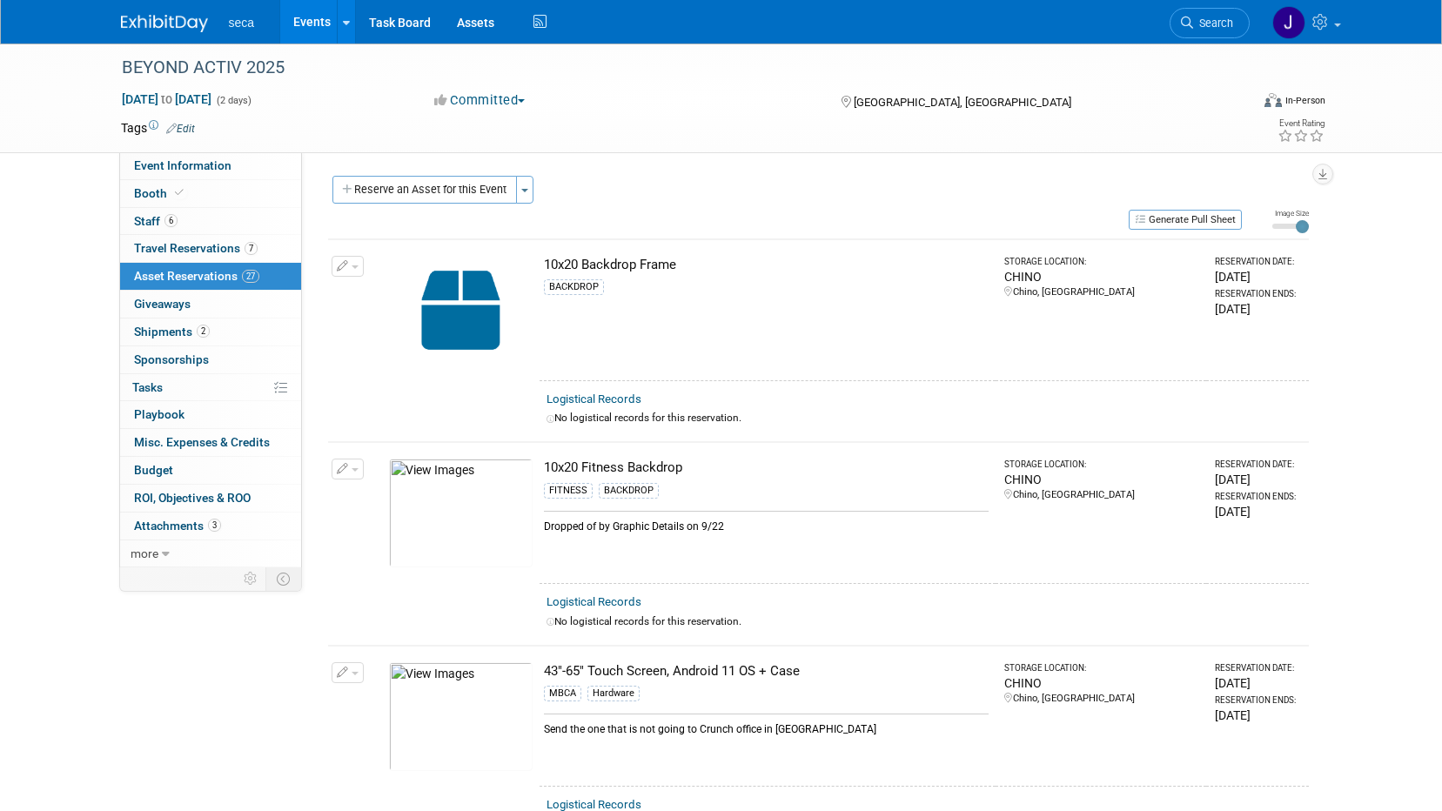
click at [169, 306] on span "Giveaways 0" at bounding box center [162, 304] width 57 height 14
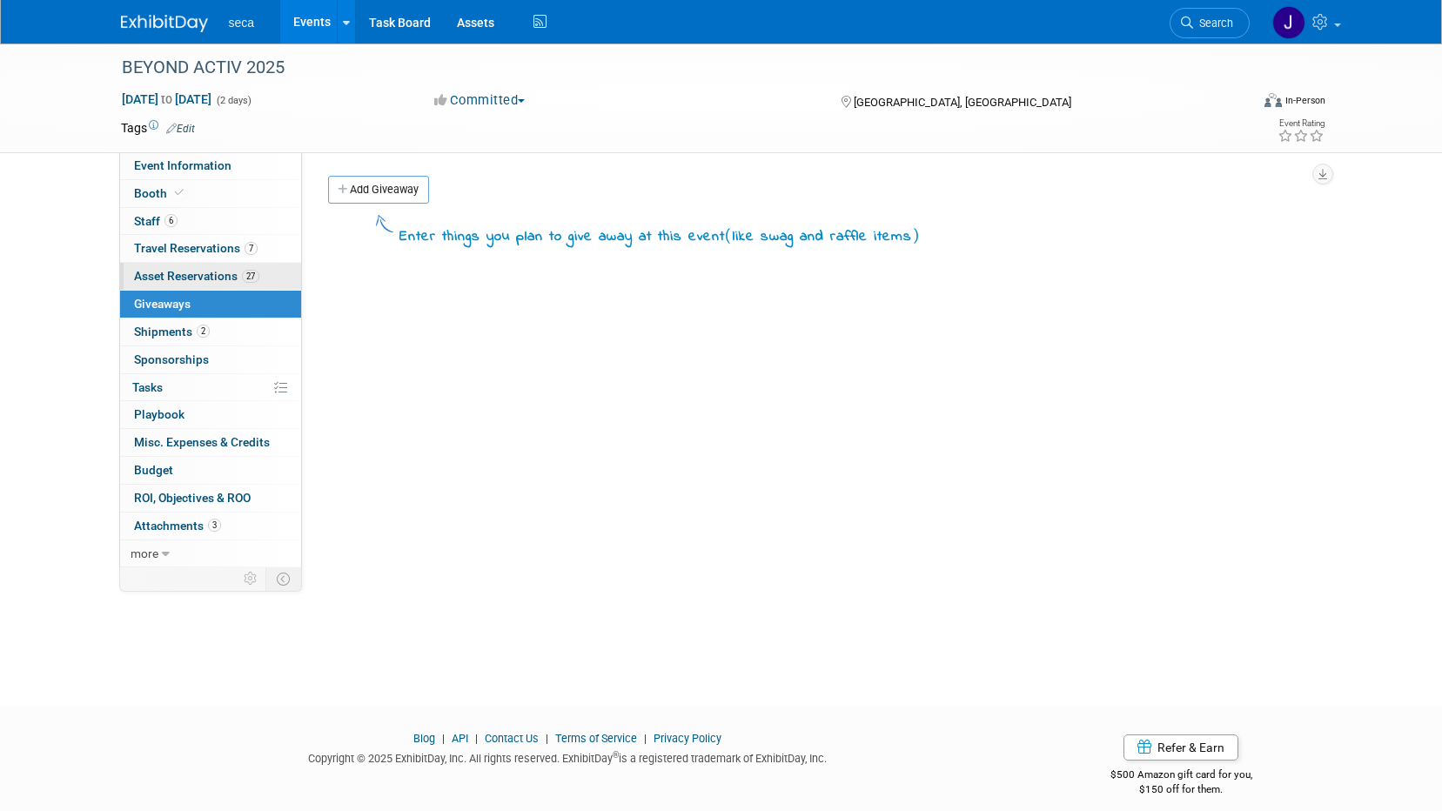
click at [210, 279] on span "Asset Reservations 27" at bounding box center [196, 276] width 125 height 14
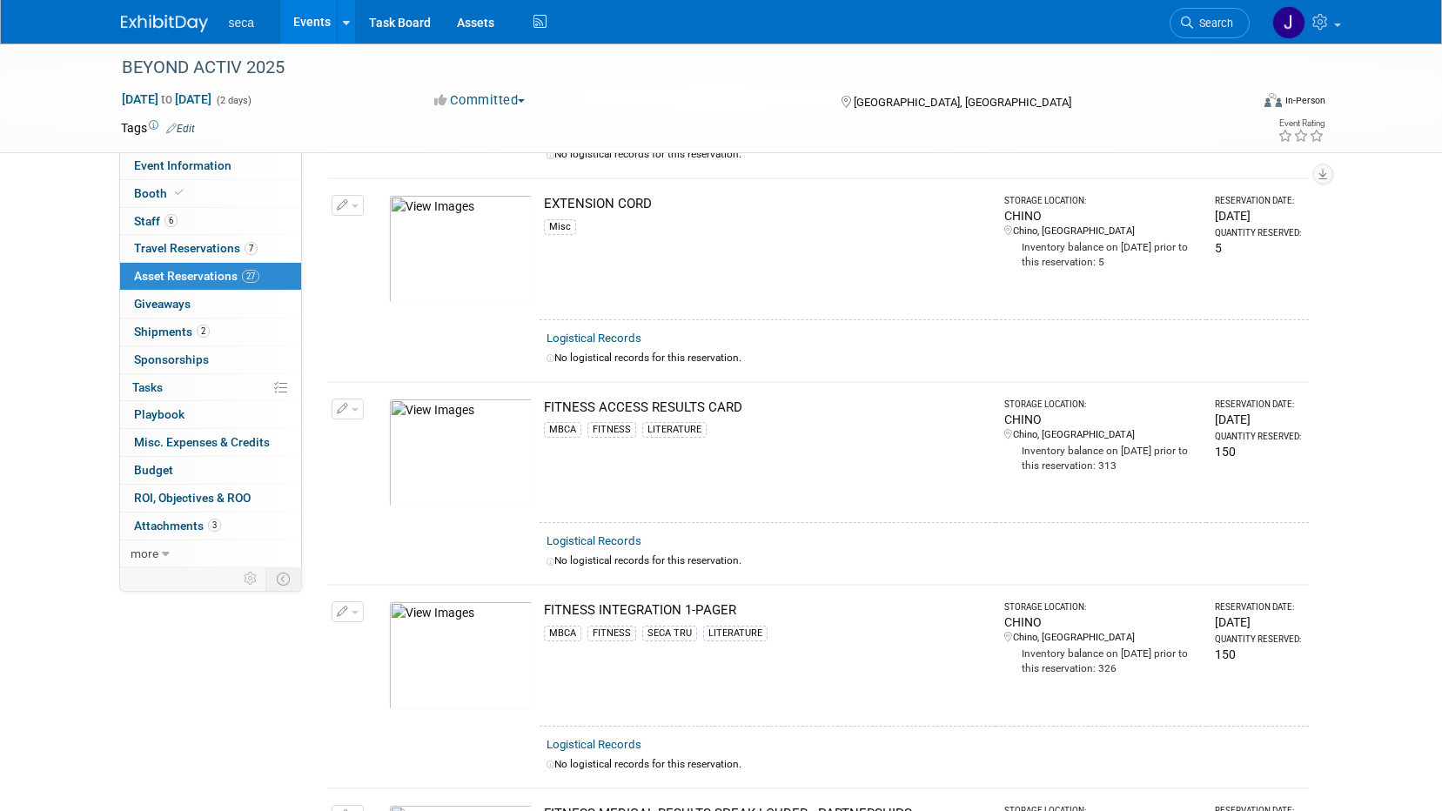
scroll to position [2176, 0]
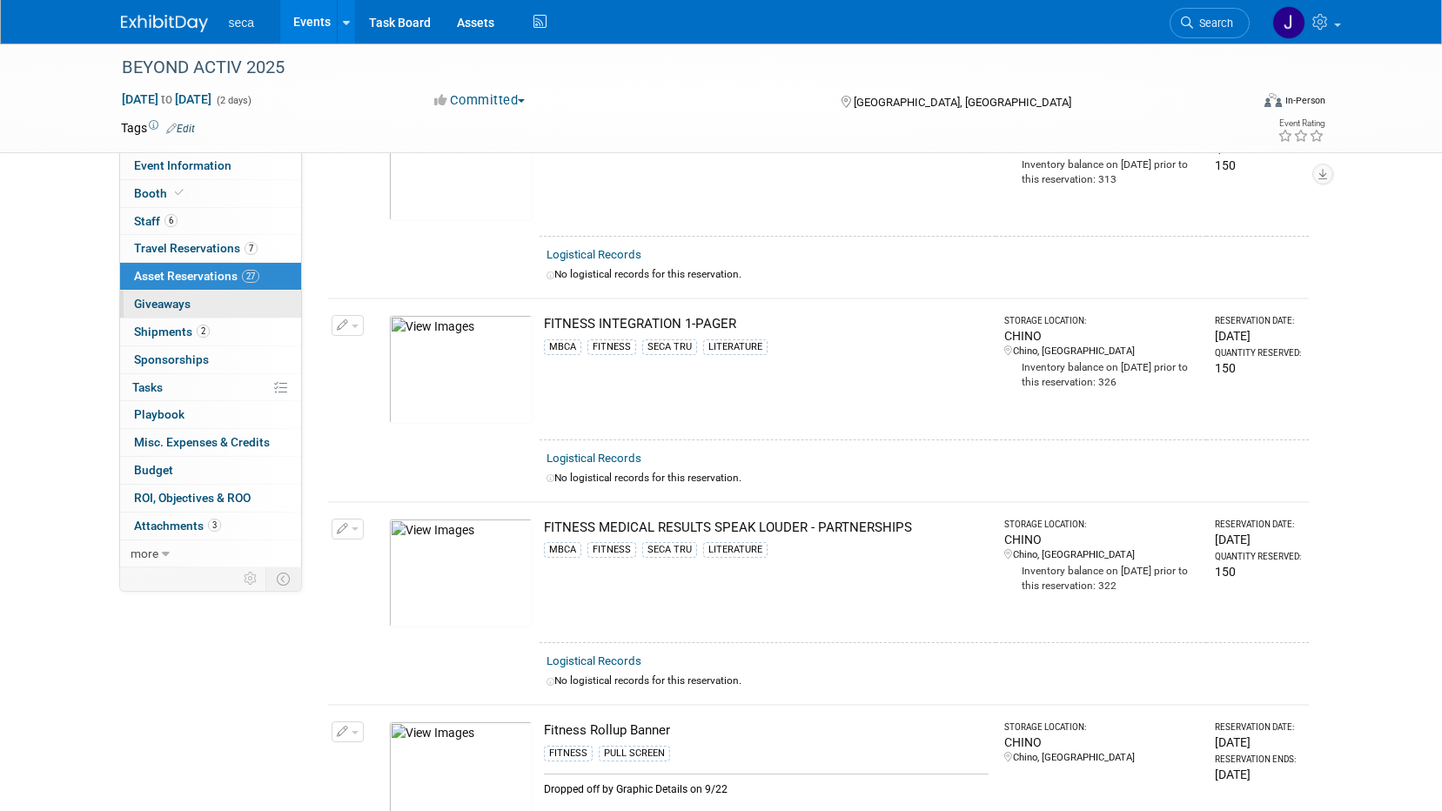
click at [205, 300] on link "0 Giveaways 0" at bounding box center [210, 304] width 181 height 27
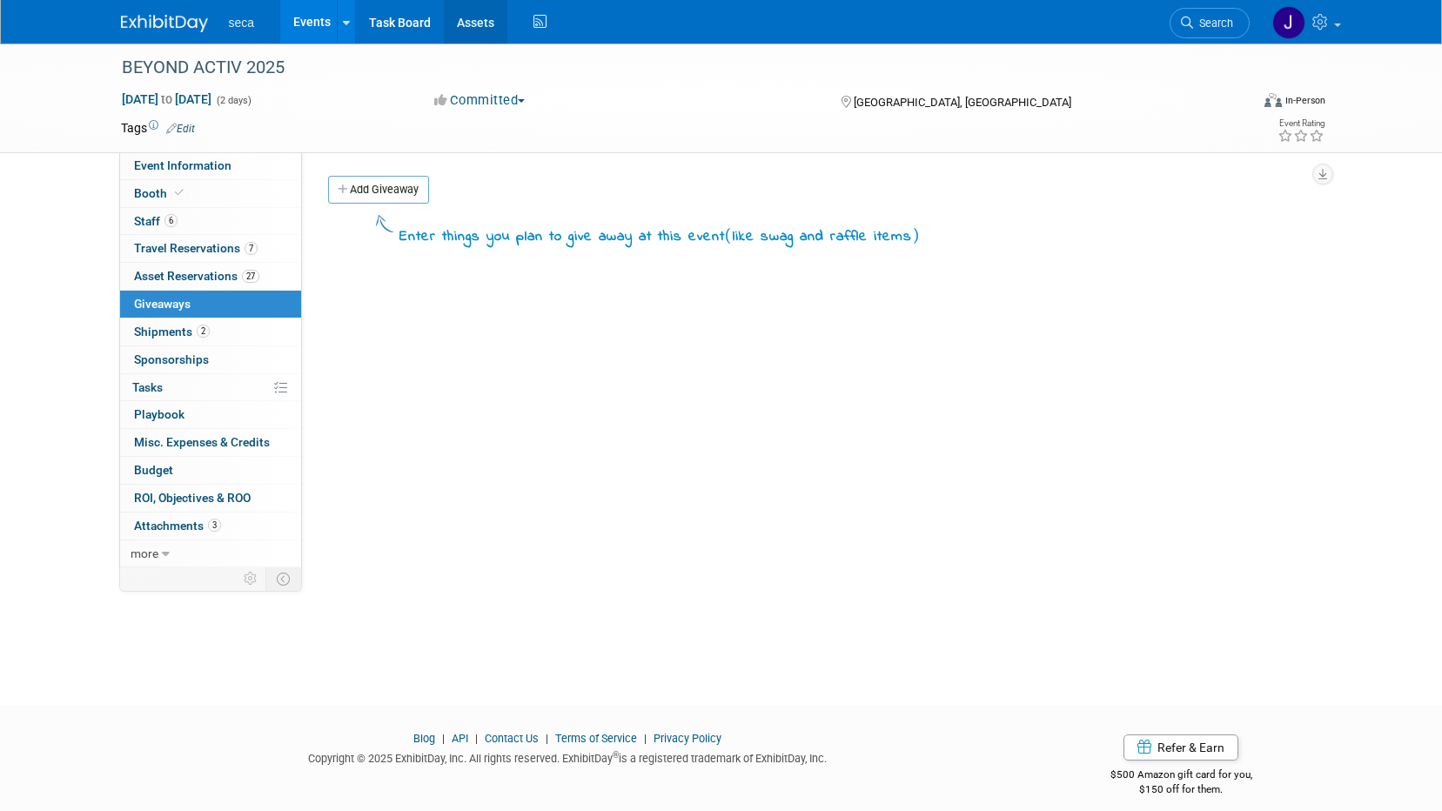
click at [470, 17] on link "Assets" at bounding box center [476, 22] width 64 height 44
